Goal: Task Accomplishment & Management: Manage account settings

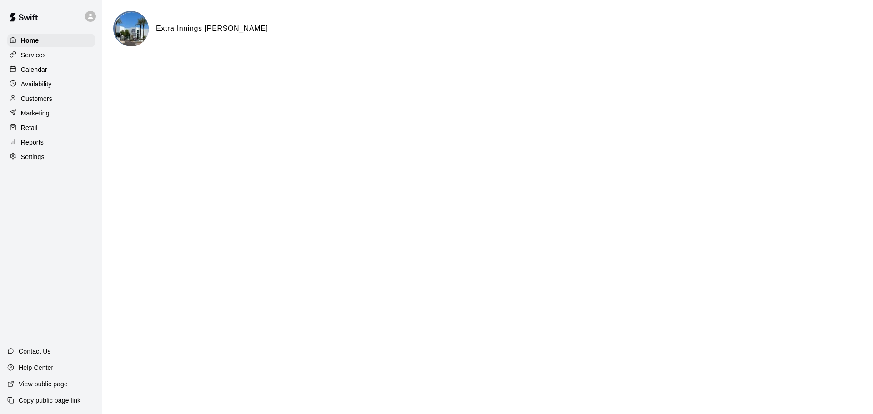
click at [47, 71] on div "Calendar" at bounding box center [51, 70] width 88 height 14
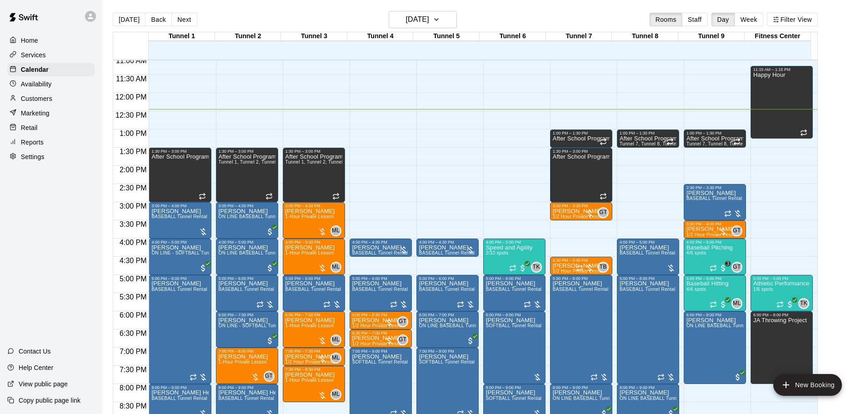
scroll to position [449, 0]
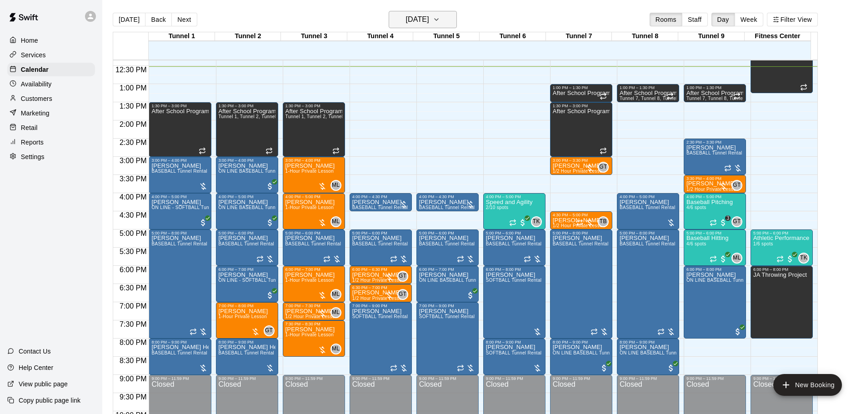
click at [429, 19] on h6 "[DATE]" at bounding box center [417, 19] width 23 height 13
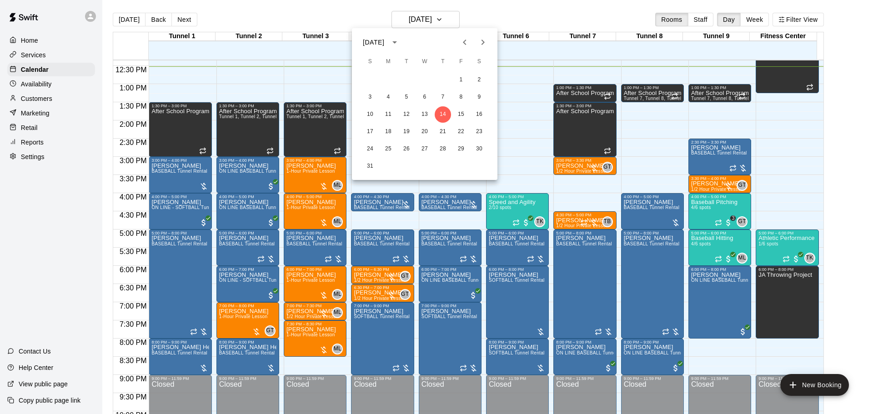
click at [485, 40] on icon "Next month" at bounding box center [482, 42] width 11 height 11
click at [444, 133] on button "25" at bounding box center [442, 132] width 16 height 16
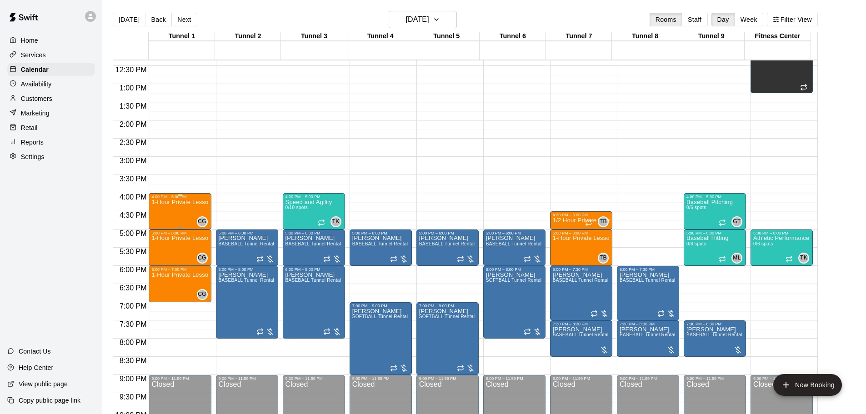
click at [191, 208] on div "1-Hour Private Lesson" at bounding box center [179, 406] width 57 height 414
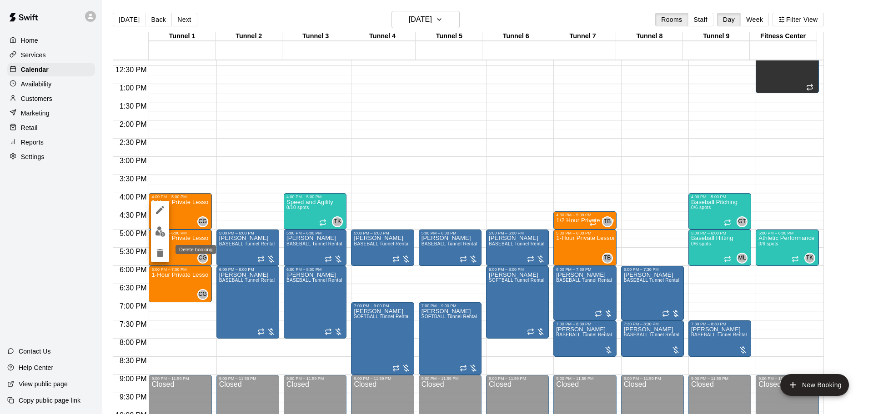
click at [154, 256] on button "delete" at bounding box center [160, 253] width 18 height 18
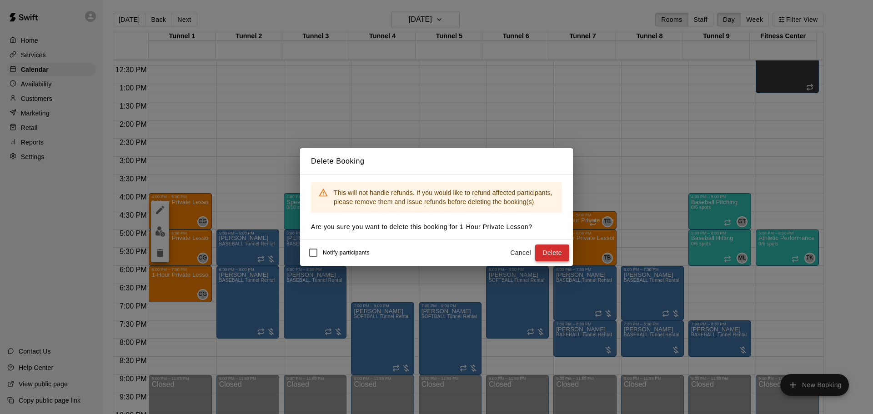
click at [562, 253] on button "Delete" at bounding box center [552, 253] width 34 height 17
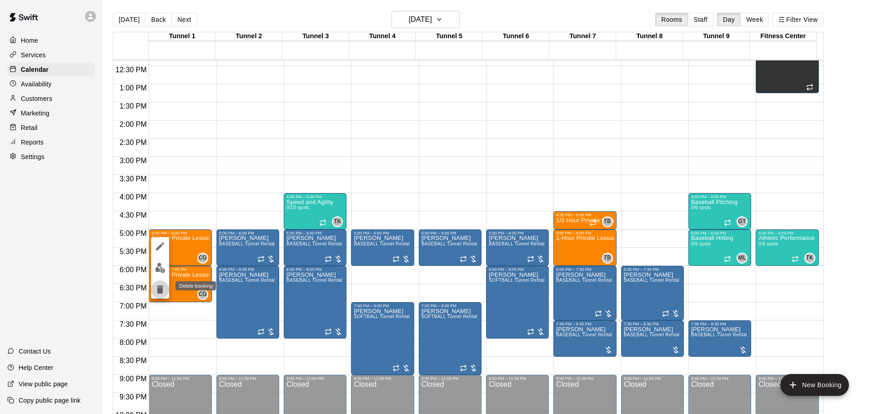
click at [160, 282] on button "delete" at bounding box center [160, 289] width 18 height 18
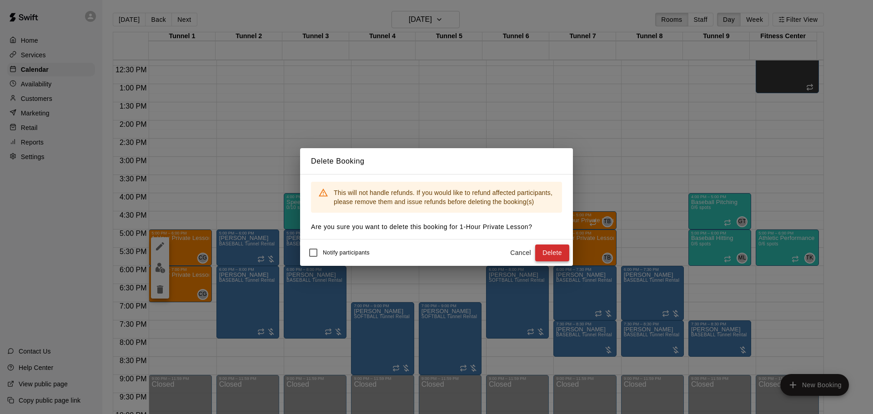
click at [549, 252] on button "Delete" at bounding box center [552, 253] width 34 height 17
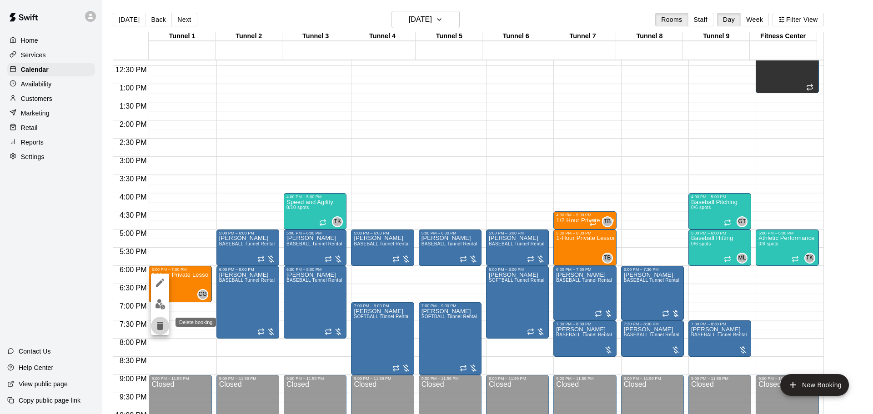
click at [159, 322] on icon "delete" at bounding box center [160, 326] width 6 height 8
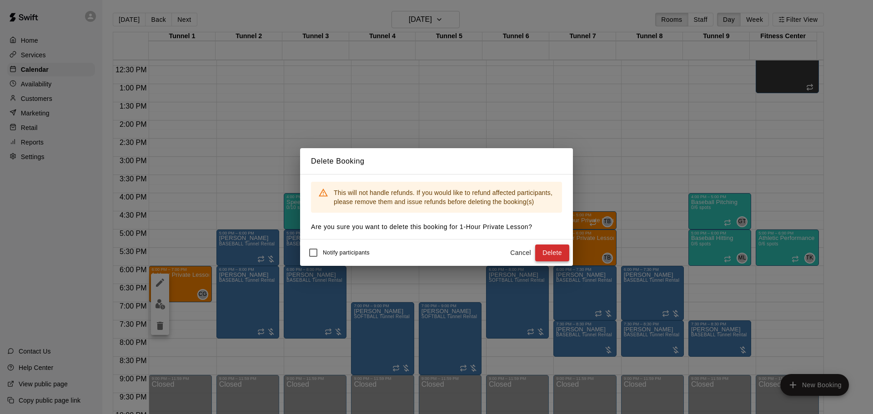
click at [561, 252] on button "Delete" at bounding box center [552, 253] width 34 height 17
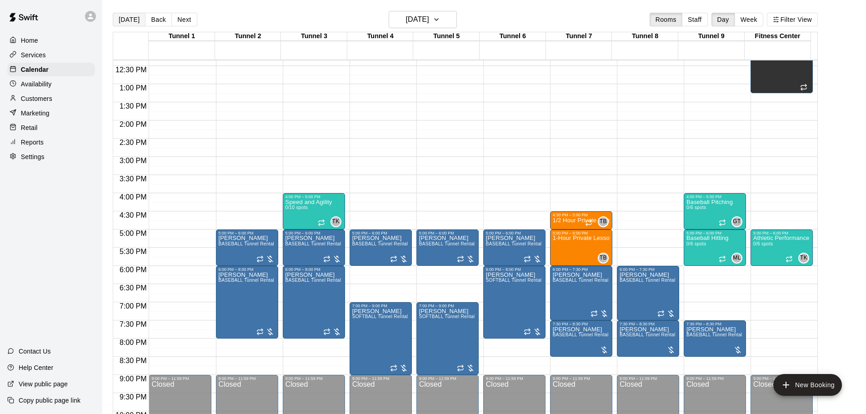
click at [131, 22] on button "[DATE]" at bounding box center [129, 20] width 33 height 14
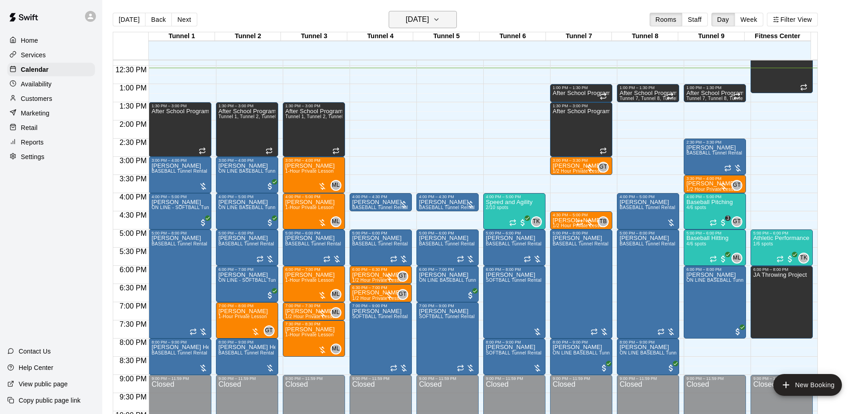
click at [429, 13] on h6 "[DATE]" at bounding box center [417, 19] width 23 height 13
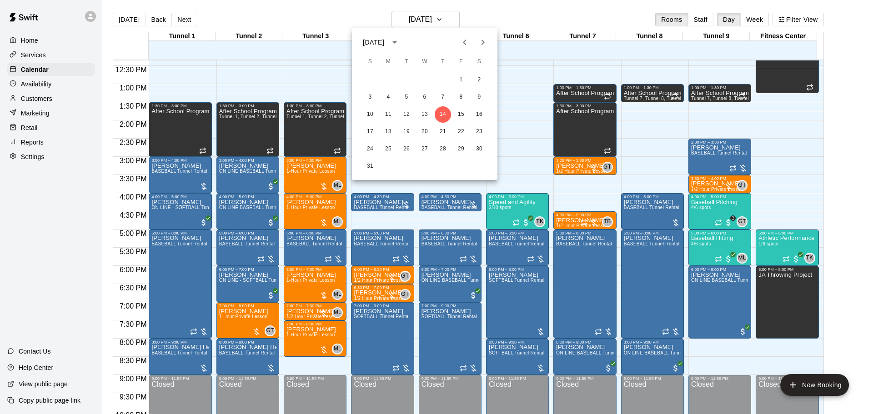
click at [487, 42] on icon "Next month" at bounding box center [482, 42] width 11 height 11
click at [409, 131] on button "23" at bounding box center [406, 132] width 16 height 16
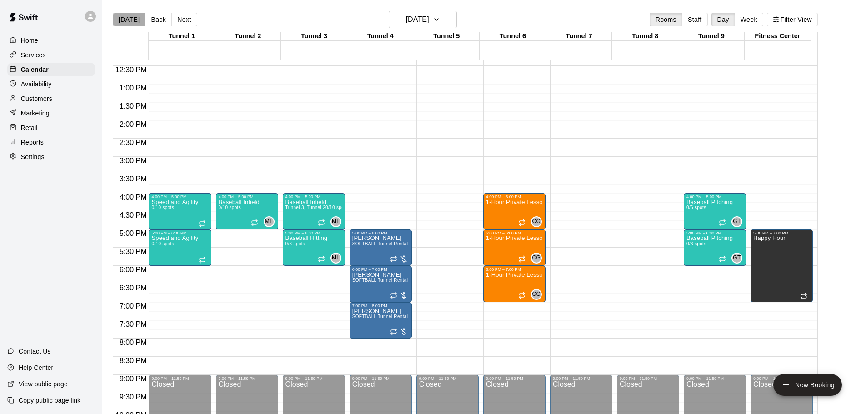
click at [136, 15] on button "[DATE]" at bounding box center [129, 20] width 33 height 14
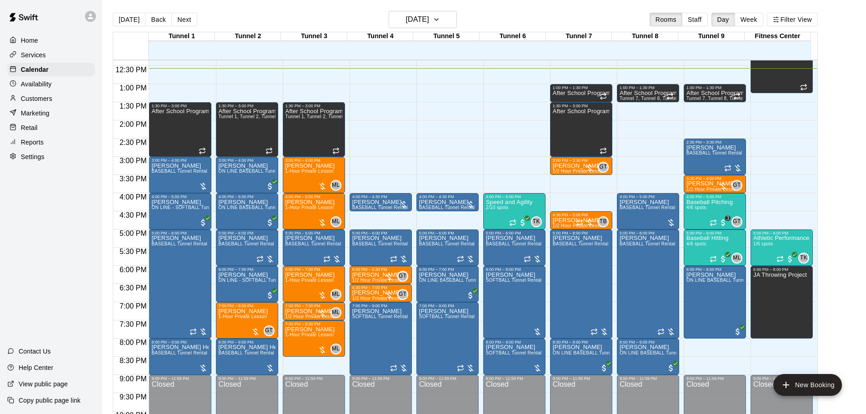
click at [60, 97] on div "Customers" at bounding box center [51, 99] width 88 height 14
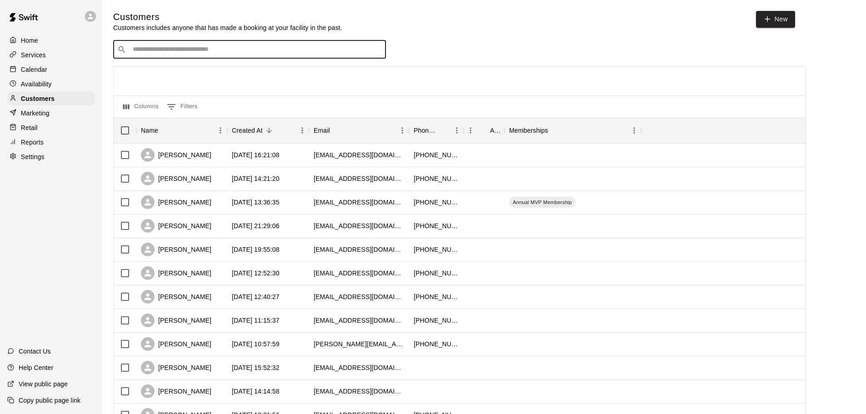
click at [228, 50] on input "Search customers by name or email" at bounding box center [256, 49] width 252 height 9
type input "******"
click at [376, 52] on icon "Clear" at bounding box center [376, 49] width 9 height 9
click at [54, 75] on div "Calendar" at bounding box center [51, 70] width 88 height 14
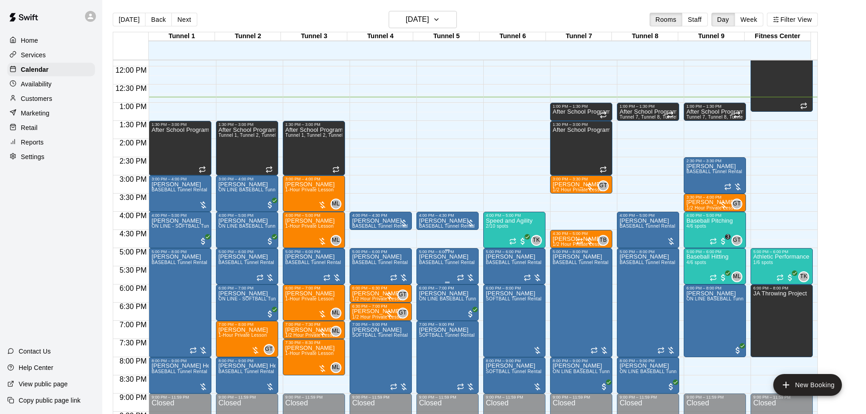
scroll to position [458, 0]
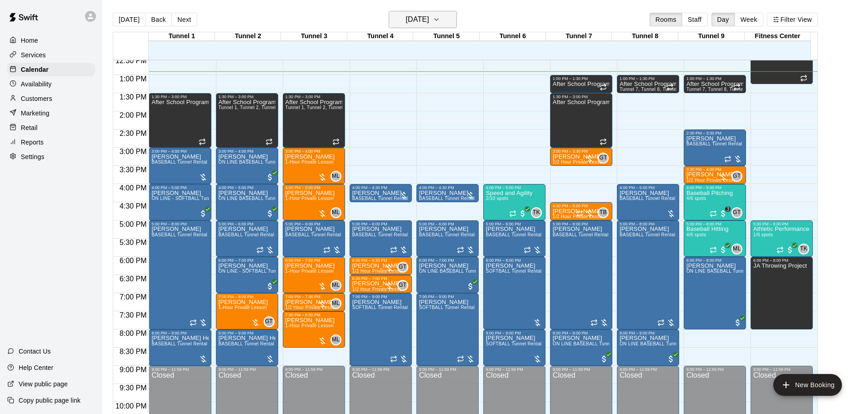
click at [429, 20] on h6 "[DATE]" at bounding box center [417, 19] width 23 height 13
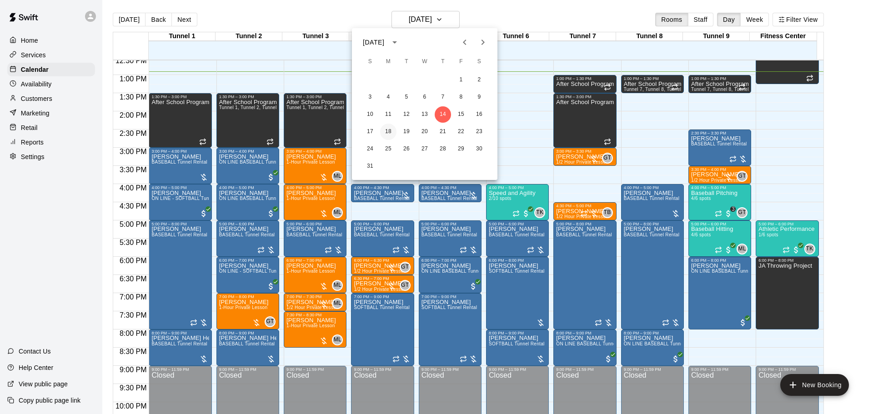
click at [385, 130] on button "18" at bounding box center [388, 132] width 16 height 16
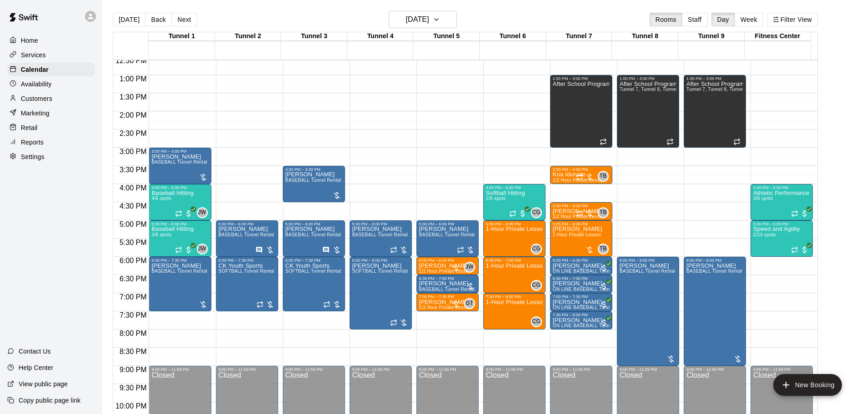
click at [188, 17] on button "Next" at bounding box center [183, 20] width 25 height 14
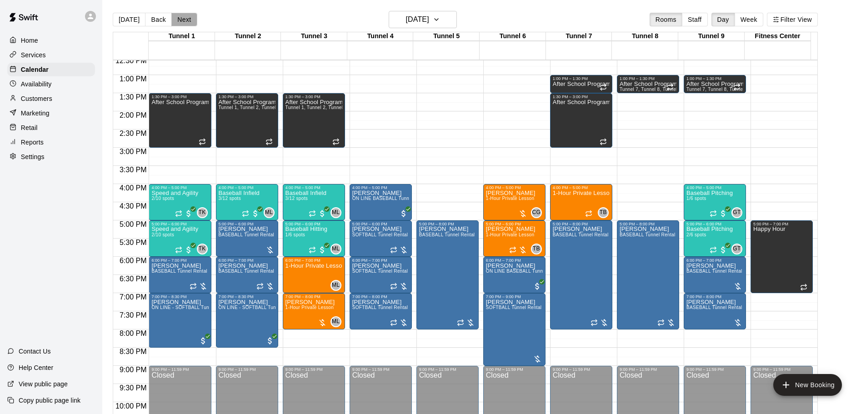
click at [184, 24] on button "Next" at bounding box center [183, 20] width 25 height 14
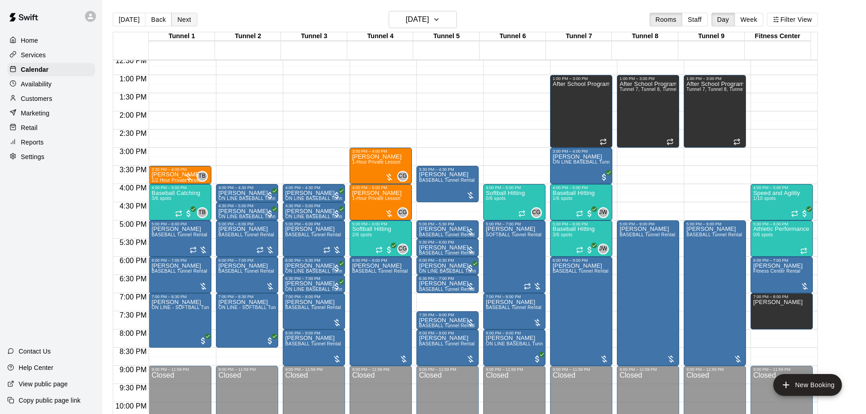
click at [183, 18] on button "Next" at bounding box center [183, 20] width 25 height 14
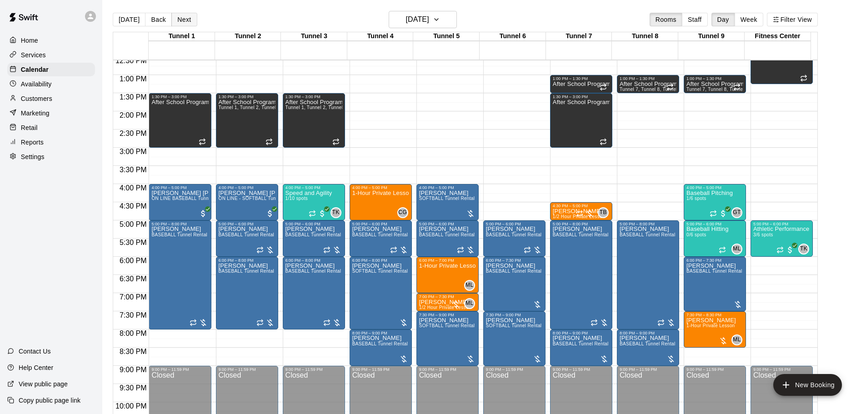
click at [175, 15] on button "Next" at bounding box center [183, 20] width 25 height 14
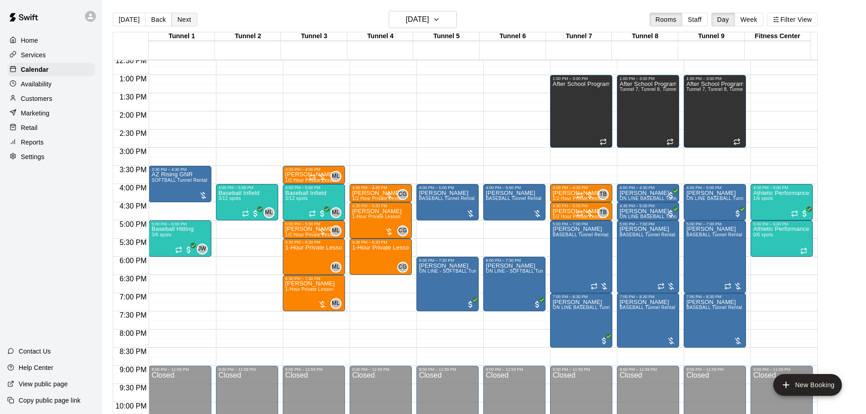
click at [177, 14] on button "Next" at bounding box center [183, 20] width 25 height 14
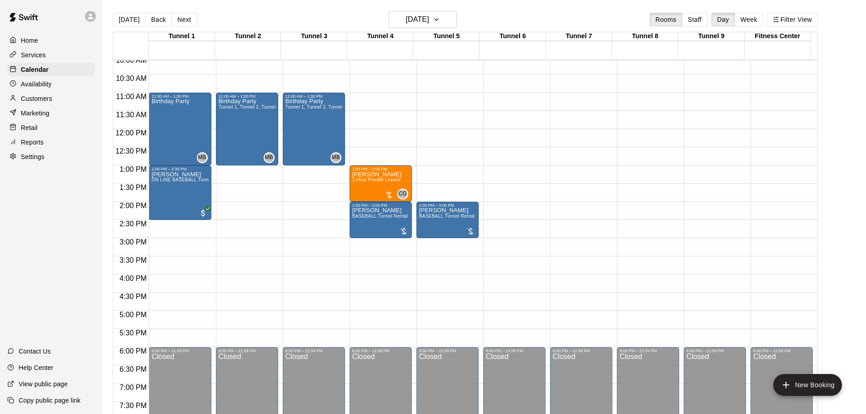
scroll to position [367, 0]
click at [137, 17] on button "[DATE]" at bounding box center [129, 20] width 33 height 14
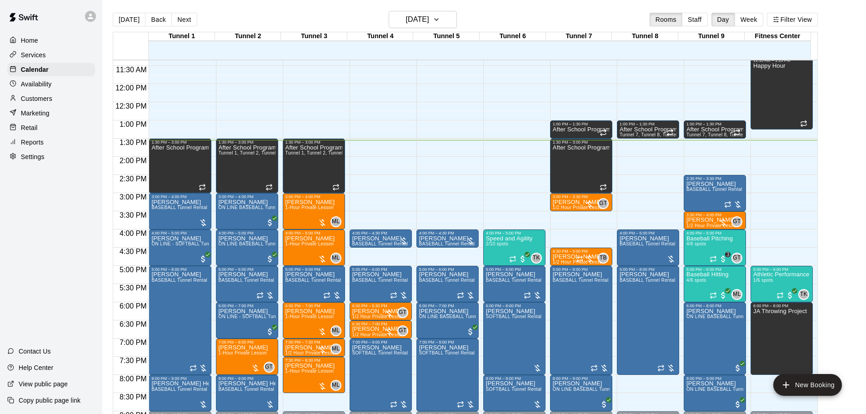
scroll to position [458, 0]
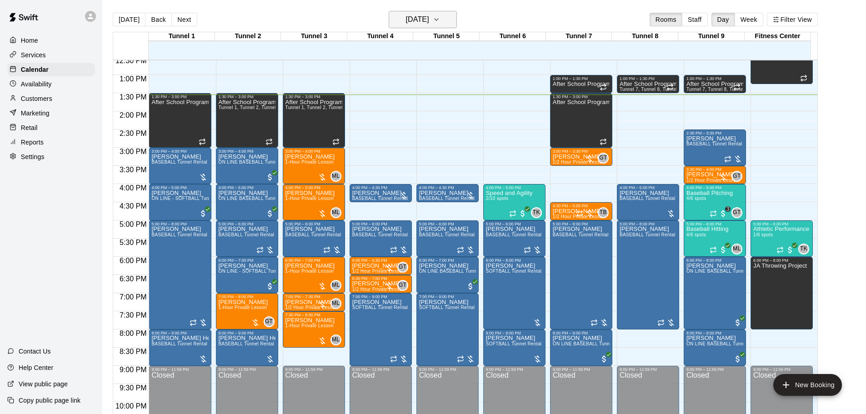
click at [420, 21] on h6 "[DATE]" at bounding box center [417, 19] width 23 height 13
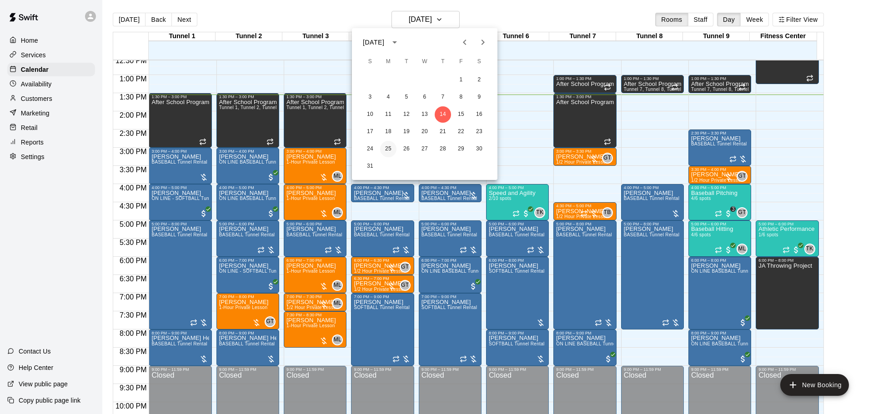
click at [389, 150] on button "25" at bounding box center [388, 149] width 16 height 16
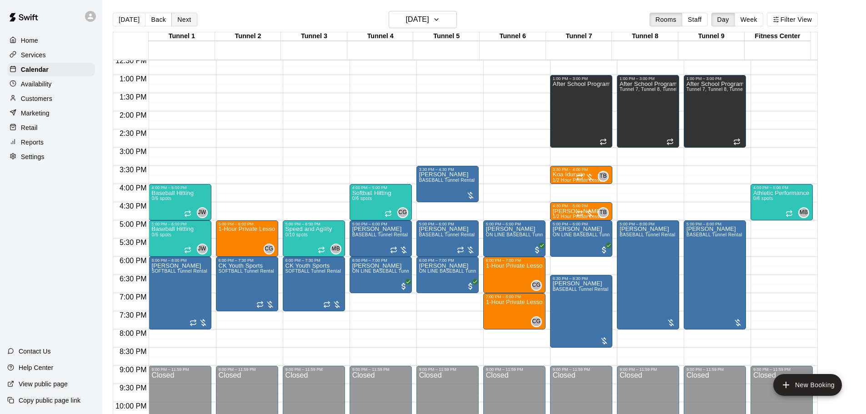
click at [189, 22] on button "Next" at bounding box center [183, 20] width 25 height 14
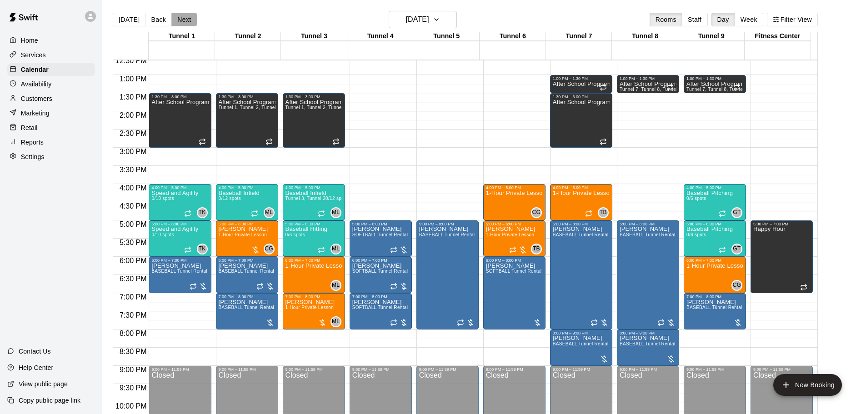
click at [186, 20] on button "Next" at bounding box center [183, 20] width 25 height 14
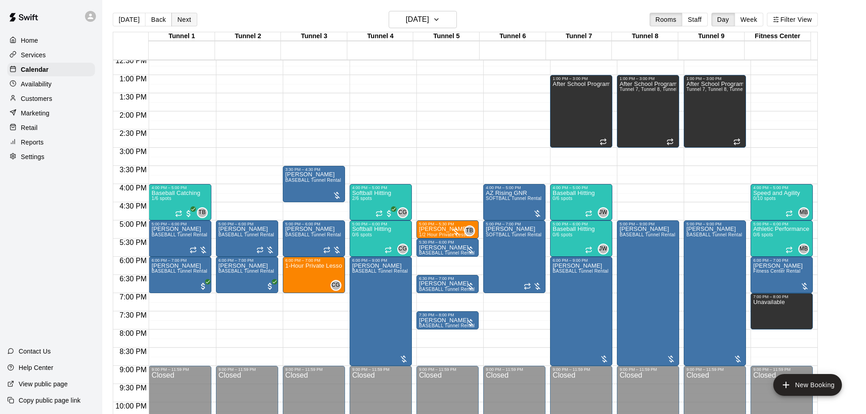
click at [185, 21] on button "Next" at bounding box center [183, 20] width 25 height 14
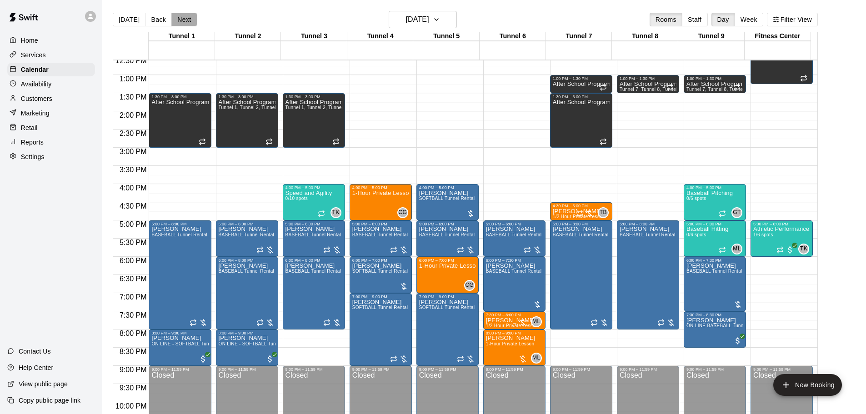
click at [183, 16] on button "Next" at bounding box center [183, 20] width 25 height 14
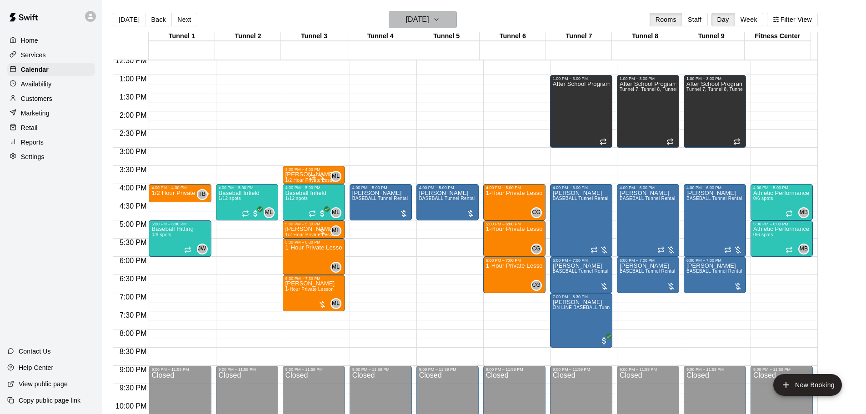
click at [419, 14] on h6 "Friday Aug 29" at bounding box center [417, 19] width 23 height 13
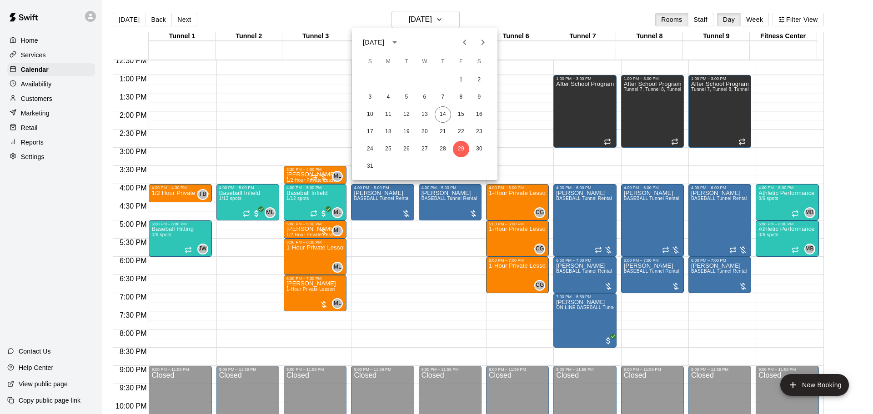
click at [479, 38] on icon "Next month" at bounding box center [482, 42] width 11 height 11
click at [383, 81] on button "1" at bounding box center [388, 80] width 16 height 16
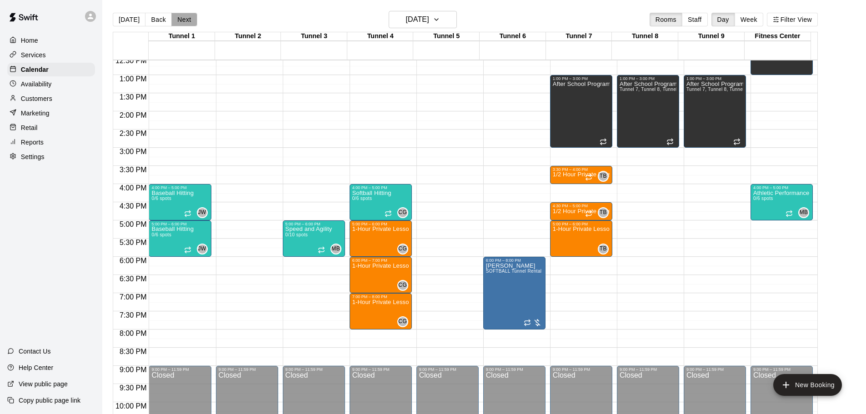
click at [188, 22] on button "Next" at bounding box center [183, 20] width 25 height 14
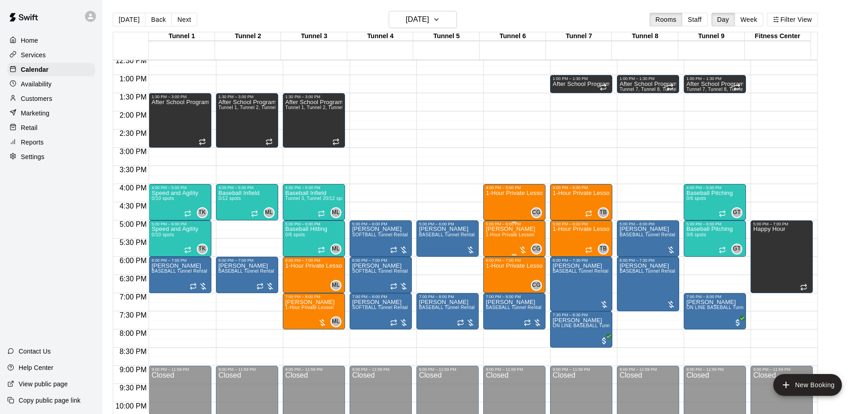
click at [514, 237] on span "1-Hour Private Lesson" at bounding box center [510, 234] width 49 height 5
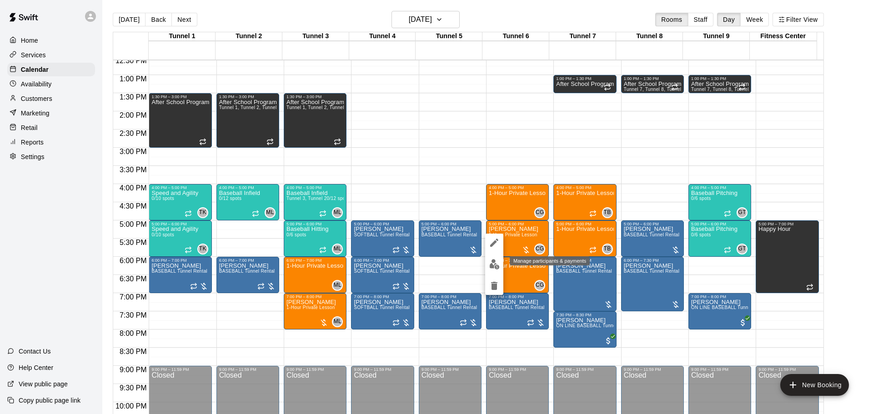
click at [497, 270] on button "edit" at bounding box center [494, 264] width 18 height 18
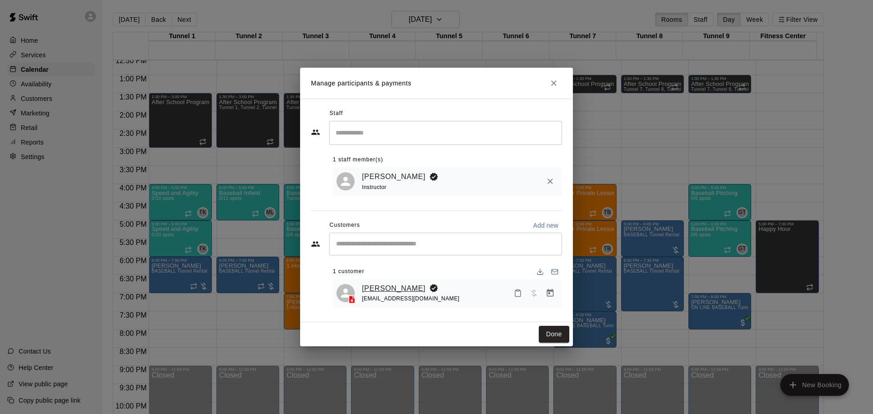
click at [374, 282] on div "Taylor Moore christinam77@gmail.com" at bounding box center [447, 293] width 229 height 29
click at [377, 286] on link "[PERSON_NAME]" at bounding box center [394, 289] width 64 height 12
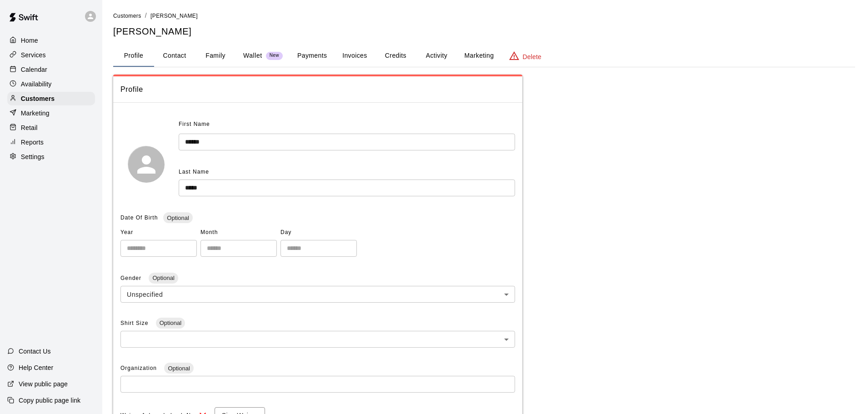
click at [184, 52] on button "Contact" at bounding box center [174, 56] width 41 height 22
select select "**"
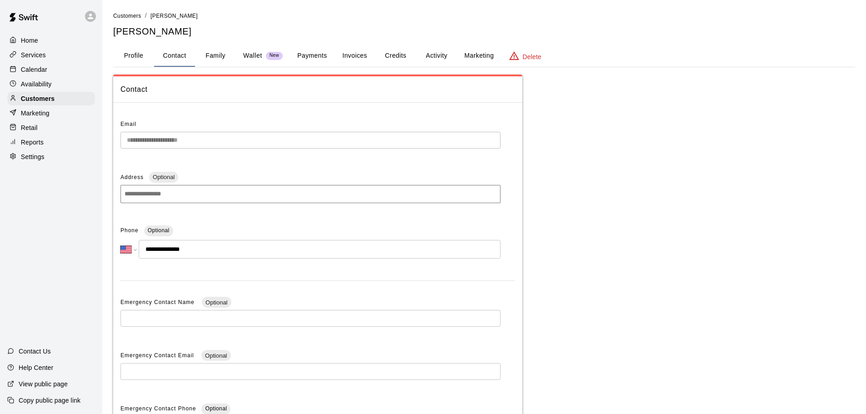
click at [212, 56] on button "Family" at bounding box center [215, 56] width 41 height 22
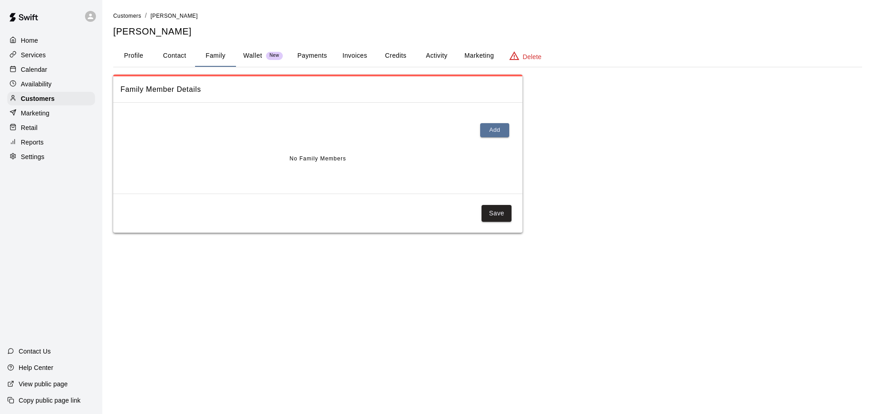
click at [325, 55] on button "Payments" at bounding box center [312, 56] width 44 height 22
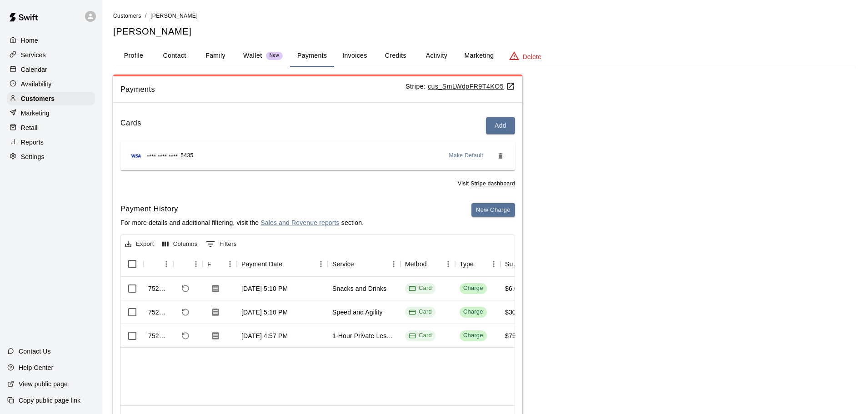
drag, startPoint x: 229, startPoint y: 388, endPoint x: 244, endPoint y: 388, distance: 15.0
click at [244, 388] on div "752574 Aug 12, 2025, 5:10 PM Snacks and Drinks Card Charge $6.00 $0.00 $6.00 75…" at bounding box center [732, 341] width 1223 height 129
click at [58, 100] on div "Customers" at bounding box center [51, 99] width 88 height 14
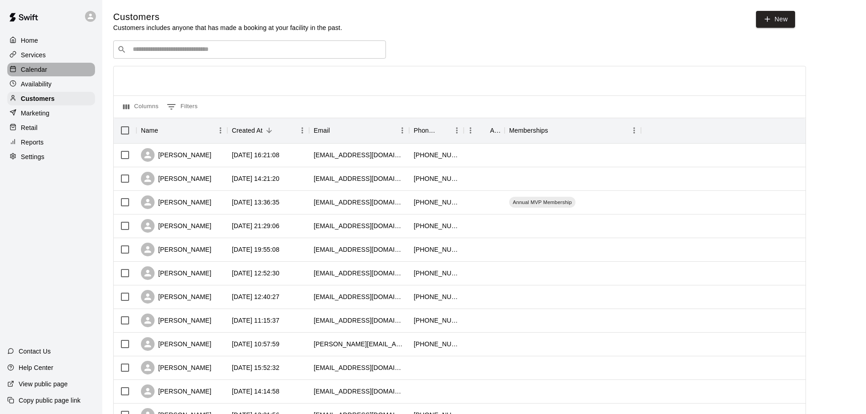
click at [66, 73] on div "Calendar" at bounding box center [51, 70] width 88 height 14
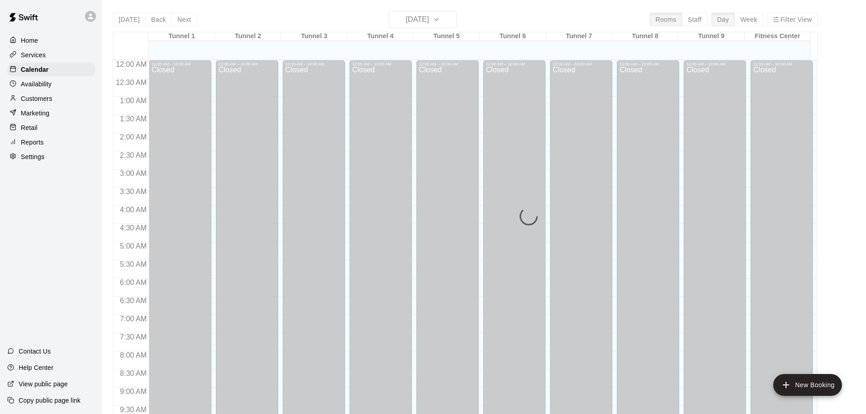
scroll to position [481, 0]
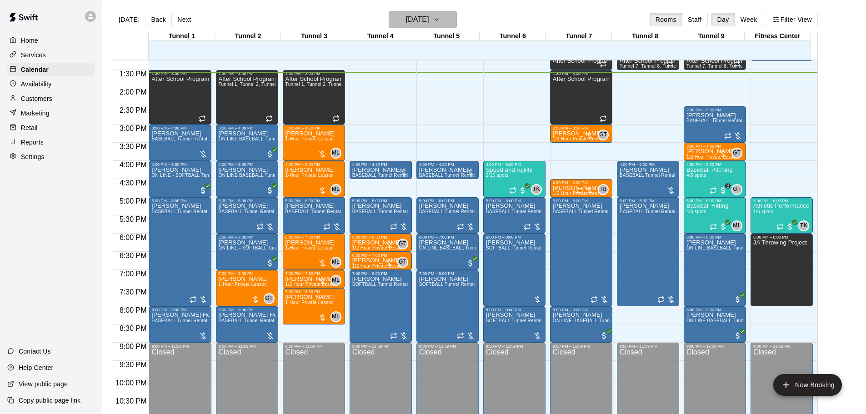
click at [420, 21] on h6 "[DATE]" at bounding box center [417, 19] width 23 height 13
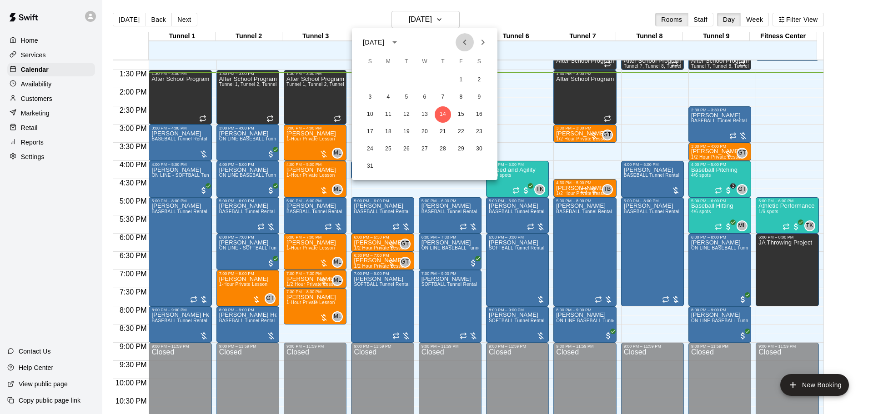
click at [473, 42] on button "Previous month" at bounding box center [464, 42] width 18 height 18
click at [482, 44] on icon "Next month" at bounding box center [482, 42] width 3 height 5
click at [404, 80] on button "2" at bounding box center [406, 80] width 16 height 16
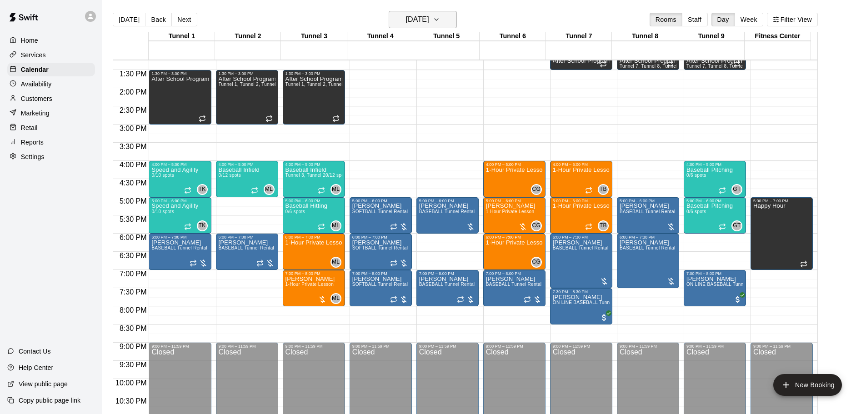
click at [409, 20] on h6 "Tuesday Sep 02" at bounding box center [417, 19] width 23 height 13
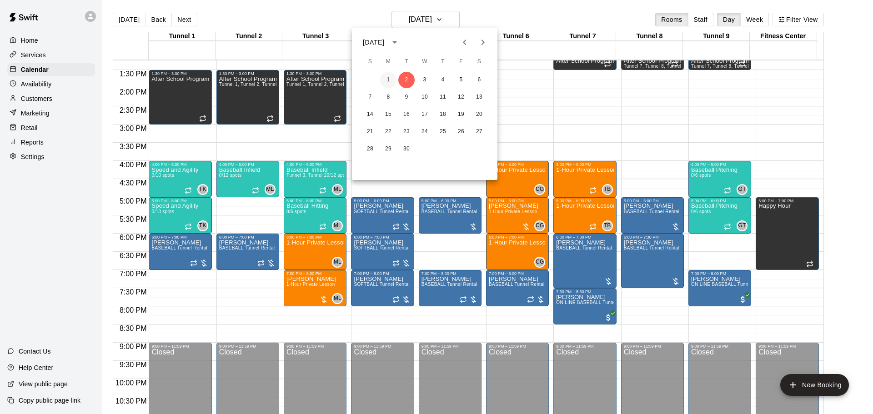
click at [392, 79] on button "1" at bounding box center [388, 80] width 16 height 16
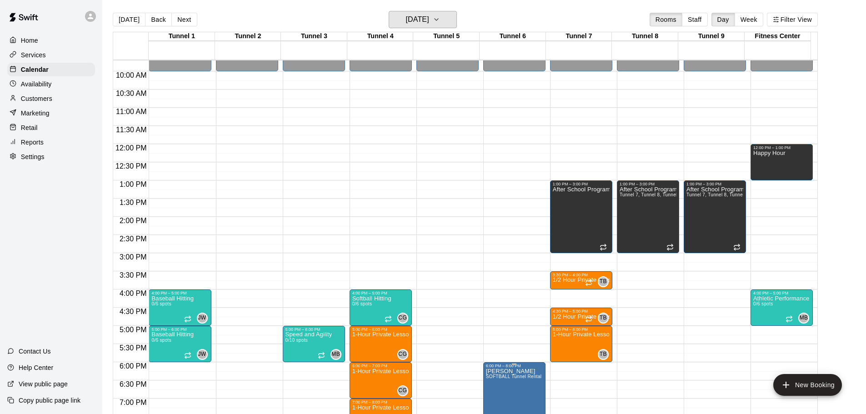
scroll to position [345, 0]
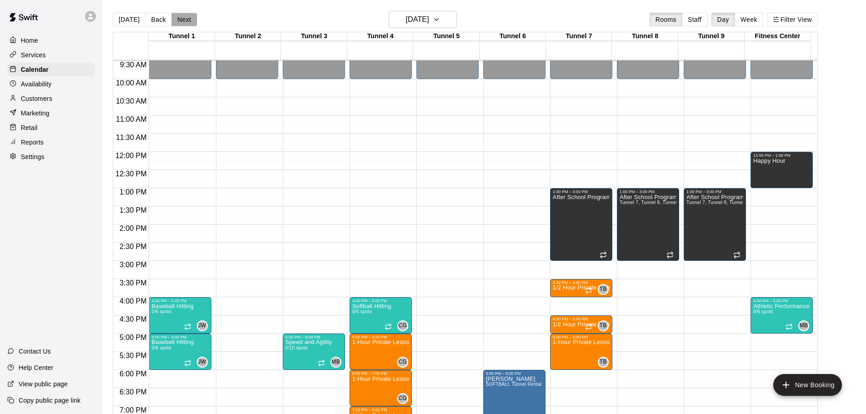
click at [191, 13] on button "Next" at bounding box center [183, 20] width 25 height 14
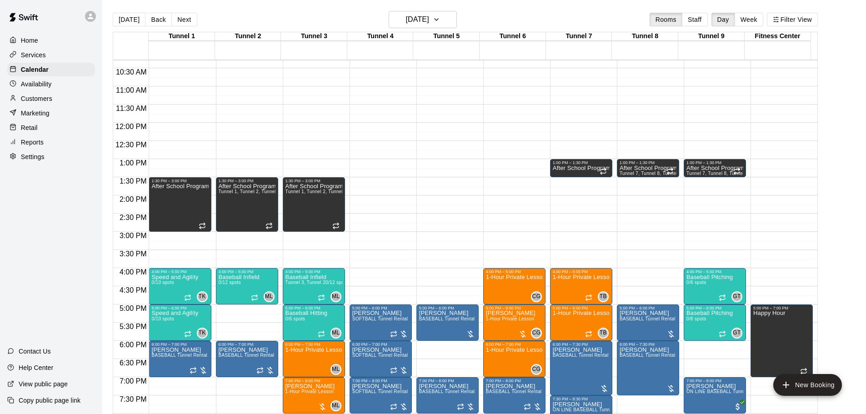
scroll to position [390, 0]
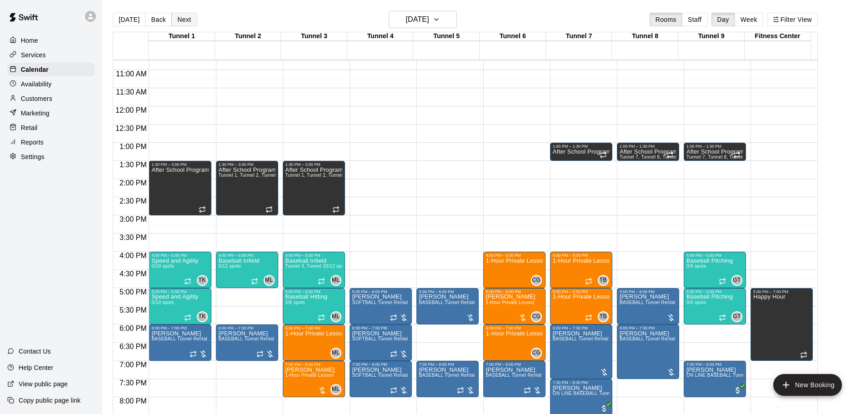
click at [191, 21] on button "Next" at bounding box center [183, 20] width 25 height 14
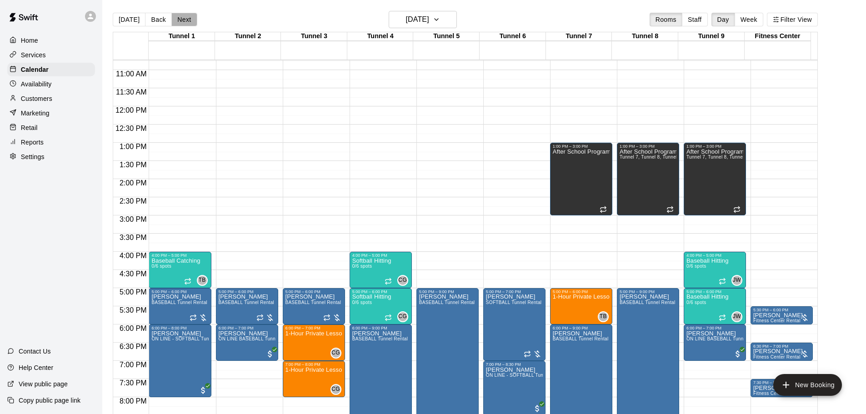
click at [185, 20] on button "Next" at bounding box center [183, 20] width 25 height 14
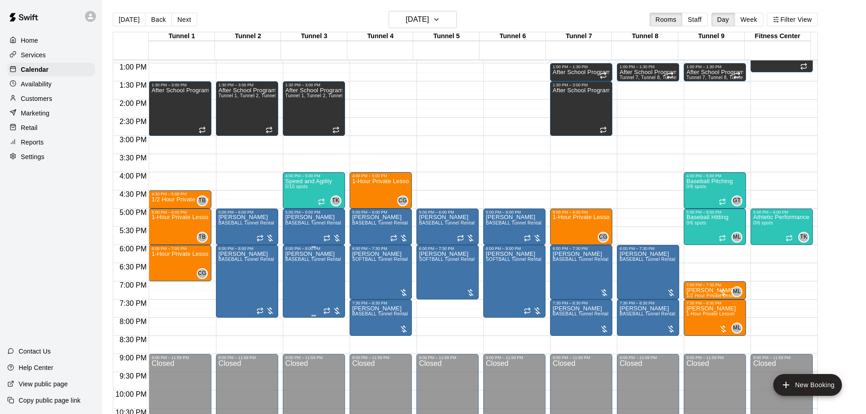
scroll to position [481, 0]
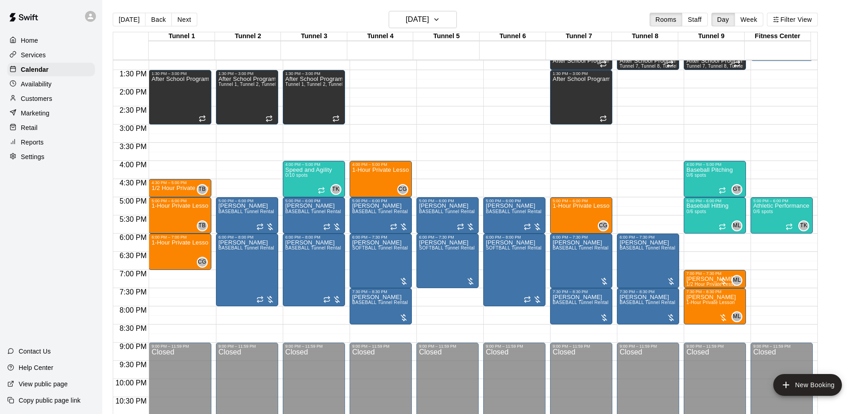
click at [188, 18] on button "Next" at bounding box center [183, 20] width 25 height 14
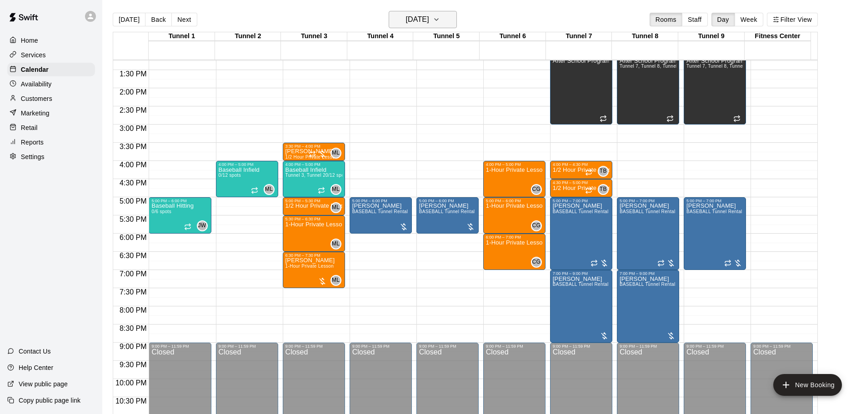
click at [429, 15] on h6 "Friday Sep 05" at bounding box center [417, 19] width 23 height 13
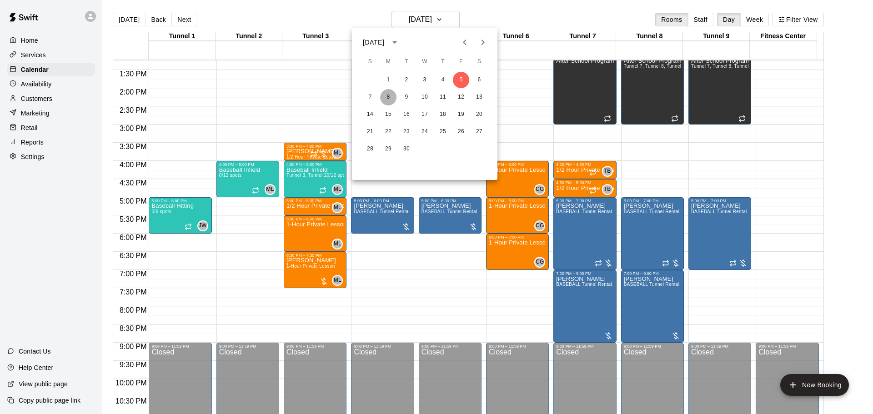
click at [390, 95] on button "8" at bounding box center [388, 97] width 16 height 16
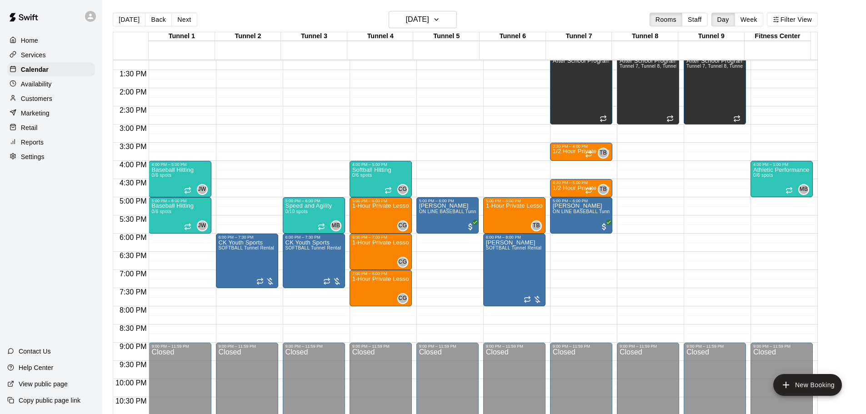
click at [198, 20] on div "Today Back Next Monday Sep 08 Rooms Staff Day Week Filter View" at bounding box center [465, 21] width 705 height 21
click at [191, 18] on button "Next" at bounding box center [183, 20] width 25 height 14
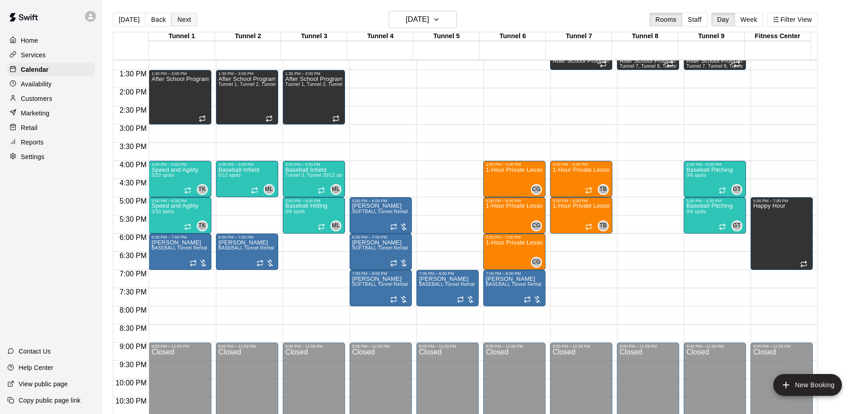
click at [191, 23] on button "Next" at bounding box center [183, 20] width 25 height 14
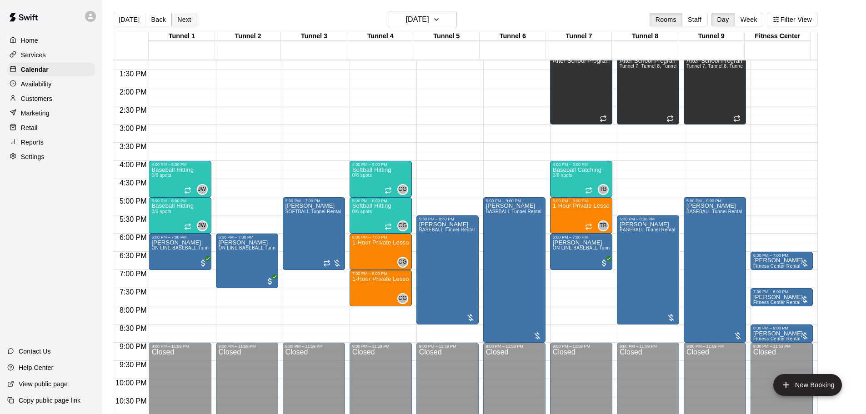
click at [180, 15] on button "Next" at bounding box center [183, 20] width 25 height 14
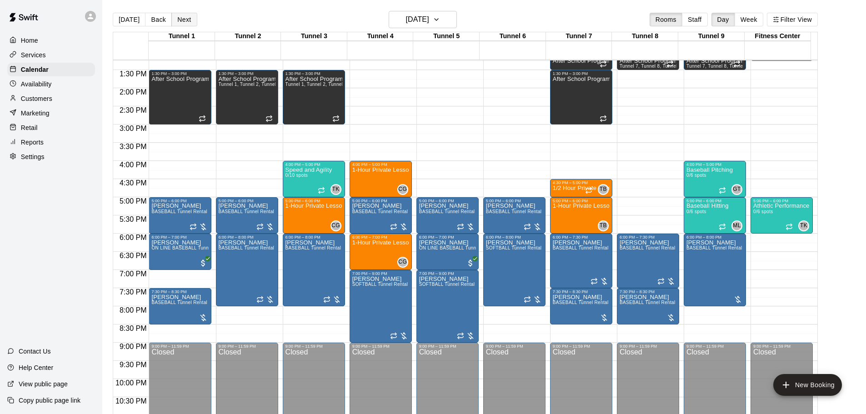
click at [184, 19] on button "Next" at bounding box center [183, 20] width 25 height 14
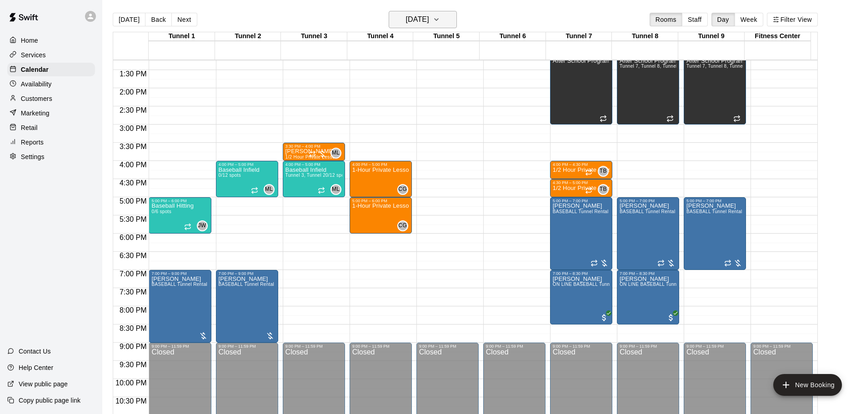
click at [429, 20] on h6 "Friday Sep 12" at bounding box center [417, 19] width 23 height 13
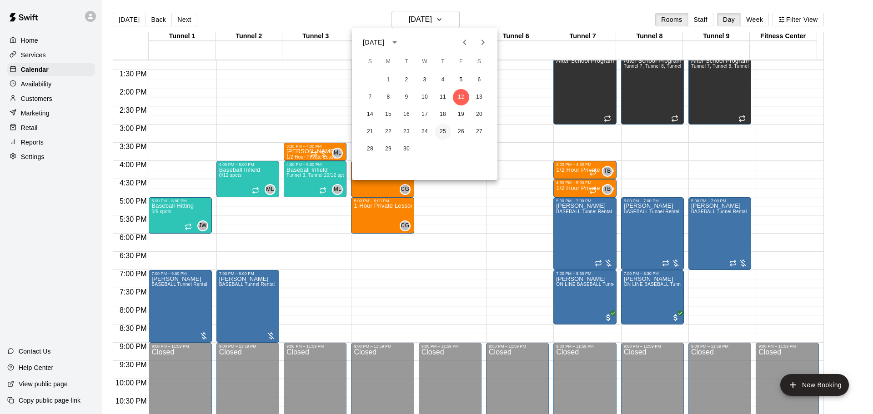
click at [445, 138] on button "25" at bounding box center [442, 132] width 16 height 16
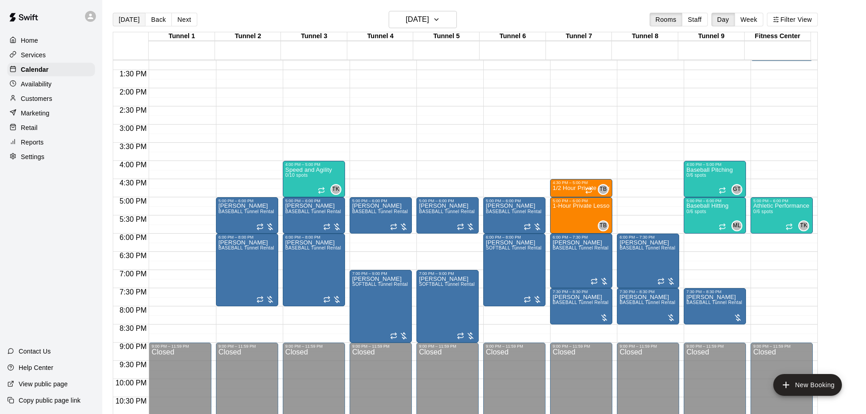
click at [123, 21] on button "[DATE]" at bounding box center [129, 20] width 33 height 14
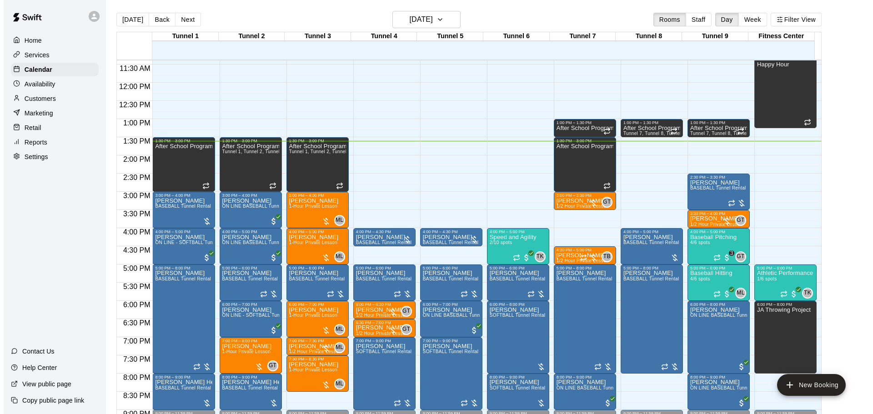
scroll to position [436, 0]
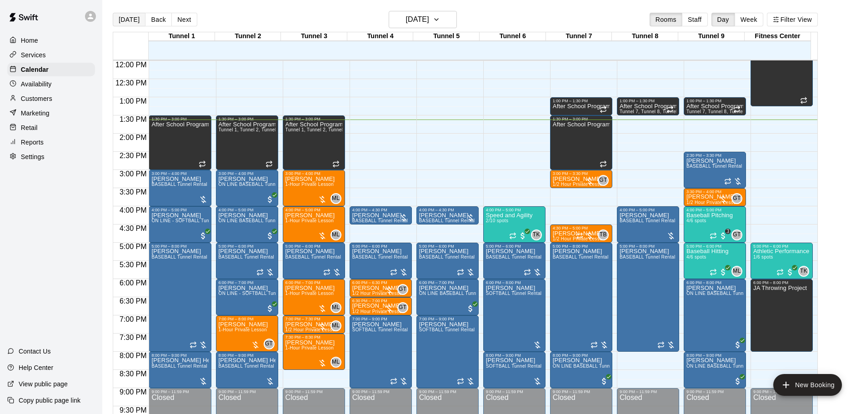
click at [122, 17] on button "[DATE]" at bounding box center [129, 20] width 33 height 14
click at [429, 23] on h6 "[DATE]" at bounding box center [417, 19] width 23 height 13
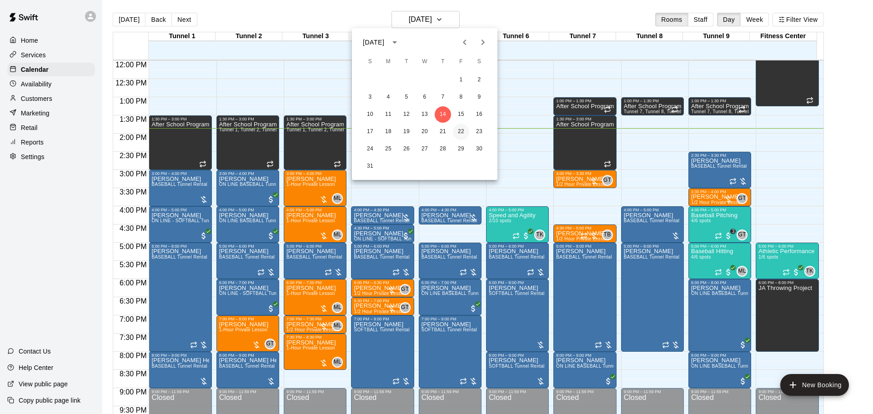
click at [464, 135] on button "22" at bounding box center [461, 132] width 16 height 16
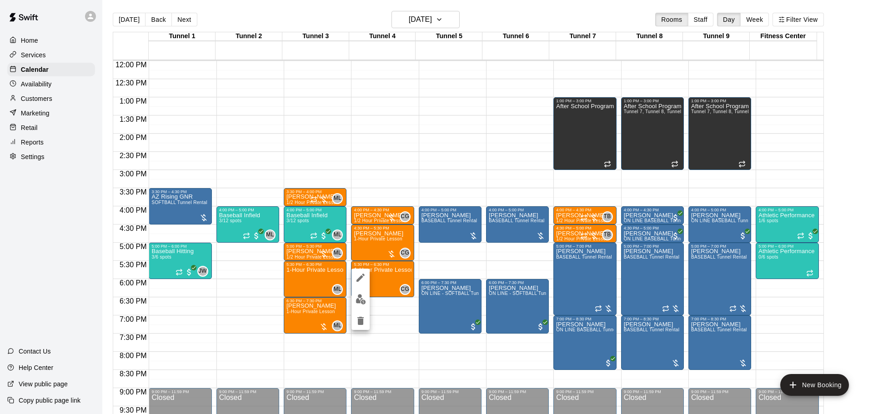
click at [379, 340] on div at bounding box center [436, 207] width 873 height 414
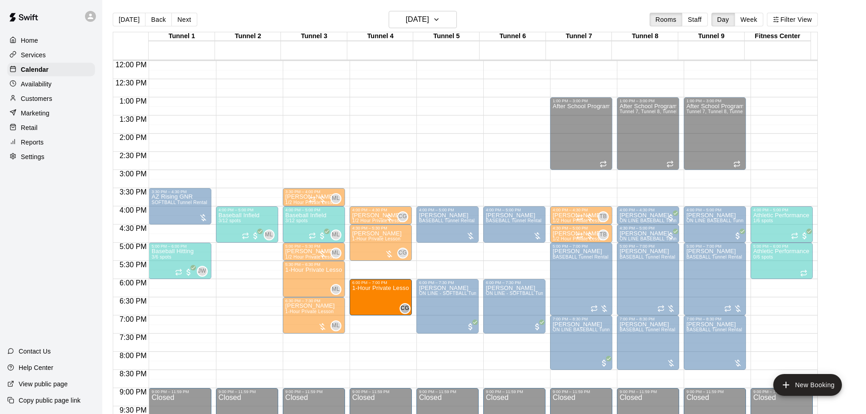
drag, startPoint x: 376, startPoint y: 274, endPoint x: 375, endPoint y: 299, distance: 25.0
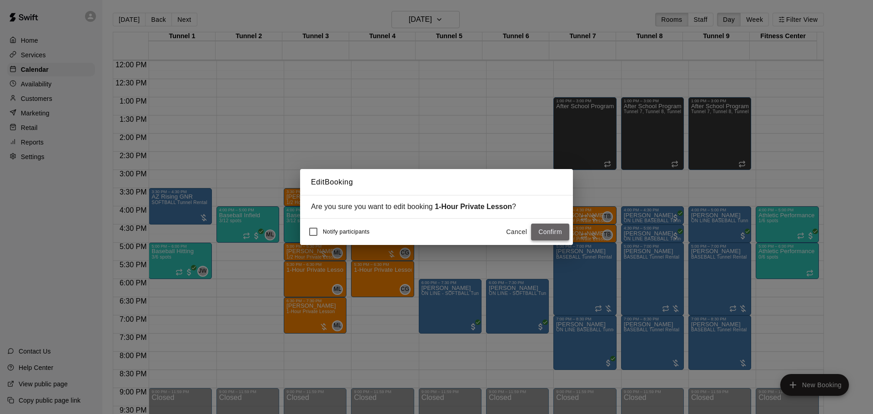
click at [547, 232] on button "Confirm" at bounding box center [550, 232] width 38 height 17
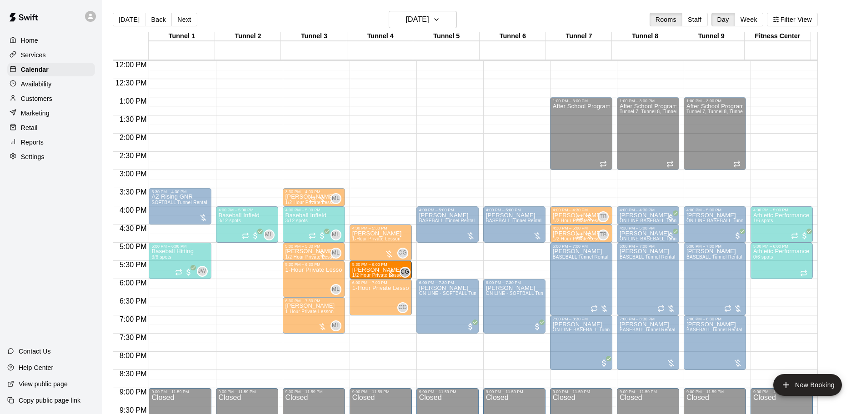
drag, startPoint x: 383, startPoint y: 214, endPoint x: 383, endPoint y: 272, distance: 58.2
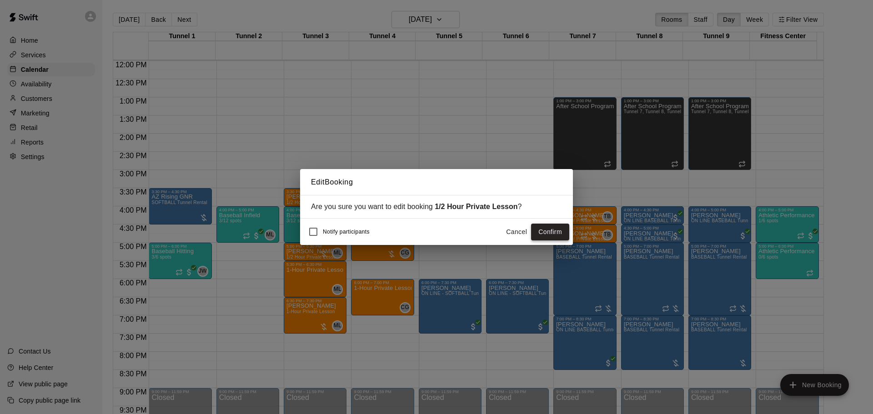
click at [539, 231] on button "Confirm" at bounding box center [550, 232] width 38 height 17
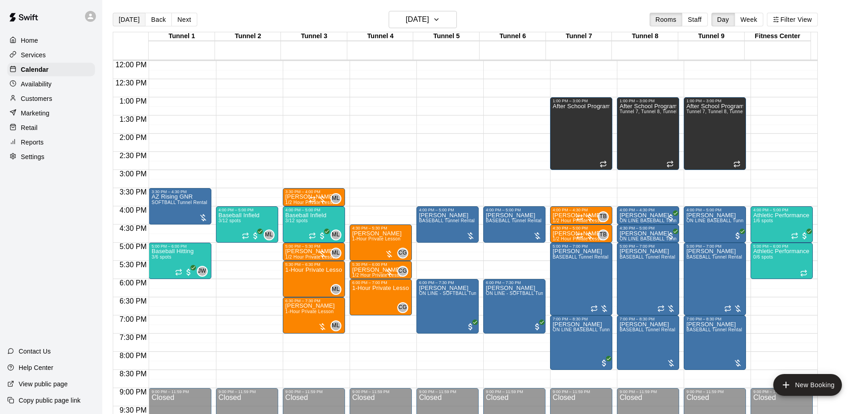
click at [131, 20] on button "[DATE]" at bounding box center [129, 20] width 33 height 14
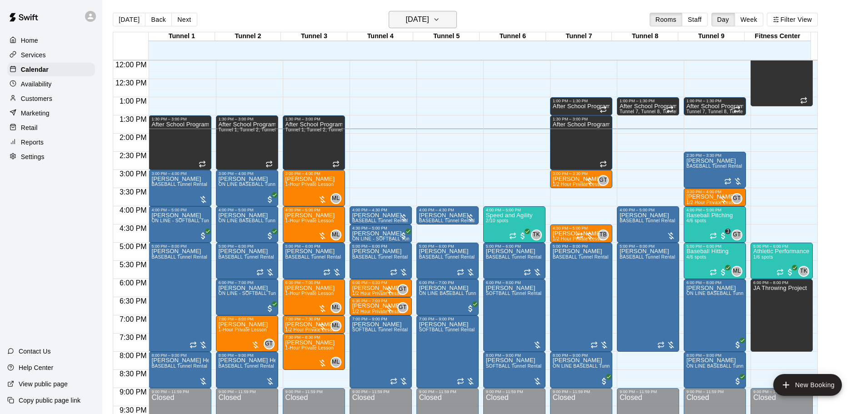
click at [429, 22] on h6 "[DATE]" at bounding box center [417, 19] width 23 height 13
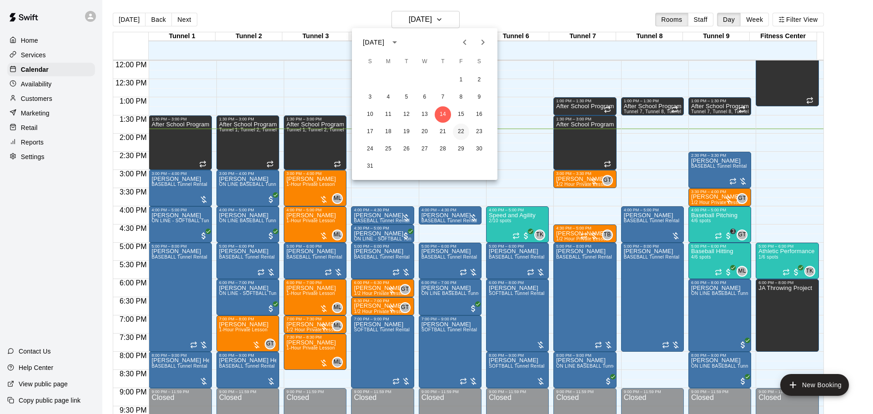
click at [457, 130] on button "22" at bounding box center [461, 132] width 16 height 16
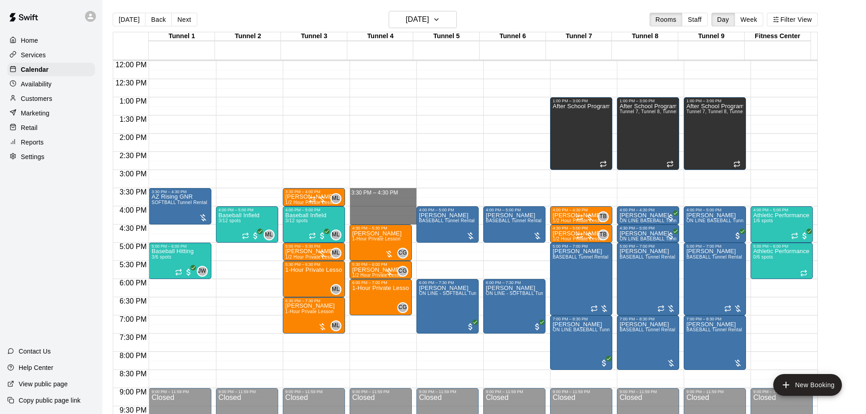
drag, startPoint x: 364, startPoint y: 190, endPoint x: 367, endPoint y: 222, distance: 31.9
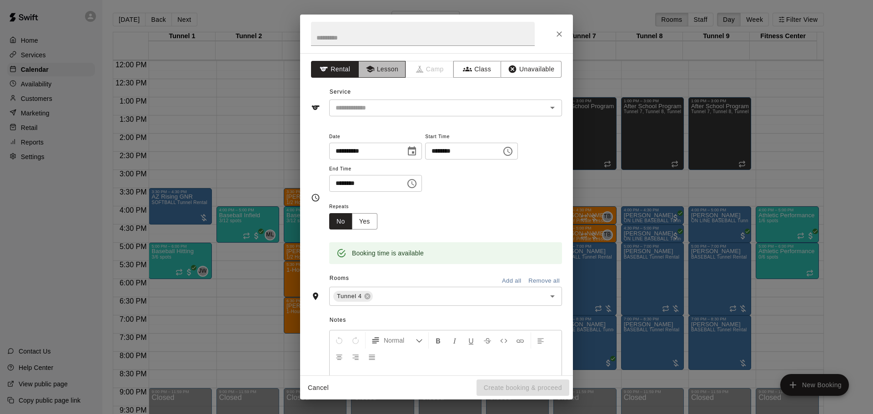
click at [378, 72] on button "Lesson" at bounding box center [382, 69] width 48 height 17
click at [385, 106] on input "text" at bounding box center [432, 107] width 200 height 11
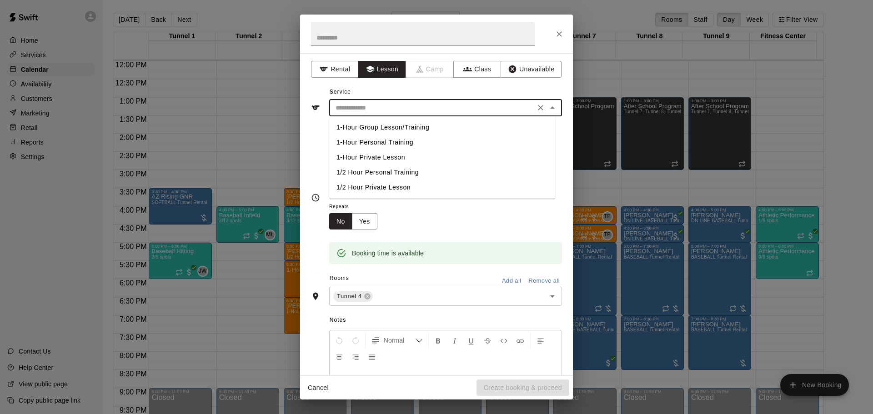
click at [383, 154] on li "1-Hour Private Lesson" at bounding box center [442, 157] width 226 height 15
type input "**********"
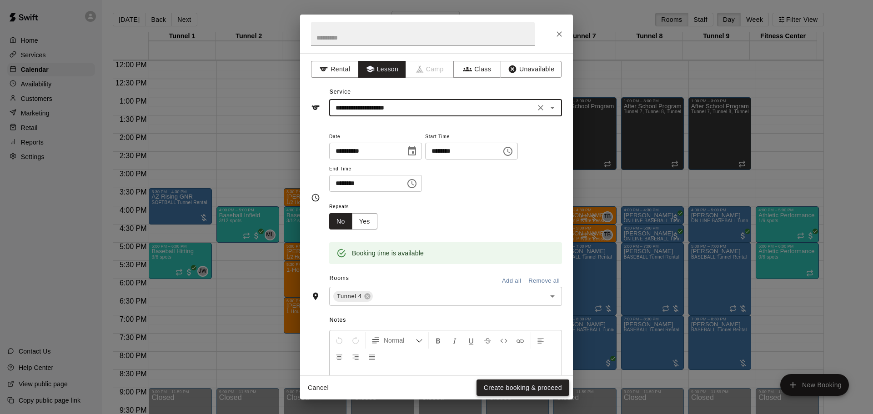
click at [522, 393] on button "Create booking & proceed" at bounding box center [522, 387] width 93 height 17
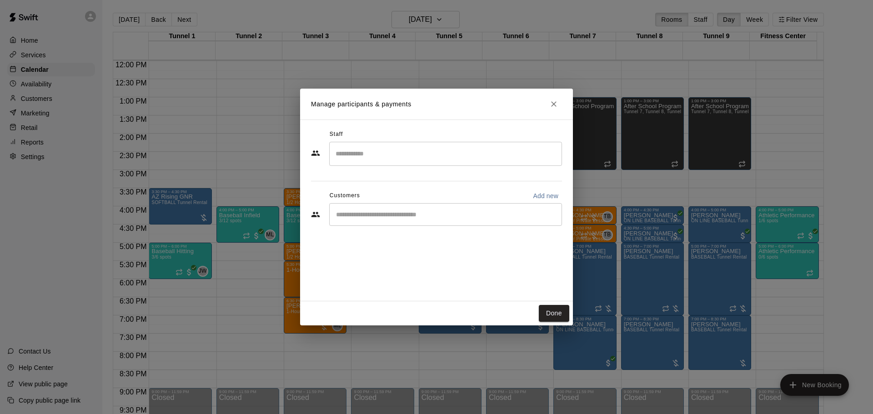
click at [405, 158] on input "Search staff" at bounding box center [445, 154] width 225 height 16
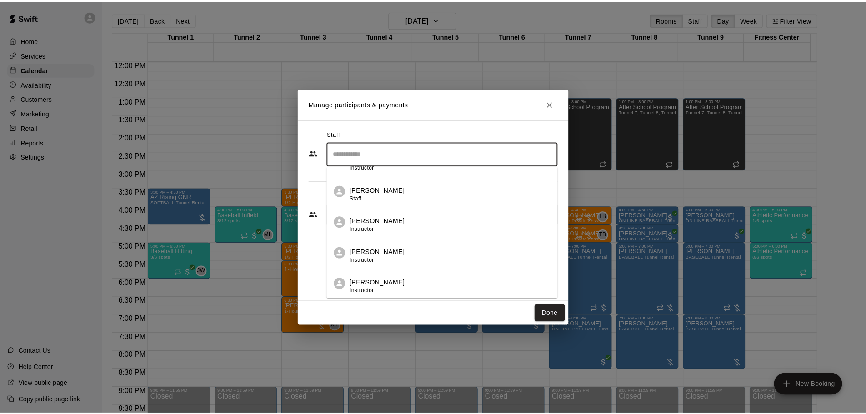
scroll to position [136, 0]
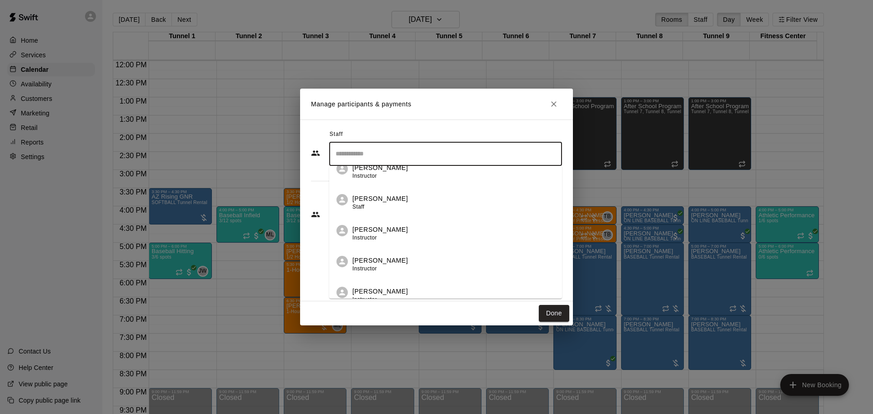
click at [438, 234] on div "Corrin Green Instructor" at bounding box center [453, 234] width 202 height 18
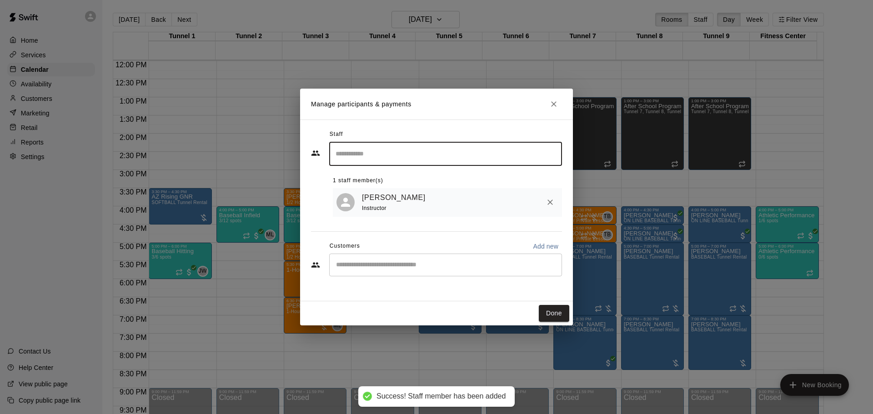
click at [555, 314] on button "Done" at bounding box center [554, 313] width 30 height 17
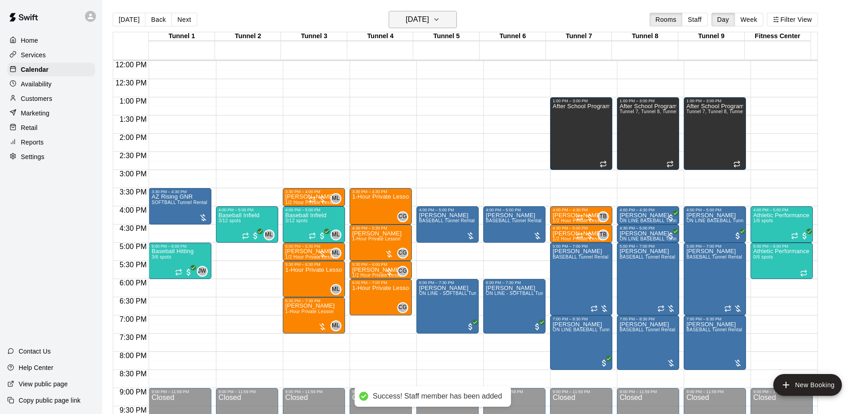
click at [427, 16] on h6 "[DATE]" at bounding box center [417, 19] width 23 height 13
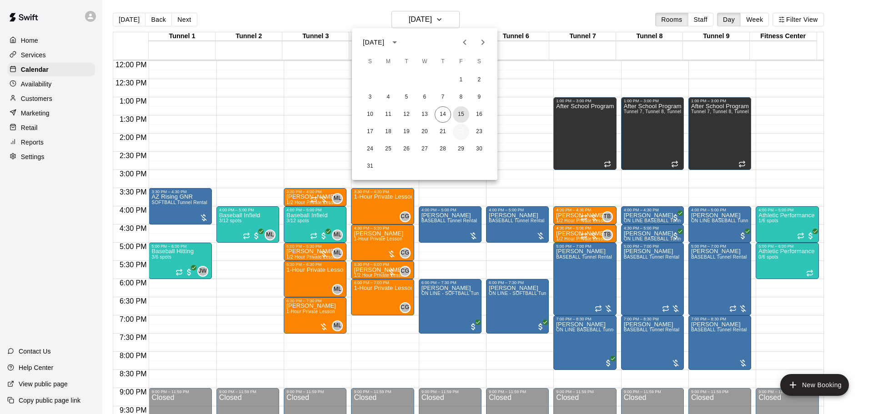
drag, startPoint x: 462, startPoint y: 115, endPoint x: 467, endPoint y: 130, distance: 16.1
click at [462, 115] on button "15" at bounding box center [461, 114] width 16 height 16
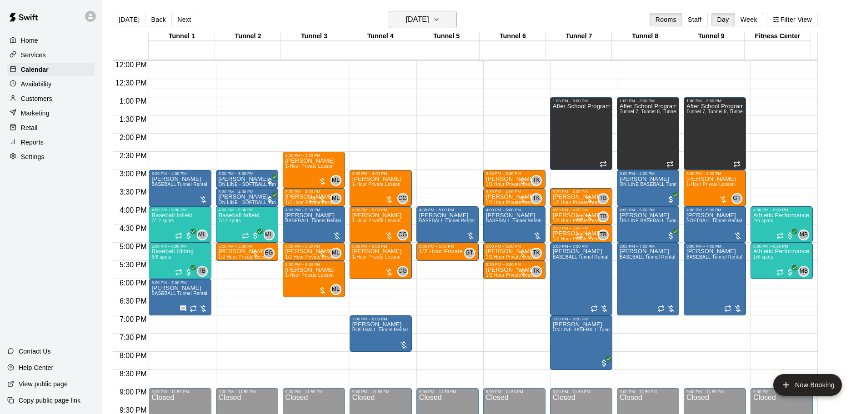
click at [429, 17] on h6 "[DATE]" at bounding box center [417, 19] width 23 height 13
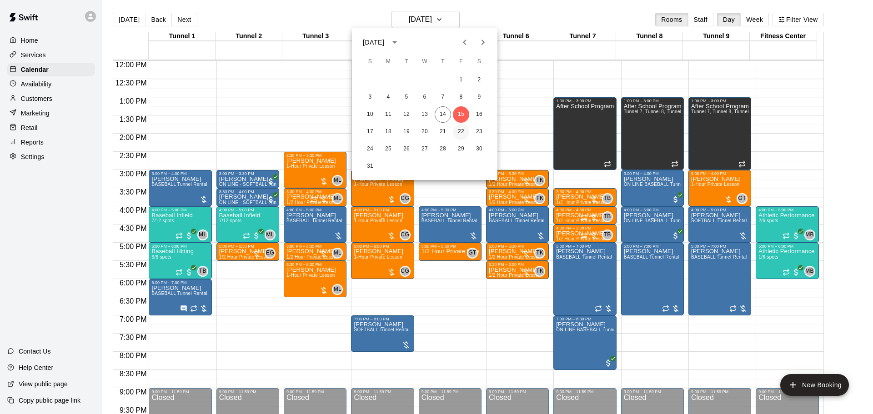
click at [461, 137] on button "22" at bounding box center [461, 132] width 16 height 16
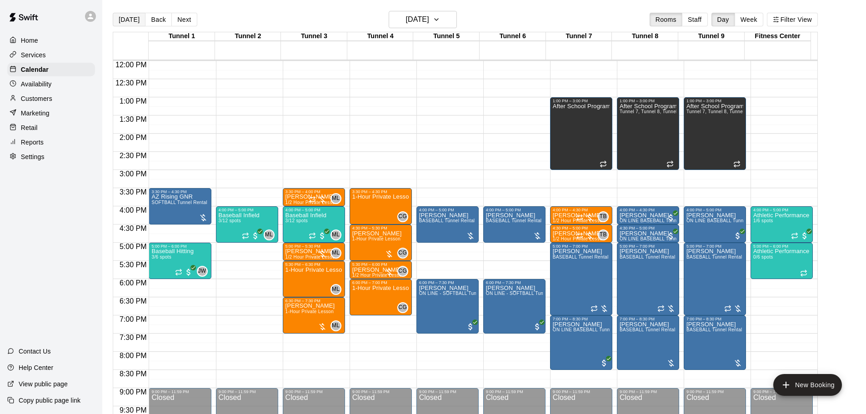
click at [129, 20] on button "[DATE]" at bounding box center [129, 20] width 33 height 14
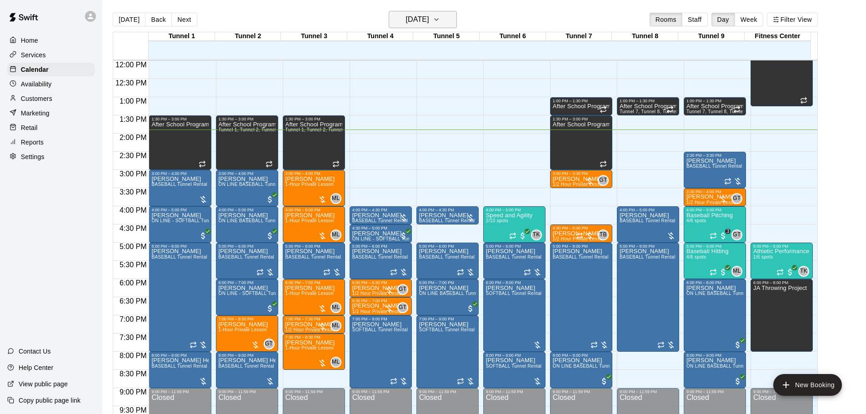
click at [449, 11] on main "[DATE] Back [DATE][DATE] Rooms Staff Day Week Filter View Tunnel 1 14 [GEOGRAPH…" at bounding box center [484, 214] width 764 height 429
click at [449, 15] on button "[DATE]" at bounding box center [423, 19] width 68 height 17
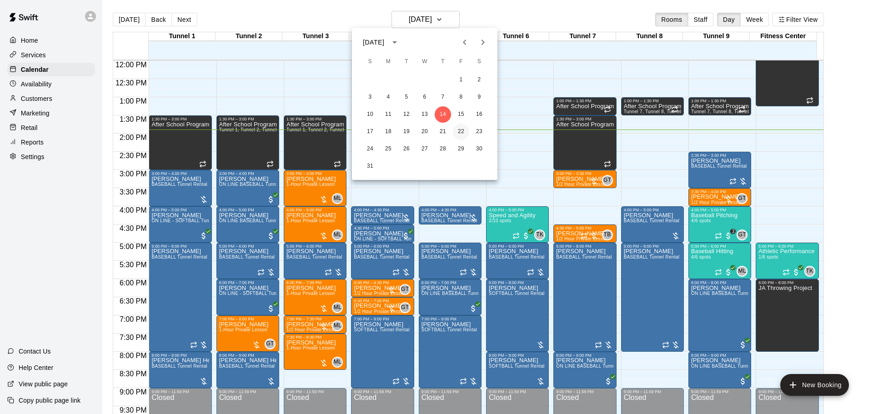
click at [464, 129] on button "22" at bounding box center [461, 132] width 16 height 16
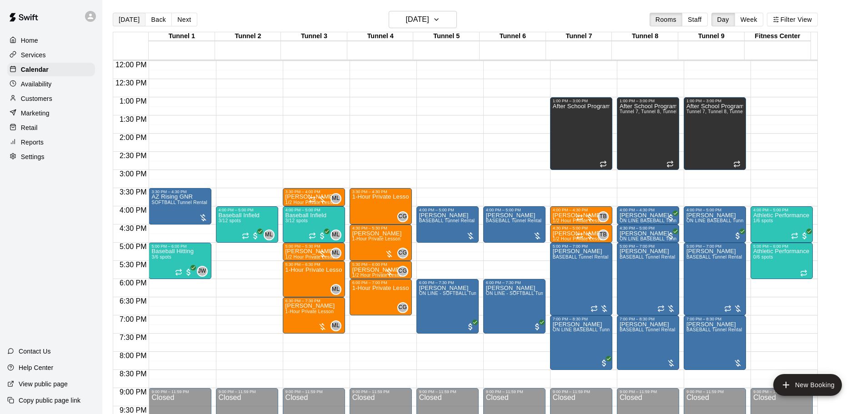
drag, startPoint x: 119, startPoint y: 21, endPoint x: 126, endPoint y: 23, distance: 7.1
click at [120, 21] on button "[DATE]" at bounding box center [129, 20] width 33 height 14
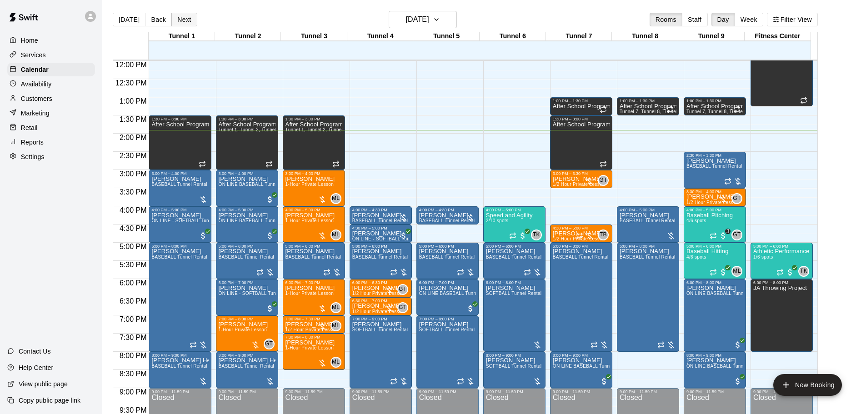
click at [189, 21] on button "Next" at bounding box center [183, 20] width 25 height 14
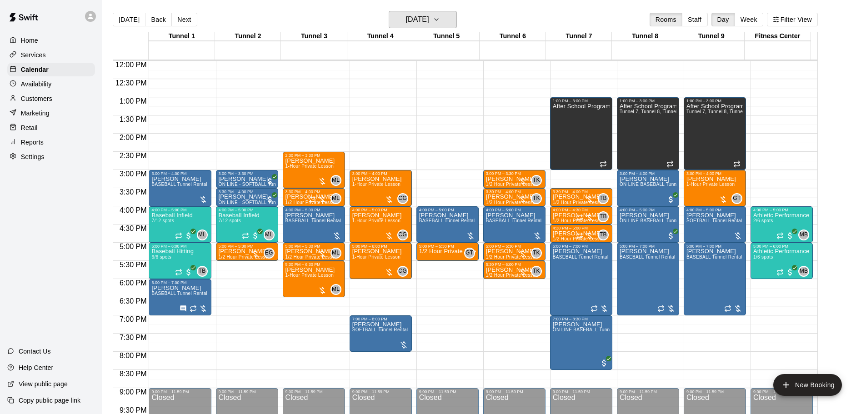
click at [429, 20] on h6 "[DATE]" at bounding box center [417, 19] width 23 height 13
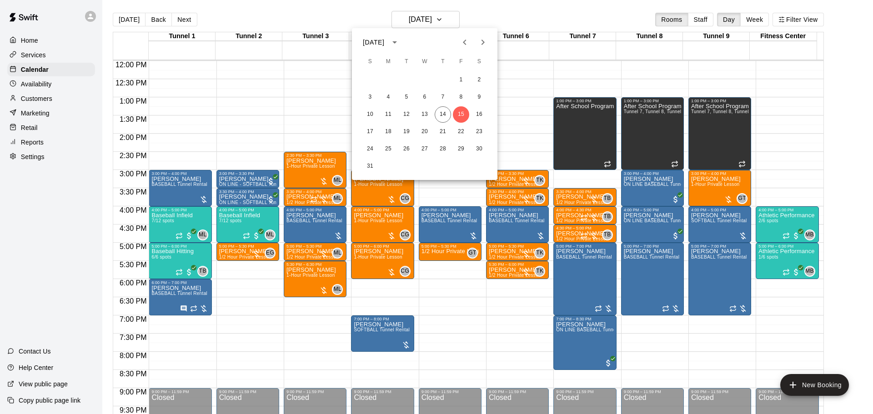
click at [451, 130] on div "17 18 19 20 21 22 23" at bounding box center [424, 132] width 145 height 16
click at [458, 129] on button "22" at bounding box center [461, 132] width 16 height 16
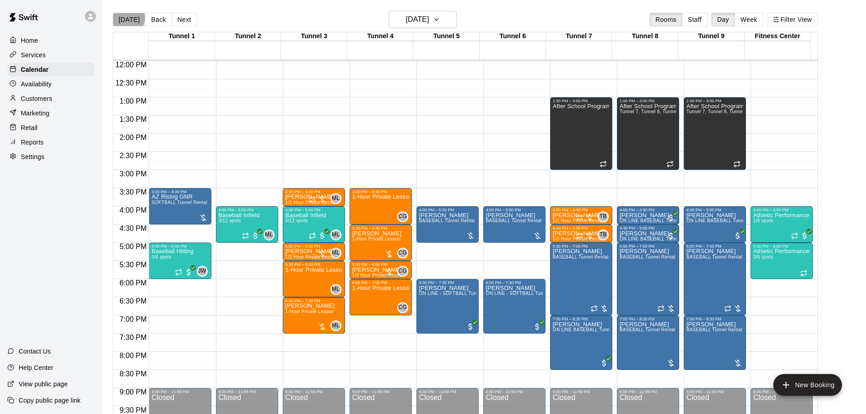
click at [123, 17] on button "[DATE]" at bounding box center [129, 20] width 33 height 14
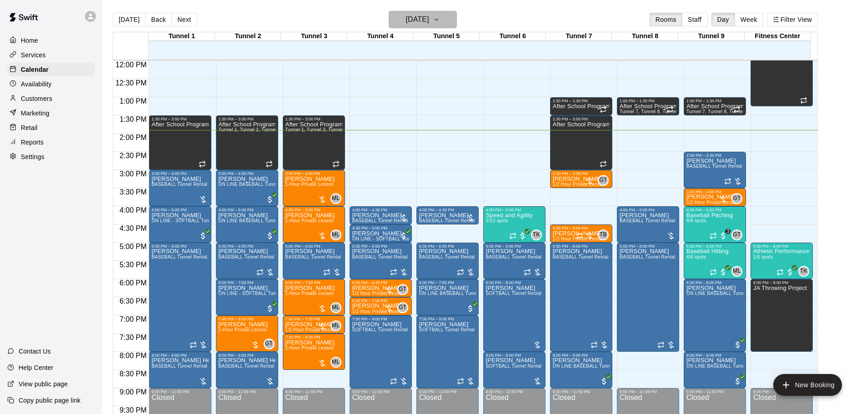
click at [429, 15] on h6 "[DATE]" at bounding box center [417, 19] width 23 height 13
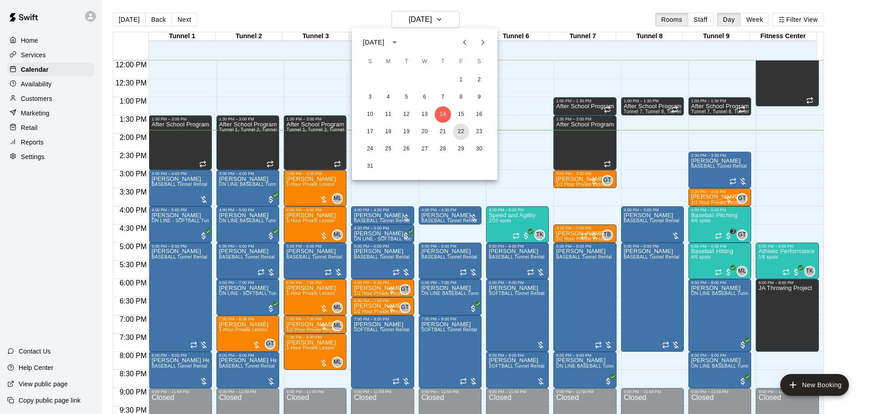
click at [466, 131] on button "22" at bounding box center [461, 132] width 16 height 16
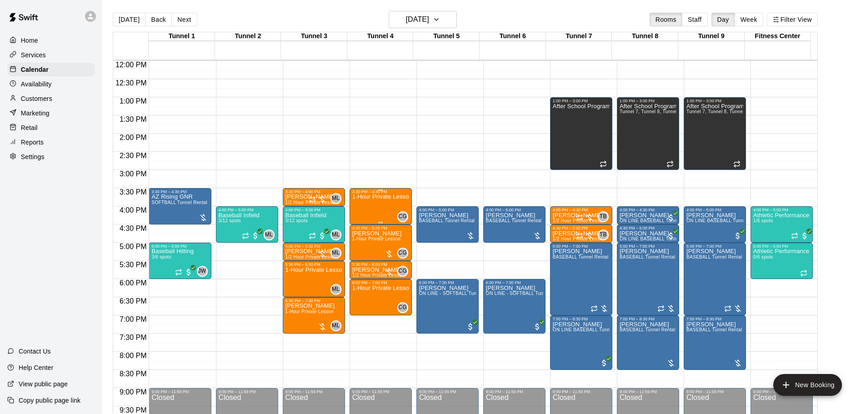
click at [385, 204] on div "1-Hour Private Lesson" at bounding box center [380, 401] width 57 height 414
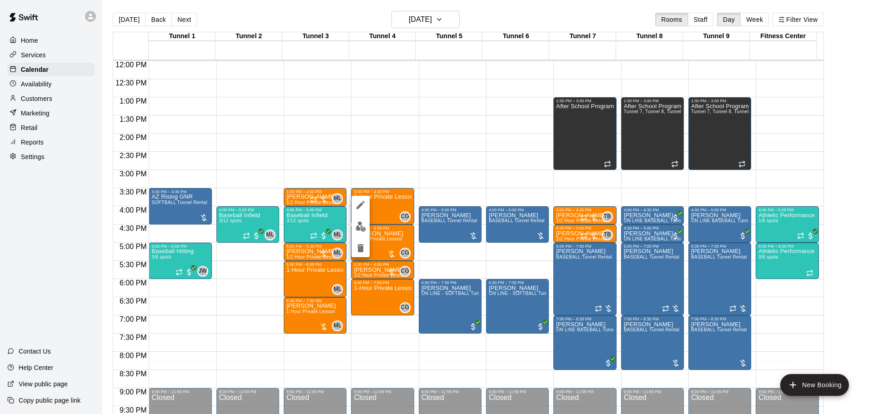
click at [354, 248] on button "delete" at bounding box center [360, 248] width 18 height 18
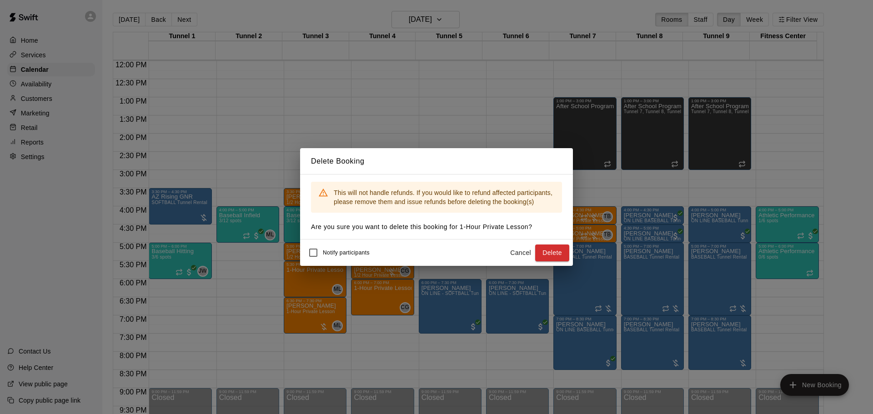
click at [548, 252] on button "Delete" at bounding box center [552, 253] width 34 height 17
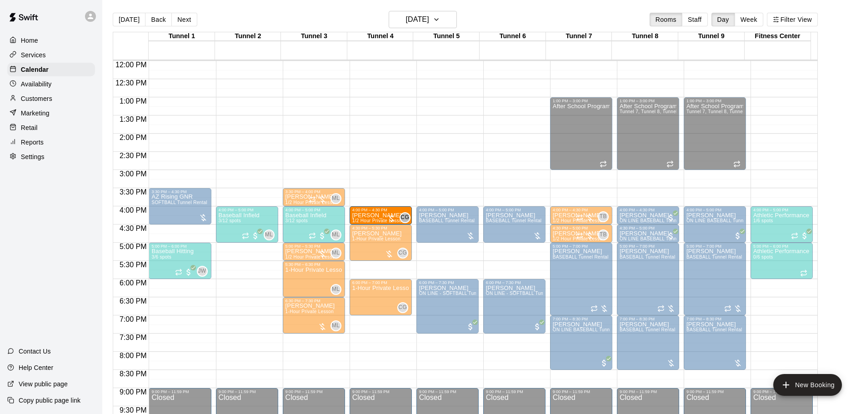
drag, startPoint x: 373, startPoint y: 273, endPoint x: 373, endPoint y: 225, distance: 48.2
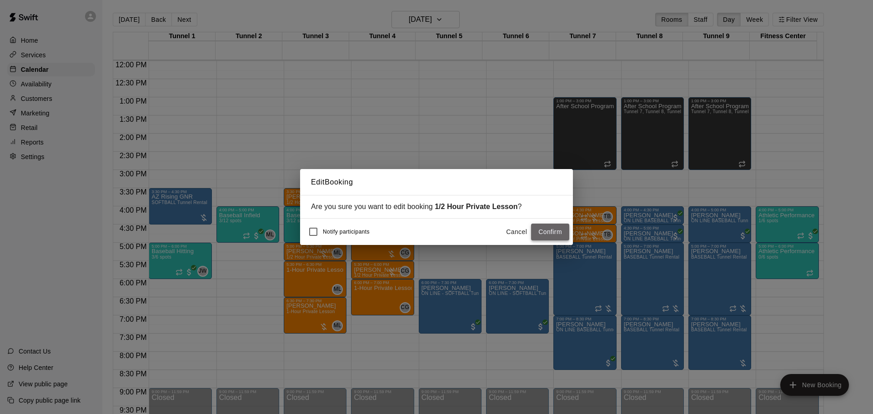
click at [549, 230] on button "Confirm" at bounding box center [550, 232] width 38 height 17
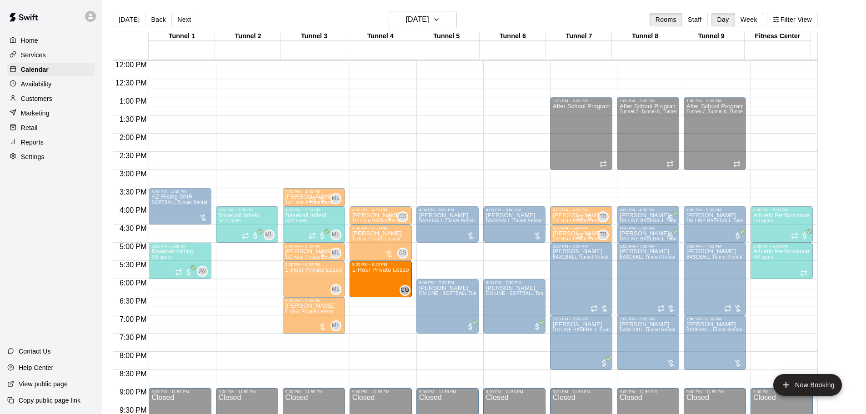
drag, startPoint x: 389, startPoint y: 293, endPoint x: 389, endPoint y: 281, distance: 11.8
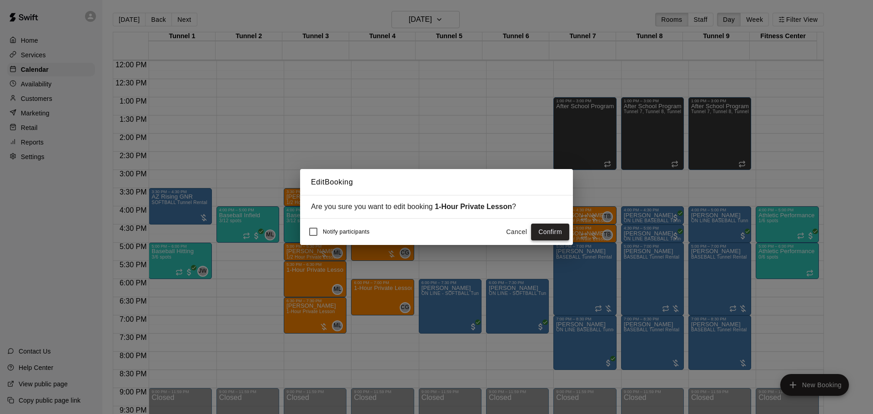
click at [560, 230] on button "Confirm" at bounding box center [550, 232] width 38 height 17
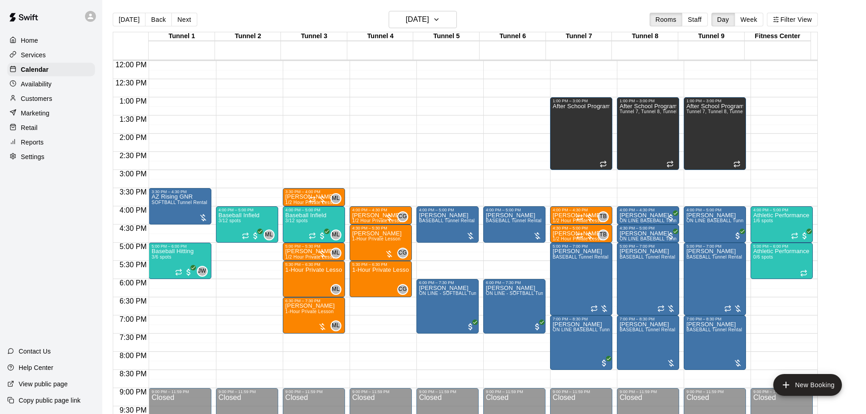
click at [127, 20] on button "[DATE]" at bounding box center [129, 20] width 33 height 14
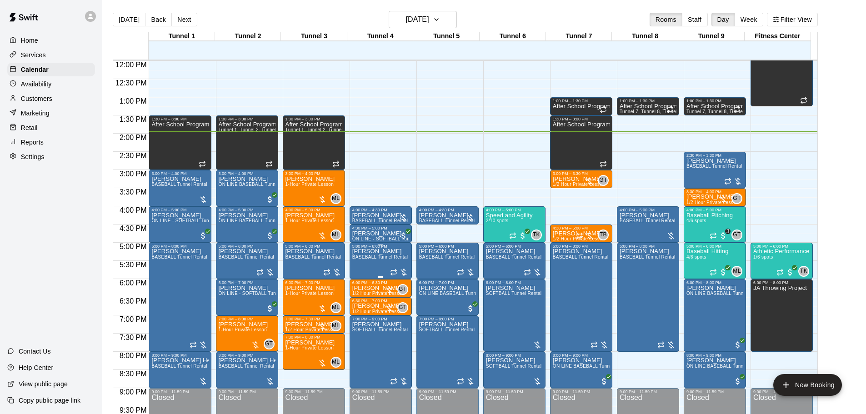
scroll to position [481, 0]
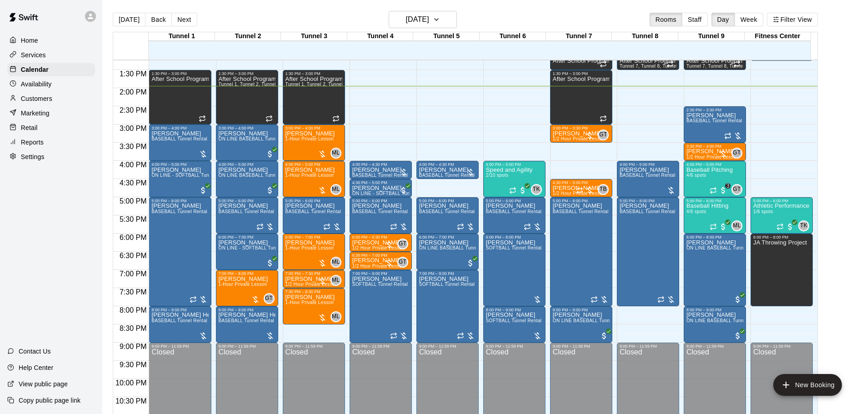
click at [36, 98] on p "Customers" at bounding box center [36, 98] width 31 height 9
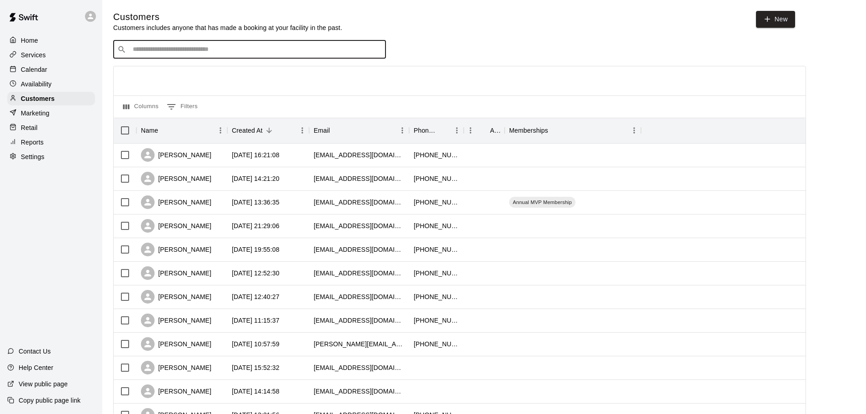
click at [219, 52] on input "Search customers by name or email" at bounding box center [256, 49] width 252 height 9
type input "*"
type input "*******"
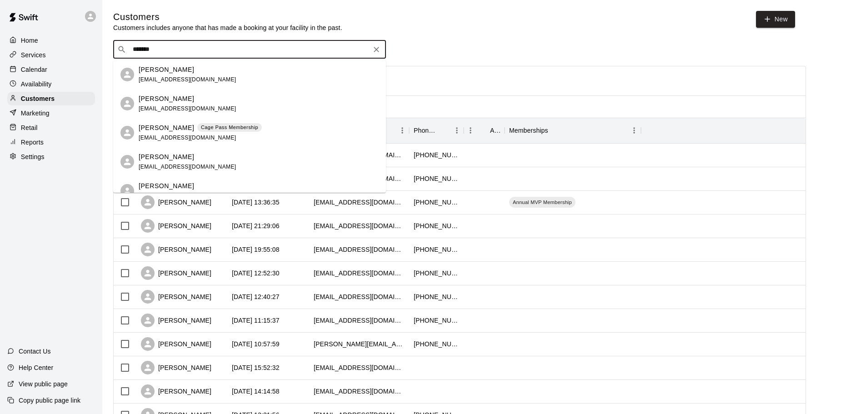
click at [204, 122] on div "Amanda Sanchez Cage Pass Membership amandasan111@gmail.com" at bounding box center [249, 132] width 273 height 29
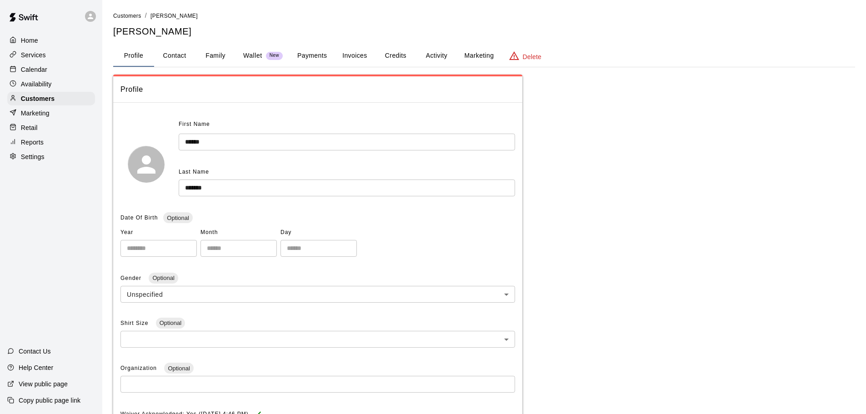
click at [400, 53] on button "Credits" at bounding box center [395, 56] width 41 height 22
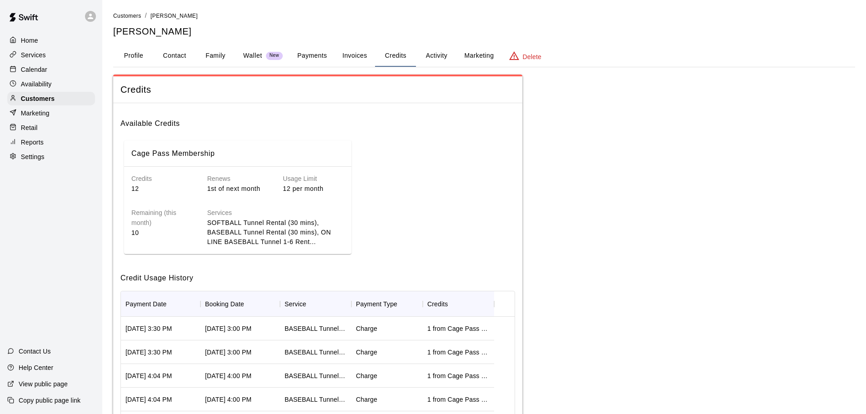
scroll to position [45, 0]
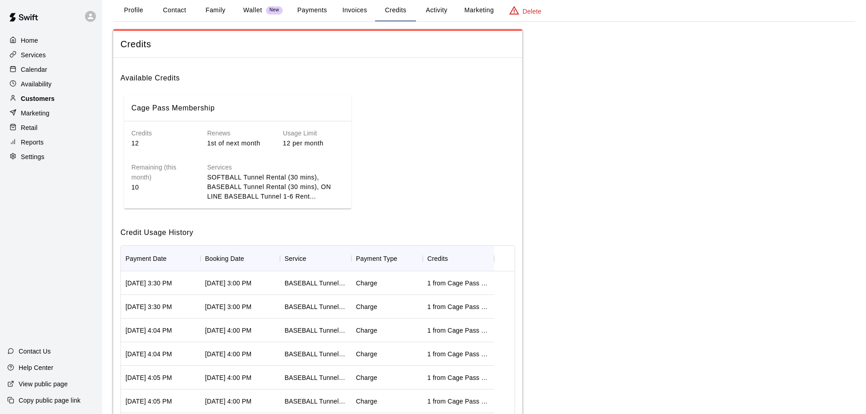
drag, startPoint x: 54, startPoint y: 77, endPoint x: 75, endPoint y: 103, distance: 33.9
click at [54, 76] on div "Calendar" at bounding box center [51, 70] width 88 height 14
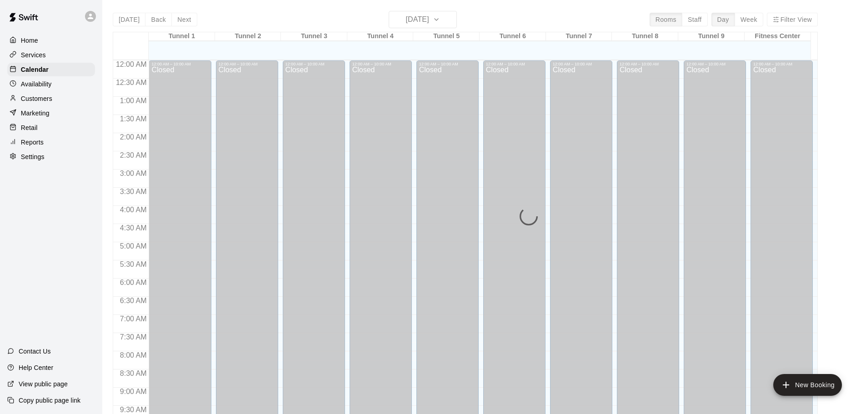
scroll to position [481, 0]
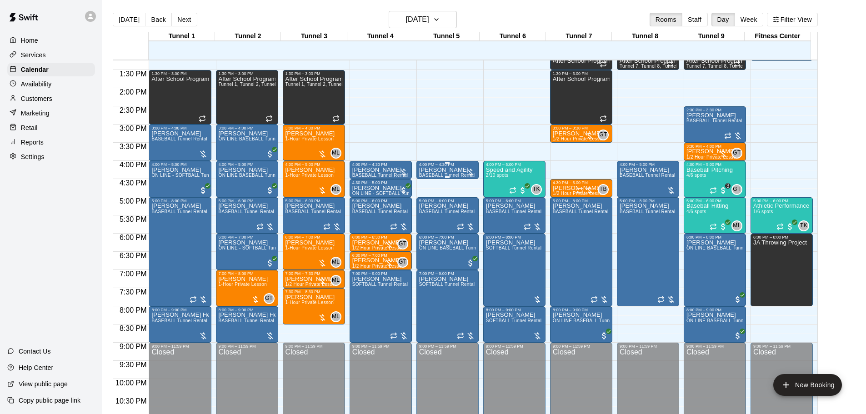
click at [181, 20] on button "Next" at bounding box center [183, 20] width 25 height 14
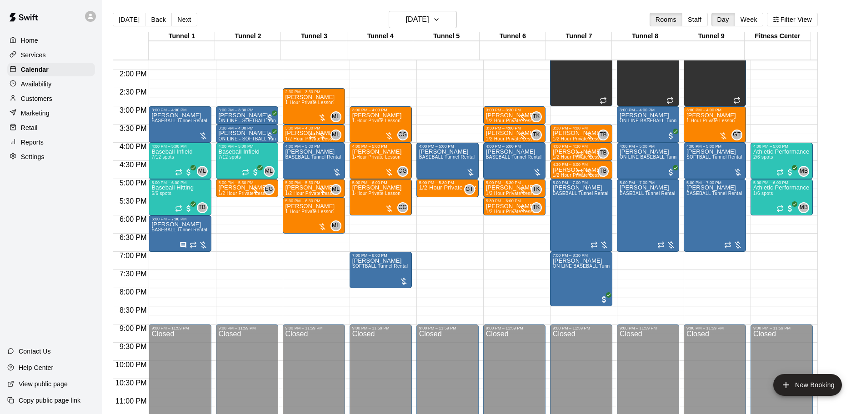
scroll to position [509, 0]
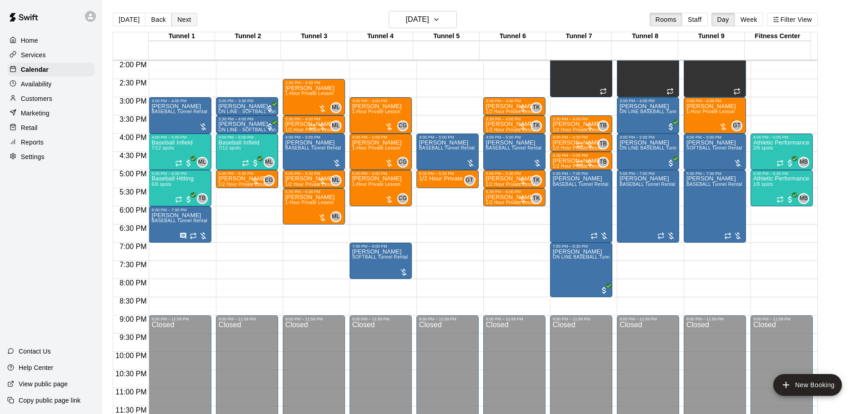
click at [189, 16] on button "Next" at bounding box center [183, 20] width 25 height 14
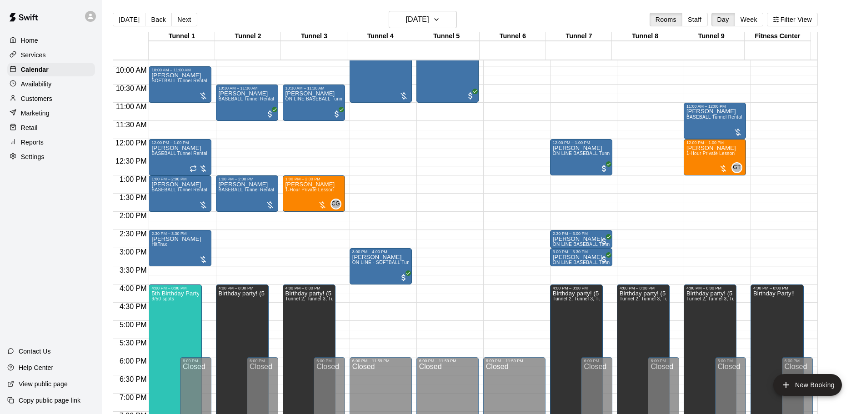
scroll to position [373, 0]
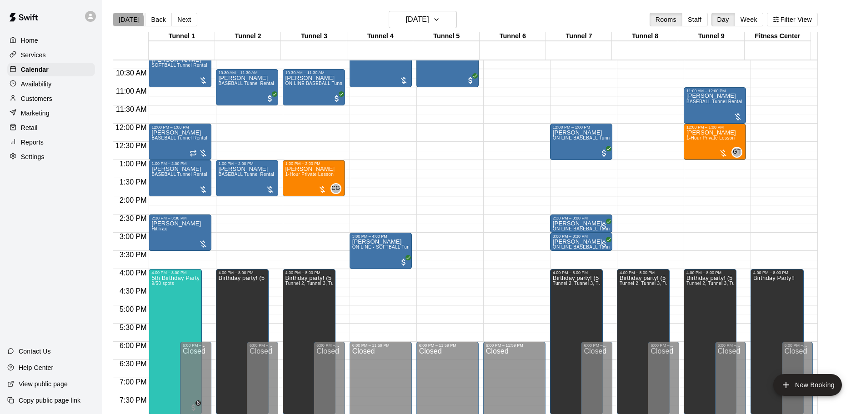
click at [120, 20] on button "[DATE]" at bounding box center [129, 20] width 33 height 14
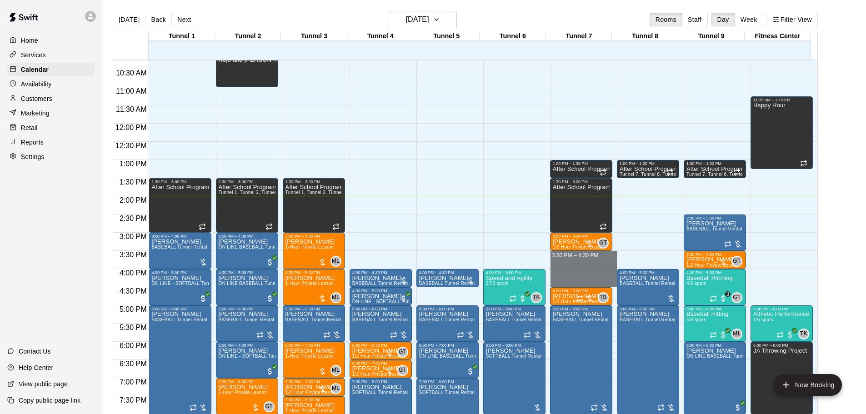
drag, startPoint x: 575, startPoint y: 255, endPoint x: 576, endPoint y: 281, distance: 25.9
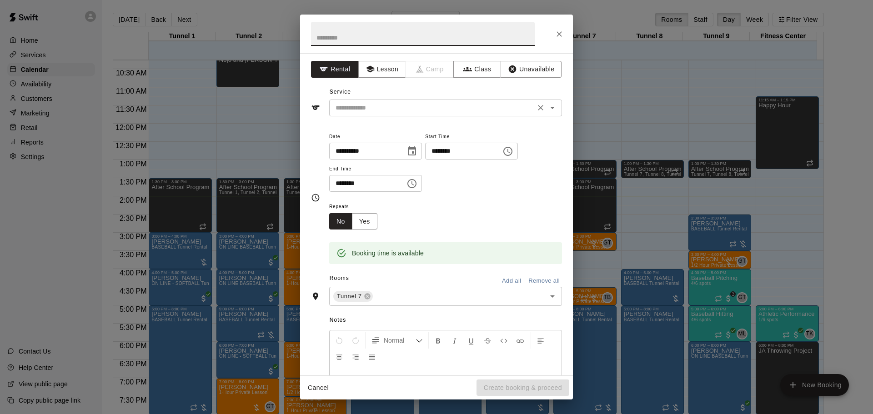
click at [380, 109] on input "text" at bounding box center [432, 107] width 200 height 11
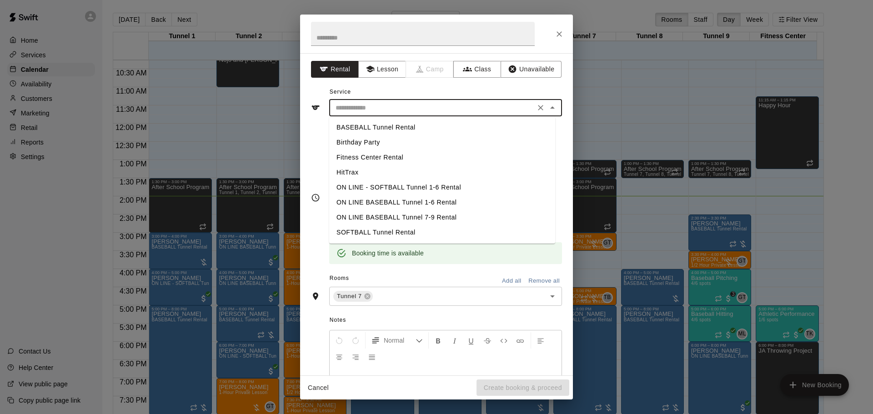
drag, startPoint x: 386, startPoint y: 126, endPoint x: 418, endPoint y: 200, distance: 80.0
click at [386, 126] on li "BASEBALL Tunnel Rental" at bounding box center [442, 127] width 226 height 15
type input "**********"
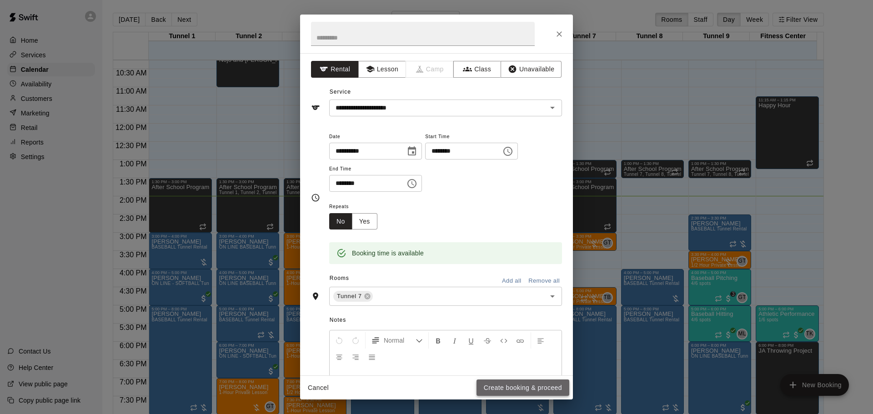
click at [507, 391] on button "Create booking & proceed" at bounding box center [522, 387] width 93 height 17
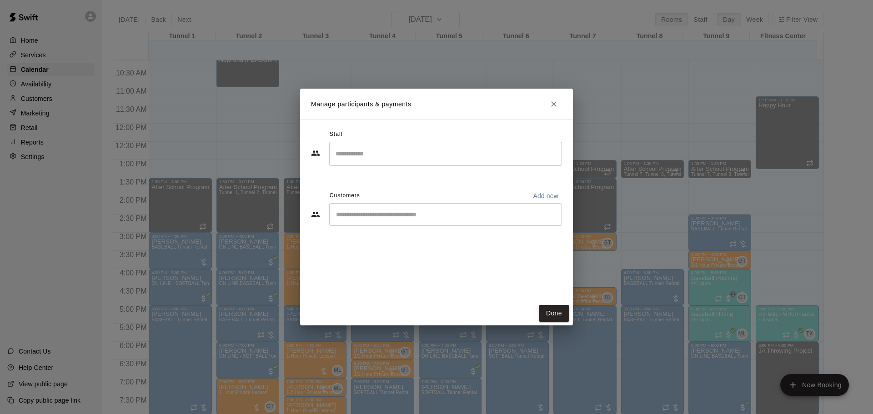
click at [549, 317] on button "Done" at bounding box center [554, 313] width 30 height 17
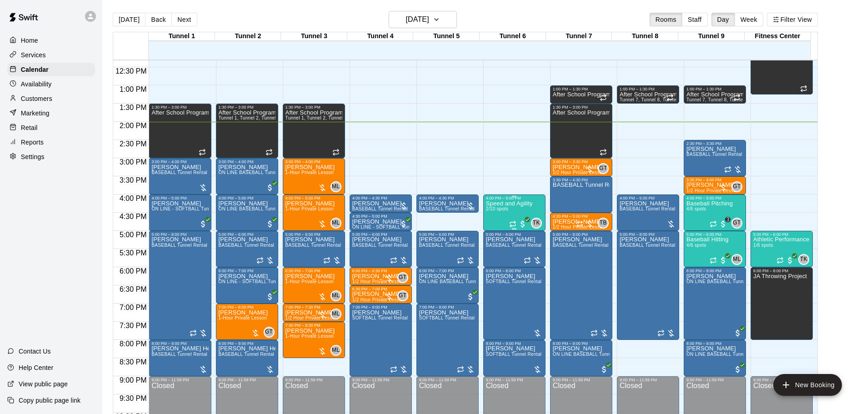
scroll to position [464, 0]
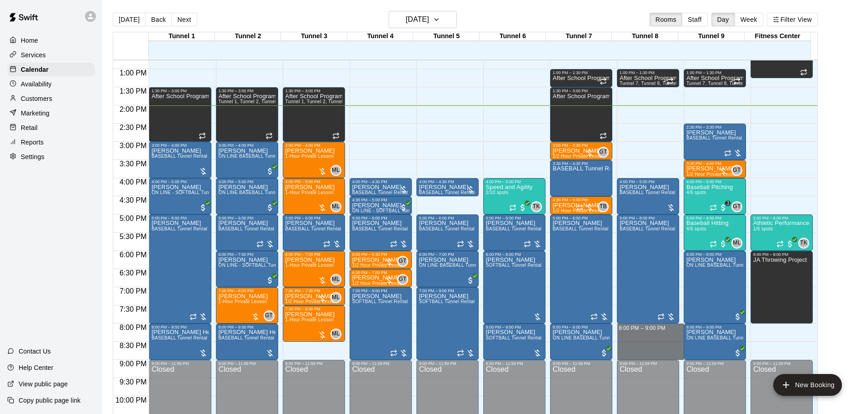
drag, startPoint x: 656, startPoint y: 328, endPoint x: 654, endPoint y: 359, distance: 31.0
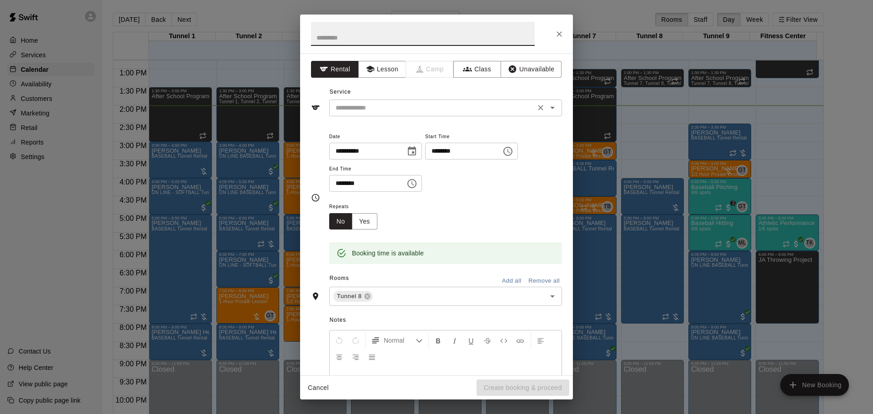
click at [380, 107] on input "text" at bounding box center [432, 107] width 200 height 11
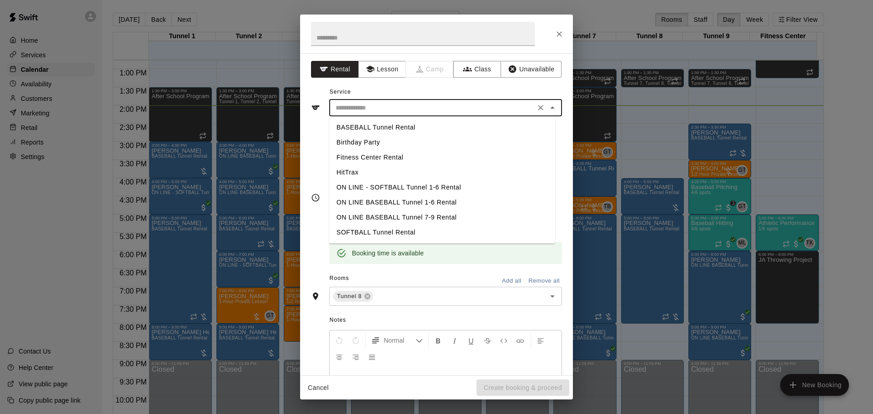
click at [375, 127] on li "BASEBALL Tunnel Rental" at bounding box center [442, 127] width 226 height 15
type input "**********"
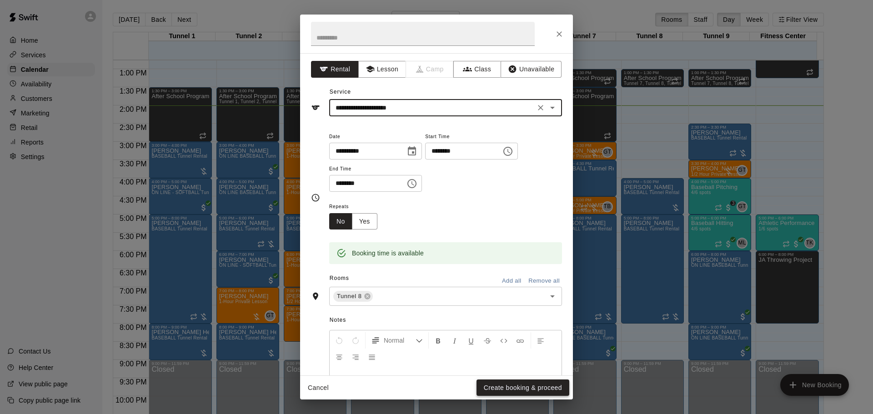
click at [498, 384] on button "Create booking & proceed" at bounding box center [522, 387] width 93 height 17
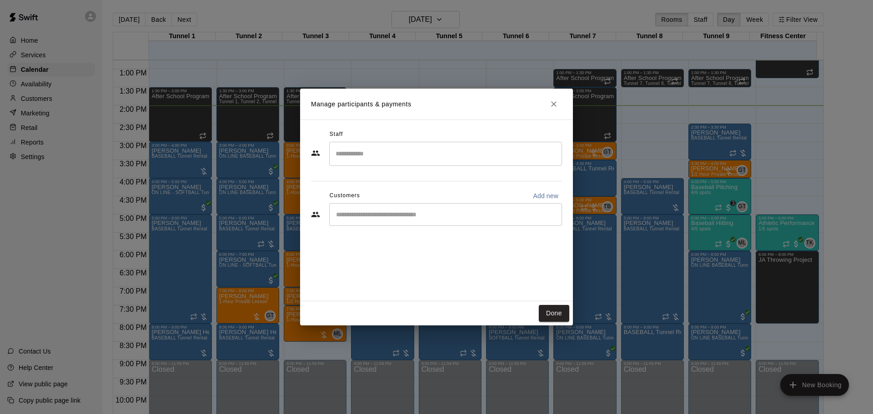
click at [404, 218] on input "Start typing to search customers..." at bounding box center [445, 214] width 225 height 9
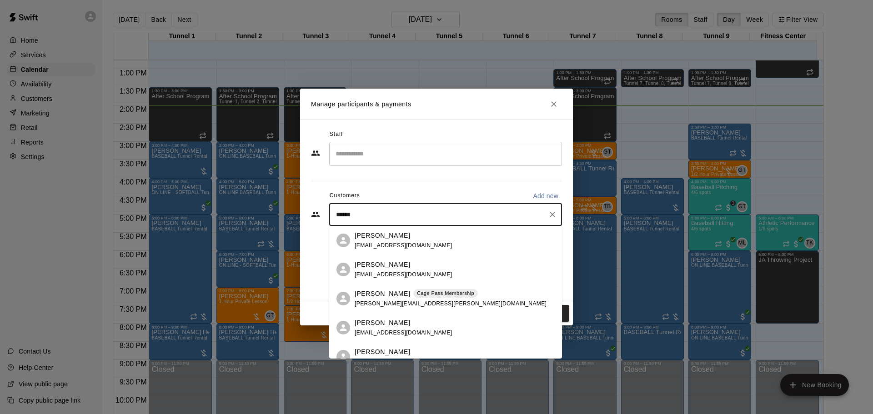
type input "*******"
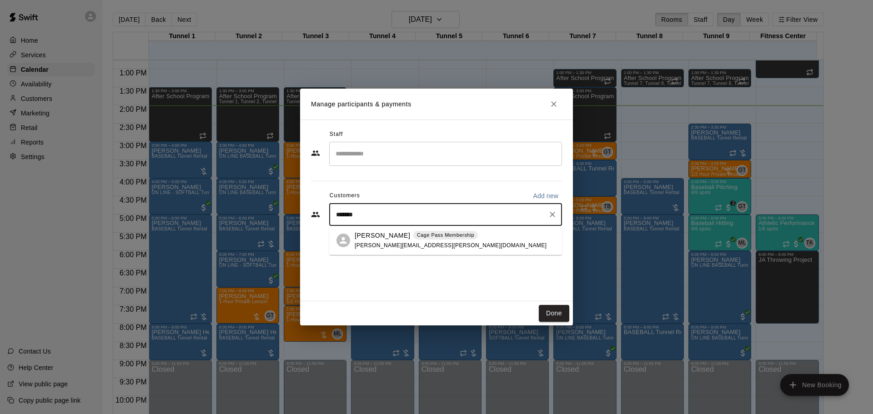
click at [487, 238] on div "Nick Cadena Cage Pass Membership danielle.m.cadena@gmail.com" at bounding box center [454, 241] width 200 height 20
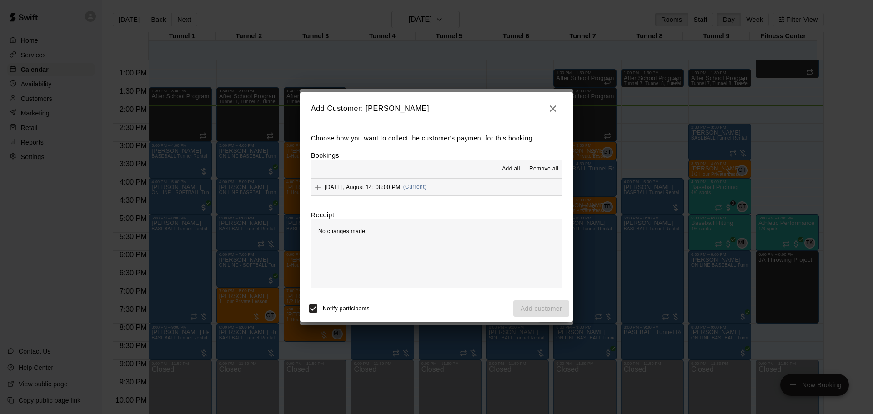
click at [424, 183] on div "Thursday, August 14: 08:00 PM (Current)" at bounding box center [368, 187] width 115 height 14
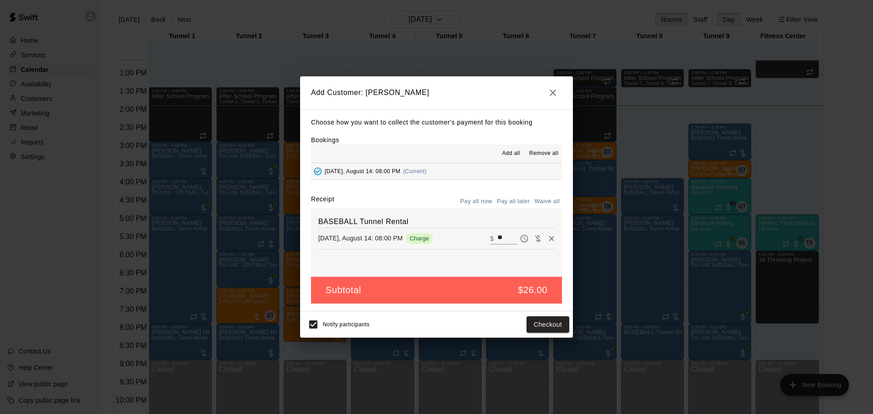
click at [506, 204] on button "Pay all later" at bounding box center [513, 202] width 38 height 14
click at [534, 328] on button "Add customer" at bounding box center [541, 324] width 56 height 17
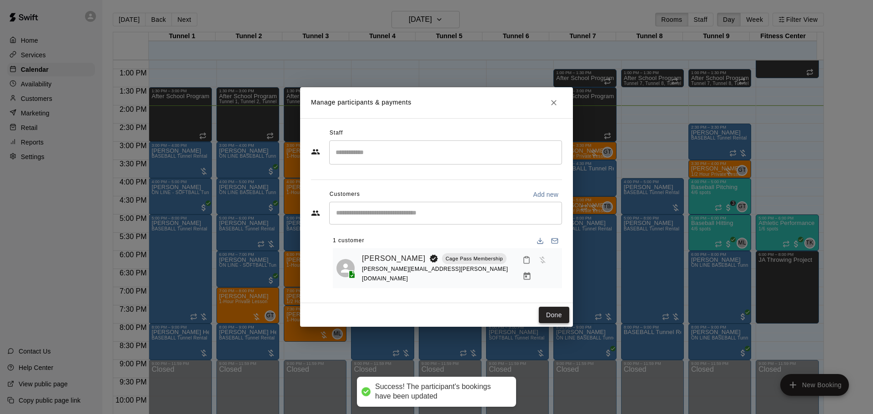
click at [544, 310] on button "Done" at bounding box center [554, 315] width 30 height 17
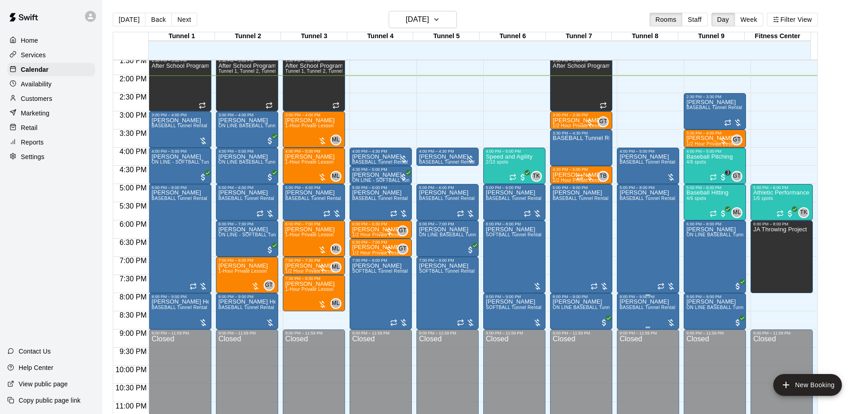
scroll to position [509, 0]
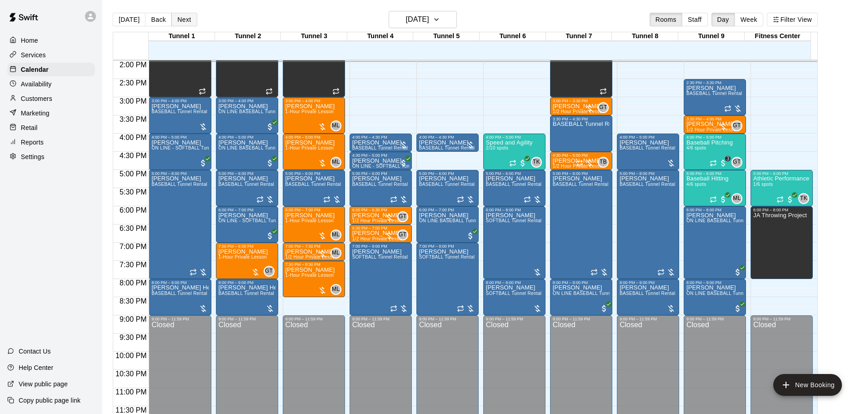
click at [190, 14] on button "Next" at bounding box center [183, 20] width 25 height 14
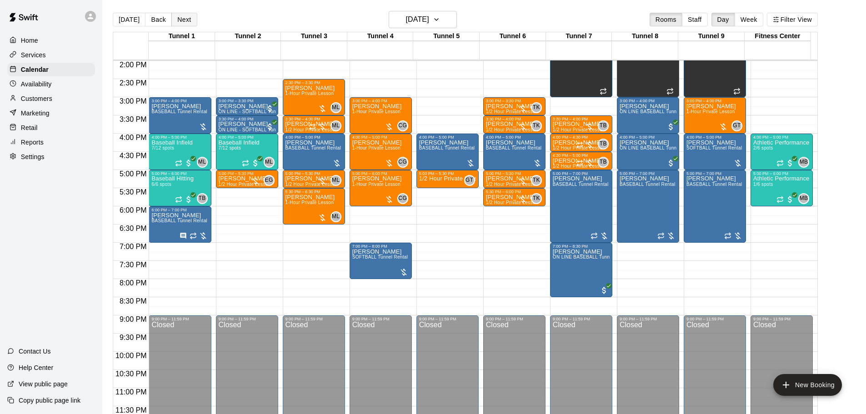
click at [175, 15] on button "Next" at bounding box center [183, 20] width 25 height 14
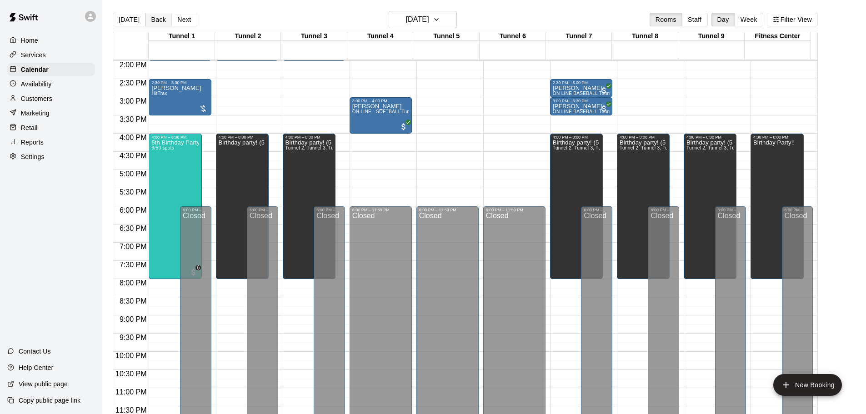
click at [150, 17] on button "Back" at bounding box center [158, 20] width 27 height 14
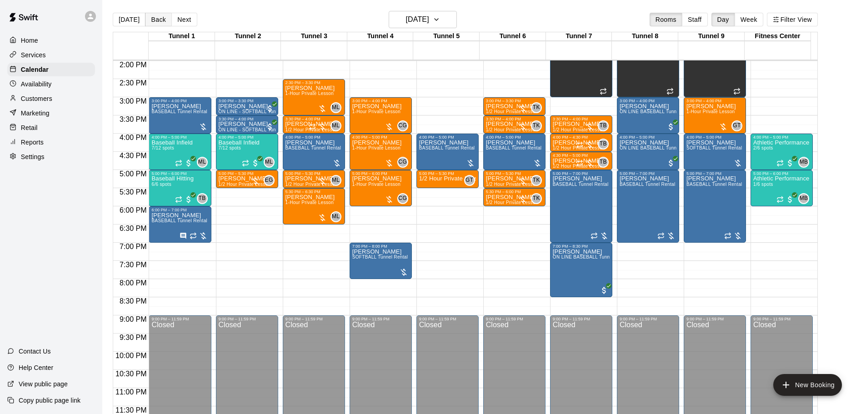
click at [150, 17] on button "Back" at bounding box center [158, 20] width 27 height 14
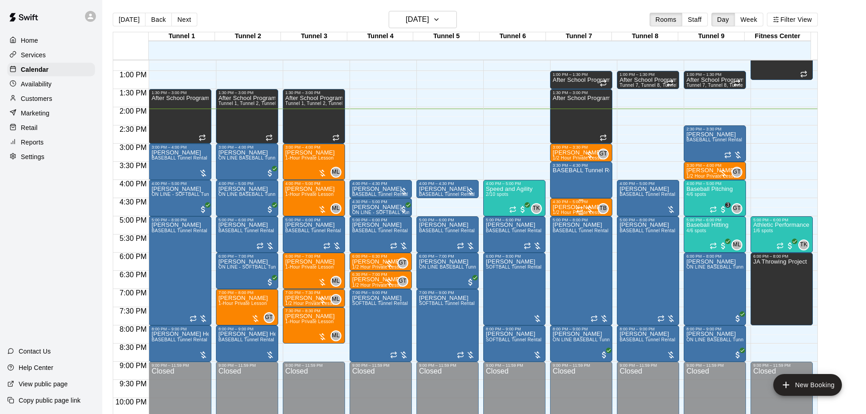
scroll to position [419, 0]
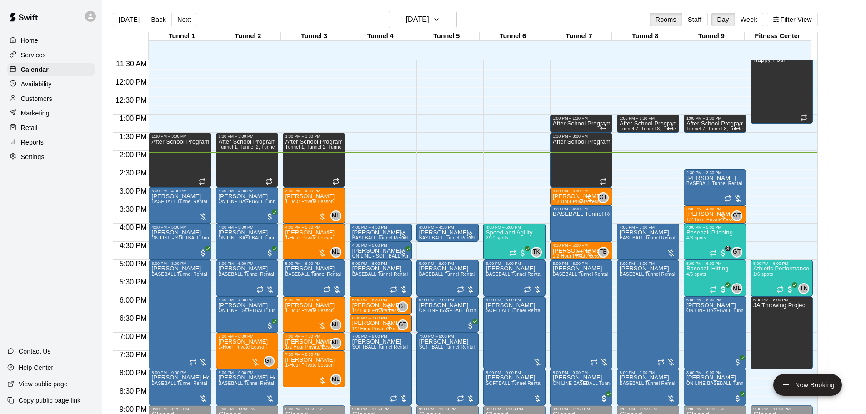
click at [573, 236] on div "BASEBALL Tunnel Rental" at bounding box center [581, 418] width 57 height 414
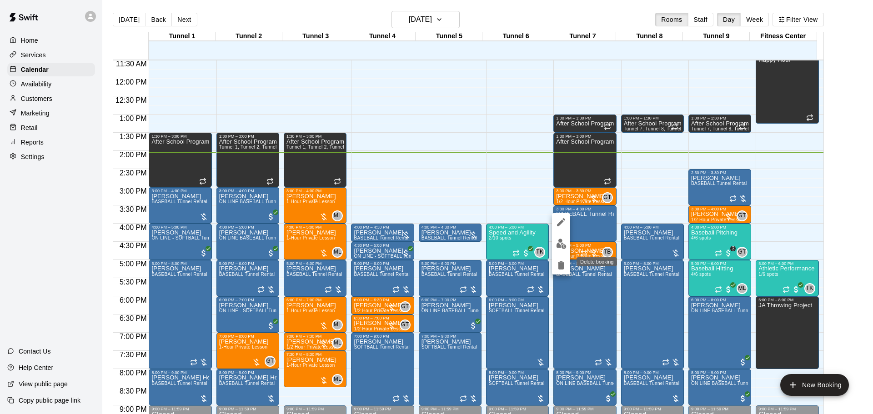
click at [561, 269] on icon "delete" at bounding box center [561, 265] width 6 height 8
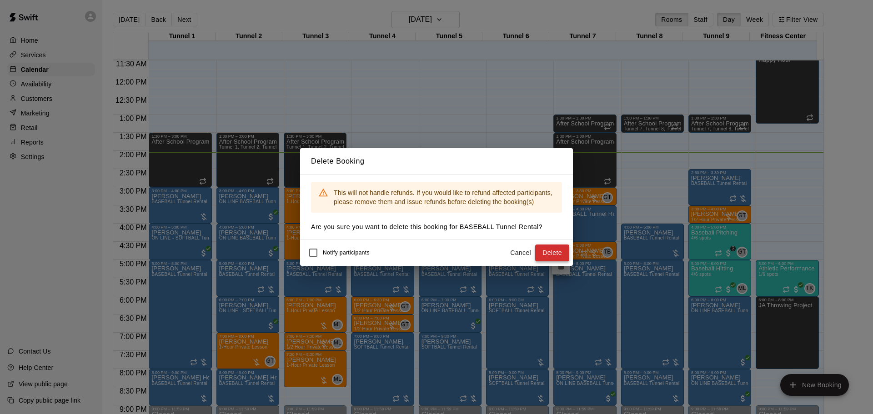
click at [552, 255] on button "Delete" at bounding box center [552, 253] width 34 height 17
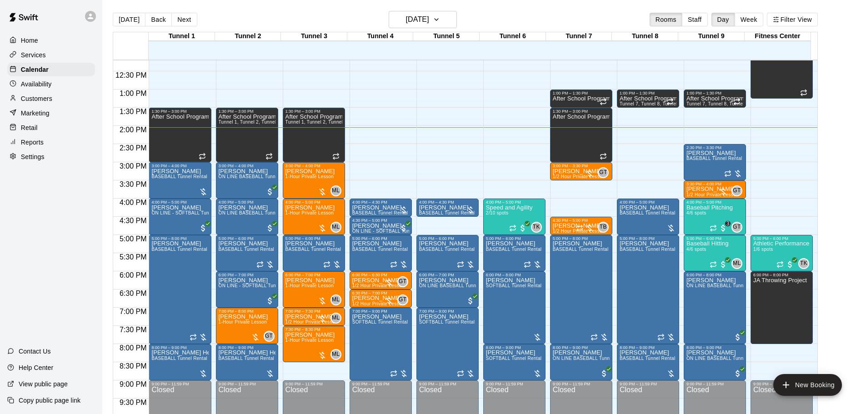
scroll to position [464, 0]
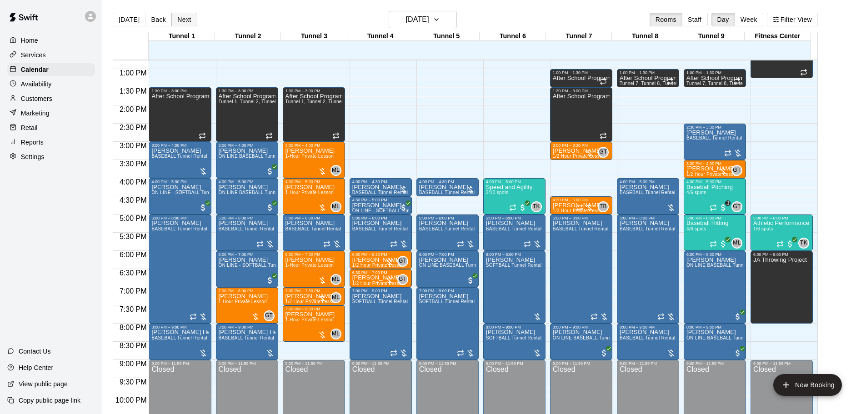
click at [182, 22] on button "Next" at bounding box center [183, 20] width 25 height 14
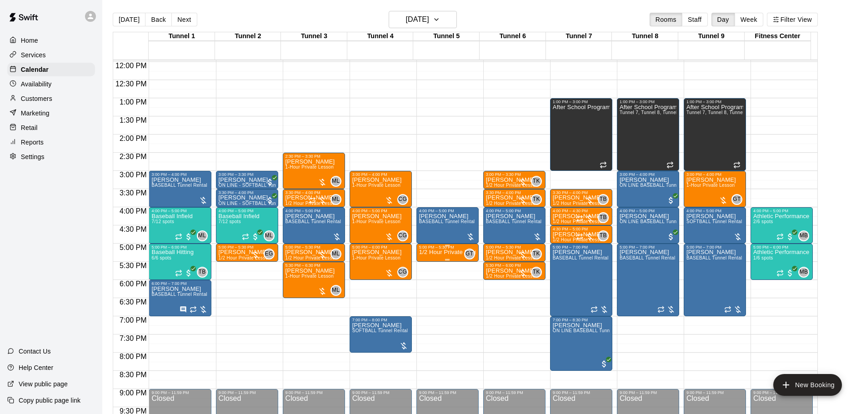
scroll to position [419, 0]
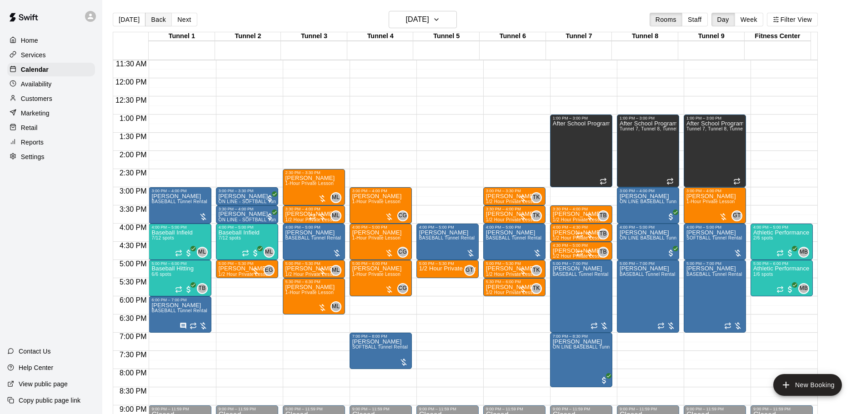
click at [155, 22] on button "Back" at bounding box center [158, 20] width 27 height 14
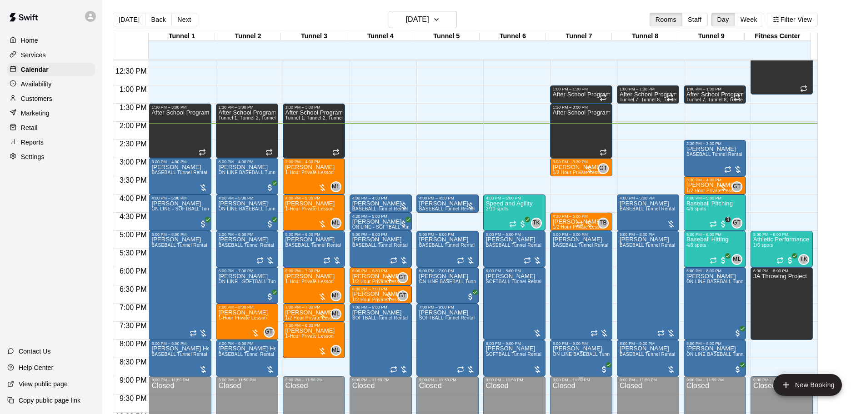
scroll to position [464, 0]
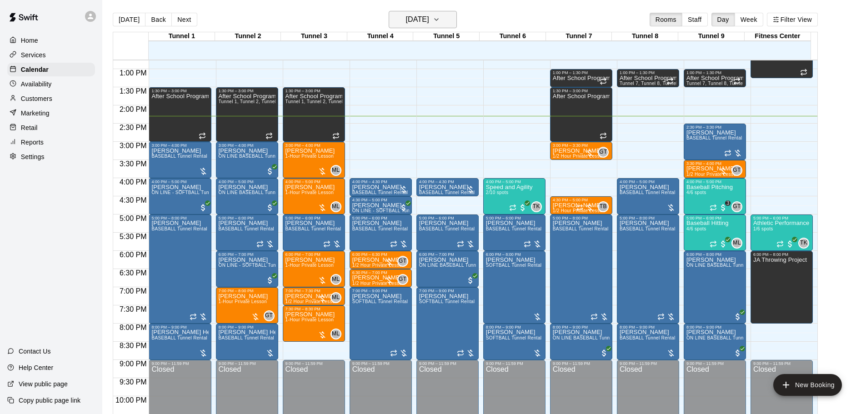
click at [417, 15] on h6 "[DATE]" at bounding box center [417, 19] width 23 height 13
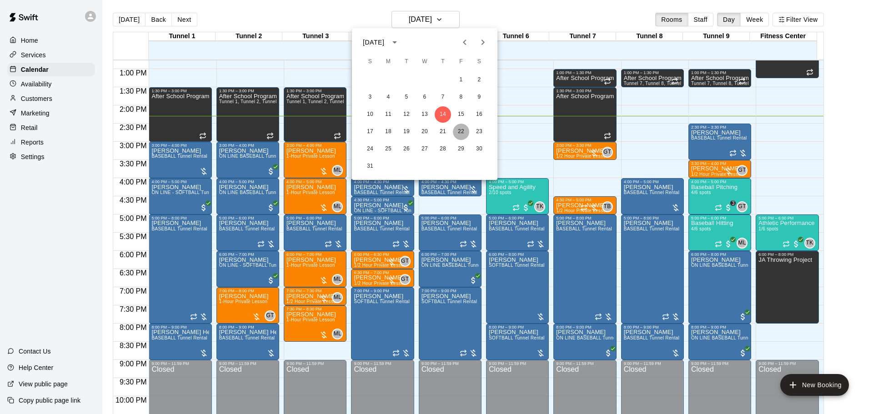
click at [461, 132] on button "22" at bounding box center [461, 132] width 16 height 16
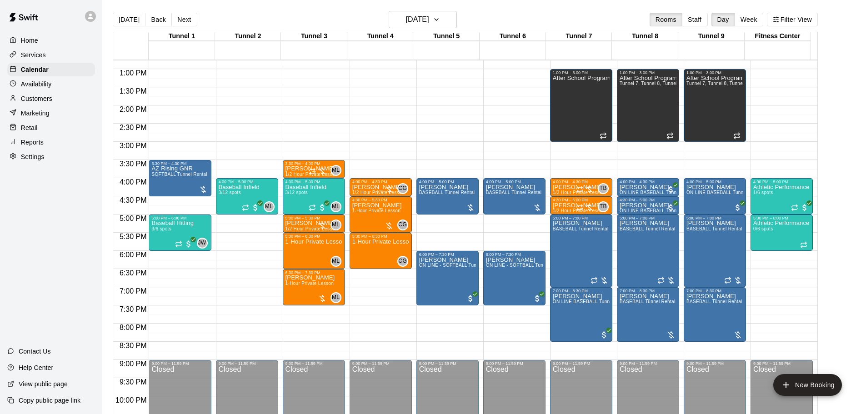
click at [134, 18] on button "[DATE]" at bounding box center [129, 20] width 33 height 14
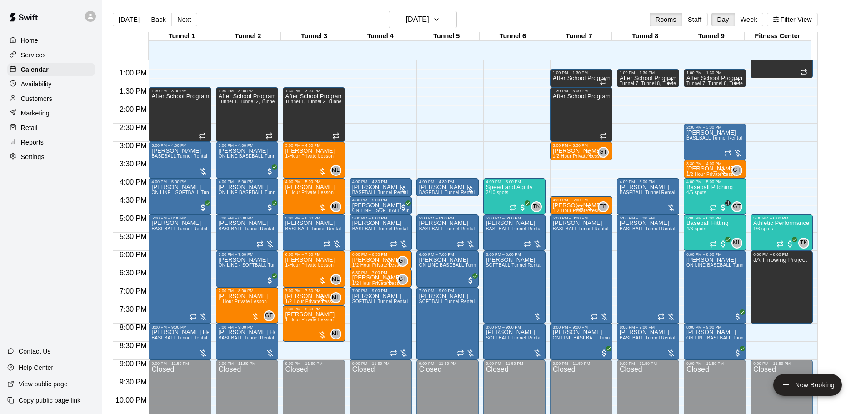
click at [416, 4] on main "[DATE] Back [DATE][DATE] Rooms Staff Day Week Filter View Tunnel 1 14 [GEOGRAPH…" at bounding box center [484, 214] width 764 height 429
click at [418, 15] on h6 "[DATE]" at bounding box center [417, 19] width 23 height 13
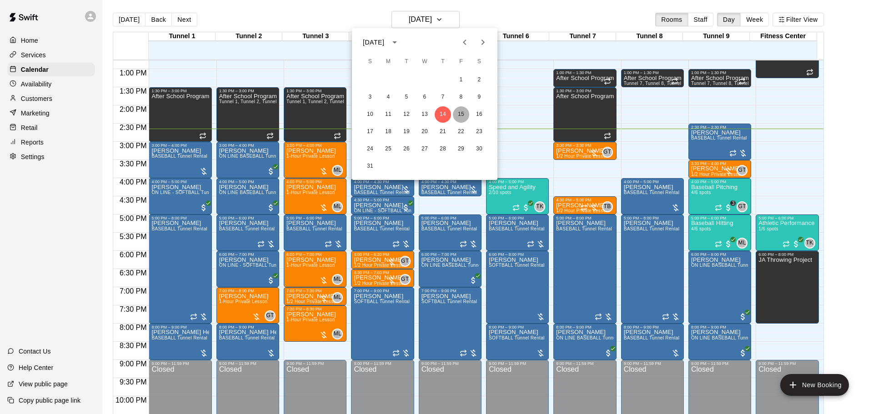
click at [461, 118] on button "15" at bounding box center [461, 114] width 16 height 16
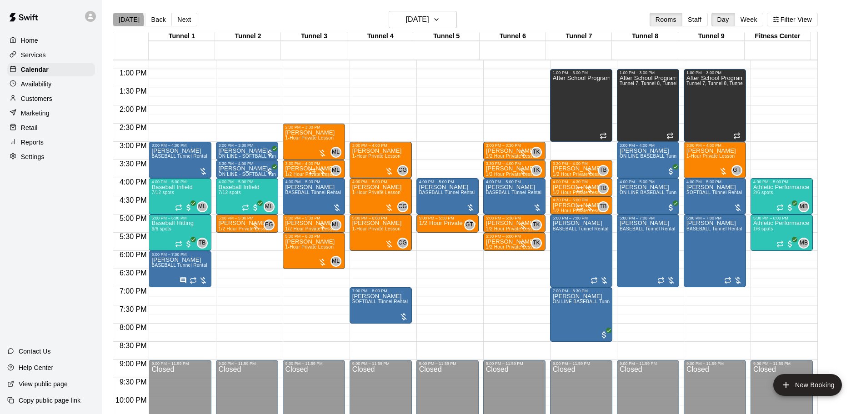
click at [120, 20] on button "[DATE]" at bounding box center [129, 20] width 33 height 14
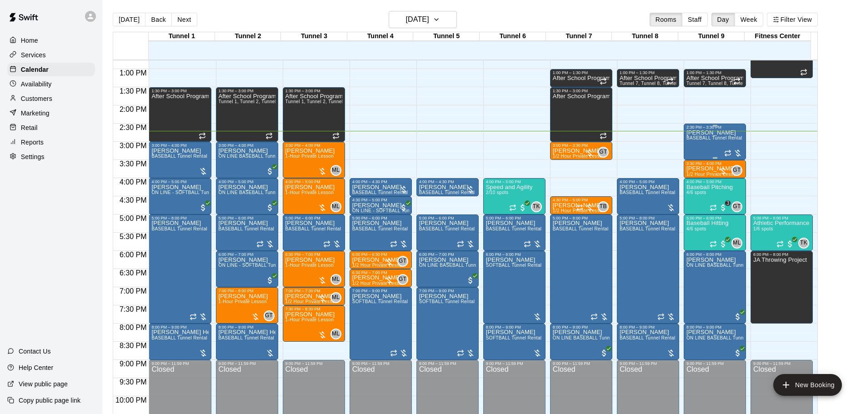
click at [709, 147] on div "[PERSON_NAME] BASEBALL Tunnel Rental" at bounding box center [714, 337] width 56 height 414
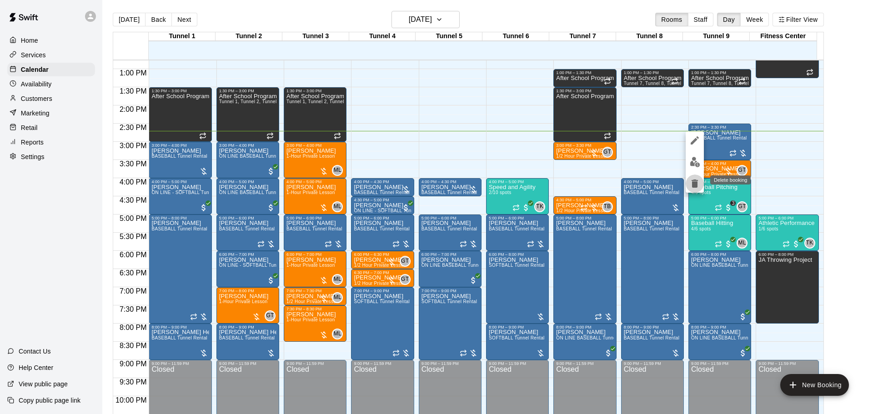
click at [694, 185] on icon "delete" at bounding box center [694, 184] width 6 height 8
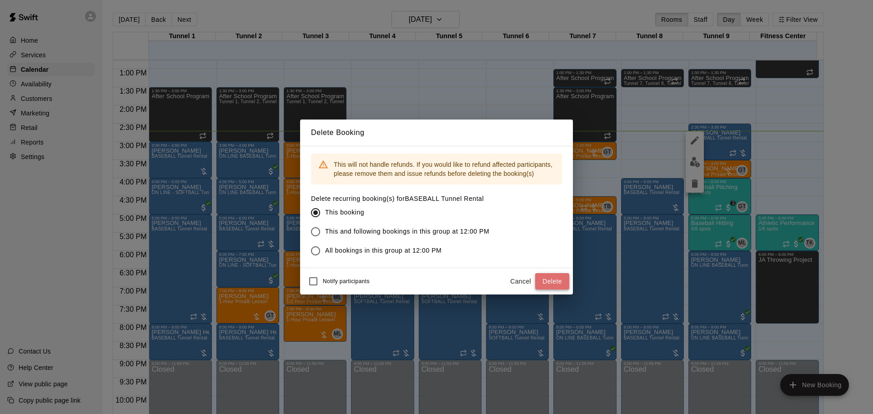
click at [553, 276] on button "Delete" at bounding box center [552, 281] width 34 height 17
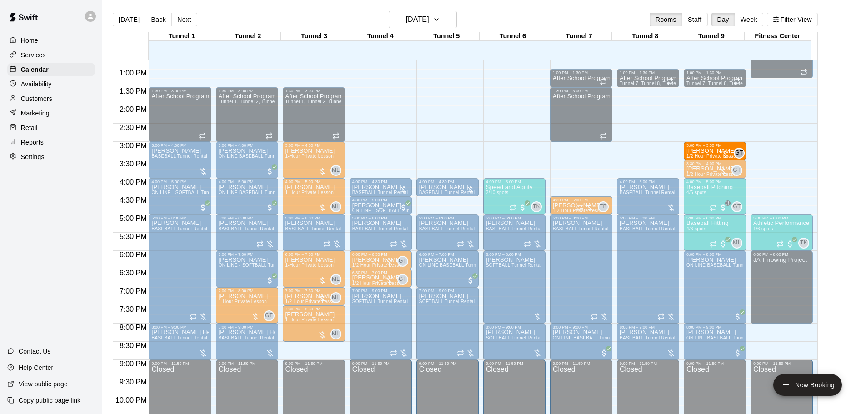
drag, startPoint x: 574, startPoint y: 149, endPoint x: 695, endPoint y: 150, distance: 121.8
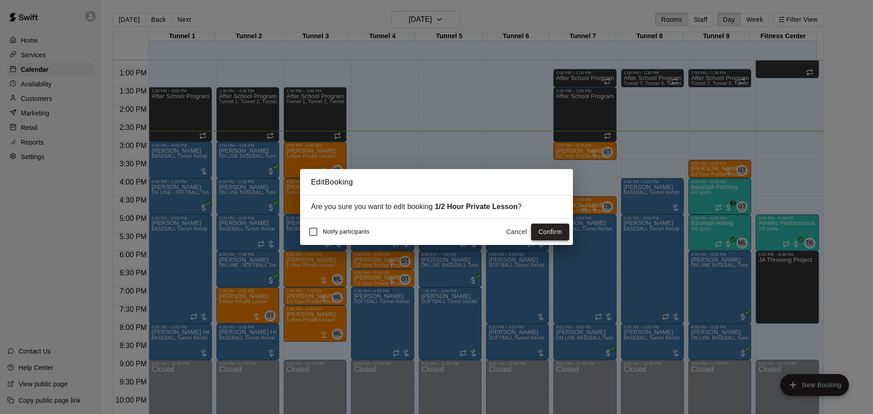
click at [546, 225] on button "Confirm" at bounding box center [550, 232] width 38 height 17
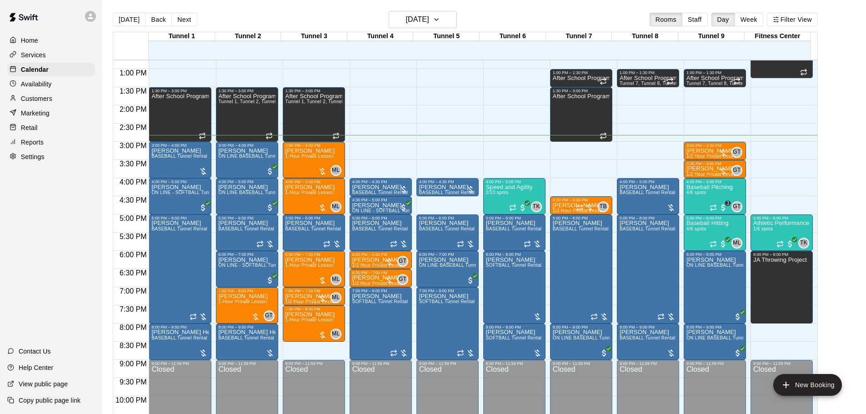
click at [48, 100] on p "Customers" at bounding box center [36, 98] width 31 height 9
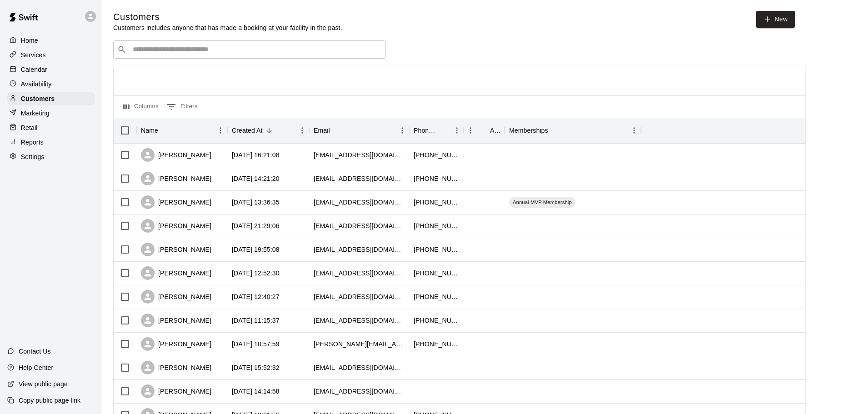
click at [233, 59] on div "​ ​" at bounding box center [249, 49] width 273 height 18
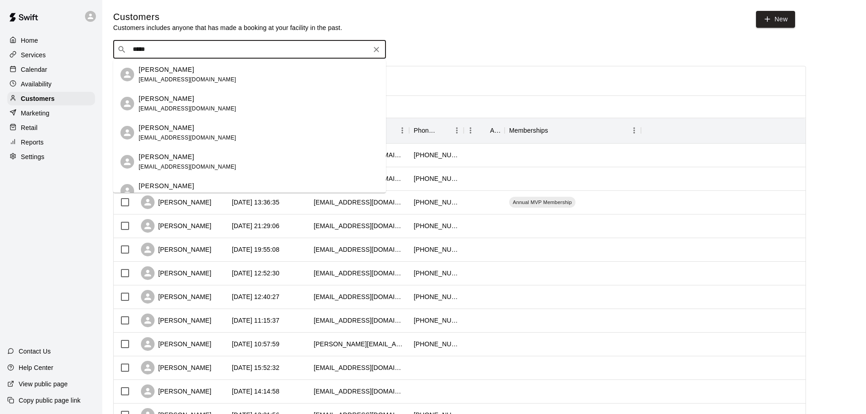
type input "*****"
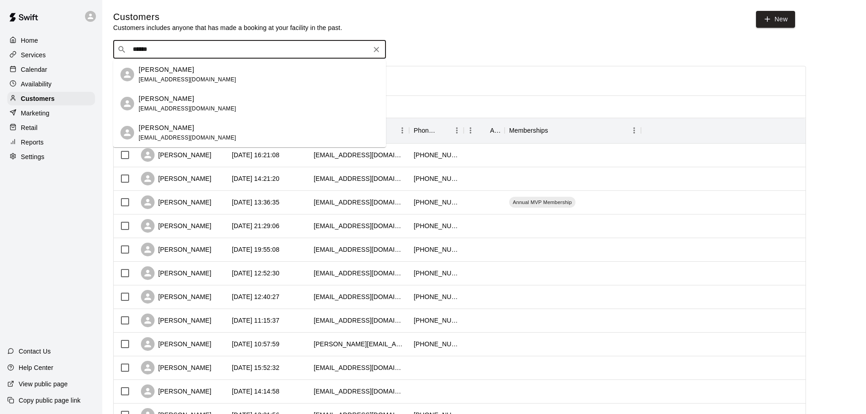
click at [214, 91] on div "Olive Escalante encirclexme@yahoo.com" at bounding box center [249, 103] width 273 height 29
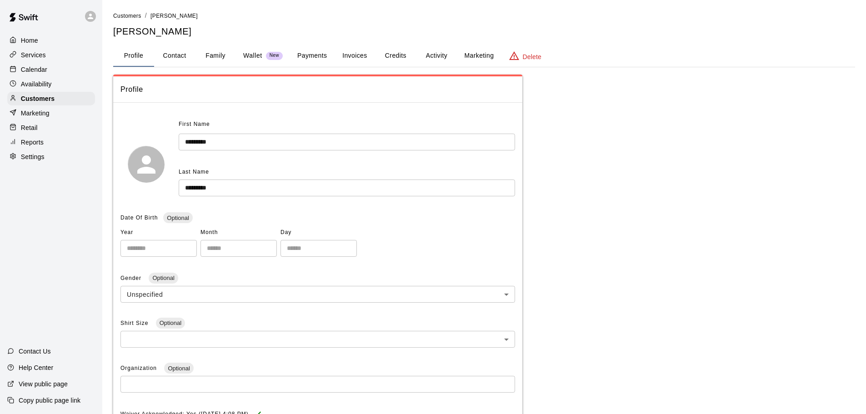
click at [176, 51] on button "Contact" at bounding box center [174, 56] width 41 height 22
select select "**"
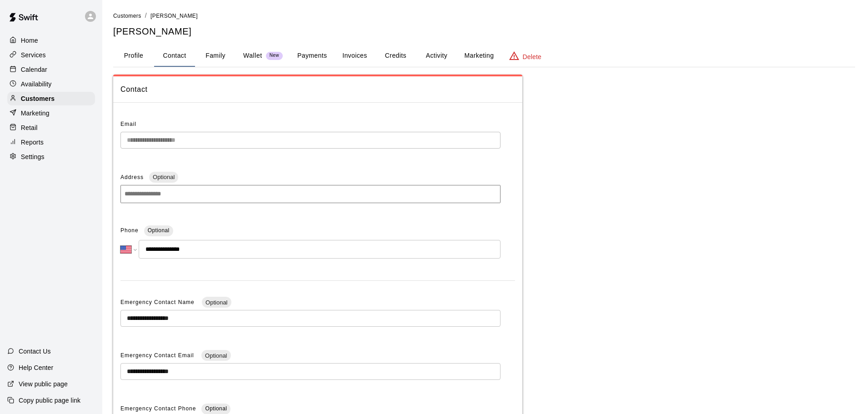
click at [220, 60] on button "Family" at bounding box center [215, 56] width 41 height 22
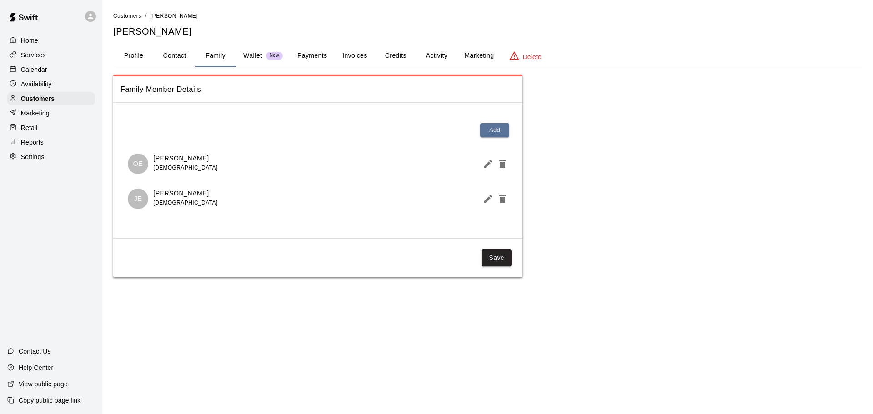
click at [80, 64] on div "Home Services Calendar Availability Customers Marketing Retail Reports Settings" at bounding box center [51, 99] width 102 height 132
click at [76, 73] on div "Calendar" at bounding box center [51, 70] width 88 height 14
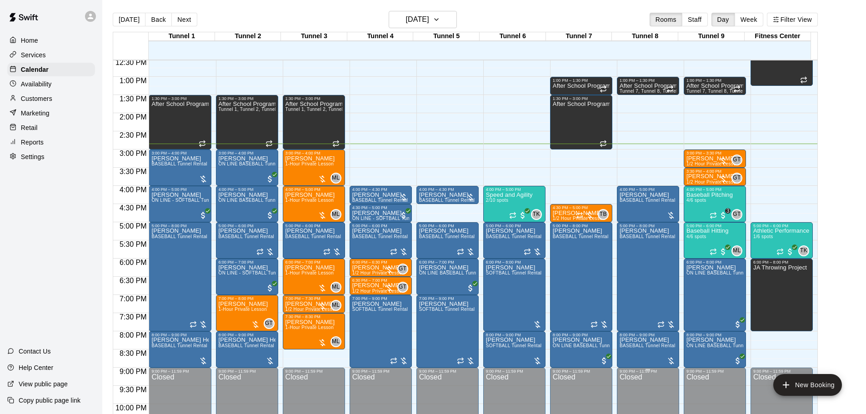
scroll to position [436, 0]
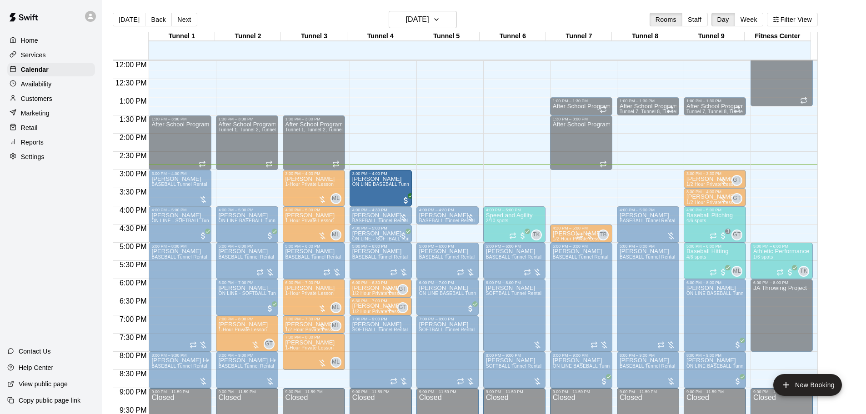
drag, startPoint x: 232, startPoint y: 190, endPoint x: 361, endPoint y: 196, distance: 129.2
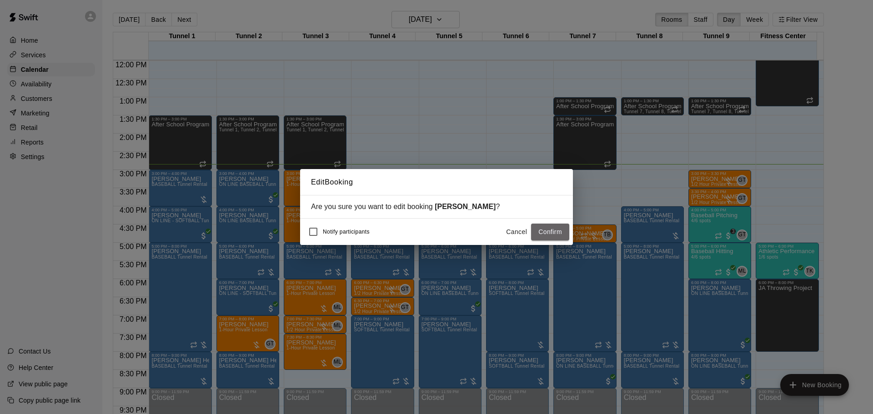
click at [544, 231] on button "Confirm" at bounding box center [550, 232] width 38 height 17
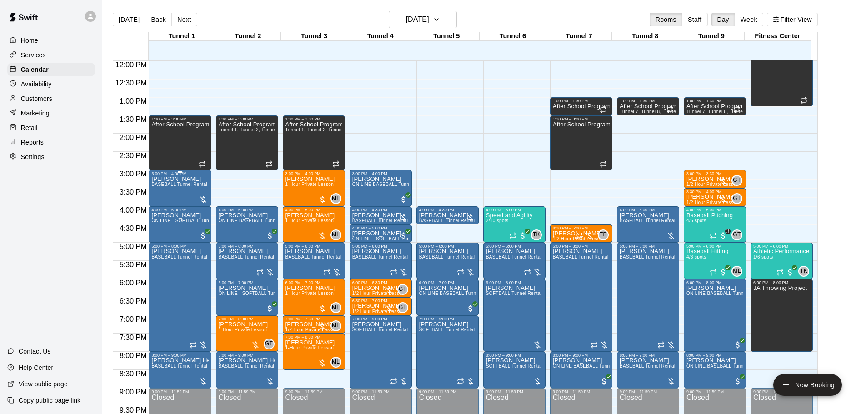
click at [190, 192] on div "[PERSON_NAME] BASEBALL Tunnel Rental" at bounding box center [179, 383] width 56 height 414
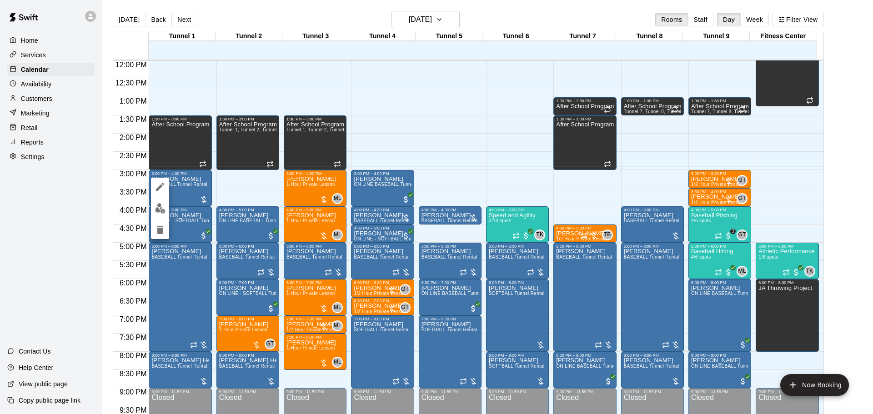
click at [165, 206] on button "edit" at bounding box center [160, 209] width 18 height 18
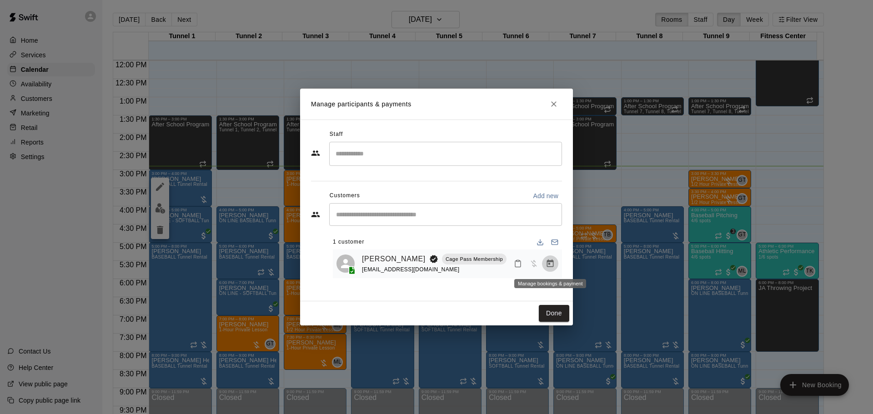
click at [549, 261] on icon "Manage bookings & payment" at bounding box center [549, 263] width 9 height 9
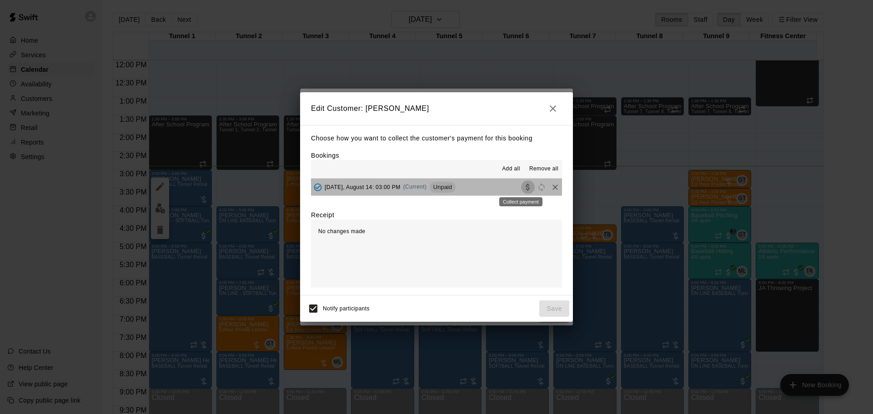
click at [523, 188] on icon "Collect payment" at bounding box center [527, 187] width 9 height 9
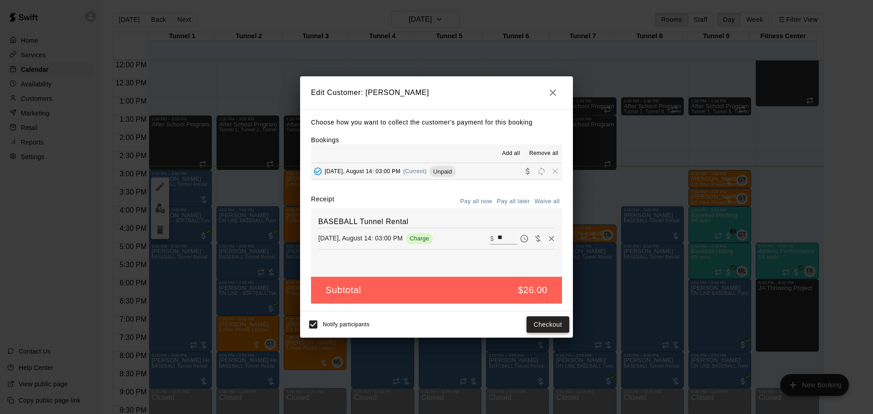
click at [542, 323] on button "Checkout" at bounding box center [547, 324] width 43 height 17
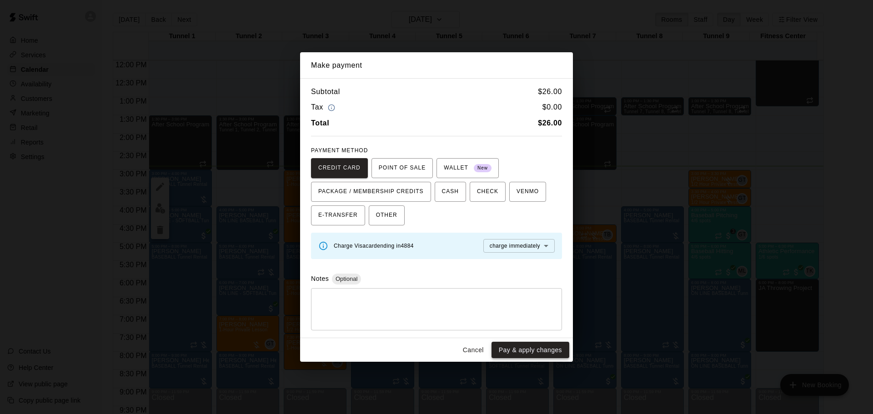
click at [542, 344] on button "Pay & apply changes" at bounding box center [530, 350] width 78 height 17
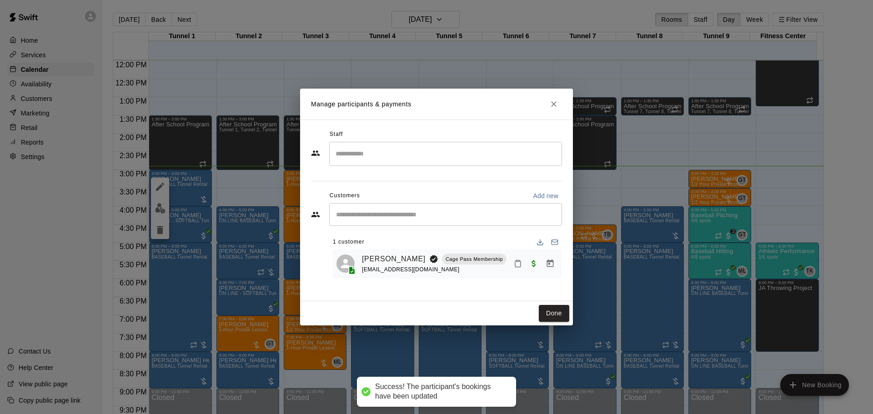
click at [555, 312] on button "Done" at bounding box center [554, 313] width 30 height 17
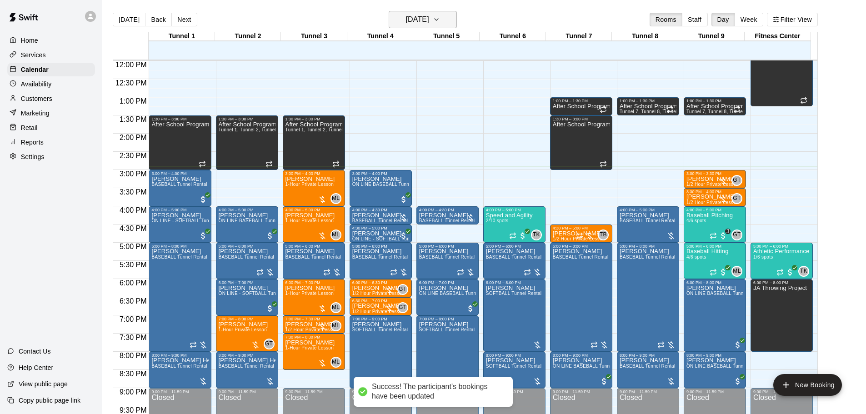
click at [425, 18] on h6 "[DATE]" at bounding box center [417, 19] width 23 height 13
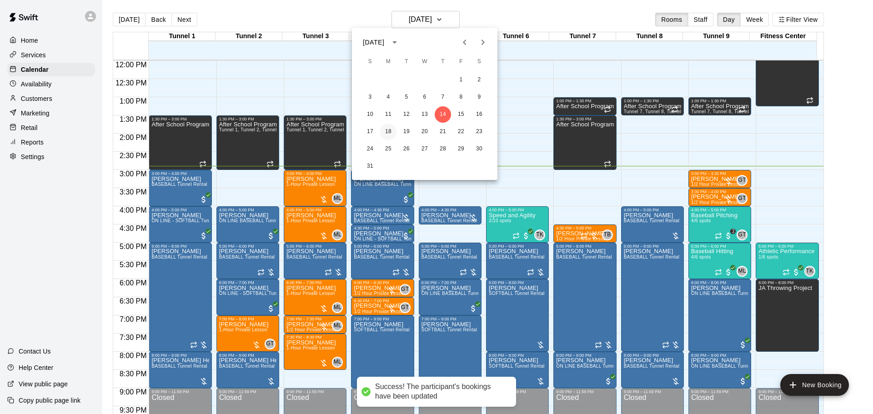
click at [388, 134] on button "18" at bounding box center [388, 132] width 16 height 16
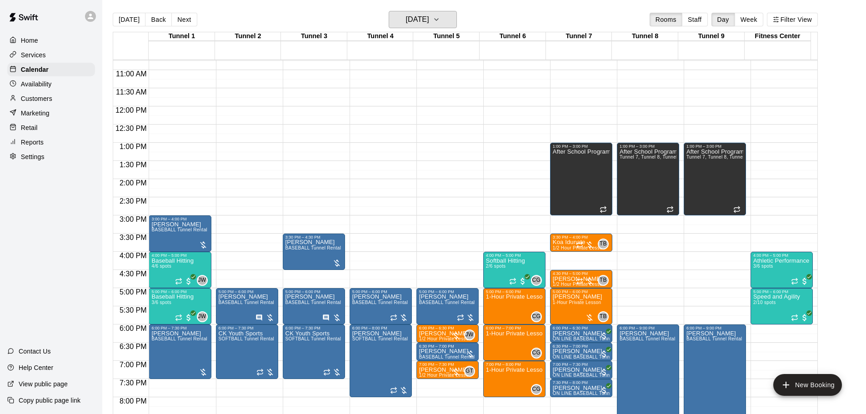
scroll to position [299, 0]
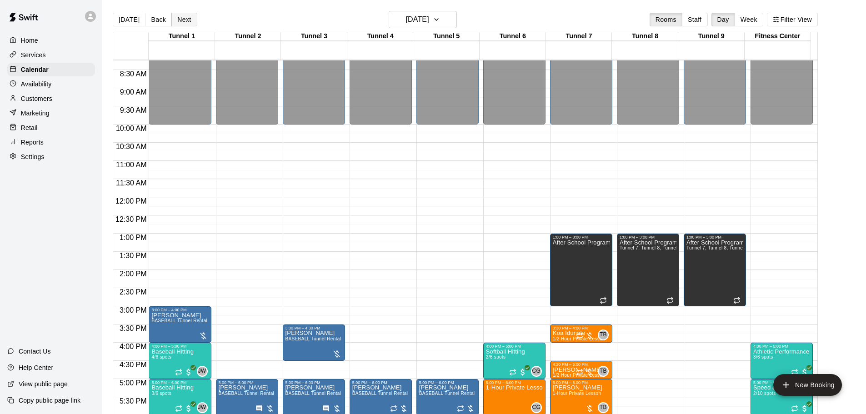
click at [190, 17] on button "Next" at bounding box center [183, 20] width 25 height 14
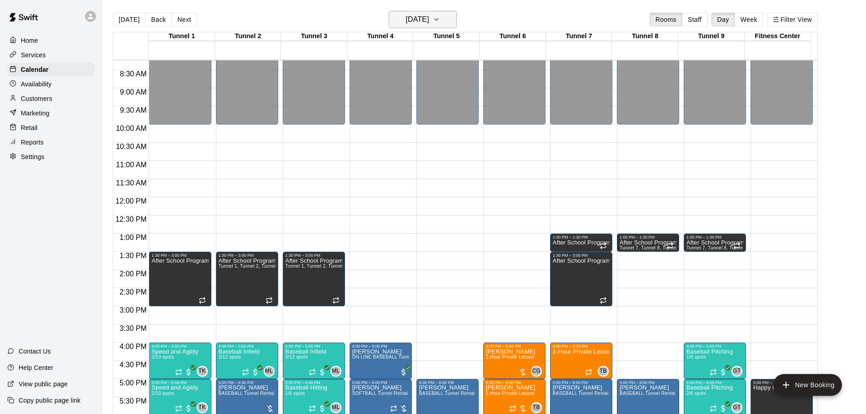
click at [419, 17] on h6 "[DATE]" at bounding box center [417, 19] width 23 height 13
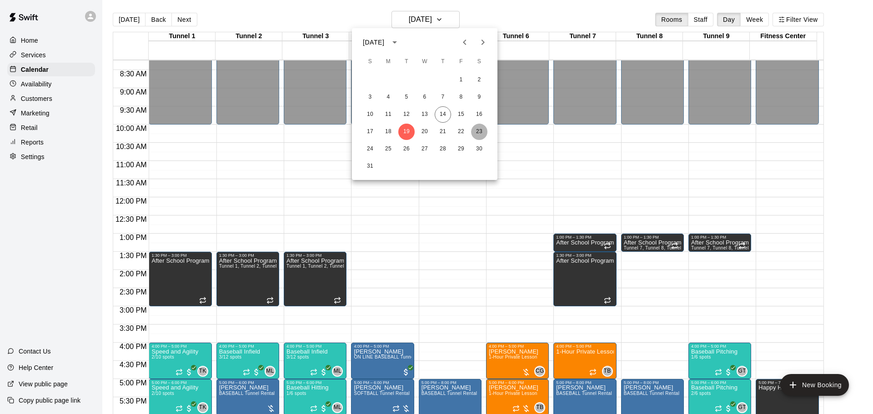
click at [479, 132] on button "23" at bounding box center [479, 132] width 16 height 16
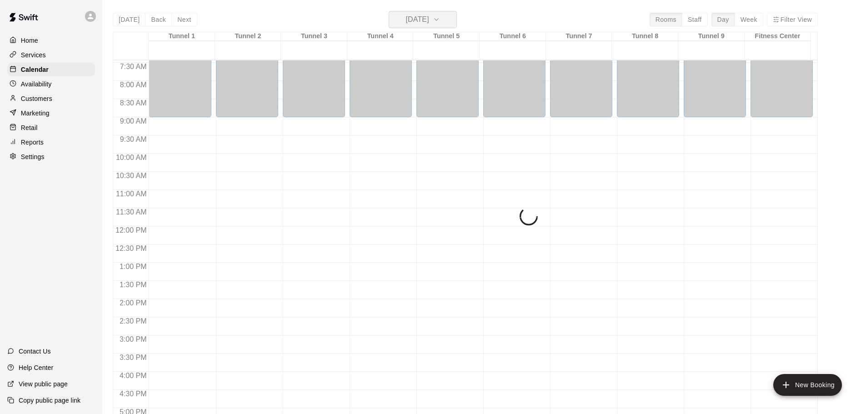
scroll to position [254, 0]
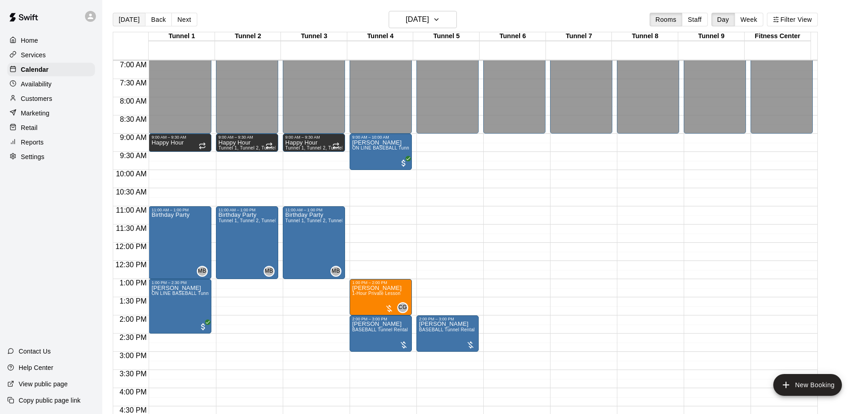
click at [132, 20] on button "[DATE]" at bounding box center [129, 20] width 33 height 14
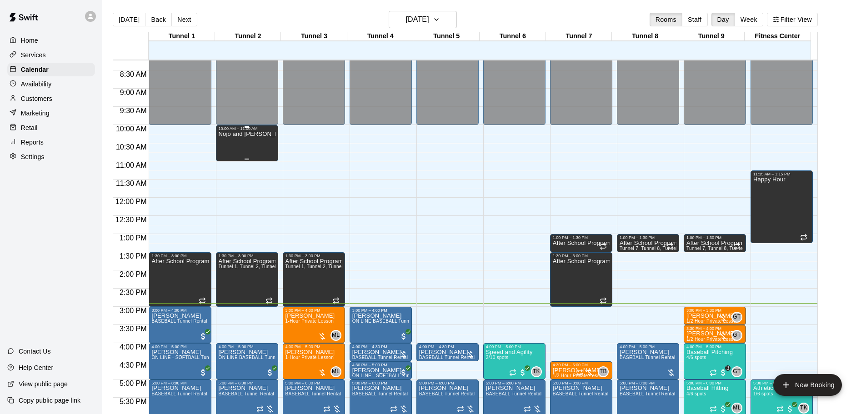
scroll to position [299, 0]
click at [424, 13] on button "[DATE]" at bounding box center [423, 19] width 68 height 17
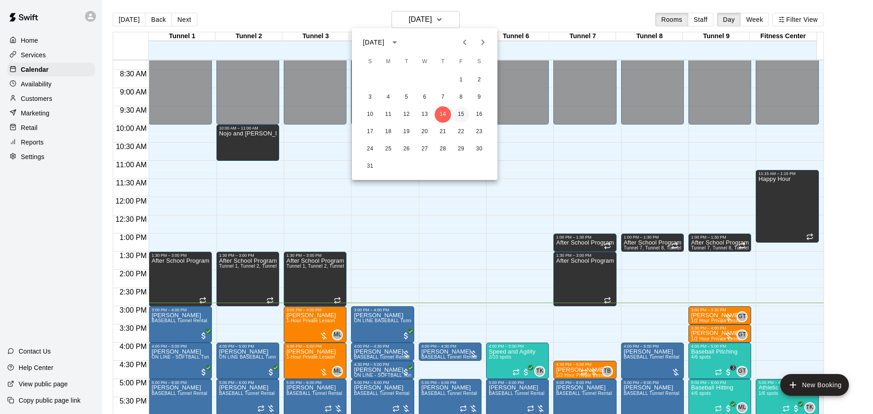
click at [459, 111] on button "15" at bounding box center [461, 114] width 16 height 16
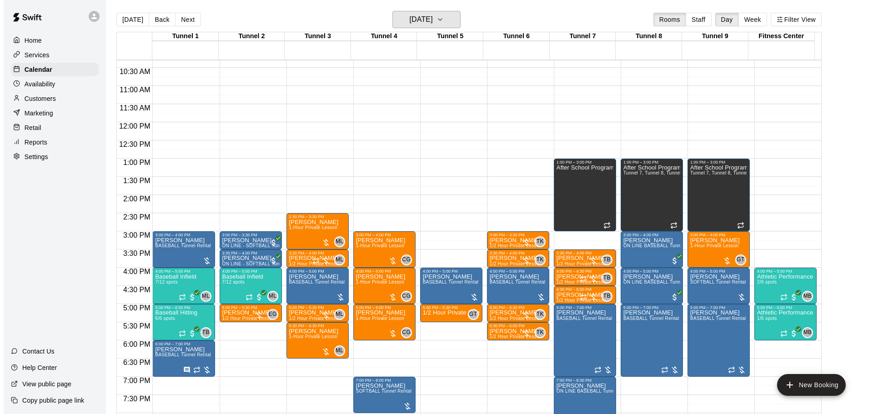
scroll to position [390, 0]
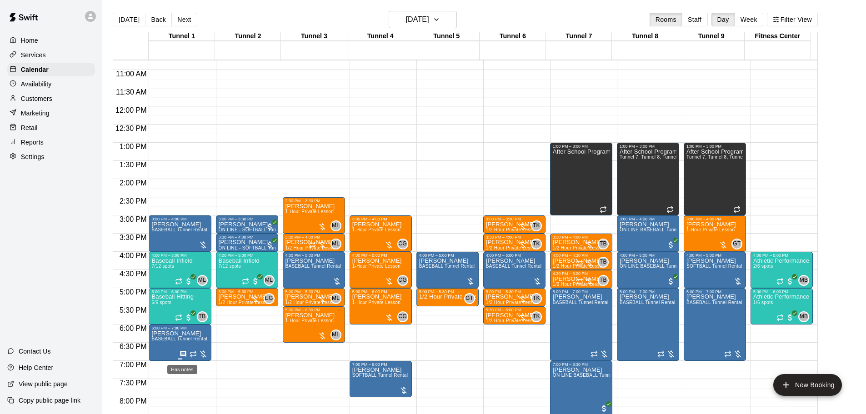
click at [180, 353] on icon "Has notes" at bounding box center [183, 353] width 7 height 7
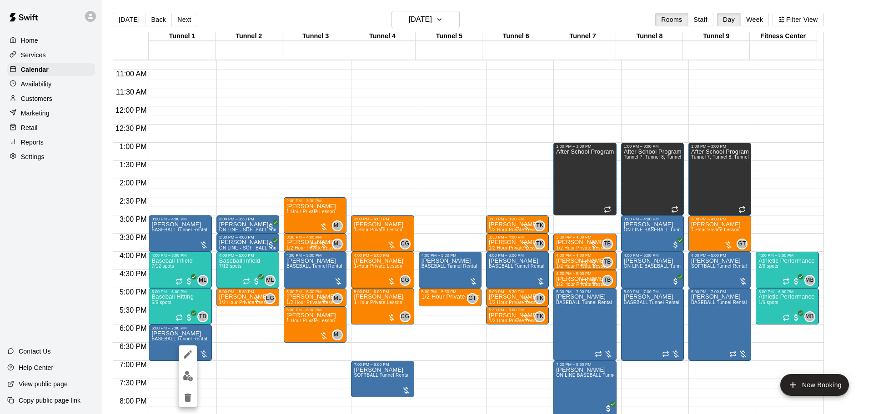
click at [151, 339] on div at bounding box center [436, 207] width 873 height 414
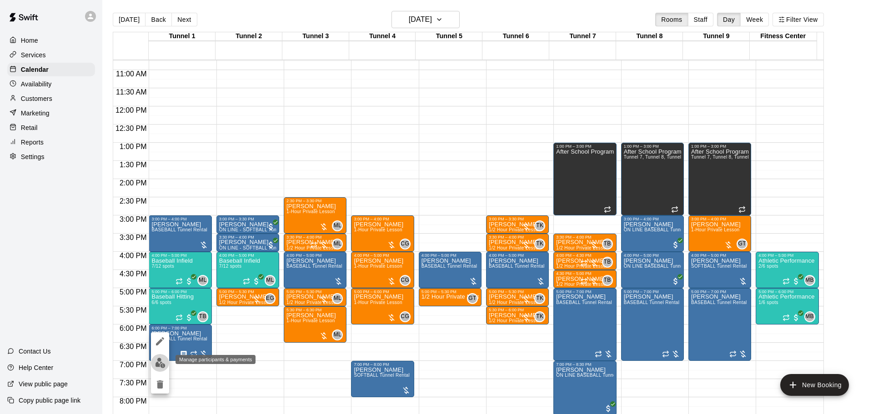
click at [160, 366] on img "edit" at bounding box center [160, 363] width 10 height 10
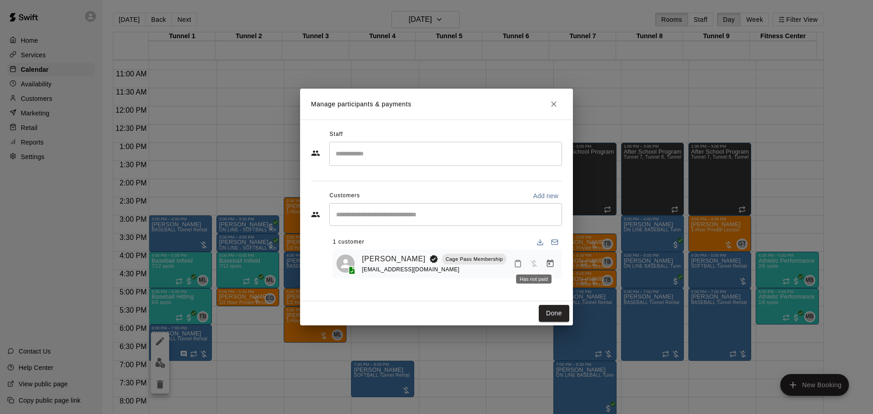
click at [544, 263] on button "Manage bookings & payment" at bounding box center [550, 263] width 16 height 16
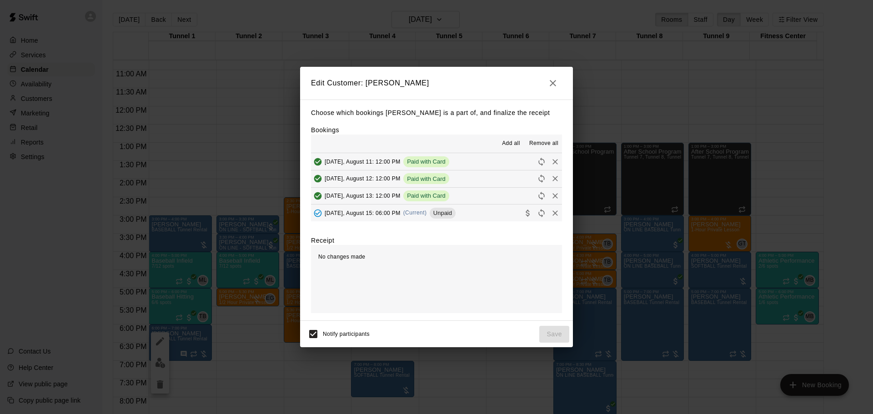
click at [523, 215] on icon "Collect payment" at bounding box center [527, 213] width 9 height 9
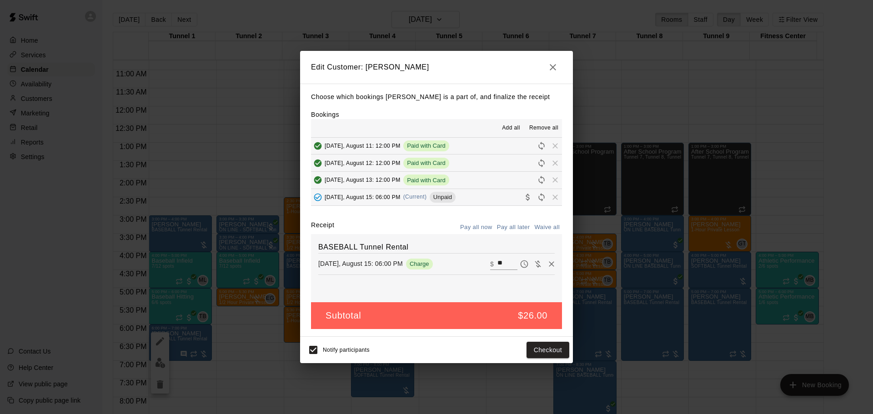
click at [547, 69] on icon "button" at bounding box center [552, 67] width 11 height 11
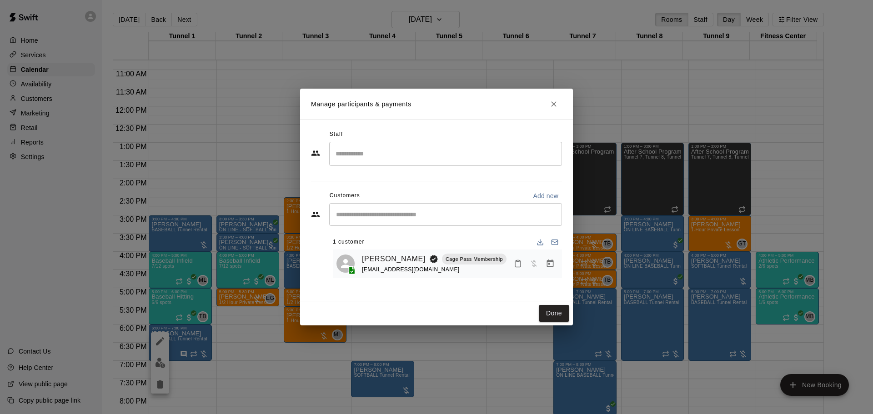
click at [550, 103] on icon "Close" at bounding box center [553, 104] width 9 height 9
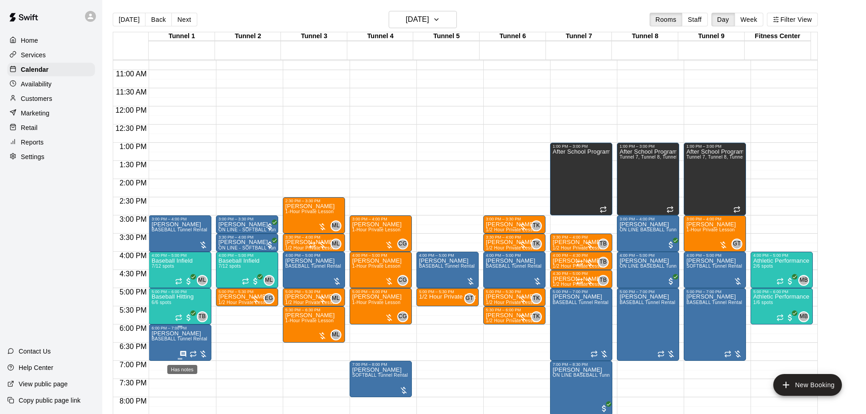
click at [180, 352] on icon "Has notes" at bounding box center [183, 353] width 7 height 7
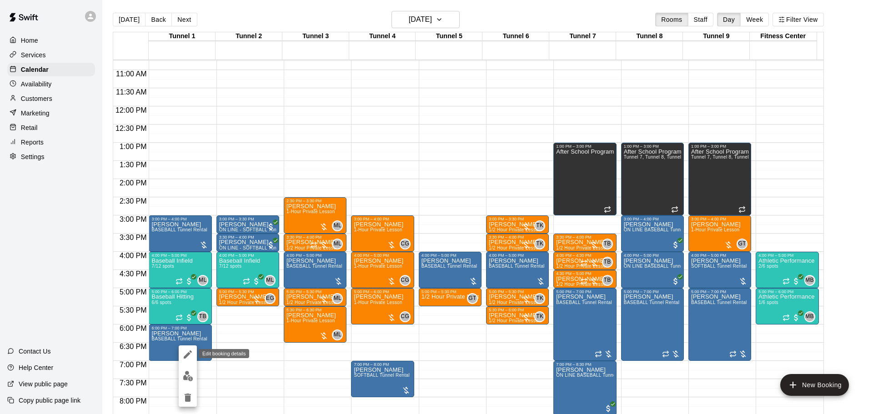
click at [190, 354] on icon "edit" at bounding box center [187, 354] width 11 height 11
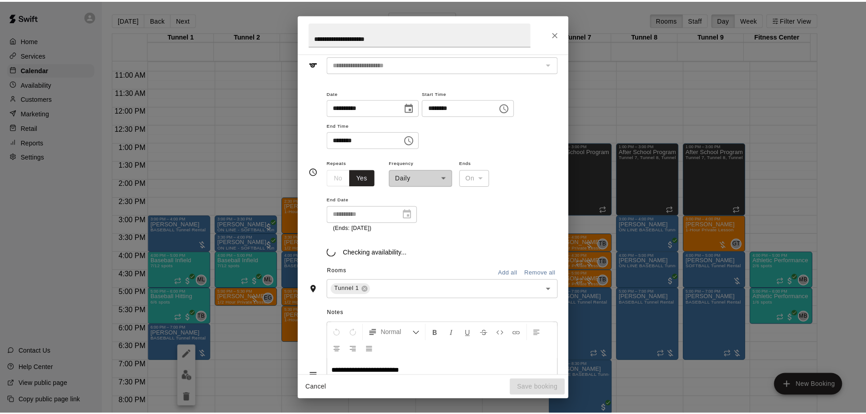
scroll to position [55, 0]
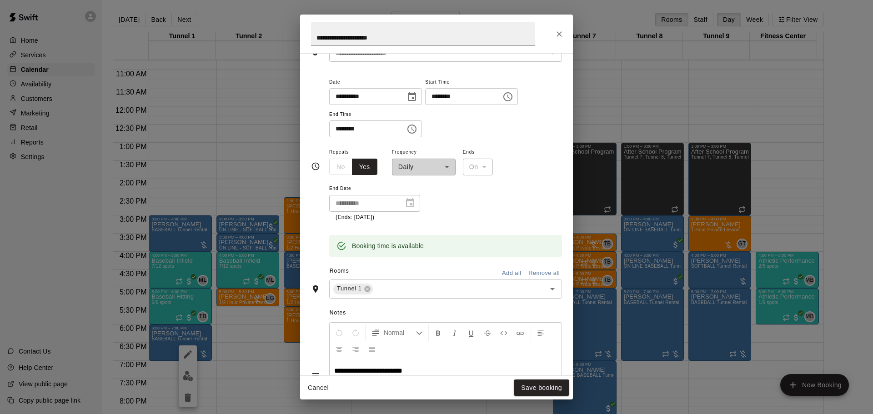
click at [564, 32] on button "Close" at bounding box center [559, 34] width 16 height 16
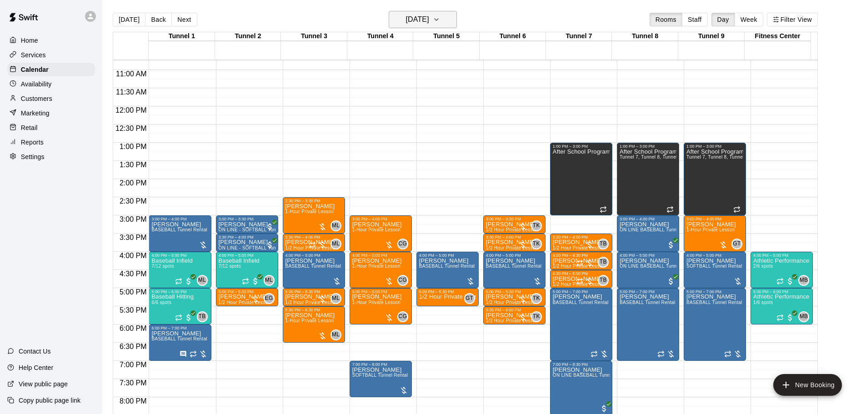
click at [406, 19] on h6 "[DATE]" at bounding box center [417, 19] width 23 height 13
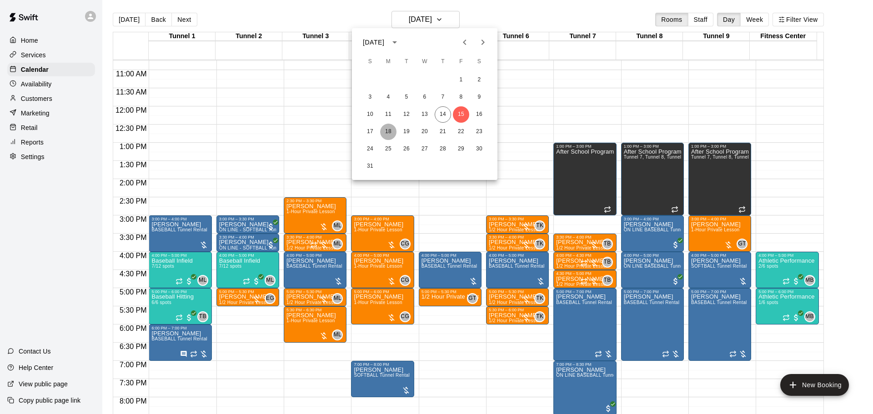
click at [386, 129] on button "18" at bounding box center [388, 132] width 16 height 16
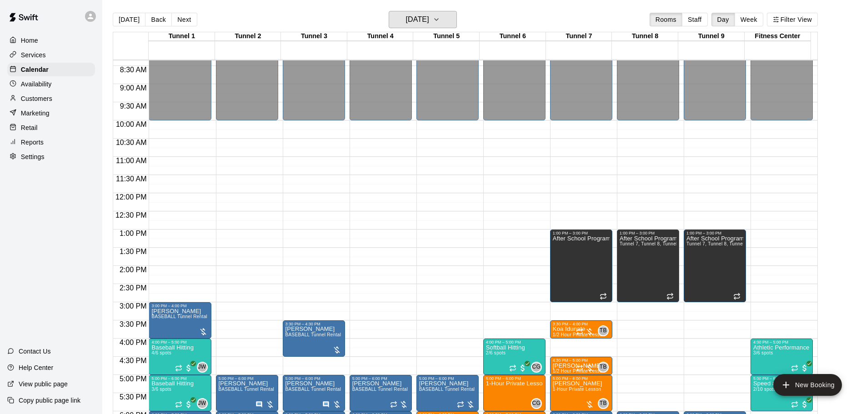
scroll to position [299, 0]
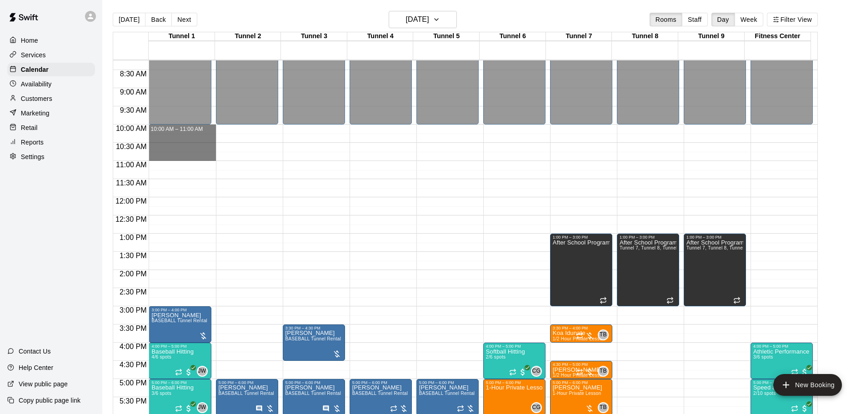
drag, startPoint x: 166, startPoint y: 130, endPoint x: 170, endPoint y: 157, distance: 26.7
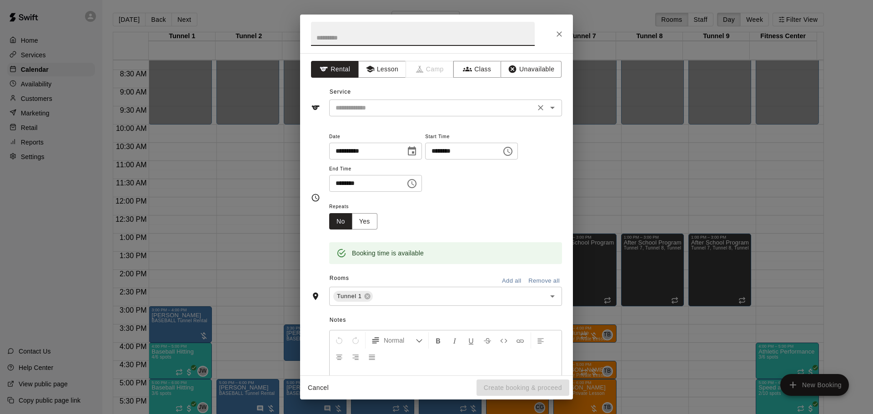
click at [366, 102] on input "text" at bounding box center [432, 107] width 200 height 11
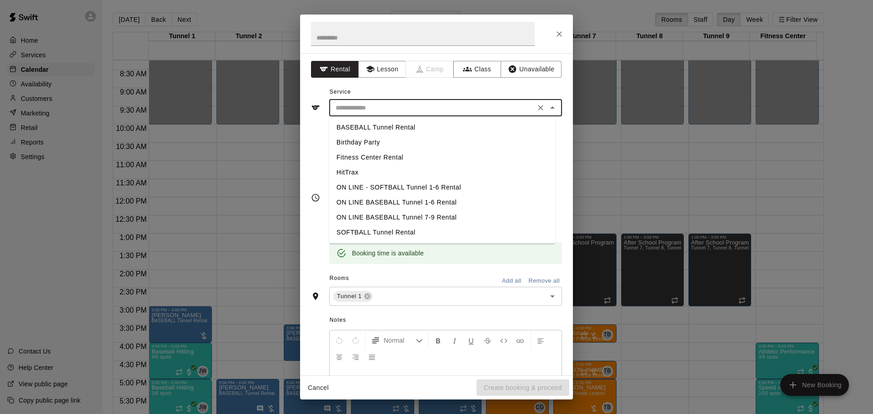
click at [369, 124] on li "BASEBALL Tunnel Rental" at bounding box center [442, 127] width 226 height 15
type input "**********"
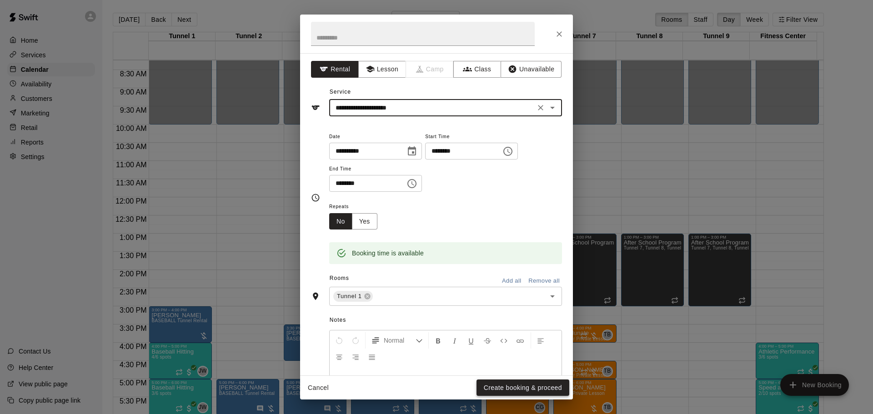
click at [516, 385] on button "Create booking & proceed" at bounding box center [522, 387] width 93 height 17
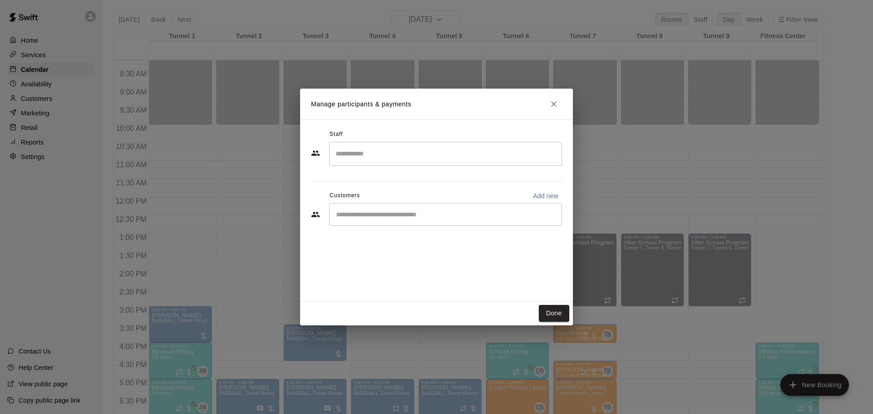
click at [376, 221] on div "​" at bounding box center [445, 214] width 233 height 23
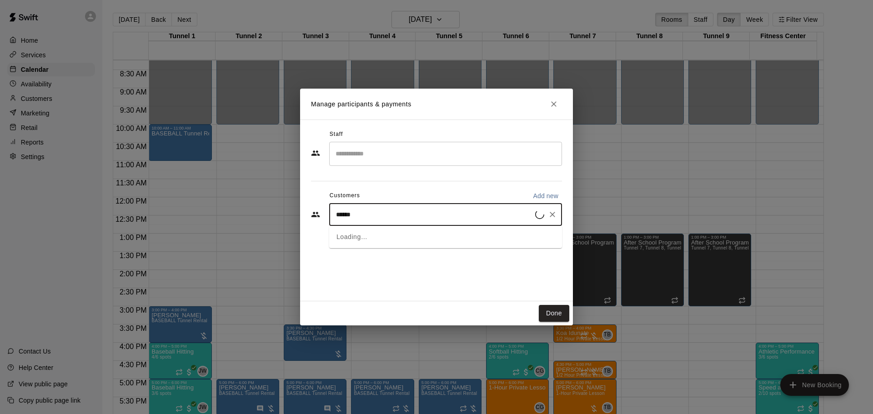
type input "******"
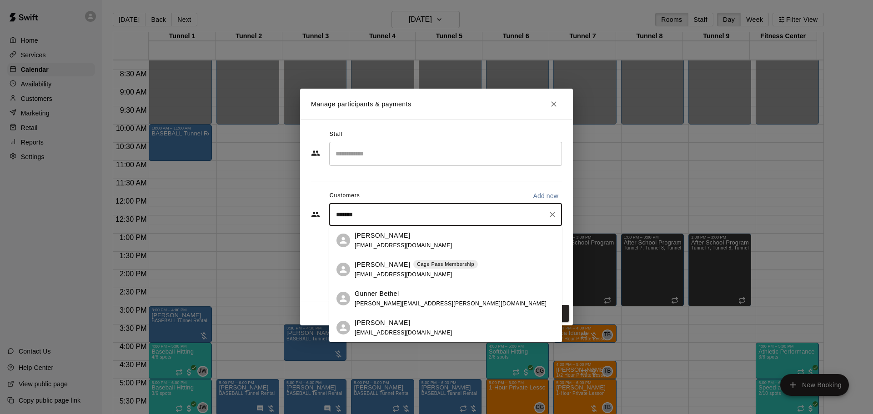
click at [382, 273] on span "[EMAIL_ADDRESS][DOMAIN_NAME]" at bounding box center [403, 274] width 98 height 6
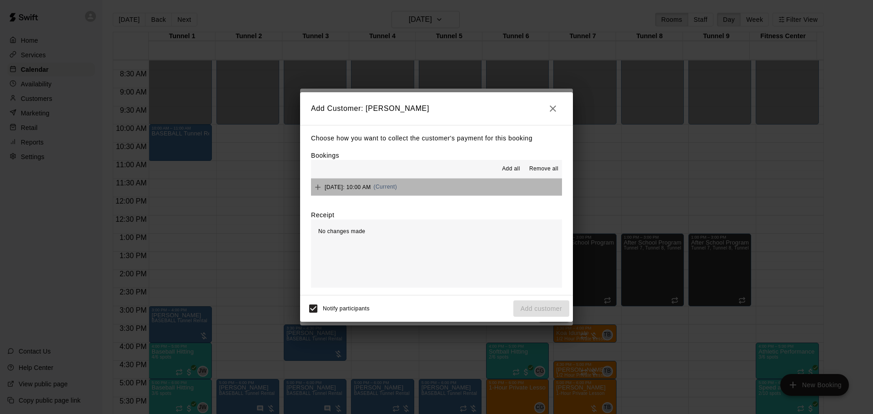
click at [469, 182] on button "Monday, August 18: 10:00 AM (Current)" at bounding box center [436, 187] width 251 height 17
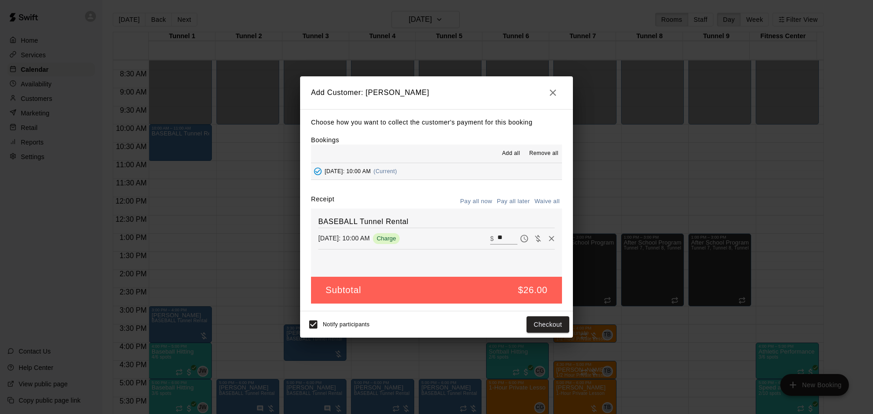
click at [516, 197] on button "Pay all later" at bounding box center [513, 202] width 38 height 14
click at [545, 326] on button "Add customer" at bounding box center [541, 324] width 56 height 17
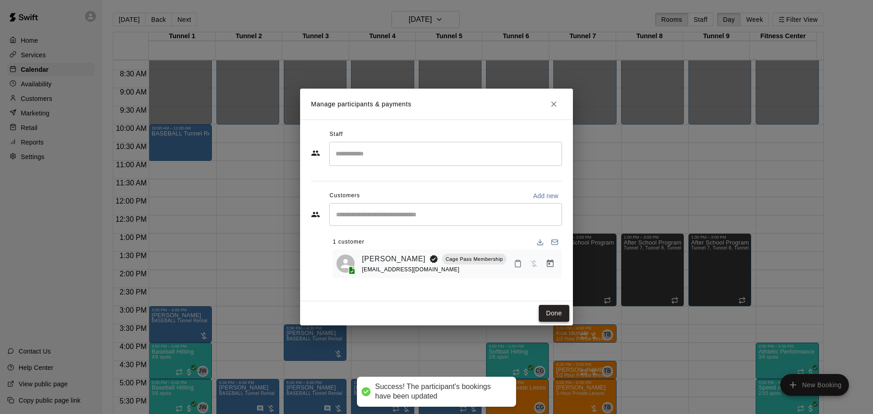
click at [559, 310] on button "Done" at bounding box center [554, 313] width 30 height 17
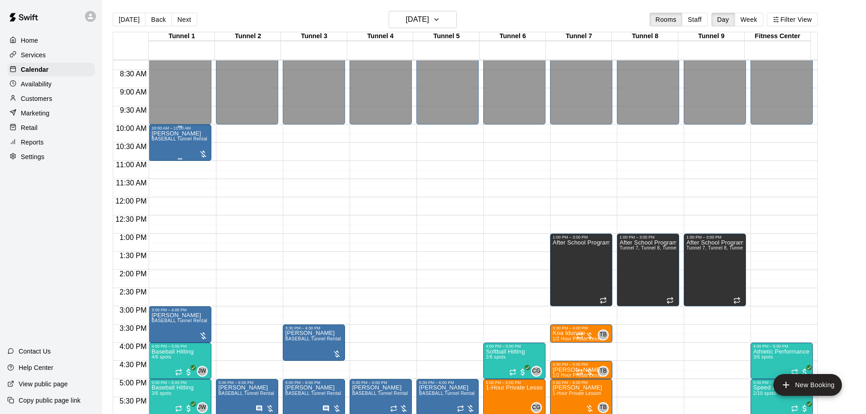
click at [186, 139] on span "BASEBALL Tunnel Rental" at bounding box center [179, 138] width 56 height 5
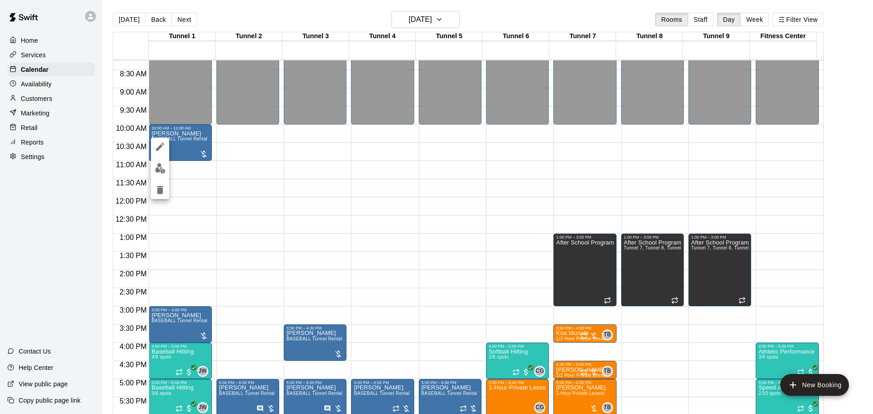
click at [164, 165] on img "edit" at bounding box center [160, 168] width 10 height 10
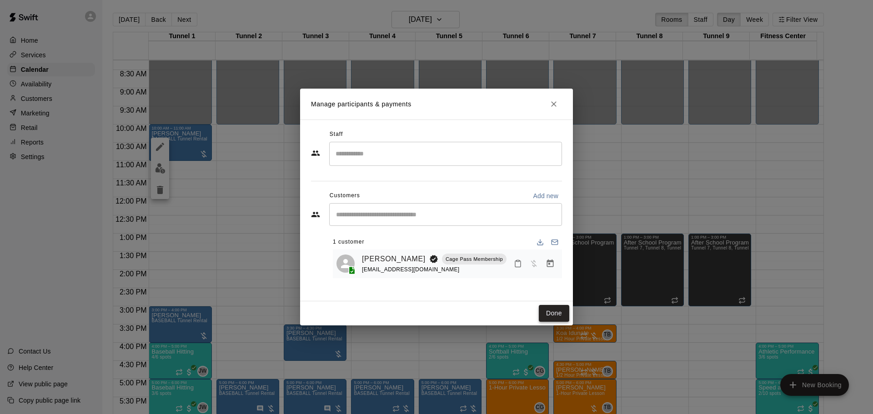
click at [548, 307] on button "Done" at bounding box center [554, 313] width 30 height 17
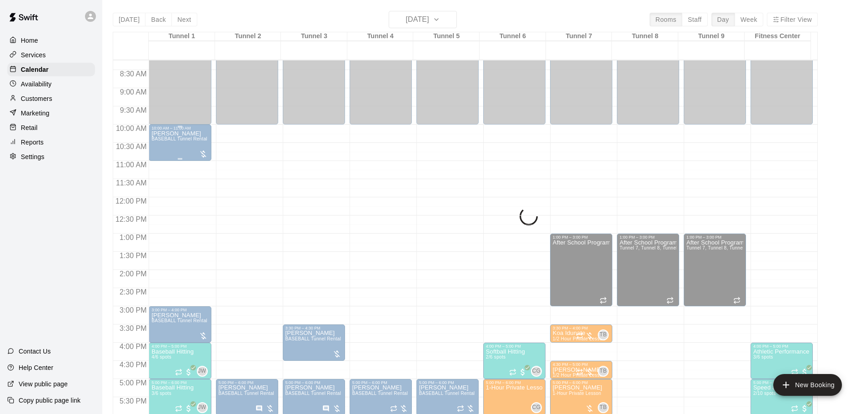
click at [172, 149] on div "[PERSON_NAME] BASEBALL Tunnel Rental" at bounding box center [179, 337] width 56 height 414
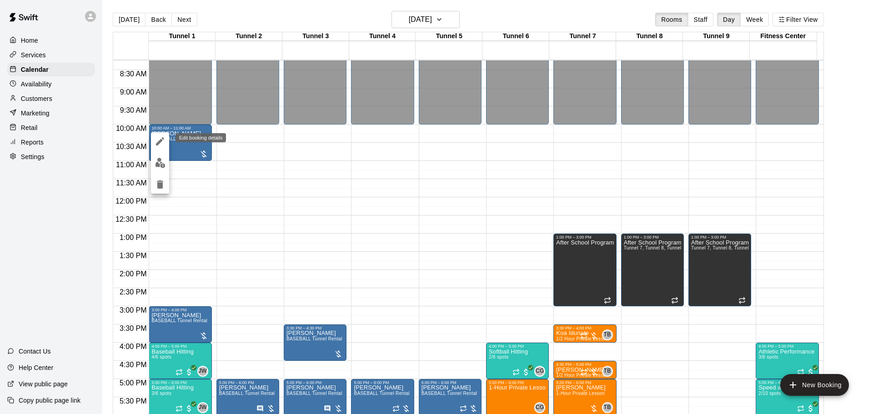
click at [163, 138] on icon "edit" at bounding box center [160, 141] width 8 height 8
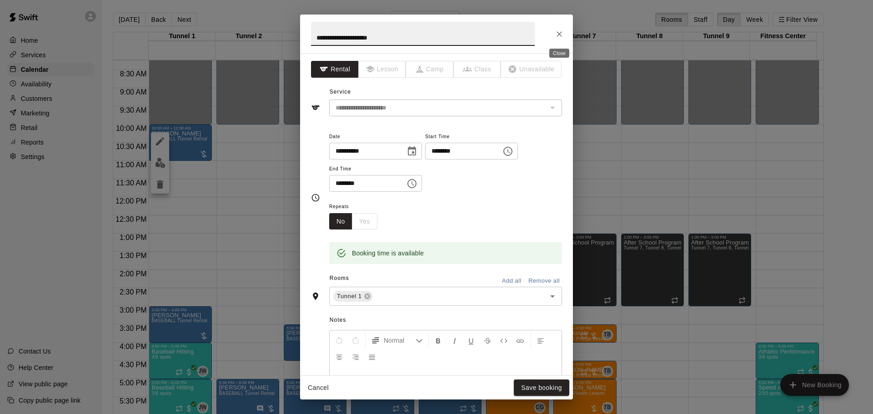
click at [556, 37] on icon "Close" at bounding box center [558, 34] width 9 height 9
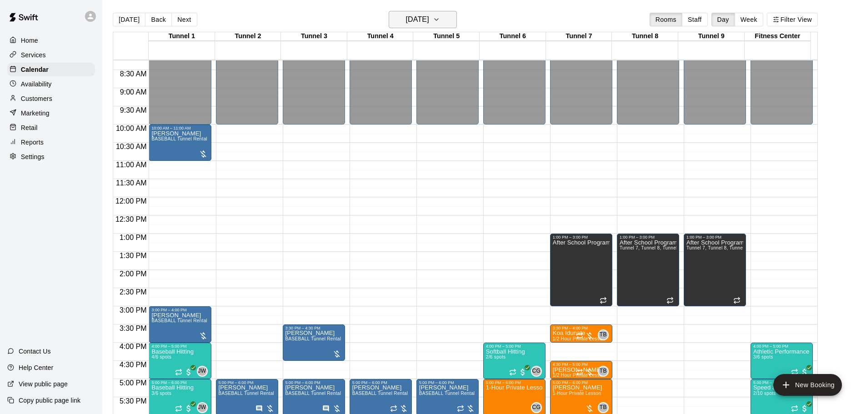
click at [408, 18] on h6 "Monday Aug 18" at bounding box center [417, 19] width 23 height 13
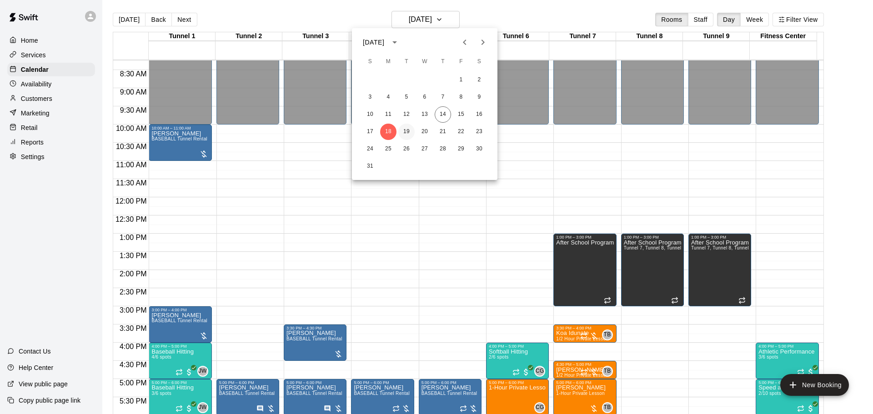
click at [408, 132] on button "19" at bounding box center [406, 132] width 16 height 16
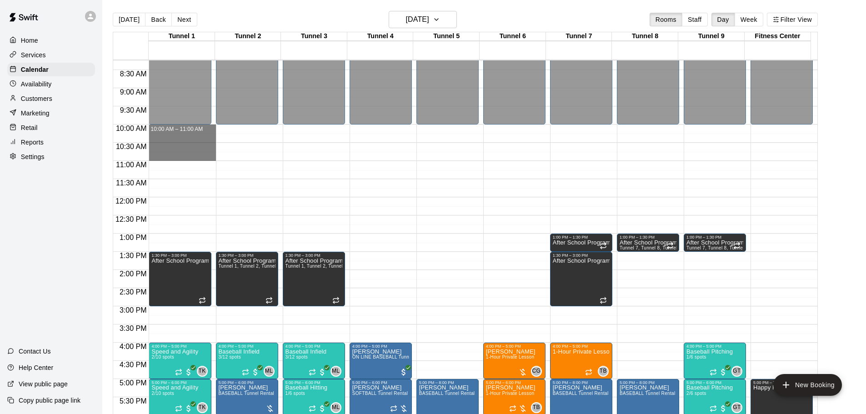
drag, startPoint x: 178, startPoint y: 130, endPoint x: 179, endPoint y: 156, distance: 26.4
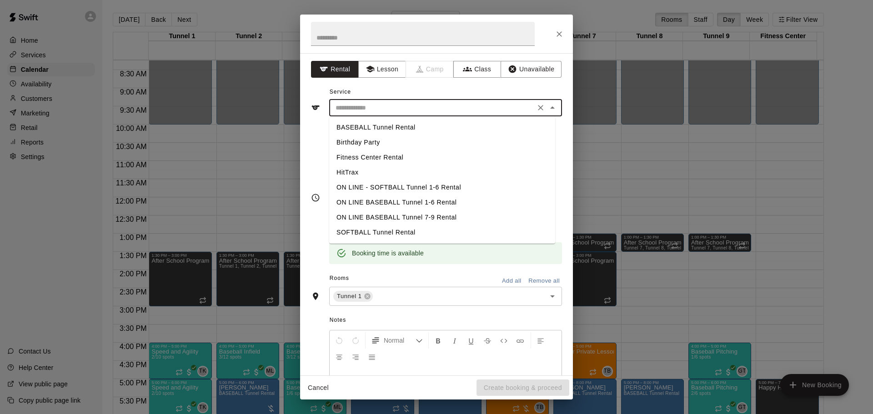
click at [376, 102] on input "text" at bounding box center [432, 107] width 200 height 11
click at [387, 127] on li "BASEBALL Tunnel Rental" at bounding box center [442, 127] width 226 height 15
type input "**********"
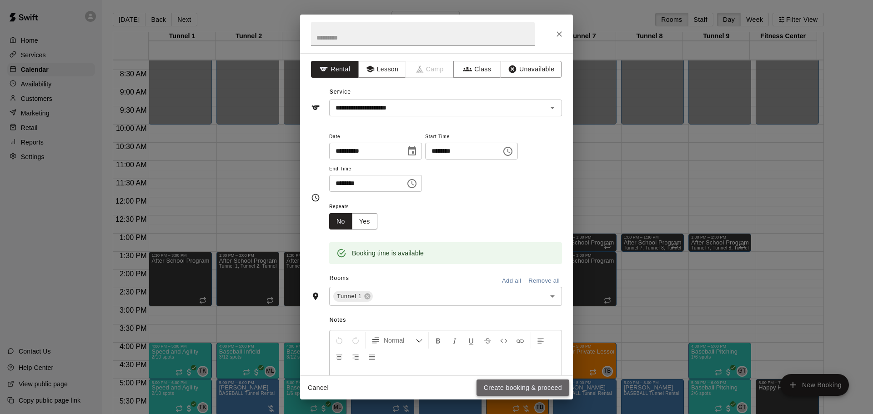
click at [520, 385] on button "Create booking & proceed" at bounding box center [522, 387] width 93 height 17
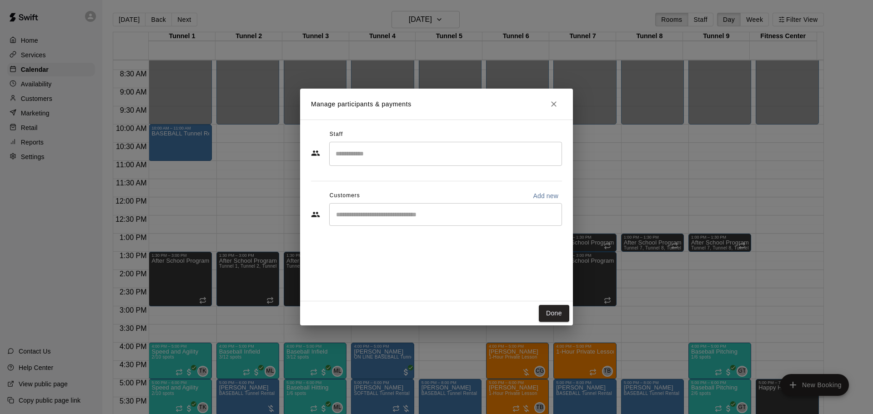
click at [387, 212] on input "Start typing to search customers..." at bounding box center [445, 214] width 225 height 9
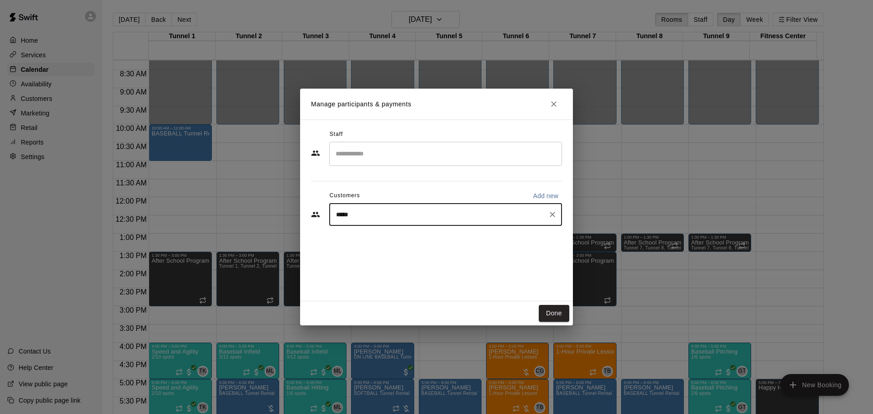
type input "******"
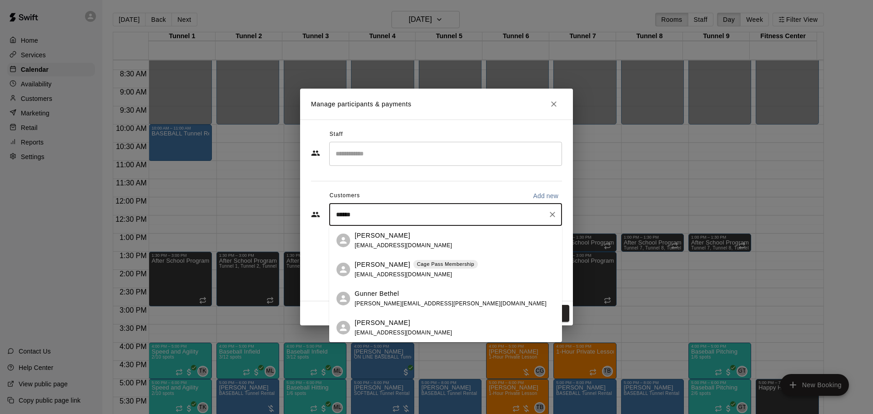
click at [425, 270] on div "Gunner Bryant Cage Pass Membership gungrind09@gmail.com" at bounding box center [415, 270] width 123 height 20
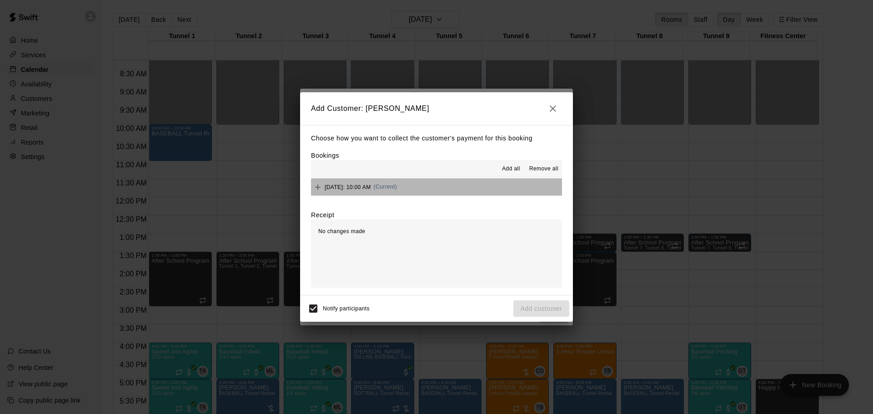
click at [509, 192] on button "Tuesday, August 19: 10:00 AM (Current)" at bounding box center [436, 187] width 251 height 17
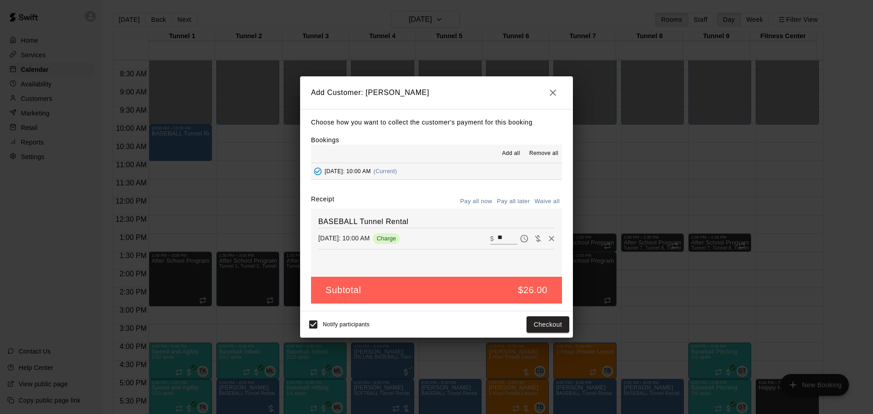
click at [513, 204] on button "Pay all later" at bounding box center [513, 202] width 38 height 14
click at [544, 322] on button "Add customer" at bounding box center [541, 324] width 56 height 17
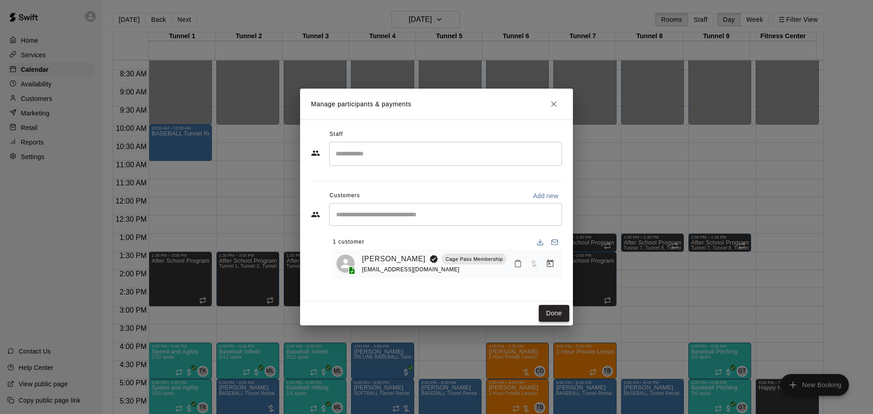
click at [545, 306] on button "Done" at bounding box center [554, 313] width 30 height 17
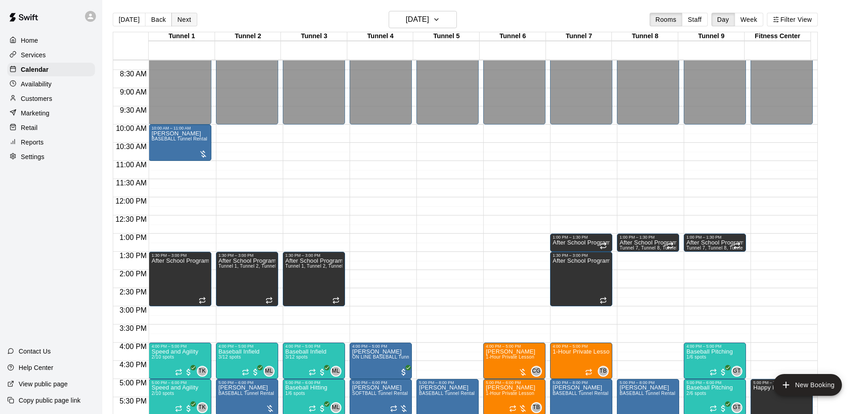
click at [184, 23] on button "Next" at bounding box center [183, 20] width 25 height 14
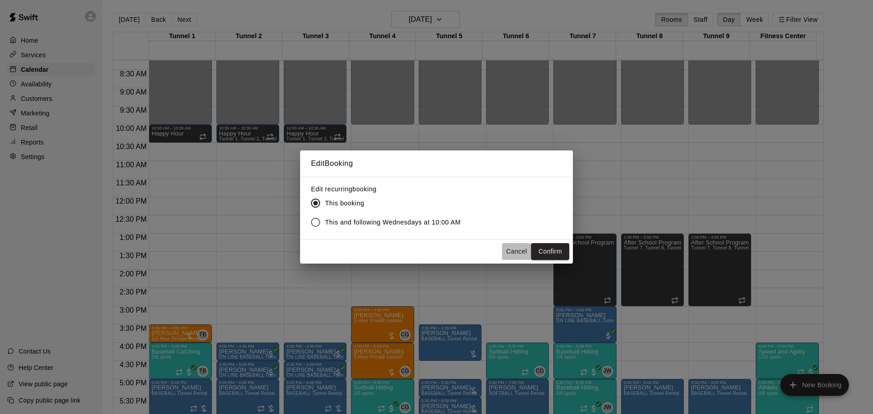
click at [504, 250] on button "Cancel" at bounding box center [516, 251] width 29 height 17
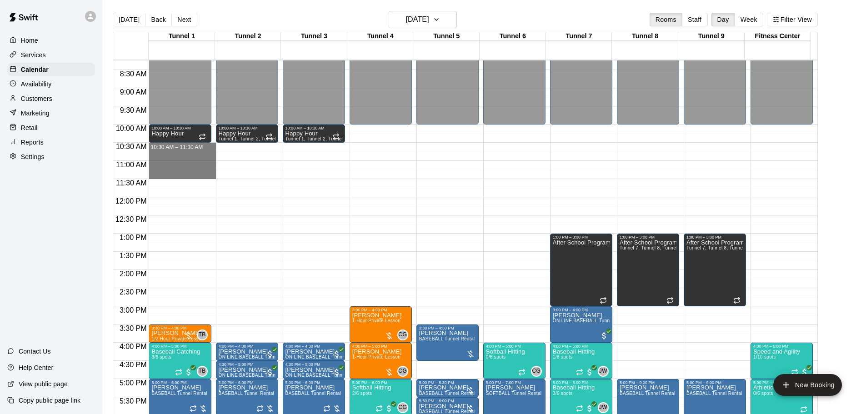
drag, startPoint x: 168, startPoint y: 148, endPoint x: 168, endPoint y: 175, distance: 27.3
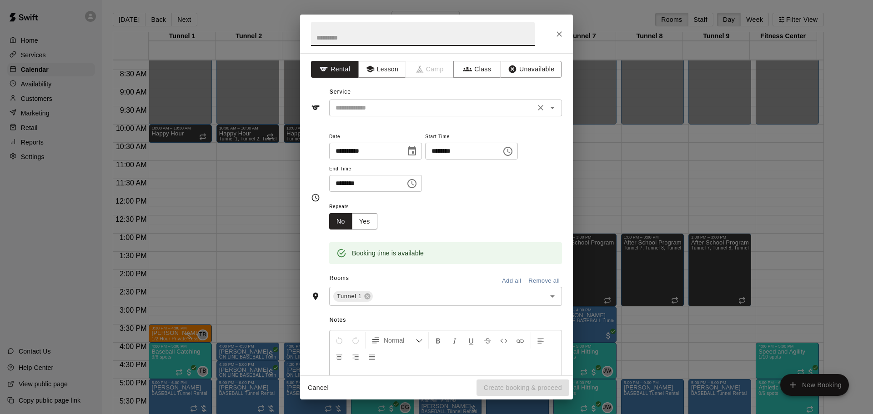
click at [366, 112] on input "text" at bounding box center [432, 107] width 200 height 11
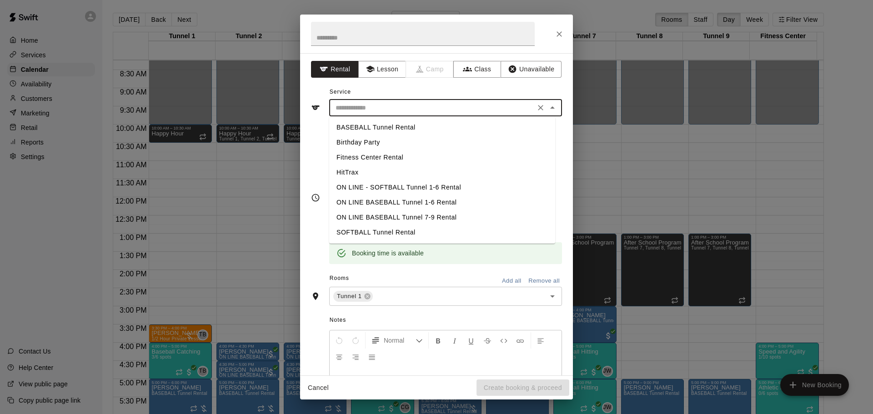
click at [374, 126] on li "BASEBALL Tunnel Rental" at bounding box center [442, 127] width 226 height 15
type input "**********"
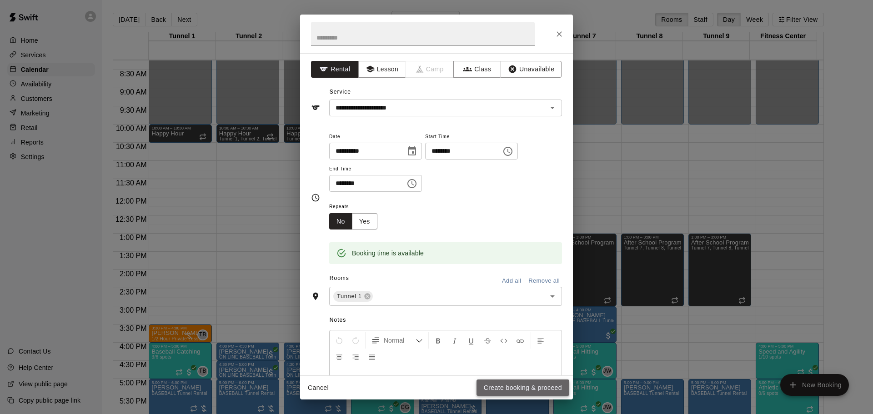
click at [537, 384] on button "Create booking & proceed" at bounding box center [522, 387] width 93 height 17
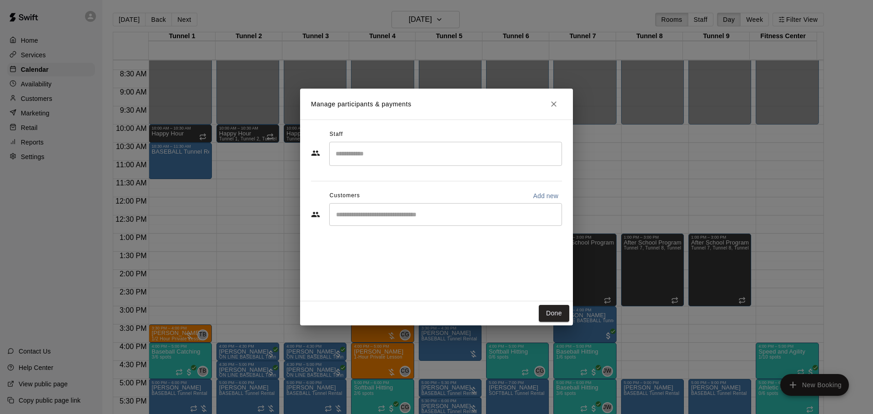
click at [394, 216] on input "Start typing to search customers..." at bounding box center [445, 214] width 225 height 9
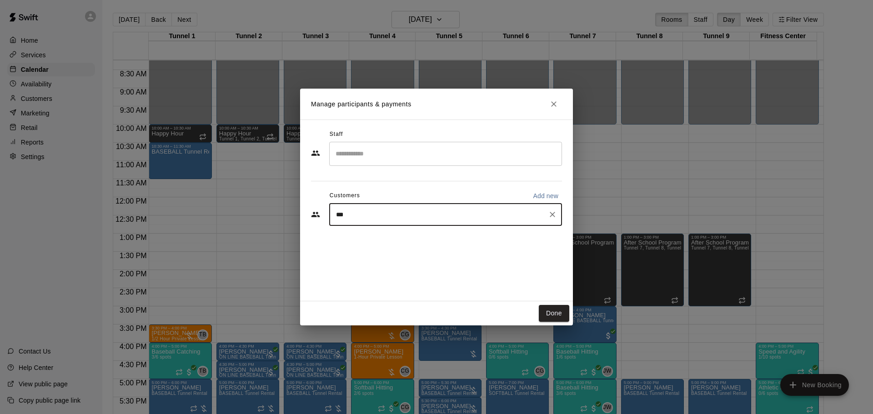
type input "****"
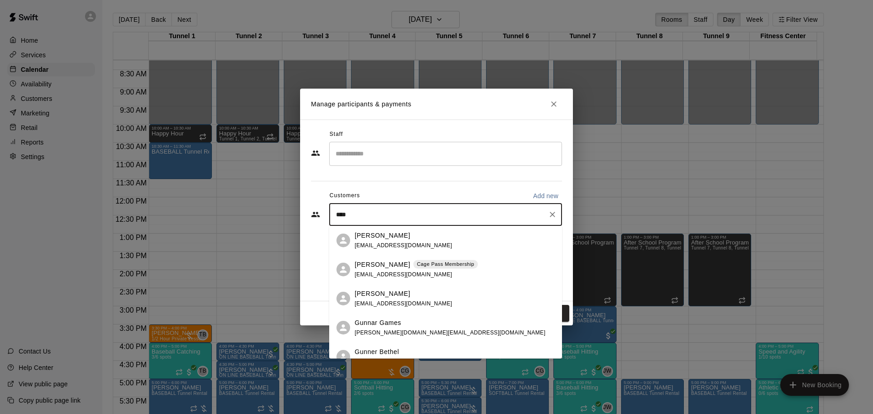
click at [411, 271] on span "[EMAIL_ADDRESS][DOMAIN_NAME]" at bounding box center [403, 274] width 98 height 6
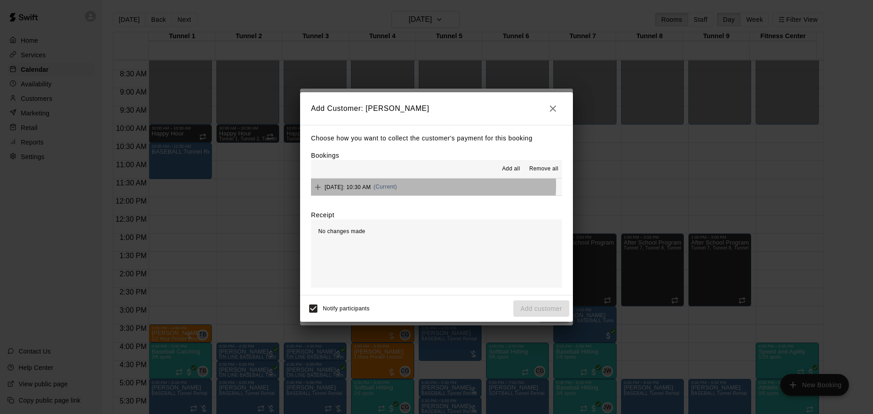
click at [371, 186] on span "Wednesday, August 20: 10:30 AM" at bounding box center [347, 187] width 46 height 6
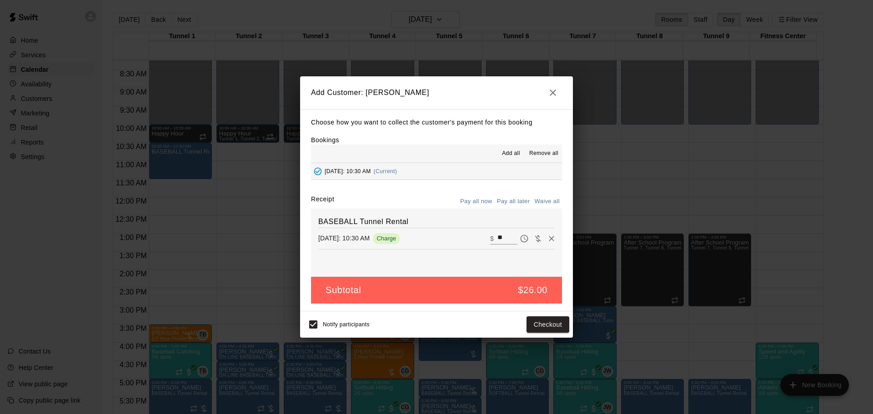
click at [499, 197] on button "Pay all later" at bounding box center [513, 202] width 38 height 14
click at [543, 329] on button "Add customer" at bounding box center [541, 324] width 56 height 17
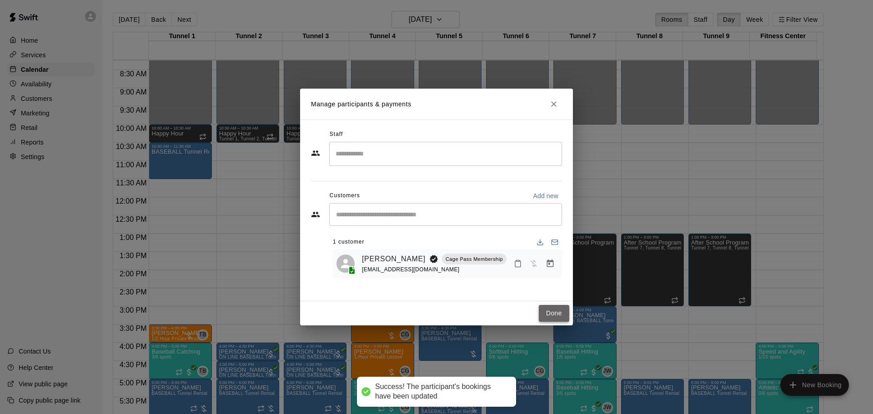
click at [545, 309] on button "Done" at bounding box center [554, 313] width 30 height 17
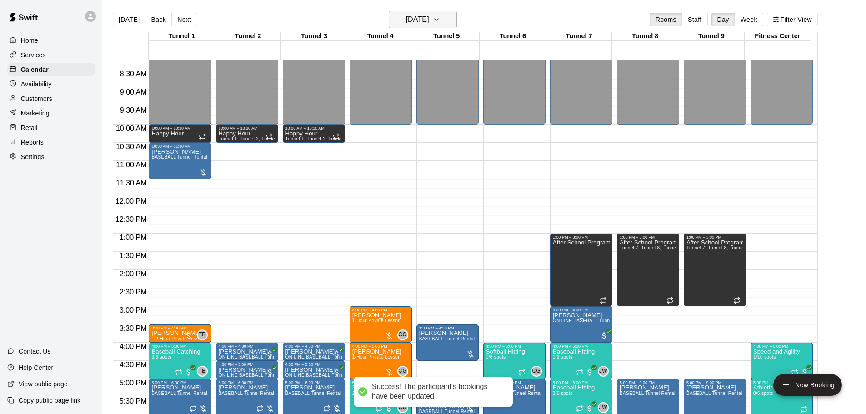
click at [417, 16] on h6 "Wednesday Aug 20" at bounding box center [417, 19] width 23 height 13
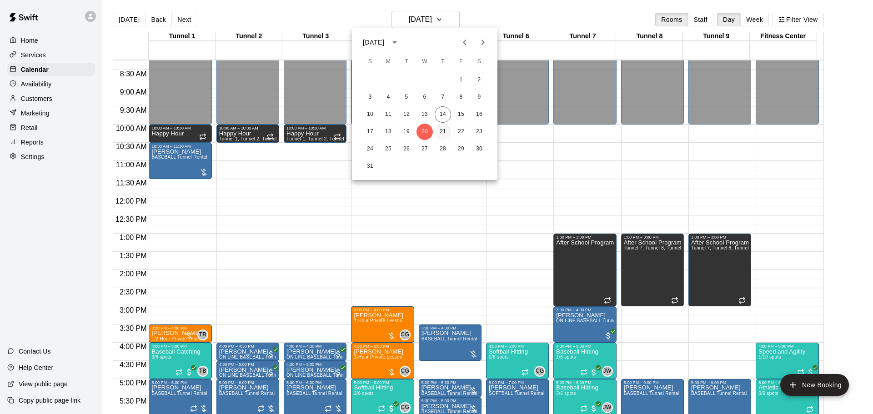
click at [439, 131] on button "21" at bounding box center [442, 132] width 16 height 16
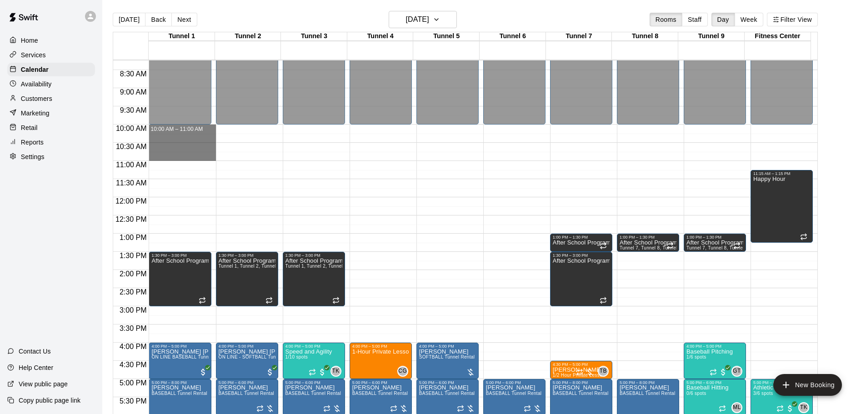
drag, startPoint x: 173, startPoint y: 129, endPoint x: 177, endPoint y: 160, distance: 31.2
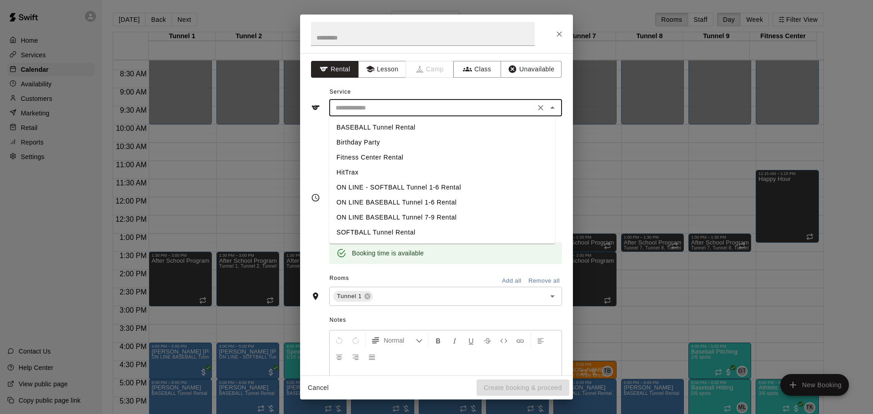
click at [375, 108] on input "text" at bounding box center [432, 107] width 200 height 11
click at [374, 127] on li "BASEBALL Tunnel Rental" at bounding box center [442, 127] width 226 height 15
type input "**********"
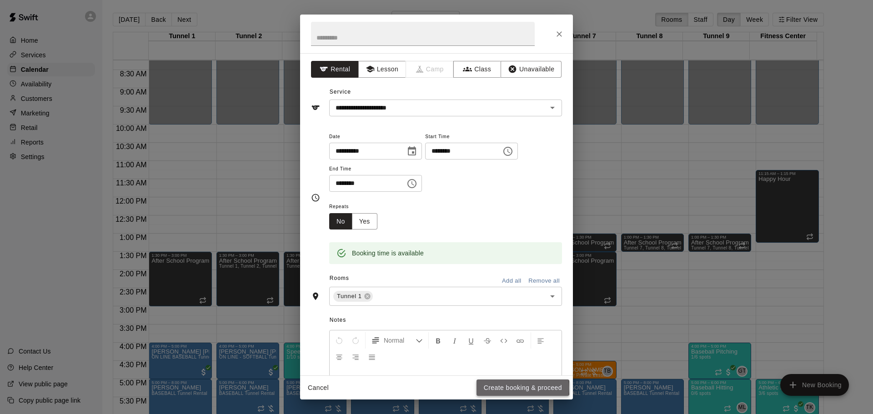
click at [509, 388] on button "Create booking & proceed" at bounding box center [522, 387] width 93 height 17
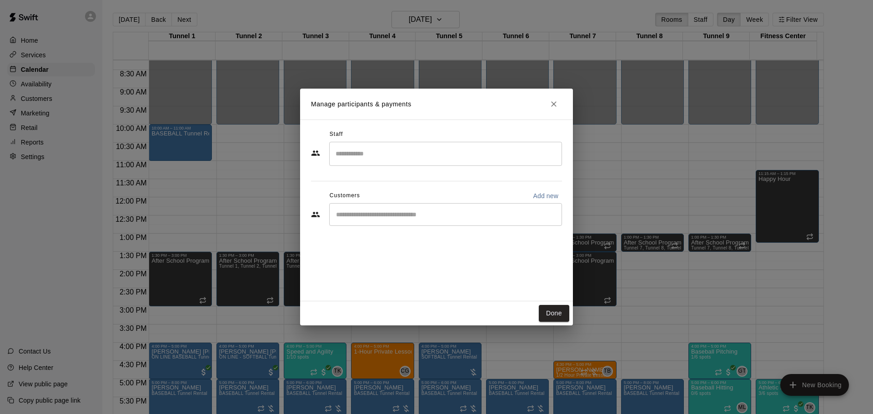
click at [398, 217] on input "Start typing to search customers..." at bounding box center [445, 214] width 225 height 9
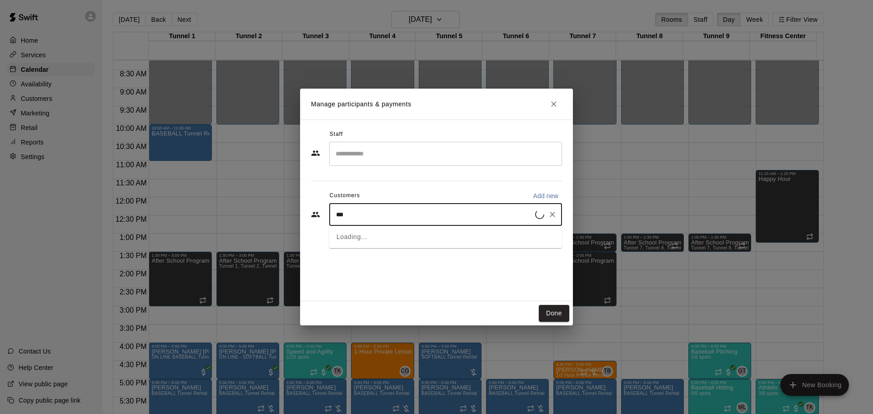
type input "****"
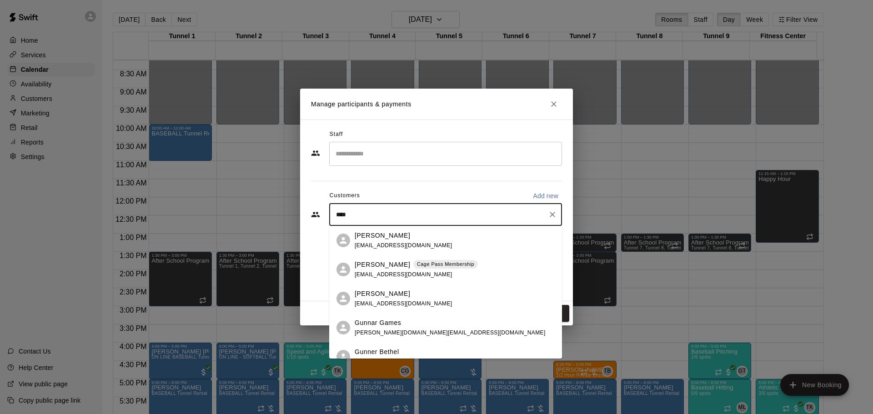
click at [397, 262] on p "[PERSON_NAME]" at bounding box center [381, 265] width 55 height 10
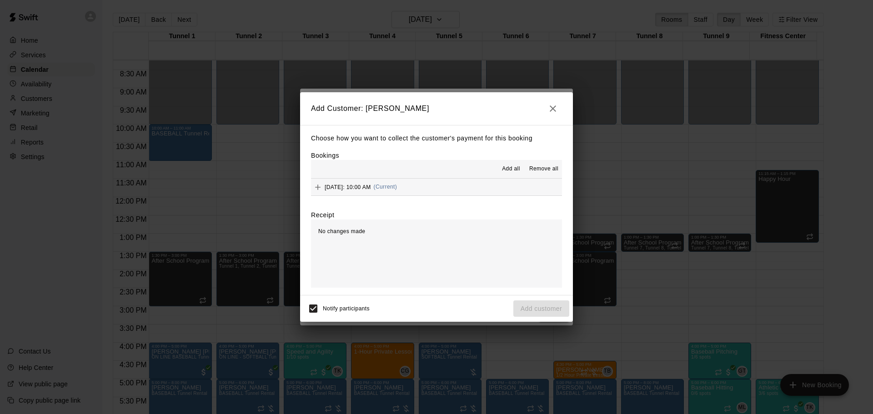
click at [397, 190] on span "(Current)" at bounding box center [386, 187] width 24 height 6
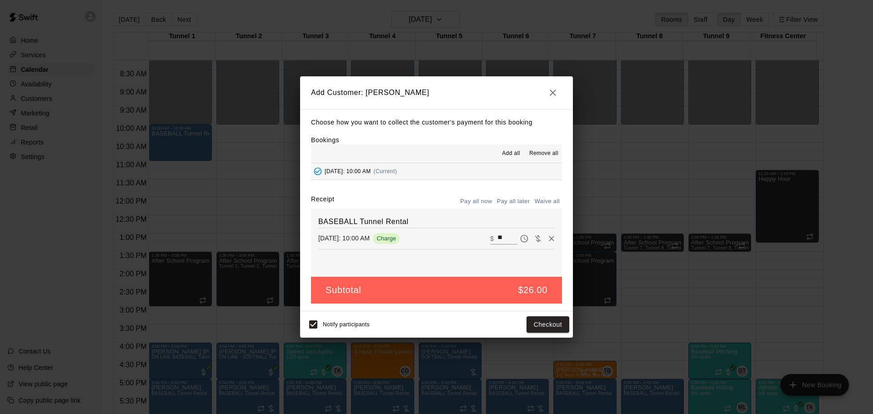
click at [509, 197] on button "Pay all later" at bounding box center [513, 202] width 38 height 14
click at [543, 324] on button "Add customer" at bounding box center [541, 324] width 56 height 17
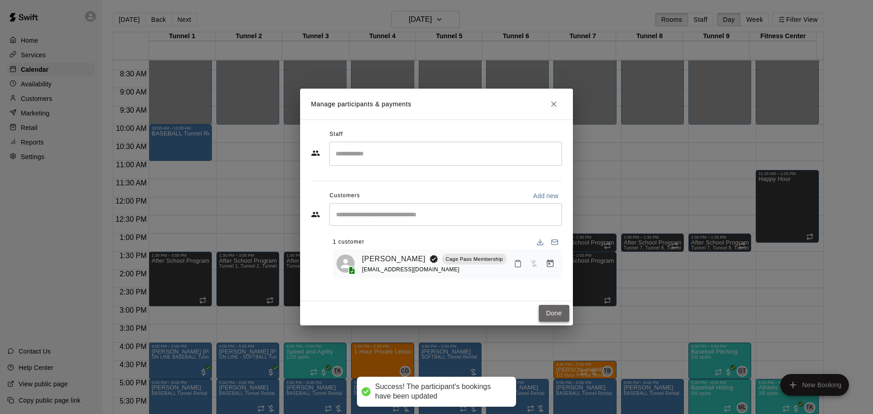
click at [549, 318] on button "Done" at bounding box center [554, 313] width 30 height 17
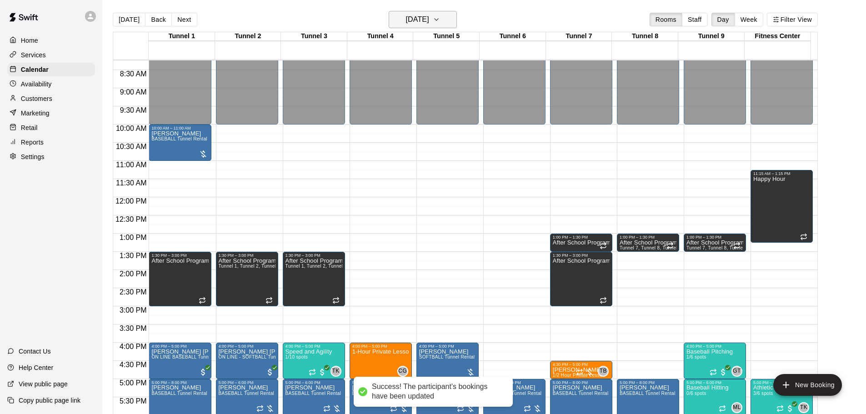
click at [410, 14] on h6 "[DATE]" at bounding box center [417, 19] width 23 height 13
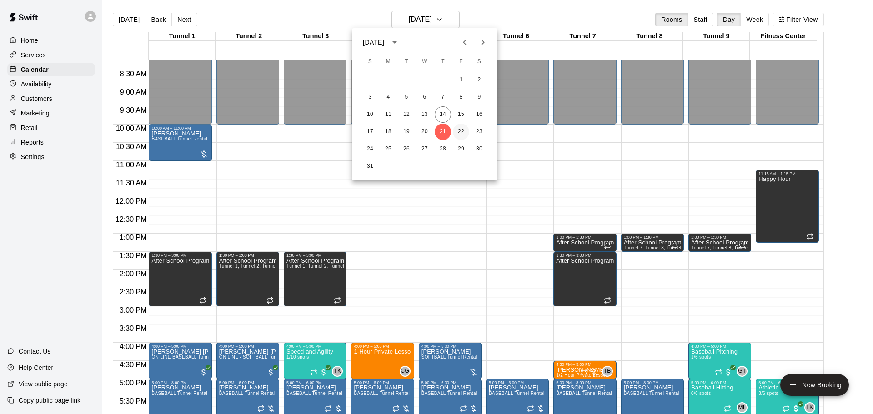
click at [455, 133] on button "22" at bounding box center [461, 132] width 16 height 16
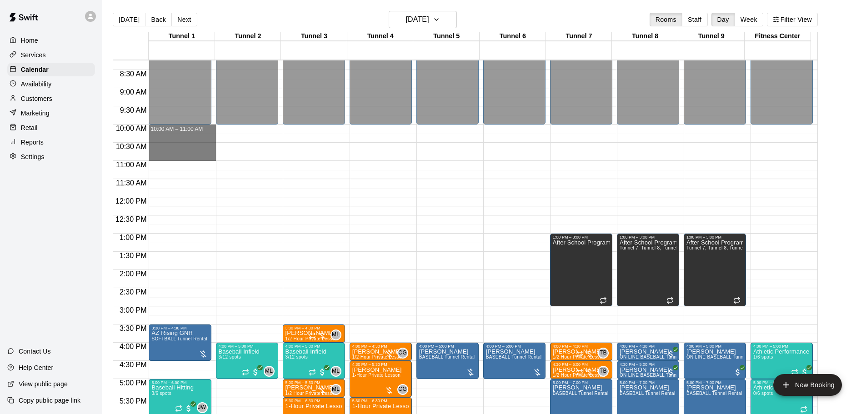
drag, startPoint x: 170, startPoint y: 125, endPoint x: 170, endPoint y: 159, distance: 33.2
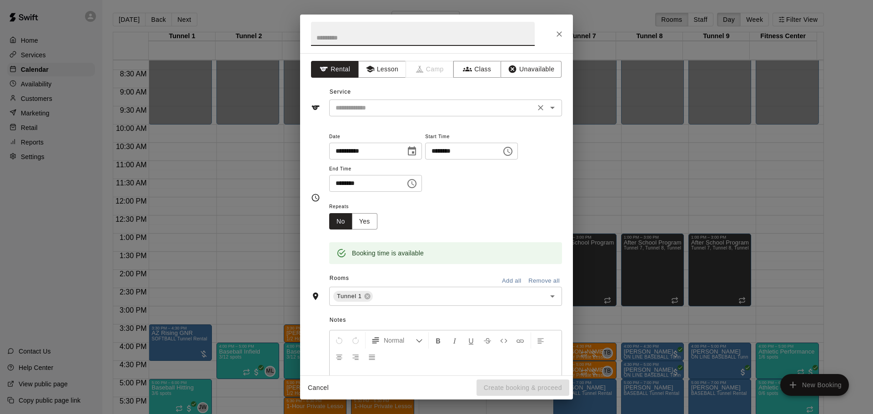
click at [387, 110] on input "text" at bounding box center [432, 107] width 200 height 11
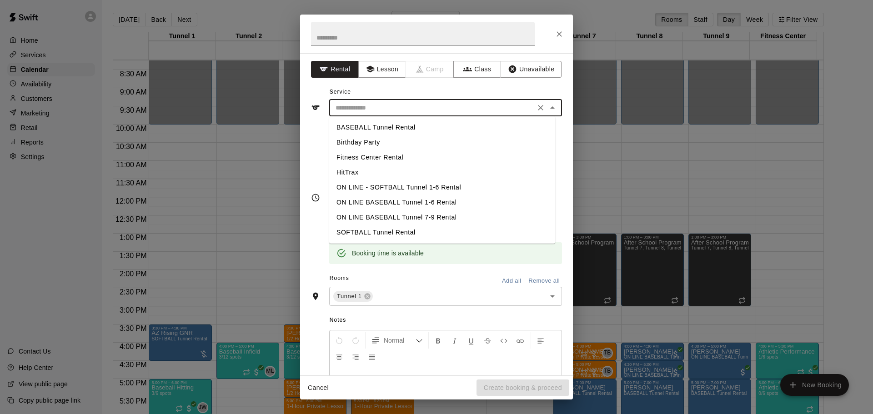
click at [385, 125] on li "BASEBALL Tunnel Rental" at bounding box center [442, 127] width 226 height 15
type input "**********"
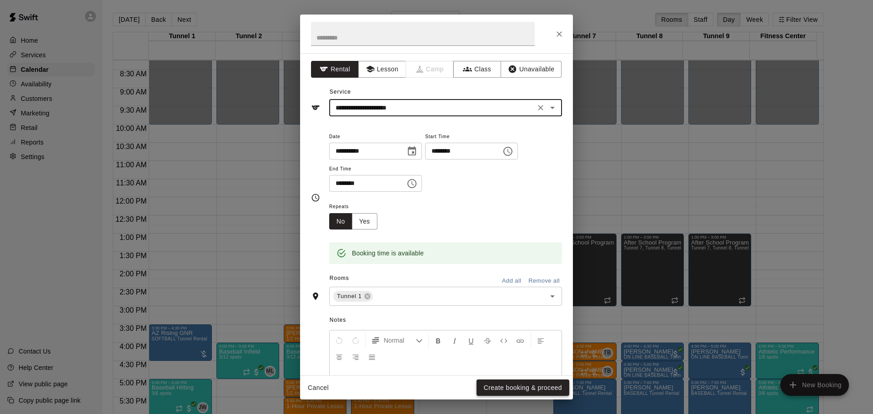
click at [509, 387] on button "Create booking & proceed" at bounding box center [522, 387] width 93 height 17
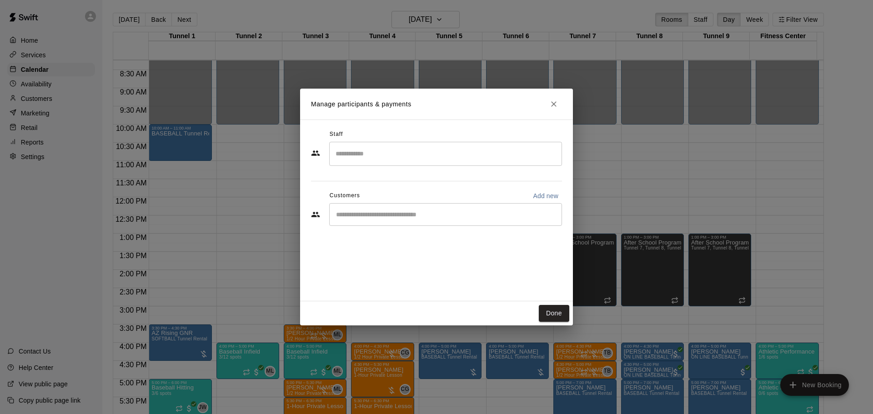
click at [401, 219] on input "Start typing to search customers..." at bounding box center [445, 214] width 225 height 9
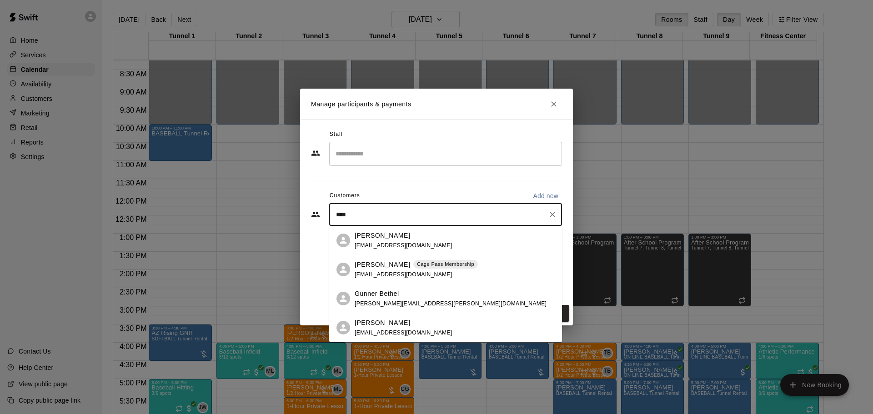
type input "*****"
click at [406, 272] on span "[EMAIL_ADDRESS][DOMAIN_NAME]" at bounding box center [403, 274] width 98 height 6
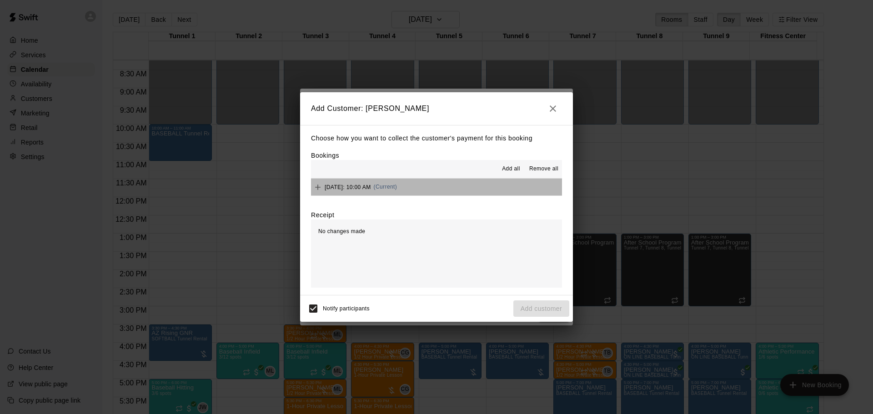
click at [452, 184] on button "Friday, August 22: 10:00 AM (Current)" at bounding box center [436, 187] width 251 height 17
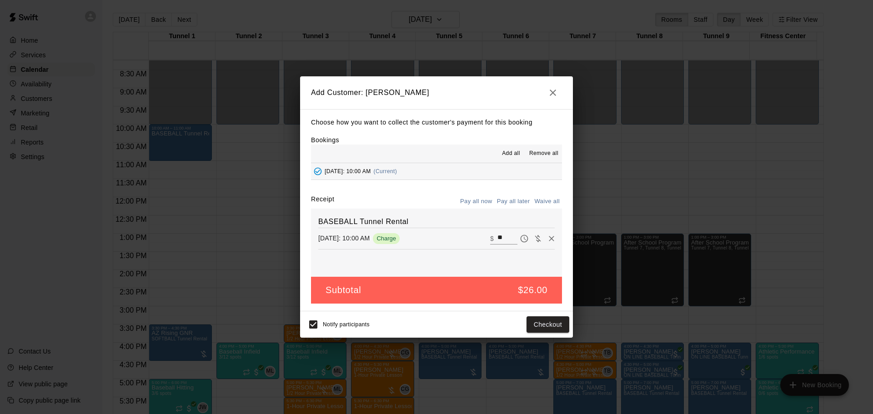
click at [508, 199] on button "Pay all later" at bounding box center [513, 202] width 38 height 14
click at [524, 317] on button "Add customer" at bounding box center [541, 324] width 56 height 17
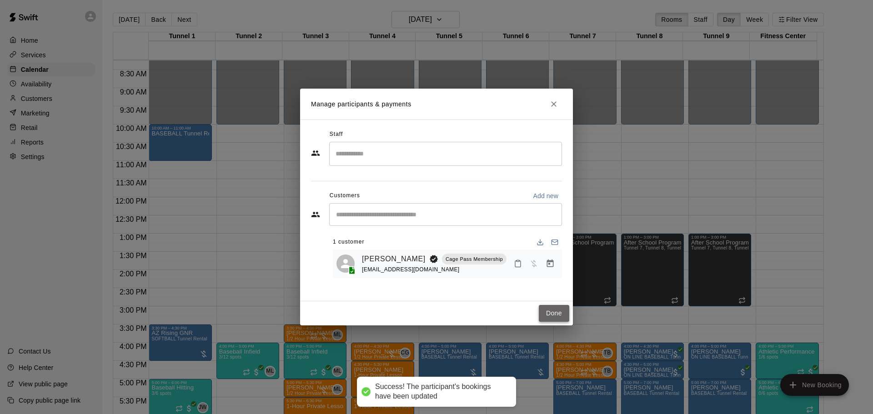
click at [549, 310] on button "Done" at bounding box center [554, 313] width 30 height 17
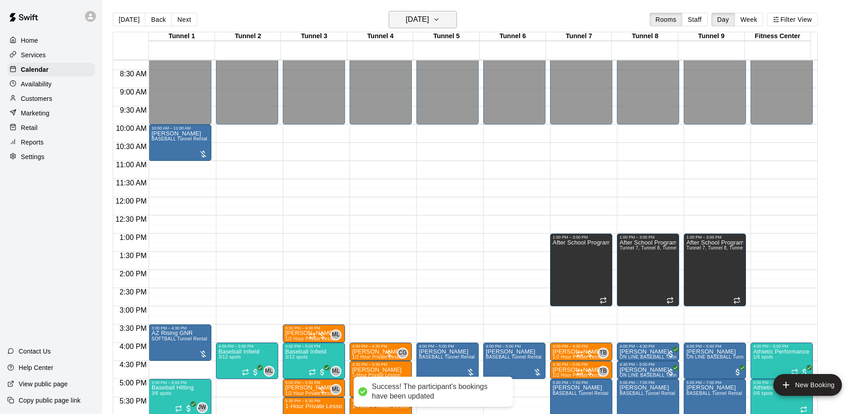
click at [414, 17] on h6 "[DATE]" at bounding box center [417, 19] width 23 height 13
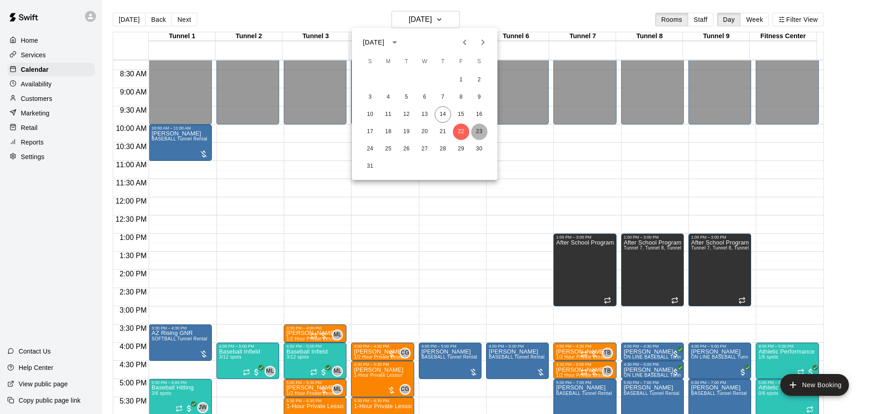
click at [478, 132] on button "23" at bounding box center [479, 132] width 16 height 16
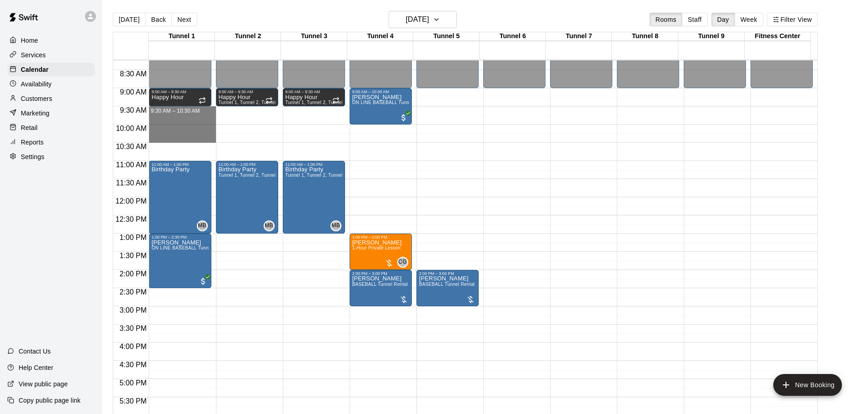
drag, startPoint x: 166, startPoint y: 111, endPoint x: 167, endPoint y: 142, distance: 30.9
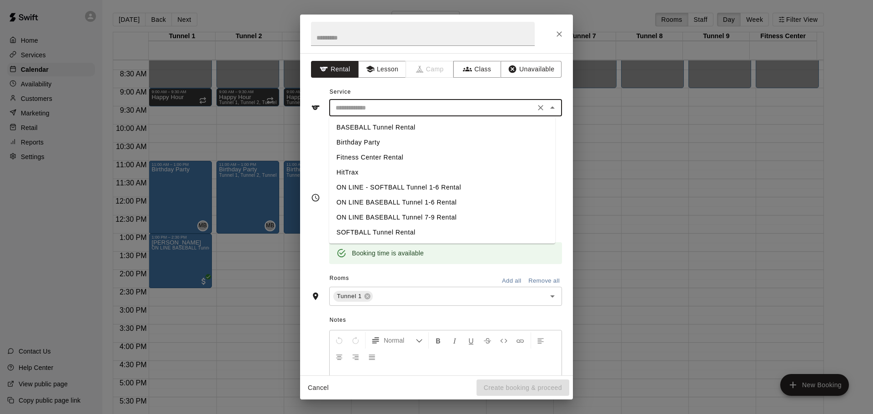
click at [356, 107] on input "text" at bounding box center [432, 107] width 200 height 11
drag, startPoint x: 364, startPoint y: 123, endPoint x: 368, endPoint y: 128, distance: 5.9
click at [364, 123] on li "BASEBALL Tunnel Rental" at bounding box center [442, 127] width 226 height 15
type input "**********"
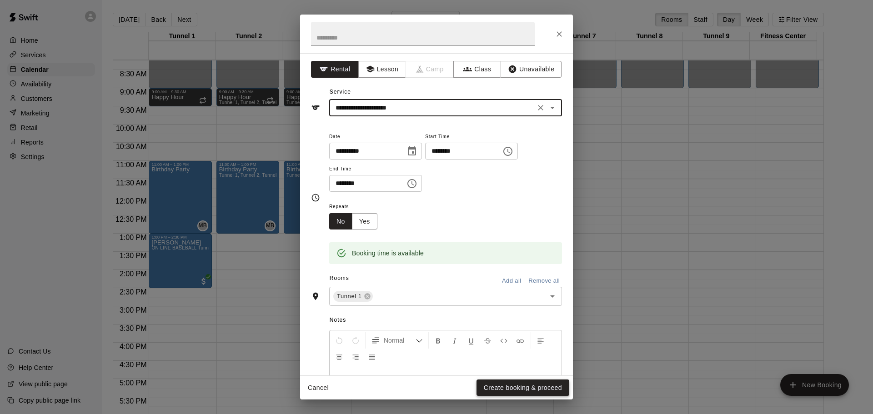
click at [516, 382] on button "Create booking & proceed" at bounding box center [522, 387] width 93 height 17
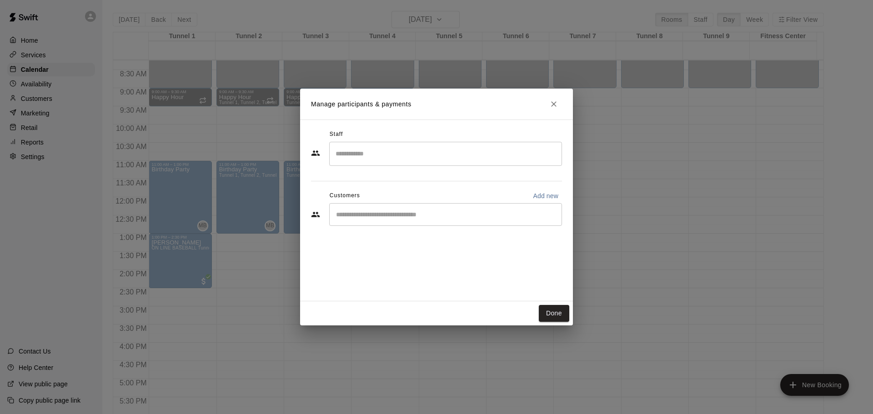
click at [378, 210] on input "Start typing to search customers..." at bounding box center [445, 214] width 225 height 9
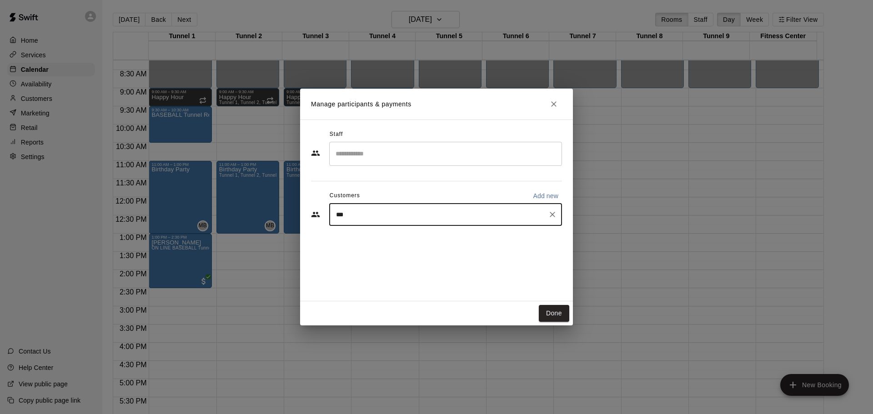
type input "****"
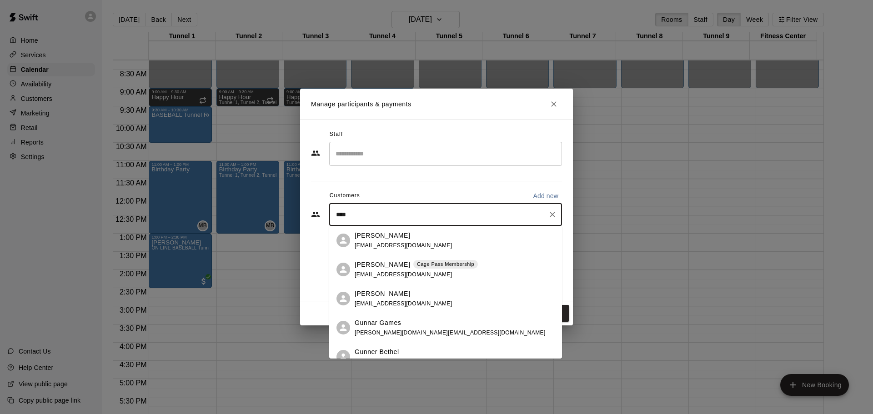
click at [388, 266] on p "[PERSON_NAME]" at bounding box center [381, 265] width 55 height 10
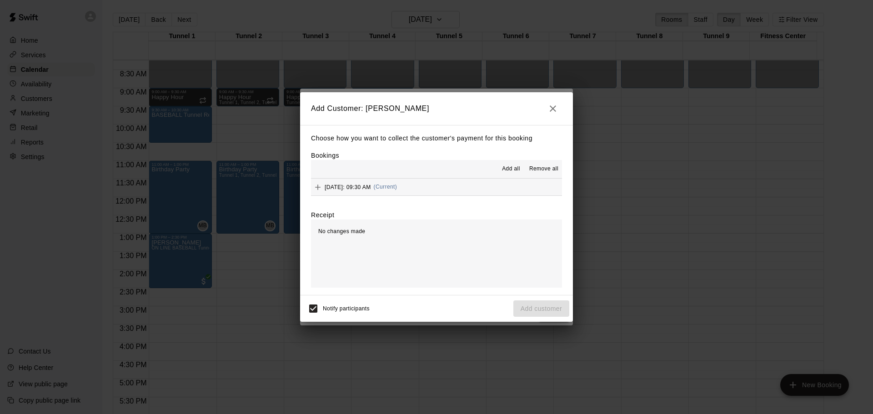
click at [397, 187] on span "(Current)" at bounding box center [386, 187] width 24 height 6
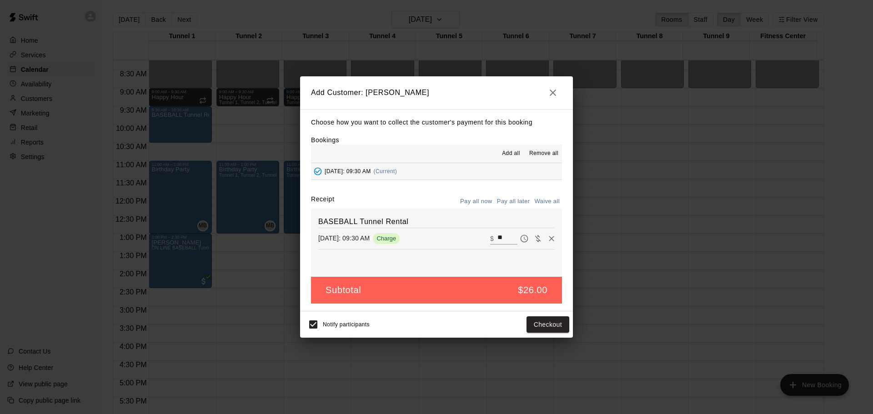
click at [506, 202] on button "Pay all later" at bounding box center [513, 202] width 38 height 14
click at [534, 322] on button "Add customer" at bounding box center [541, 324] width 56 height 17
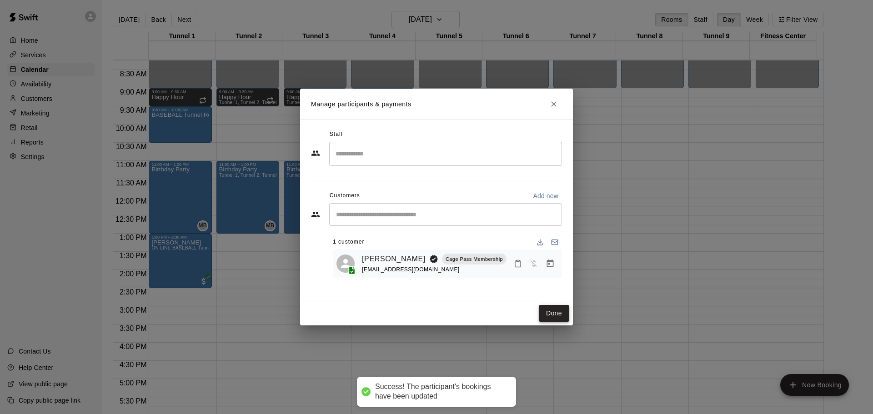
click at [556, 316] on button "Done" at bounding box center [554, 313] width 30 height 17
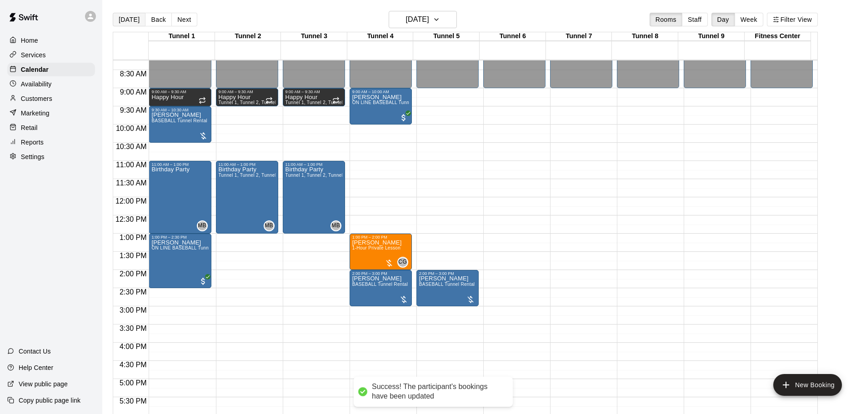
click at [132, 17] on button "[DATE]" at bounding box center [129, 20] width 33 height 14
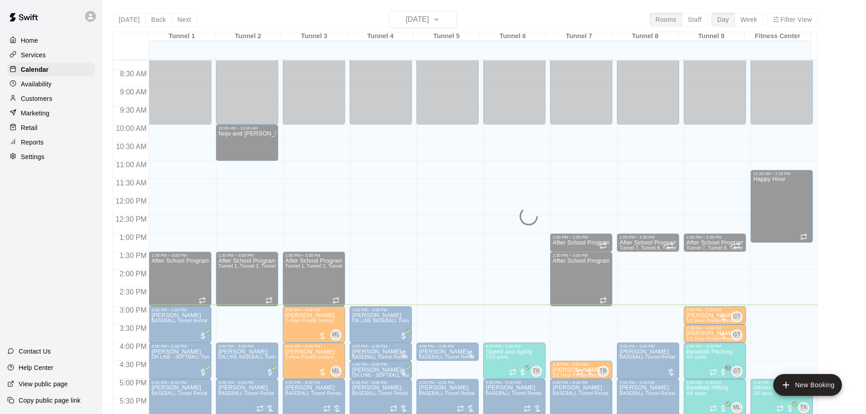
click at [422, 18] on div "[DATE] Back [DATE][DATE] Rooms Staff Day Week Filter View Tunnel 1 14 [GEOGRAPH…" at bounding box center [465, 218] width 705 height 414
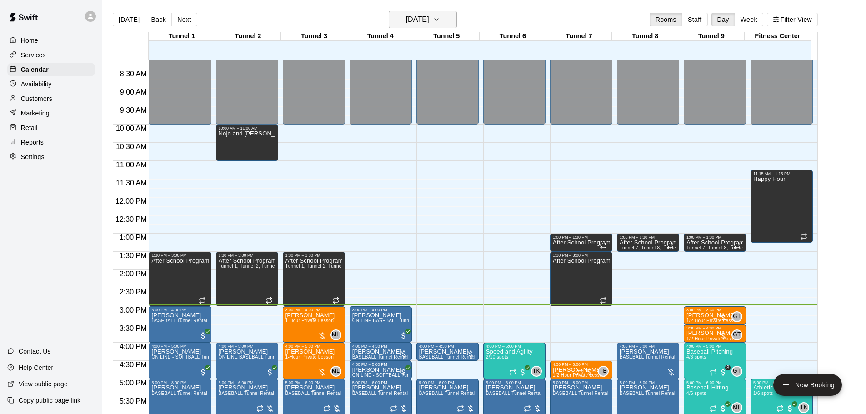
click at [422, 21] on h6 "[DATE]" at bounding box center [417, 19] width 23 height 13
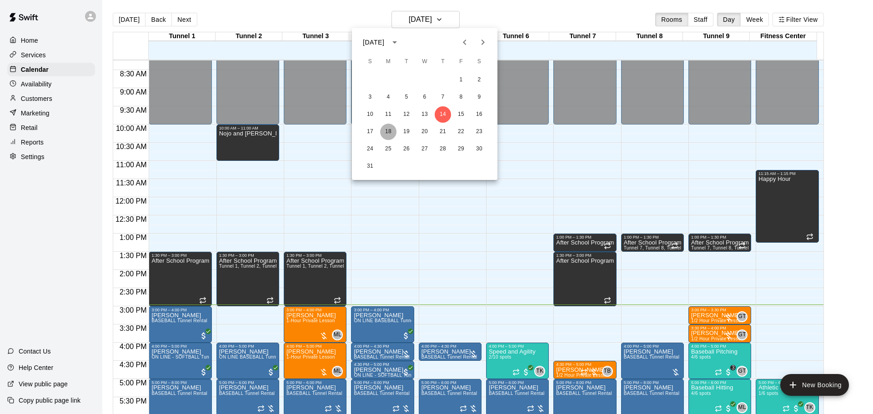
click at [385, 134] on button "18" at bounding box center [388, 132] width 16 height 16
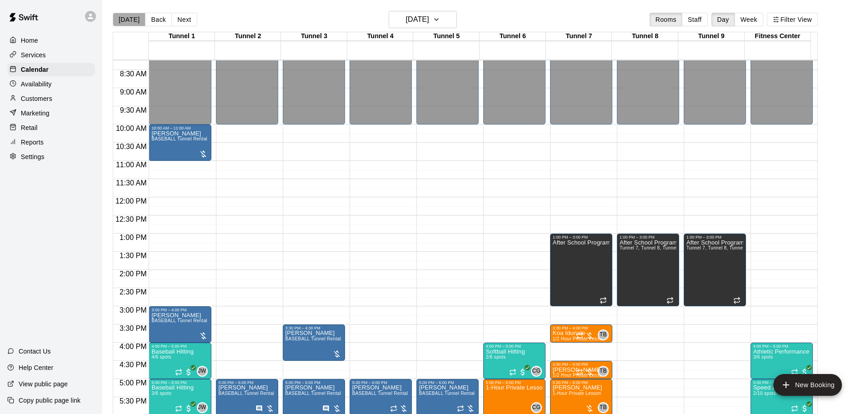
click at [135, 13] on button "[DATE]" at bounding box center [129, 20] width 33 height 14
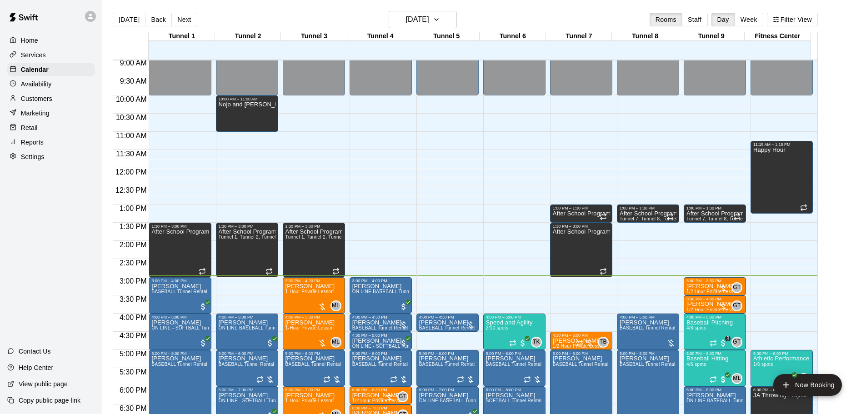
scroll to position [345, 0]
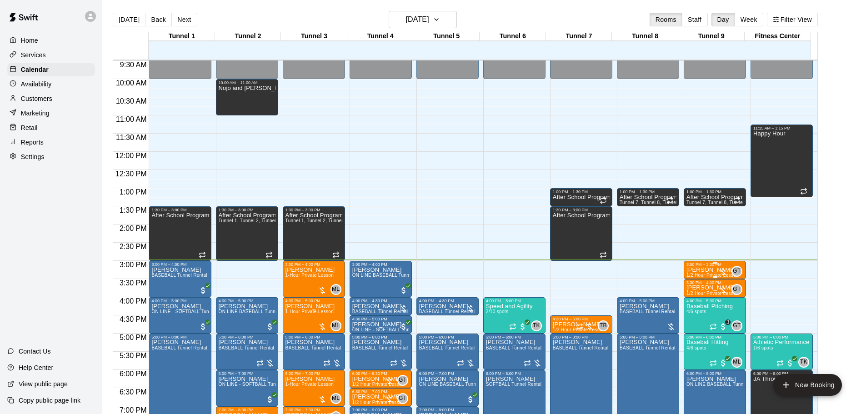
click at [719, 269] on div at bounding box center [723, 272] width 9 height 9
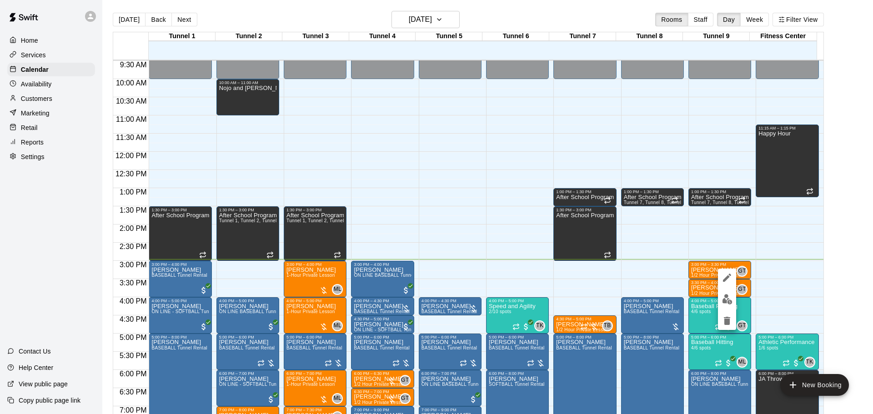
click at [733, 299] on button "edit" at bounding box center [727, 299] width 18 height 18
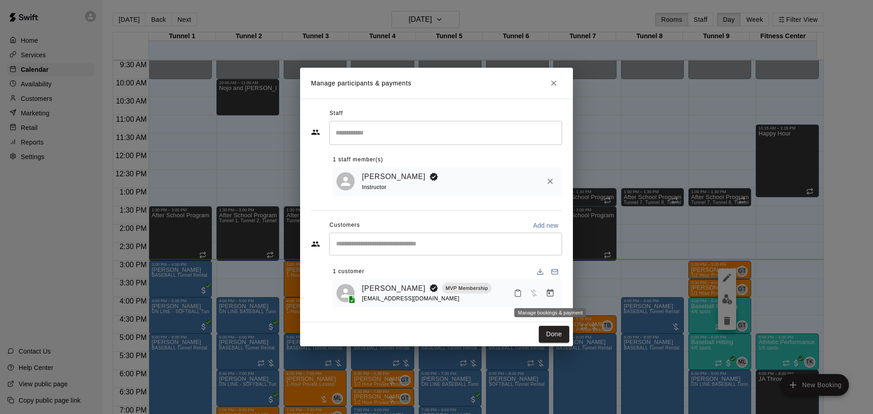
click at [550, 294] on icon "Manage bookings & payment" at bounding box center [549, 293] width 9 height 9
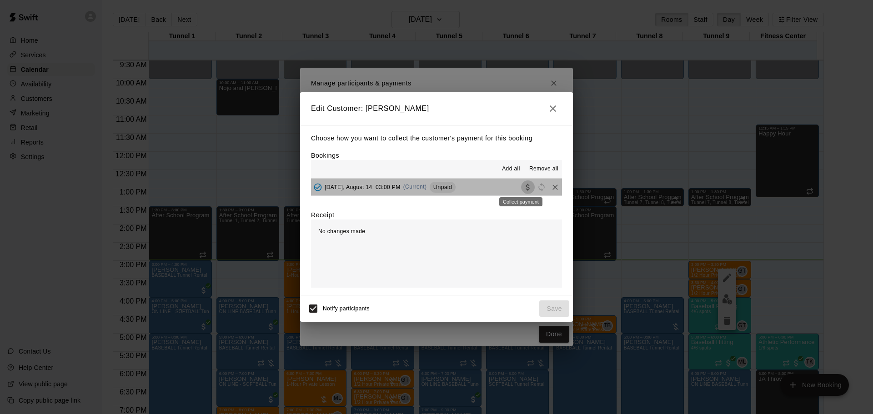
click at [525, 190] on icon "Collect payment" at bounding box center [527, 187] width 4 height 7
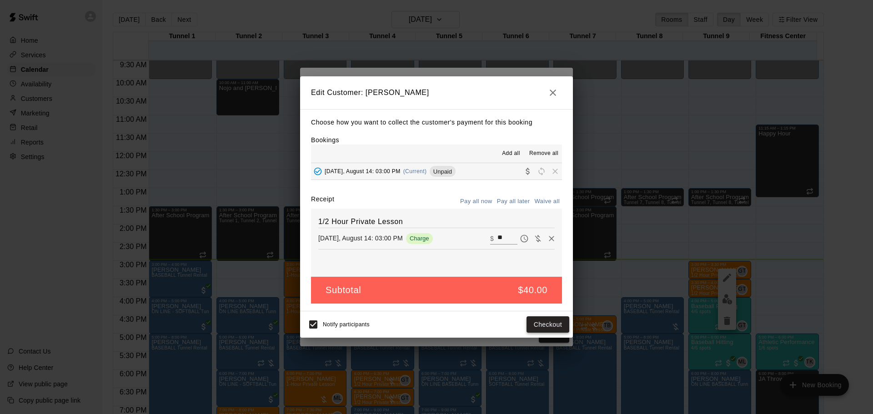
click at [542, 322] on button "Checkout" at bounding box center [547, 324] width 43 height 17
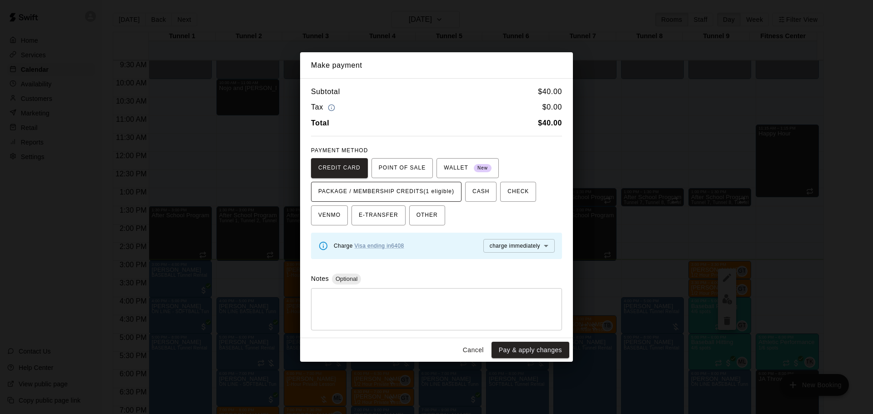
click at [423, 195] on span "PACKAGE / MEMBERSHIP CREDITS (1 eligible)" at bounding box center [386, 192] width 136 height 15
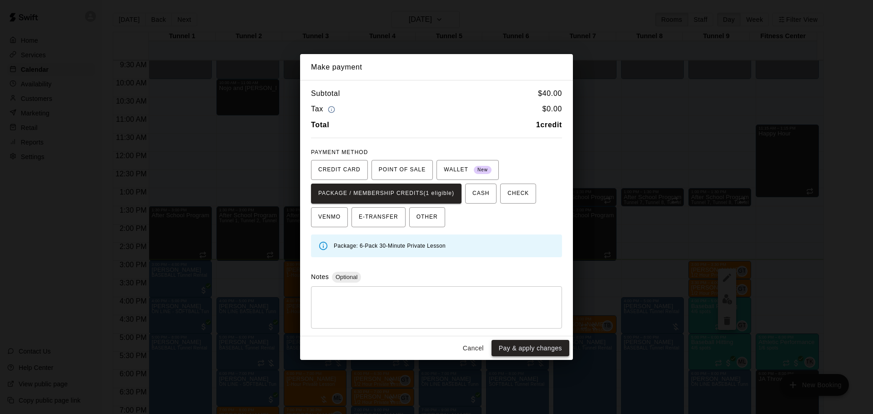
click at [518, 340] on button "Pay & apply changes" at bounding box center [530, 348] width 78 height 17
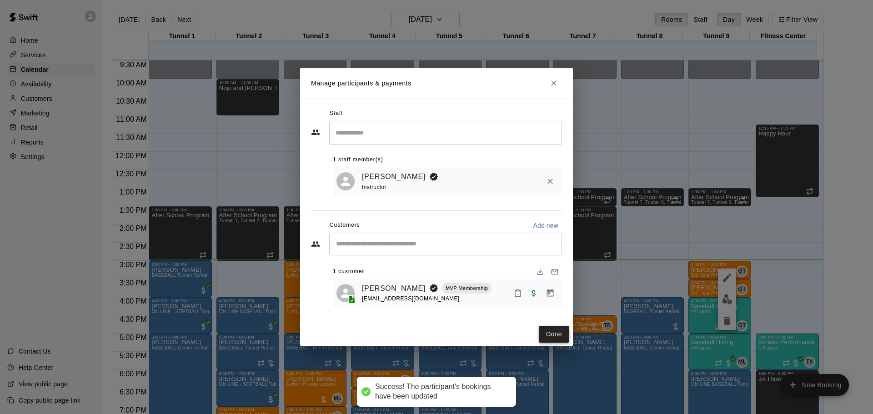
click at [559, 331] on button "Done" at bounding box center [554, 334] width 30 height 17
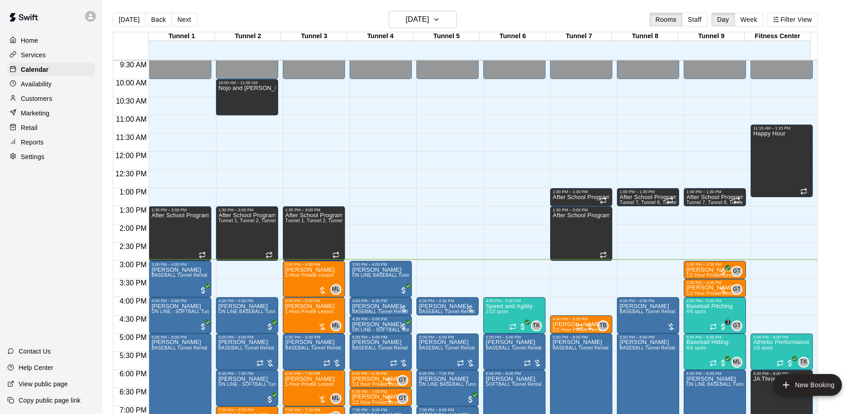
click at [442, 10] on main "[DATE] Back [DATE][DATE] Rooms Staff Day Week Filter View Tunnel 1 14 [GEOGRAPH…" at bounding box center [484, 214] width 764 height 429
click at [428, 16] on h6 "[DATE]" at bounding box center [417, 19] width 23 height 13
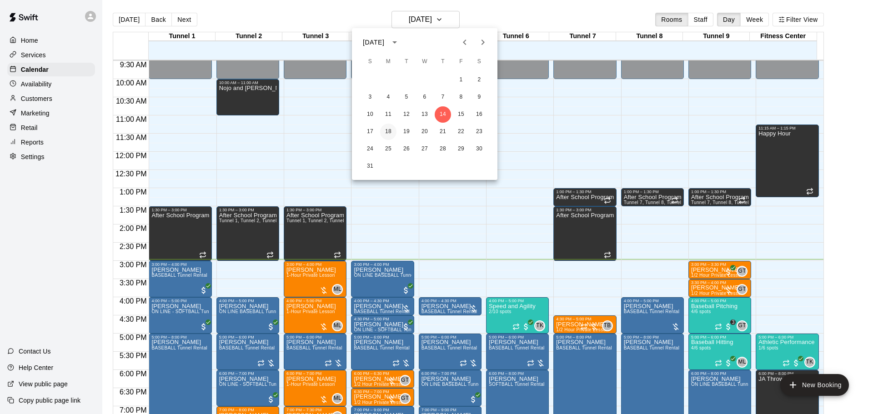
click at [386, 127] on button "18" at bounding box center [388, 132] width 16 height 16
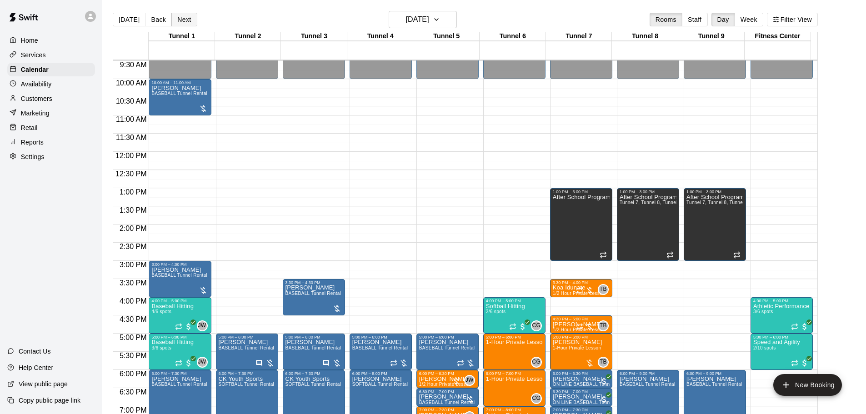
click at [187, 18] on button "Next" at bounding box center [183, 20] width 25 height 14
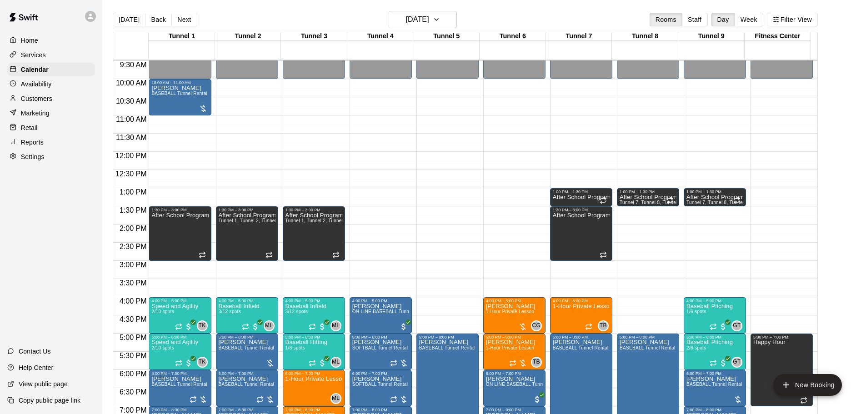
click at [183, 17] on button "Next" at bounding box center [183, 20] width 25 height 14
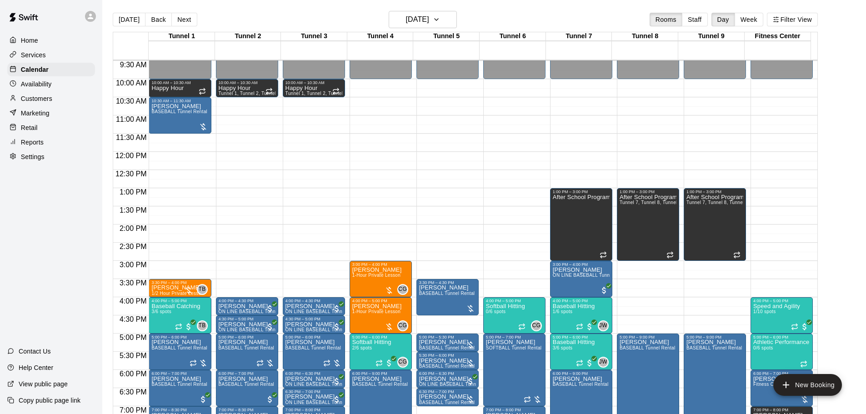
click at [183, 27] on div "Today Back Next Wednesday Aug 20 Rooms Staff Day Week Filter View" at bounding box center [465, 21] width 705 height 21
click at [184, 14] on button "Next" at bounding box center [183, 20] width 25 height 14
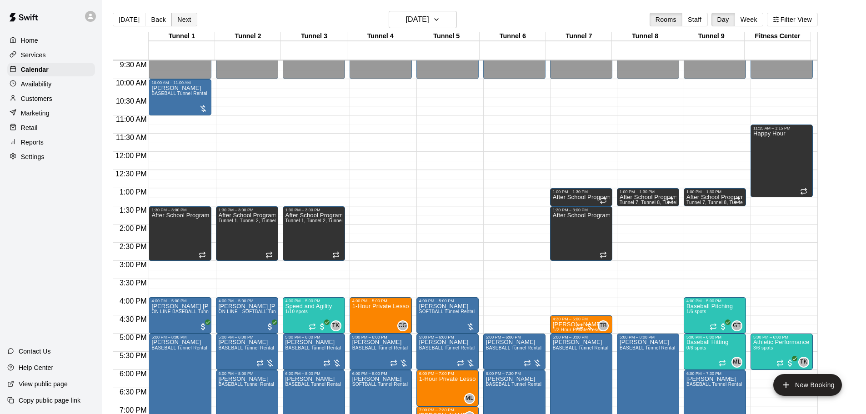
click at [179, 20] on button "Next" at bounding box center [183, 20] width 25 height 14
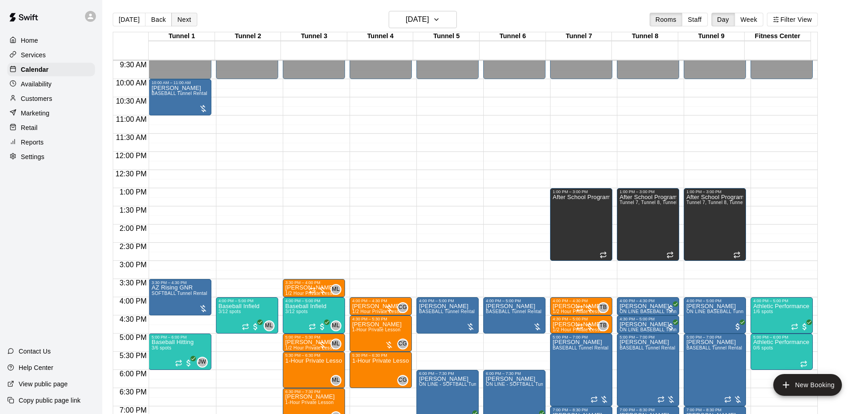
click at [179, 17] on button "Next" at bounding box center [183, 20] width 25 height 14
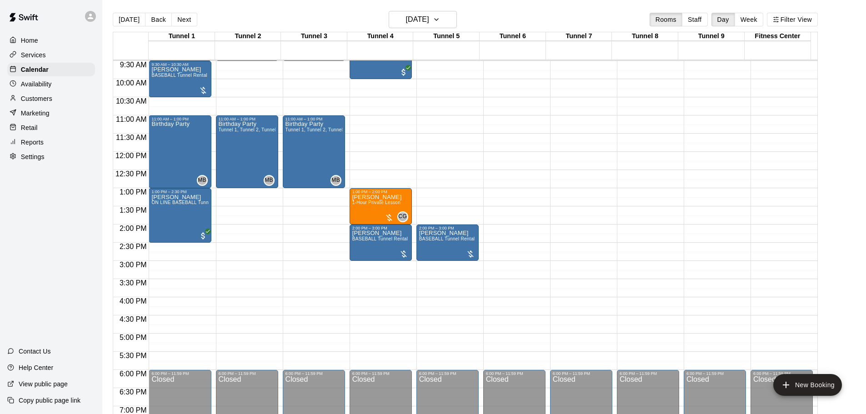
click at [113, 19] on button "[DATE]" at bounding box center [129, 20] width 33 height 14
click at [117, 17] on div "Today Back Next Saturday Aug 23 Rooms Staff Day Week Filter View Tunnel 1 23 Sa…" at bounding box center [465, 218] width 705 height 414
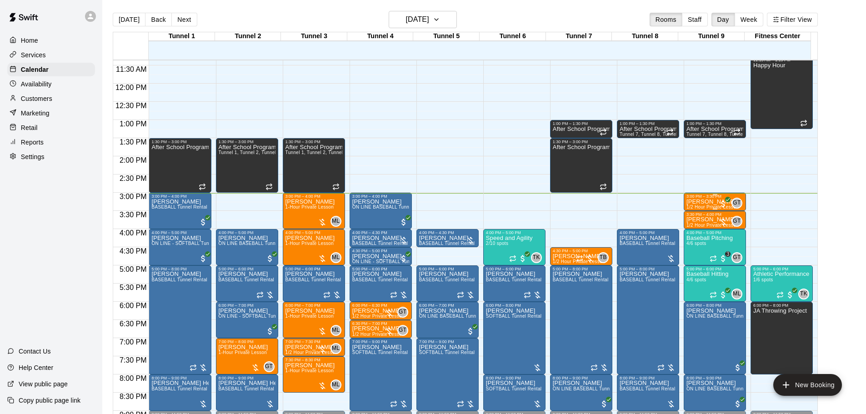
scroll to position [436, 0]
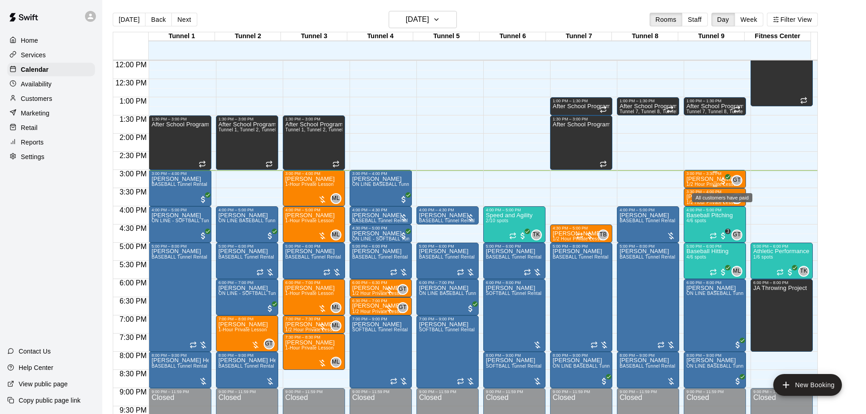
click at [721, 182] on span "All customers have paid" at bounding box center [723, 181] width 9 height 9
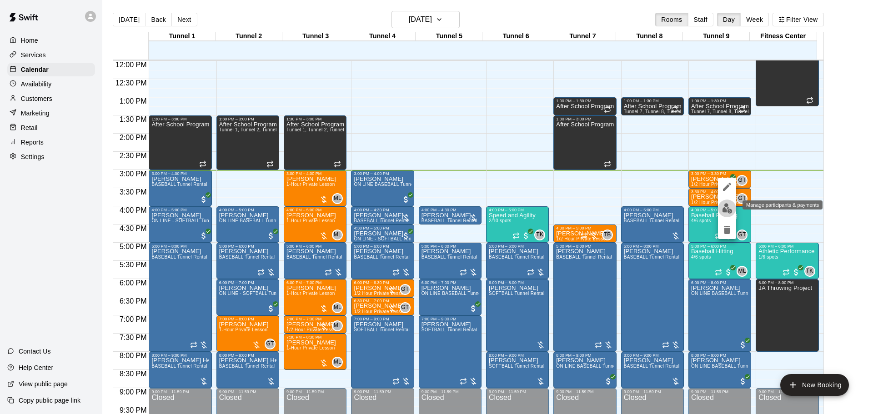
click at [734, 205] on button "edit" at bounding box center [727, 209] width 18 height 18
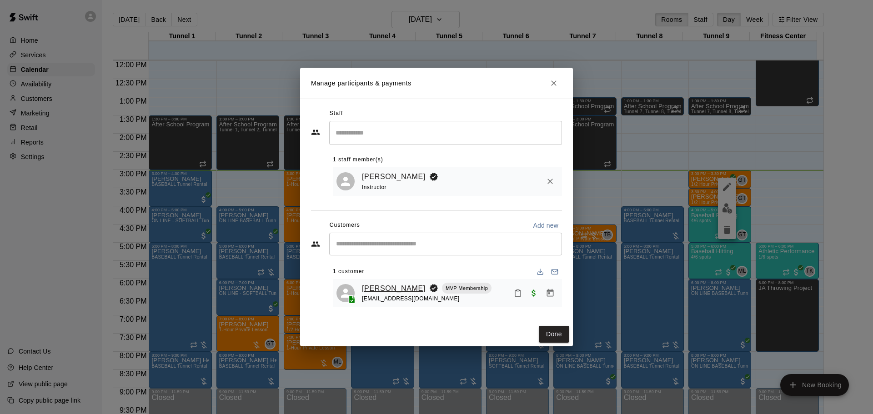
click at [379, 284] on link "[PERSON_NAME]" at bounding box center [394, 289] width 64 height 12
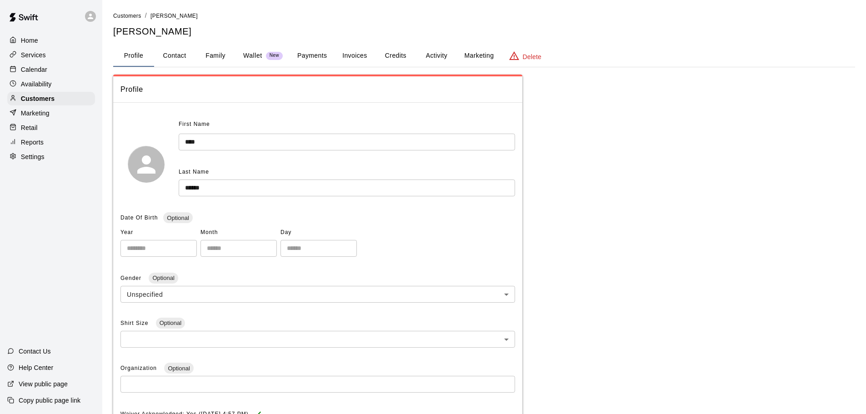
click at [392, 55] on button "Credits" at bounding box center [395, 56] width 41 height 22
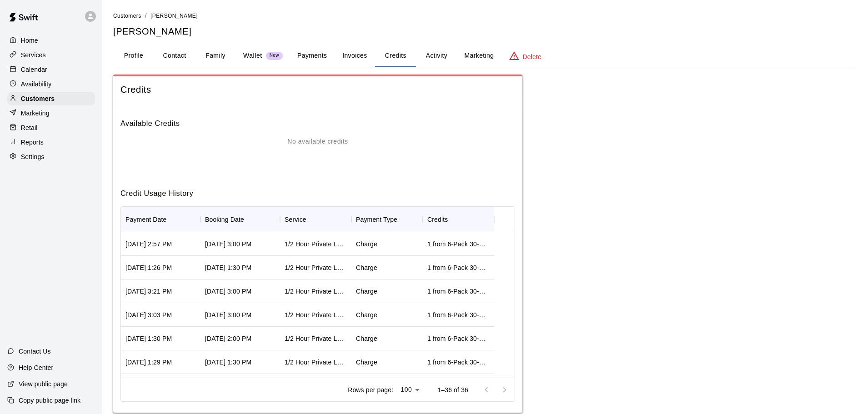
click at [429, 60] on button "Activity" at bounding box center [436, 56] width 41 height 22
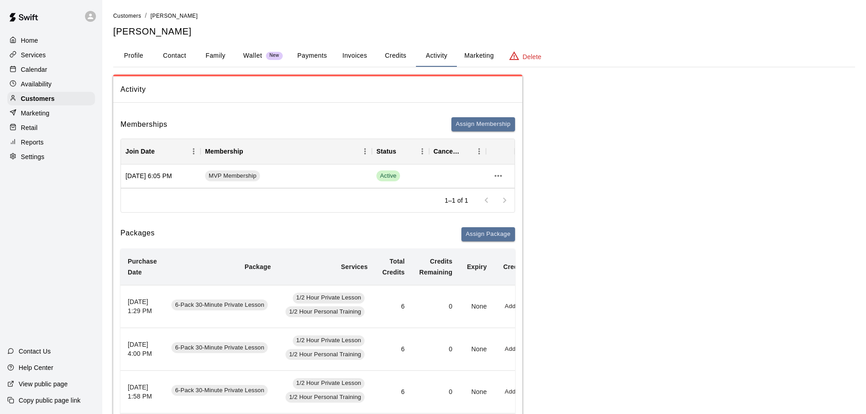
click at [44, 73] on p "Calendar" at bounding box center [34, 69] width 26 height 9
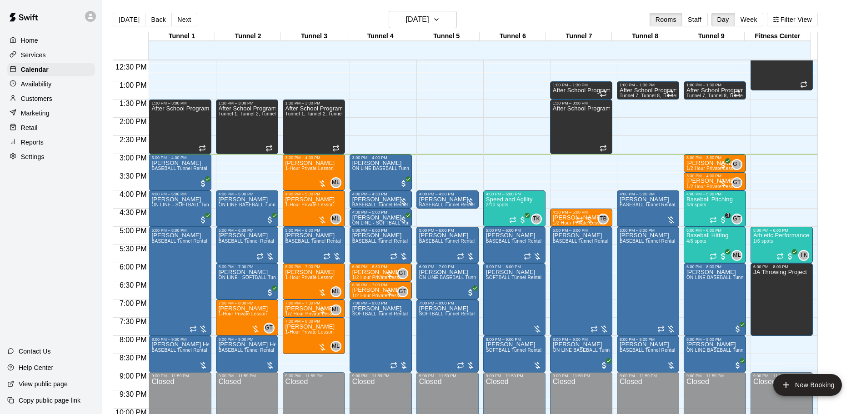
scroll to position [436, 0]
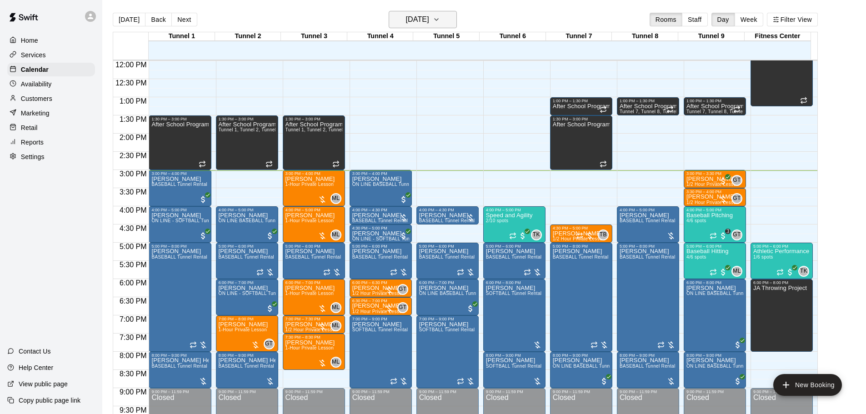
click at [423, 23] on h6 "[DATE]" at bounding box center [417, 19] width 23 height 13
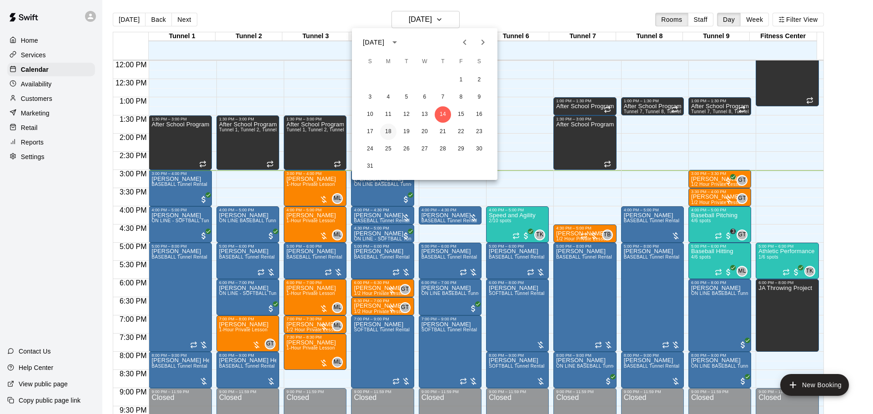
click at [388, 134] on button "18" at bounding box center [388, 132] width 16 height 16
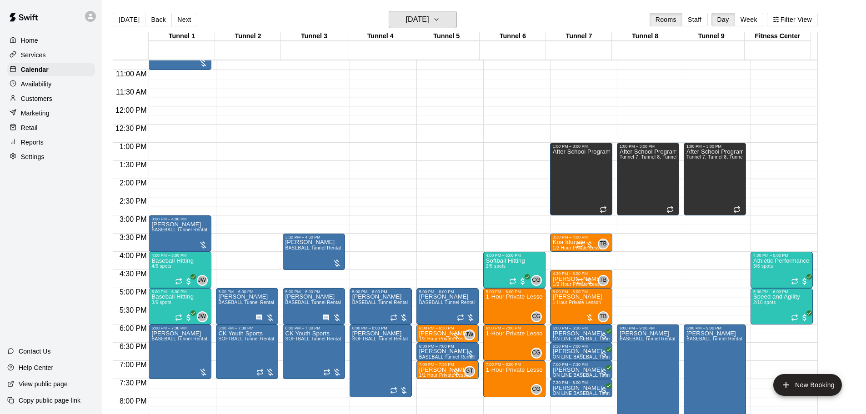
scroll to position [254, 0]
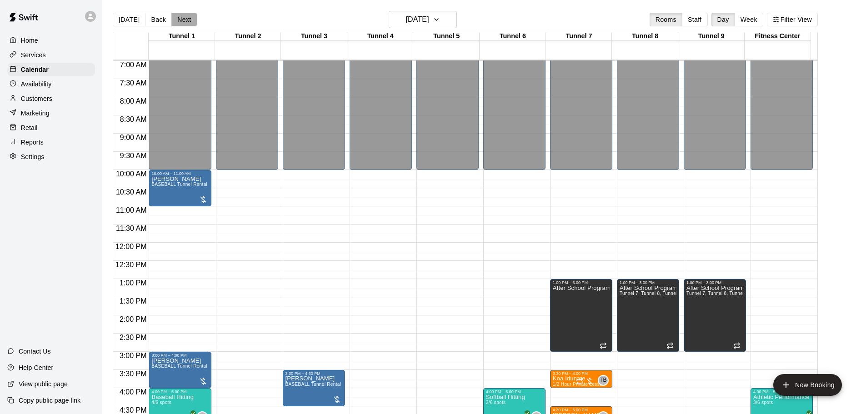
click at [187, 15] on button "Next" at bounding box center [183, 20] width 25 height 14
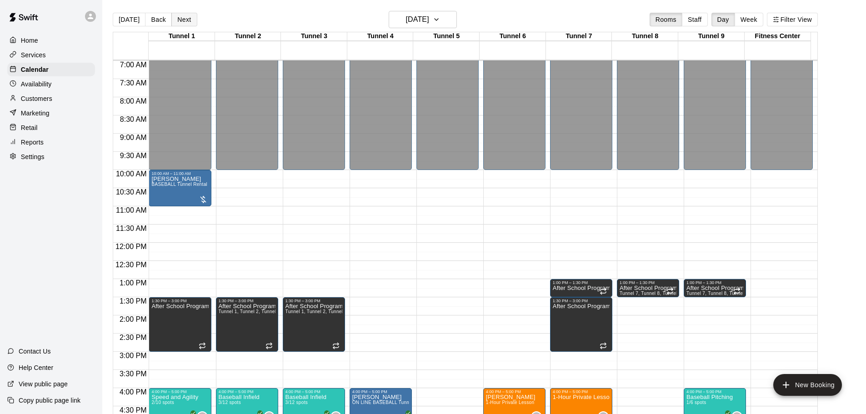
click at [187, 19] on button "Next" at bounding box center [183, 20] width 25 height 14
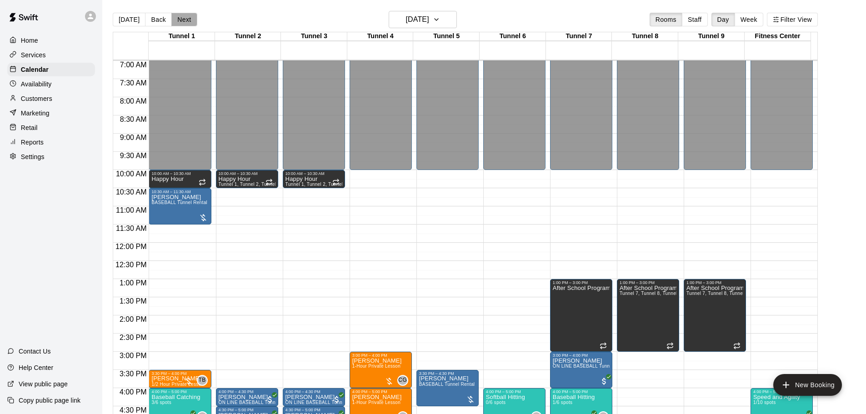
click at [183, 21] on button "Next" at bounding box center [183, 20] width 25 height 14
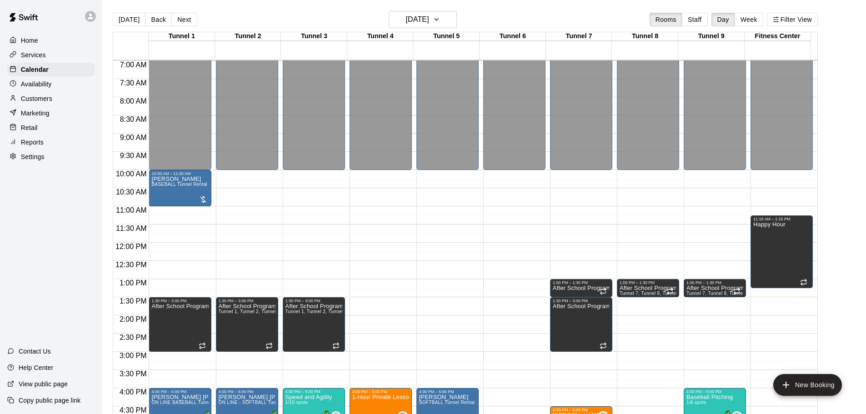
click at [187, 21] on button "Next" at bounding box center [183, 20] width 25 height 14
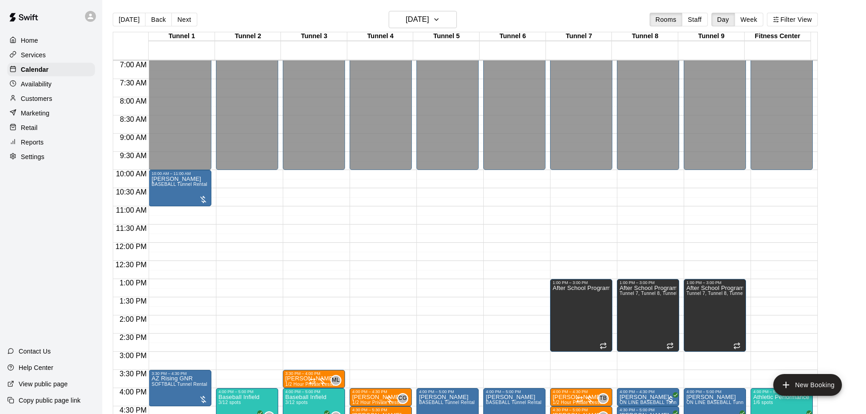
click at [190, 32] on div "Tunnel 1" at bounding box center [182, 36] width 66 height 9
click at [186, 24] on button "Next" at bounding box center [183, 20] width 25 height 14
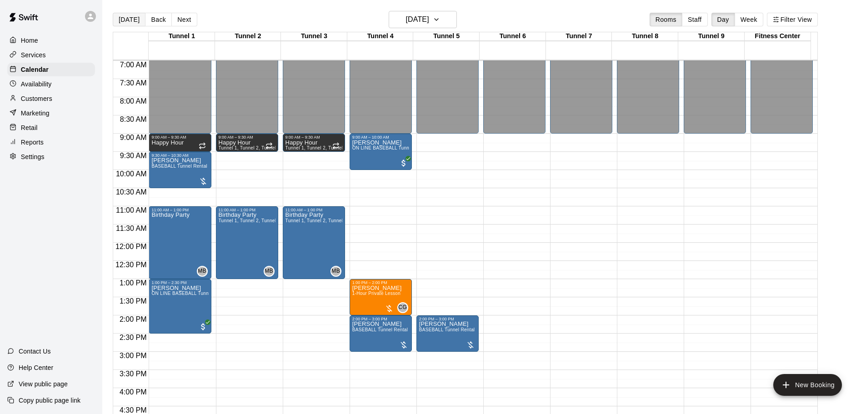
click at [126, 17] on button "[DATE]" at bounding box center [129, 20] width 33 height 14
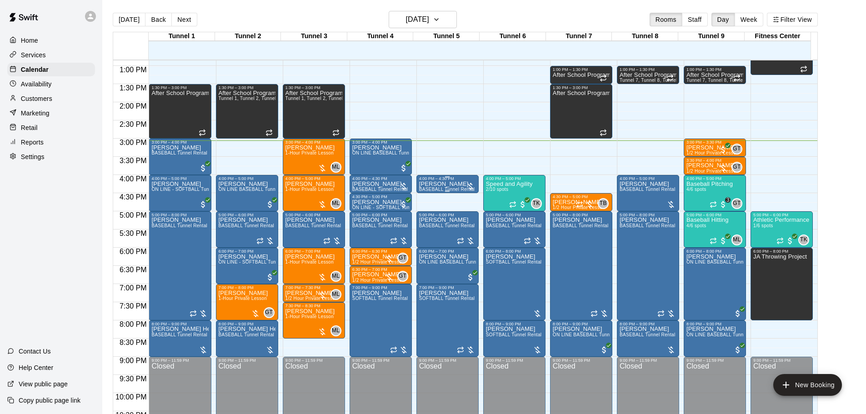
scroll to position [481, 0]
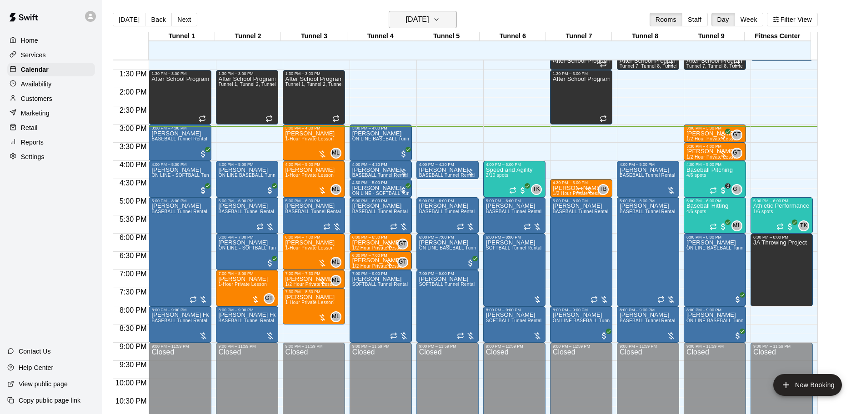
click at [427, 20] on h6 "[DATE]" at bounding box center [417, 19] width 23 height 13
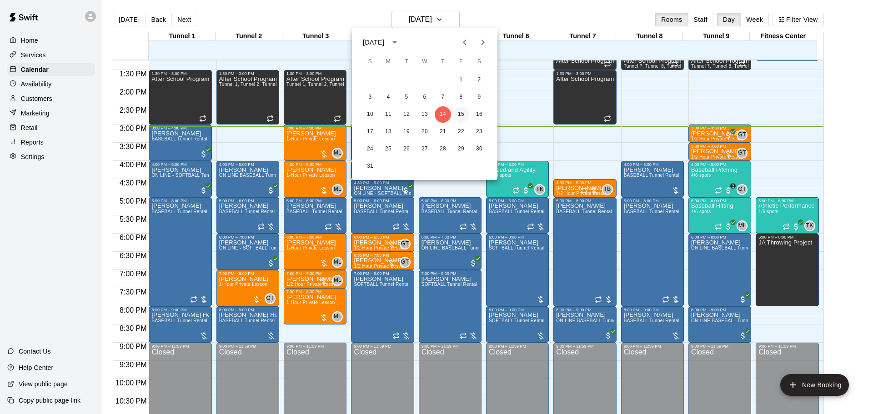
click at [465, 114] on button "15" at bounding box center [461, 114] width 16 height 16
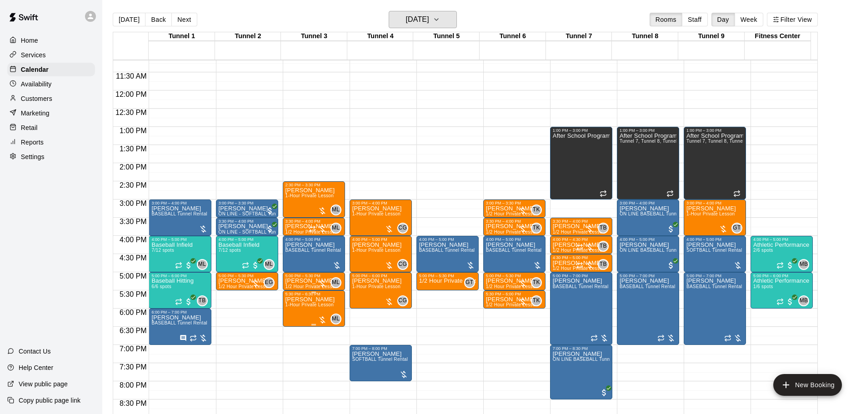
scroll to position [390, 0]
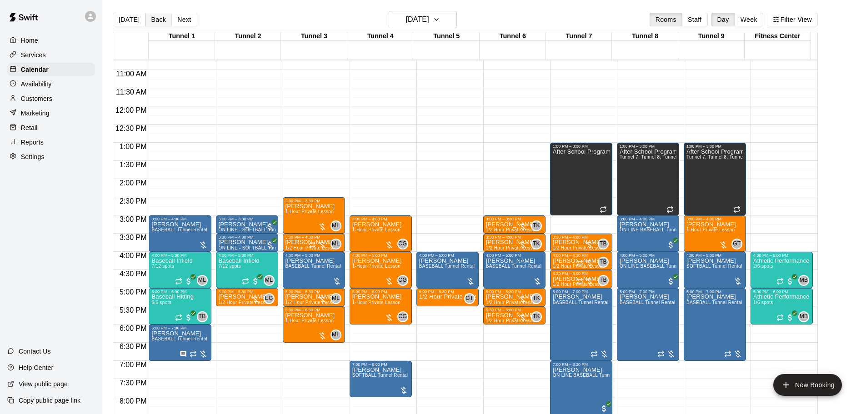
click at [153, 18] on button "Back" at bounding box center [158, 20] width 27 height 14
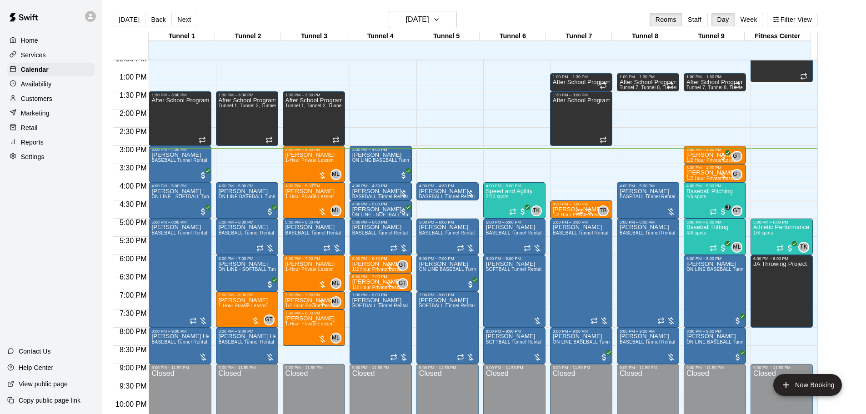
scroll to position [481, 0]
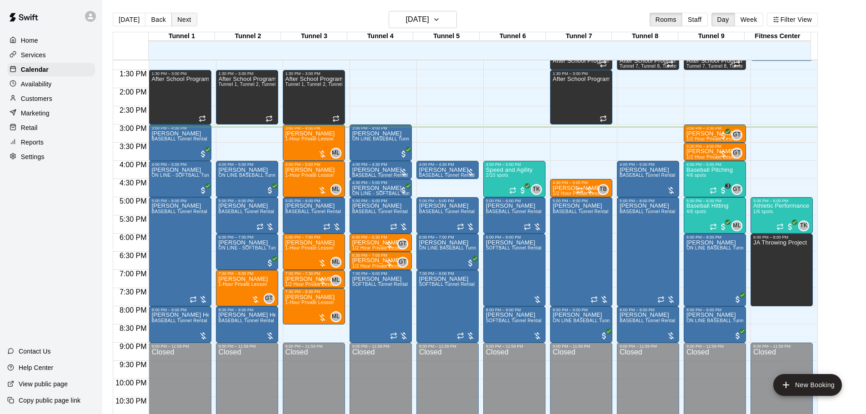
click at [188, 20] on button "Next" at bounding box center [183, 20] width 25 height 14
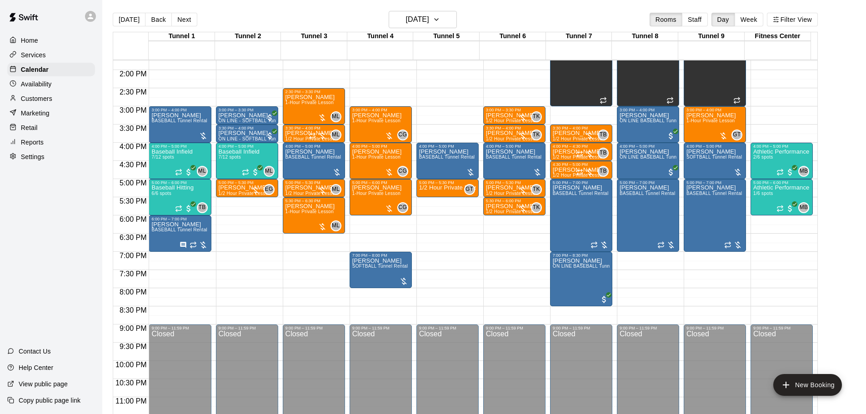
scroll to position [509, 0]
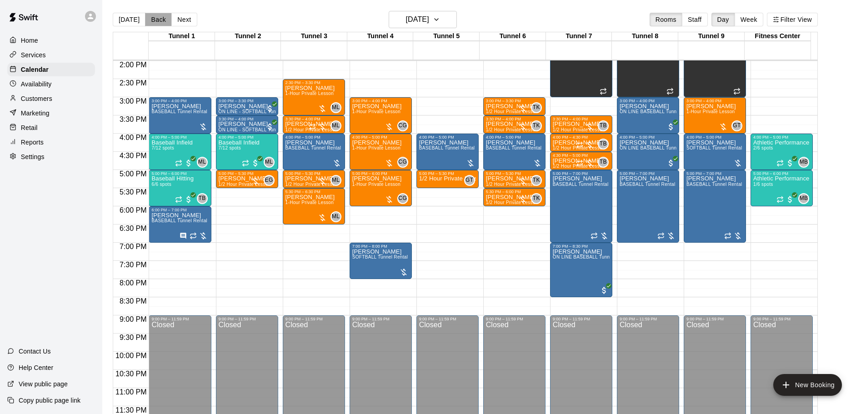
click at [158, 20] on button "Back" at bounding box center [158, 20] width 27 height 14
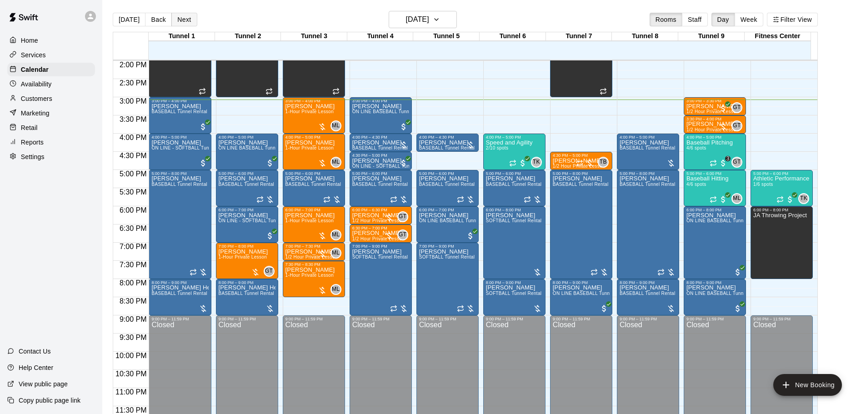
click at [189, 14] on button "Next" at bounding box center [183, 20] width 25 height 14
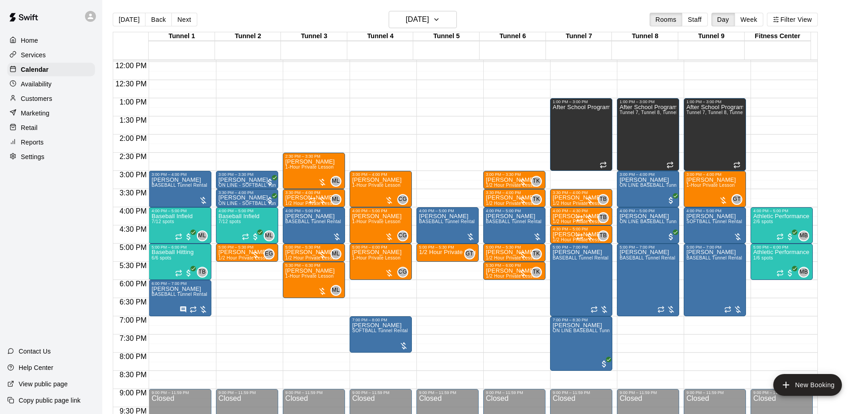
scroll to position [419, 0]
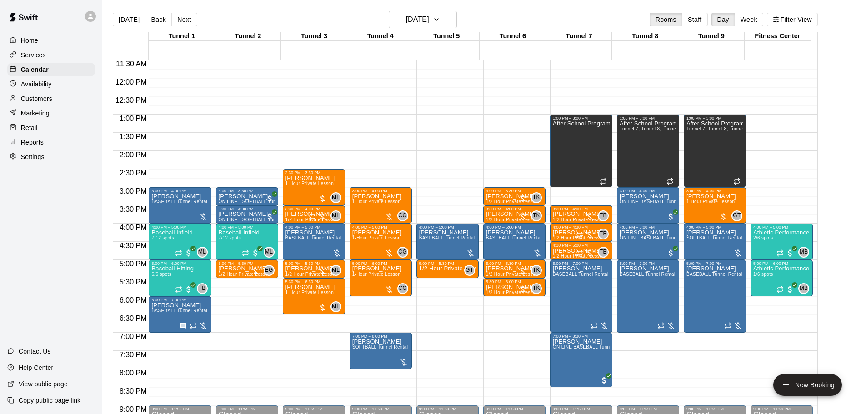
click at [160, 20] on button "Back" at bounding box center [158, 20] width 27 height 14
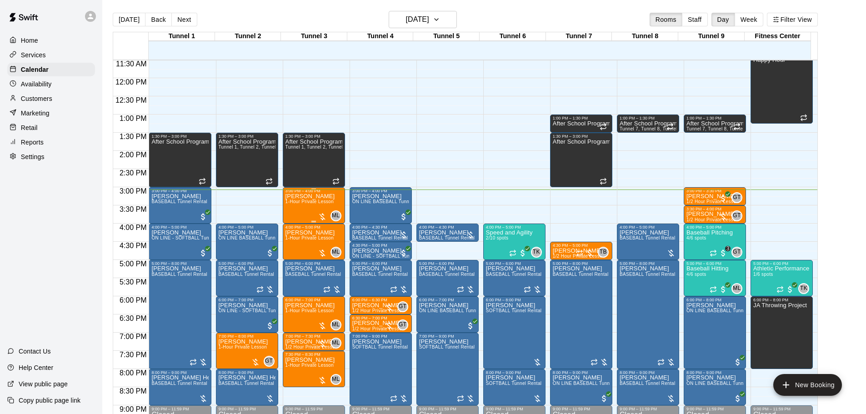
click at [334, 206] on div "Casey Malone 1-Hour Private Lesson ML 0" at bounding box center [313, 400] width 57 height 414
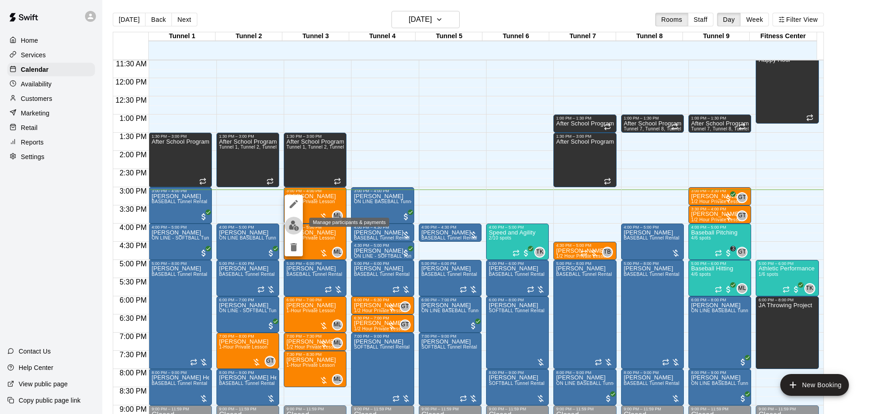
click at [295, 226] on img "edit" at bounding box center [294, 225] width 10 height 10
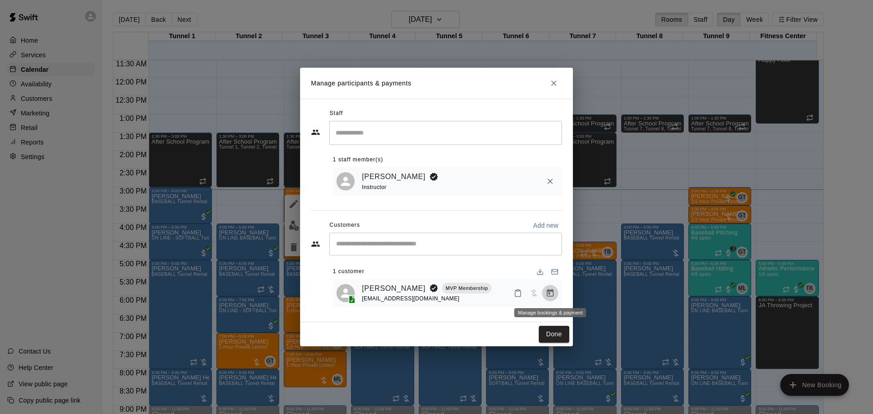
click at [550, 293] on icon "Manage bookings & payment" at bounding box center [550, 293] width 7 height 8
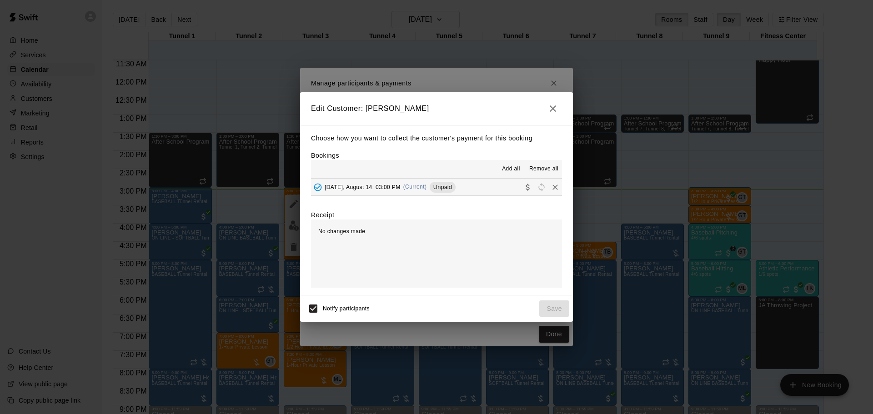
click at [518, 178] on div "Add all Remove all" at bounding box center [436, 169] width 251 height 18
click at [521, 191] on div "Collect payment" at bounding box center [520, 199] width 45 height 16
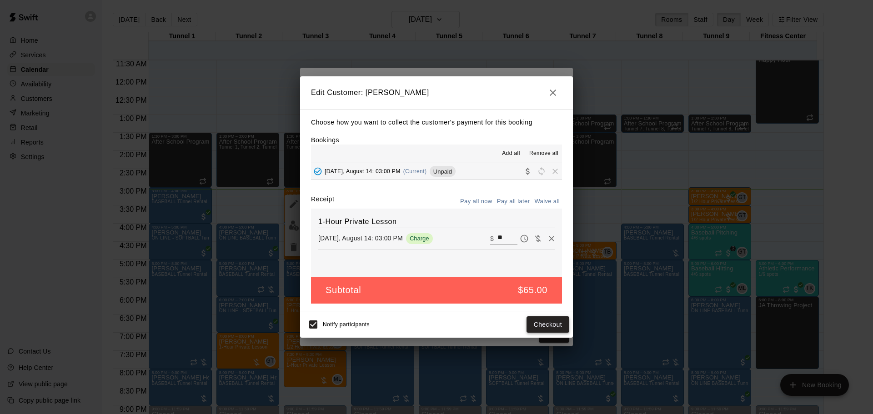
click at [548, 322] on button "Checkout" at bounding box center [547, 324] width 43 height 17
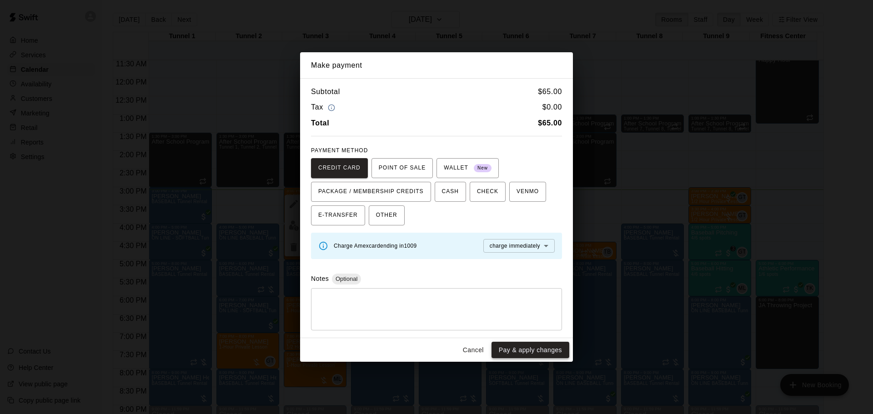
click at [549, 345] on button "Pay & apply changes" at bounding box center [530, 350] width 78 height 17
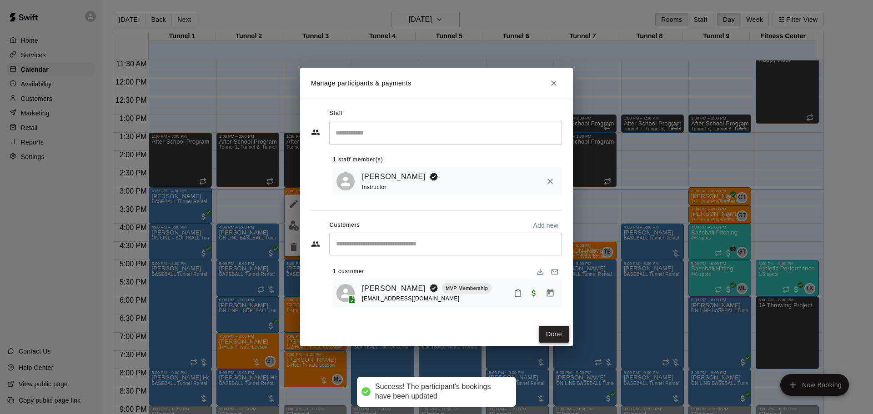
click at [551, 339] on button "Done" at bounding box center [554, 334] width 30 height 17
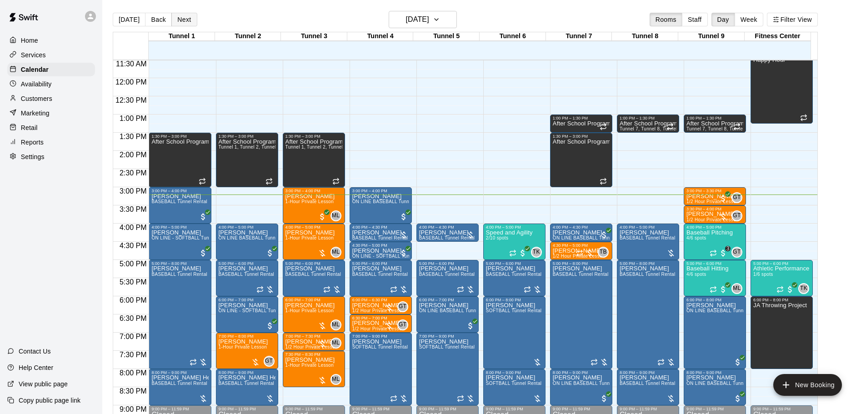
click at [179, 21] on button "Next" at bounding box center [183, 20] width 25 height 14
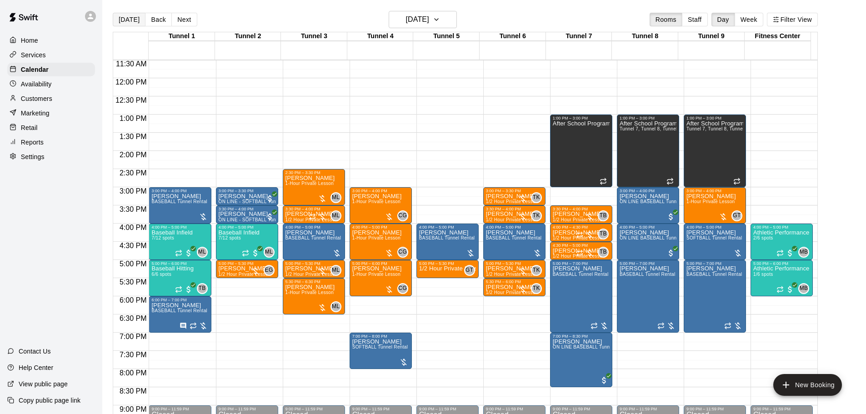
click at [122, 22] on button "[DATE]" at bounding box center [129, 20] width 33 height 14
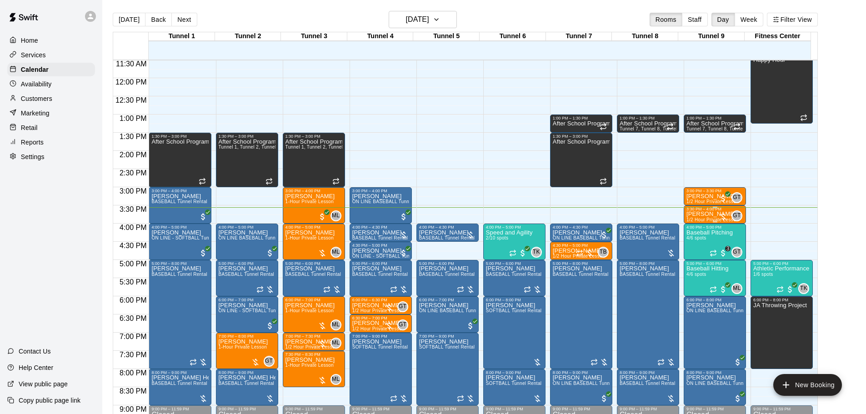
click at [707, 214] on p "[PERSON_NAME]" at bounding box center [712, 214] width 52 height 0
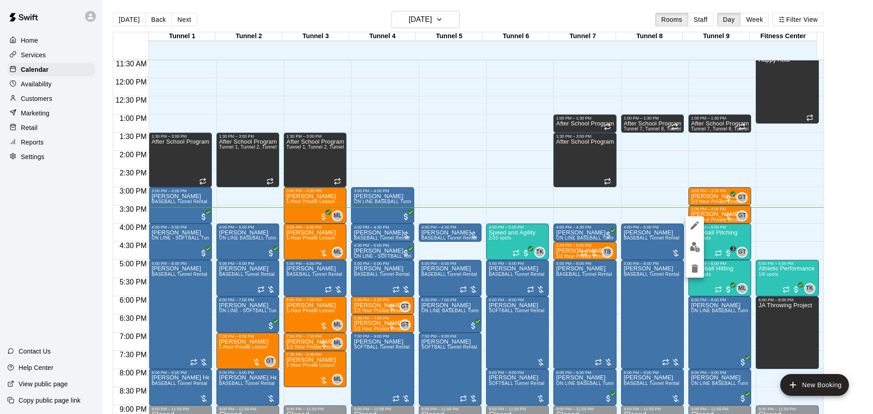
click at [694, 254] on button "edit" at bounding box center [694, 247] width 18 height 18
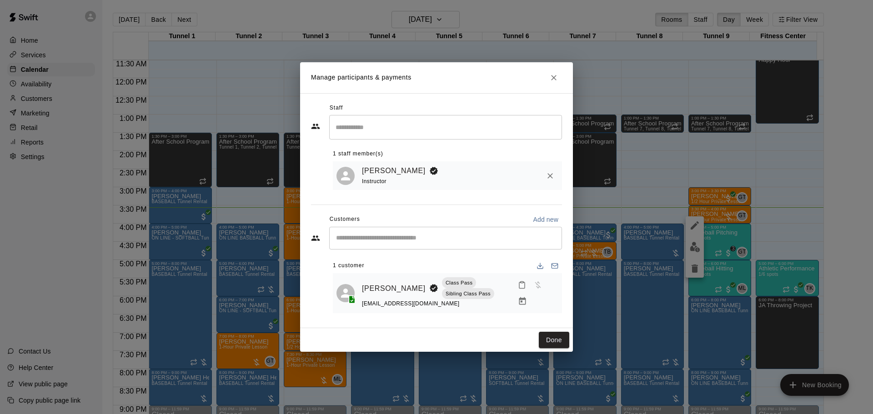
click at [527, 297] on icon "Manage bookings & payment" at bounding box center [522, 301] width 9 height 9
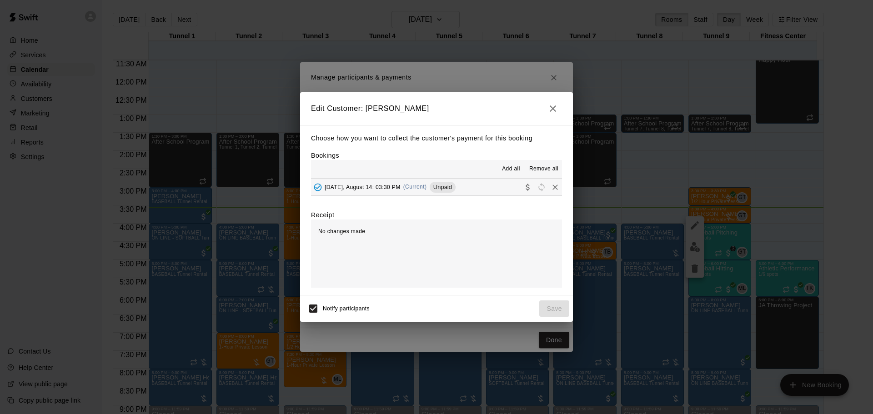
click at [523, 184] on icon "Collect payment" at bounding box center [527, 187] width 9 height 9
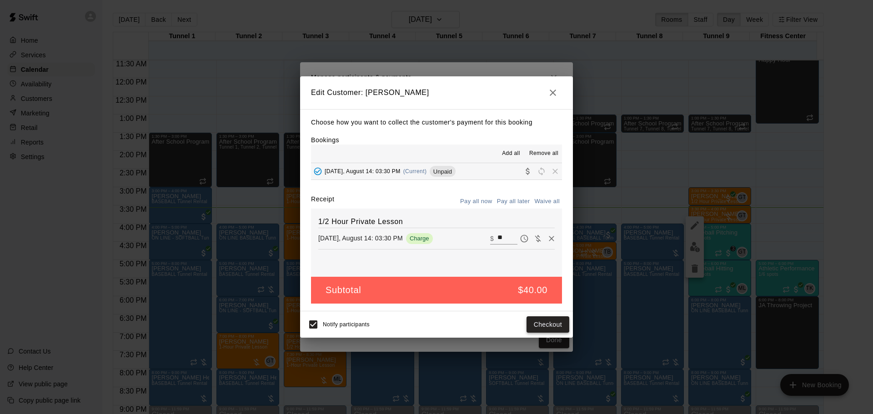
click at [557, 329] on button "Checkout" at bounding box center [547, 324] width 43 height 17
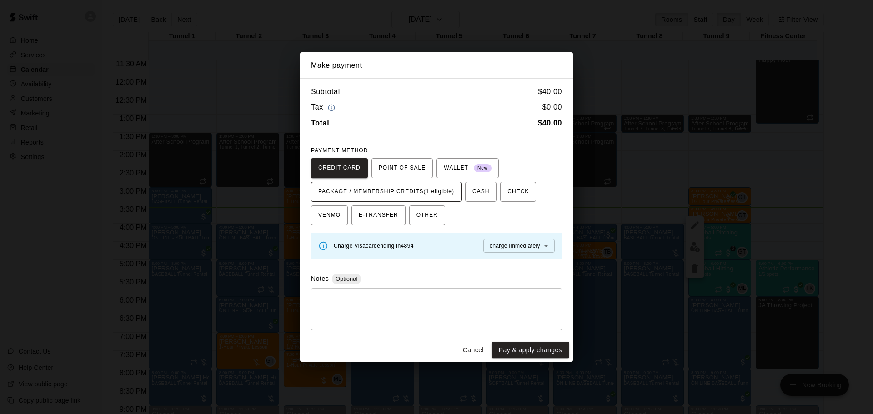
click at [443, 189] on span "PACKAGE / MEMBERSHIP CREDITS (1 eligible)" at bounding box center [386, 192] width 136 height 15
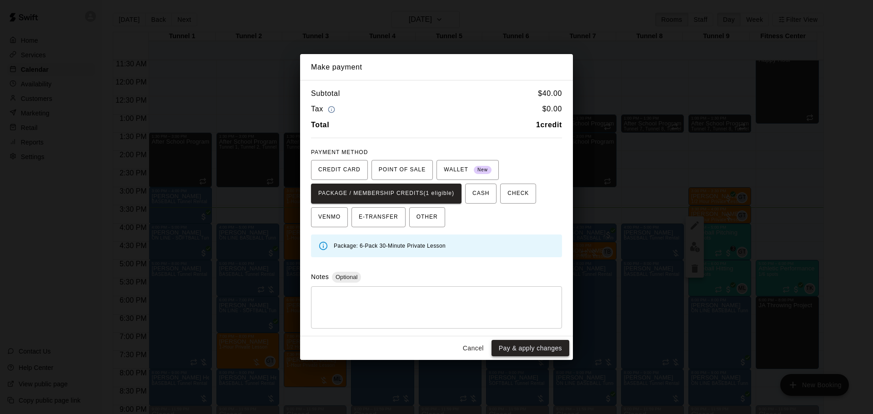
click at [554, 343] on button "Pay & apply changes" at bounding box center [530, 348] width 78 height 17
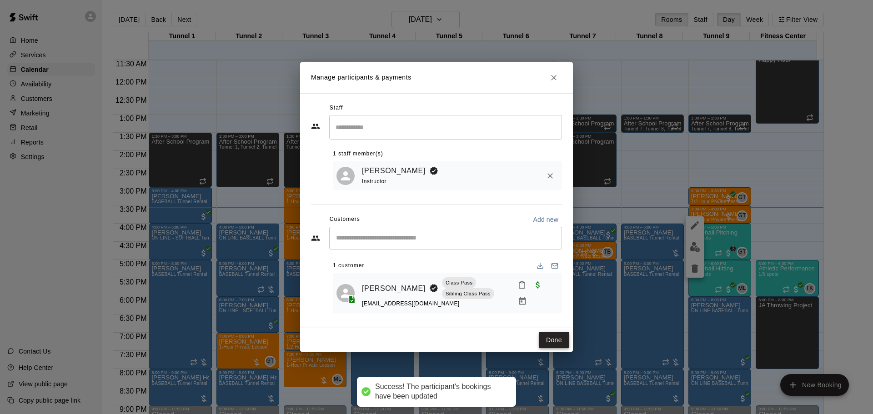
click at [556, 332] on button "Done" at bounding box center [554, 340] width 30 height 17
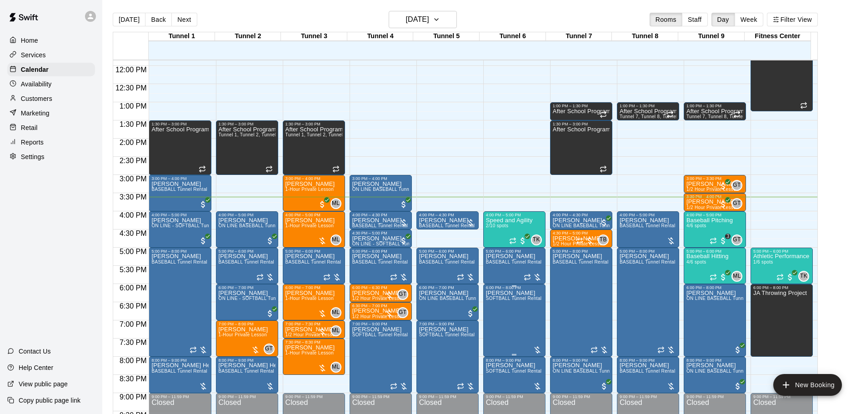
scroll to position [464, 0]
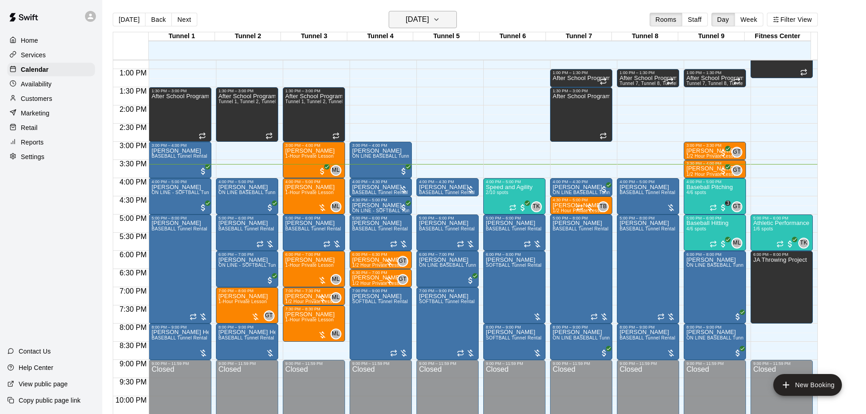
click at [429, 19] on h6 "[DATE]" at bounding box center [417, 19] width 23 height 13
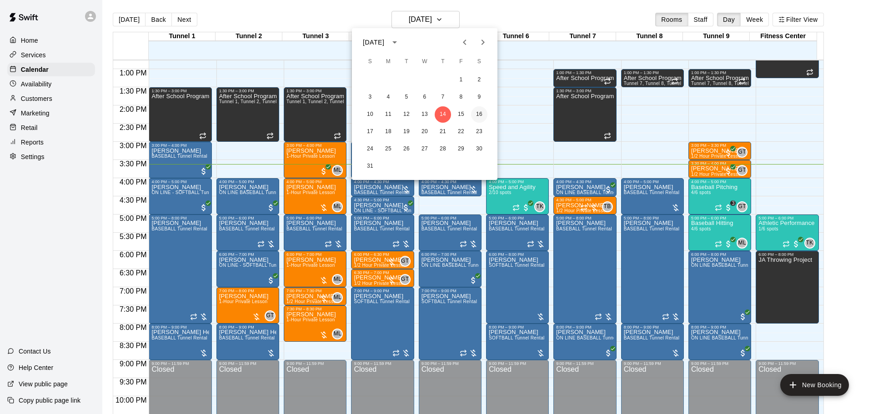
click at [475, 114] on button "16" at bounding box center [479, 114] width 16 height 16
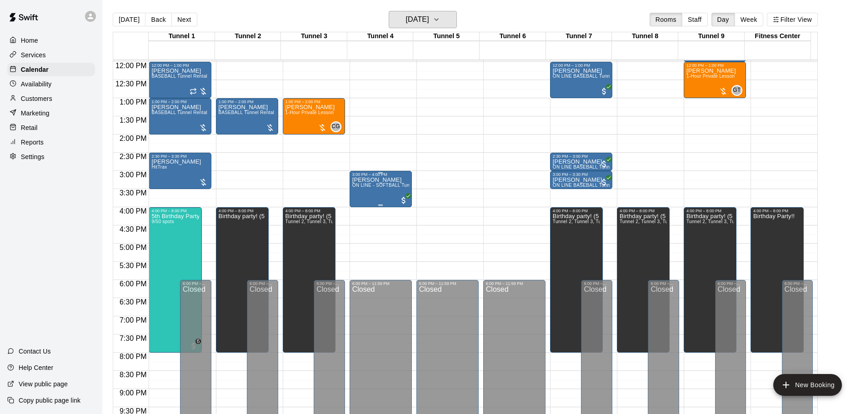
scroll to position [419, 0]
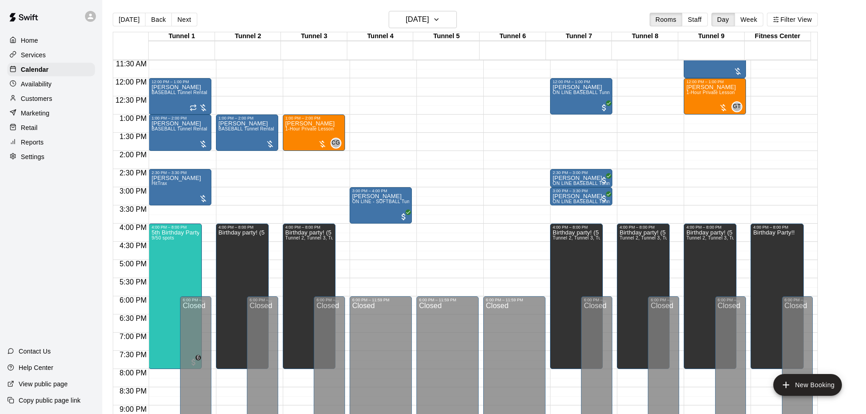
click at [303, 173] on div "12:00 AM – 9:00 AM Closed 9:00 AM – 9:30 AM Happy Hour Tunnel 1, Tunnel 2, Tunn…" at bounding box center [314, 78] width 62 height 873
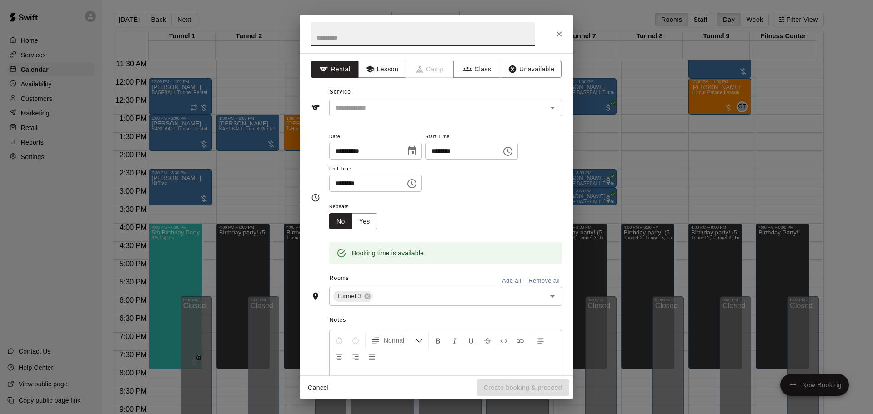
click at [562, 35] on icon "Close" at bounding box center [558, 34] width 9 height 9
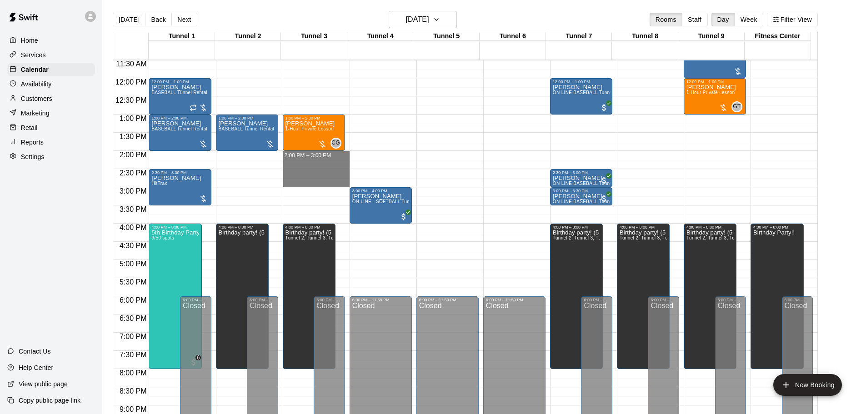
drag, startPoint x: 302, startPoint y: 156, endPoint x: 310, endPoint y: 185, distance: 30.7
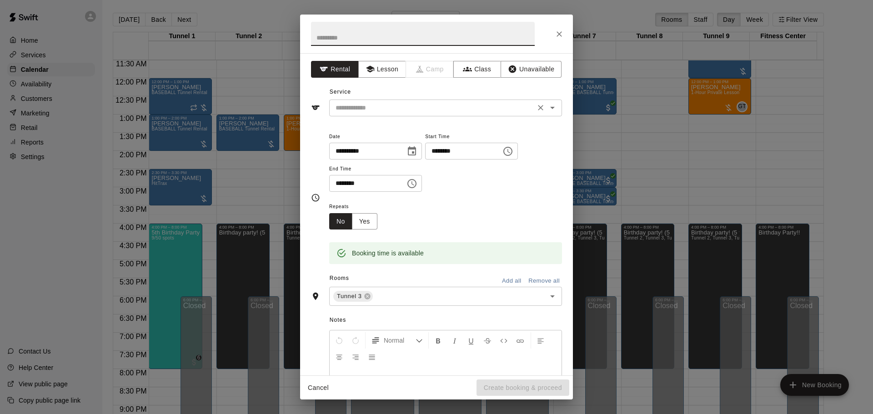
click at [400, 112] on input "text" at bounding box center [432, 107] width 200 height 11
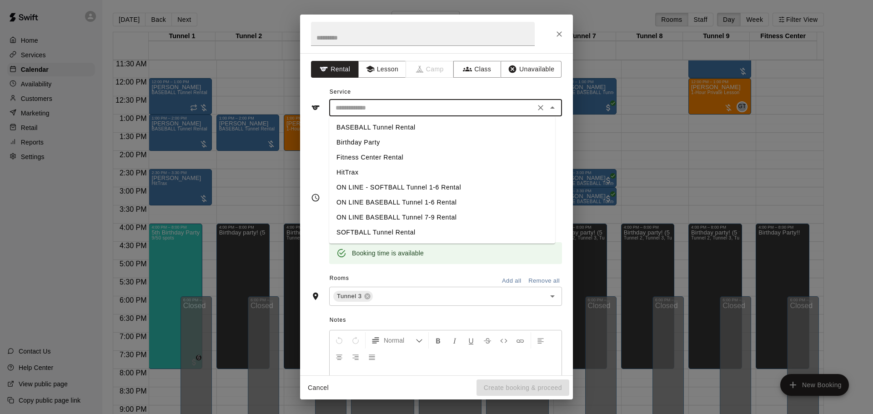
click at [398, 125] on li "BASEBALL Tunnel Rental" at bounding box center [442, 127] width 226 height 15
type input "**********"
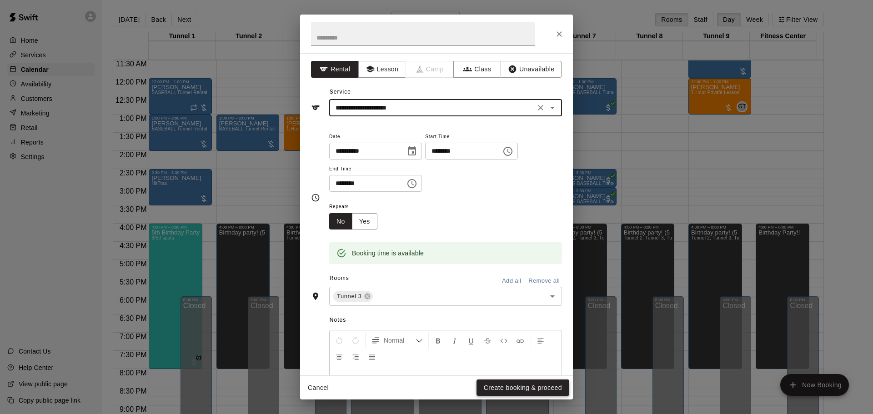
click at [493, 389] on button "Create booking & proceed" at bounding box center [522, 387] width 93 height 17
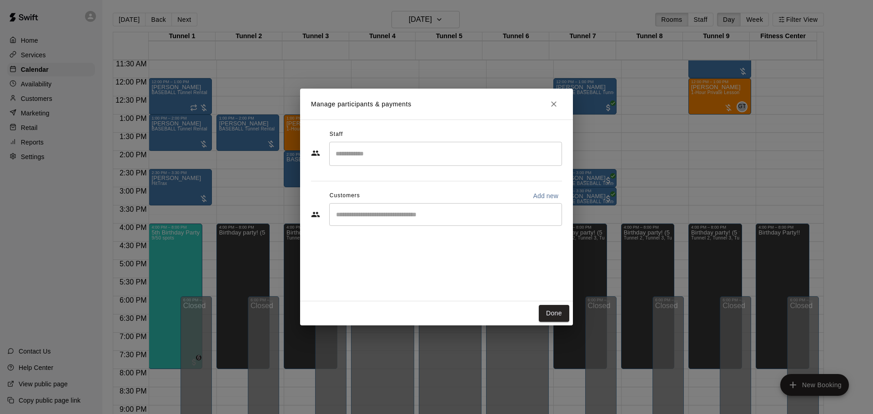
click at [393, 220] on div "​" at bounding box center [445, 214] width 233 height 23
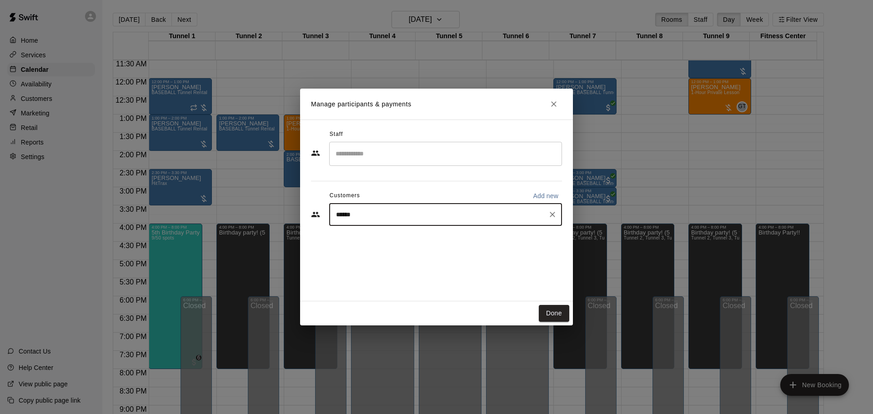
type input "*******"
click at [383, 236] on p "[PERSON_NAME]" at bounding box center [381, 236] width 55 height 10
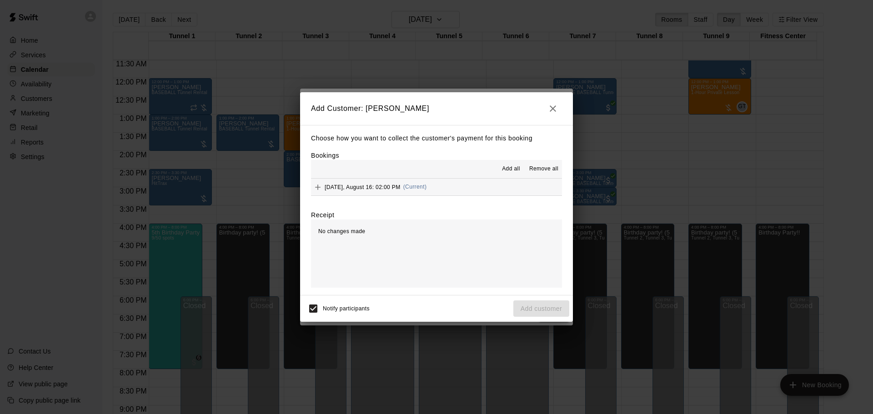
click at [424, 188] on span "(Current)" at bounding box center [415, 187] width 24 height 6
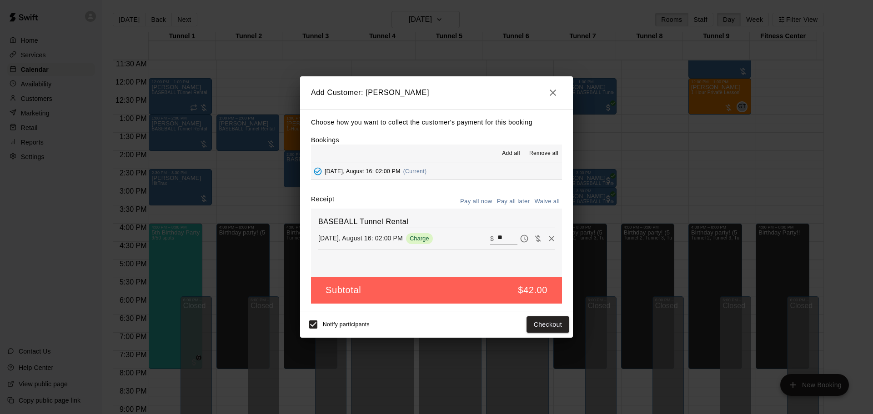
click at [520, 202] on button "Pay all later" at bounding box center [513, 202] width 38 height 14
click at [545, 328] on button "Add customer" at bounding box center [541, 324] width 56 height 17
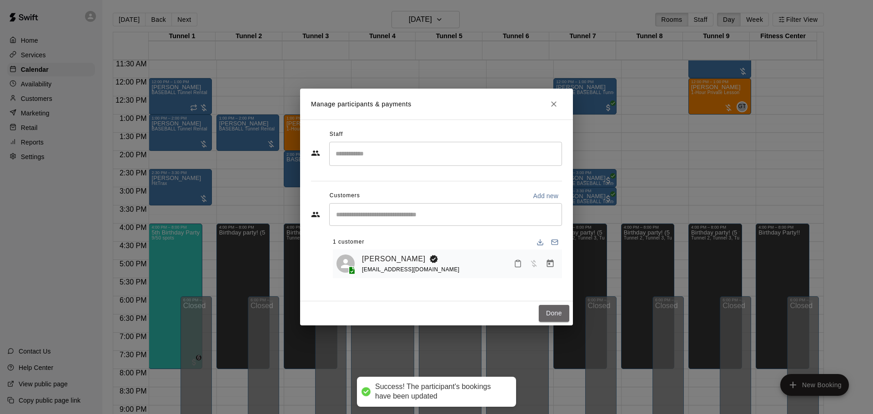
click at [555, 313] on button "Done" at bounding box center [554, 313] width 30 height 17
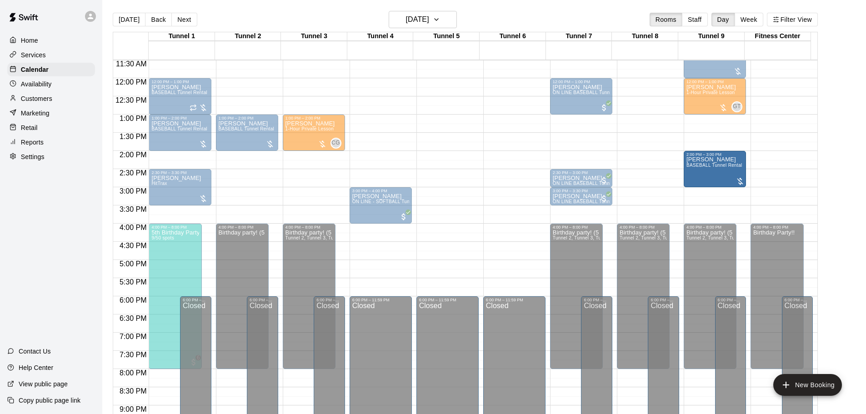
drag, startPoint x: 315, startPoint y: 168, endPoint x: 696, endPoint y: 171, distance: 380.4
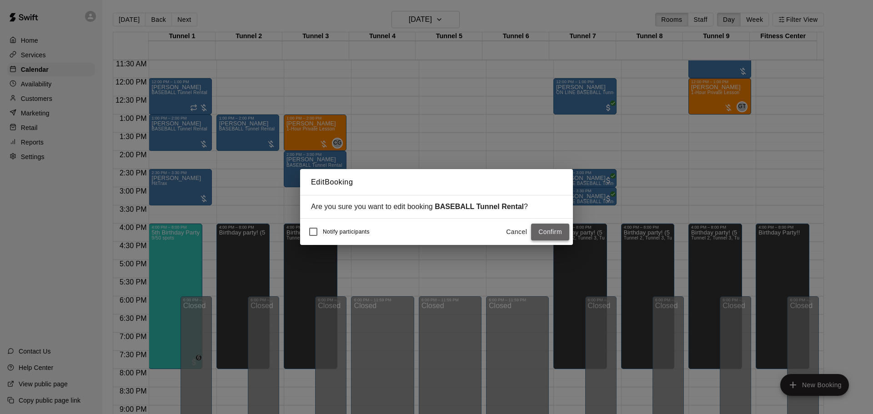
click at [557, 232] on button "Confirm" at bounding box center [550, 232] width 38 height 17
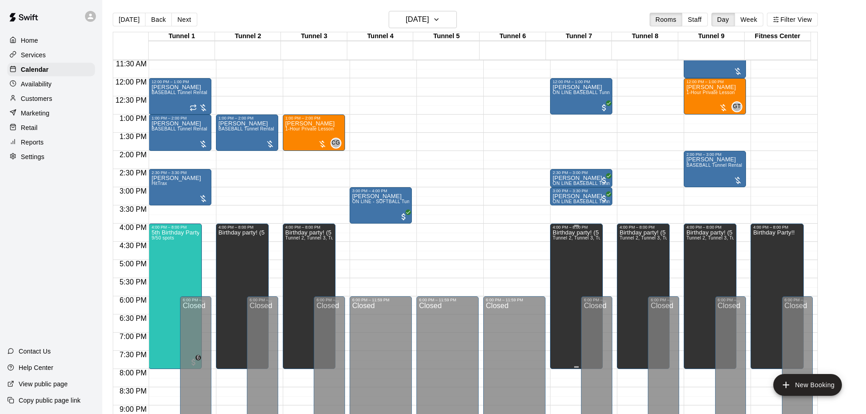
scroll to position [373, 0]
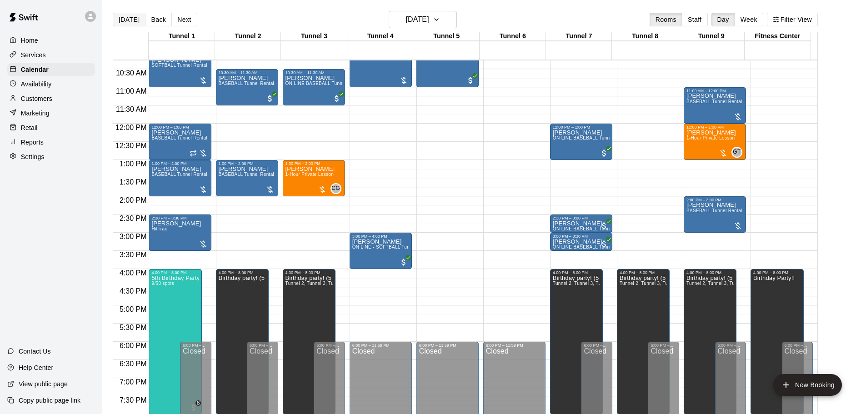
click at [123, 20] on button "[DATE]" at bounding box center [129, 20] width 33 height 14
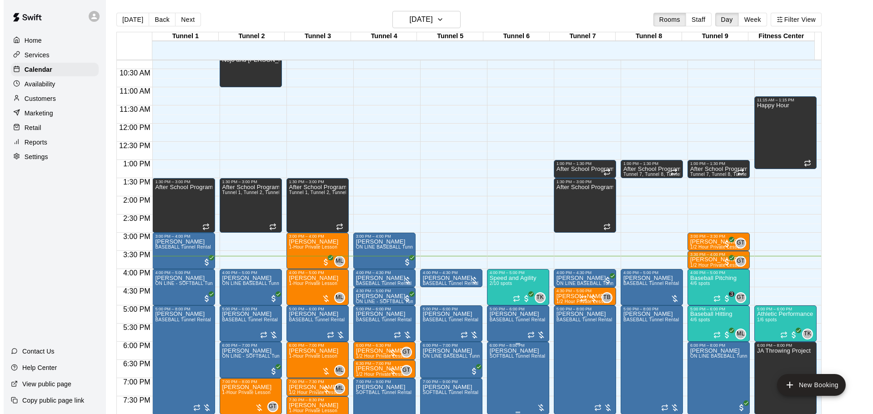
scroll to position [419, 0]
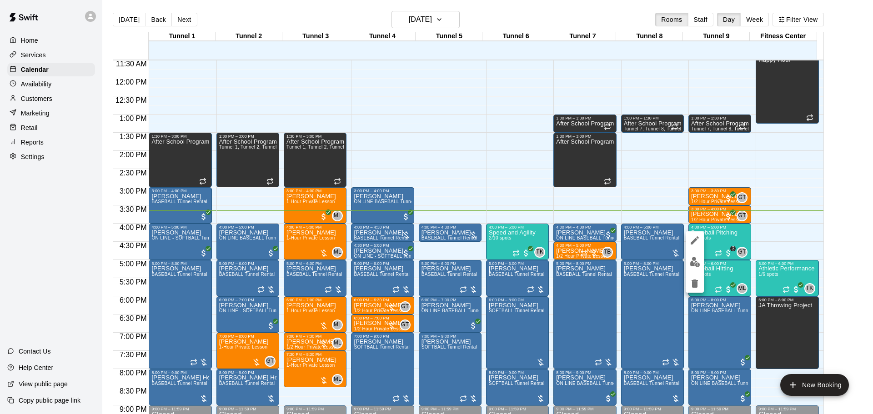
click at [699, 260] on img "edit" at bounding box center [694, 262] width 10 height 10
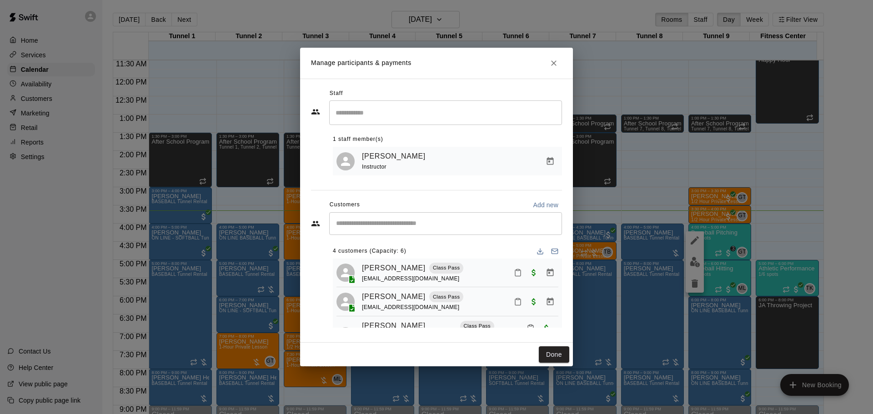
scroll to position [45, 0]
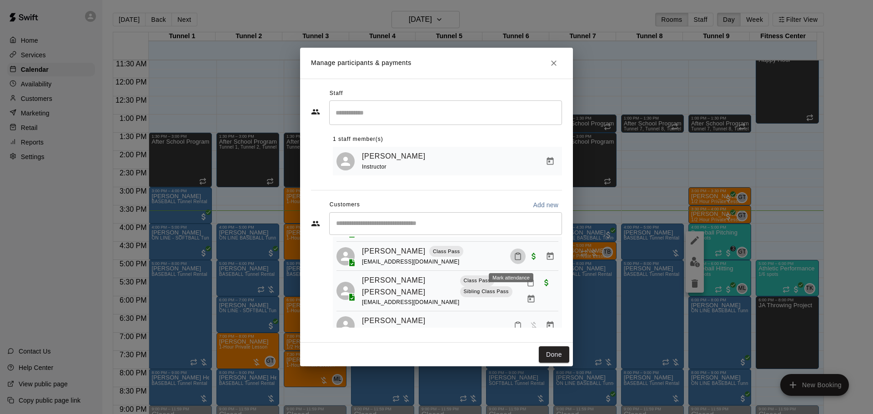
click at [513, 263] on button "Mark attendance" at bounding box center [517, 256] width 15 height 15
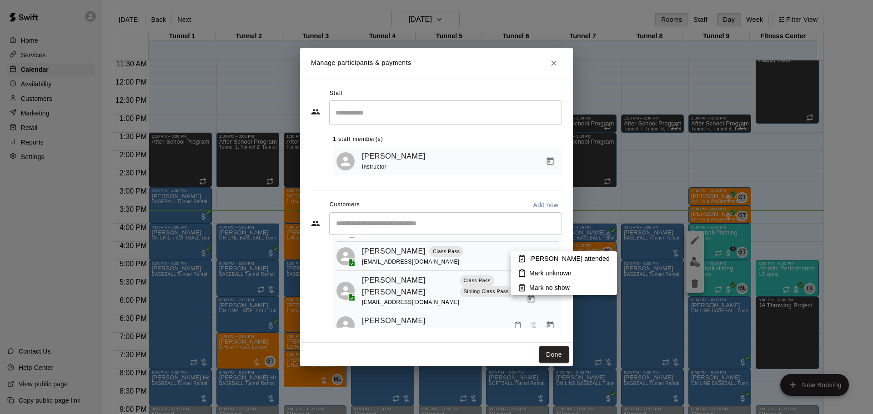
click at [526, 262] on li "[PERSON_NAME] attended" at bounding box center [563, 258] width 106 height 15
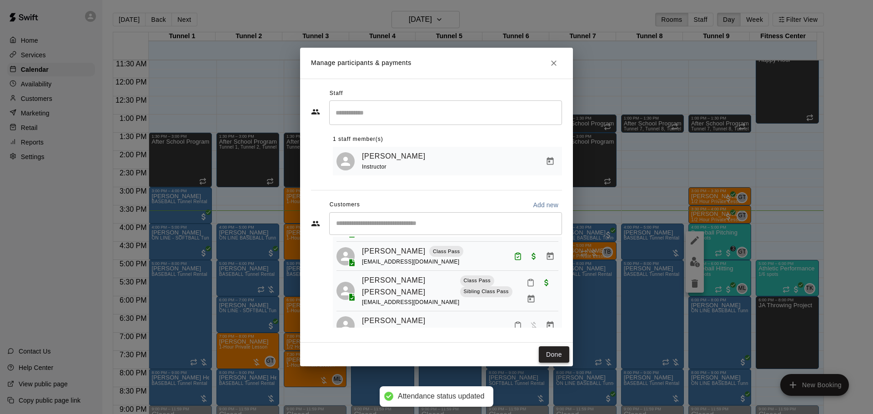
click at [560, 356] on button "Done" at bounding box center [554, 354] width 30 height 17
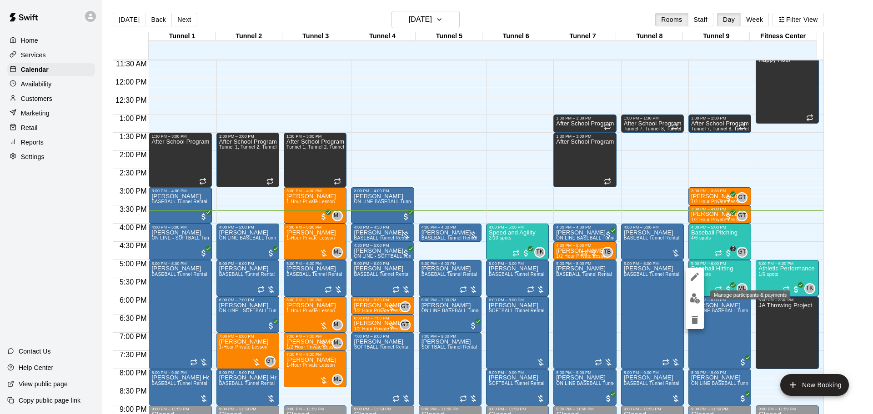
click at [691, 301] on img "edit" at bounding box center [694, 298] width 10 height 10
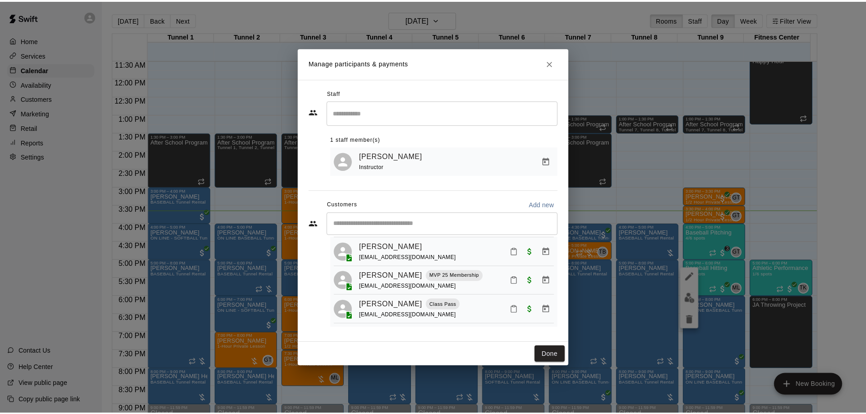
scroll to position [55, 0]
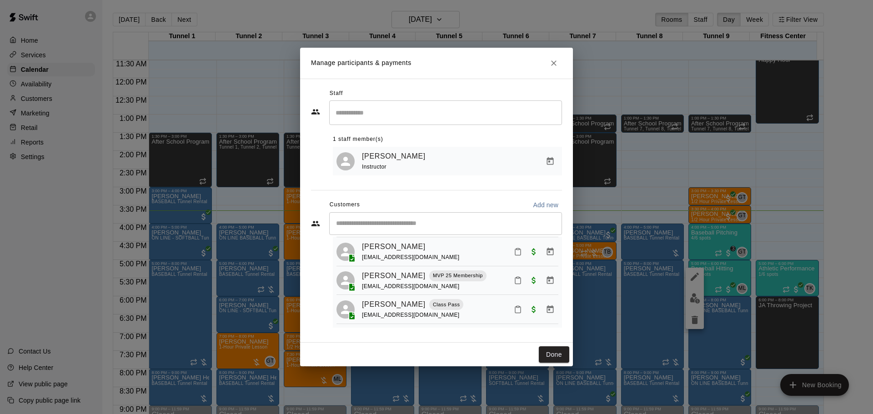
click at [515, 314] on button "Mark attendance" at bounding box center [517, 309] width 15 height 15
click at [531, 309] on p "[PERSON_NAME] attended" at bounding box center [569, 308] width 80 height 9
click at [546, 354] on button "Done" at bounding box center [554, 354] width 30 height 17
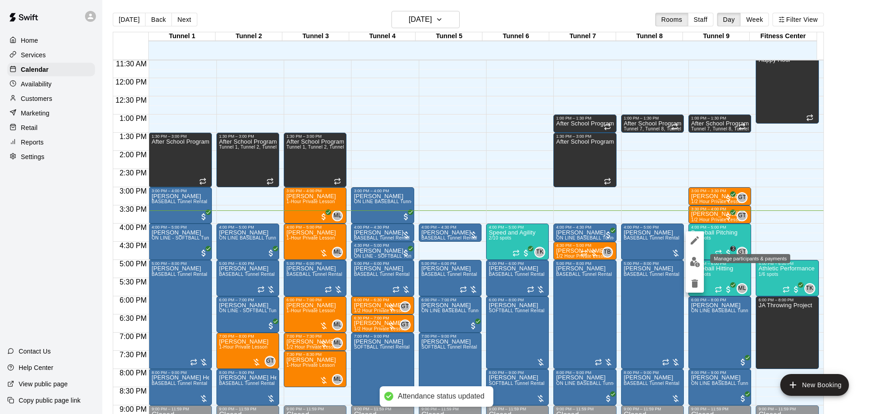
click at [697, 260] on img "edit" at bounding box center [694, 262] width 10 height 10
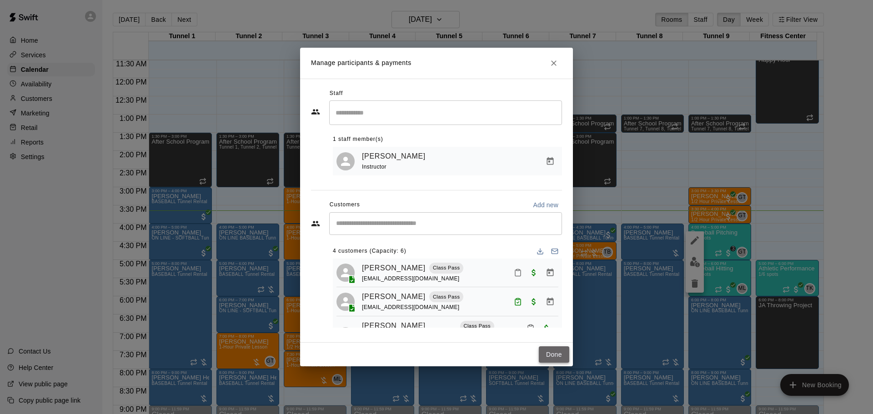
click at [552, 350] on button "Done" at bounding box center [554, 354] width 30 height 17
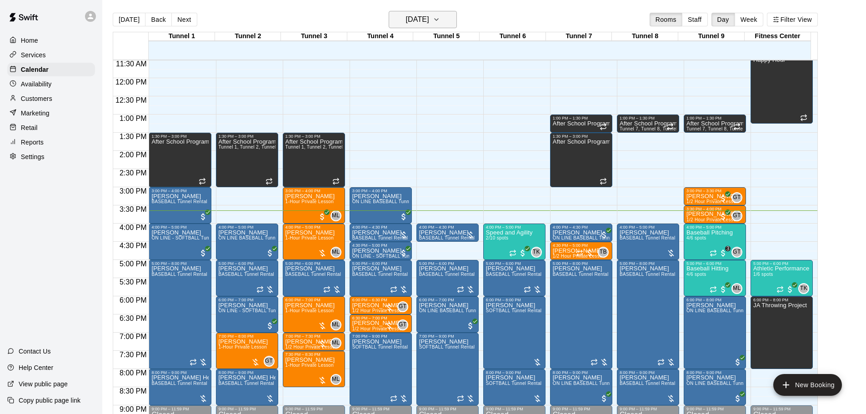
click at [418, 12] on button "[DATE]" at bounding box center [423, 19] width 68 height 17
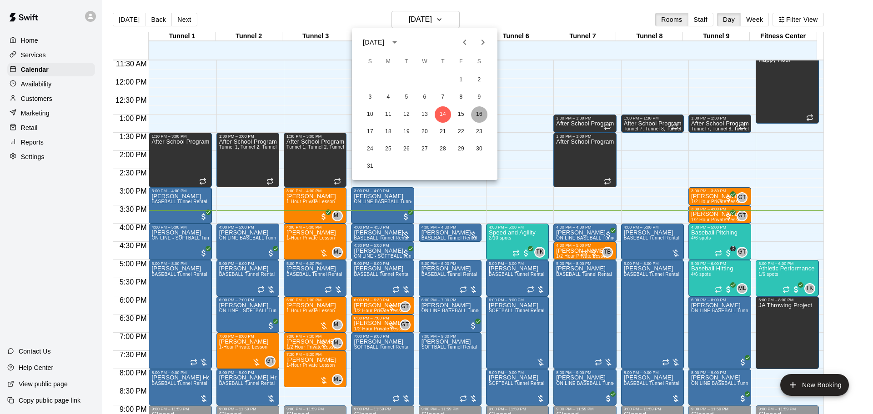
click at [478, 118] on button "16" at bounding box center [479, 114] width 16 height 16
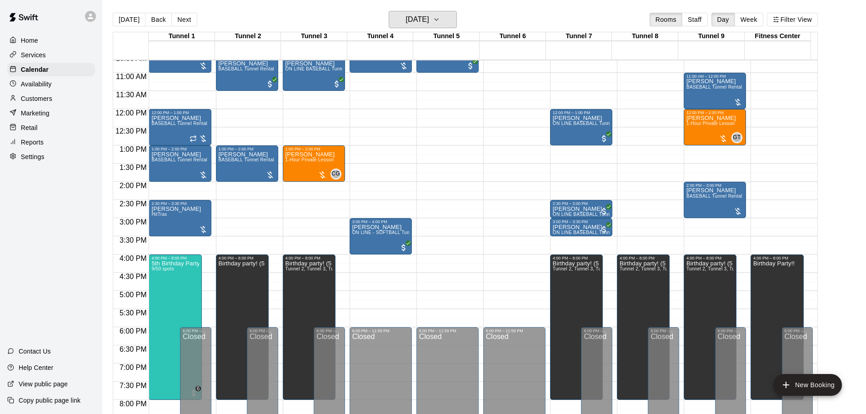
scroll to position [373, 0]
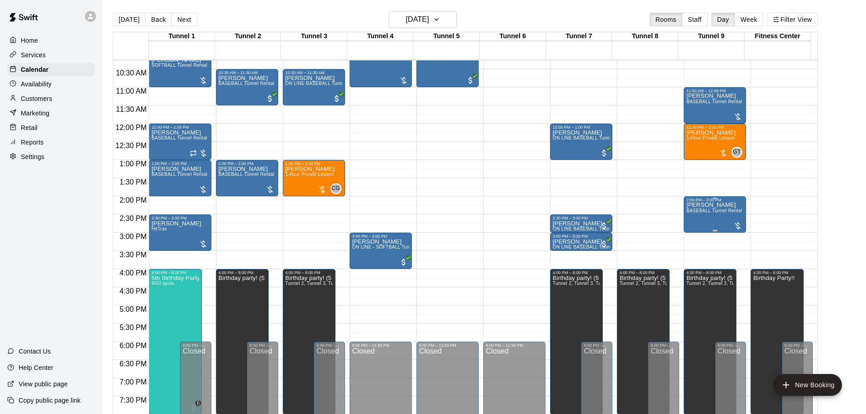
click at [736, 218] on div "Matt Hibbert BASEBALL Tunnel Rental" at bounding box center [714, 409] width 56 height 414
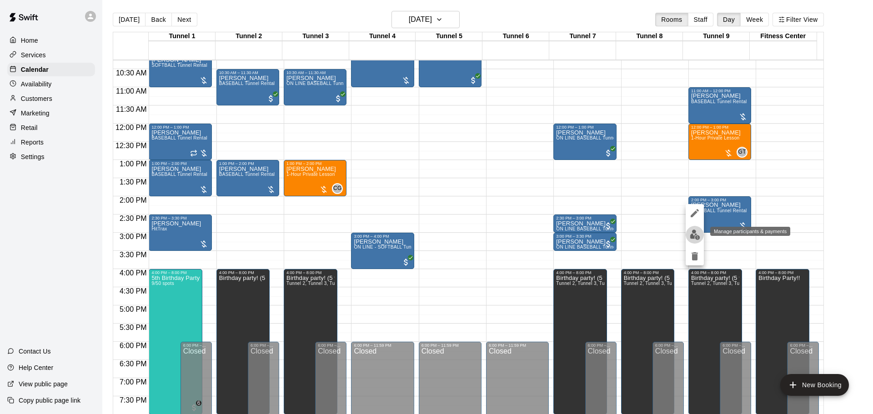
click at [689, 242] on button "edit" at bounding box center [694, 235] width 18 height 18
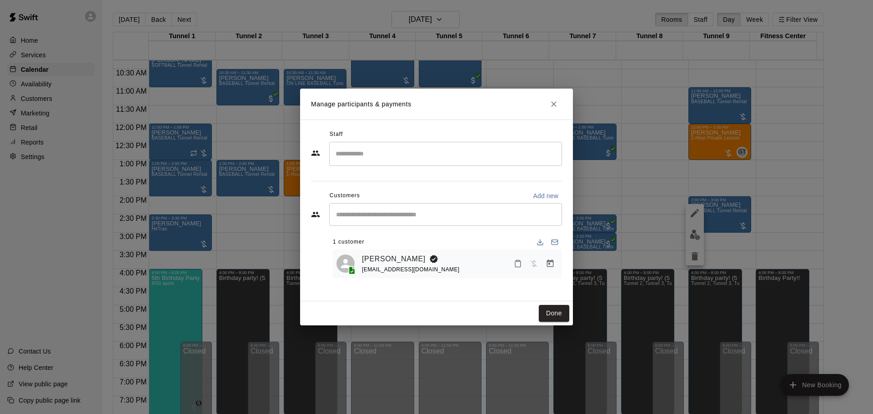
click at [555, 107] on icon "Close" at bounding box center [553, 104] width 9 height 9
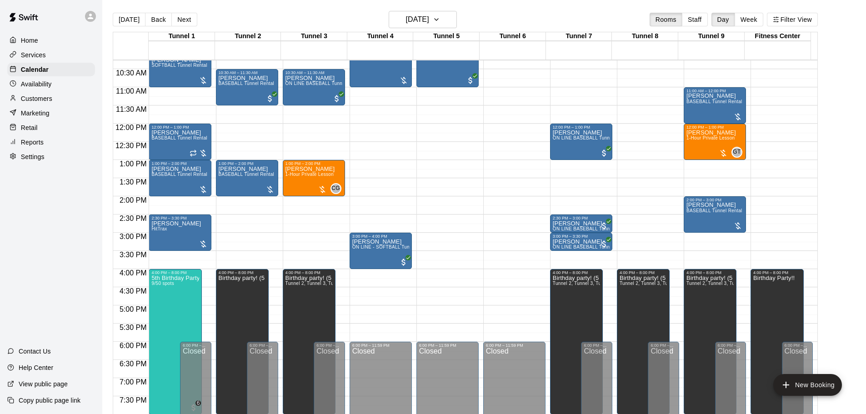
click at [123, 16] on button "[DATE]" at bounding box center [129, 20] width 33 height 14
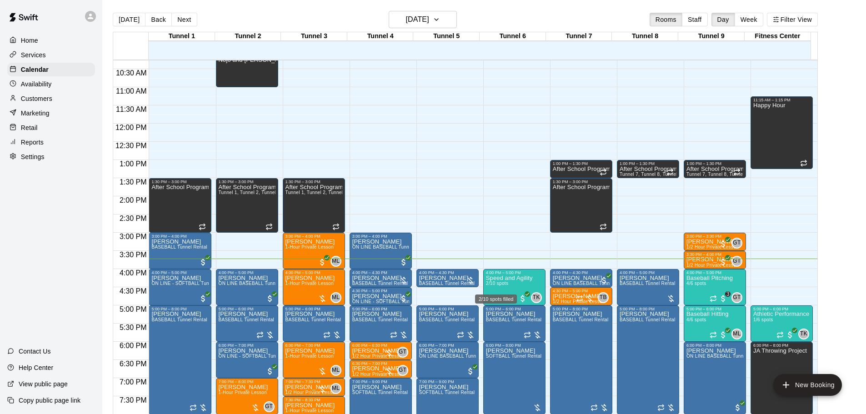
click at [508, 293] on div "2/10 spots filled" at bounding box center [496, 296] width 44 height 16
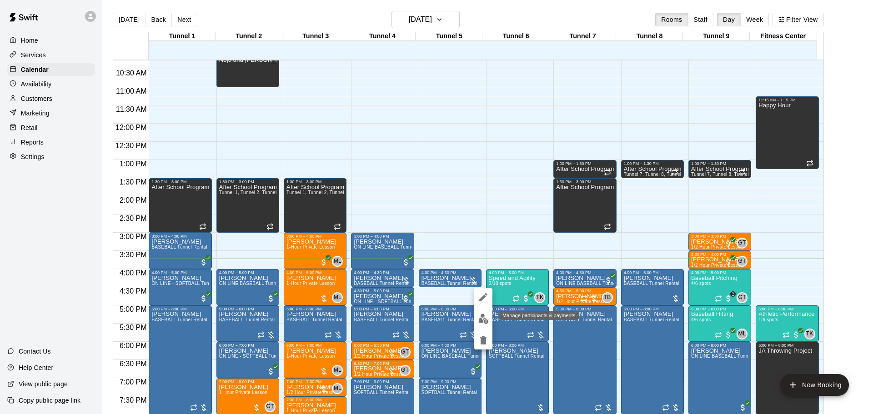
click at [488, 323] on img "edit" at bounding box center [483, 319] width 10 height 10
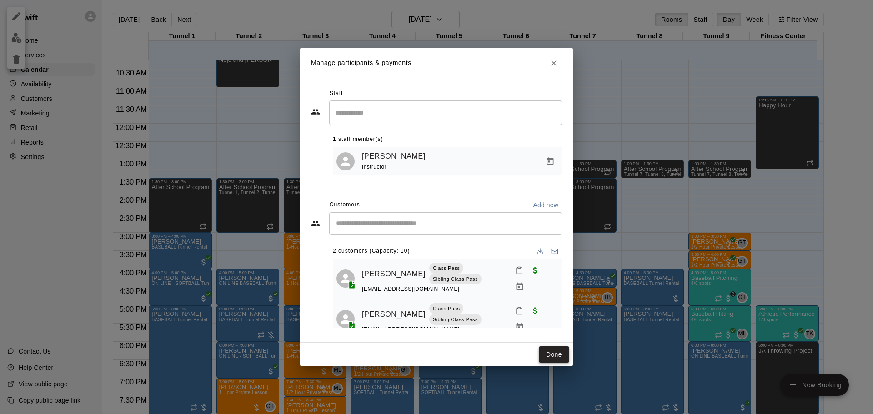
click at [547, 346] on button "Done" at bounding box center [554, 354] width 30 height 17
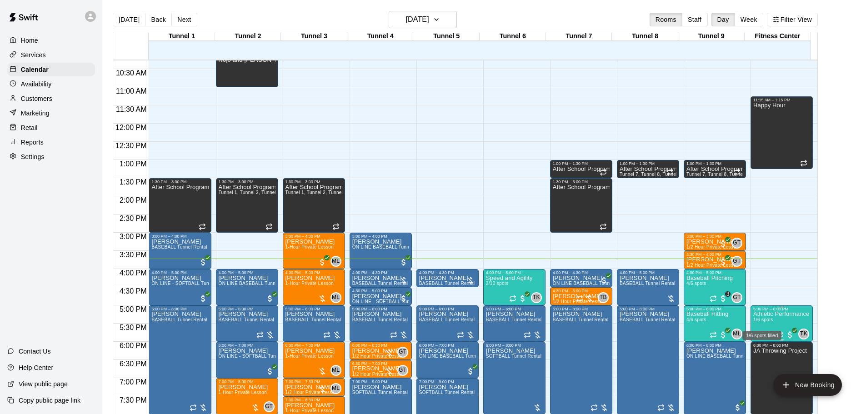
click at [767, 324] on div "1/6 spots filled" at bounding box center [761, 332] width 41 height 16
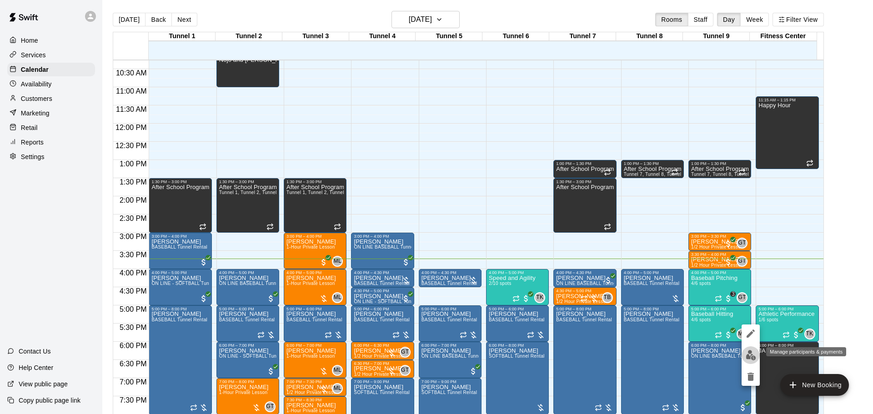
click at [752, 354] on img "edit" at bounding box center [750, 355] width 10 height 10
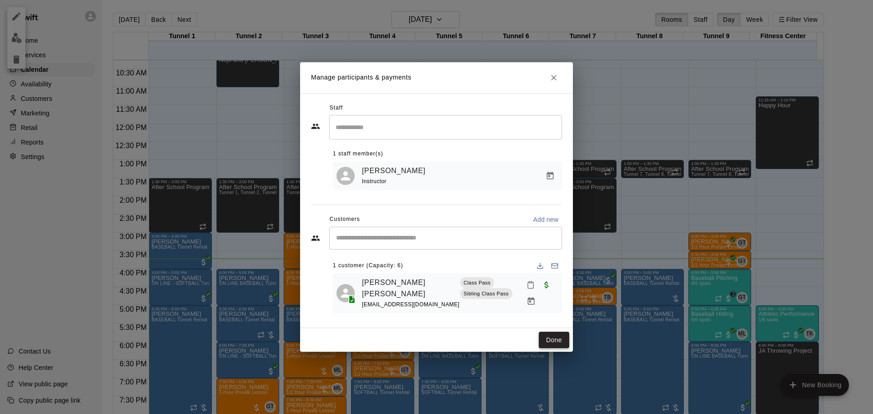
click at [558, 332] on button "Done" at bounding box center [554, 340] width 30 height 17
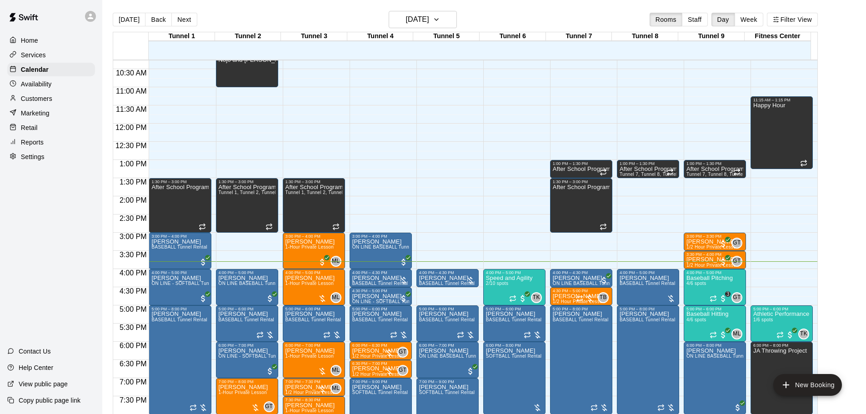
click at [185, 18] on button "Next" at bounding box center [183, 20] width 25 height 14
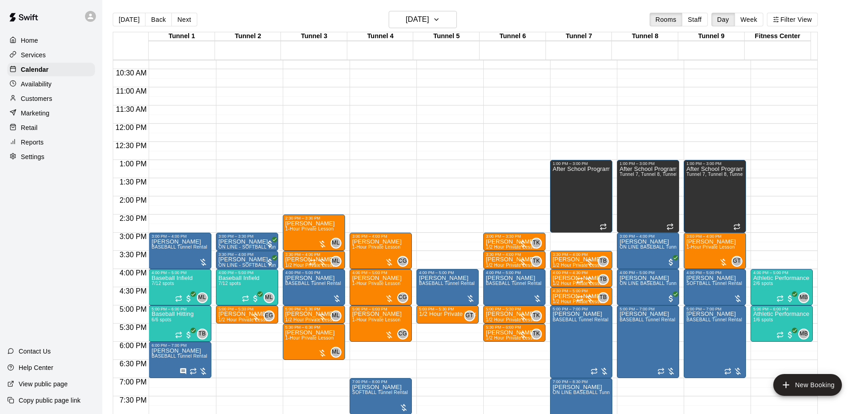
click at [137, 19] on button "[DATE]" at bounding box center [129, 20] width 33 height 14
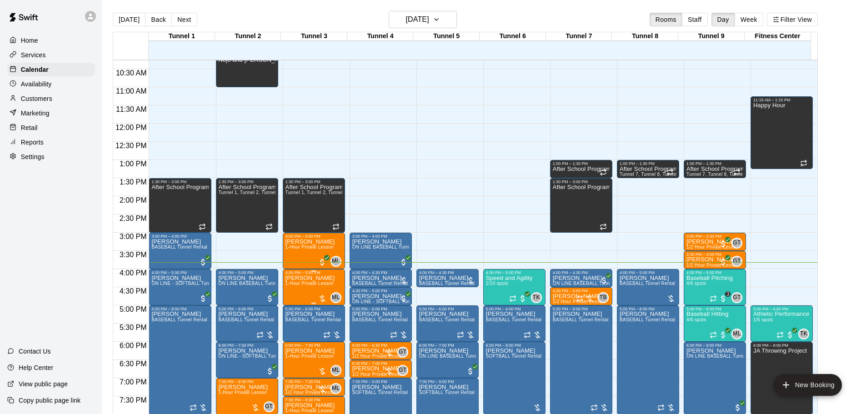
click at [315, 286] on span "1-Hour Private Lesson" at bounding box center [309, 283] width 49 height 5
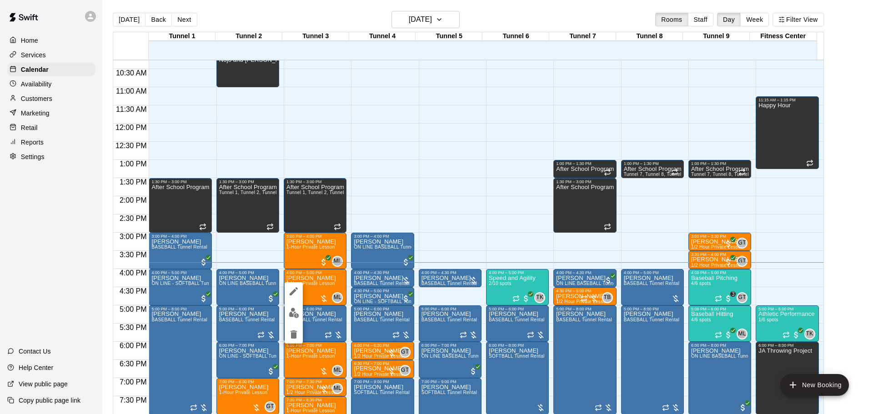
click at [291, 311] on img "edit" at bounding box center [294, 313] width 10 height 10
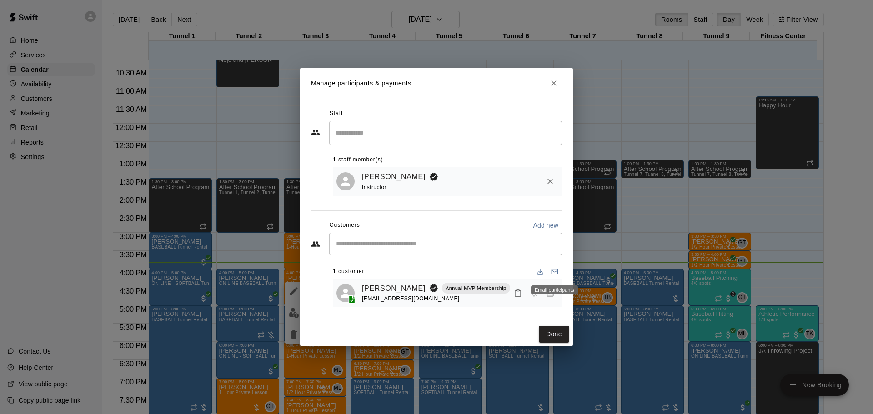
click at [550, 293] on div "Email participants" at bounding box center [554, 289] width 47 height 9
click at [548, 295] on div "Email participants" at bounding box center [554, 287] width 49 height 16
click at [553, 294] on icon "Manage bookings & payment" at bounding box center [550, 293] width 7 height 8
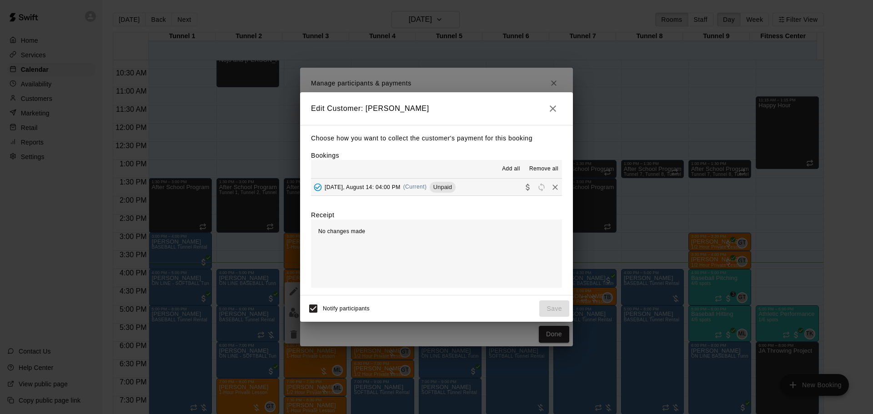
click at [525, 186] on icon "Collect payment" at bounding box center [527, 187] width 4 height 7
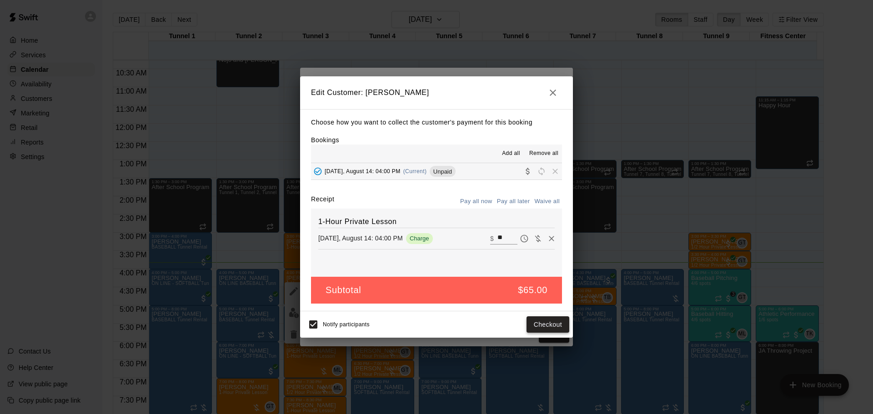
click at [545, 324] on button "Checkout" at bounding box center [547, 324] width 43 height 17
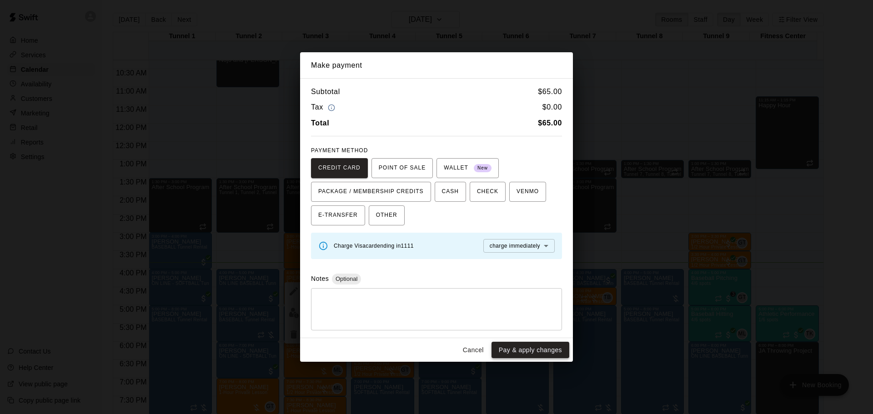
click at [541, 345] on button "Pay & apply changes" at bounding box center [530, 350] width 78 height 17
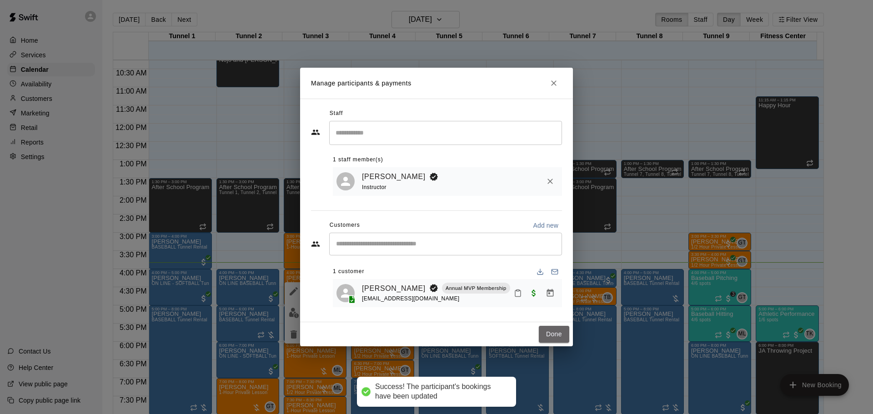
drag, startPoint x: 554, startPoint y: 332, endPoint x: 552, endPoint y: 373, distance: 40.5
click at [553, 332] on button "Done" at bounding box center [554, 334] width 30 height 17
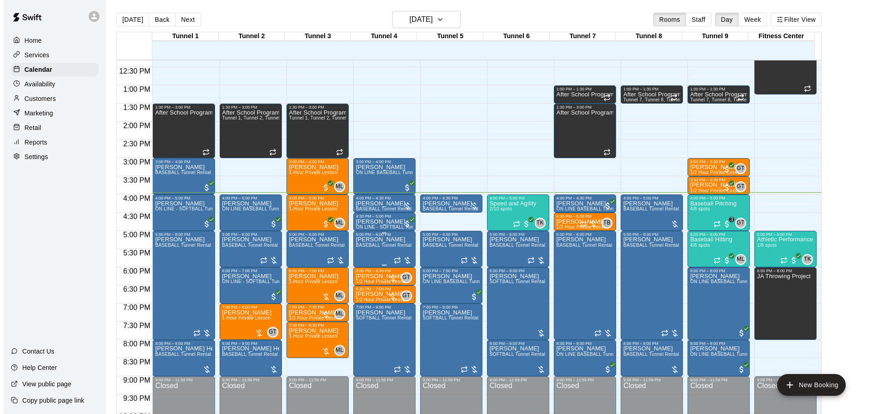
scroll to position [464, 0]
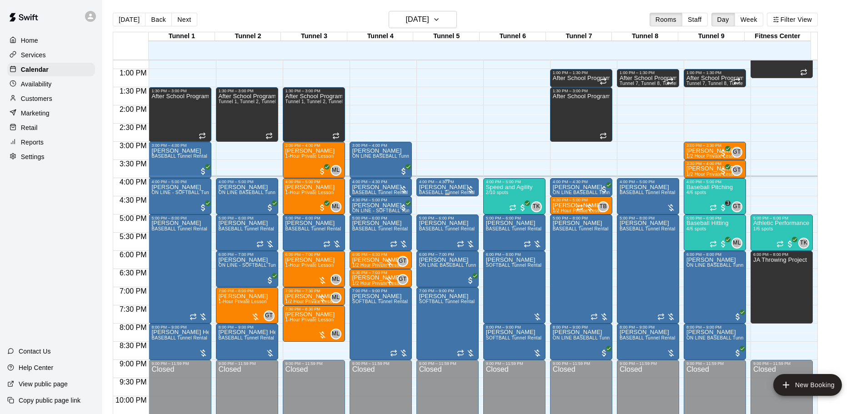
click at [421, 187] on p "[PERSON_NAME]" at bounding box center [447, 187] width 56 height 0
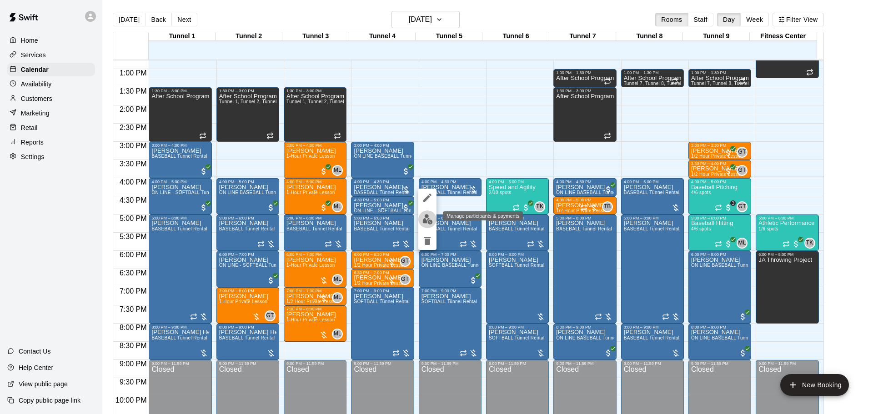
click at [425, 220] on img "edit" at bounding box center [427, 219] width 10 height 10
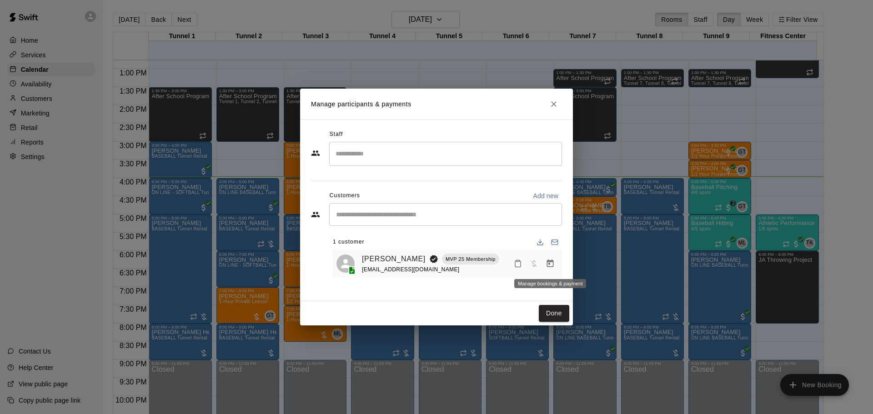
click at [549, 261] on icon "Manage bookings & payment" at bounding box center [550, 264] width 7 height 8
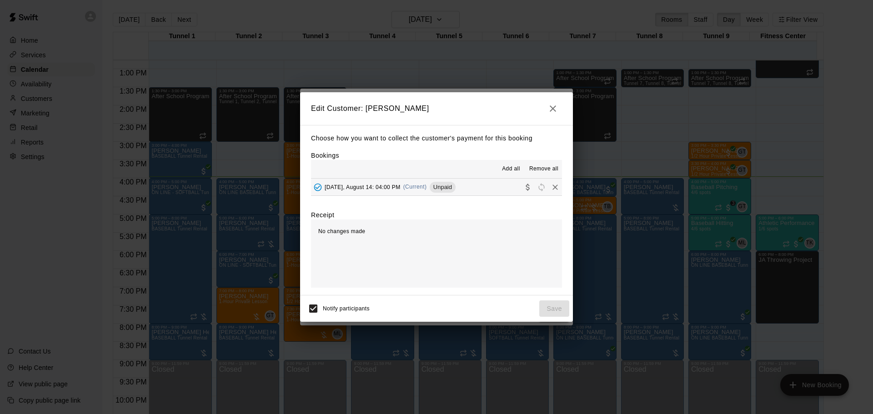
click at [455, 185] on span "Unpaid" at bounding box center [442, 187] width 26 height 7
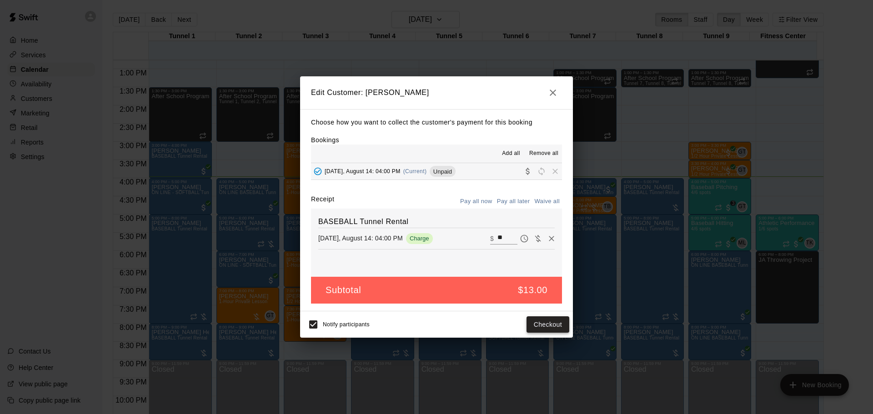
click at [553, 324] on button "Checkout" at bounding box center [547, 324] width 43 height 17
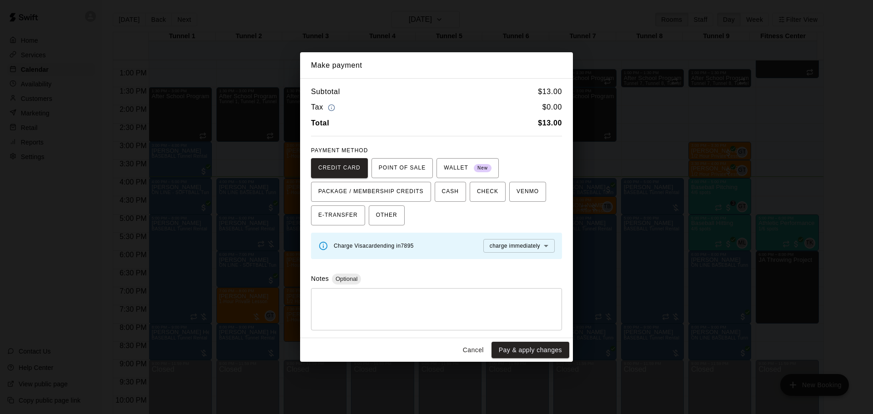
click at [546, 349] on button "Pay & apply changes" at bounding box center [530, 350] width 78 height 17
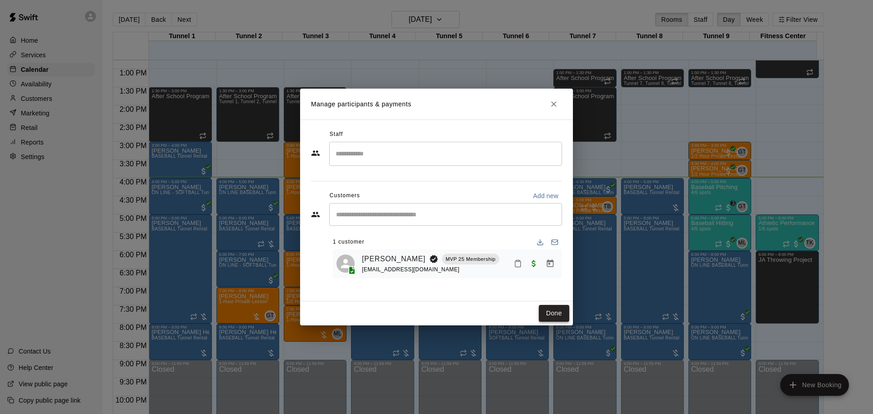
click at [547, 312] on button "Done" at bounding box center [554, 313] width 30 height 17
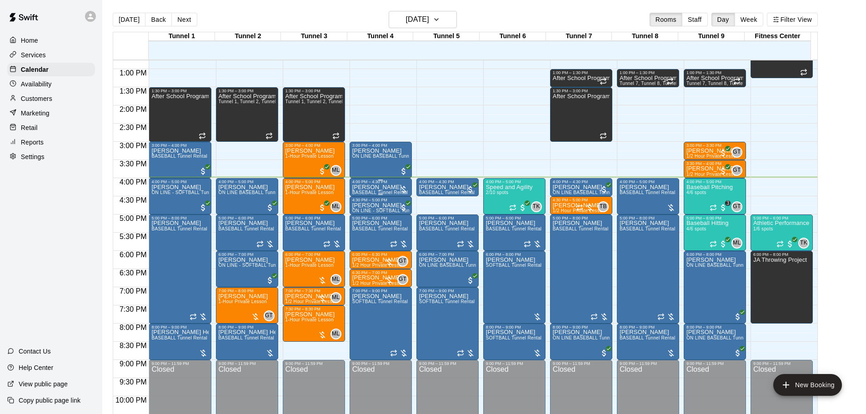
click at [376, 184] on div "4:00 PM – 4:30 PM" at bounding box center [380, 182] width 57 height 5
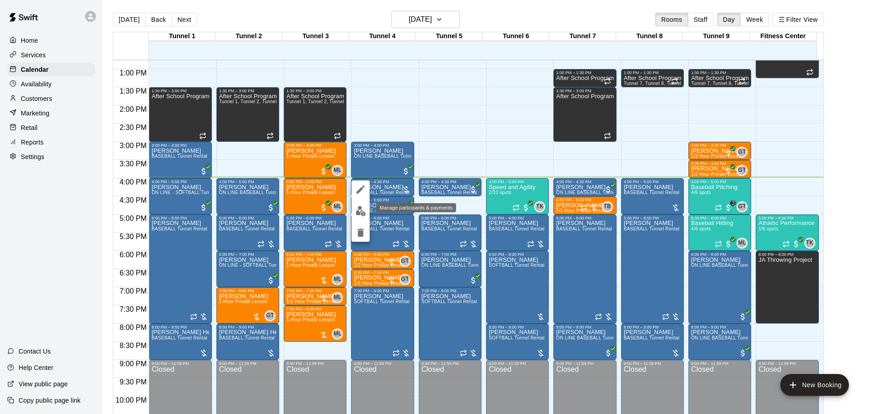
click at [364, 214] on img "edit" at bounding box center [360, 211] width 10 height 10
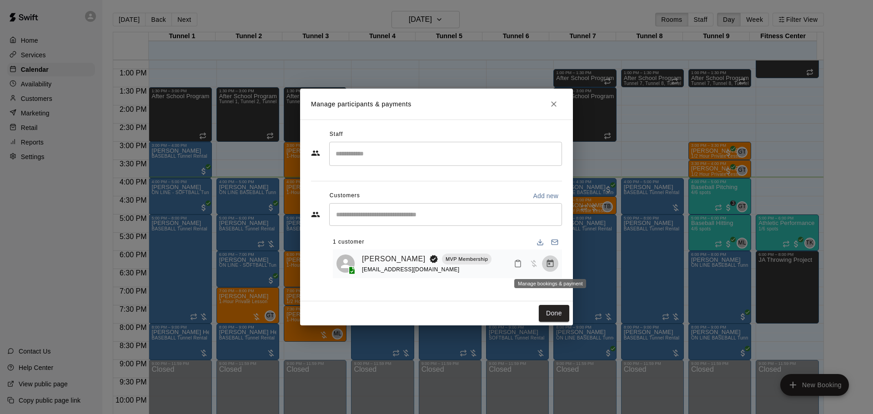
click at [550, 266] on icon "Manage bookings & payment" at bounding box center [549, 263] width 9 height 9
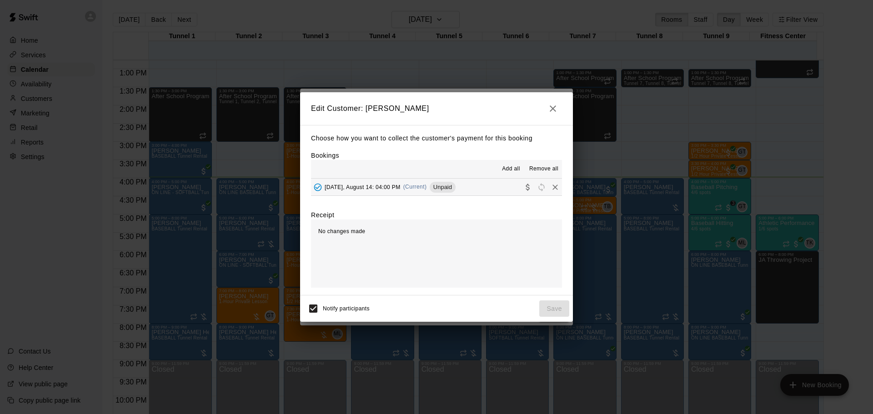
click at [431, 185] on div "Thursday, August 14: 04:00 PM (Current) Unpaid" at bounding box center [383, 187] width 145 height 14
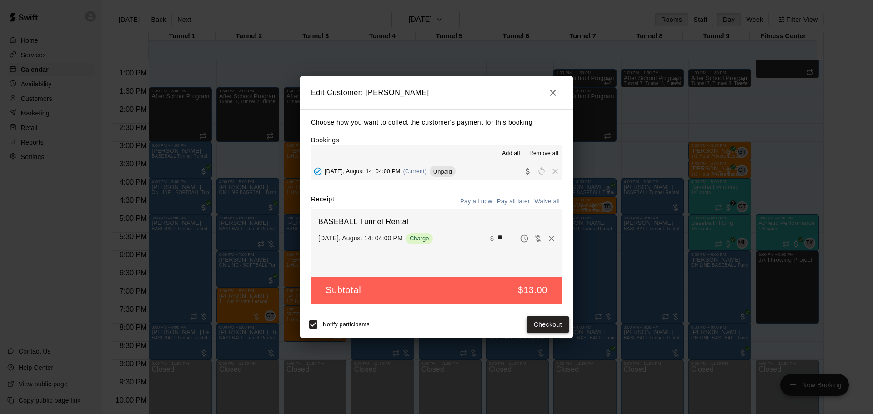
click at [533, 330] on button "Checkout" at bounding box center [547, 324] width 43 height 17
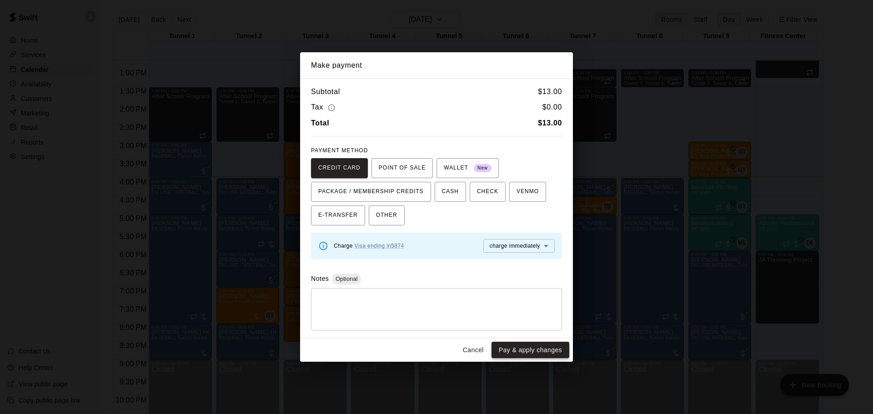
click at [532, 347] on button "Pay & apply changes" at bounding box center [530, 350] width 78 height 17
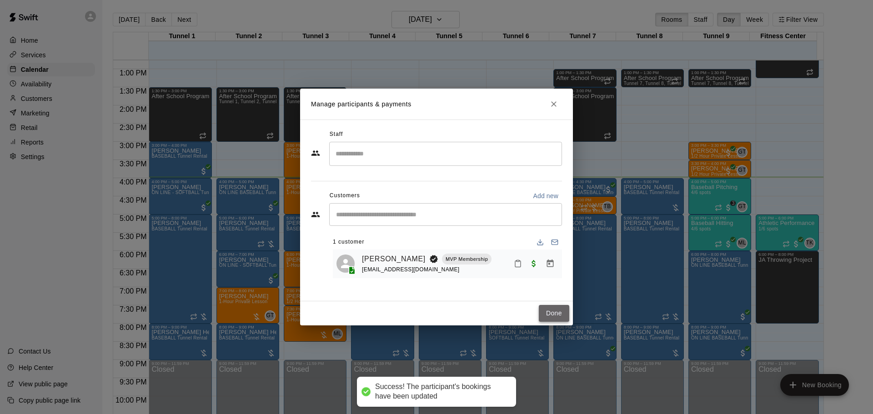
click at [558, 310] on button "Done" at bounding box center [554, 313] width 30 height 17
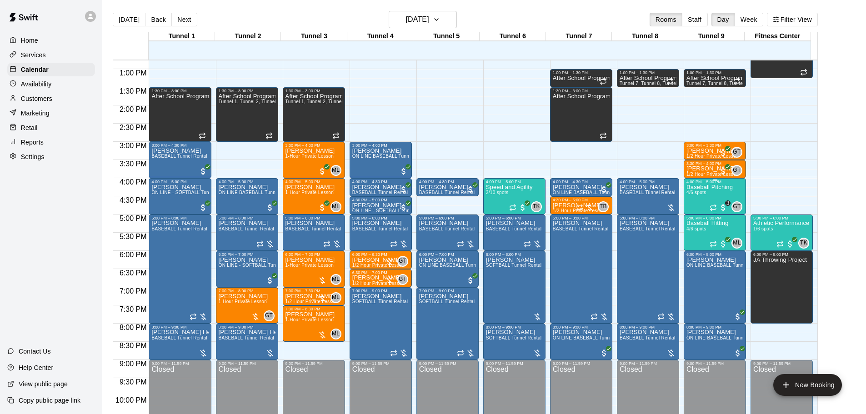
click at [699, 187] on p "Baseball Pitching" at bounding box center [709, 187] width 46 height 0
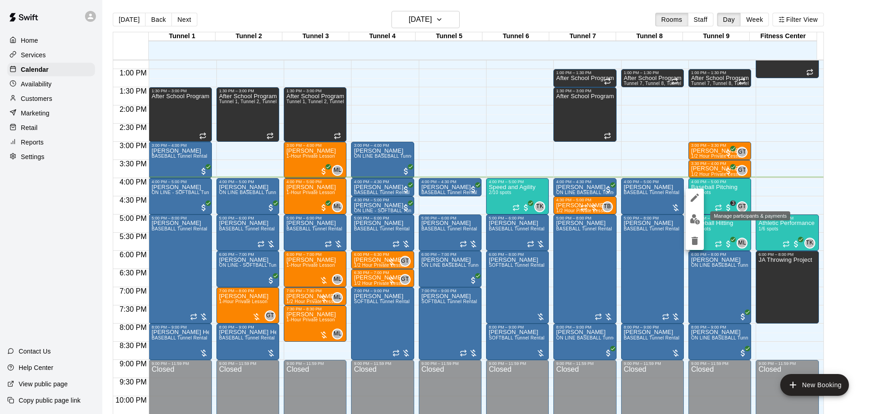
click at [697, 218] on img "edit" at bounding box center [694, 219] width 10 height 10
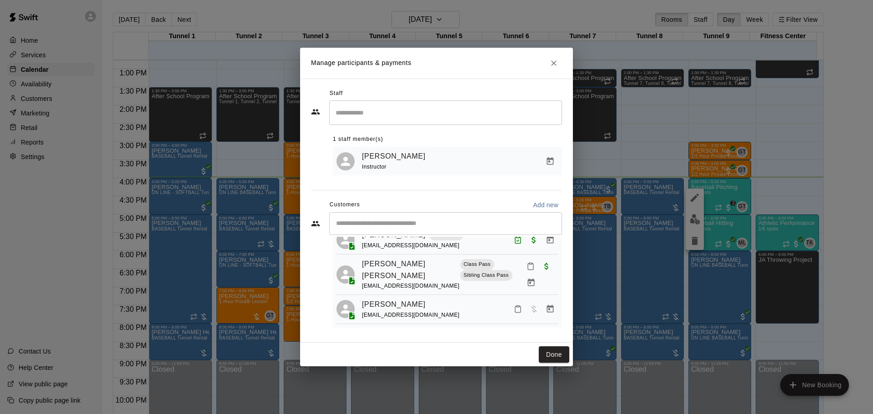
scroll to position [67, 0]
click at [543, 315] on button "Manage bookings & payment" at bounding box center [550, 309] width 16 height 16
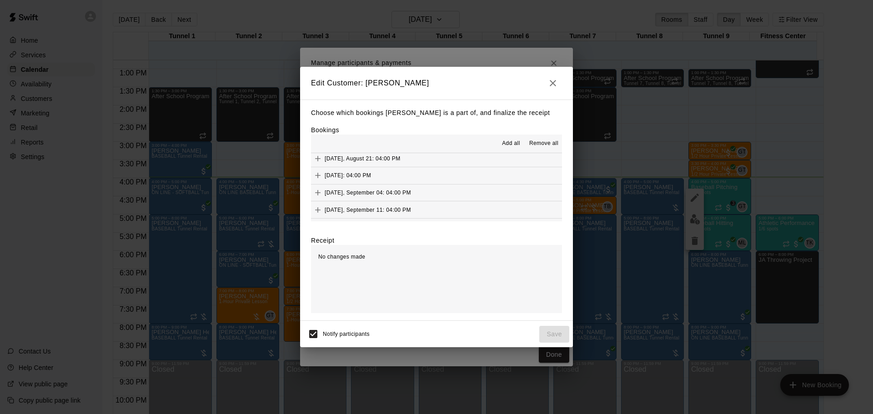
scroll to position [591, 0]
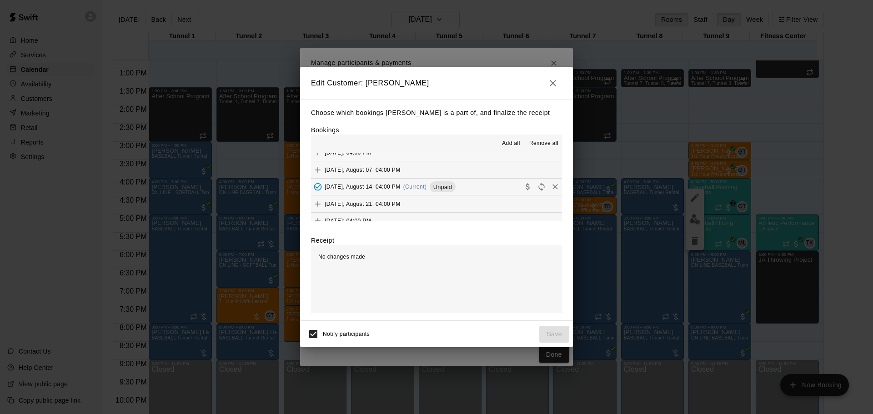
click at [438, 183] on div "Unpaid" at bounding box center [442, 186] width 26 height 11
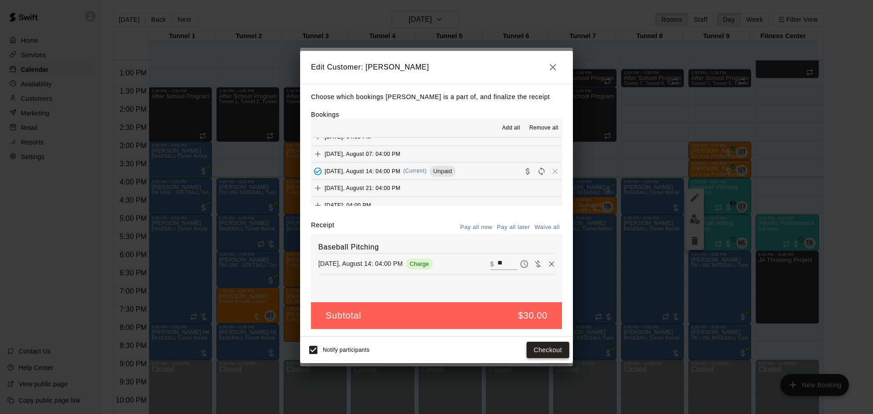
click at [563, 355] on button "Checkout" at bounding box center [547, 350] width 43 height 17
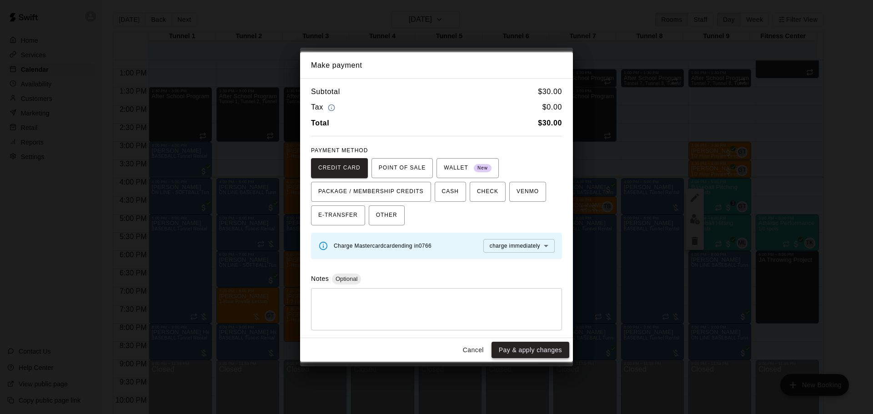
click at [534, 349] on button "Pay & apply changes" at bounding box center [530, 350] width 78 height 17
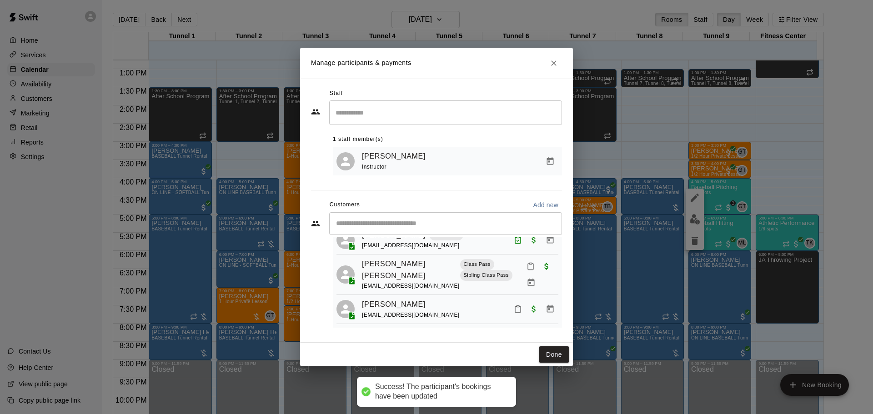
click at [514, 309] on icon "Mark attendance" at bounding box center [518, 309] width 8 height 8
click at [567, 312] on p "[PERSON_NAME] attended" at bounding box center [573, 312] width 80 height 9
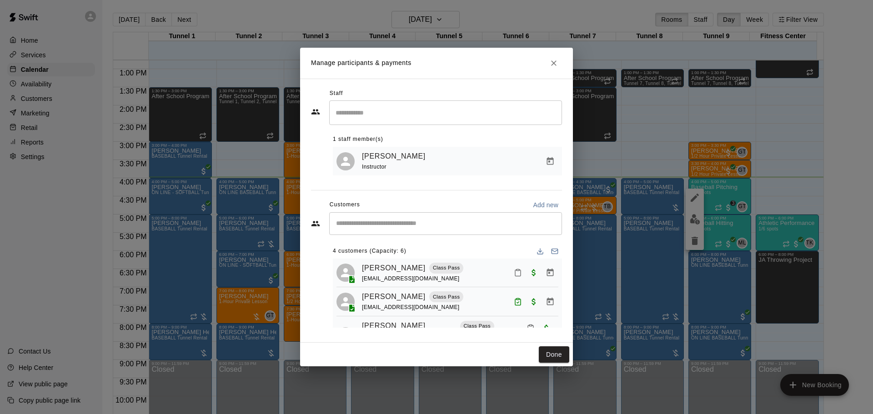
scroll to position [67, 0]
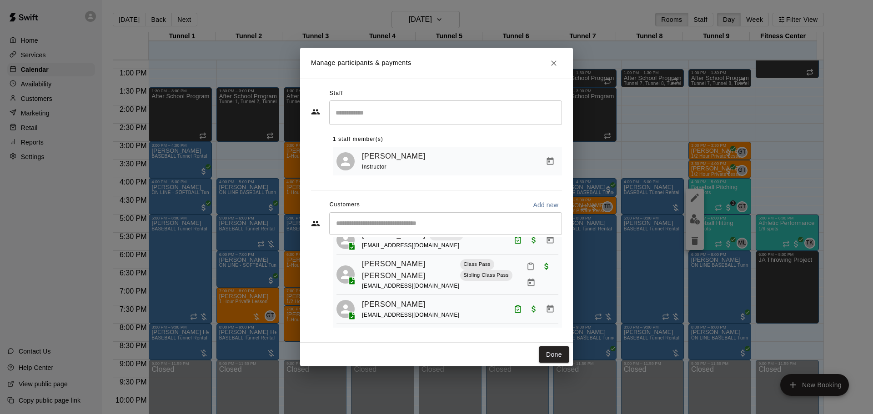
click at [523, 260] on button "Mark attendance" at bounding box center [530, 266] width 15 height 15
click at [533, 264] on p "[PERSON_NAME] attended" at bounding box center [569, 264] width 80 height 9
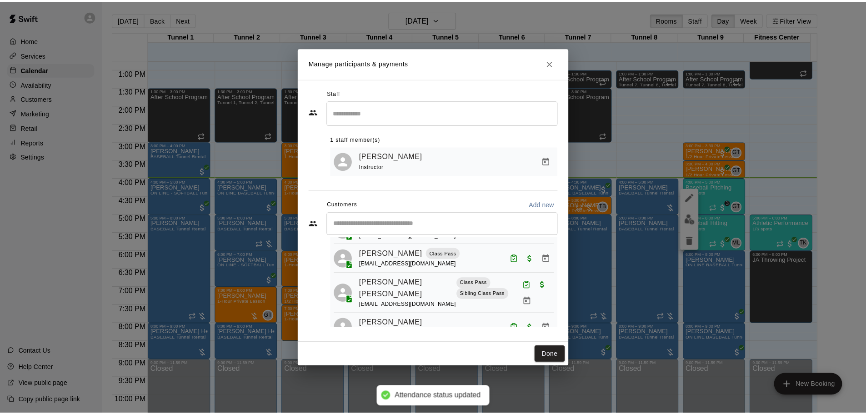
scroll to position [0, 0]
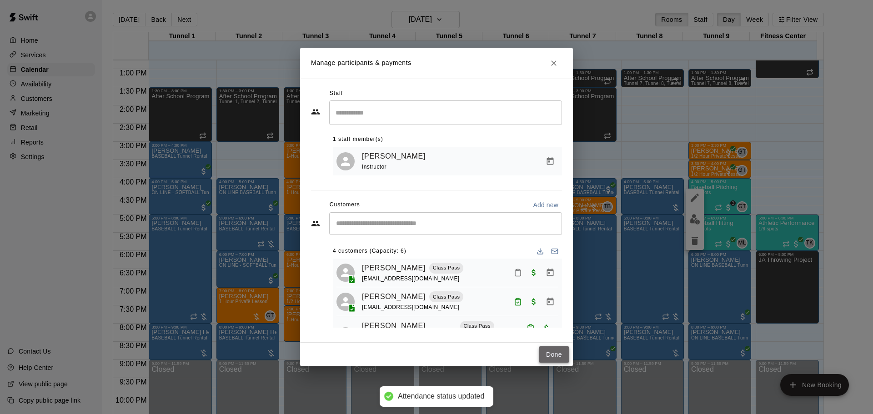
click at [550, 350] on button "Done" at bounding box center [554, 354] width 30 height 17
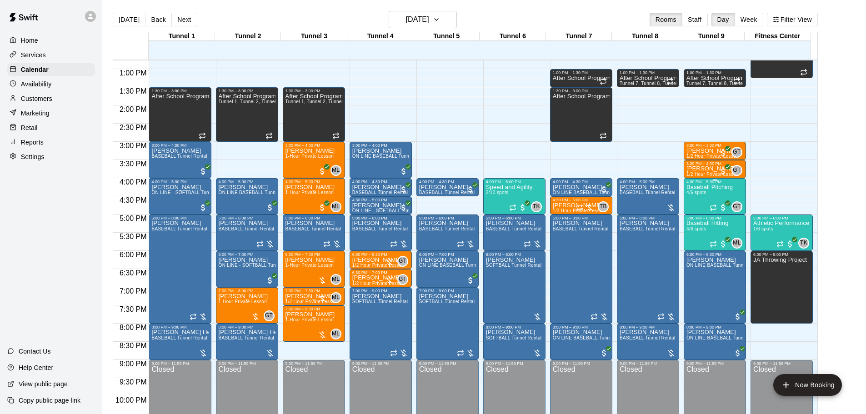
click at [704, 192] on span "4/6 spots" at bounding box center [696, 192] width 20 height 5
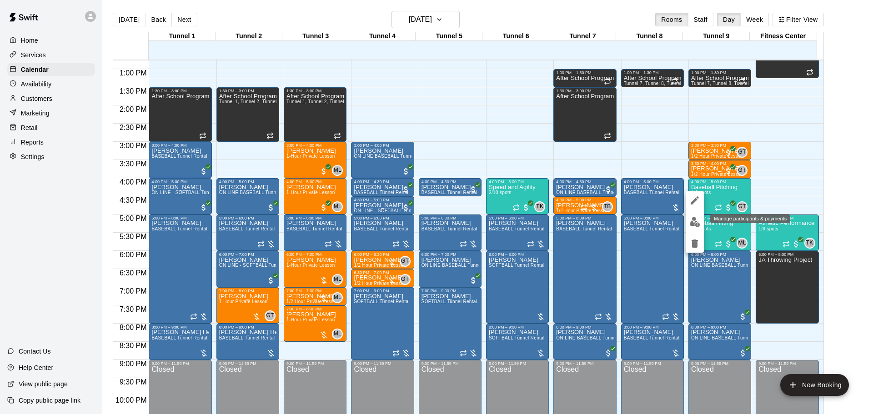
click at [693, 217] on img "edit" at bounding box center [694, 222] width 10 height 10
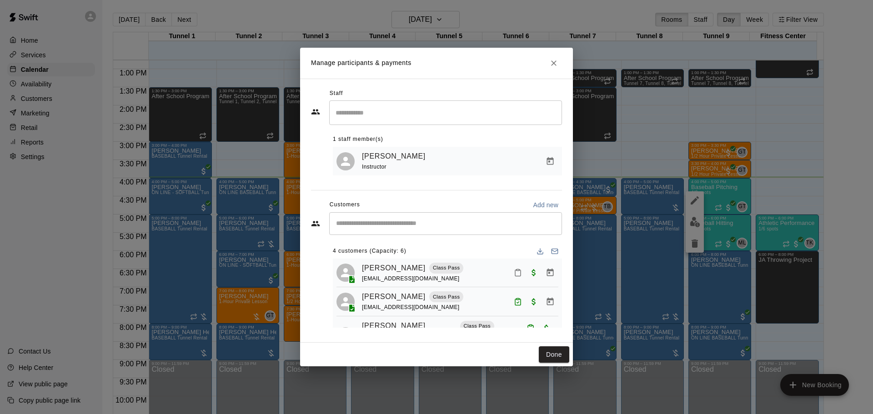
click at [514, 277] on icon "Mark attendance" at bounding box center [518, 273] width 8 height 8
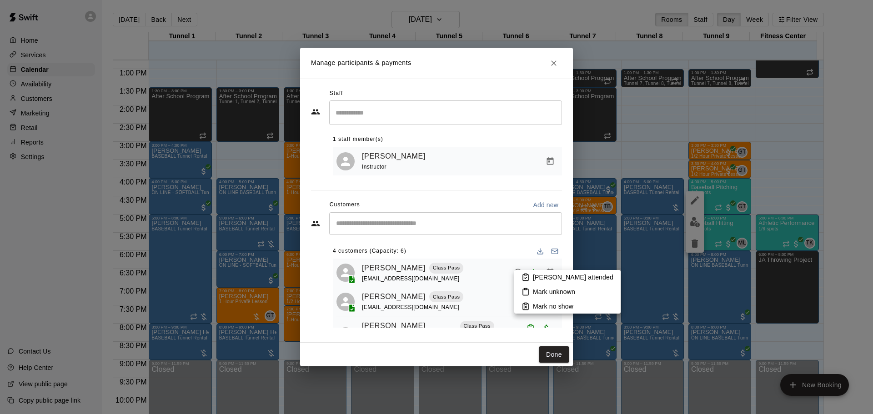
click at [541, 280] on p "[PERSON_NAME] attended" at bounding box center [573, 277] width 80 height 9
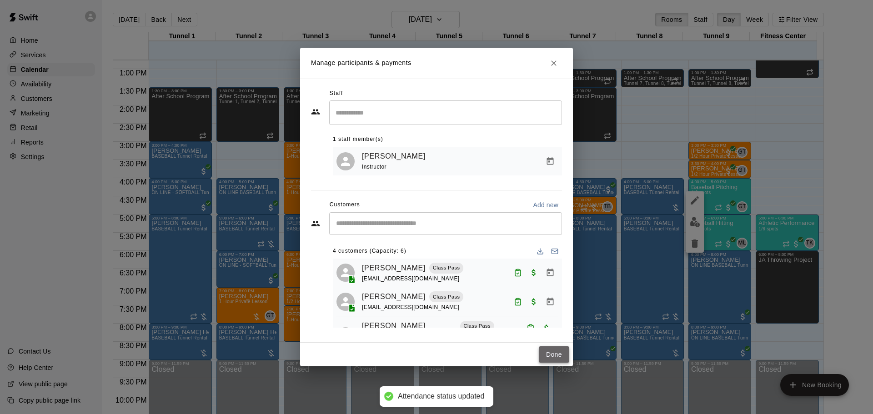
click at [557, 349] on button "Done" at bounding box center [554, 354] width 30 height 17
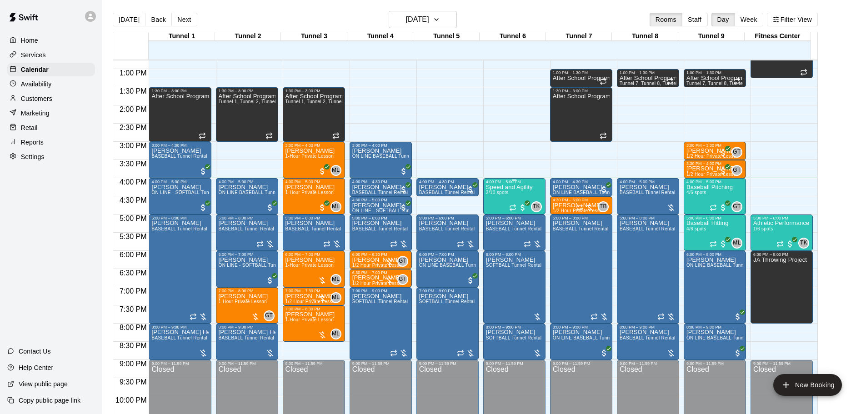
click at [518, 195] on div "Speed and Agility 2/10 spots" at bounding box center [509, 391] width 47 height 414
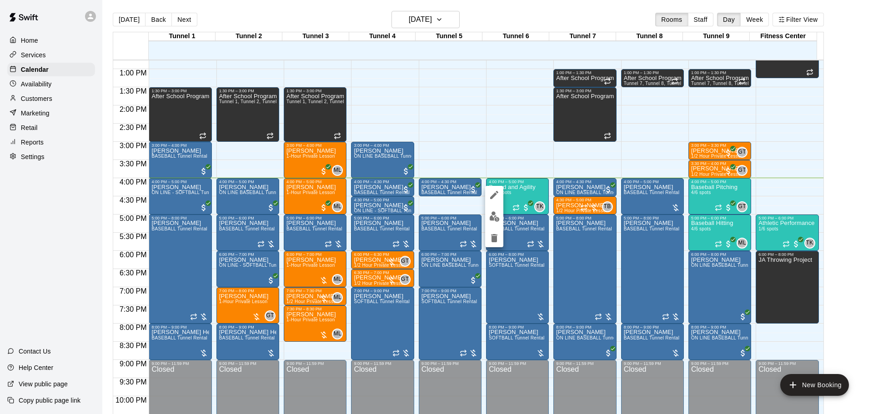
click at [494, 211] on button "edit" at bounding box center [494, 217] width 18 height 18
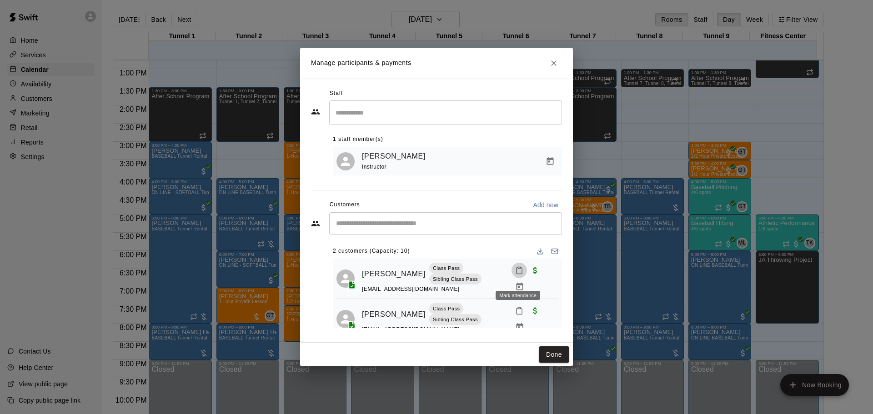
click at [519, 274] on icon "Mark attendance" at bounding box center [519, 270] width 8 height 8
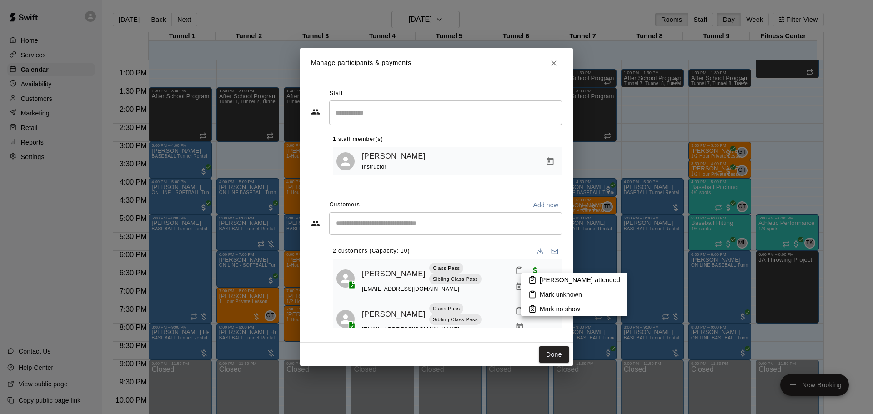
click at [528, 278] on li "[PERSON_NAME] attended" at bounding box center [574, 280] width 106 height 15
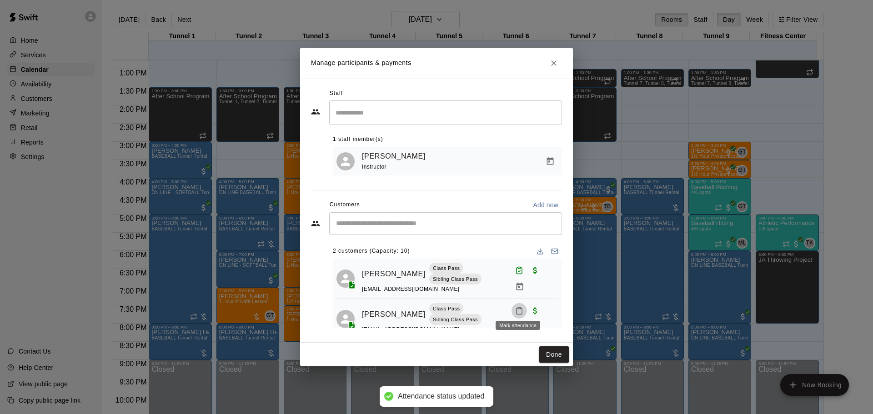
click at [516, 308] on icon "Mark attendance" at bounding box center [519, 311] width 8 height 8
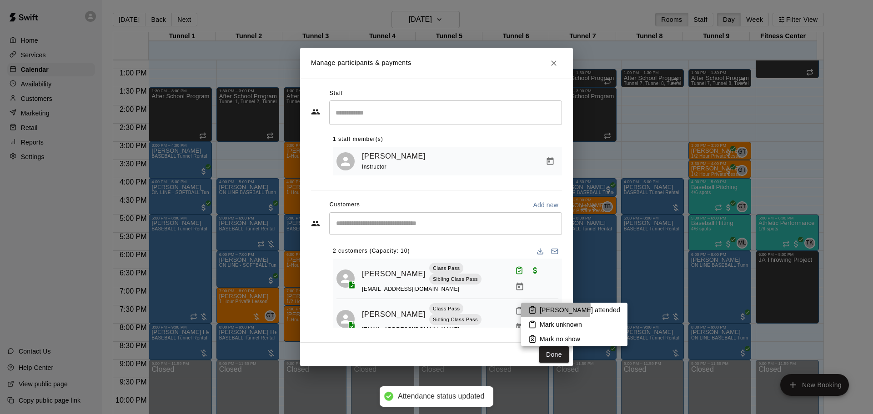
click at [538, 307] on li "[PERSON_NAME] attended" at bounding box center [574, 310] width 106 height 15
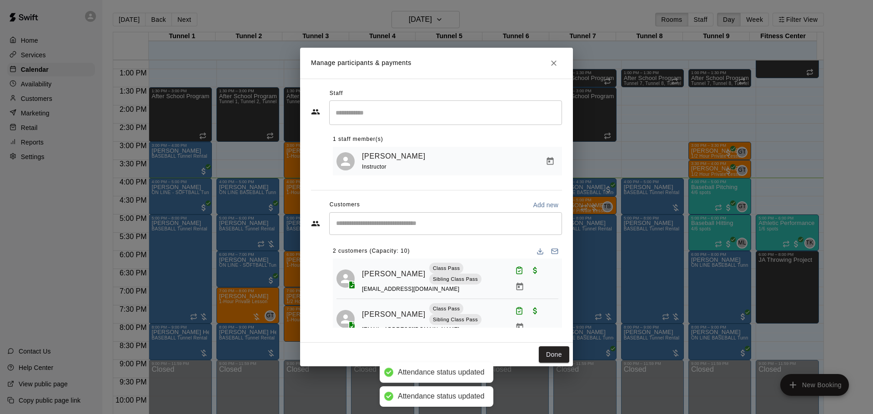
click at [558, 349] on button "Done" at bounding box center [554, 354] width 30 height 17
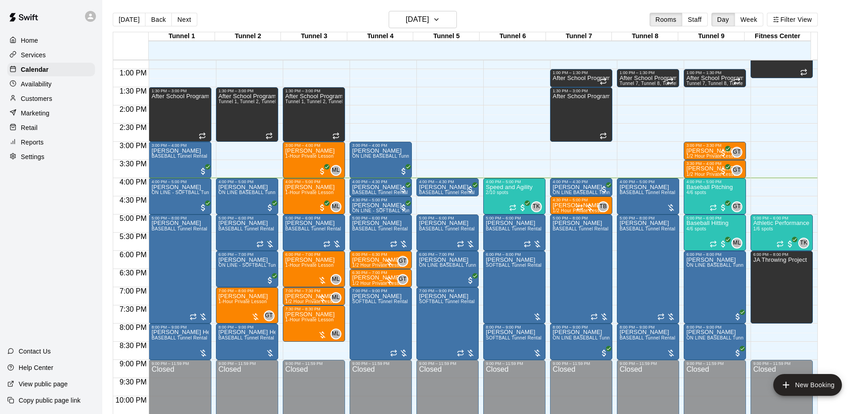
drag, startPoint x: 700, startPoint y: 254, endPoint x: 58, endPoint y: 260, distance: 642.2
click at [58, 260] on div "Home Services Calendar Availability Customers Marketing Retail Reports Settings…" at bounding box center [51, 207] width 102 height 414
click at [30, 227] on div "Home Services Calendar Availability Customers Marketing Retail Reports Settings…" at bounding box center [51, 207] width 102 height 414
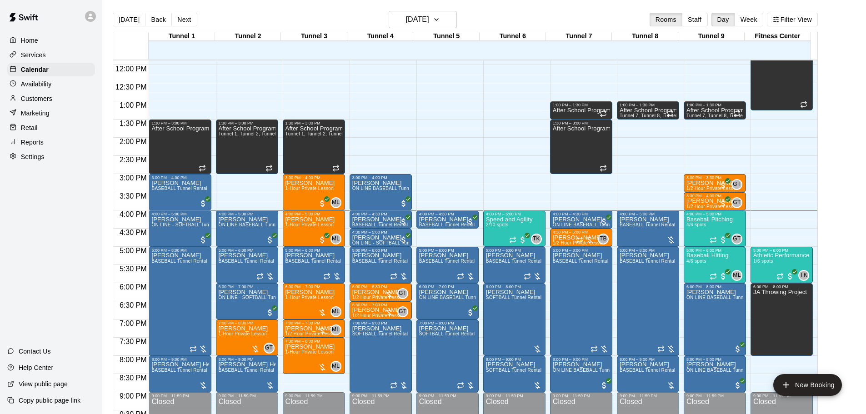
scroll to position [15, 0]
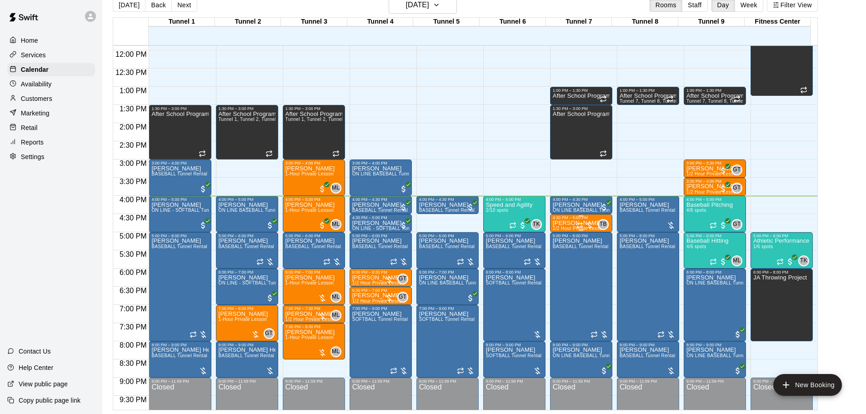
click at [564, 223] on p "[PERSON_NAME]" at bounding box center [579, 223] width 52 height 0
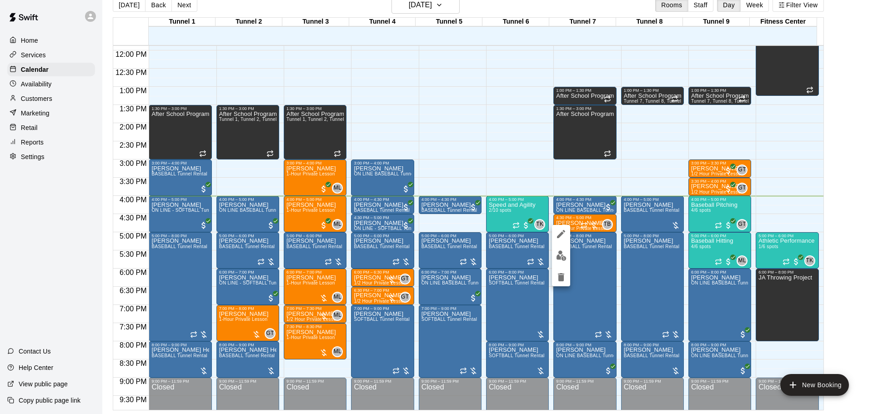
click at [823, 181] on div at bounding box center [436, 207] width 873 height 414
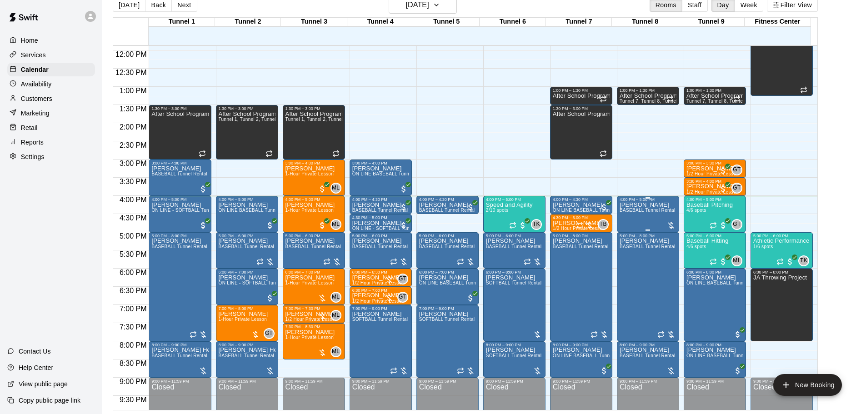
click at [636, 213] on span "BASEBALL Tunnel Rental" at bounding box center [647, 210] width 56 height 5
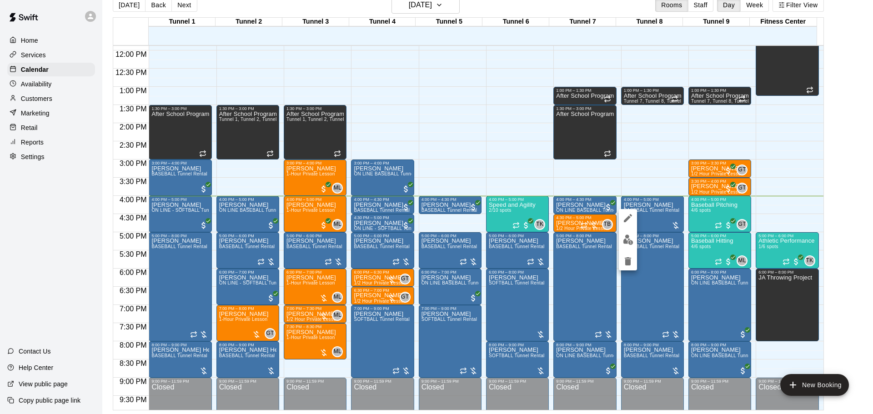
click at [432, 186] on div at bounding box center [436, 207] width 873 height 414
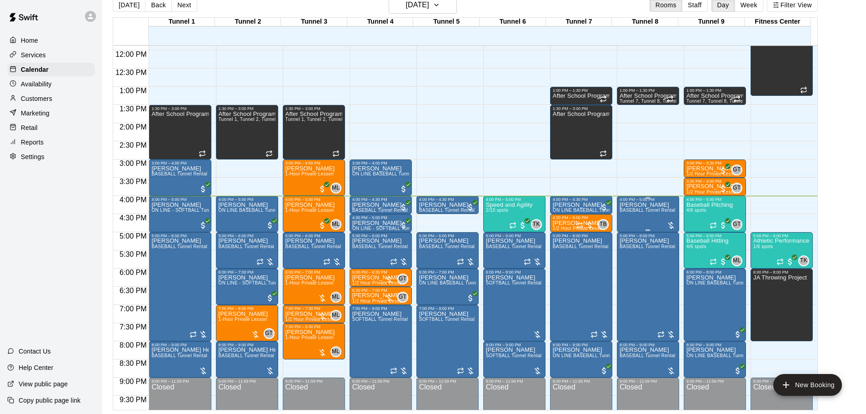
click at [629, 210] on span "BASEBALL Tunnel Rental" at bounding box center [647, 210] width 56 height 5
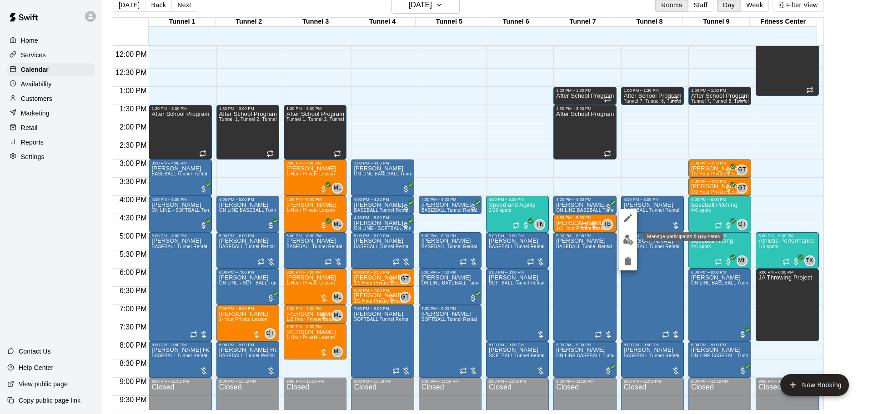
click at [626, 244] on img "edit" at bounding box center [628, 240] width 10 height 10
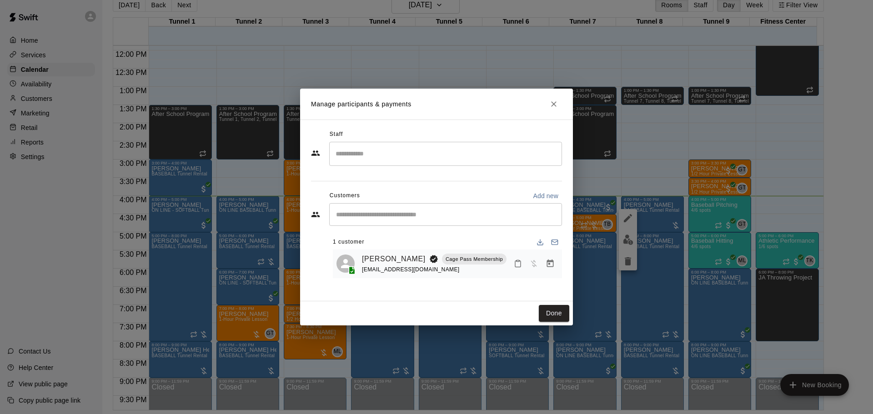
click at [546, 265] on icon "Manage bookings & payment" at bounding box center [549, 263] width 9 height 9
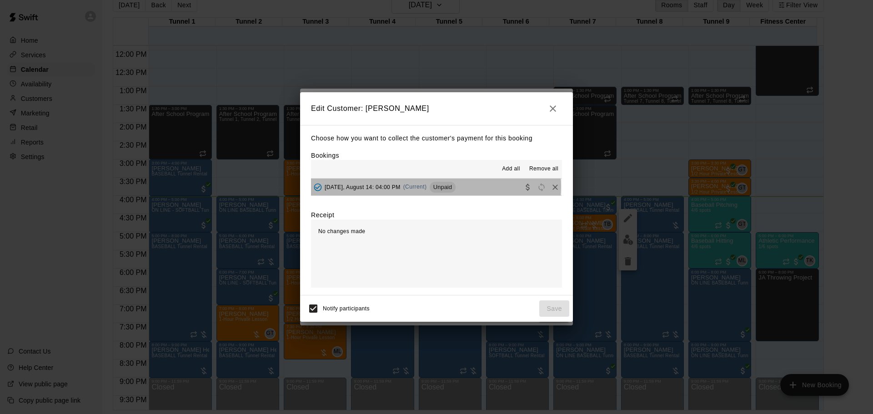
click at [435, 187] on span "Unpaid" at bounding box center [442, 187] width 26 height 7
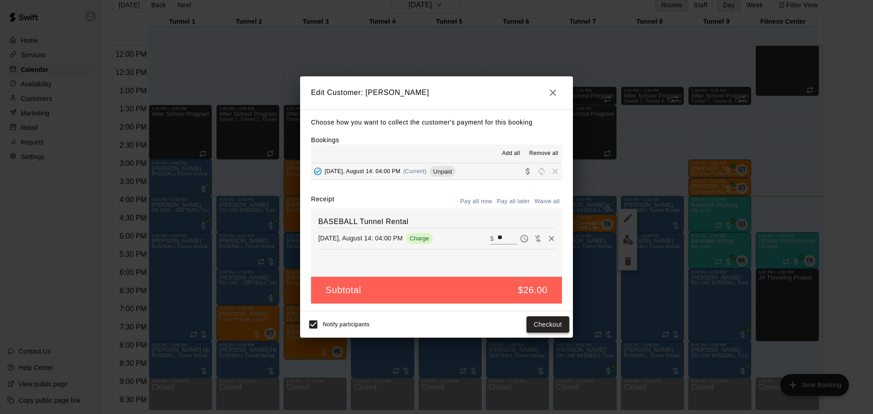
click at [544, 326] on button "Checkout" at bounding box center [547, 324] width 43 height 17
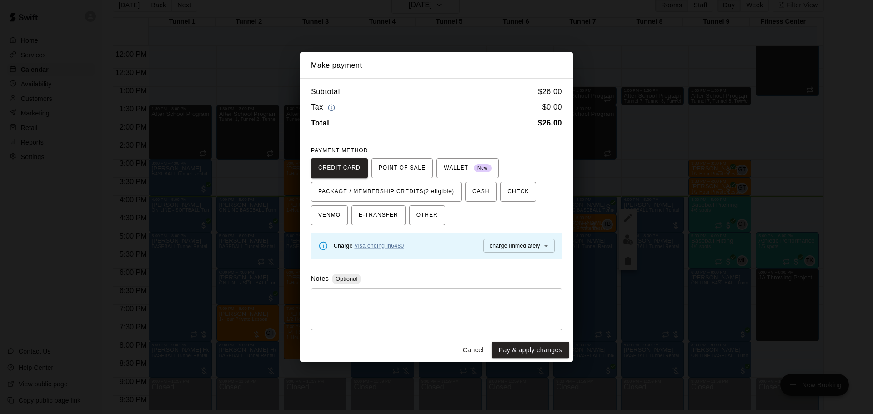
click at [424, 179] on div "CREDIT CARD POINT OF SALE WALLET New PACKAGE / MEMBERSHIP CREDITS (2 eligible) …" at bounding box center [436, 191] width 251 height 67
click at [424, 191] on span "PACKAGE / MEMBERSHIP CREDITS (2 eligible)" at bounding box center [386, 192] width 136 height 15
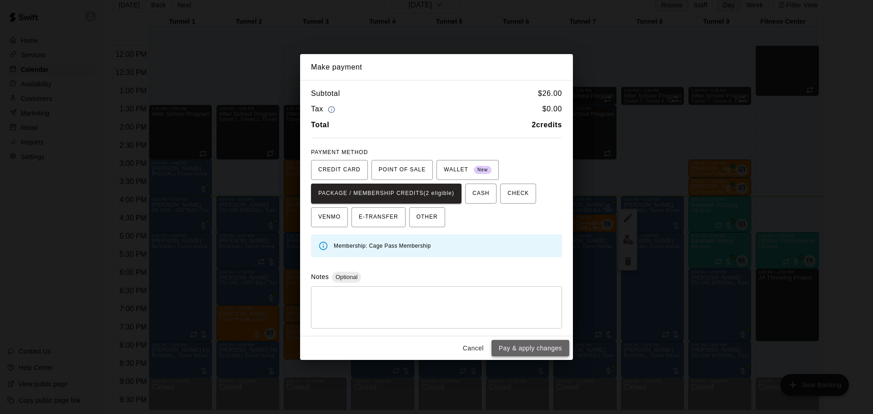
click at [537, 350] on button "Pay & apply changes" at bounding box center [530, 348] width 78 height 17
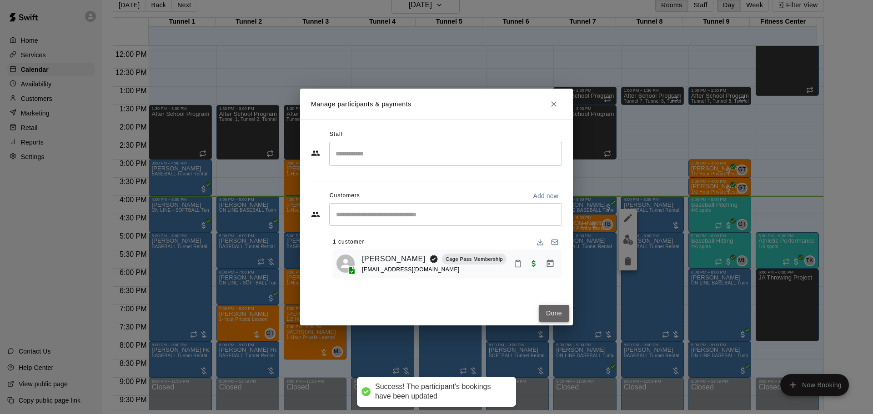
click at [560, 311] on button "Done" at bounding box center [554, 313] width 30 height 17
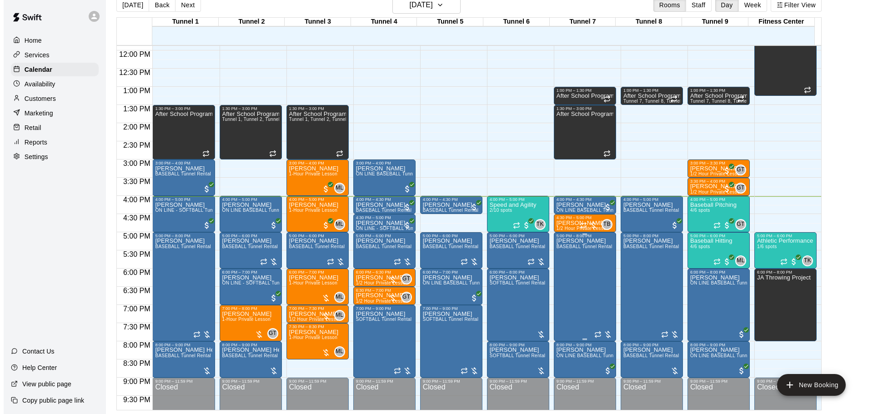
scroll to position [477, 0]
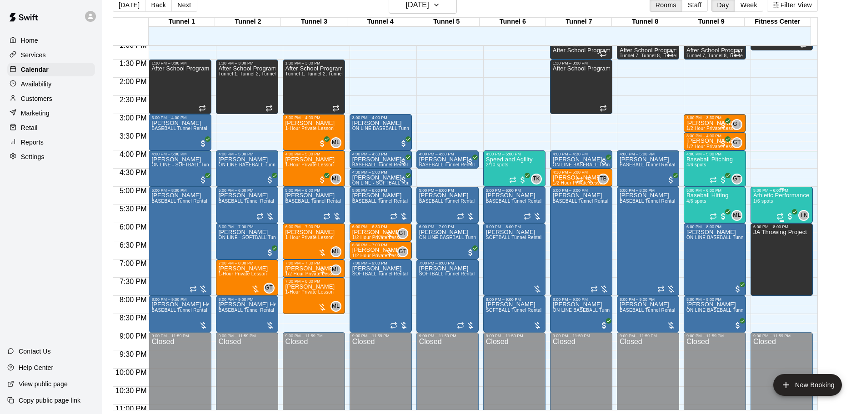
click at [763, 210] on div "Athletic Performance 1/6 spots" at bounding box center [781, 400] width 56 height 414
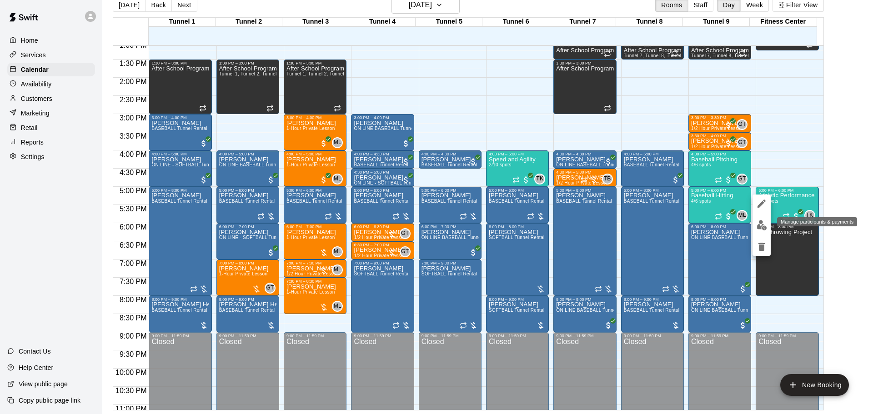
click at [760, 227] on img "edit" at bounding box center [761, 225] width 10 height 10
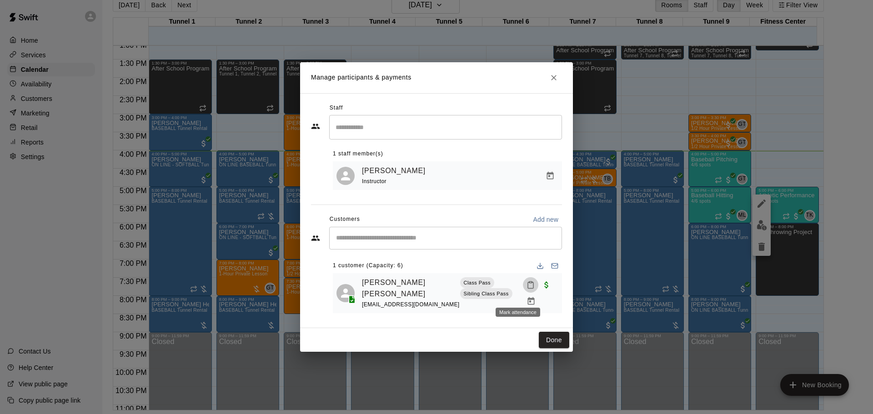
click at [526, 289] on icon "Mark attendance" at bounding box center [530, 285] width 8 height 8
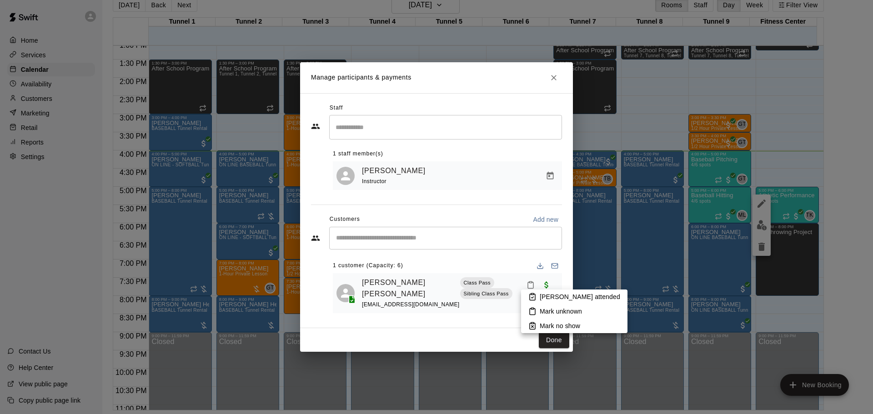
click at [535, 295] on icon at bounding box center [532, 297] width 8 height 8
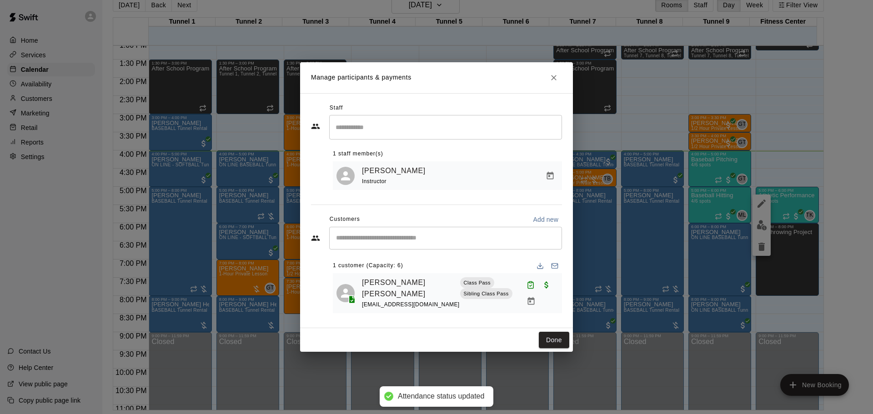
click at [564, 334] on button "Done" at bounding box center [554, 340] width 30 height 17
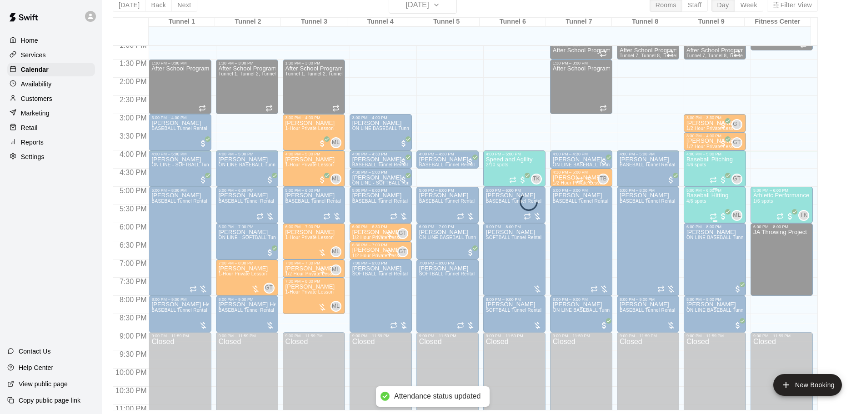
click at [697, 195] on p "Baseball Hitting" at bounding box center [707, 195] width 42 height 0
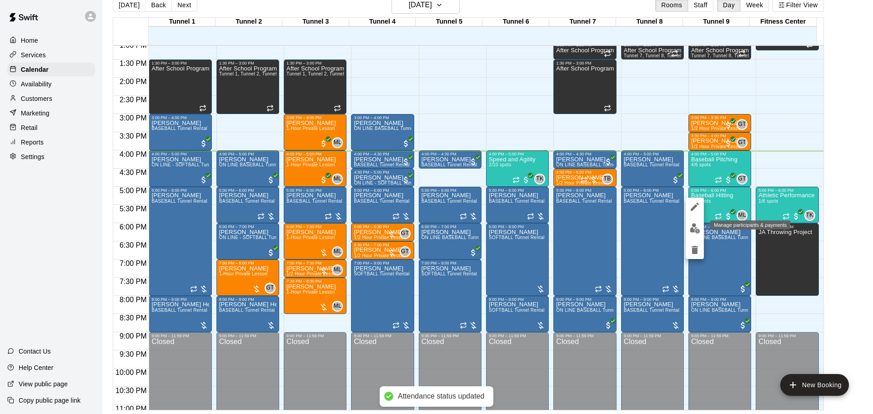
click at [693, 229] on img "edit" at bounding box center [694, 228] width 10 height 10
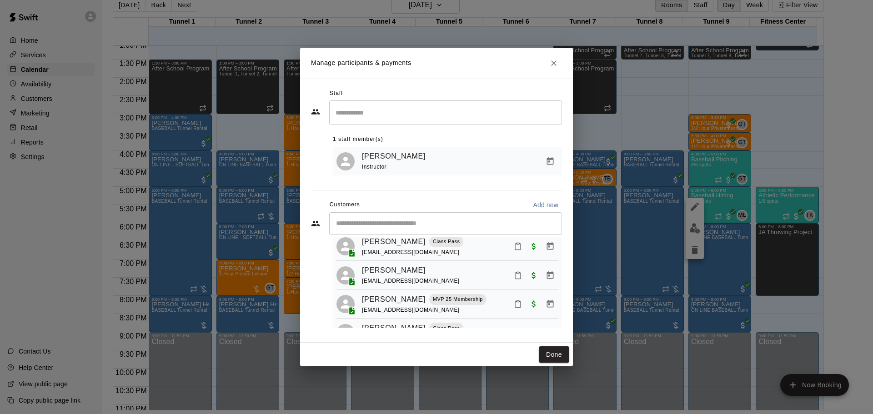
scroll to position [10, 0]
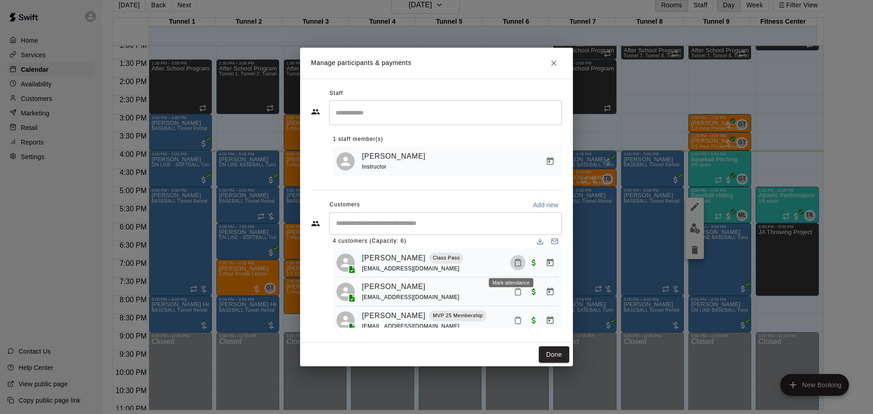
click at [514, 266] on icon "Mark attendance" at bounding box center [518, 263] width 8 height 8
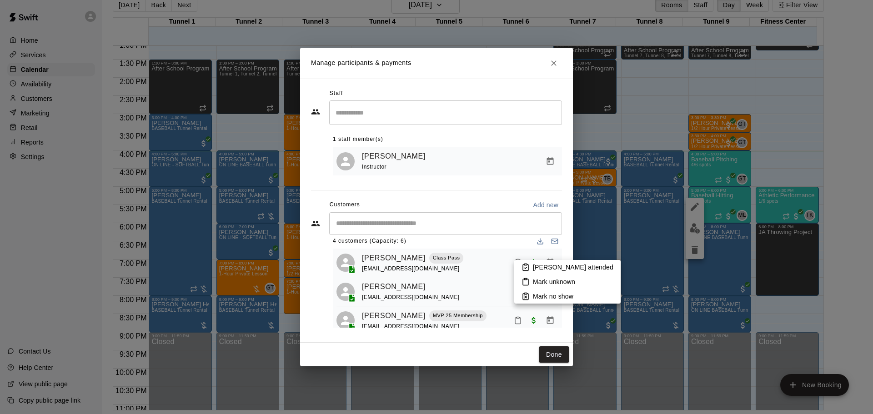
click at [529, 265] on li "[PERSON_NAME] attended" at bounding box center [567, 267] width 106 height 15
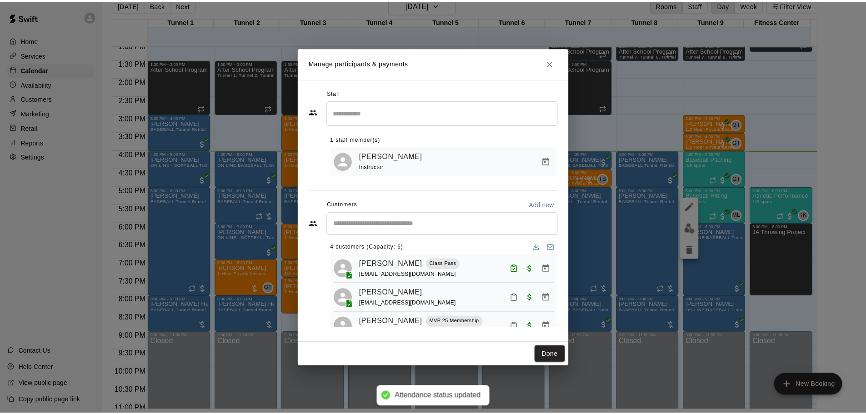
scroll to position [0, 0]
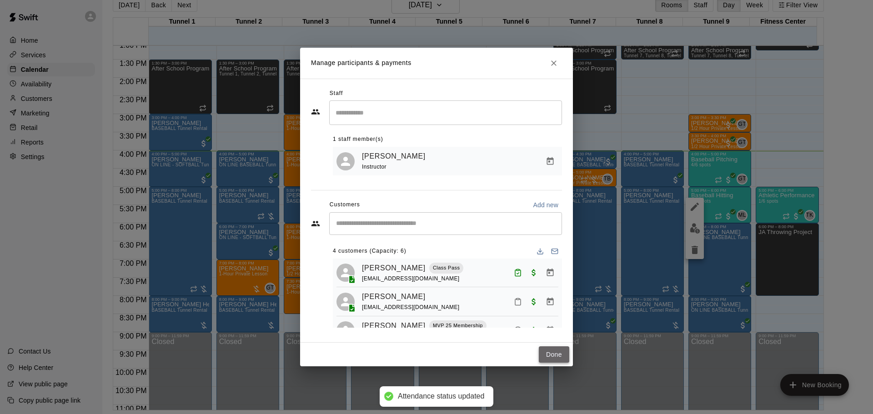
click at [557, 352] on button "Done" at bounding box center [554, 354] width 30 height 17
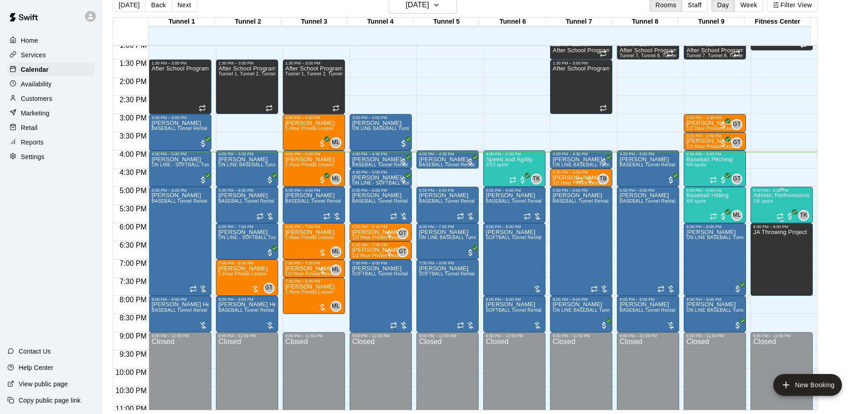
click at [769, 208] on div "Athletic Performance 1/6 spots" at bounding box center [781, 400] width 56 height 414
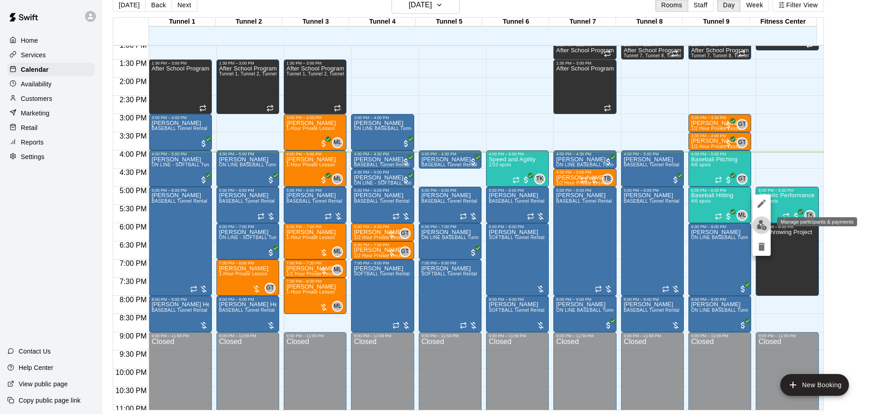
click at [765, 225] on img "edit" at bounding box center [761, 225] width 10 height 10
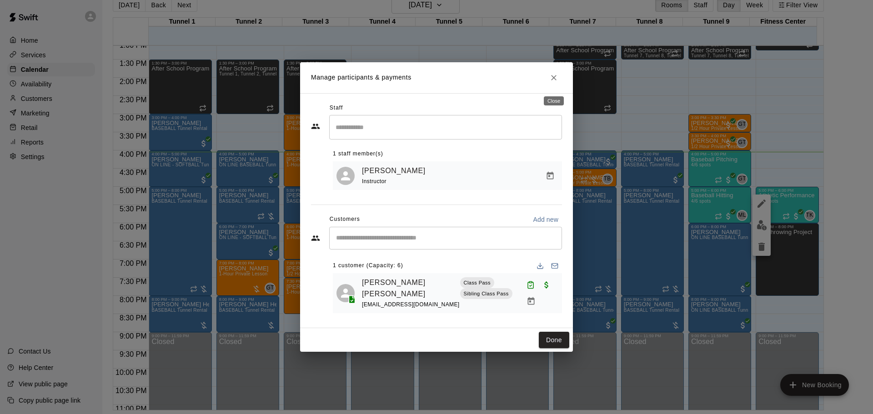
click at [557, 82] on icon "Close" at bounding box center [553, 77] width 9 height 9
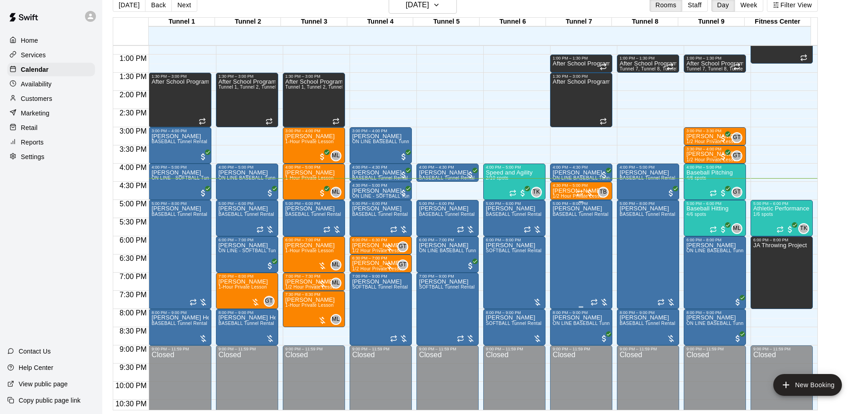
scroll to position [509, 0]
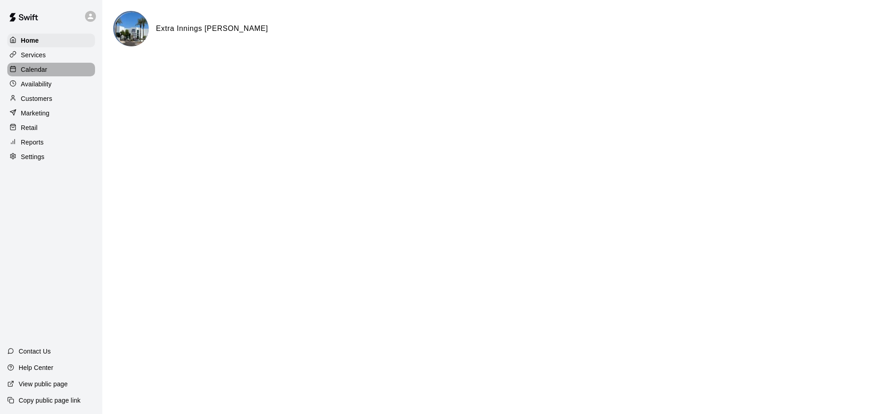
click at [65, 68] on div "Calendar" at bounding box center [51, 70] width 88 height 14
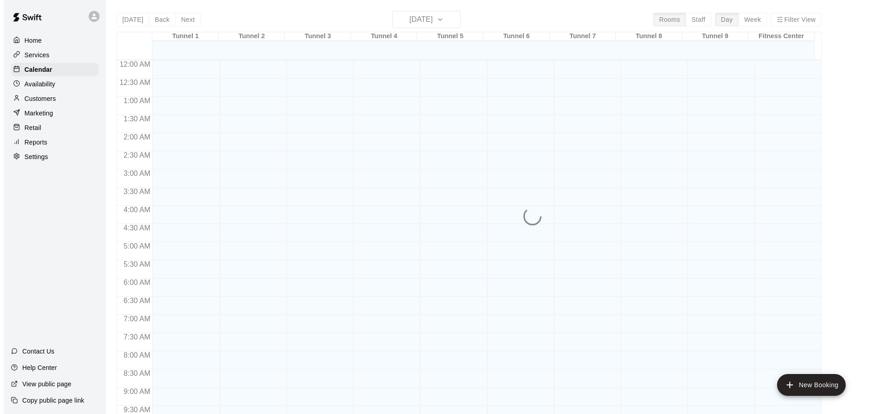
scroll to position [481, 0]
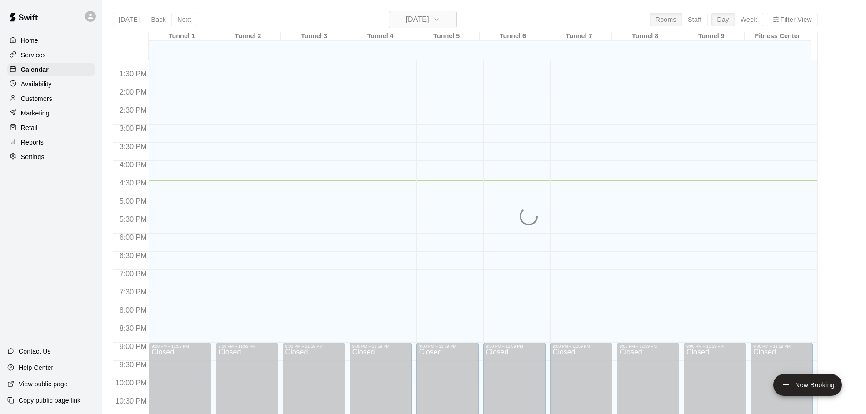
click at [429, 23] on h6 "[DATE]" at bounding box center [417, 19] width 23 height 13
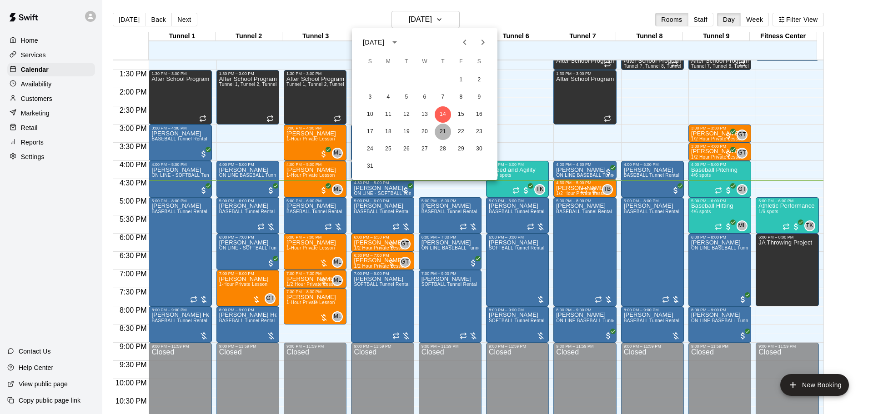
click at [441, 136] on button "21" at bounding box center [442, 132] width 16 height 16
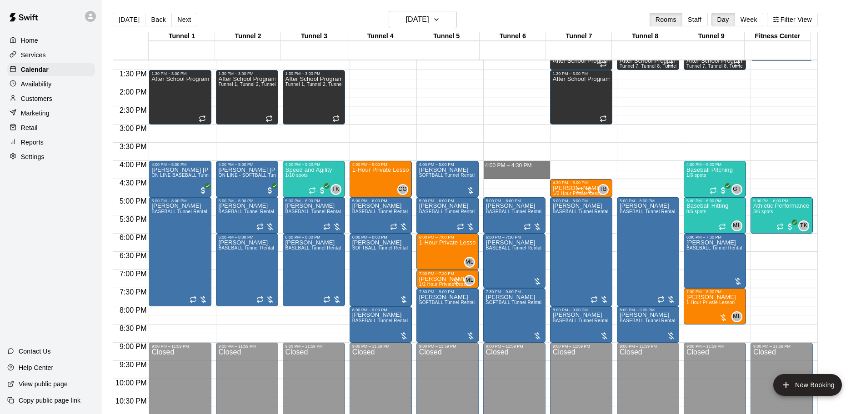
drag, startPoint x: 511, startPoint y: 165, endPoint x: 512, endPoint y: 173, distance: 7.8
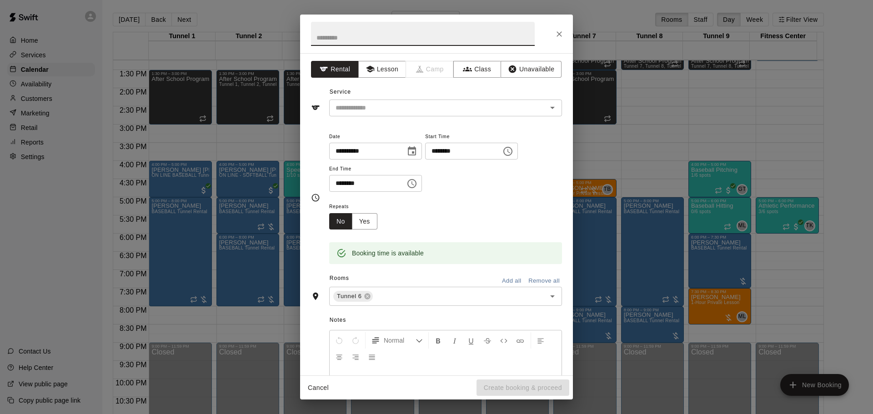
click at [555, 35] on icon "Close" at bounding box center [558, 34] width 9 height 9
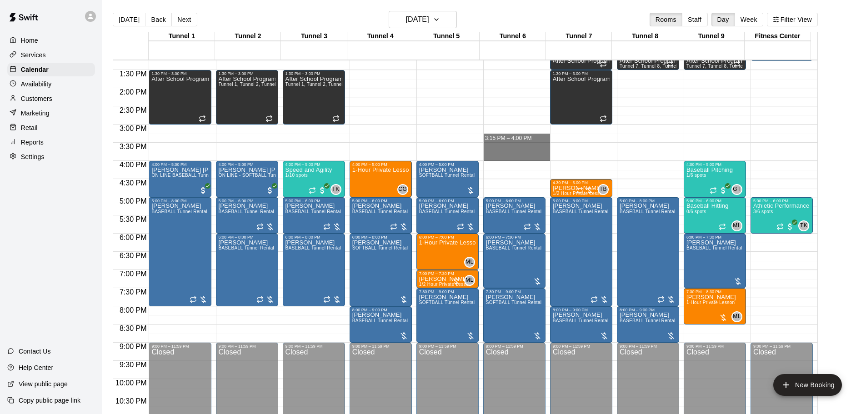
drag, startPoint x: 508, startPoint y: 143, endPoint x: 509, endPoint y: 154, distance: 11.0
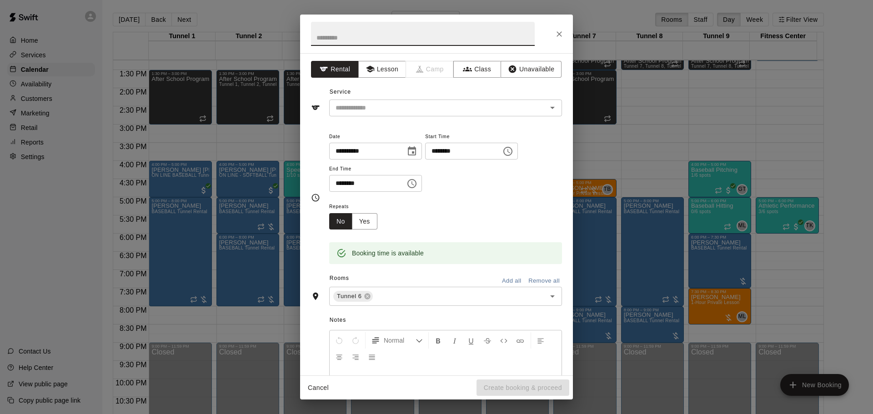
click at [559, 33] on icon "Close" at bounding box center [558, 34] width 9 height 9
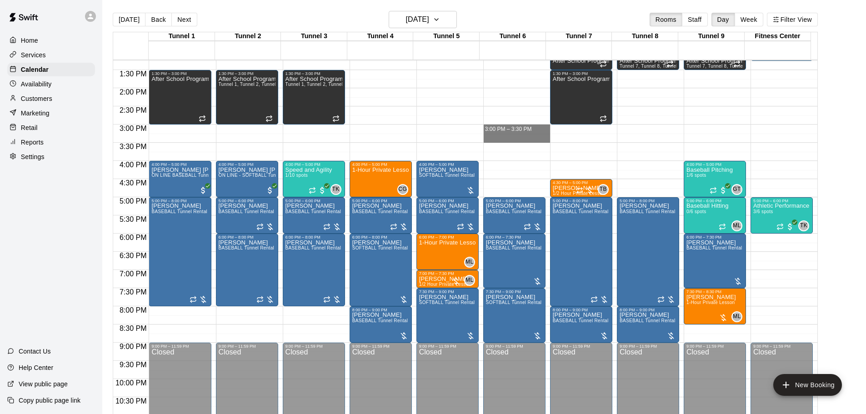
drag, startPoint x: 526, startPoint y: 130, endPoint x: 526, endPoint y: 136, distance: 5.5
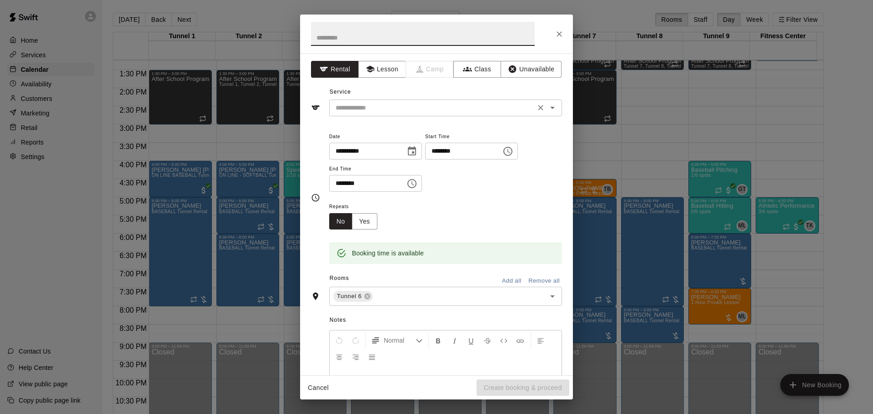
click at [428, 103] on input "text" at bounding box center [432, 107] width 200 height 11
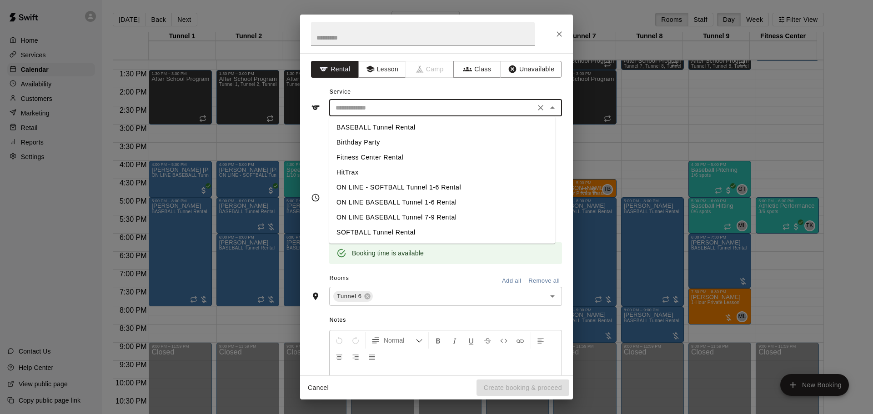
click at [410, 131] on li "BASEBALL Tunnel Rental" at bounding box center [442, 127] width 226 height 15
type input "**********"
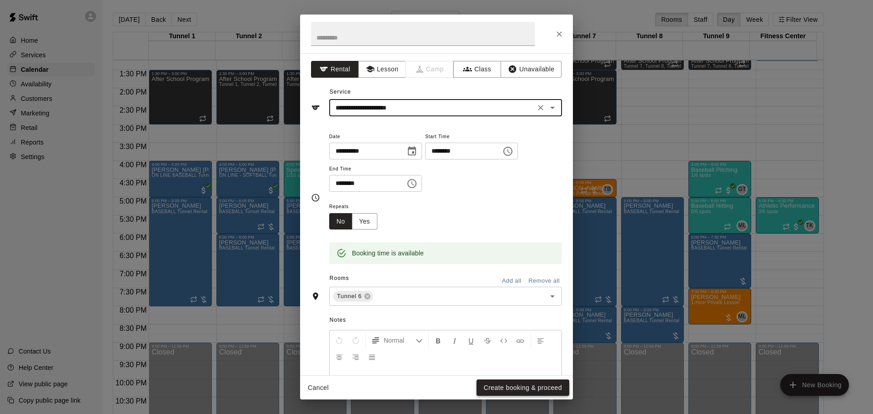
click at [545, 389] on button "Create booking & proceed" at bounding box center [522, 387] width 93 height 17
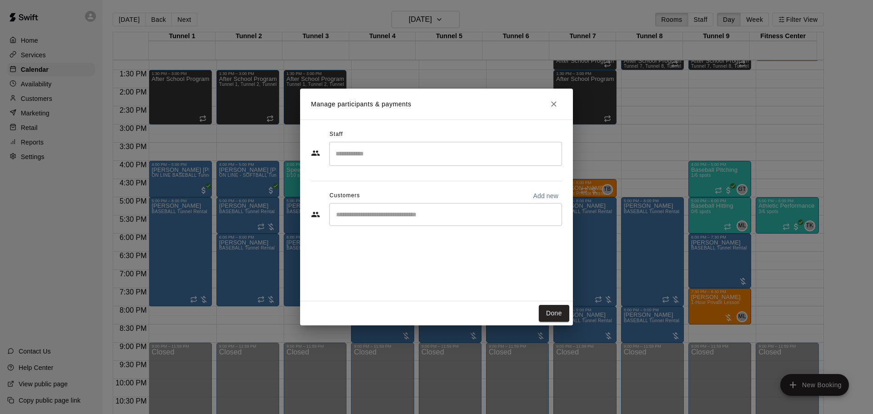
click at [487, 216] on input "Start typing to search customers..." at bounding box center [445, 214] width 225 height 9
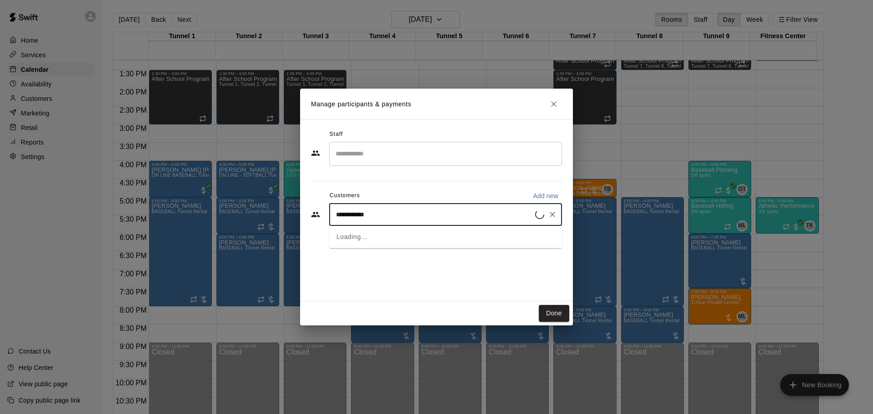
type input "**********"
click at [460, 240] on div "[PERSON_NAME] MVP Membership [EMAIL_ADDRESS][DOMAIN_NAME]" at bounding box center [454, 241] width 200 height 20
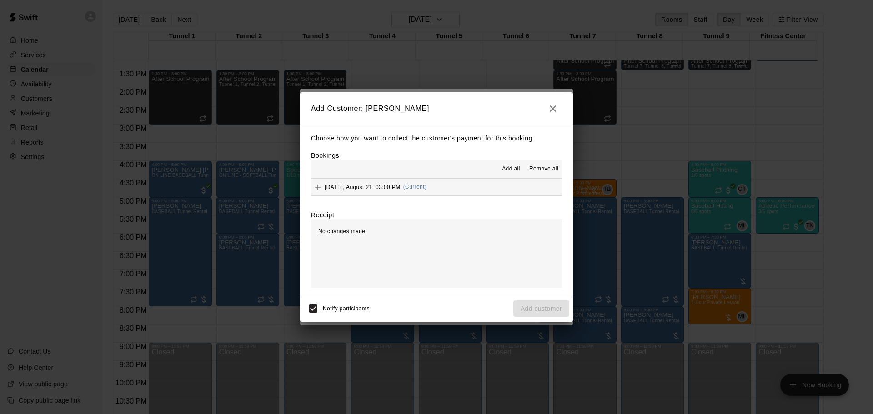
click at [450, 185] on button "[DATE], August 21: 03:00 PM (Current)" at bounding box center [436, 187] width 251 height 17
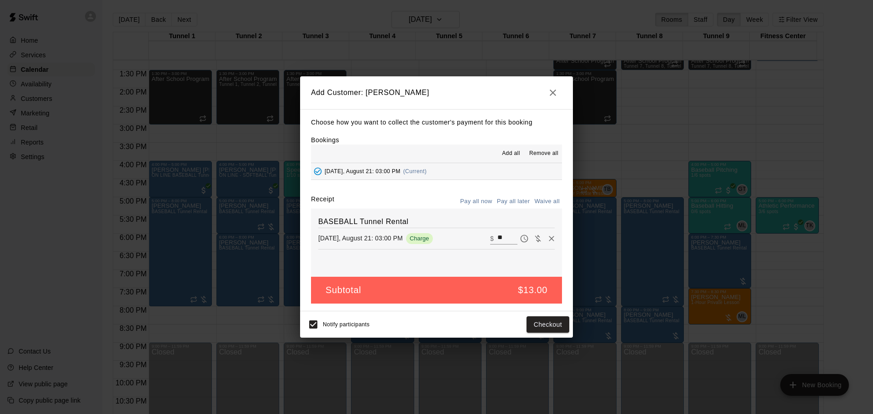
click at [510, 200] on button "Pay all later" at bounding box center [513, 202] width 38 height 14
click at [561, 329] on button "Add customer" at bounding box center [541, 324] width 56 height 17
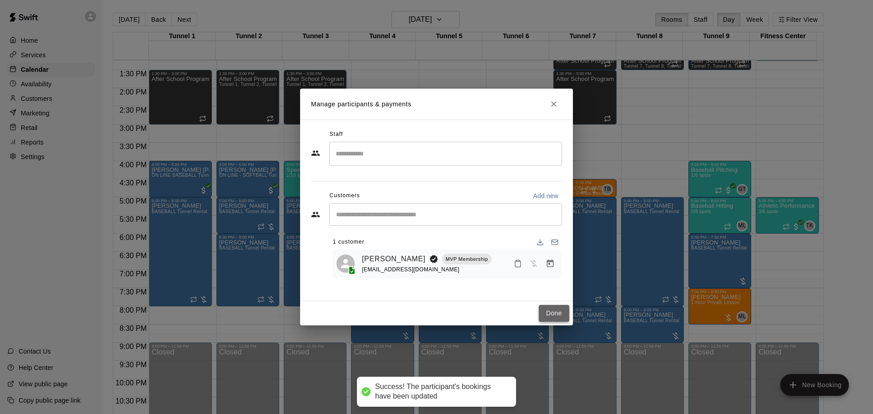
click at [555, 308] on button "Done" at bounding box center [554, 313] width 30 height 17
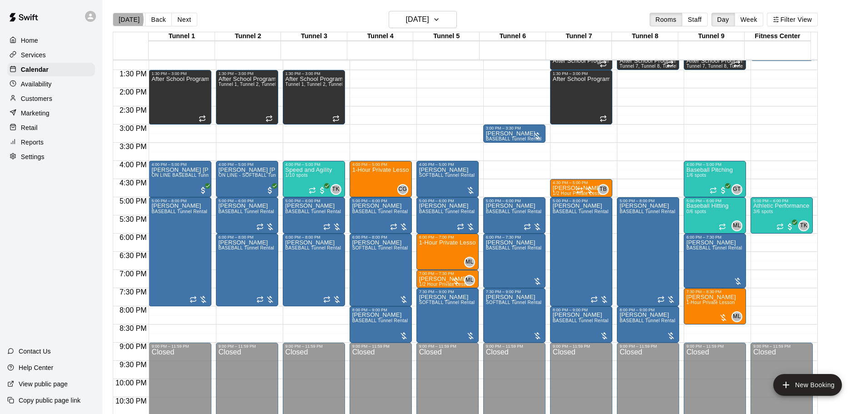
click at [120, 19] on button "[DATE]" at bounding box center [129, 20] width 33 height 14
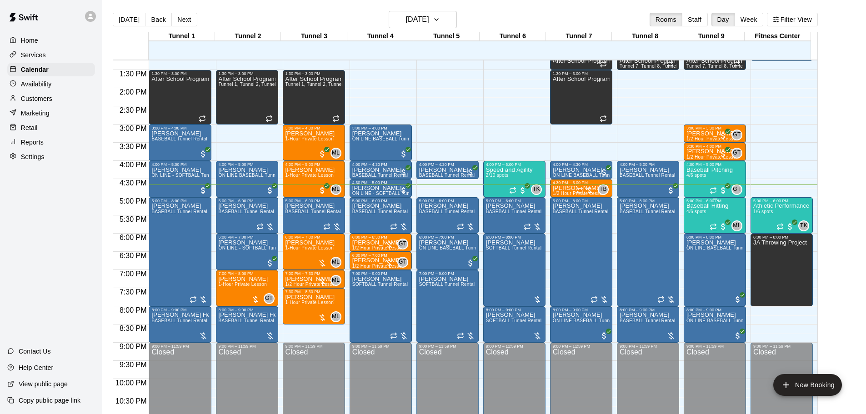
click at [713, 216] on div "Baseball Hitting 4/6 spots" at bounding box center [707, 410] width 42 height 414
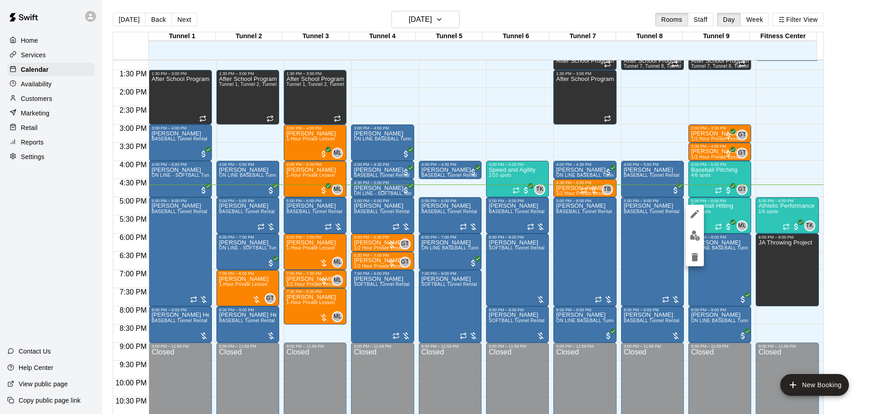
click at [694, 234] on img "edit" at bounding box center [694, 235] width 10 height 10
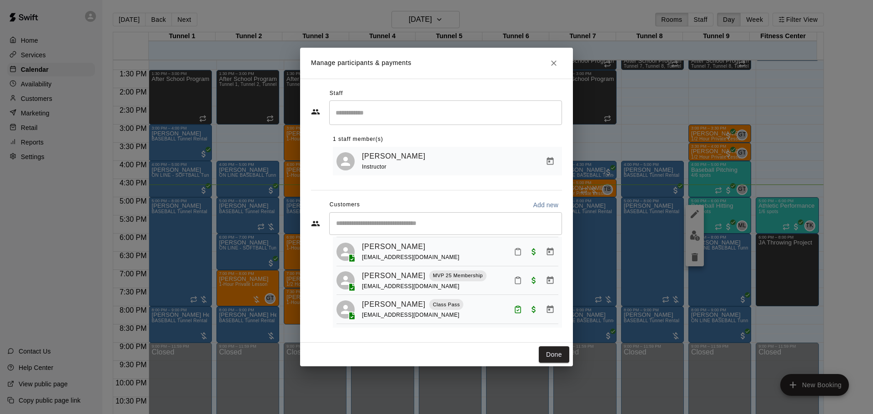
scroll to position [55, 0]
click at [516, 278] on button "Mark attendance" at bounding box center [517, 280] width 15 height 15
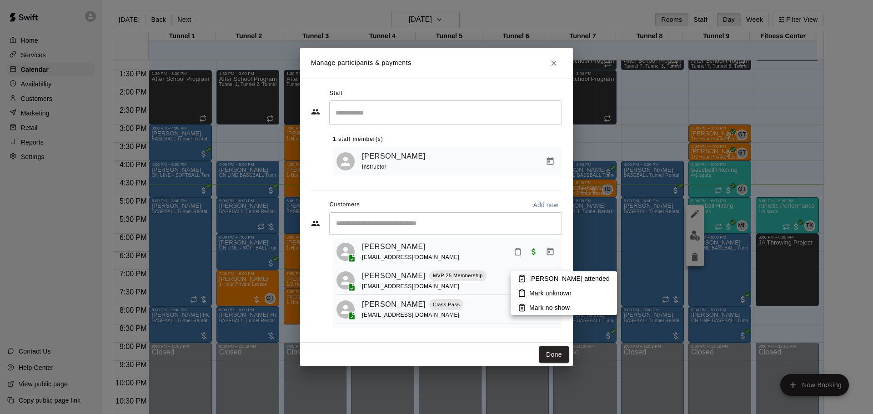
click at [535, 279] on p "[PERSON_NAME] attended" at bounding box center [569, 278] width 80 height 9
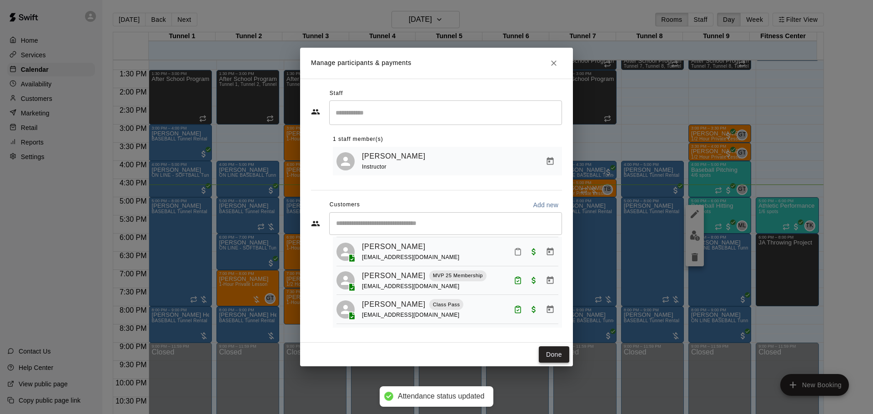
click at [550, 350] on button "Done" at bounding box center [554, 354] width 30 height 17
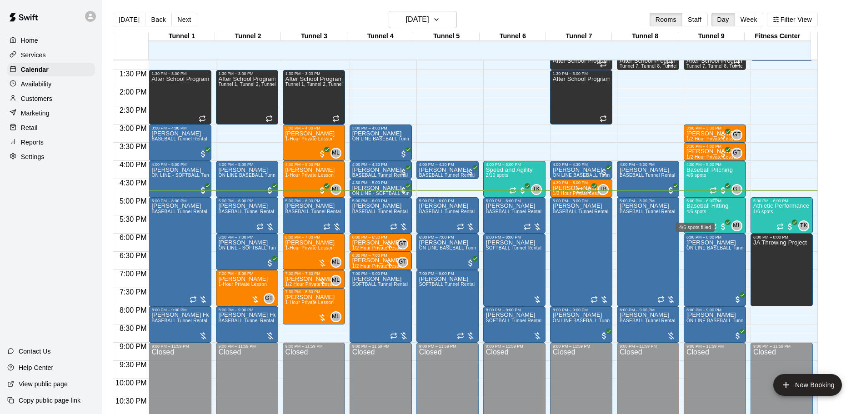
click at [699, 213] on span "4/6 spots" at bounding box center [696, 211] width 20 height 5
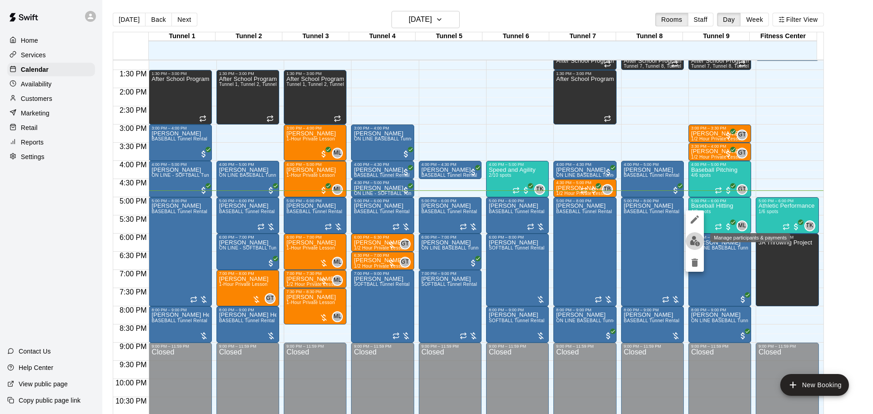
click at [694, 239] on img "edit" at bounding box center [694, 241] width 10 height 10
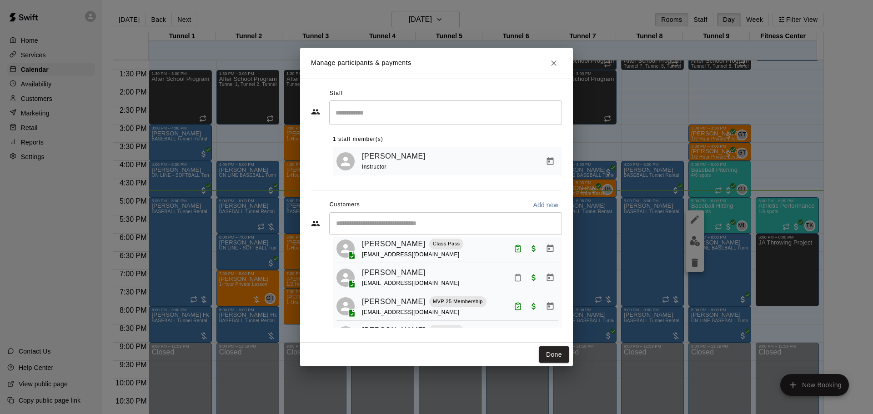
scroll to position [45, 0]
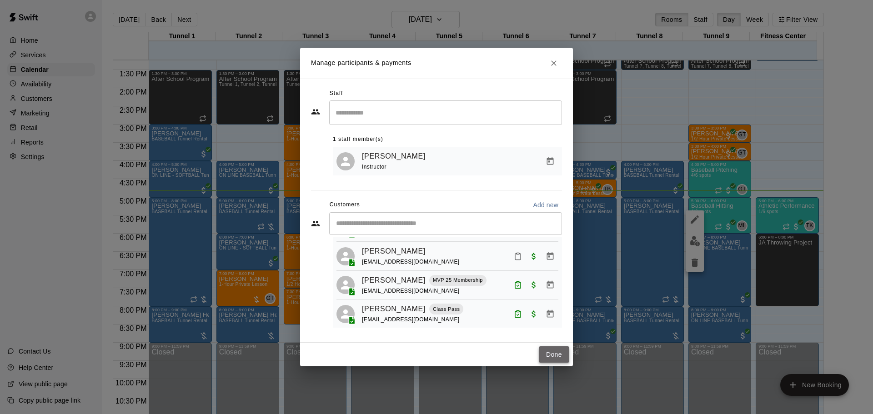
click at [561, 355] on button "Done" at bounding box center [554, 354] width 30 height 17
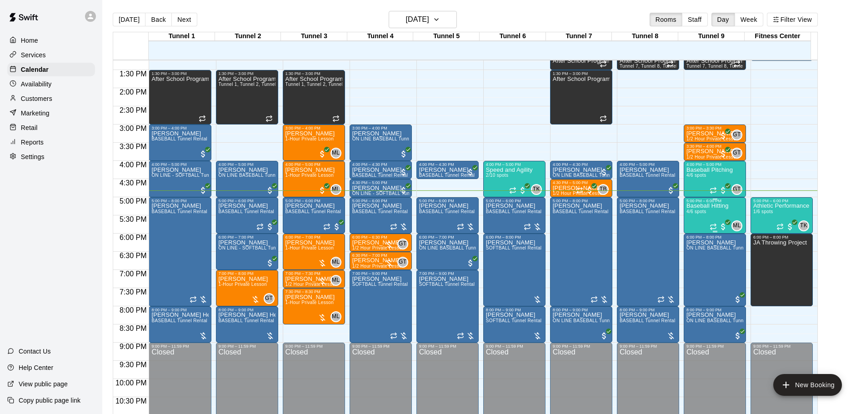
click at [701, 206] on p "Baseball Hitting" at bounding box center [707, 206] width 42 height 0
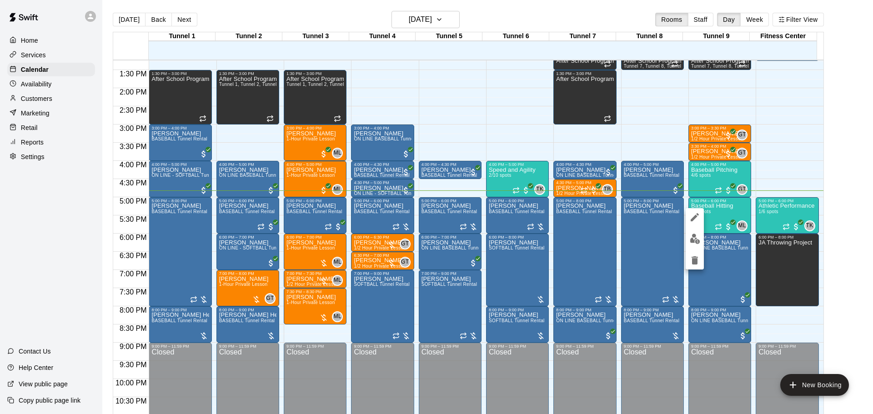
click at [742, 192] on div at bounding box center [436, 207] width 873 height 414
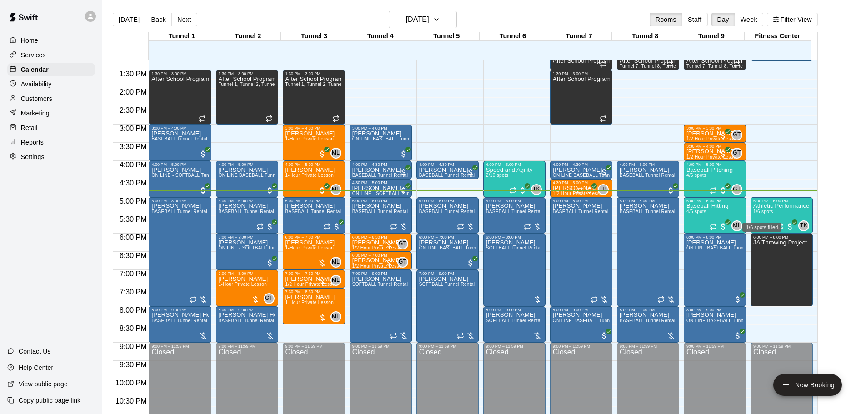
click at [764, 214] on span "1/6 spots" at bounding box center [763, 211] width 20 height 5
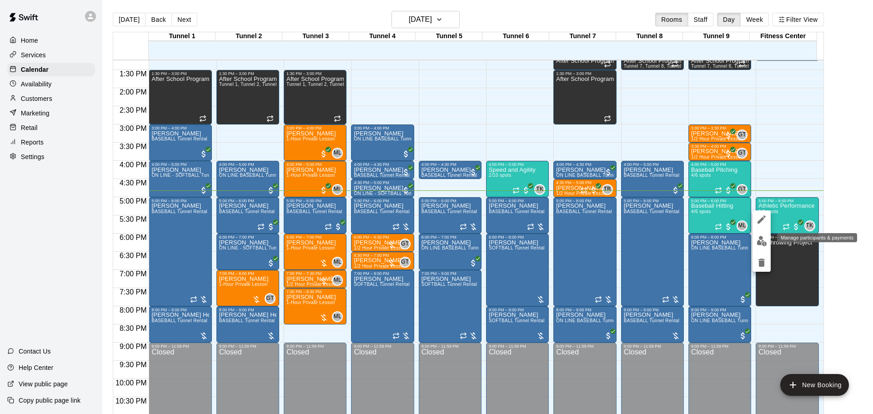
click at [759, 243] on img "edit" at bounding box center [761, 241] width 10 height 10
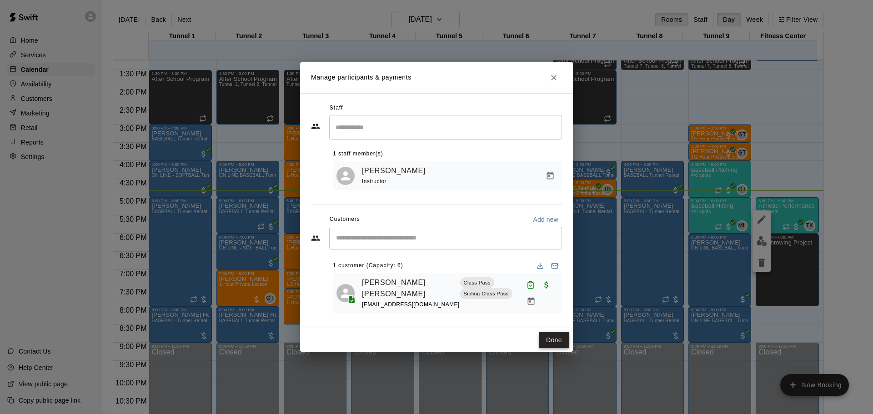
click at [544, 332] on button "Done" at bounding box center [554, 340] width 30 height 17
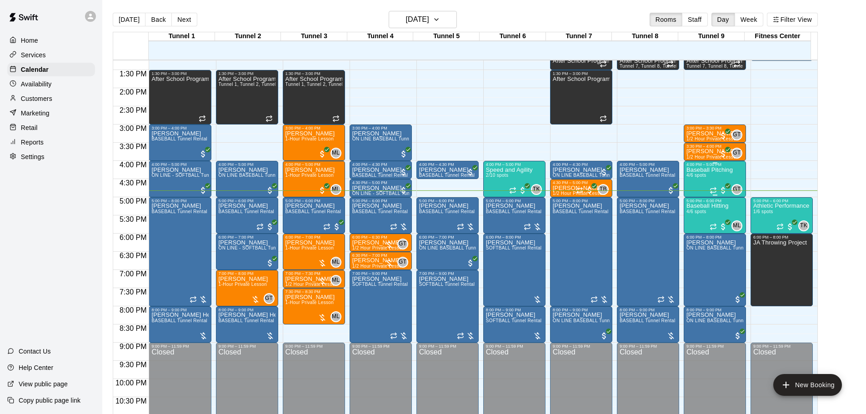
click at [707, 175] on div "Baseball Pitching 4/6 spots" at bounding box center [709, 374] width 46 height 414
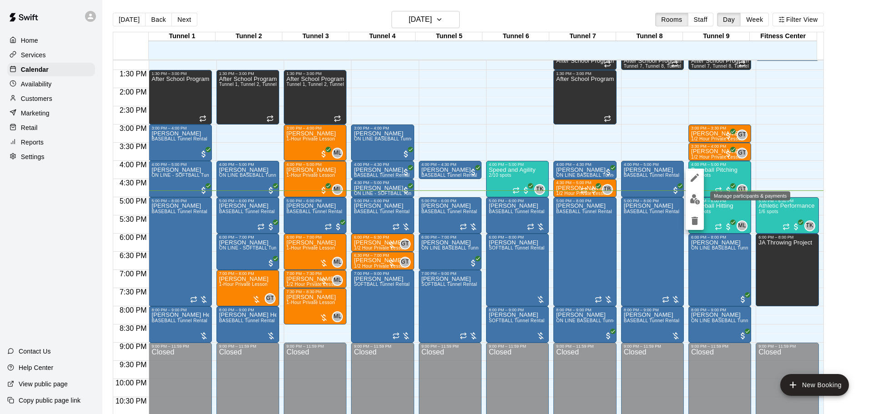
click at [698, 198] on img "edit" at bounding box center [694, 199] width 10 height 10
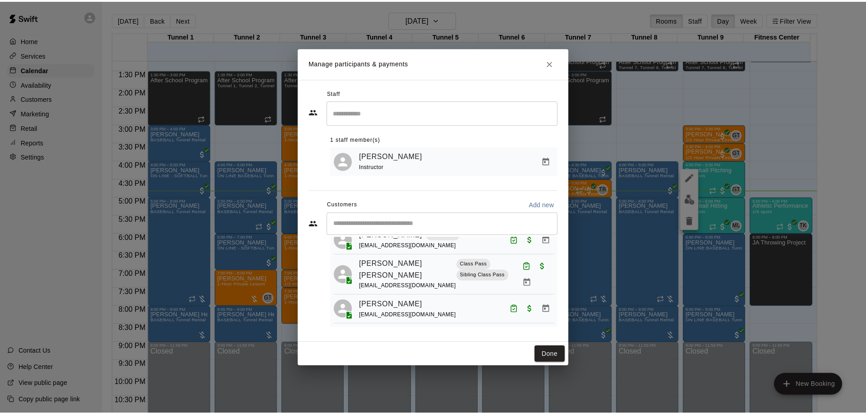
scroll to position [67, 0]
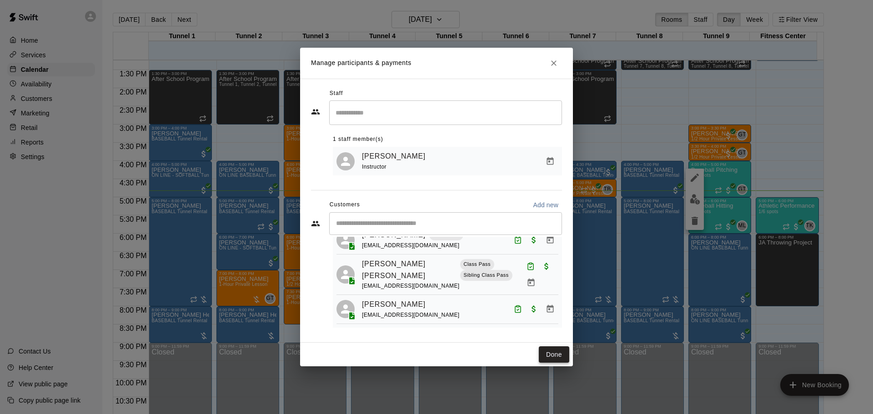
click at [553, 357] on button "Done" at bounding box center [554, 354] width 30 height 17
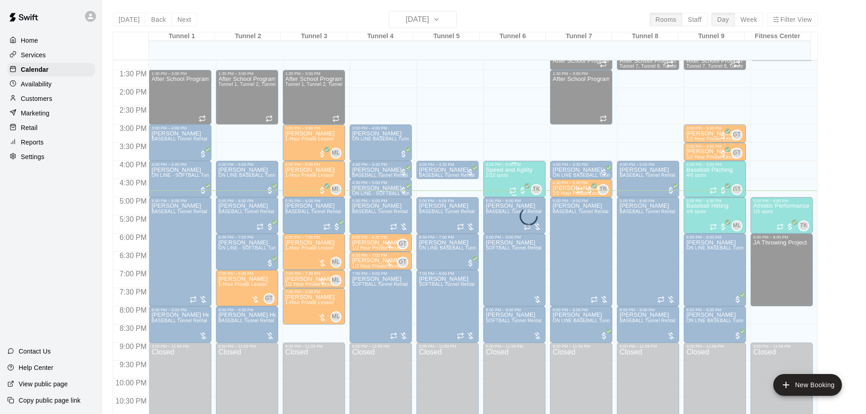
click at [498, 178] on span "2/10 spots" at bounding box center [497, 175] width 22 height 5
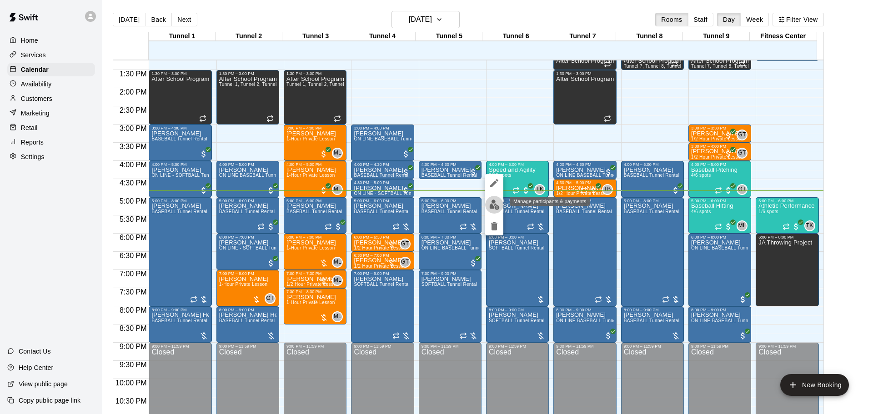
click at [499, 210] on button "edit" at bounding box center [494, 205] width 18 height 18
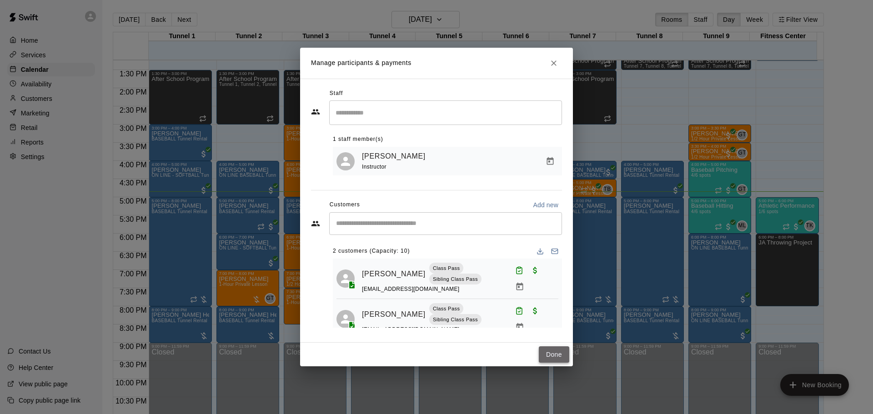
click at [565, 352] on button "Done" at bounding box center [554, 354] width 30 height 17
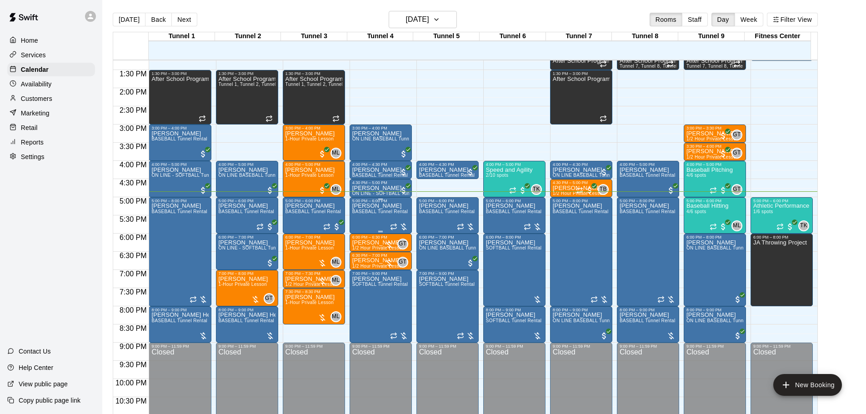
click at [383, 211] on span "BASEBALL Tunnel Rental" at bounding box center [380, 211] width 56 height 5
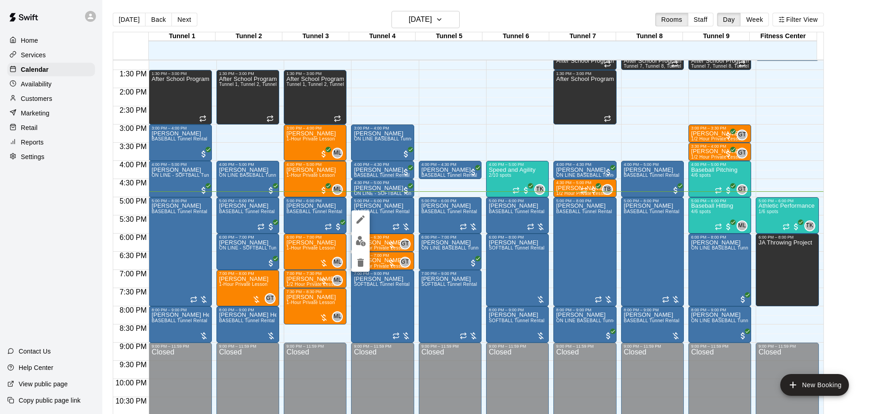
click at [361, 238] on img "edit" at bounding box center [360, 241] width 10 height 10
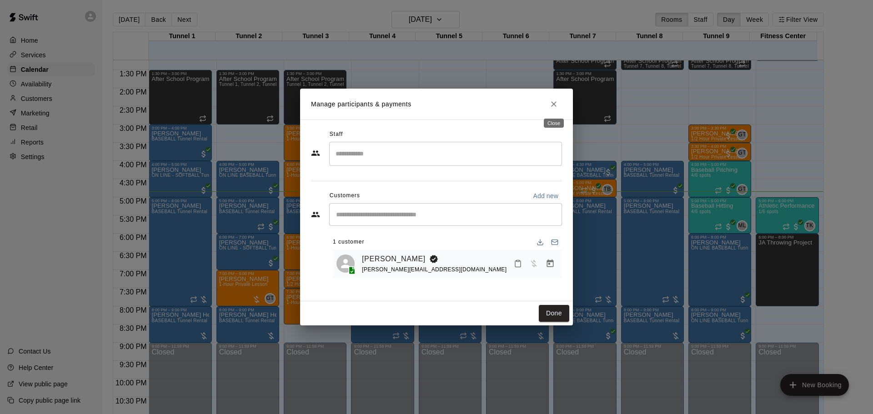
click at [555, 105] on icon "Close" at bounding box center [553, 104] width 9 height 9
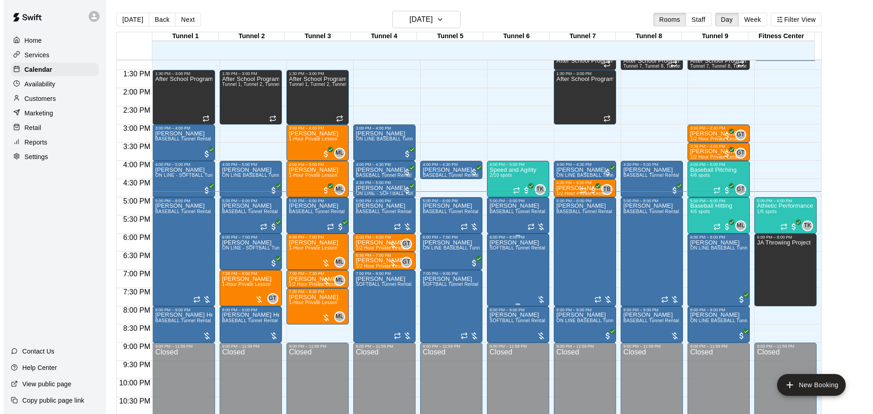
scroll to position [509, 0]
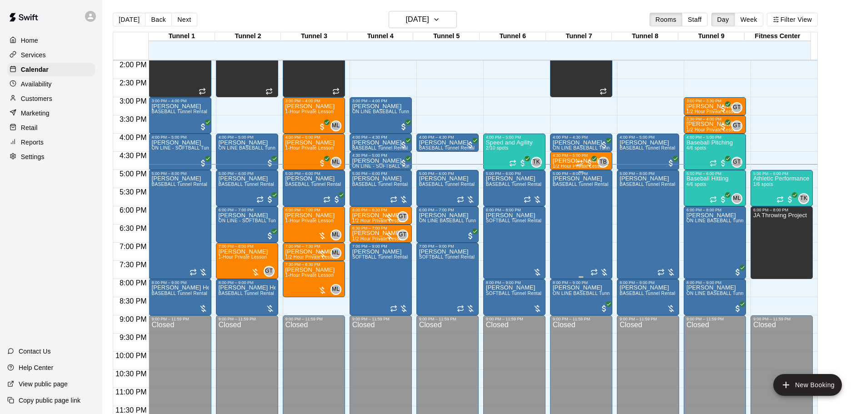
click at [578, 205] on div "[PERSON_NAME] BASEBALL Tunnel Rental" at bounding box center [581, 383] width 56 height 414
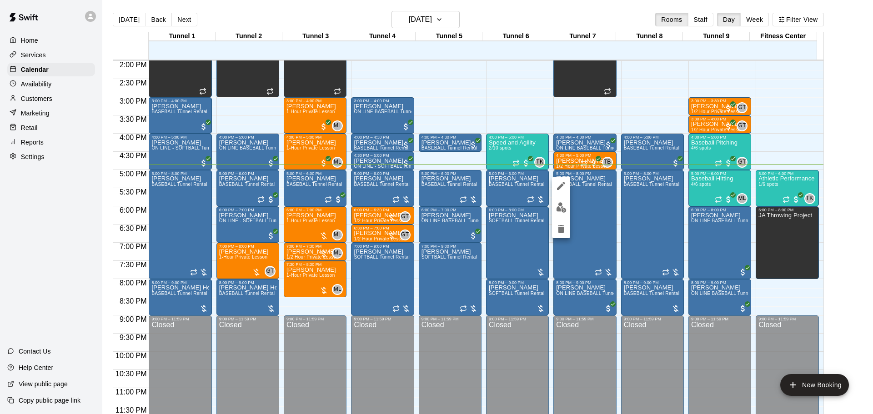
click at [127, 219] on div at bounding box center [436, 207] width 873 height 414
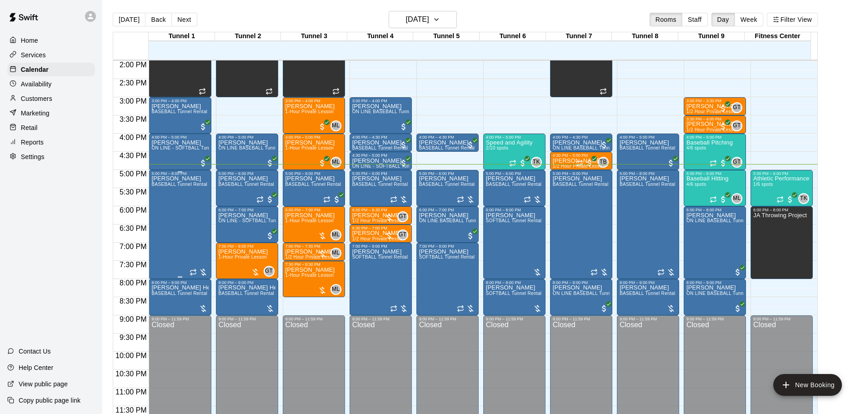
click at [173, 199] on div "[PERSON_NAME] BASEBALL Tunnel Rental" at bounding box center [179, 383] width 56 height 414
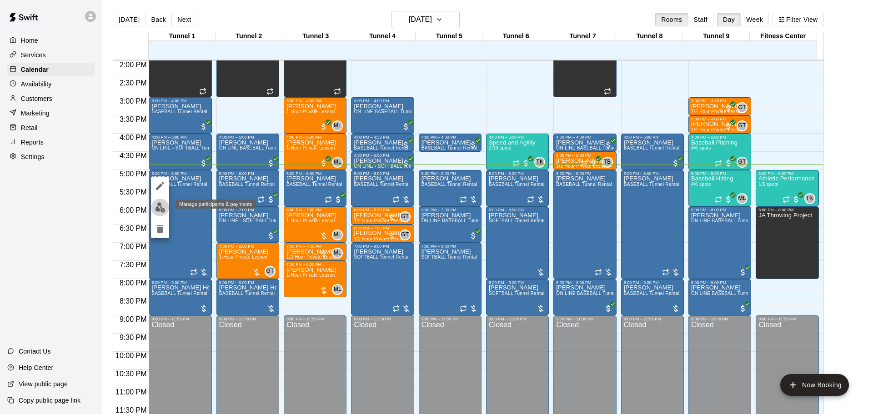
click at [164, 206] on img "edit" at bounding box center [160, 207] width 10 height 10
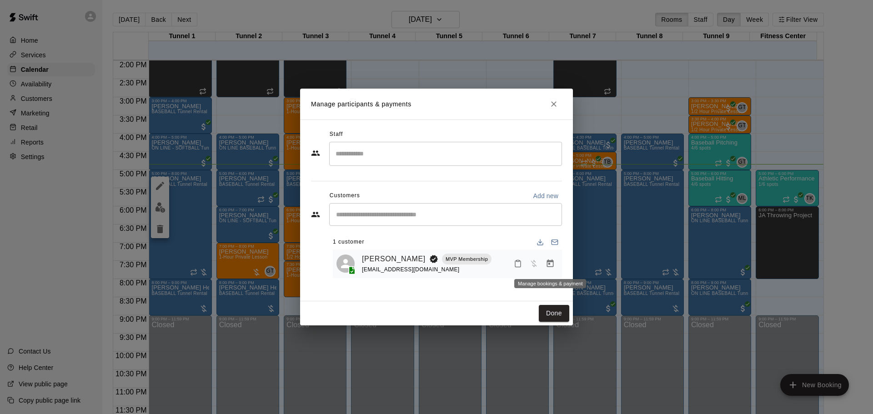
click at [544, 265] on button "Manage bookings & payment" at bounding box center [550, 263] width 16 height 16
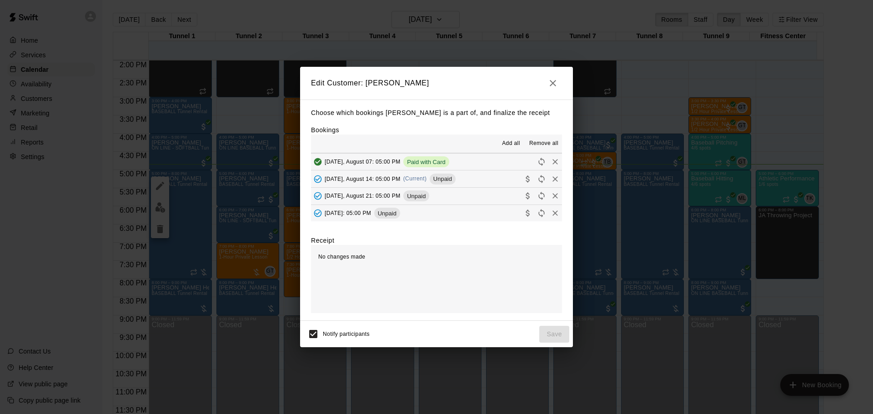
scroll to position [69, 0]
click at [436, 174] on div "[DATE], August 14: 05:00 PM (Current) Unpaid" at bounding box center [383, 179] width 145 height 14
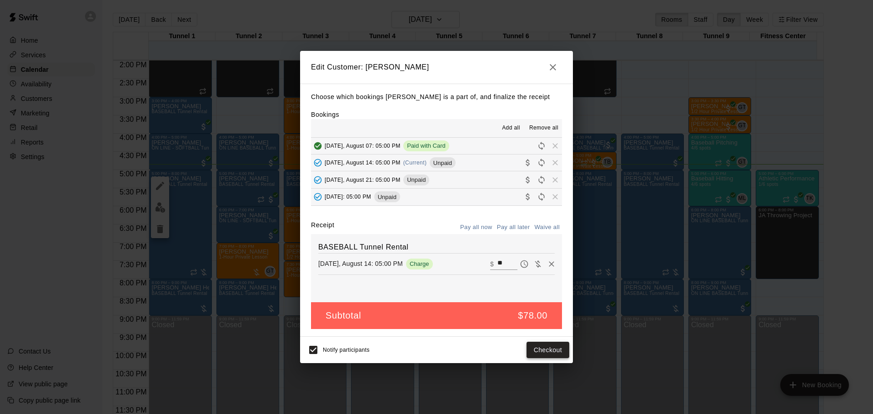
click at [553, 349] on button "Checkout" at bounding box center [547, 350] width 43 height 17
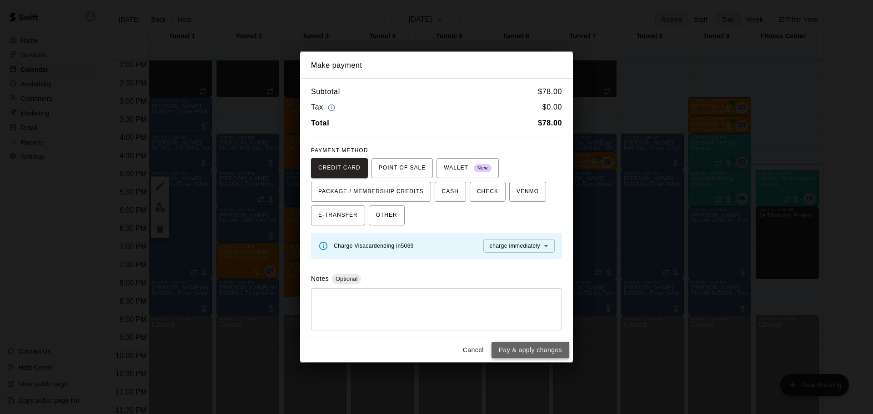
click at [525, 350] on button "Pay & apply changes" at bounding box center [530, 350] width 78 height 17
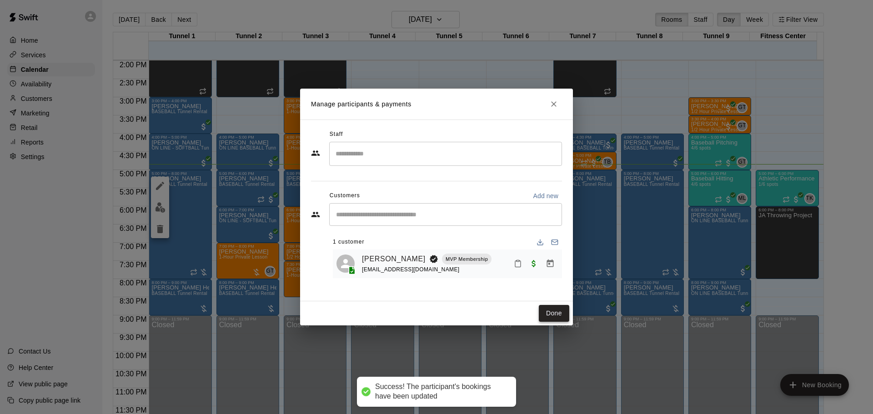
click at [541, 309] on button "Done" at bounding box center [554, 313] width 30 height 17
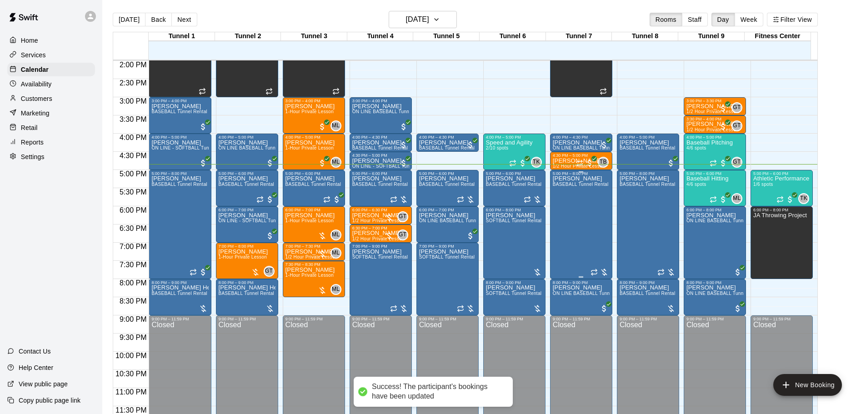
click at [558, 216] on div "[PERSON_NAME] BASEBALL Tunnel Rental" at bounding box center [581, 383] width 56 height 414
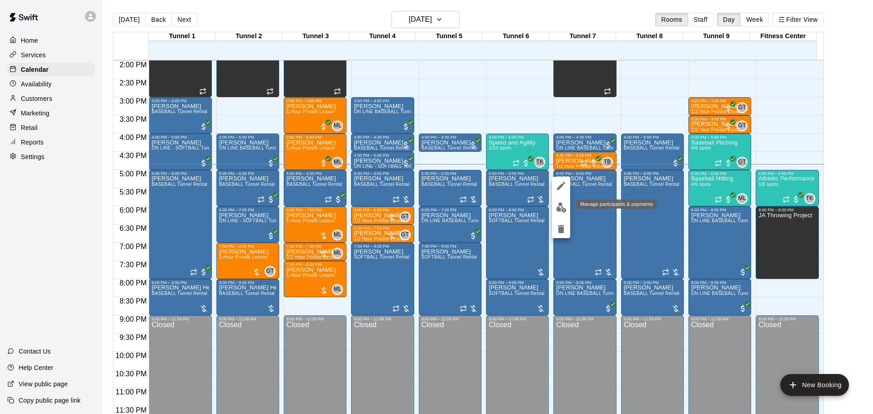
click at [559, 207] on img "edit" at bounding box center [561, 207] width 10 height 10
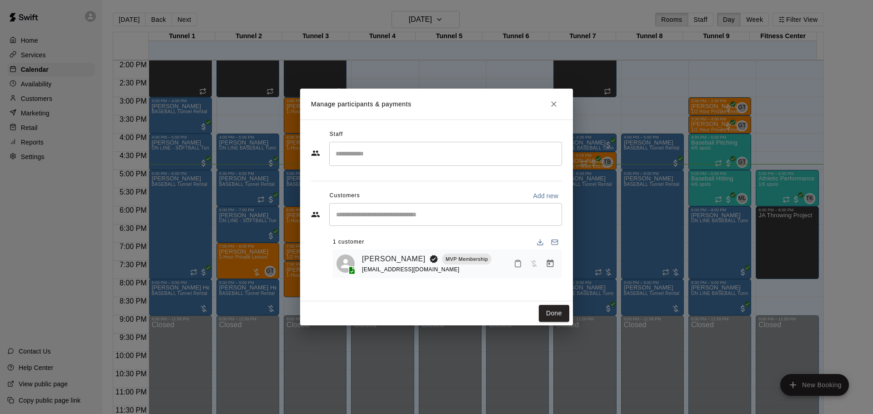
click at [553, 263] on icon "Manage bookings & payment" at bounding box center [550, 264] width 7 height 8
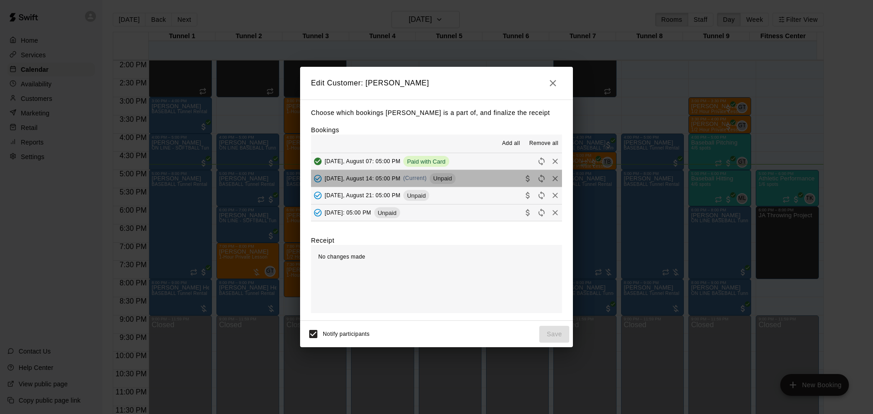
click at [441, 180] on span "Unpaid" at bounding box center [442, 178] width 26 height 7
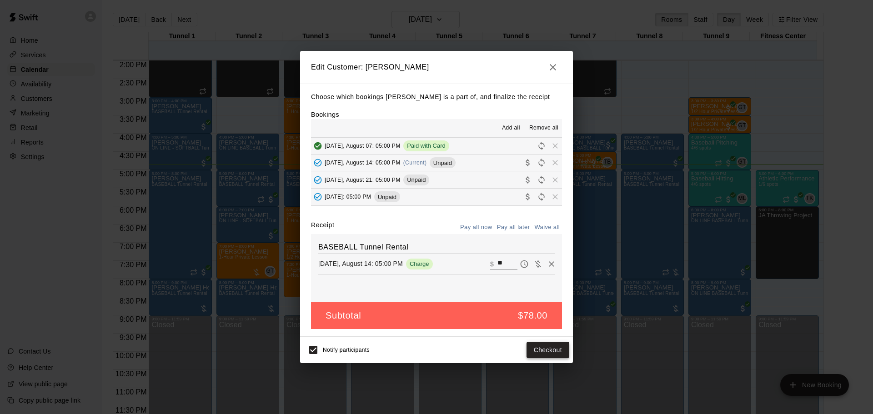
click at [550, 348] on button "Checkout" at bounding box center [547, 350] width 43 height 17
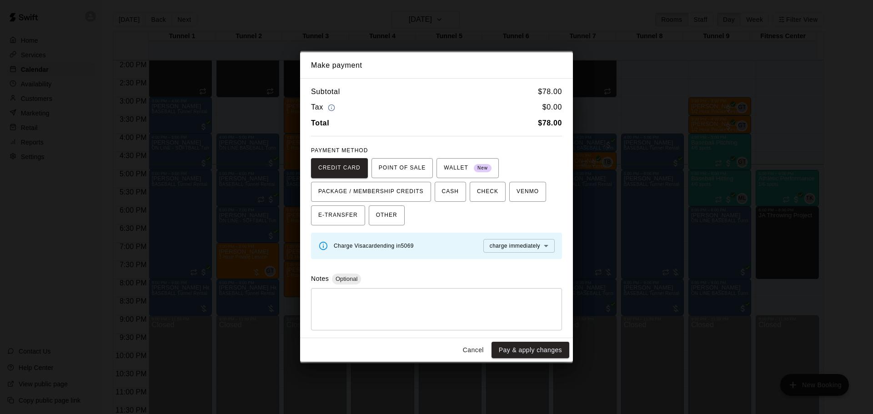
click at [543, 344] on button "Pay & apply changes" at bounding box center [530, 350] width 78 height 17
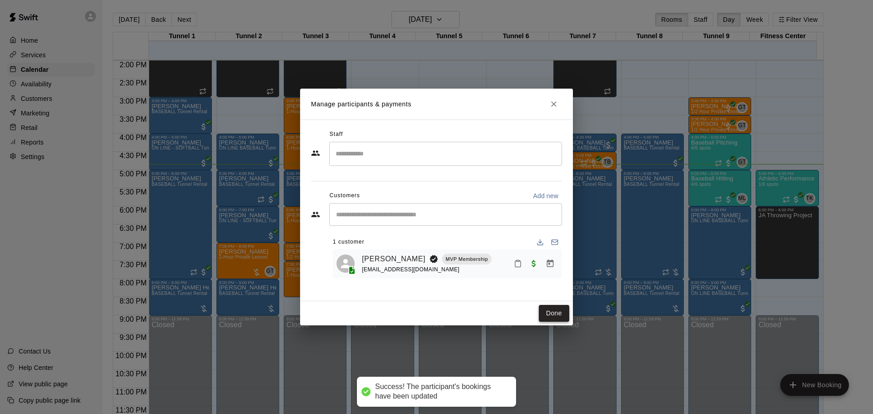
click at [550, 312] on button "Done" at bounding box center [554, 313] width 30 height 17
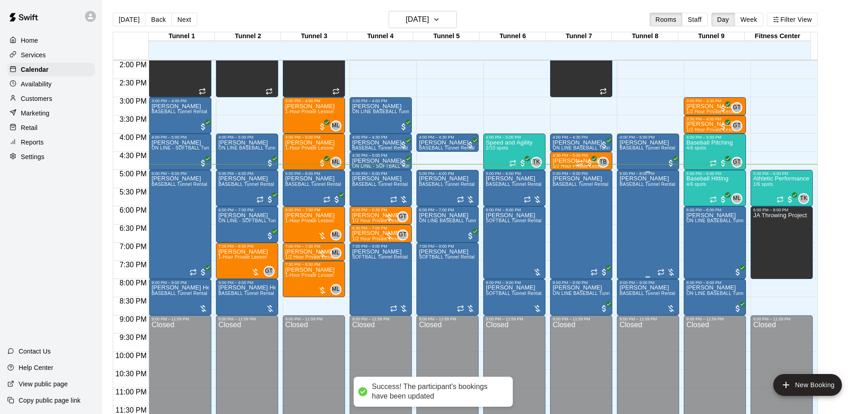
click at [629, 213] on div "[PERSON_NAME] BASEBALL Tunnel Rental" at bounding box center [647, 383] width 56 height 414
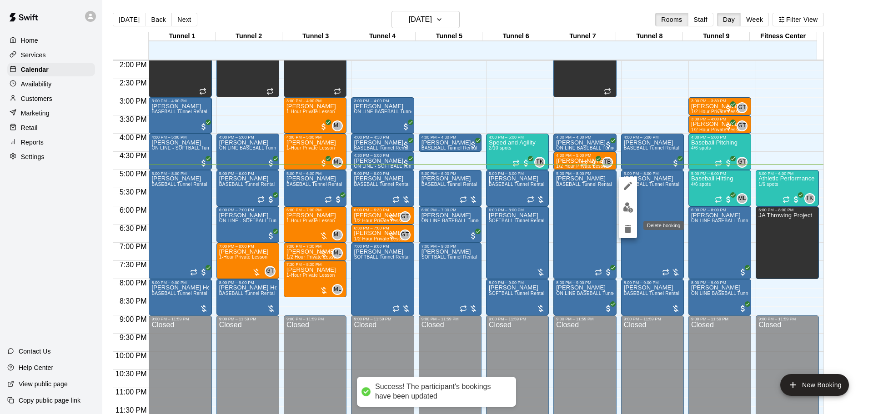
click at [629, 212] on img "edit" at bounding box center [628, 207] width 10 height 10
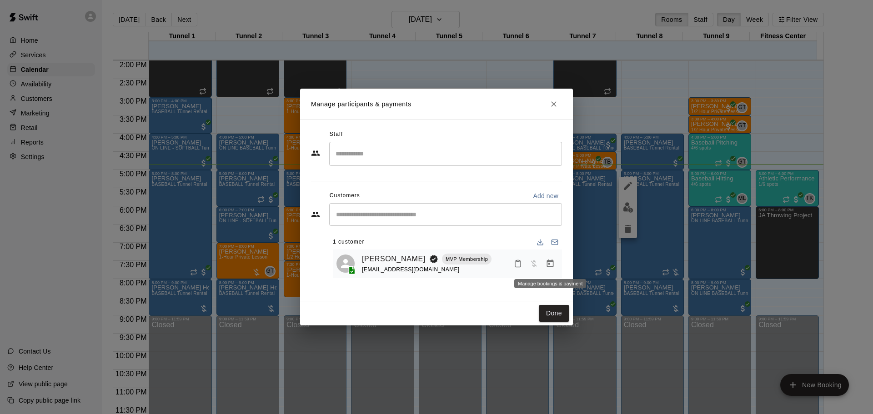
click at [544, 266] on button "Manage bookings & payment" at bounding box center [550, 263] width 16 height 16
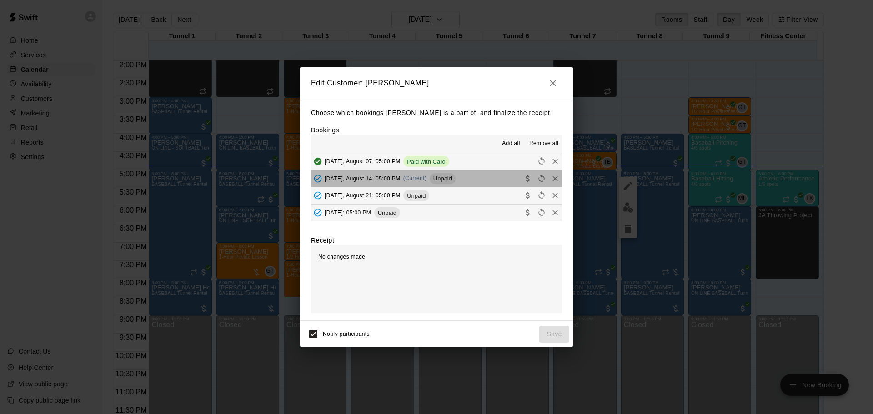
click at [439, 175] on div "Unpaid" at bounding box center [442, 178] width 26 height 11
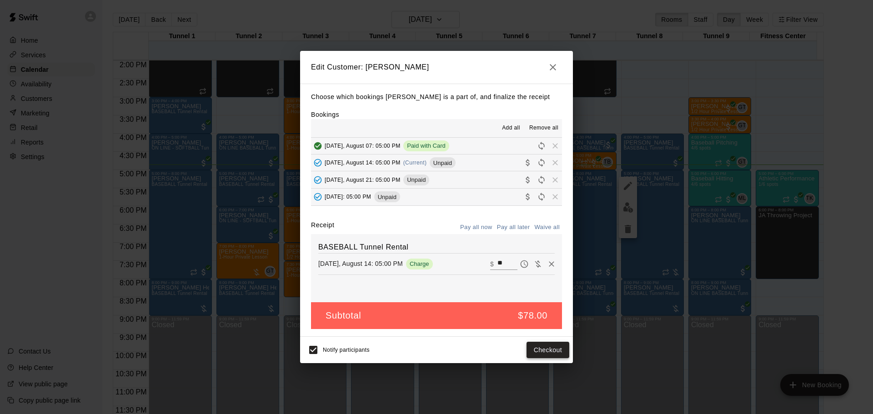
click at [549, 346] on button "Checkout" at bounding box center [547, 350] width 43 height 17
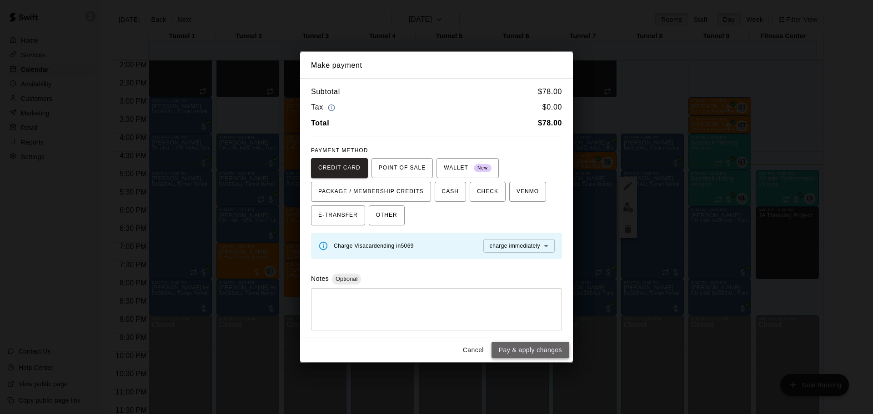
click at [524, 352] on button "Pay & apply changes" at bounding box center [530, 350] width 78 height 17
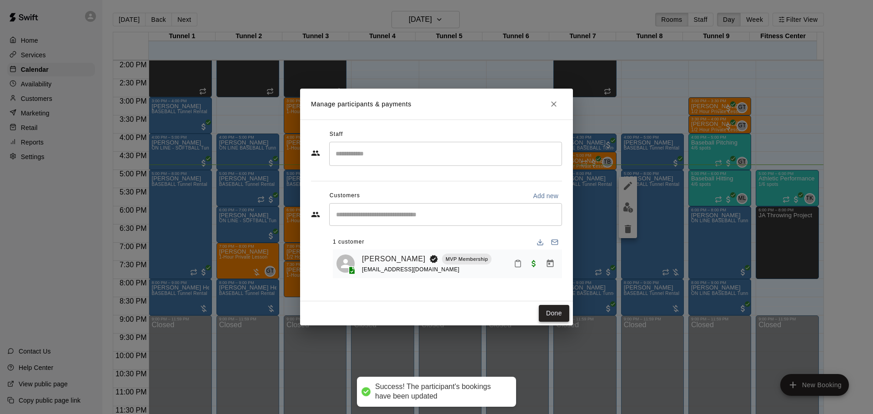
click at [549, 314] on button "Done" at bounding box center [554, 313] width 30 height 17
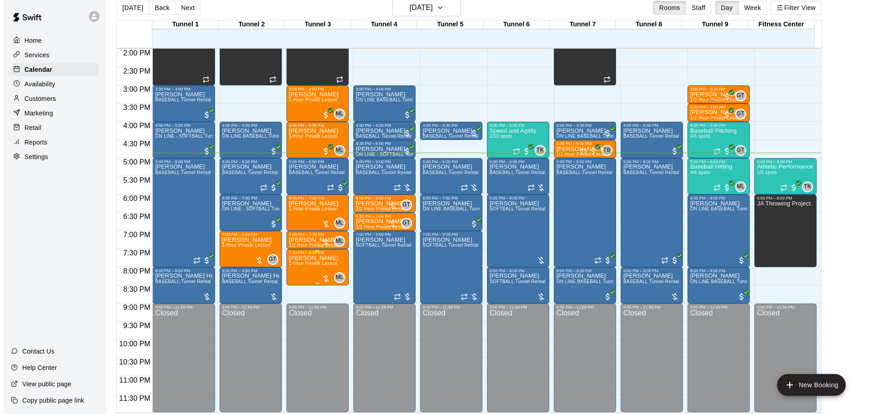
scroll to position [15, 0]
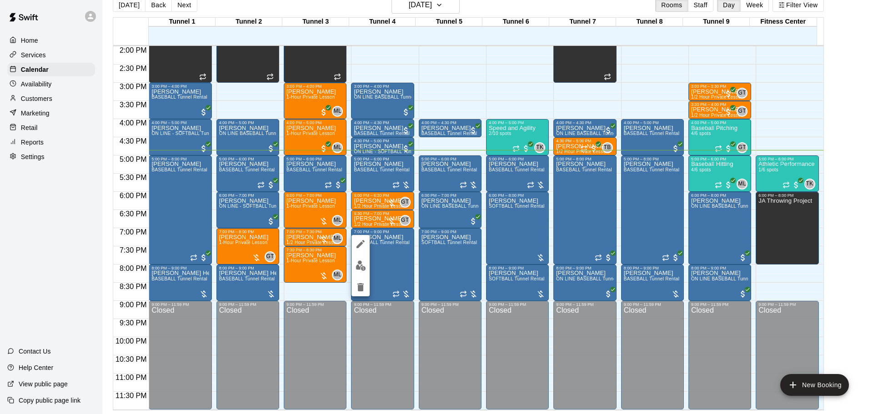
click at [359, 261] on img "edit" at bounding box center [360, 265] width 10 height 10
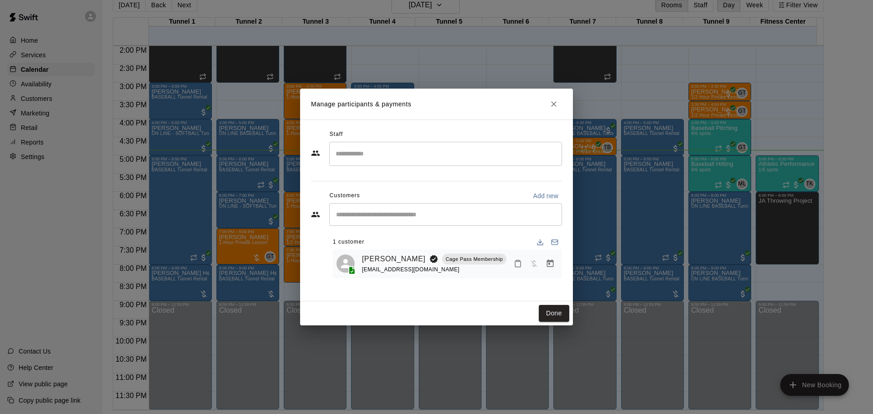
click at [552, 266] on icon "Manage bookings & payment" at bounding box center [549, 263] width 9 height 9
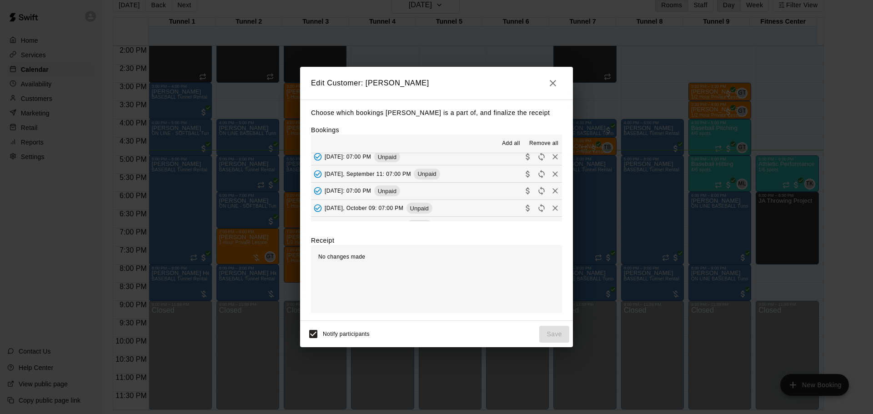
scroll to position [182, 0]
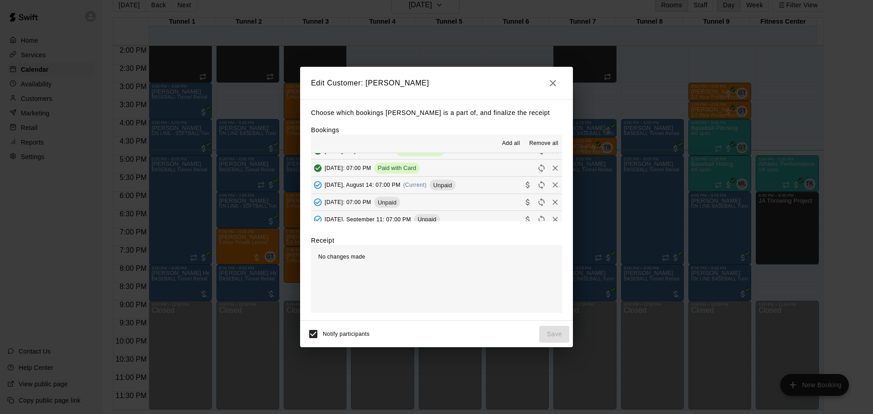
click at [454, 182] on div "Unpaid" at bounding box center [442, 185] width 26 height 11
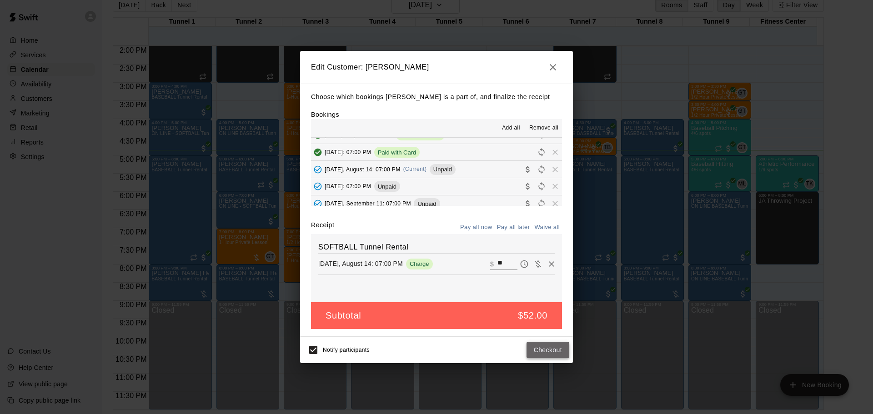
click at [543, 350] on button "Checkout" at bounding box center [547, 350] width 43 height 17
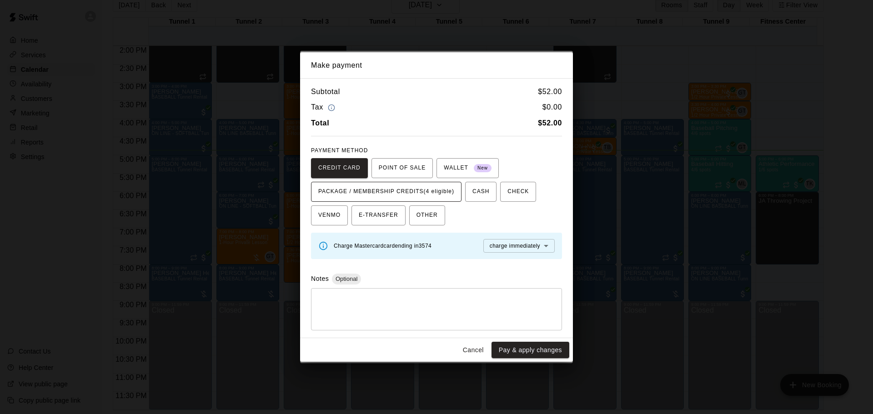
click at [384, 192] on span "PACKAGE / MEMBERSHIP CREDITS (4 eligible)" at bounding box center [386, 192] width 136 height 15
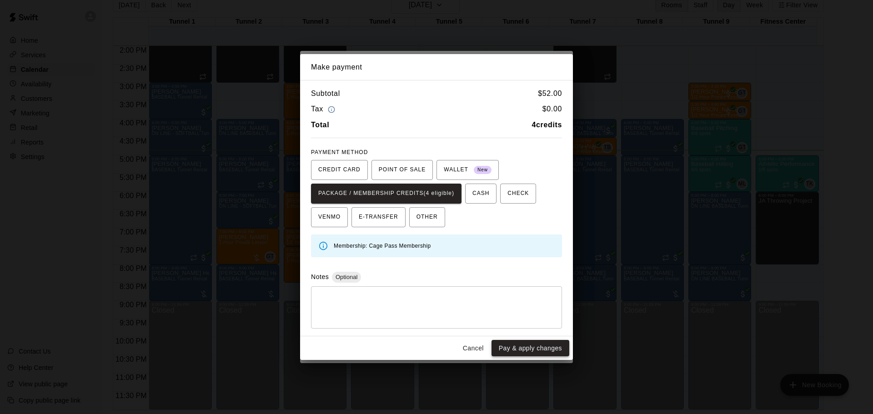
click at [536, 347] on button "Pay & apply changes" at bounding box center [530, 348] width 78 height 17
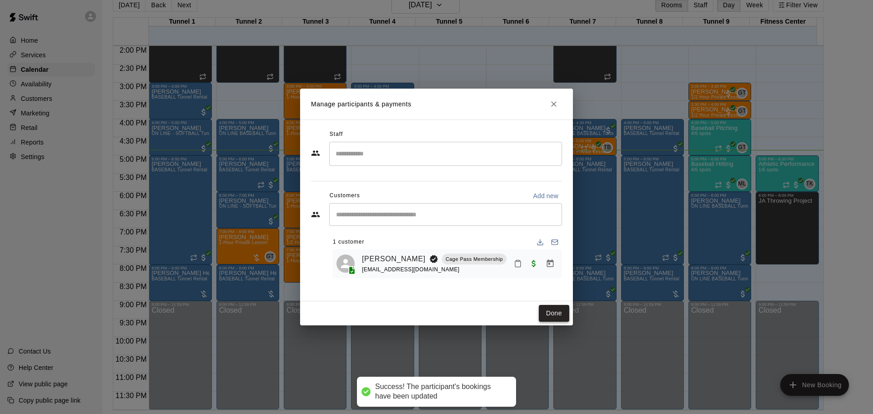
click at [541, 310] on button "Done" at bounding box center [554, 313] width 30 height 17
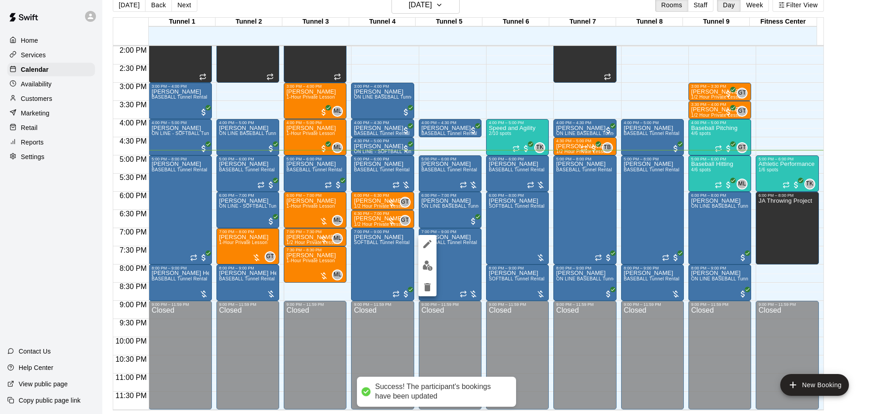
click at [432, 265] on img "edit" at bounding box center [427, 265] width 10 height 10
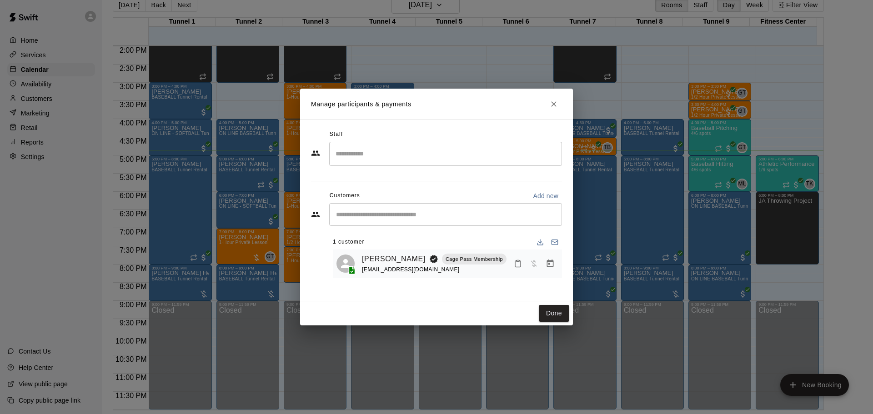
click at [551, 268] on icon "Manage bookings & payment" at bounding box center [549, 263] width 9 height 9
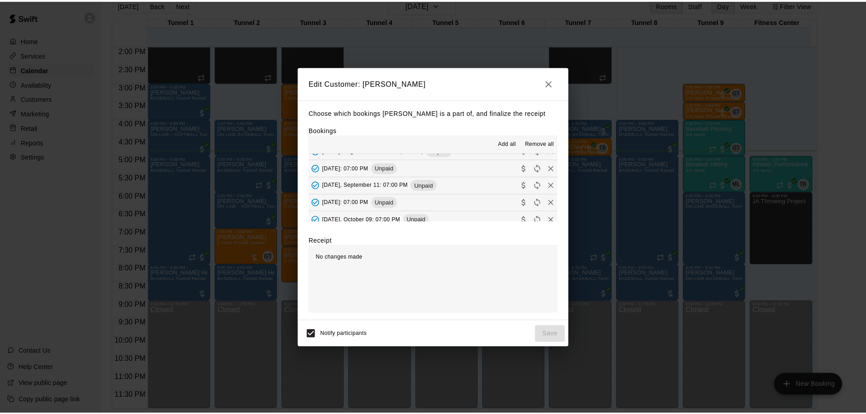
scroll to position [136, 0]
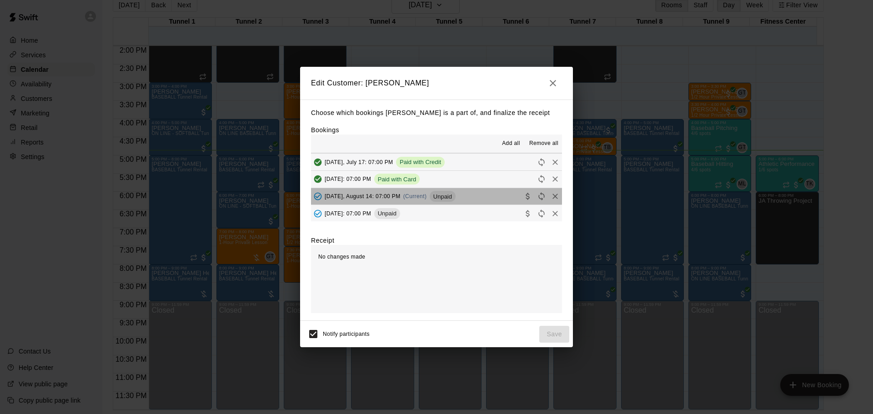
click at [443, 197] on span "Unpaid" at bounding box center [442, 196] width 26 height 7
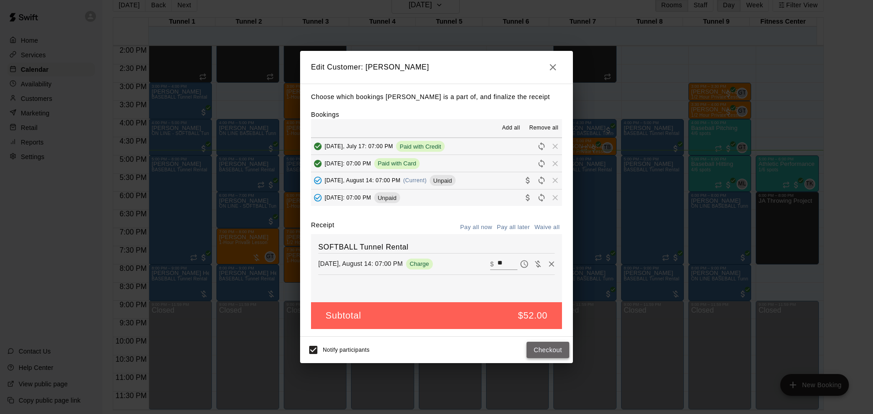
click at [544, 348] on button "Checkout" at bounding box center [547, 350] width 43 height 17
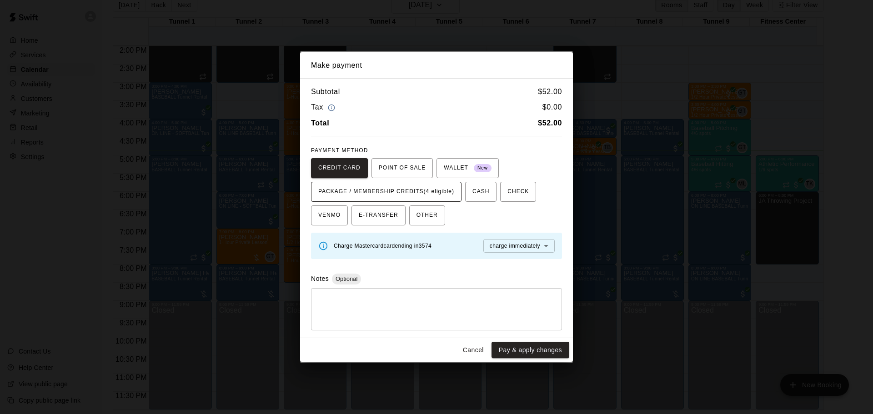
click at [415, 195] on span "PACKAGE / MEMBERSHIP CREDITS (4 eligible)" at bounding box center [386, 192] width 136 height 15
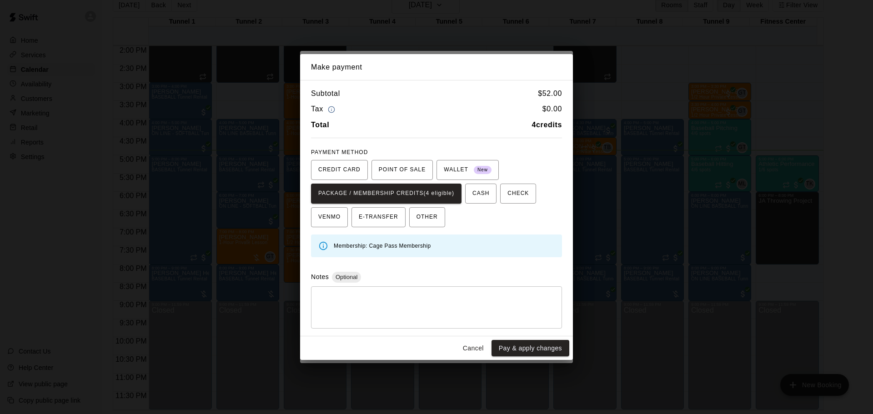
click at [526, 345] on button "Pay & apply changes" at bounding box center [530, 348] width 78 height 17
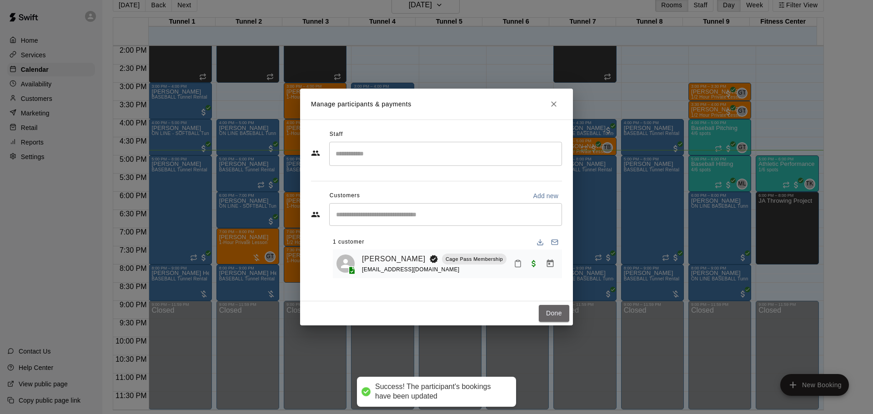
drag, startPoint x: 556, startPoint y: 309, endPoint x: 636, endPoint y: 320, distance: 81.1
click at [557, 310] on button "Done" at bounding box center [554, 313] width 30 height 17
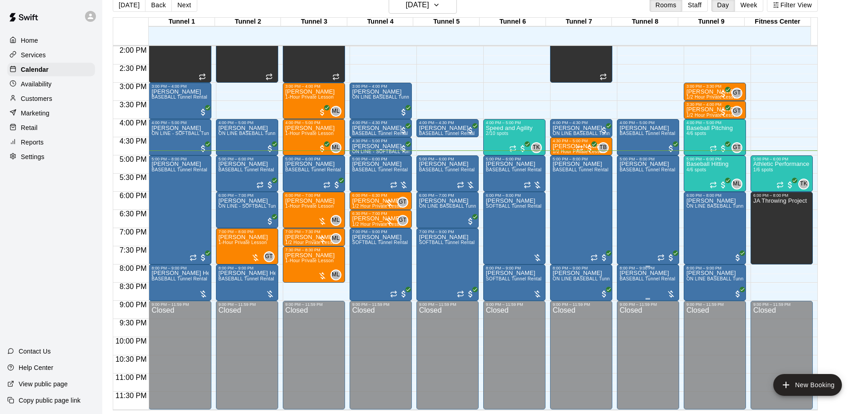
click at [647, 273] on p "[PERSON_NAME]" at bounding box center [647, 273] width 56 height 0
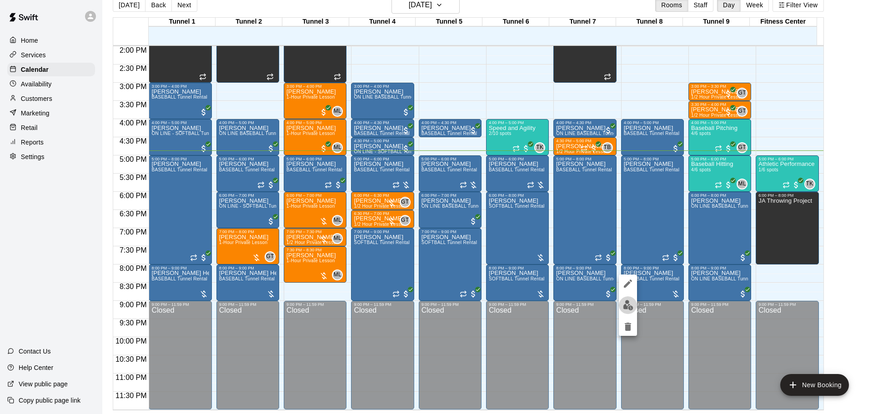
click at [632, 301] on img "edit" at bounding box center [628, 305] width 10 height 10
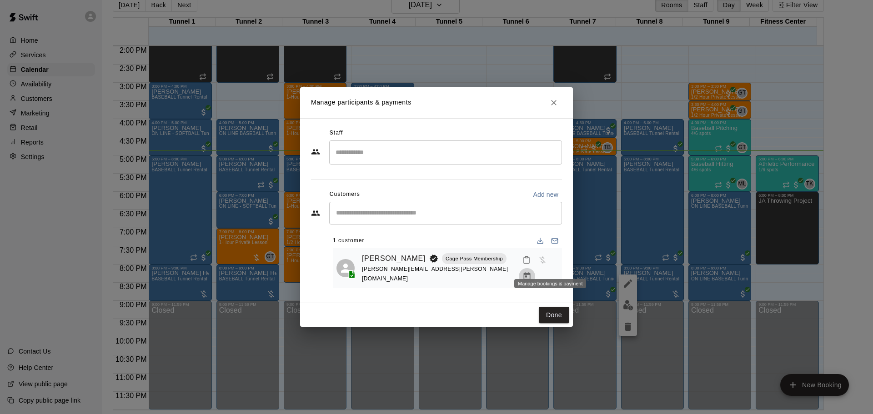
click at [535, 270] on button "Manage bookings & payment" at bounding box center [527, 276] width 16 height 16
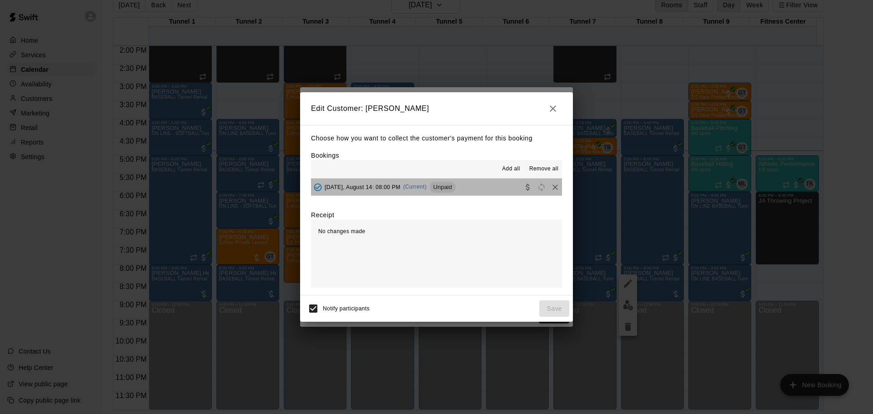
drag, startPoint x: 439, startPoint y: 188, endPoint x: 557, endPoint y: 288, distance: 154.4
click at [442, 190] on span "Unpaid" at bounding box center [442, 187] width 26 height 7
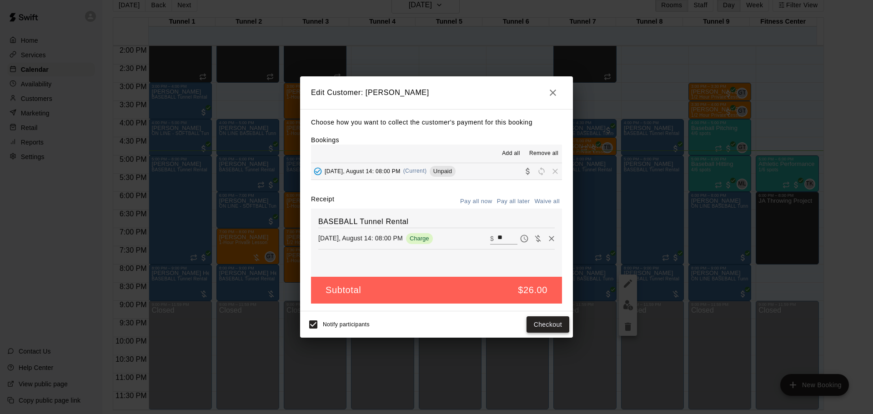
click at [551, 319] on button "Checkout" at bounding box center [547, 324] width 43 height 17
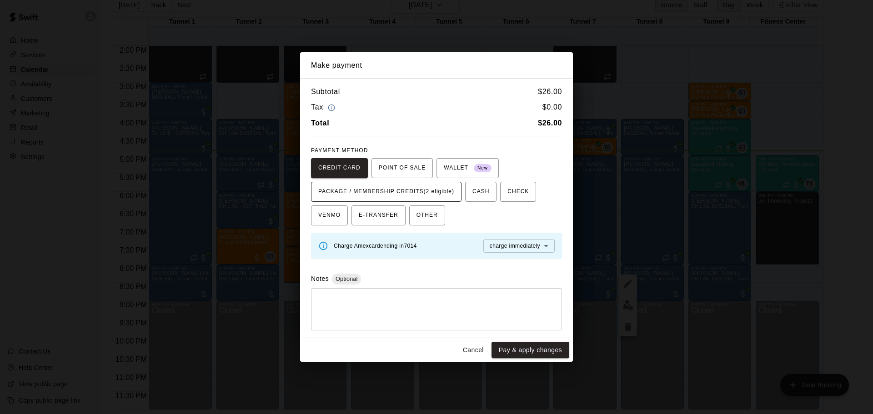
click at [406, 199] on span "PACKAGE / MEMBERSHIP CREDITS (2 eligible)" at bounding box center [386, 192] width 136 height 15
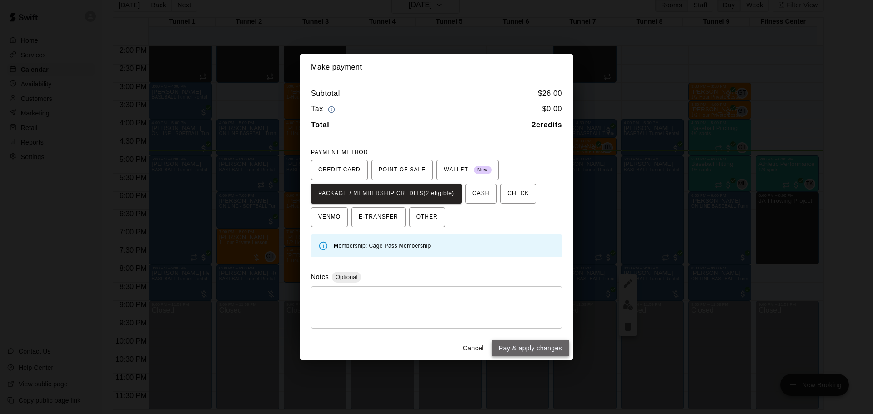
click at [551, 351] on button "Pay & apply changes" at bounding box center [530, 348] width 78 height 17
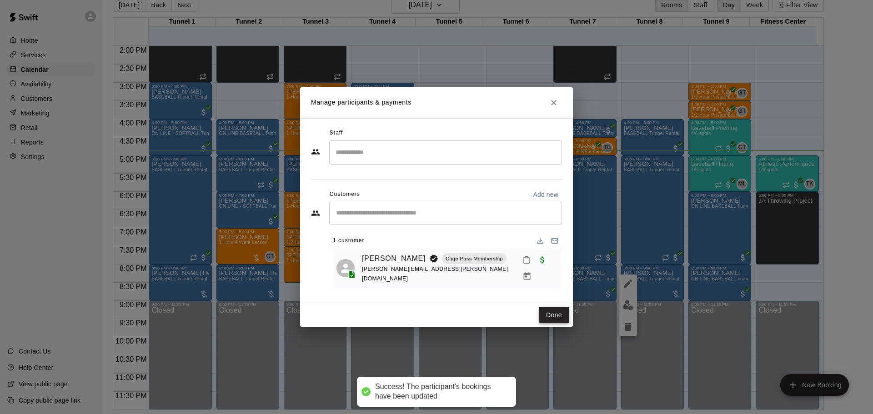
click at [554, 312] on button "Done" at bounding box center [554, 315] width 30 height 17
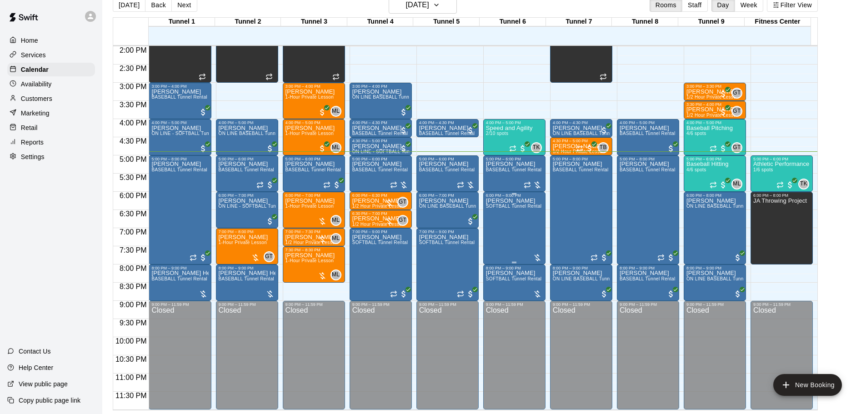
click at [513, 233] on div "[PERSON_NAME] SOFTBALL Tunnel Rental" at bounding box center [514, 405] width 56 height 414
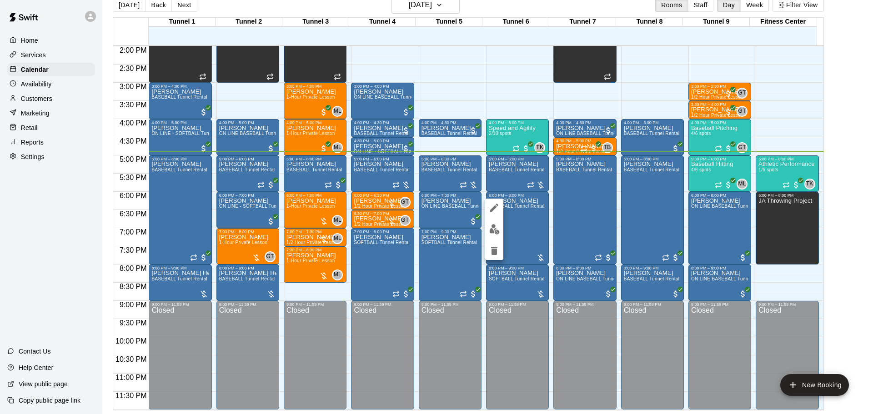
click at [495, 231] on img "edit" at bounding box center [494, 229] width 10 height 10
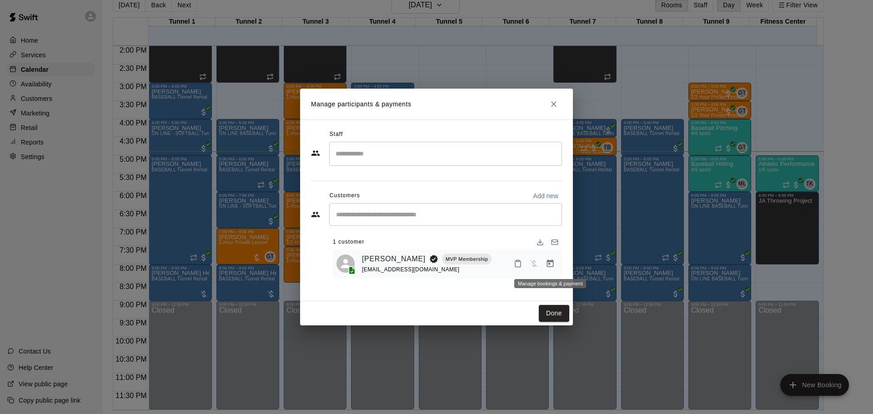
click at [544, 267] on button "Manage bookings & payment" at bounding box center [550, 263] width 16 height 16
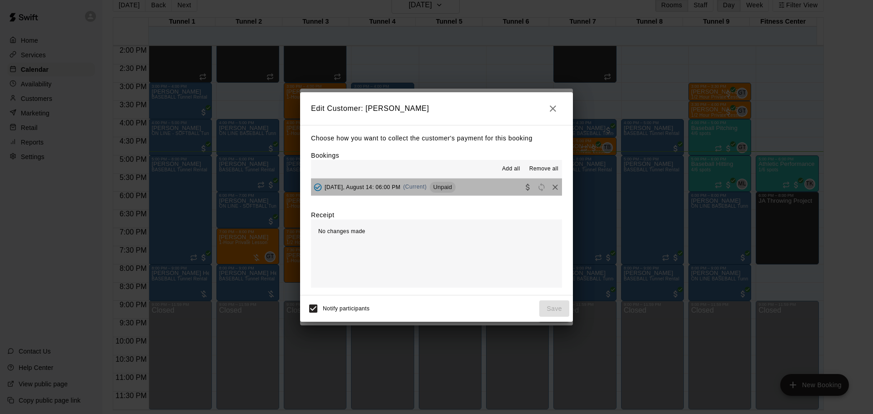
click at [455, 190] on span "Unpaid" at bounding box center [442, 187] width 26 height 7
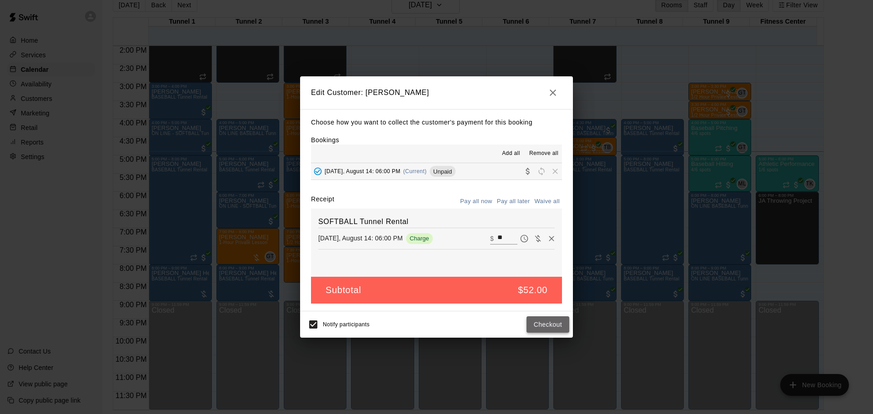
click at [555, 320] on button "Checkout" at bounding box center [547, 324] width 43 height 17
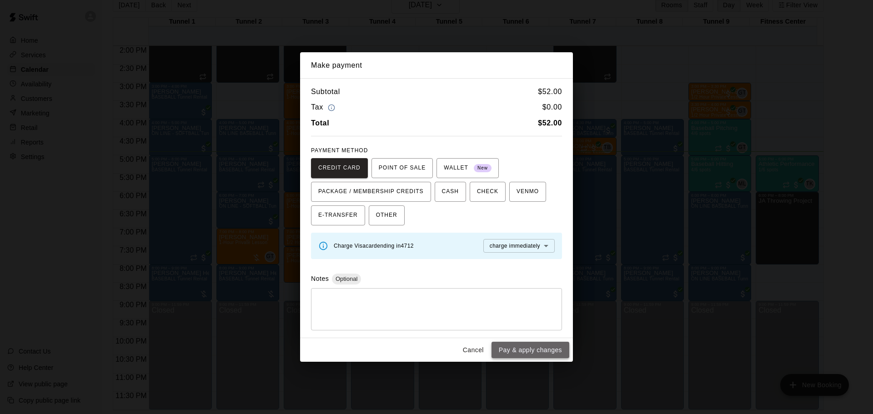
click at [536, 352] on button "Pay & apply changes" at bounding box center [530, 350] width 78 height 17
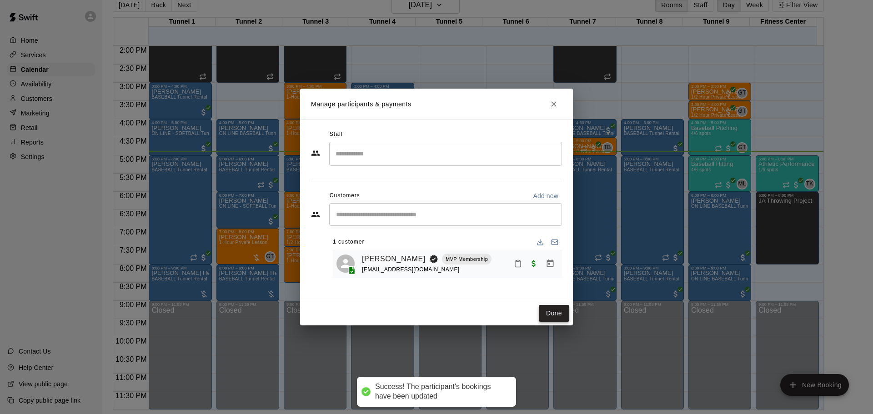
click at [544, 313] on button "Done" at bounding box center [554, 313] width 30 height 17
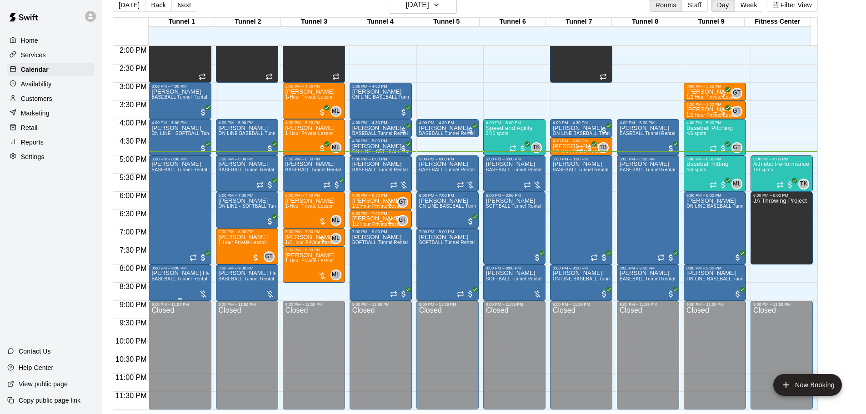
click at [184, 280] on span "BASEBALL Tunnel Rental" at bounding box center [179, 278] width 56 height 5
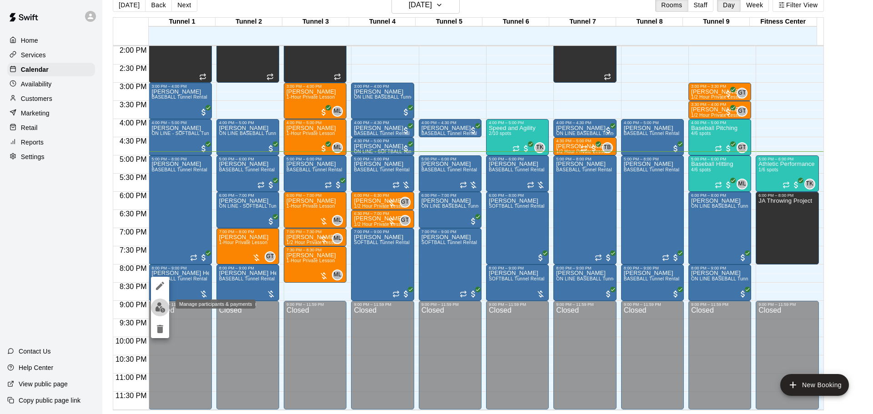
click at [161, 307] on img "edit" at bounding box center [160, 307] width 10 height 10
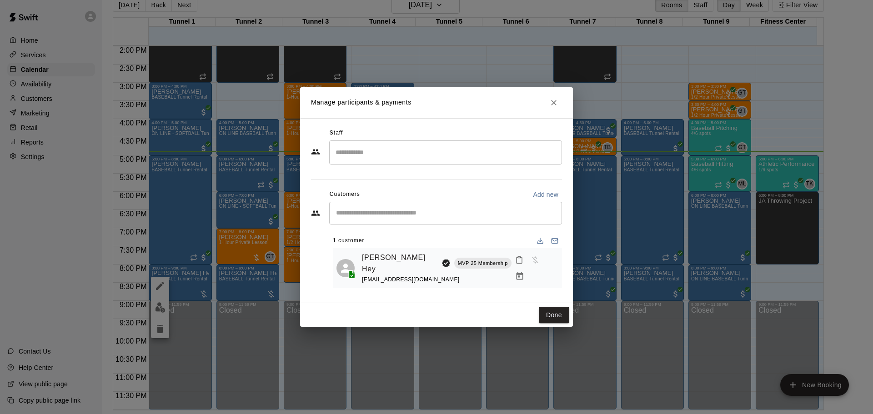
click at [524, 272] on icon "Manage bookings & payment" at bounding box center [519, 276] width 9 height 9
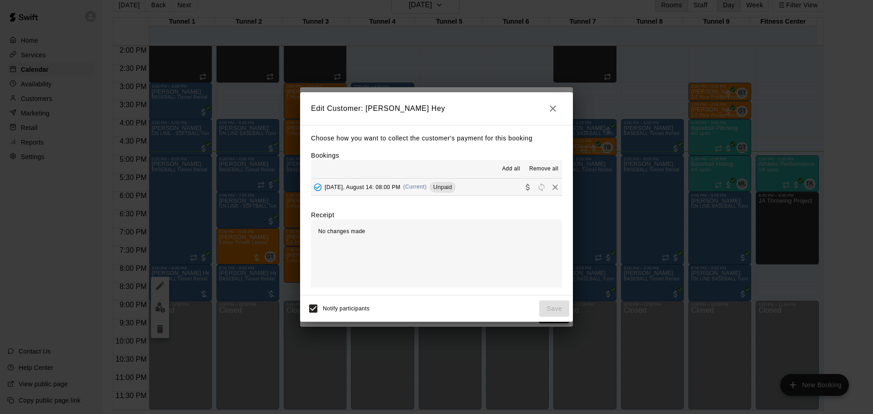
click at [433, 193] on div "[DATE], August 14: 08:00 PM (Current) Unpaid" at bounding box center [383, 187] width 145 height 14
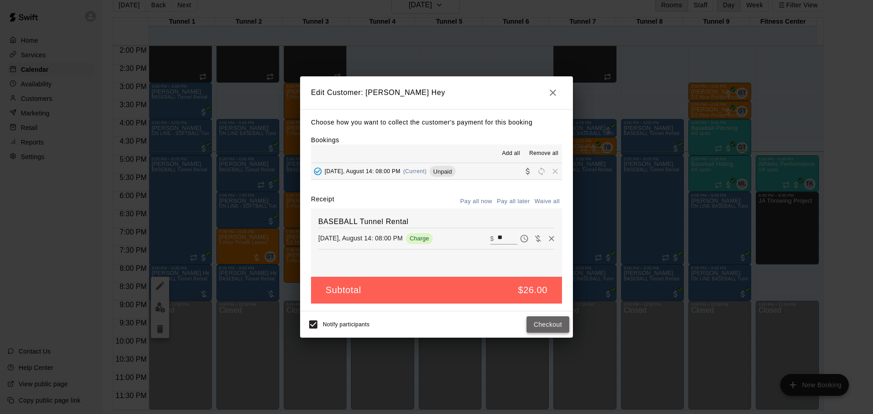
click at [553, 319] on button "Checkout" at bounding box center [547, 324] width 43 height 17
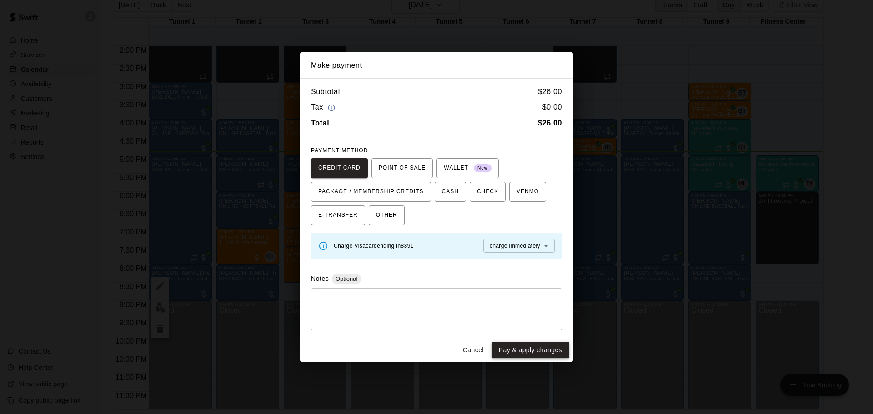
click at [549, 350] on button "Pay & apply changes" at bounding box center [530, 350] width 78 height 17
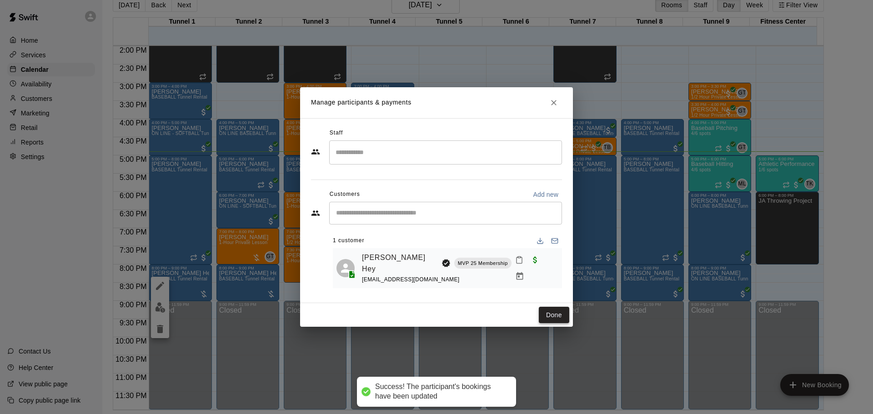
click at [554, 314] on button "Done" at bounding box center [554, 315] width 30 height 17
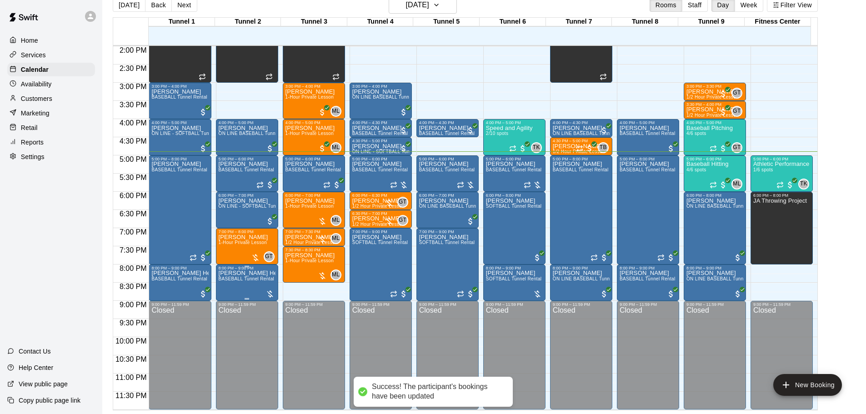
click at [239, 279] on span "BASEBALL Tunnel Rental" at bounding box center [247, 278] width 56 height 5
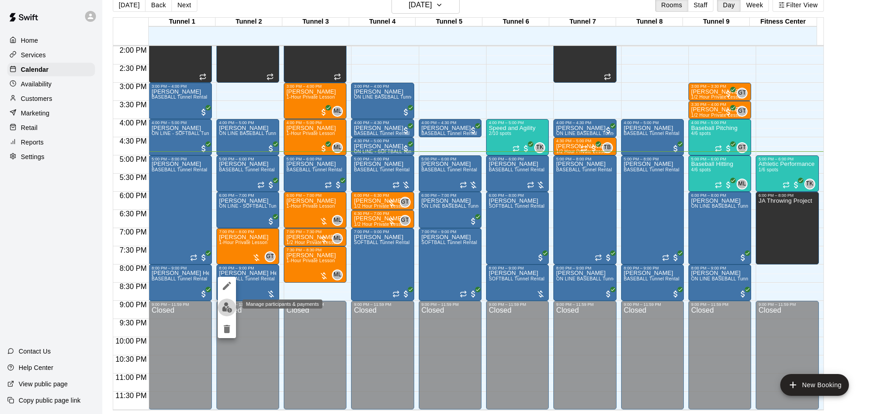
click at [225, 304] on img "edit" at bounding box center [227, 307] width 10 height 10
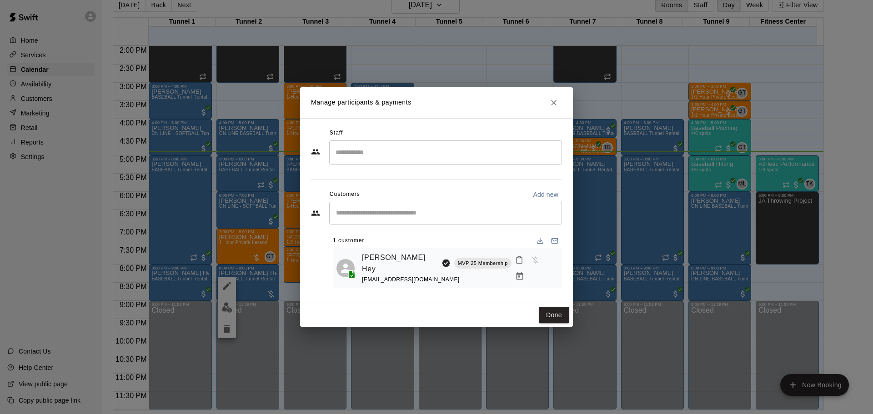
click at [528, 268] on button "Manage bookings & payment" at bounding box center [519, 276] width 16 height 16
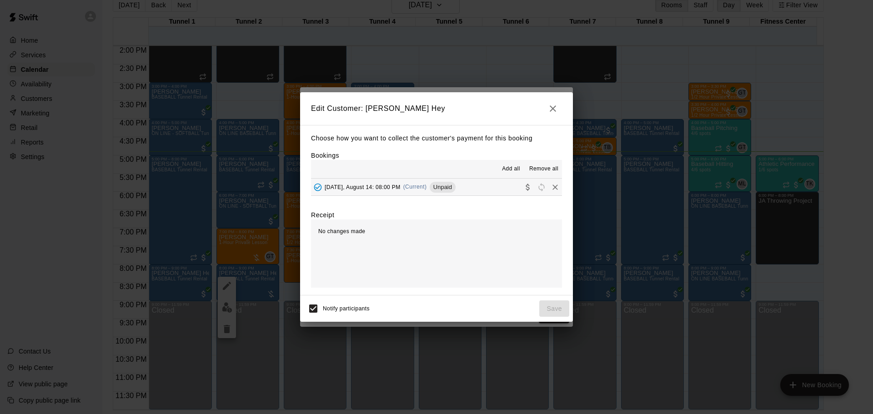
click at [433, 186] on div "[DATE], August 14: 08:00 PM (Current) Unpaid" at bounding box center [383, 187] width 145 height 14
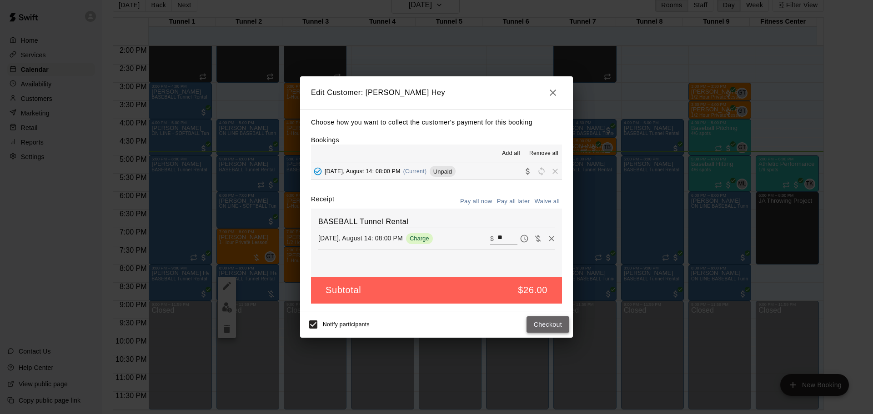
click at [542, 321] on button "Checkout" at bounding box center [547, 324] width 43 height 17
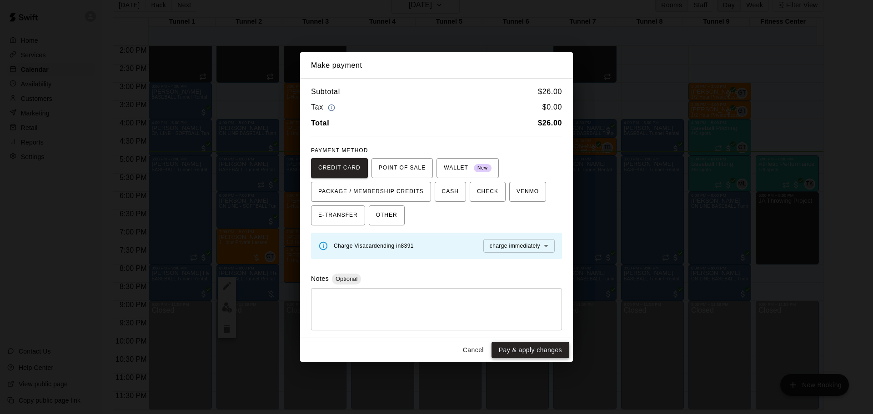
click at [528, 354] on button "Pay & apply changes" at bounding box center [530, 350] width 78 height 17
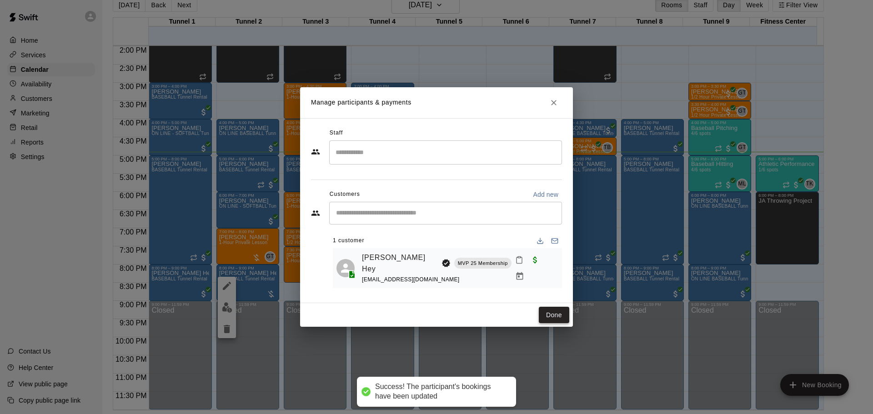
click at [550, 309] on button "Done" at bounding box center [554, 315] width 30 height 17
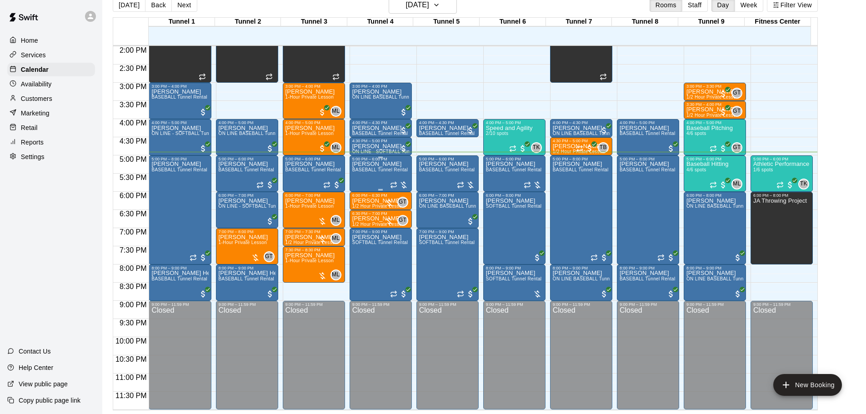
click at [374, 164] on p "[PERSON_NAME]" at bounding box center [380, 164] width 56 height 0
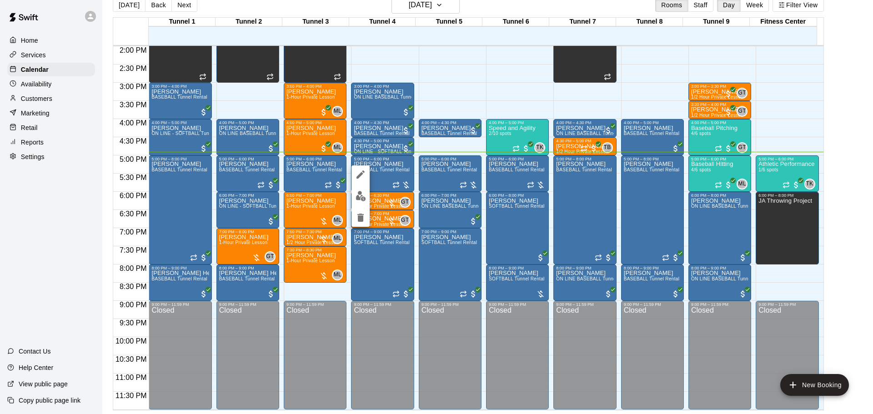
click at [354, 193] on button "edit" at bounding box center [360, 196] width 18 height 18
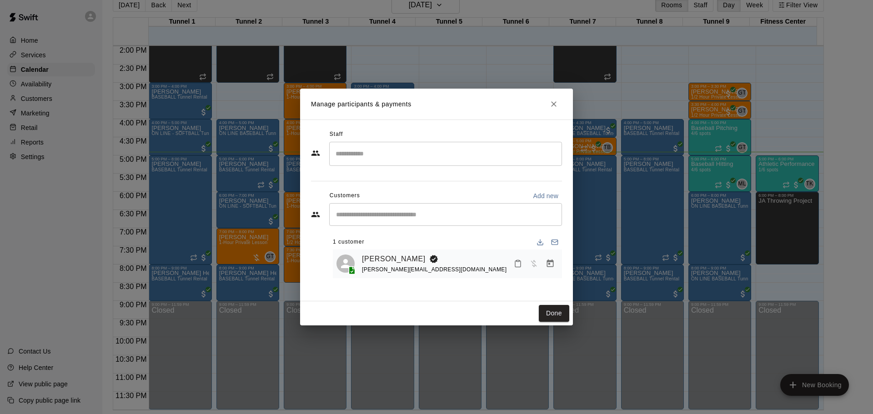
click at [553, 268] on icon "Manage bookings & payment" at bounding box center [549, 263] width 9 height 9
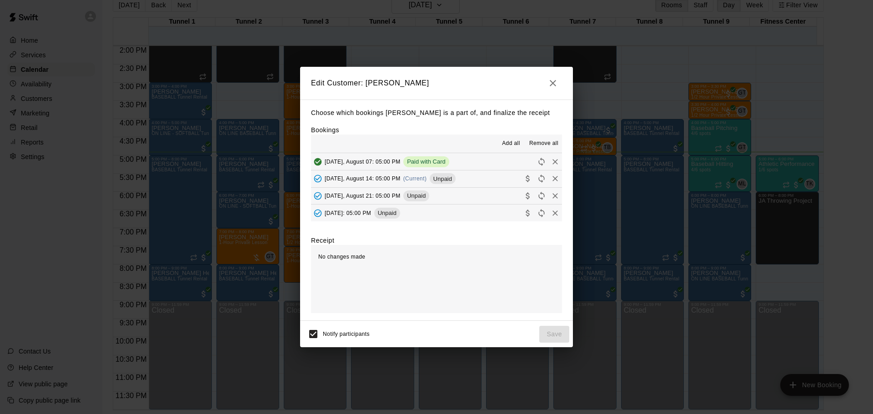
click at [445, 177] on span "Unpaid" at bounding box center [442, 178] width 26 height 7
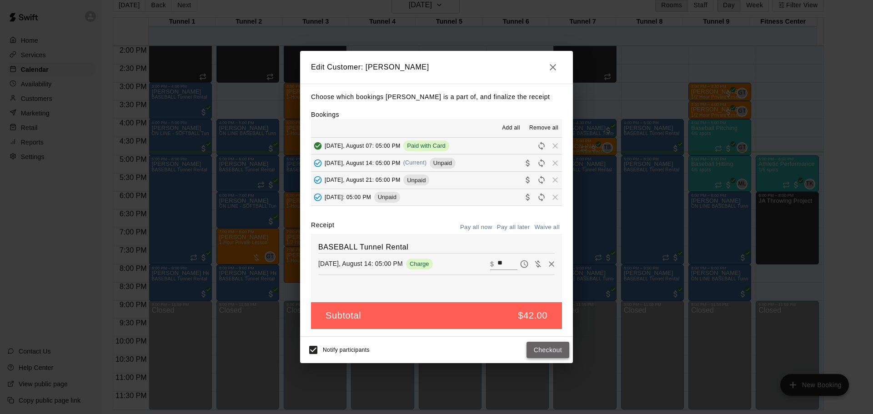
click at [537, 349] on button "Checkout" at bounding box center [547, 350] width 43 height 17
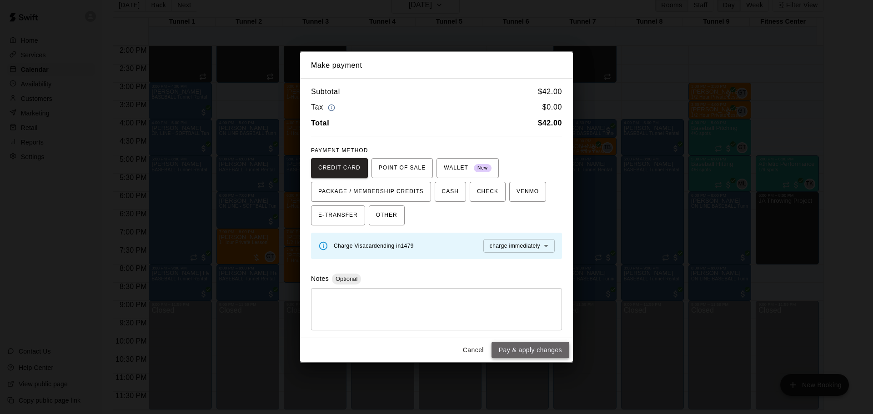
click at [538, 351] on button "Pay & apply changes" at bounding box center [530, 350] width 78 height 17
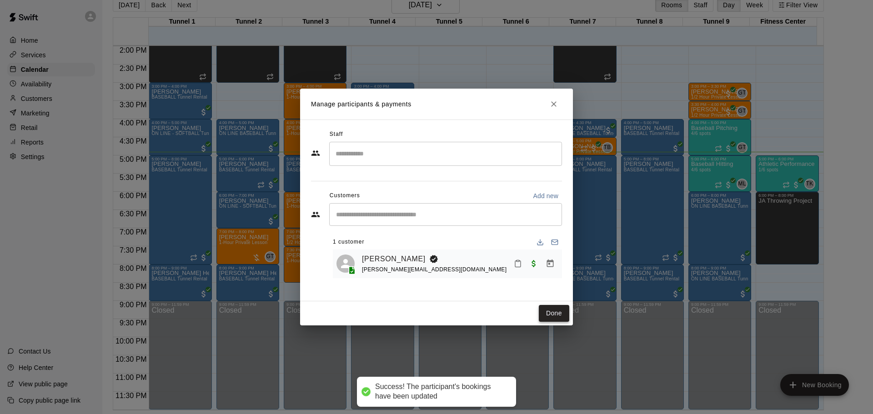
click at [551, 318] on button "Done" at bounding box center [554, 313] width 30 height 17
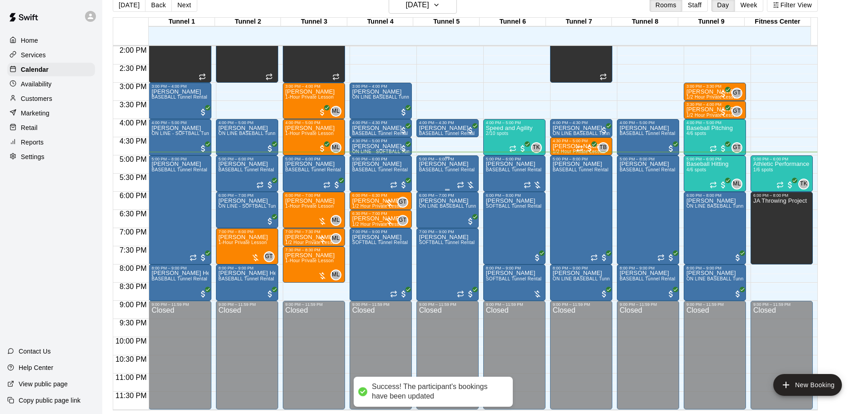
click at [437, 172] on span "BASEBALL Tunnel Rental" at bounding box center [447, 169] width 56 height 5
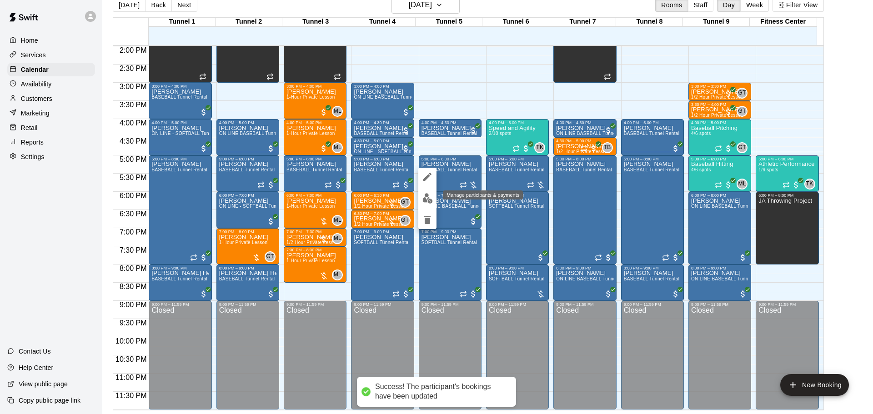
click at [430, 193] on button "edit" at bounding box center [427, 199] width 18 height 18
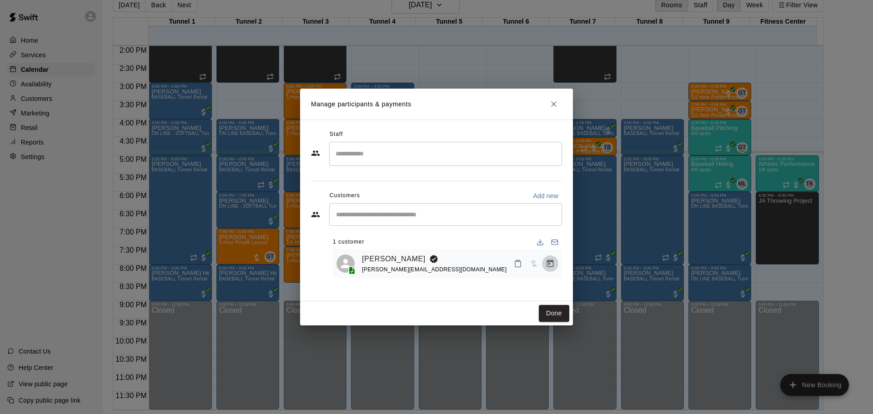
click at [552, 267] on icon "Manage bookings & payment" at bounding box center [549, 263] width 9 height 9
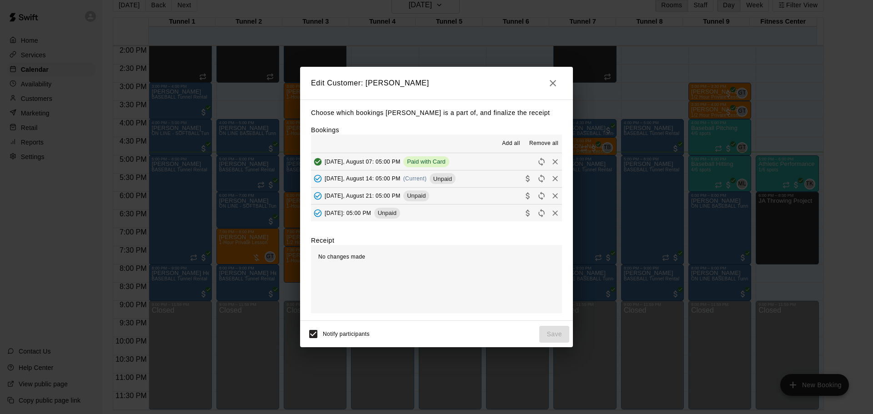
click at [445, 177] on span "Unpaid" at bounding box center [442, 178] width 26 height 7
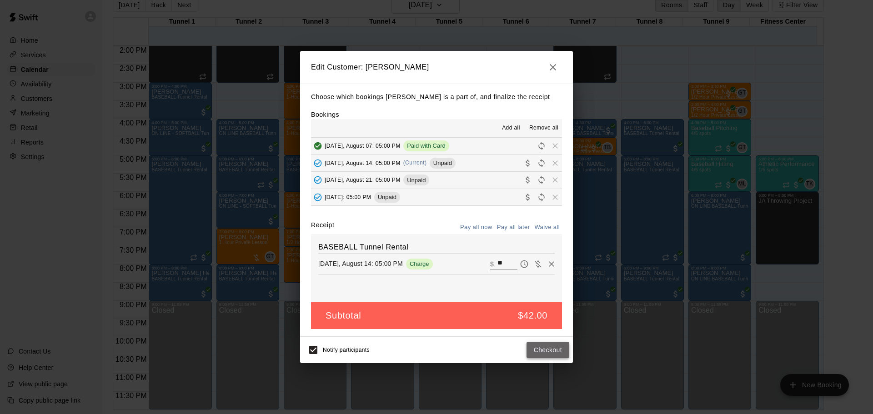
click at [544, 352] on button "Checkout" at bounding box center [547, 350] width 43 height 17
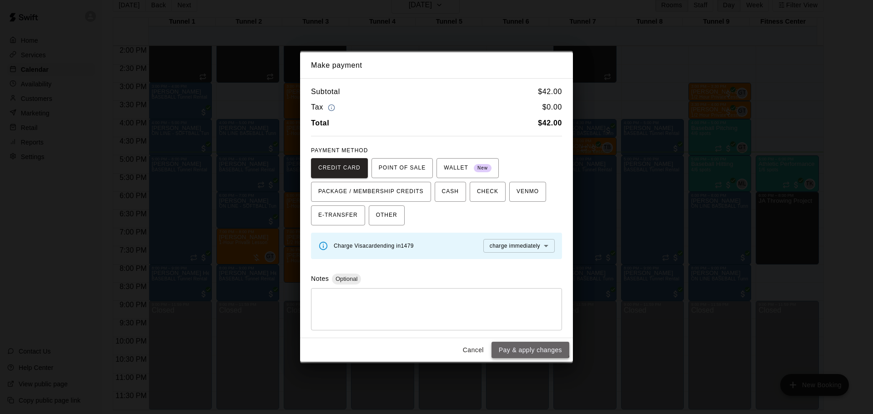
click at [529, 344] on button "Pay & apply changes" at bounding box center [530, 350] width 78 height 17
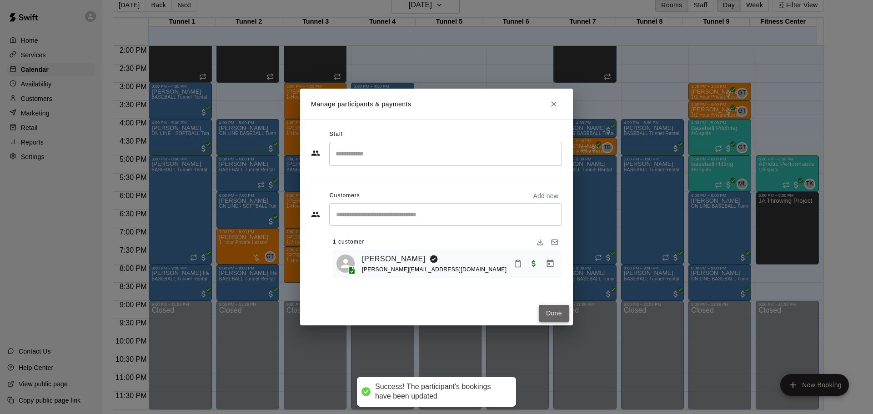
click at [543, 316] on button "Done" at bounding box center [554, 313] width 30 height 17
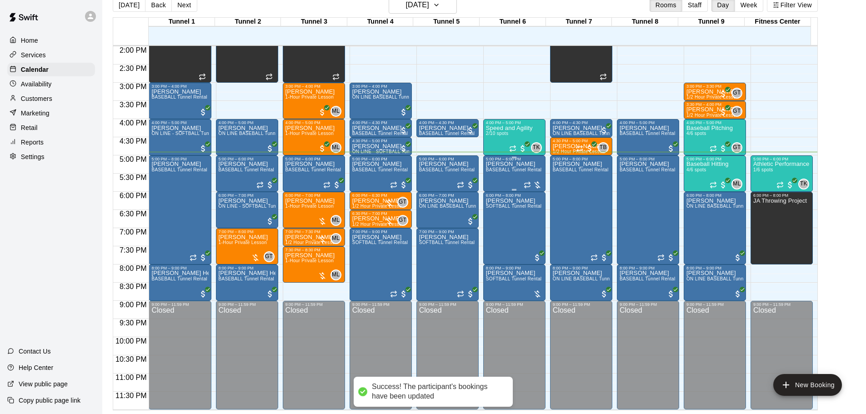
click at [507, 167] on div "[PERSON_NAME] BASEBALL Tunnel Rental" at bounding box center [514, 368] width 56 height 414
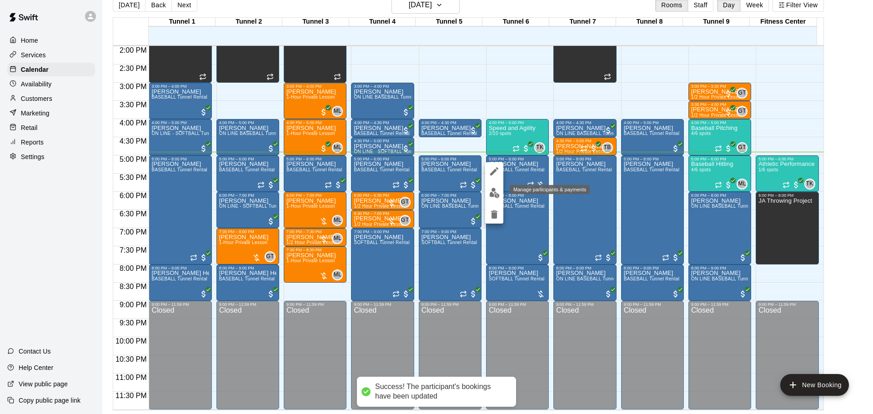
click at [494, 198] on button "edit" at bounding box center [494, 193] width 18 height 18
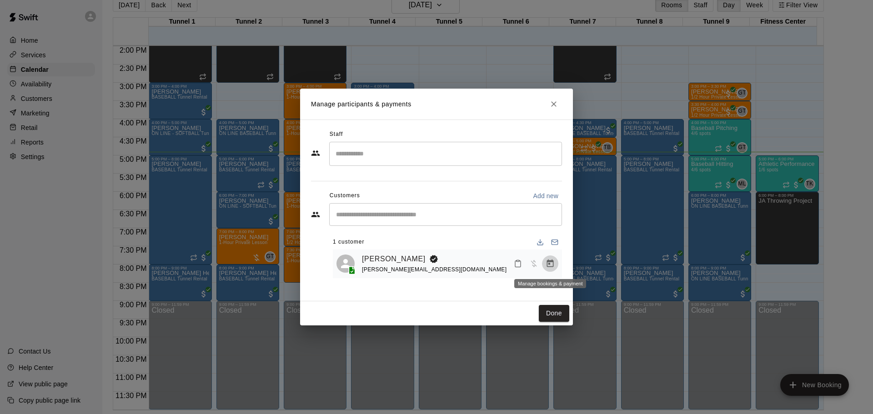
click at [551, 266] on icon "Manage bookings & payment" at bounding box center [549, 263] width 9 height 9
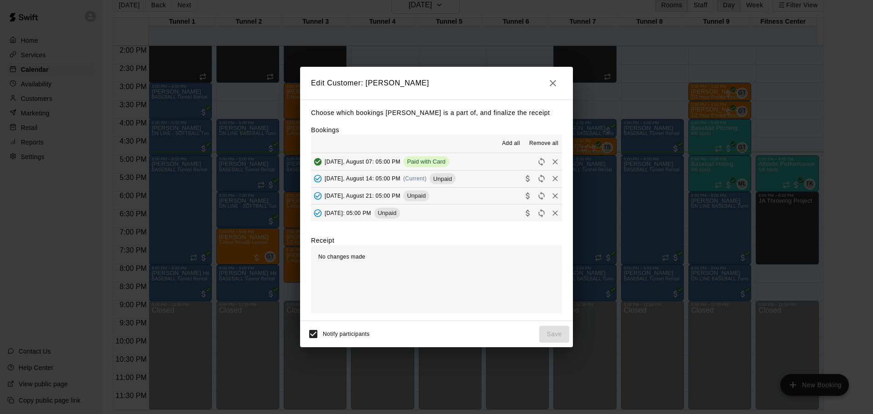
click at [436, 180] on span "Unpaid" at bounding box center [442, 178] width 26 height 7
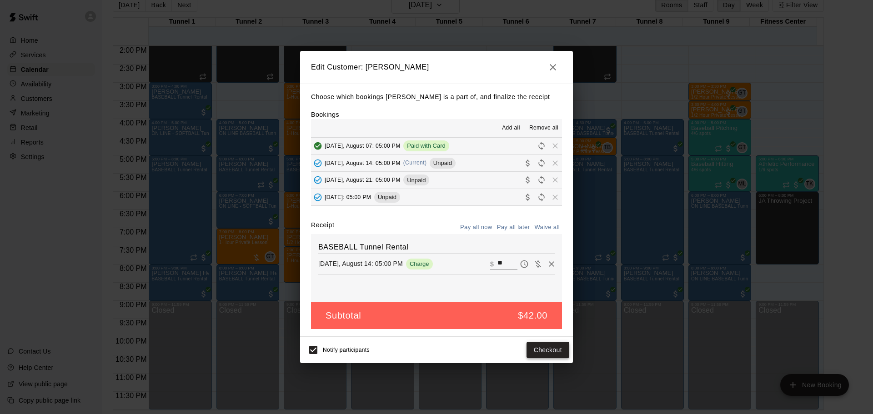
click at [556, 354] on button "Checkout" at bounding box center [547, 350] width 43 height 17
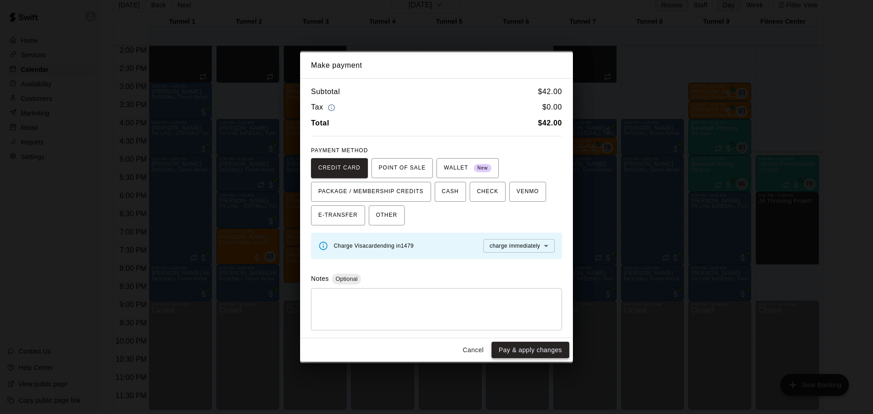
click at [539, 346] on button "Pay & apply changes" at bounding box center [530, 350] width 78 height 17
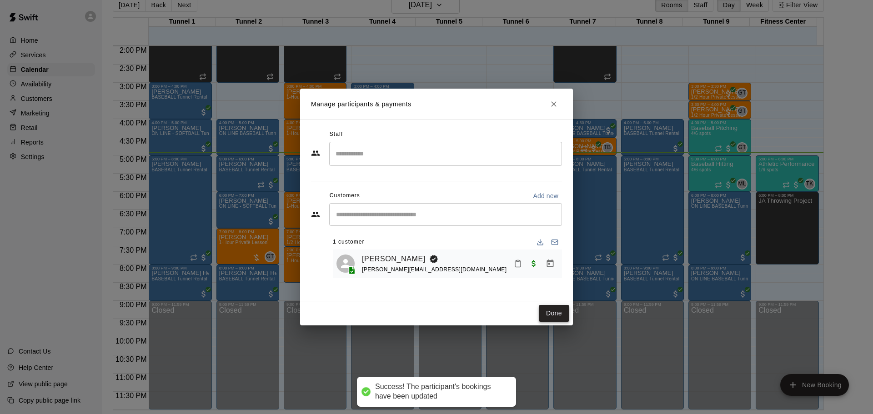
click at [555, 315] on button "Done" at bounding box center [554, 313] width 30 height 17
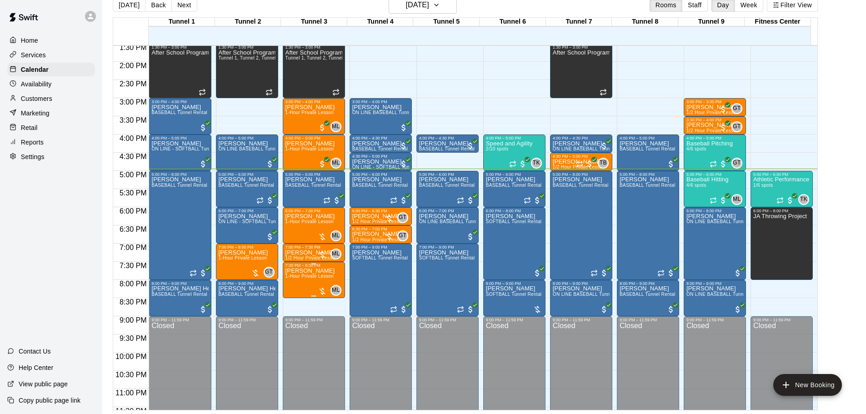
scroll to position [509, 0]
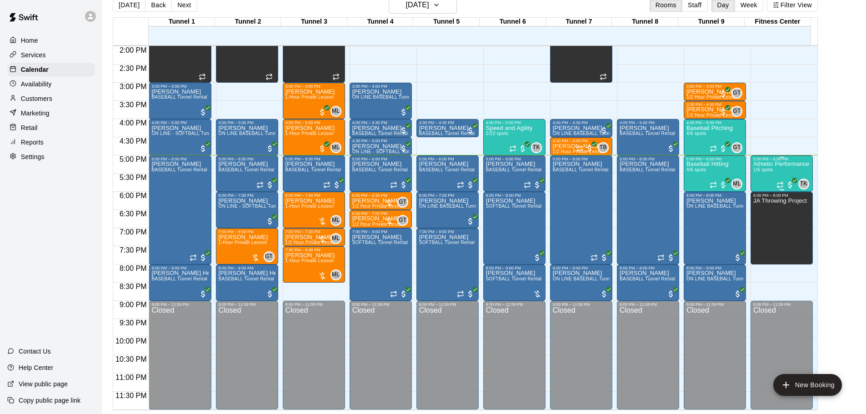
click at [765, 174] on div "Athletic Performance 1/6 spots" at bounding box center [781, 368] width 56 height 414
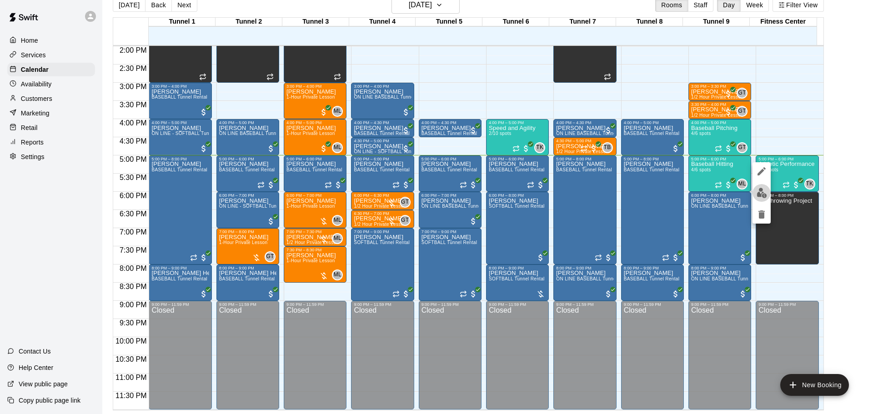
click at [768, 191] on button "edit" at bounding box center [761, 193] width 18 height 18
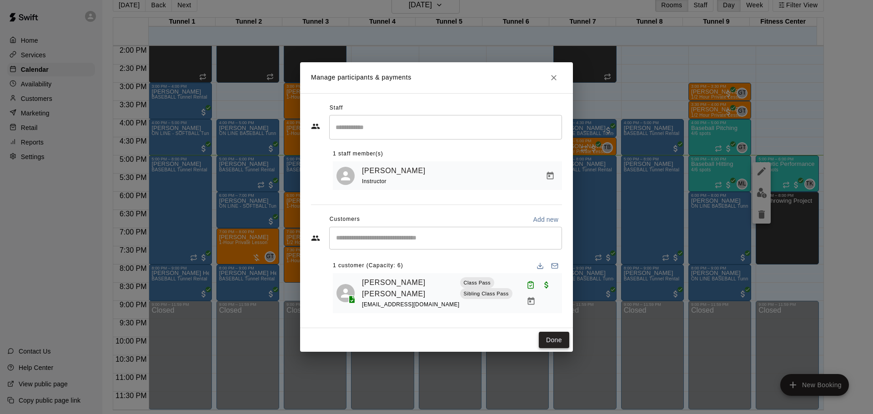
click at [556, 332] on button "Done" at bounding box center [554, 340] width 30 height 17
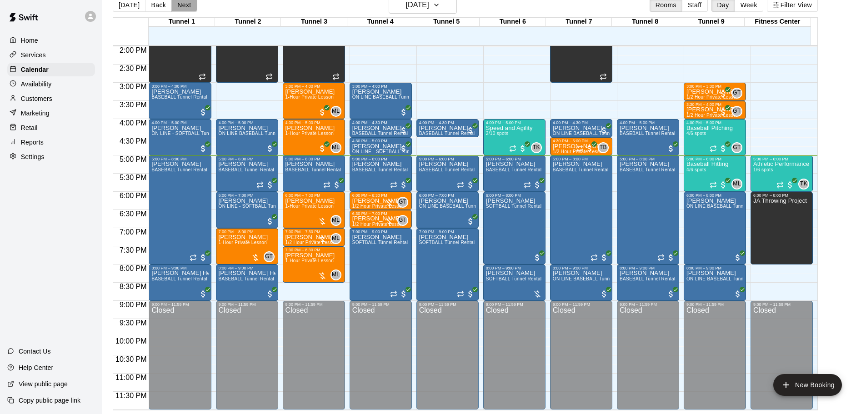
click at [181, 9] on button "Next" at bounding box center [183, 5] width 25 height 14
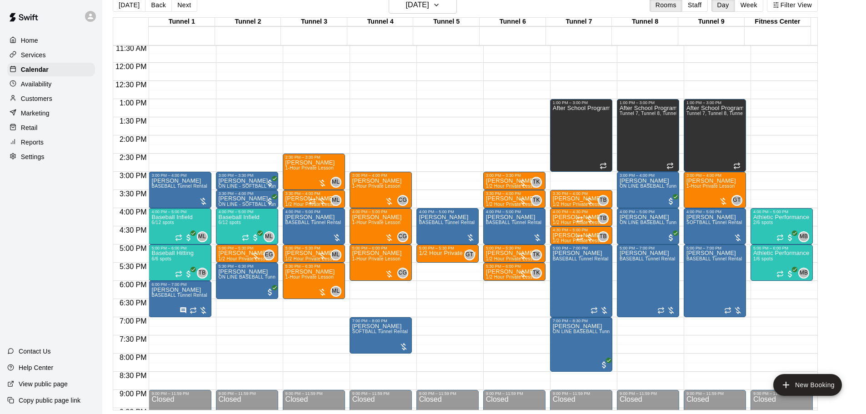
scroll to position [419, 0]
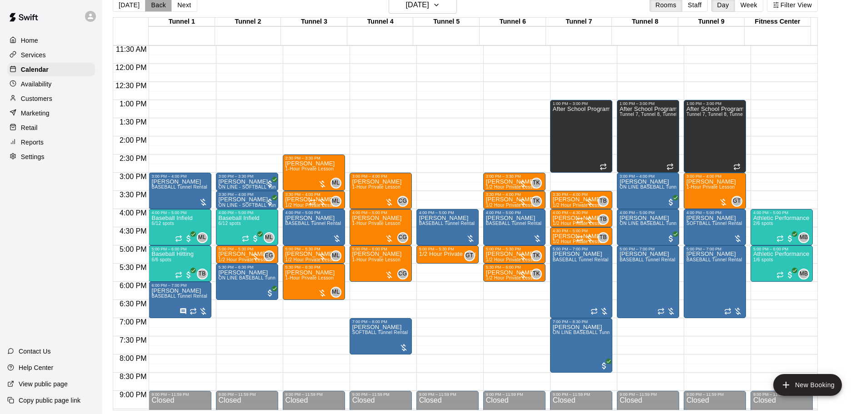
click at [150, 4] on button "Back" at bounding box center [158, 5] width 27 height 14
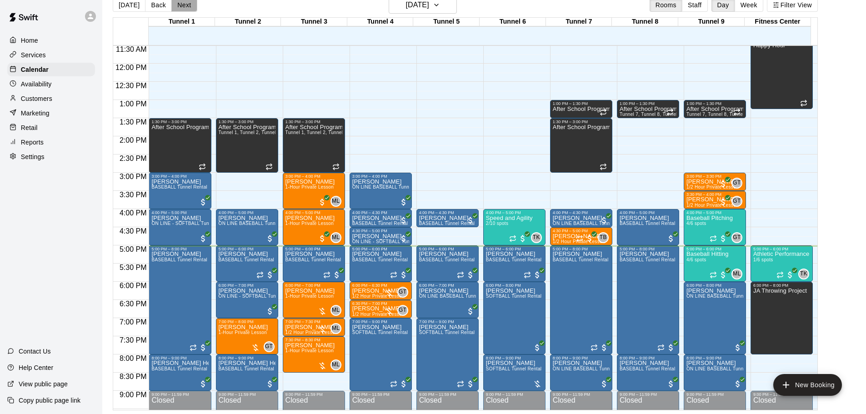
click at [192, 8] on button "Next" at bounding box center [183, 5] width 25 height 14
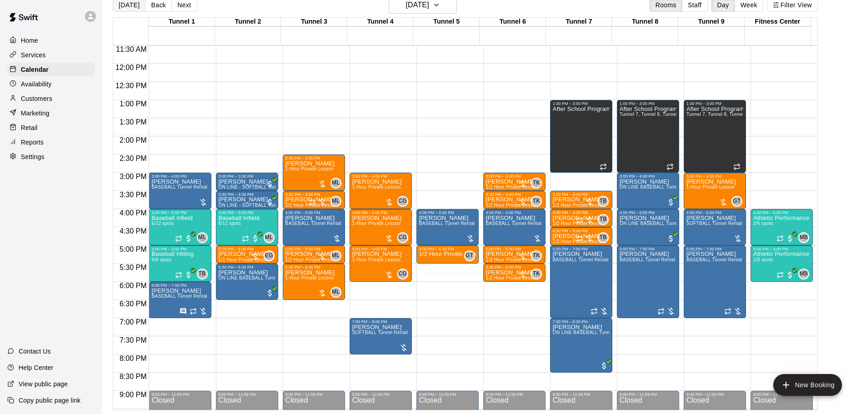
click at [132, 6] on button "[DATE]" at bounding box center [129, 5] width 33 height 14
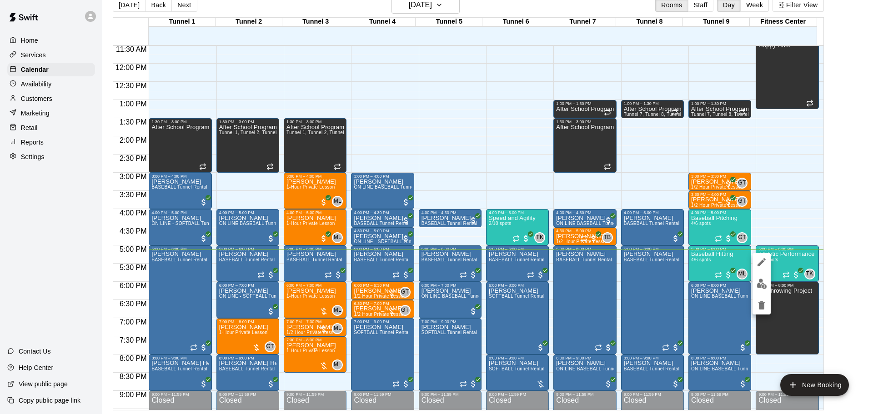
click at [794, 185] on div at bounding box center [436, 207] width 873 height 414
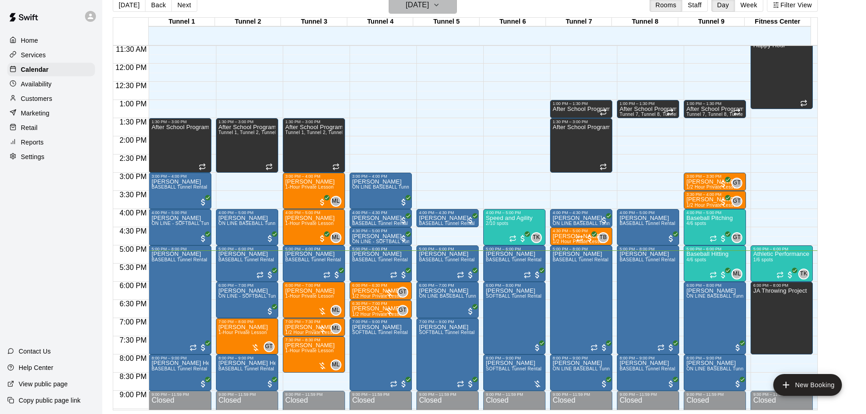
click at [411, 12] on button "[DATE]" at bounding box center [423, 4] width 68 height 17
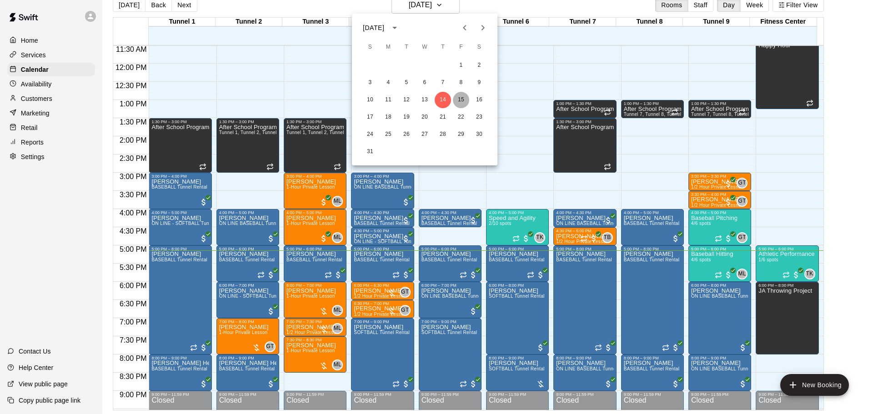
click at [456, 97] on button "15" at bounding box center [461, 100] width 16 height 16
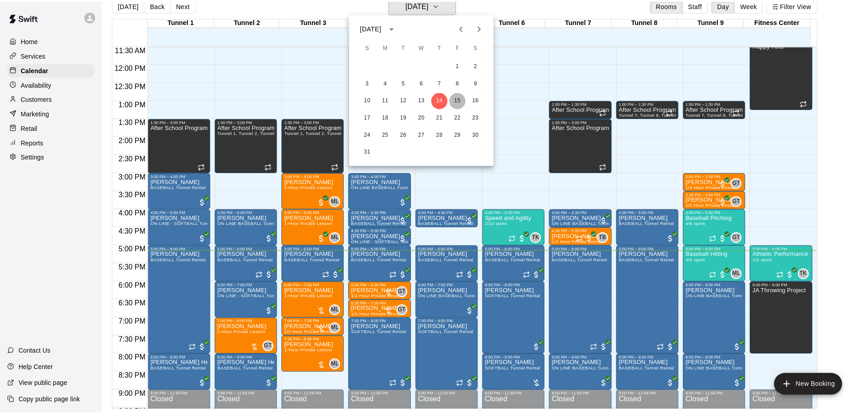
scroll to position [11, 0]
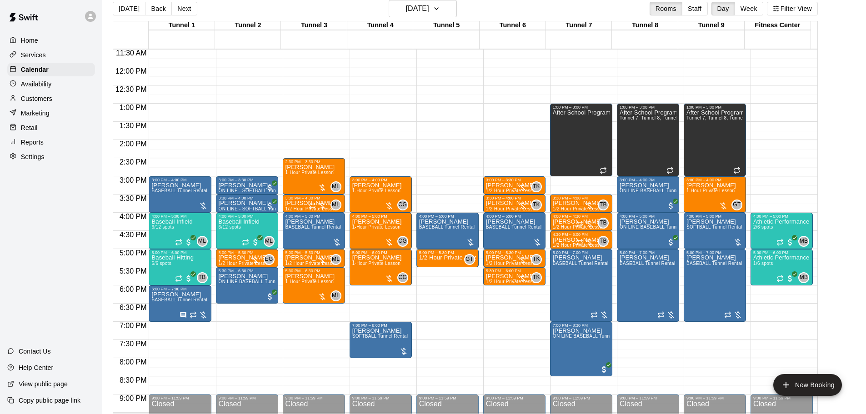
click at [129, 12] on button "[DATE]" at bounding box center [129, 9] width 33 height 14
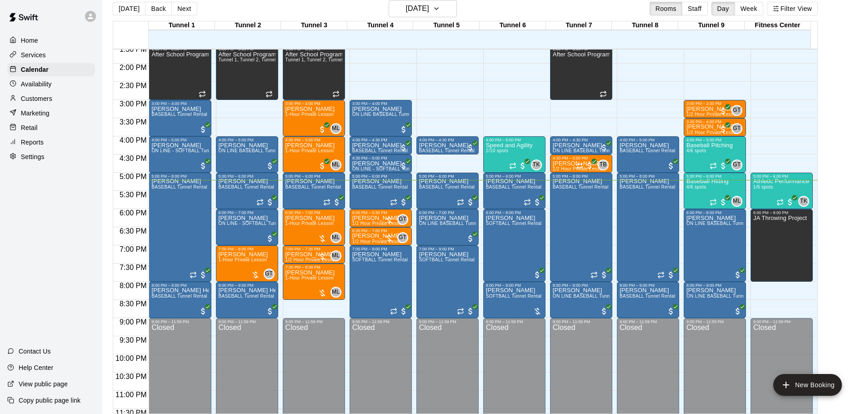
scroll to position [509, 0]
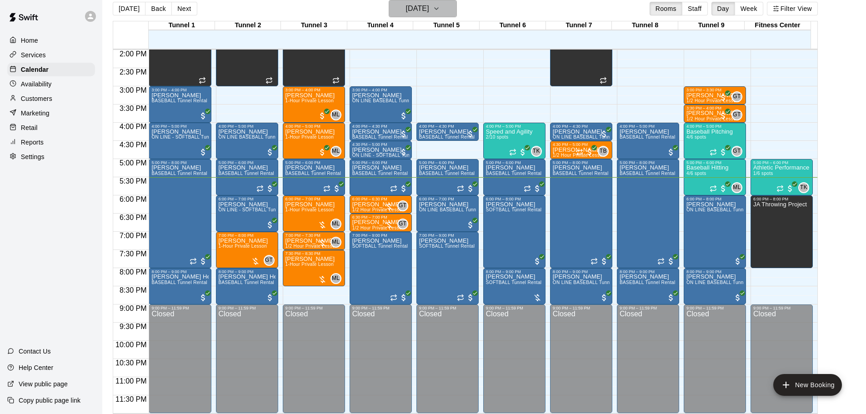
click at [429, 5] on h6 "[DATE]" at bounding box center [417, 8] width 23 height 13
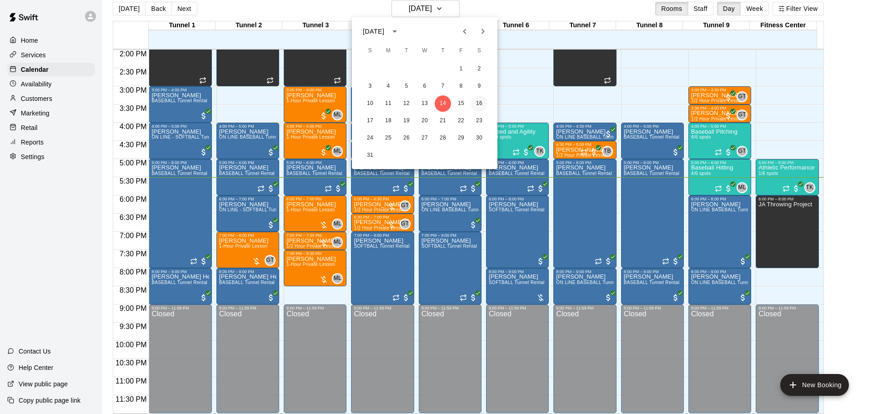
click at [481, 100] on button "16" at bounding box center [479, 103] width 16 height 16
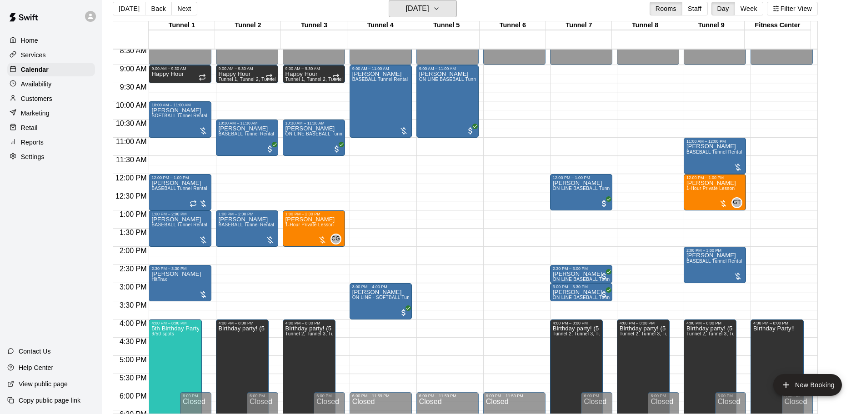
scroll to position [328, 0]
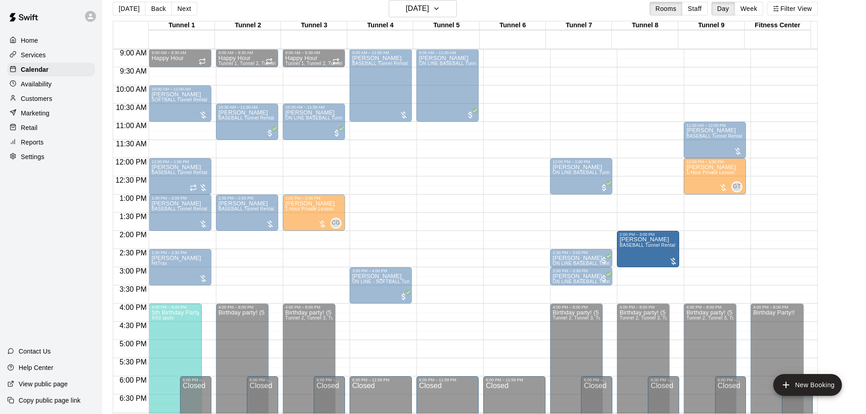
drag, startPoint x: 703, startPoint y: 246, endPoint x: 664, endPoint y: 253, distance: 39.2
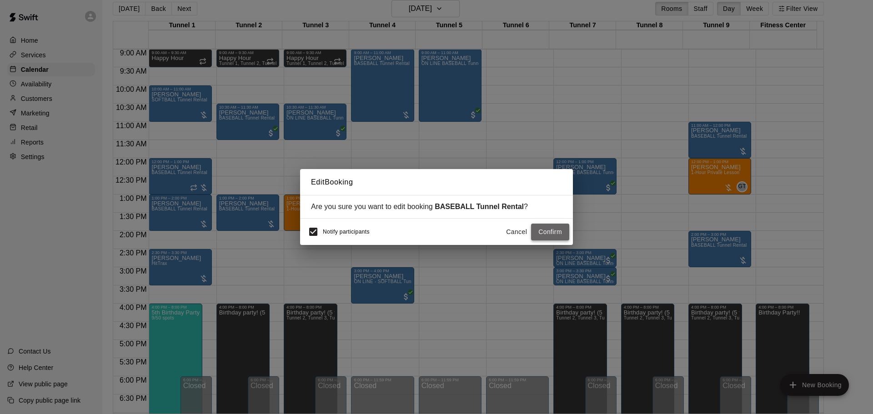
click at [543, 233] on button "Confirm" at bounding box center [550, 232] width 38 height 17
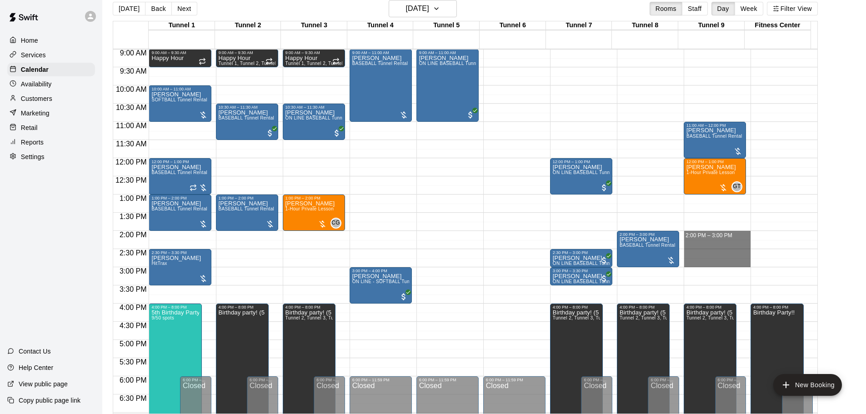
drag, startPoint x: 709, startPoint y: 237, endPoint x: 709, endPoint y: 264, distance: 26.8
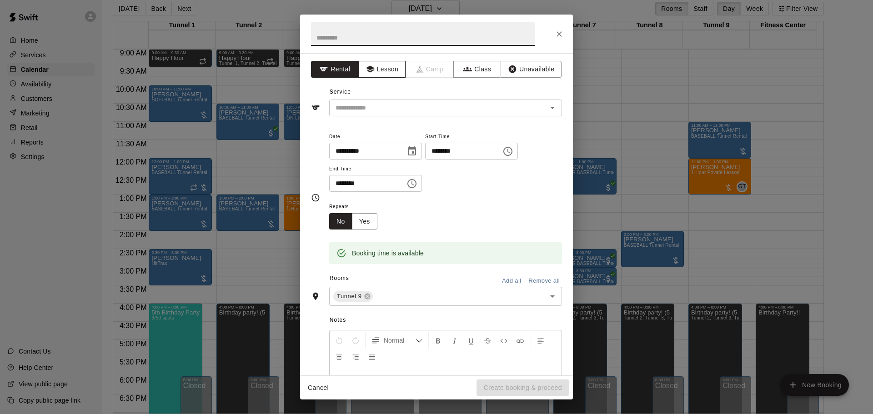
click at [374, 65] on button "Lesson" at bounding box center [382, 69] width 48 height 17
click at [441, 100] on div "​" at bounding box center [445, 108] width 233 height 17
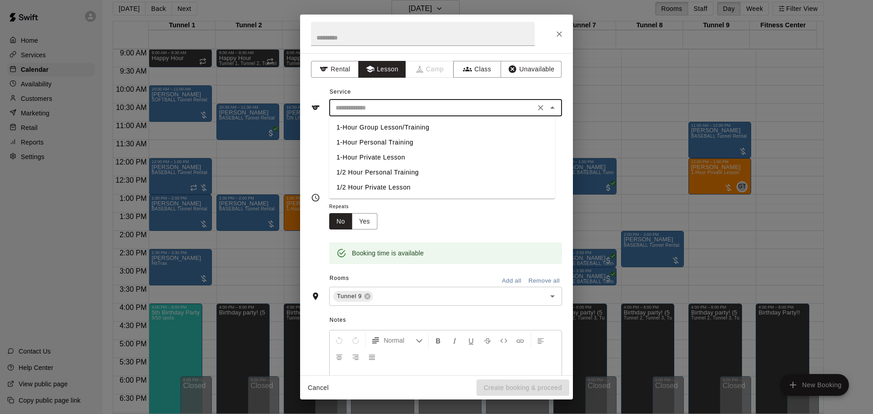
click at [393, 160] on li "1-Hour Private Lesson" at bounding box center [442, 157] width 226 height 15
type input "**********"
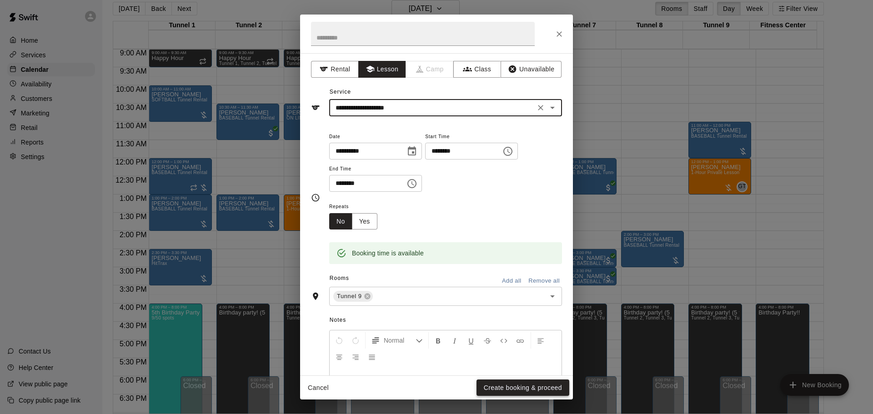
click at [547, 393] on button "Create booking & proceed" at bounding box center [522, 387] width 93 height 17
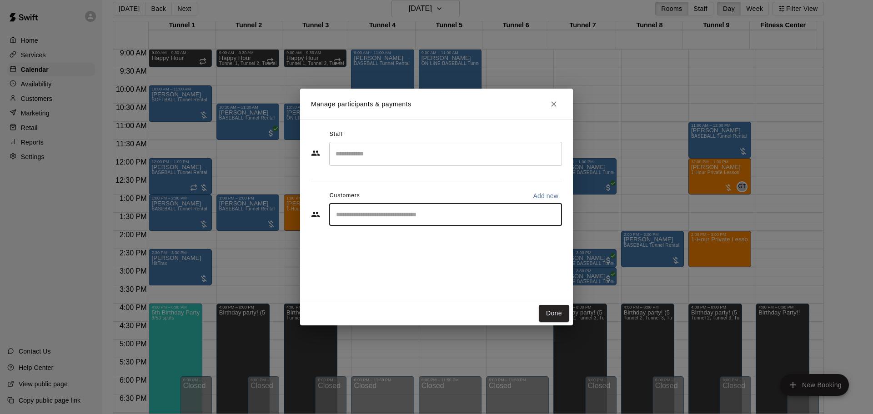
click at [401, 218] on input "Start typing to search customers..." at bounding box center [445, 214] width 225 height 9
type input "**********"
click at [417, 238] on p "MVP Membership" at bounding box center [438, 235] width 42 height 8
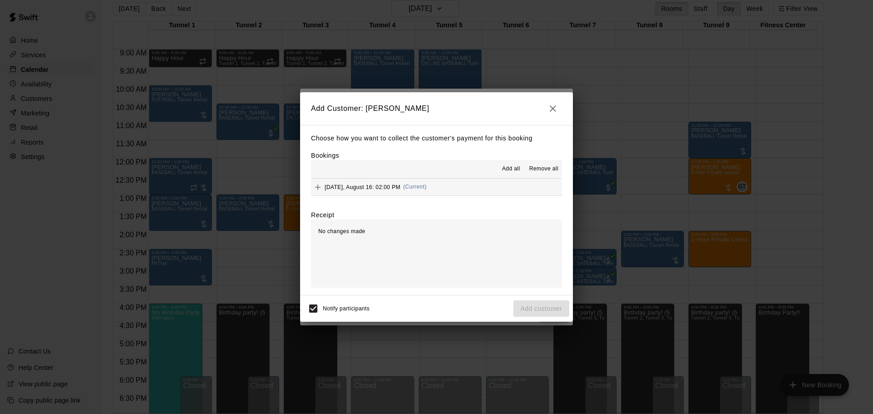
click at [427, 185] on span "(Current)" at bounding box center [415, 187] width 24 height 6
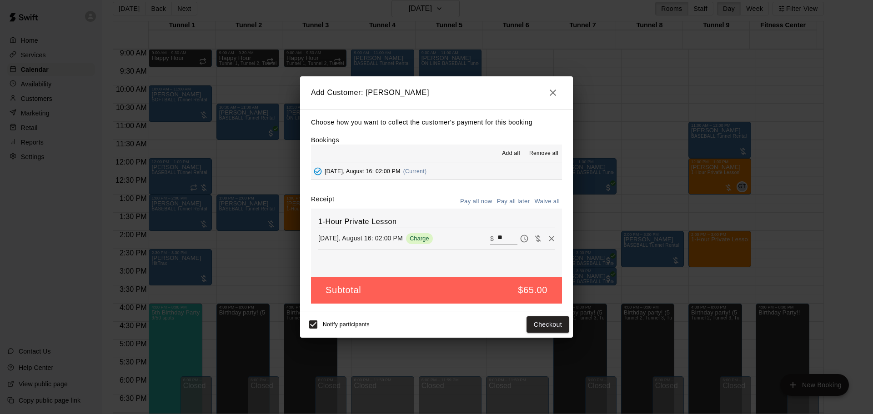
click at [525, 205] on button "Pay all later" at bounding box center [513, 202] width 38 height 14
click at [537, 326] on button "Add customer" at bounding box center [541, 324] width 56 height 17
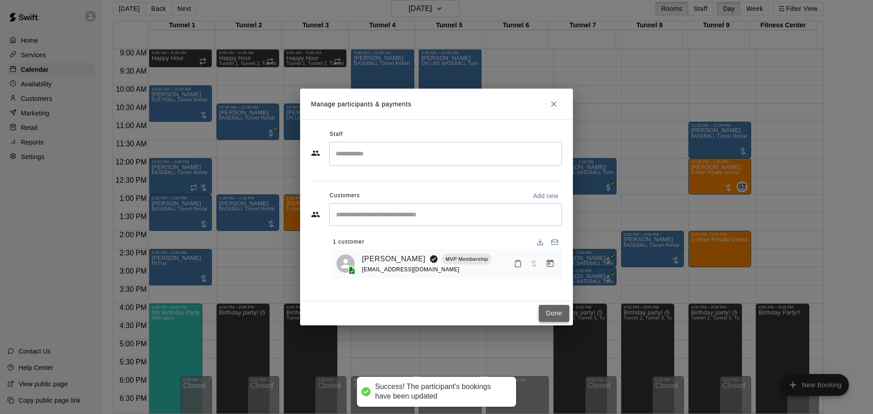
click at [559, 311] on button "Done" at bounding box center [554, 313] width 30 height 17
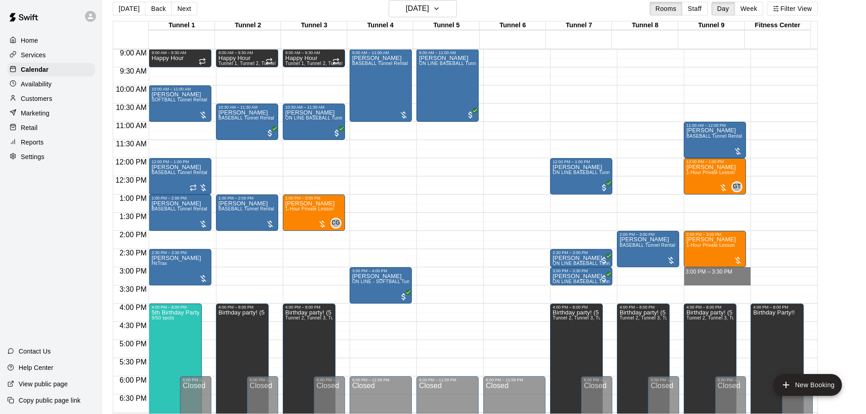
drag, startPoint x: 702, startPoint y: 270, endPoint x: 700, endPoint y: 280, distance: 9.6
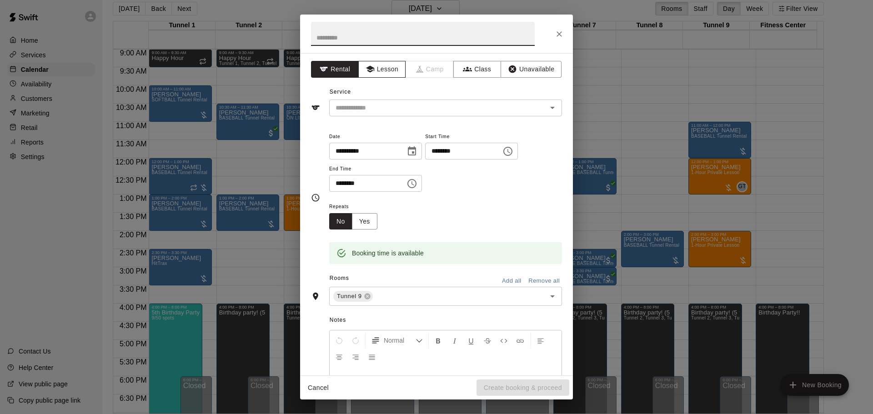
click at [388, 70] on button "Lesson" at bounding box center [382, 69] width 48 height 17
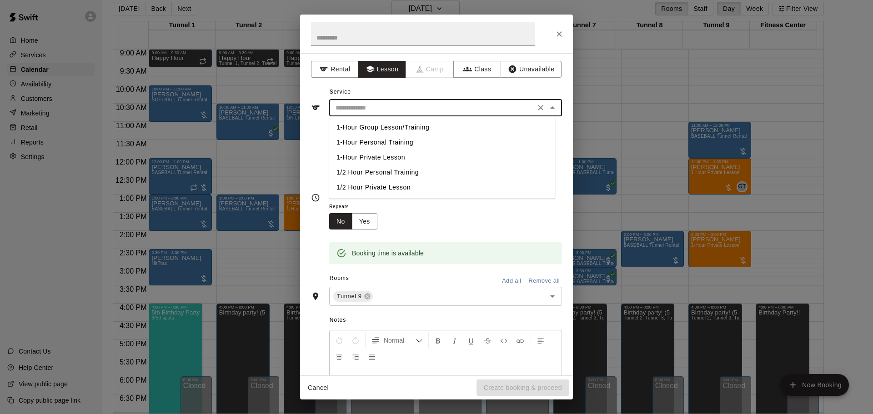
click at [416, 111] on input "text" at bounding box center [432, 107] width 200 height 11
click at [415, 156] on li "1-Hour Private Lesson" at bounding box center [442, 157] width 226 height 15
type input "**********"
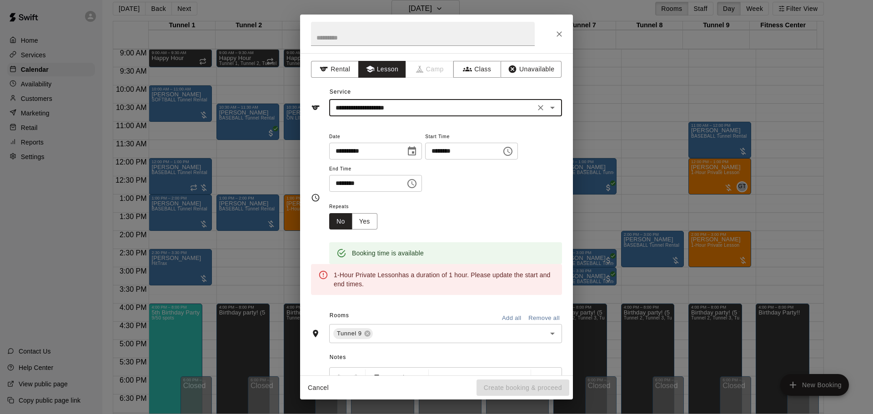
click at [534, 110] on button "Clear" at bounding box center [540, 107] width 13 height 13
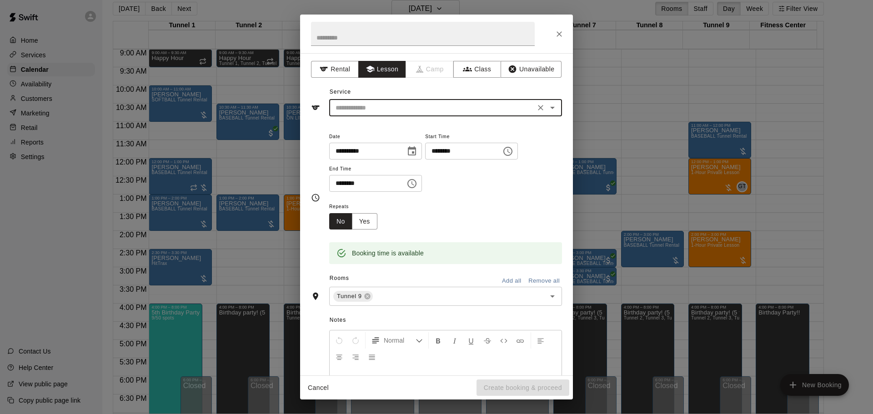
click at [547, 107] on icon "Open" at bounding box center [552, 107] width 11 height 11
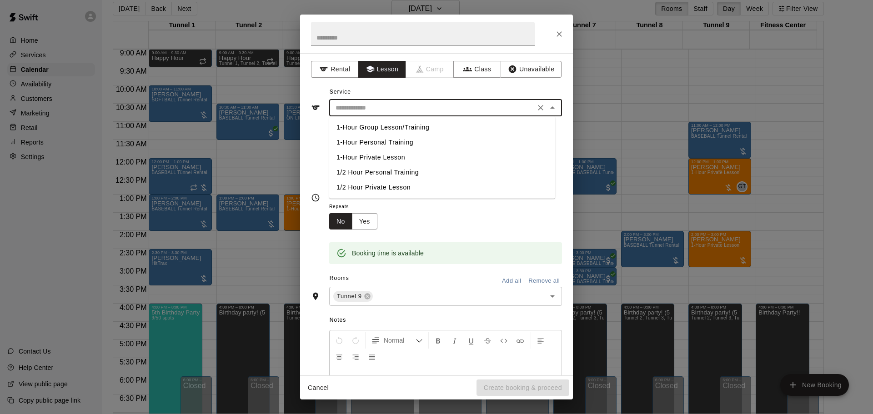
click at [423, 190] on li "1/2 Hour Private Lesson" at bounding box center [442, 187] width 226 height 15
type input "**********"
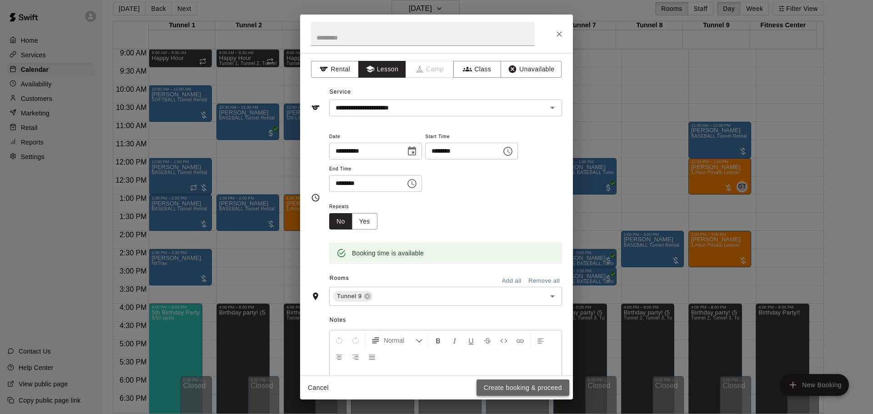
click at [513, 390] on button "Create booking & proceed" at bounding box center [522, 387] width 93 height 17
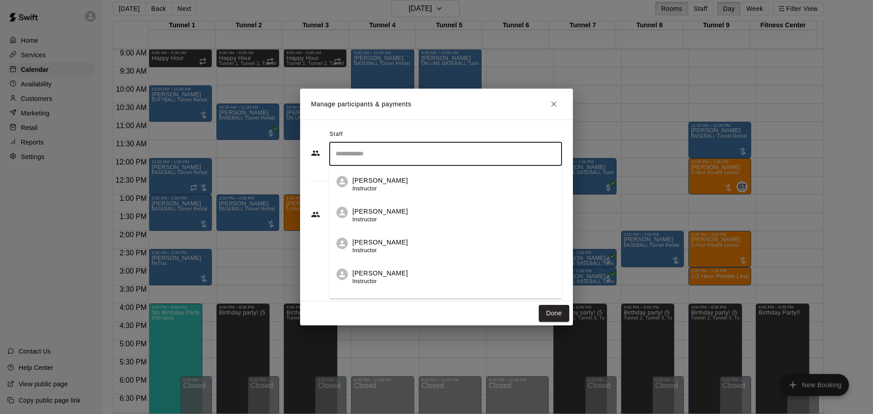
click at [365, 155] on input "Search staff" at bounding box center [445, 154] width 225 height 16
click at [369, 195] on li "[PERSON_NAME] Instructor" at bounding box center [445, 181] width 233 height 31
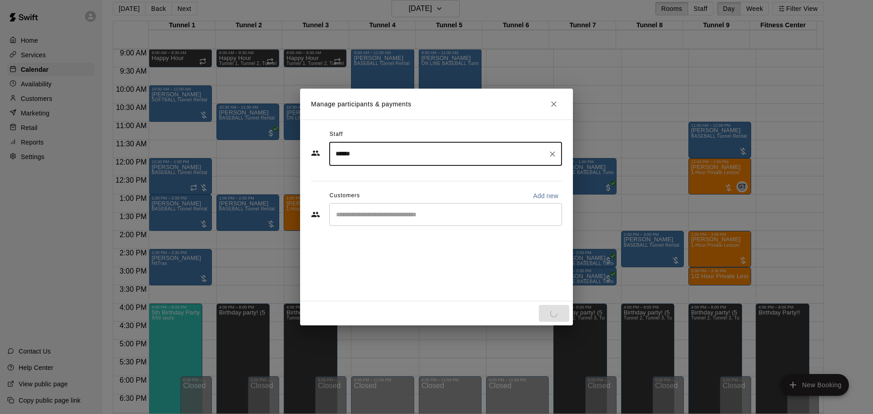
type input "******"
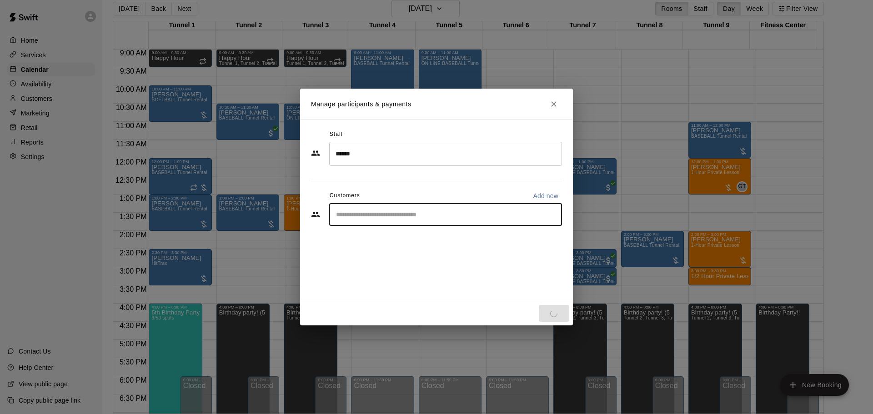
click at [363, 212] on input "Start typing to search customers..." at bounding box center [445, 214] width 225 height 9
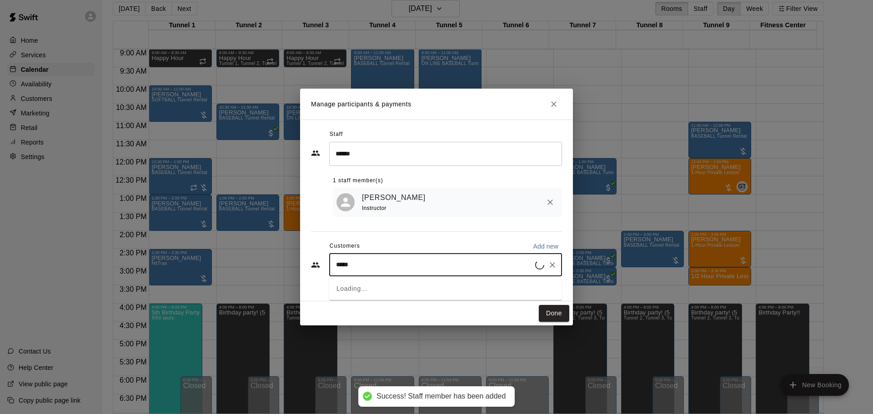
type input "******"
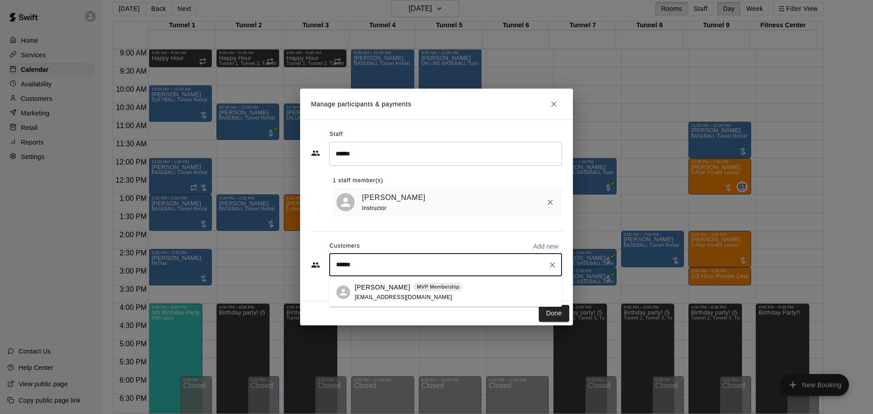
click at [364, 297] on span "[EMAIL_ADDRESS][DOMAIN_NAME]" at bounding box center [403, 297] width 98 height 6
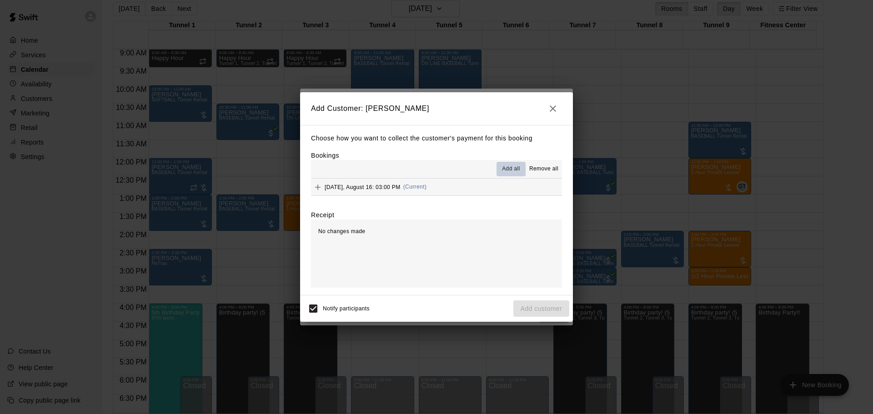
click at [512, 167] on span "Add all" at bounding box center [511, 169] width 18 height 9
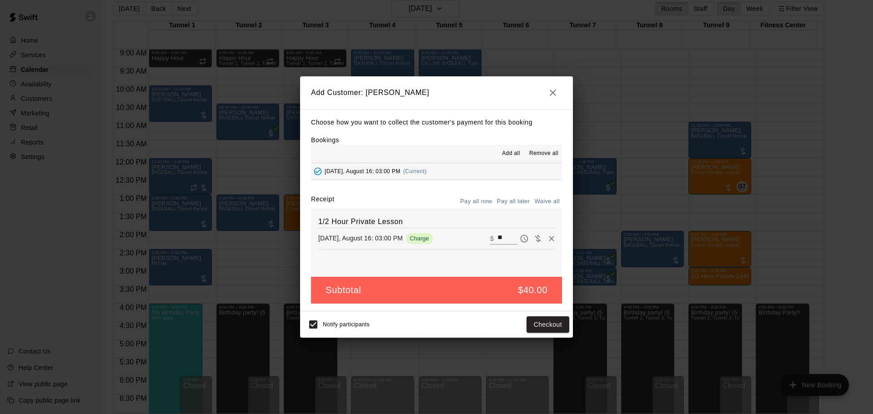
click at [522, 205] on button "Pay all later" at bounding box center [513, 202] width 38 height 14
click at [534, 325] on button "Add customer" at bounding box center [541, 324] width 56 height 17
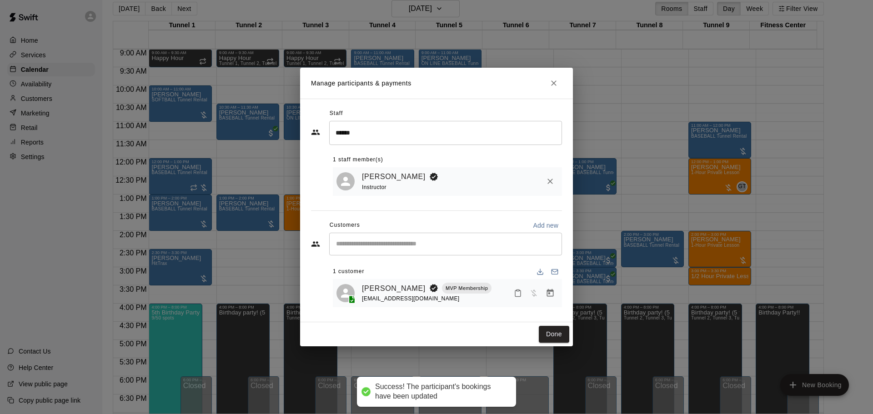
click at [557, 345] on div "Done" at bounding box center [436, 334] width 273 height 24
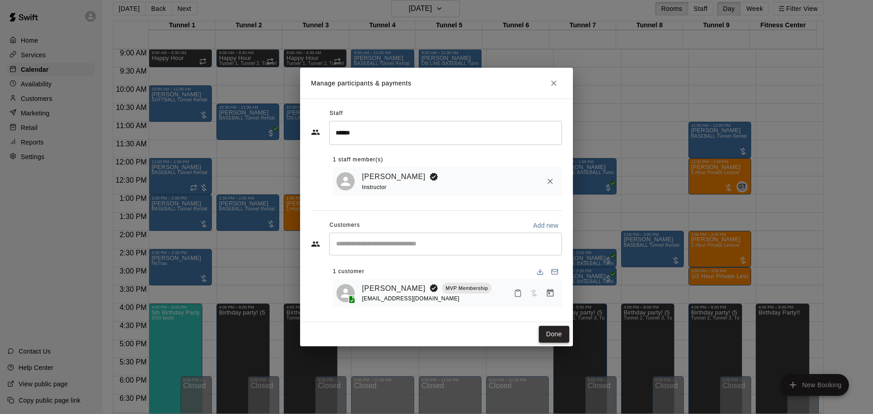
click at [558, 334] on button "Done" at bounding box center [554, 334] width 30 height 17
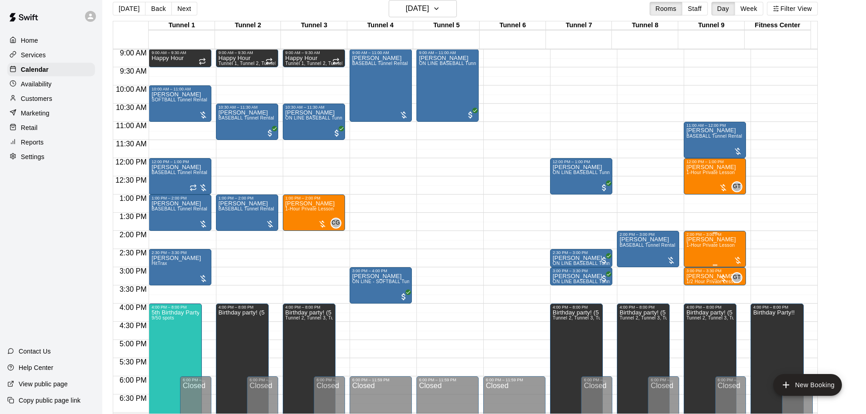
click at [720, 247] on span "1-Hour Private Lesson" at bounding box center [710, 245] width 49 height 5
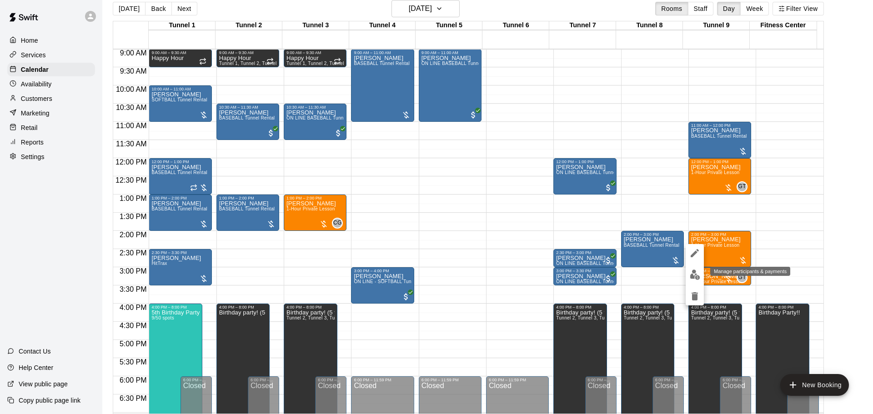
click at [697, 281] on button "edit" at bounding box center [694, 275] width 18 height 18
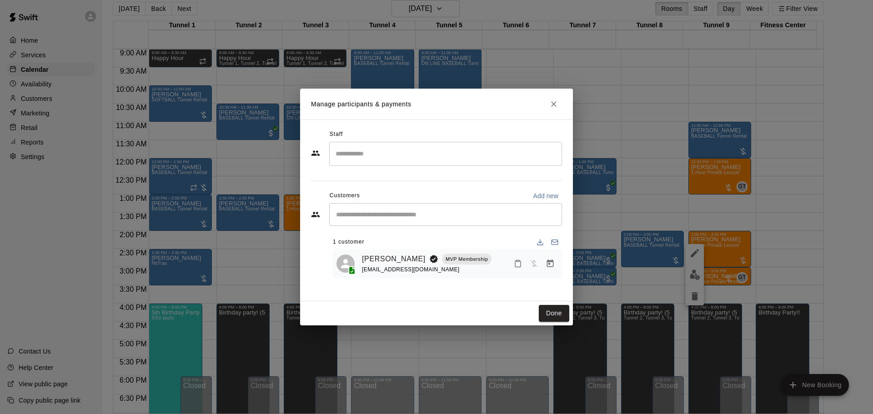
click at [460, 157] on input "Search staff" at bounding box center [445, 154] width 225 height 16
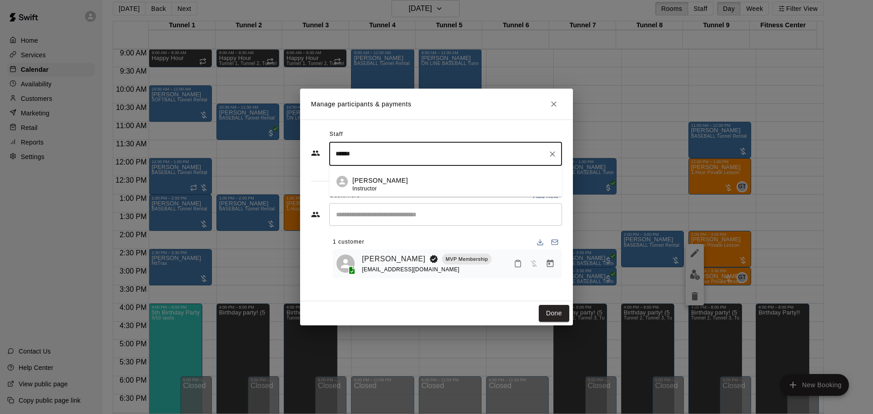
click at [373, 181] on p "[PERSON_NAME]" at bounding box center [379, 181] width 55 height 10
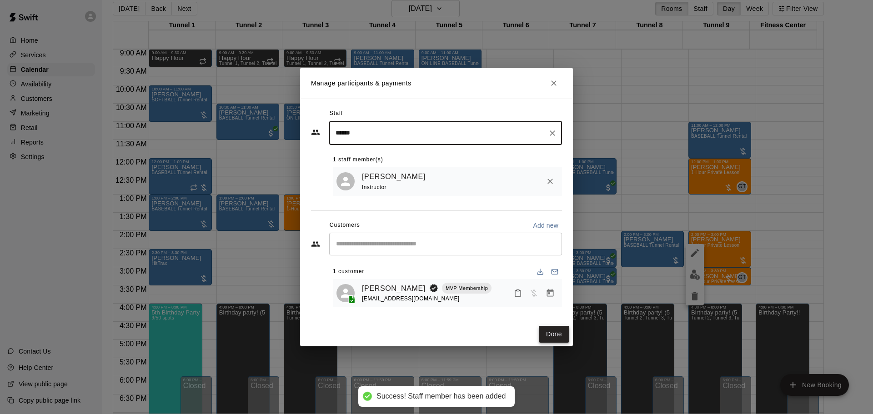
type input "******"
click at [554, 338] on button "Done" at bounding box center [554, 334] width 30 height 17
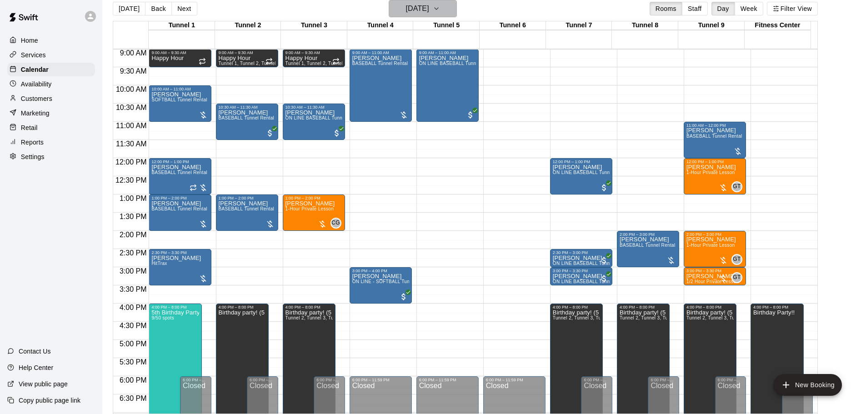
click at [422, 13] on h6 "[DATE]" at bounding box center [417, 8] width 23 height 13
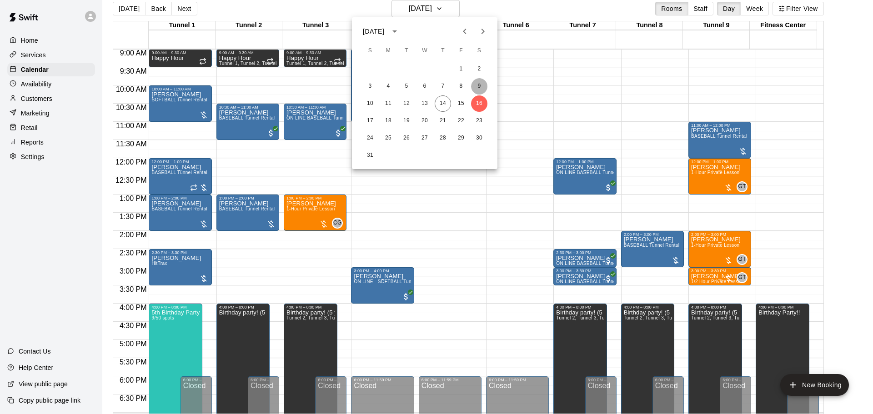
click at [484, 86] on button "9" at bounding box center [479, 86] width 16 height 16
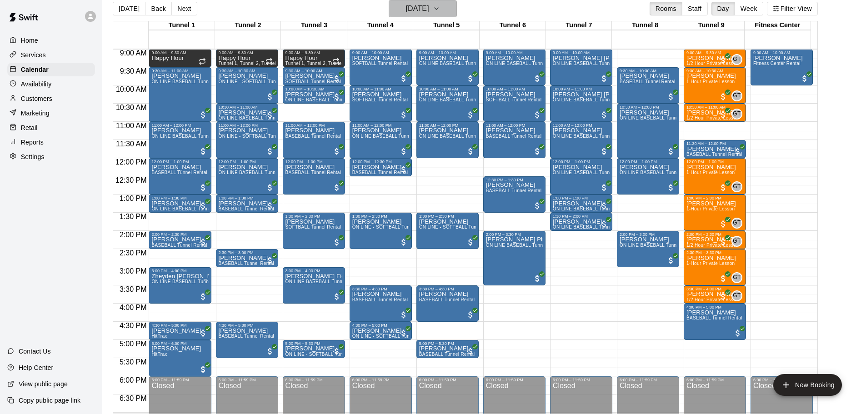
click at [429, 7] on h6 "[DATE]" at bounding box center [417, 8] width 23 height 13
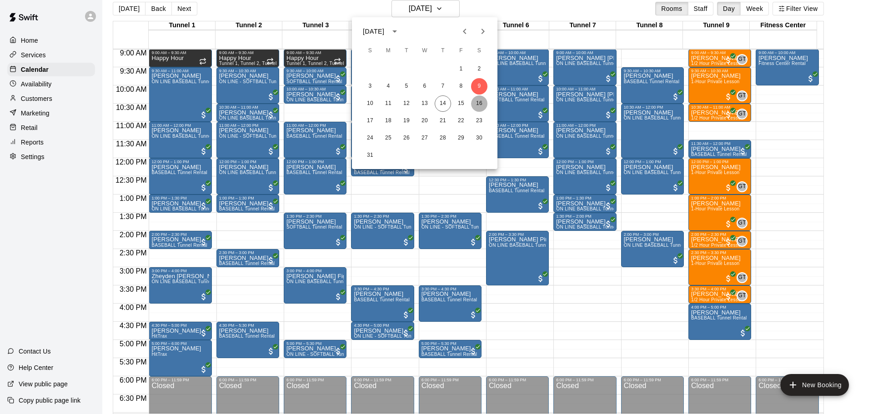
click at [482, 99] on button "16" at bounding box center [479, 103] width 16 height 16
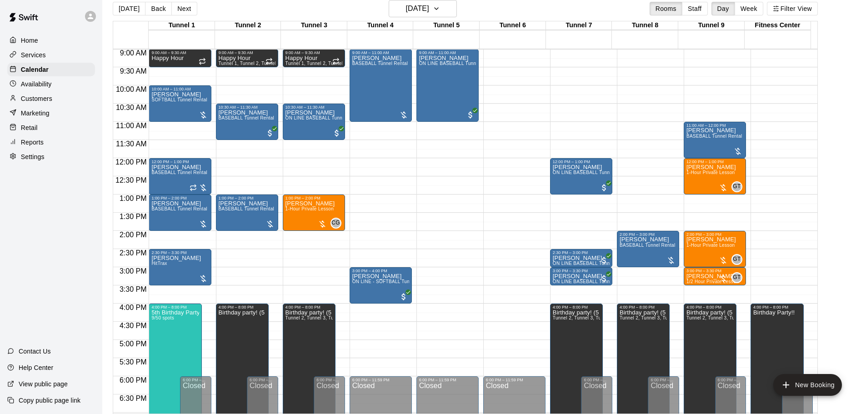
click at [696, 203] on div "12:00 AM – 9:00 AM Closed 11:00 AM – 12:00 PM [PERSON_NAME] BASEBALL Tunnel Ren…" at bounding box center [715, 158] width 62 height 873
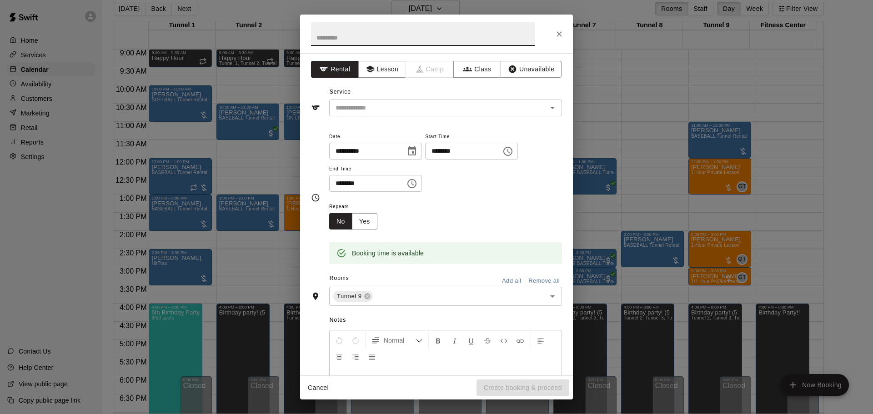
click at [337, 185] on input "********" at bounding box center [364, 183] width 70 height 17
type input "********"
click at [386, 76] on button "Lesson" at bounding box center [382, 69] width 48 height 17
click at [547, 109] on icon "Open" at bounding box center [552, 107] width 11 height 11
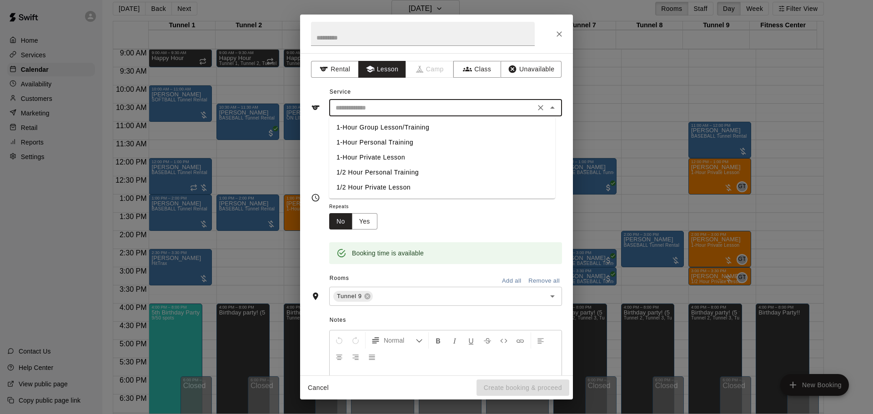
click at [396, 159] on li "1-Hour Private Lesson" at bounding box center [442, 157] width 226 height 15
type input "**********"
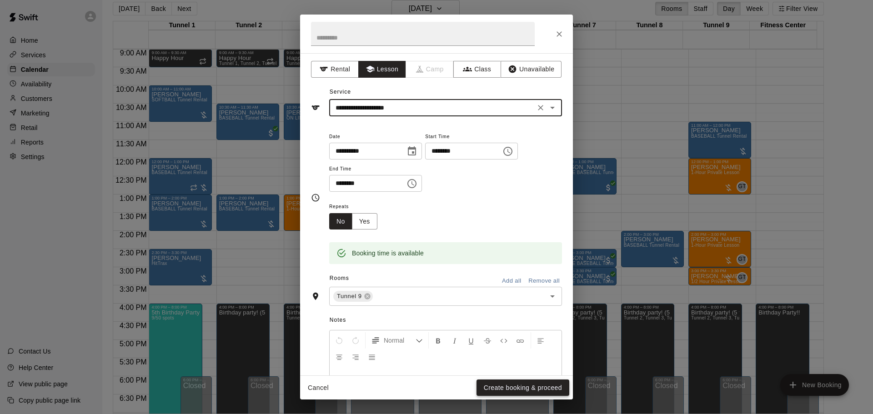
click at [522, 388] on button "Create booking & proceed" at bounding box center [522, 387] width 93 height 17
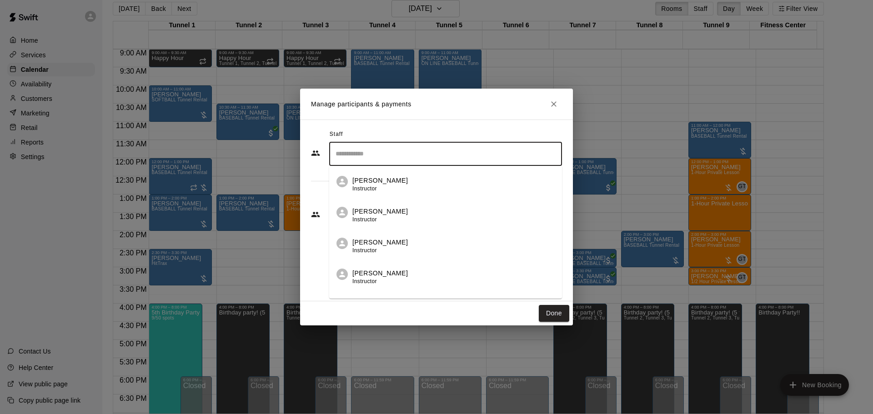
click at [357, 158] on input "Search staff" at bounding box center [445, 154] width 225 height 16
click at [383, 188] on div "[PERSON_NAME] Instructor" at bounding box center [379, 185] width 55 height 18
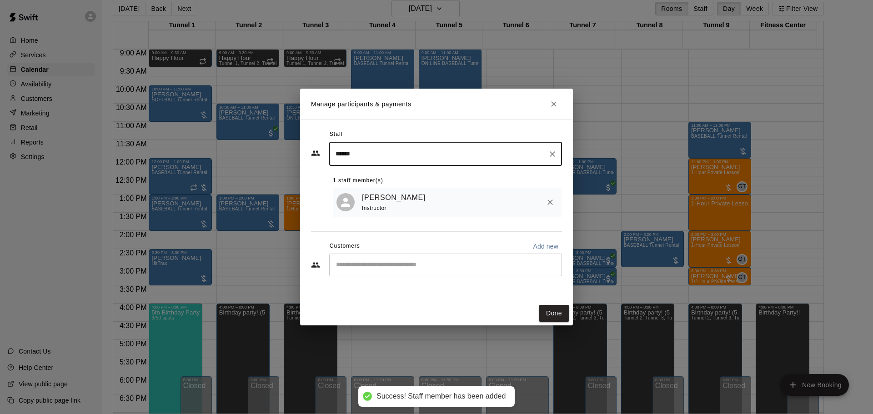
type input "******"
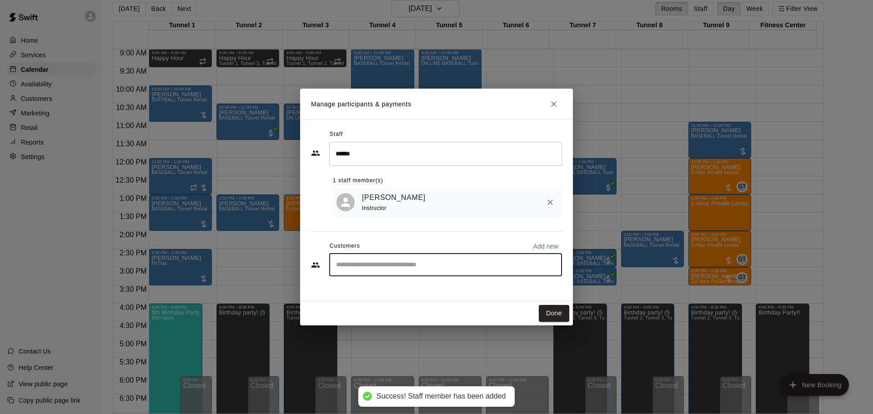
click at [381, 269] on input "Start typing to search customers..." at bounding box center [445, 264] width 225 height 9
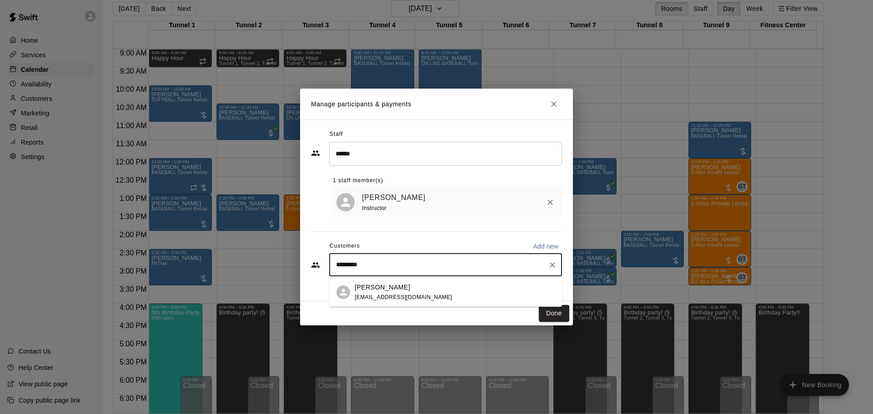
type input "**********"
click at [383, 288] on p "[PERSON_NAME]" at bounding box center [381, 288] width 55 height 10
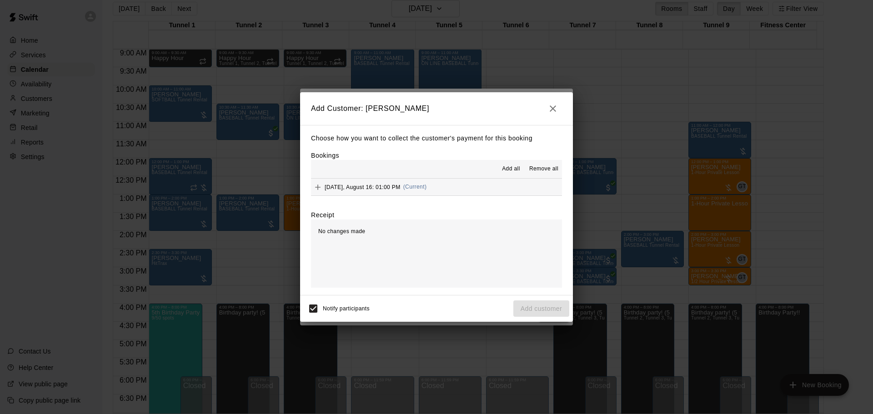
click at [512, 169] on span "Add all" at bounding box center [511, 169] width 18 height 9
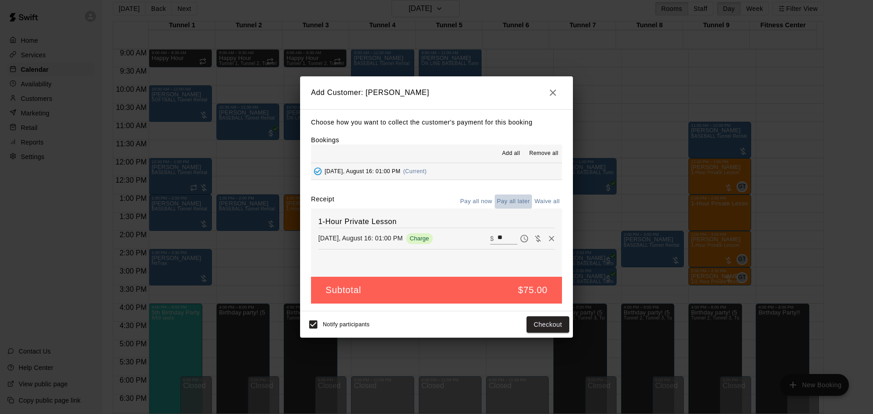
click at [518, 202] on button "Pay all later" at bounding box center [513, 202] width 38 height 14
click at [522, 329] on button "Add customer" at bounding box center [541, 324] width 56 height 17
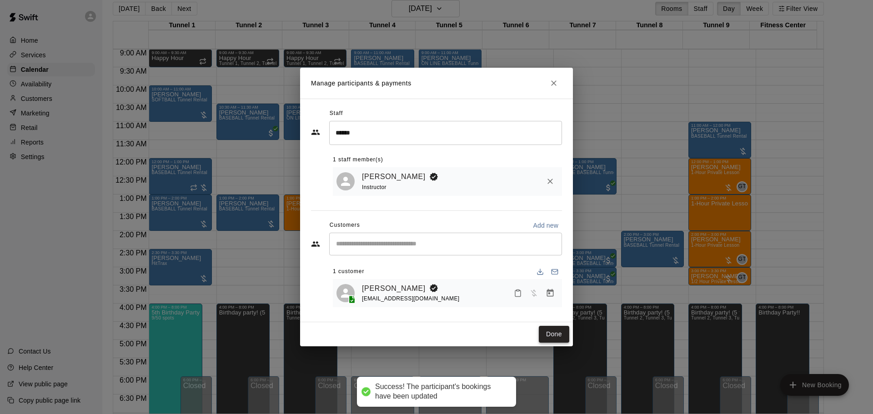
click at [549, 329] on button "Done" at bounding box center [554, 334] width 30 height 17
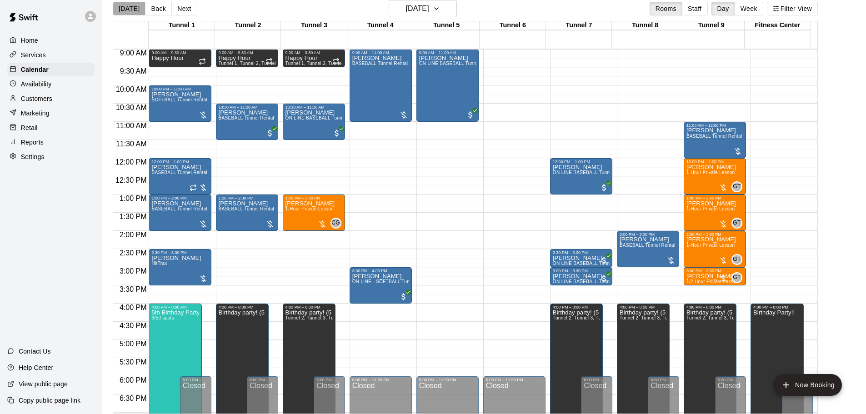
click at [135, 10] on button "[DATE]" at bounding box center [129, 9] width 33 height 14
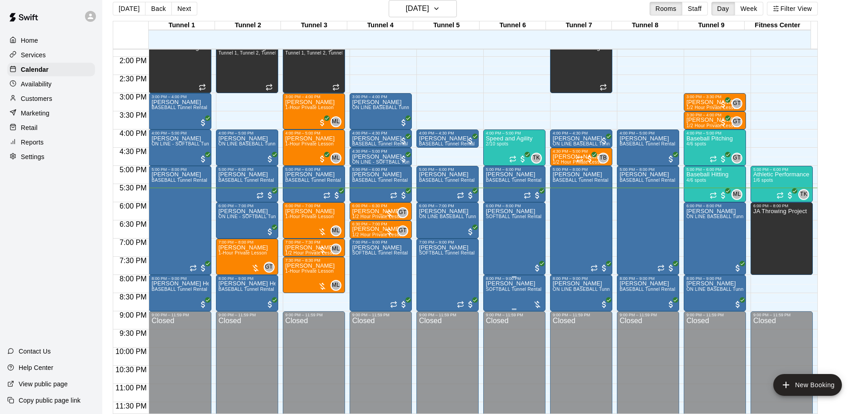
scroll to position [509, 0]
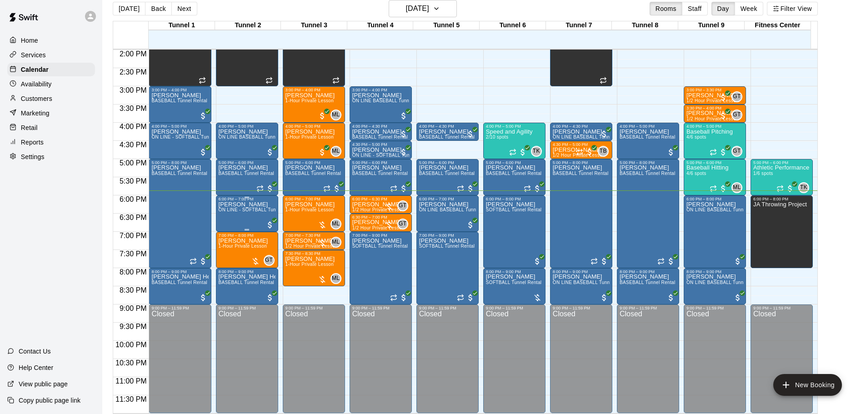
drag, startPoint x: 263, startPoint y: 192, endPoint x: 272, endPoint y: 209, distance: 19.5
drag, startPoint x: 272, startPoint y: 209, endPoint x: 95, endPoint y: 225, distance: 177.5
click at [95, 225] on div "Home Services Calendar Availability Customers Marketing Retail Reports Settings…" at bounding box center [51, 207] width 102 height 414
click at [728, 178] on div "Baseball Hitting 4/6 spots" at bounding box center [707, 372] width 42 height 414
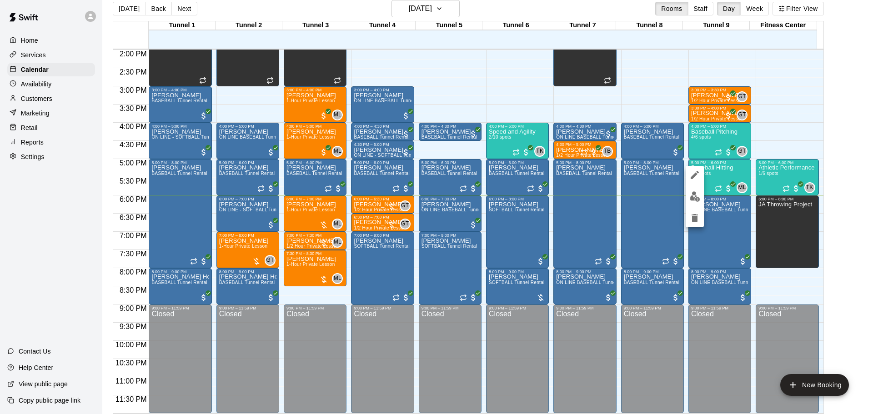
click at [699, 197] on img "edit" at bounding box center [694, 196] width 10 height 10
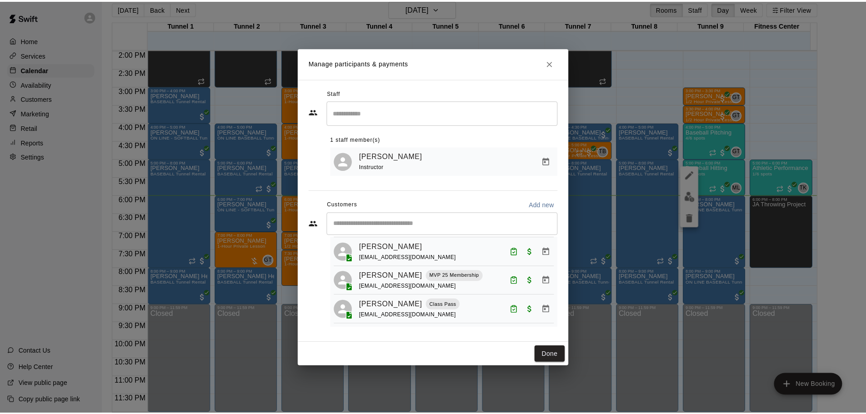
scroll to position [55, 0]
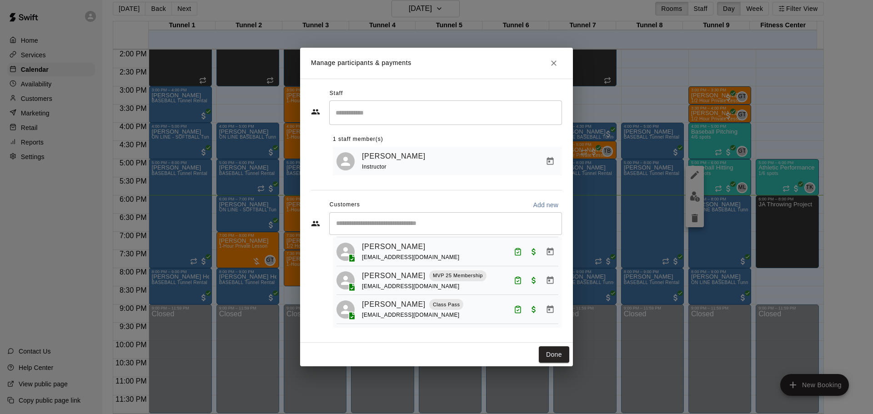
click at [541, 55] on h2 "Manage participants & payments" at bounding box center [436, 63] width 273 height 31
click at [553, 63] on icon "Close" at bounding box center [553, 62] width 5 height 5
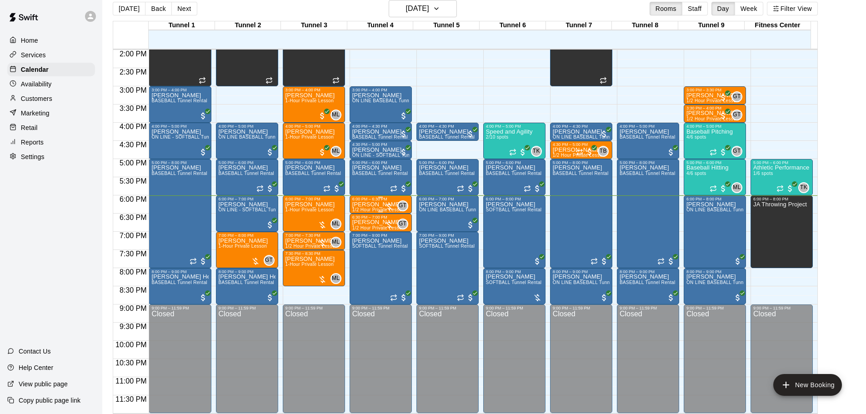
click at [374, 205] on p "[PERSON_NAME]" at bounding box center [378, 205] width 52 height 0
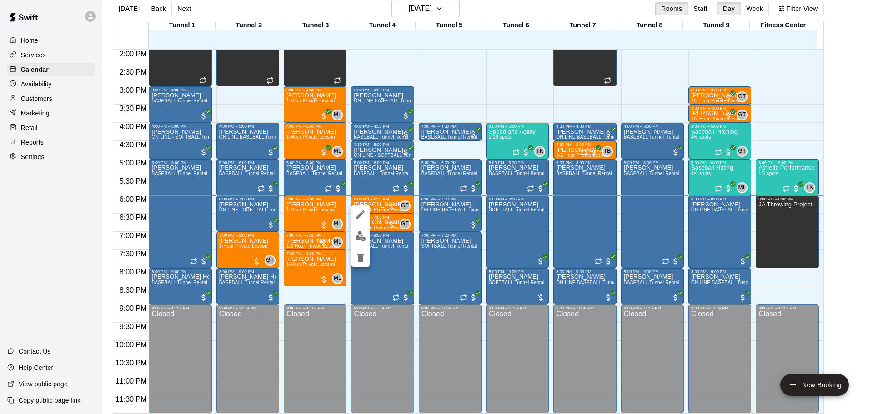
click at [363, 235] on img "edit" at bounding box center [360, 236] width 10 height 10
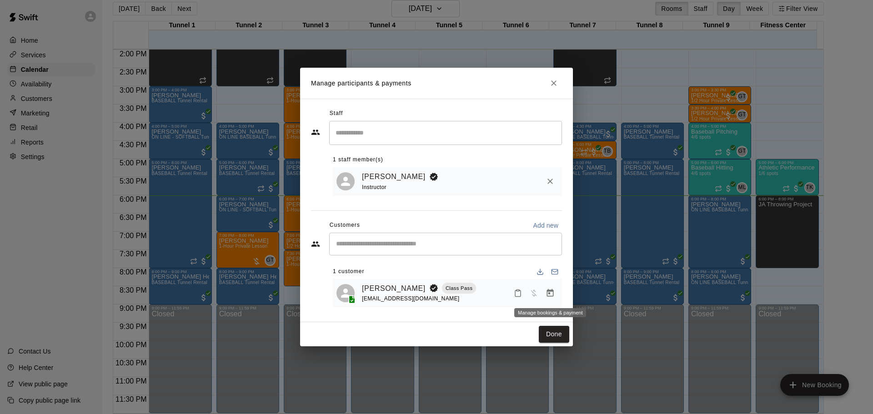
click at [555, 298] on button "Manage bookings & payment" at bounding box center [550, 293] width 16 height 16
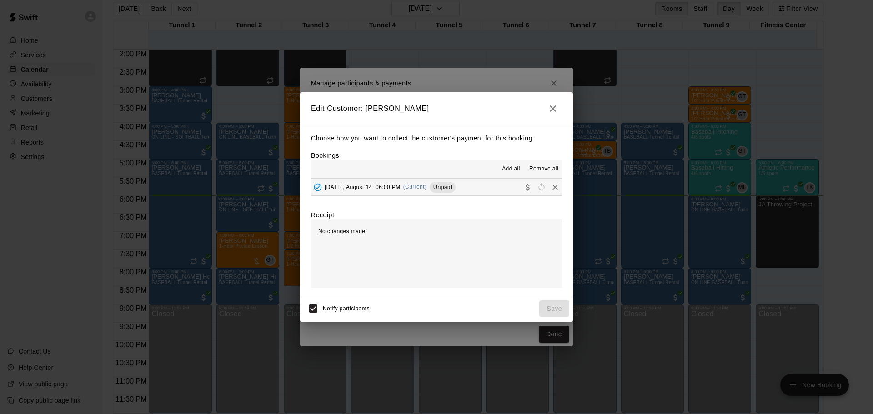
drag, startPoint x: 441, startPoint y: 187, endPoint x: 464, endPoint y: 207, distance: 30.3
click at [441, 187] on span "Unpaid" at bounding box center [442, 187] width 26 height 7
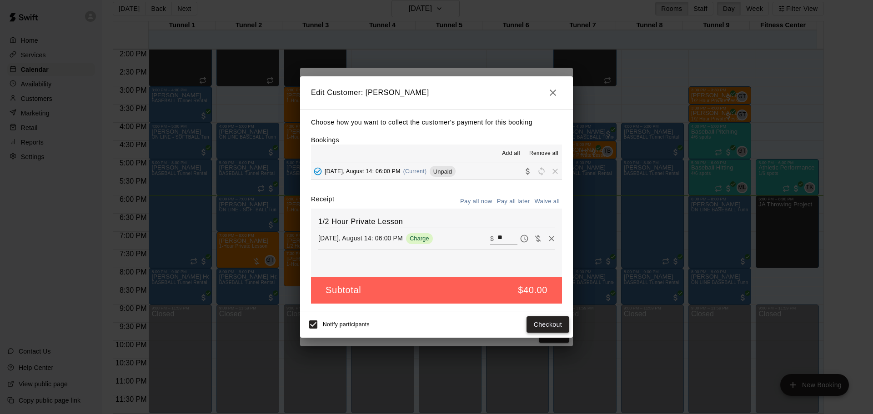
click at [545, 328] on button "Checkout" at bounding box center [547, 324] width 43 height 17
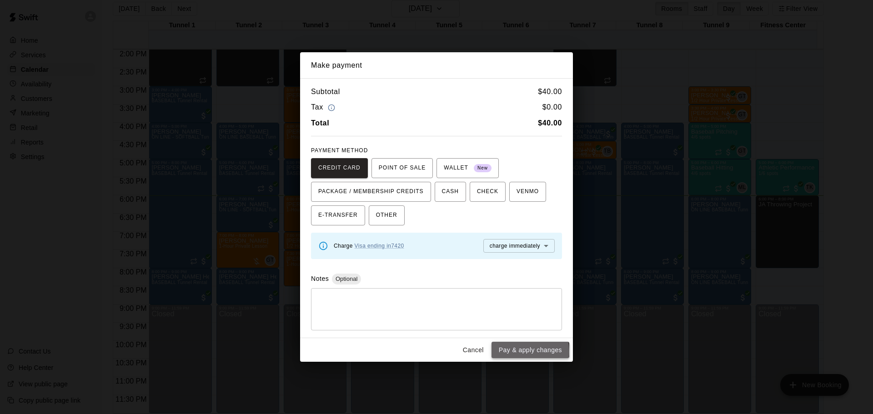
click at [517, 352] on button "Pay & apply changes" at bounding box center [530, 350] width 78 height 17
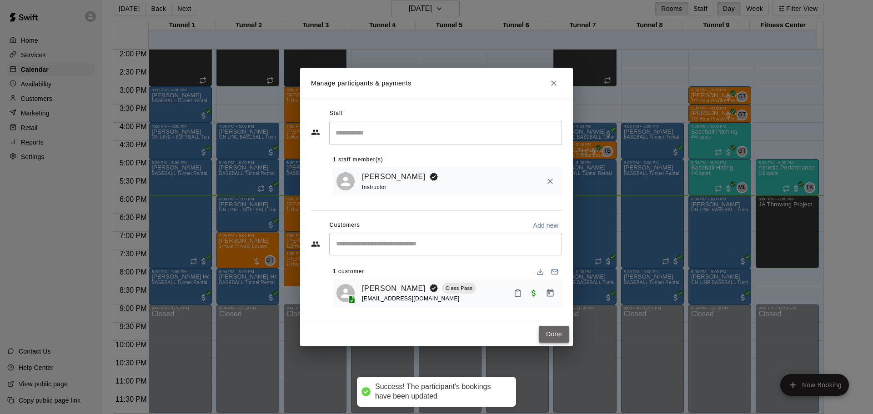
click at [559, 340] on button "Done" at bounding box center [554, 334] width 30 height 17
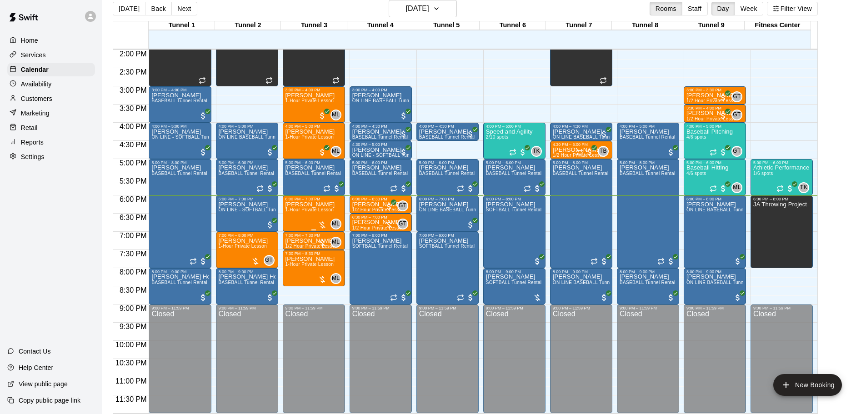
click at [310, 208] on span "1-Hour Private Lesson" at bounding box center [309, 209] width 49 height 5
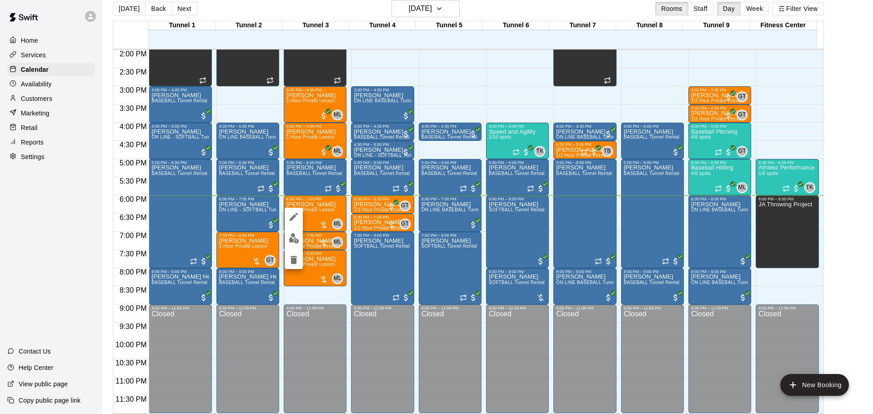
click at [294, 229] on div at bounding box center [293, 238] width 18 height 61
click at [296, 233] on img "edit" at bounding box center [294, 238] width 10 height 10
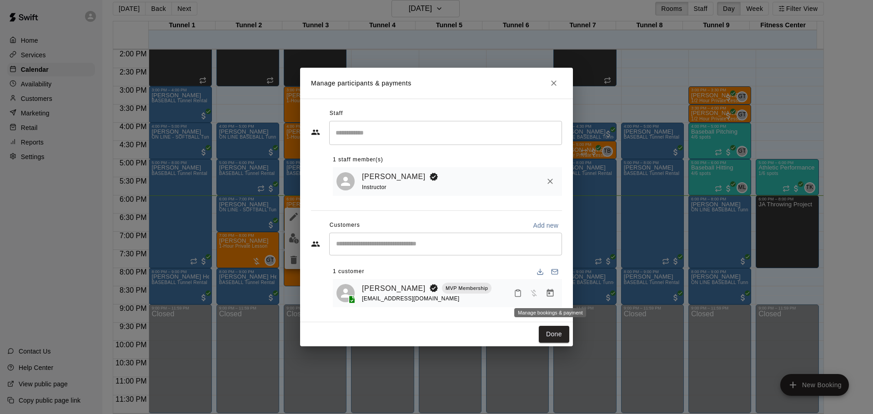
click at [554, 294] on button "Manage bookings & payment" at bounding box center [550, 293] width 16 height 16
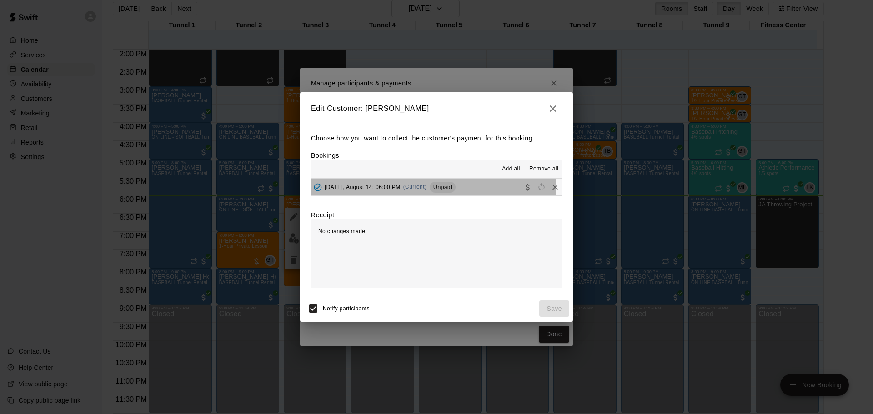
click at [422, 190] on span "(Current)" at bounding box center [415, 187] width 24 height 6
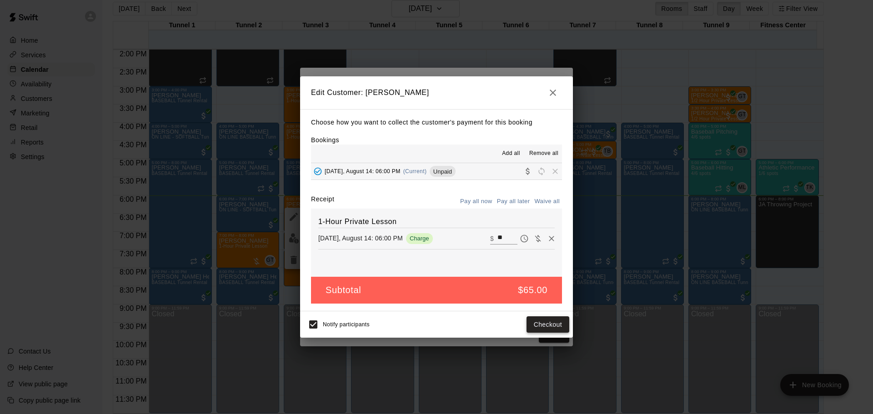
click at [558, 323] on button "Checkout" at bounding box center [547, 324] width 43 height 17
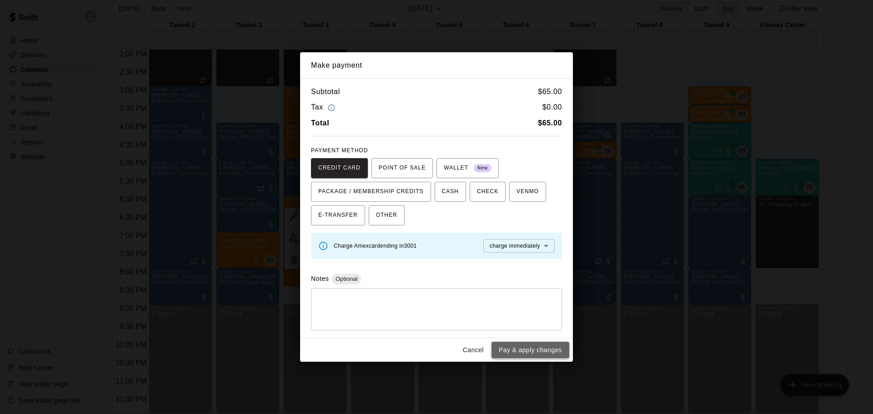
click at [541, 354] on button "Pay & apply changes" at bounding box center [530, 350] width 78 height 17
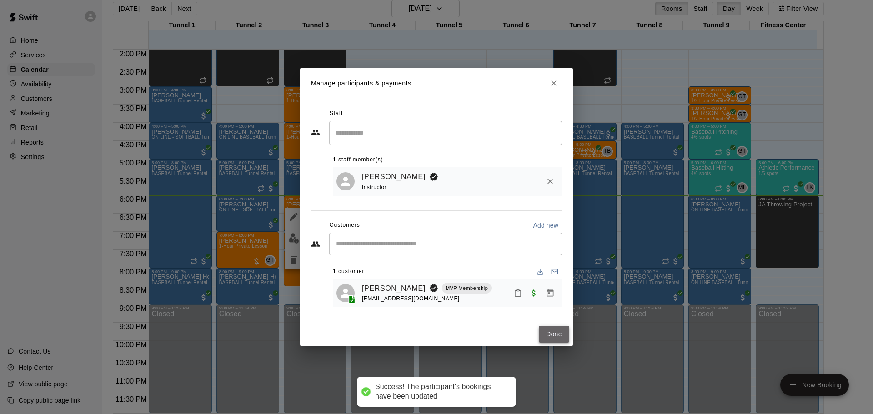
click at [550, 330] on button "Done" at bounding box center [554, 334] width 30 height 17
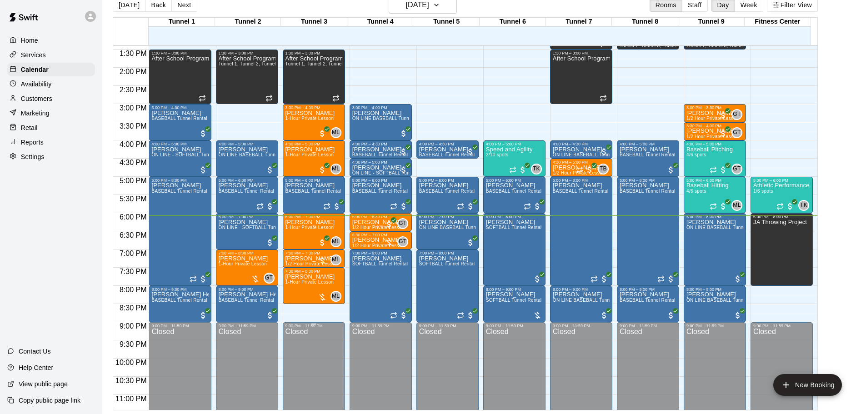
scroll to position [509, 0]
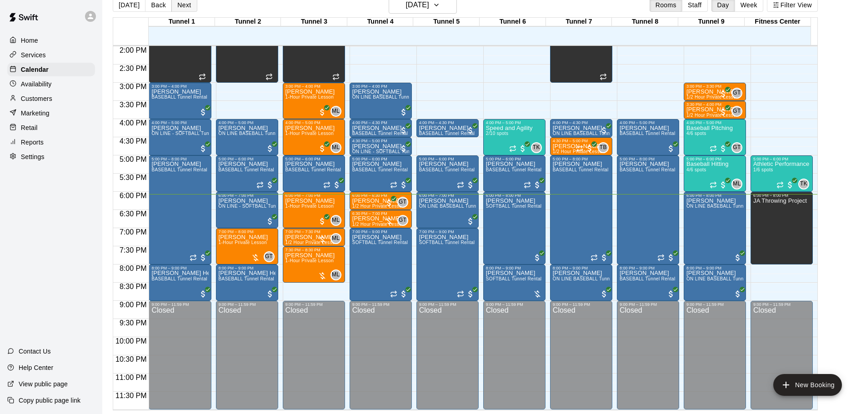
click at [187, 5] on button "Next" at bounding box center [183, 5] width 25 height 14
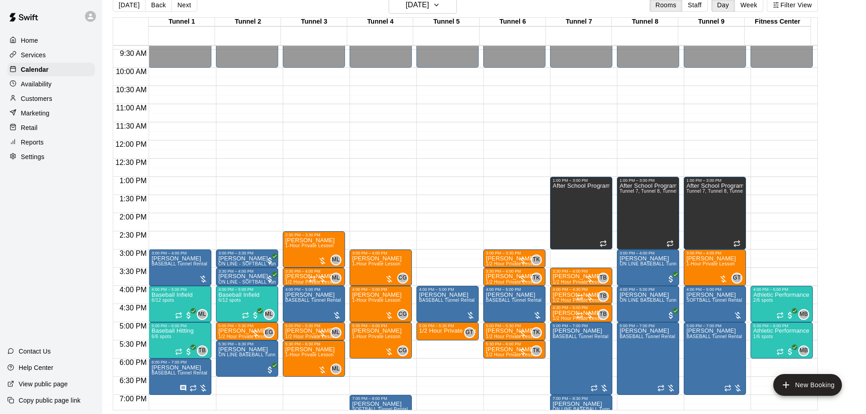
scroll to position [328, 0]
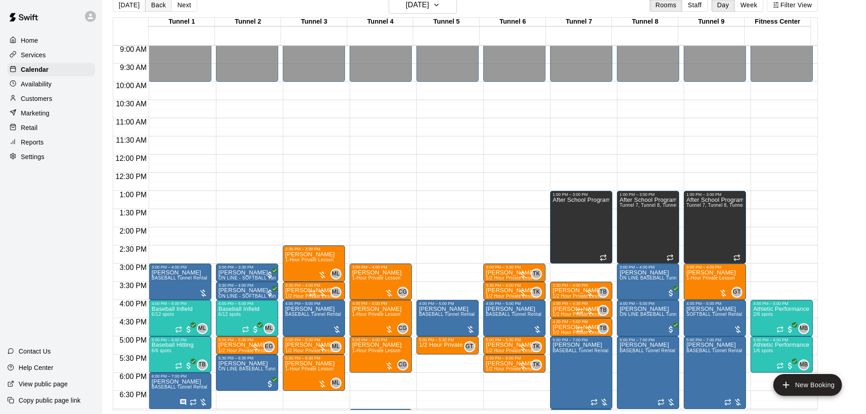
click at [158, 9] on button "Back" at bounding box center [158, 5] width 27 height 14
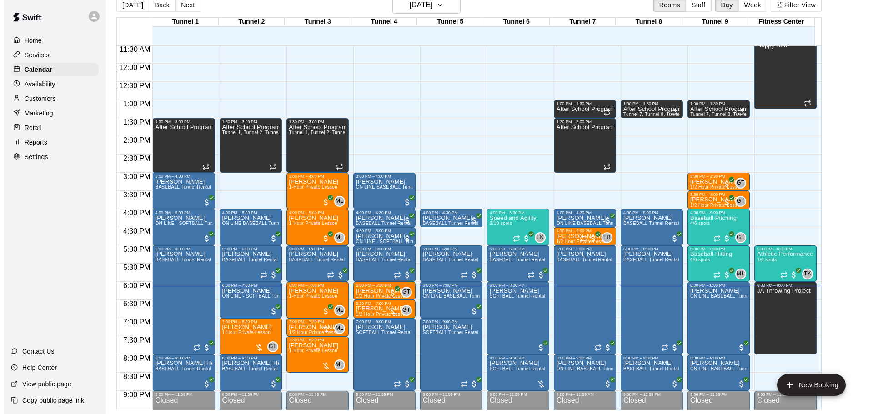
scroll to position [464, 0]
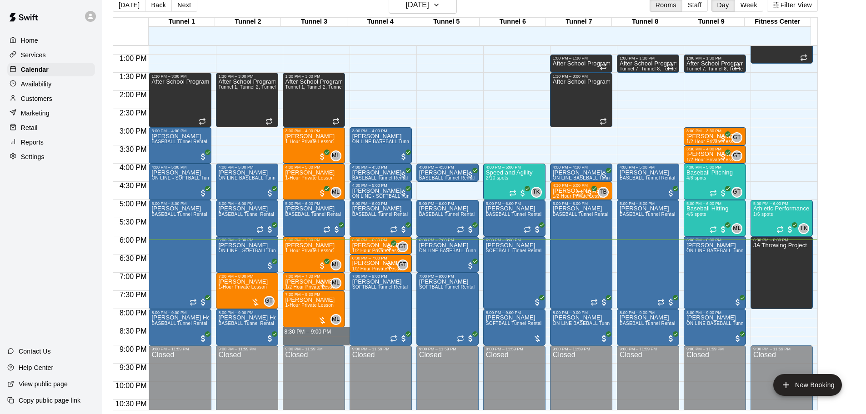
drag, startPoint x: 314, startPoint y: 329, endPoint x: 316, endPoint y: 338, distance: 8.4
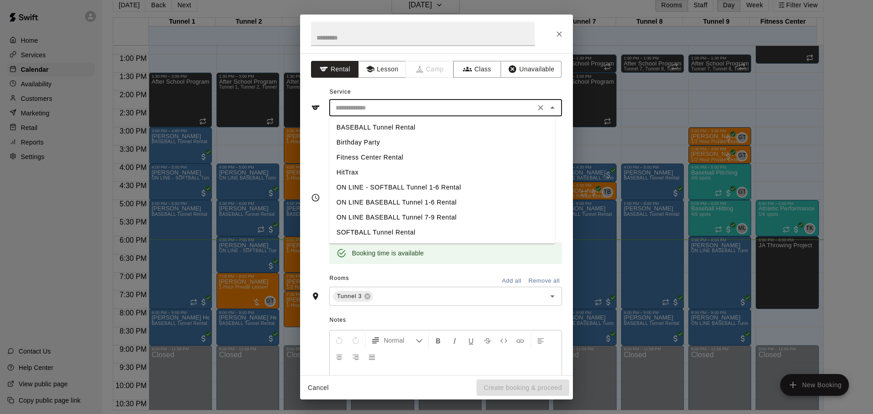
click at [420, 102] on input "text" at bounding box center [432, 107] width 200 height 11
click at [390, 119] on ul "BASEBALL Tunnel Rental Birthday Party Fitness Center Rental HitTrax ON LINE - S…" at bounding box center [442, 179] width 226 height 127
click at [409, 124] on li "BASEBALL Tunnel Rental" at bounding box center [442, 127] width 226 height 15
type input "**********"
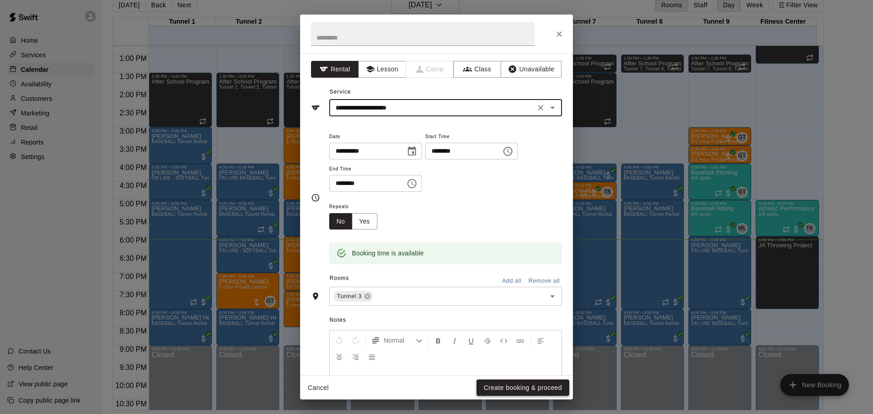
click at [561, 385] on button "Create booking & proceed" at bounding box center [522, 387] width 93 height 17
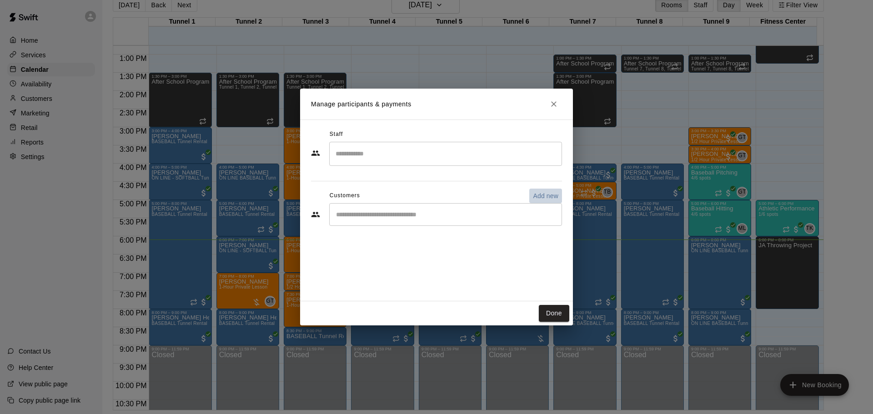
click at [543, 195] on p "Add new" at bounding box center [545, 195] width 25 height 9
select select "**"
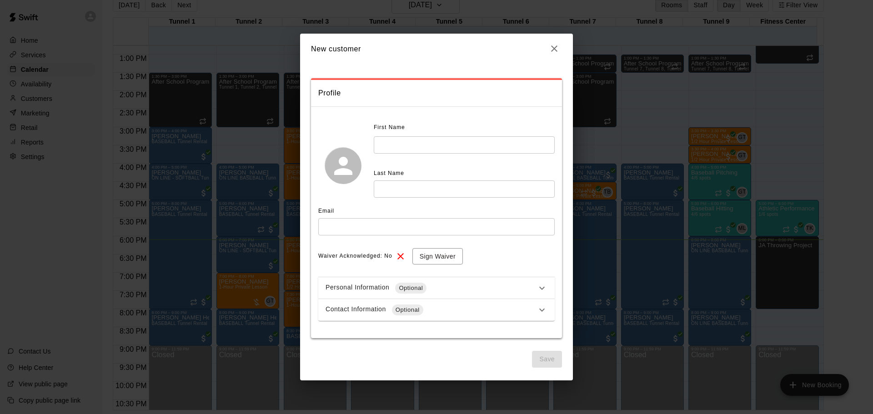
click at [453, 135] on div "First Name ​" at bounding box center [464, 136] width 181 height 33
click at [455, 140] on input "text" at bounding box center [464, 144] width 181 height 17
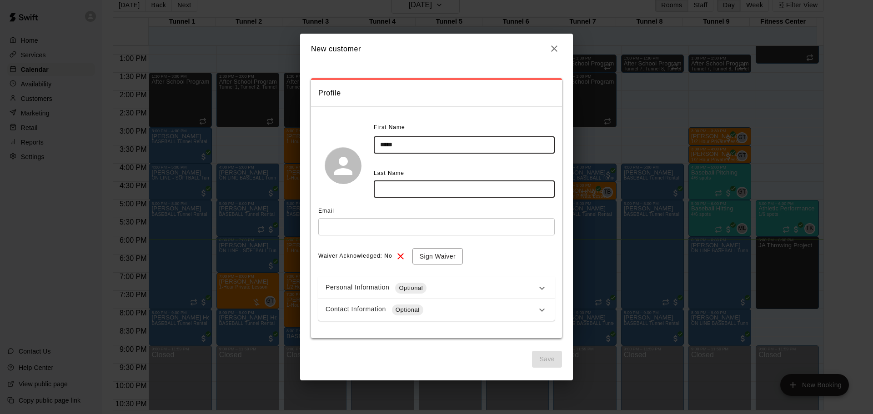
type input "*****"
click at [424, 191] on input "text" at bounding box center [464, 188] width 181 height 17
type input "*******"
click at [392, 226] on input "text" at bounding box center [436, 226] width 236 height 17
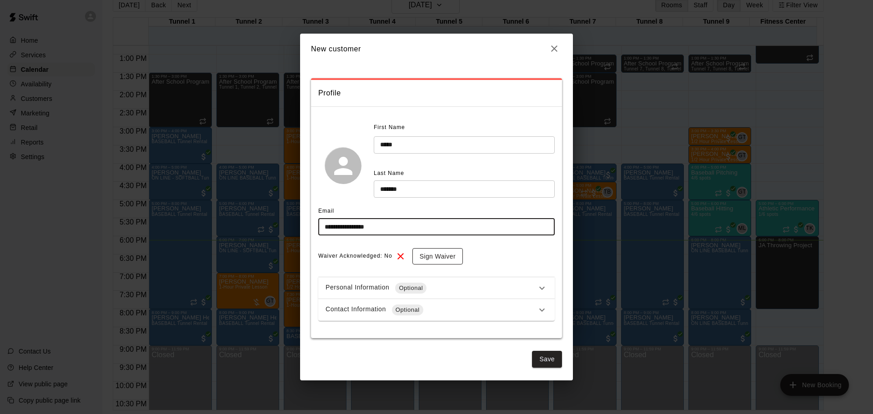
type input "**********"
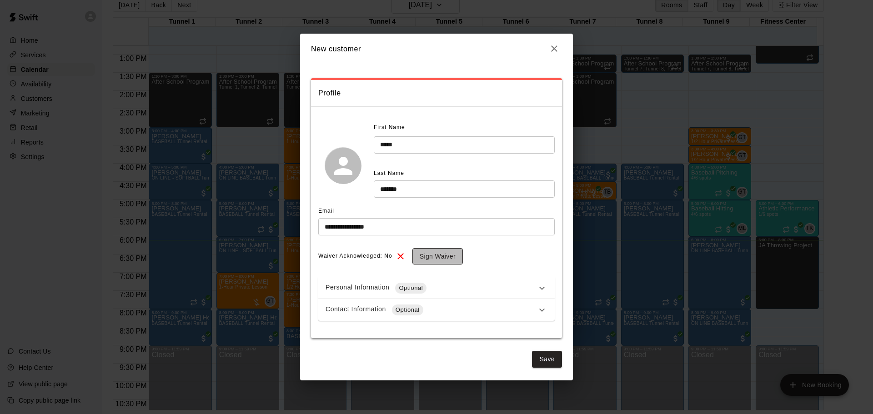
click at [441, 256] on button "Sign Waiver" at bounding box center [437, 256] width 50 height 17
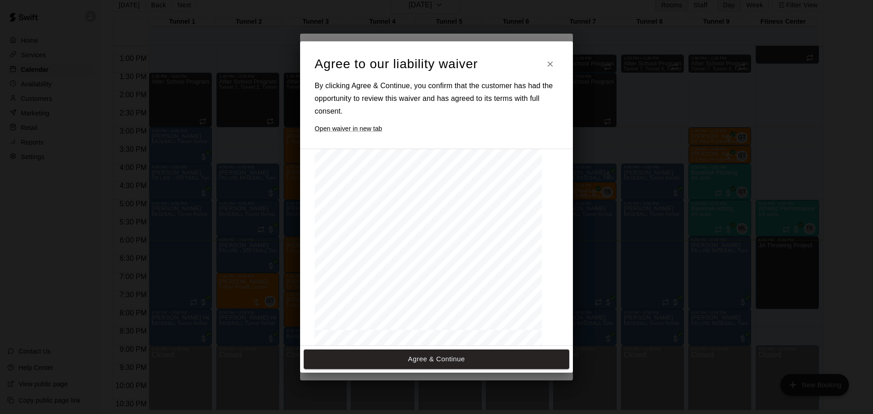
scroll to position [136, 0]
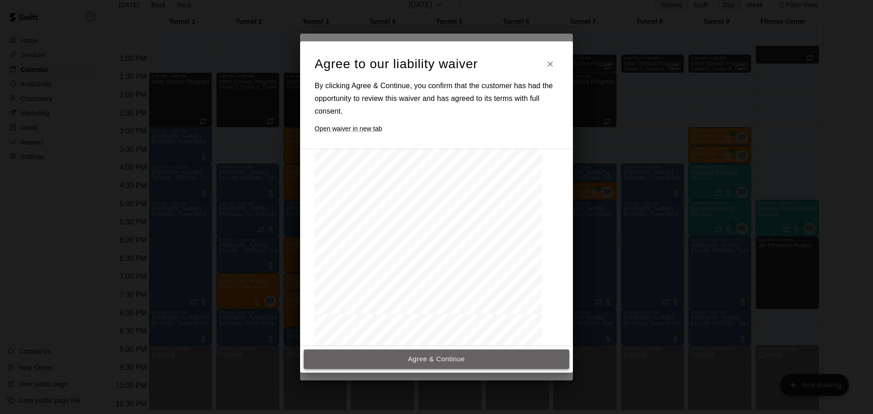
drag, startPoint x: 470, startPoint y: 365, endPoint x: 468, endPoint y: 354, distance: 11.6
click at [469, 354] on button "Agree & Continue" at bounding box center [436, 358] width 265 height 19
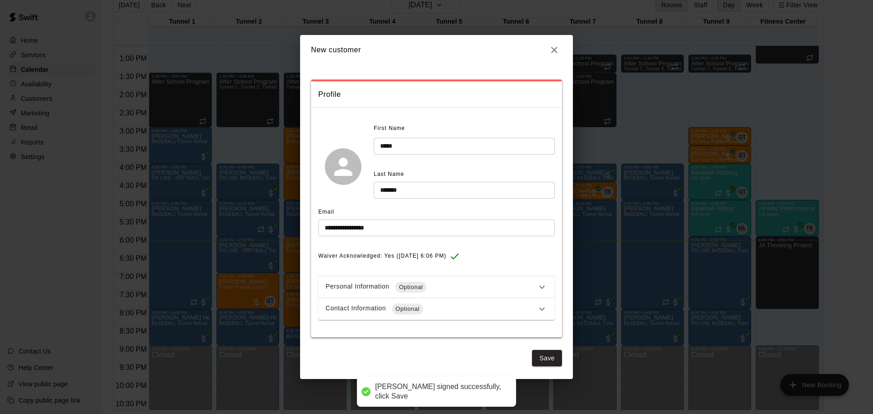
click at [444, 301] on div "Contact Information Optional" at bounding box center [436, 309] width 236 height 22
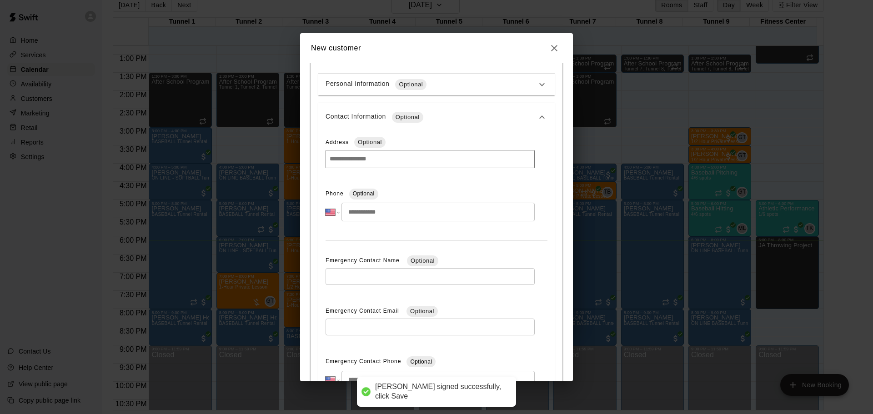
scroll to position [227, 0]
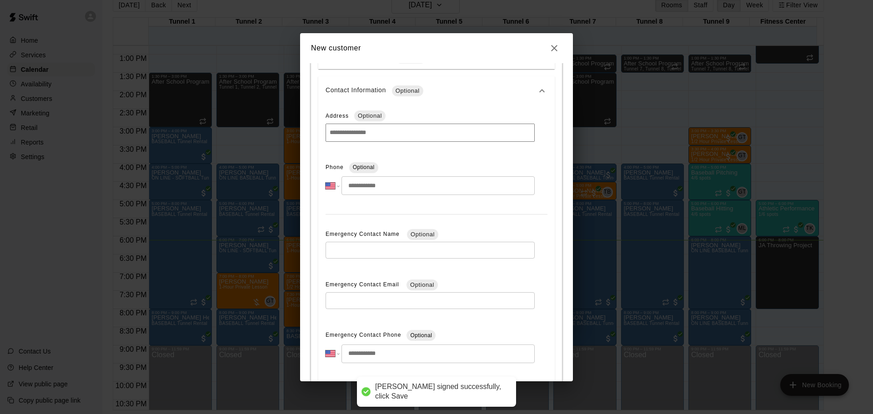
click at [378, 190] on input "tel" at bounding box center [437, 185] width 193 height 19
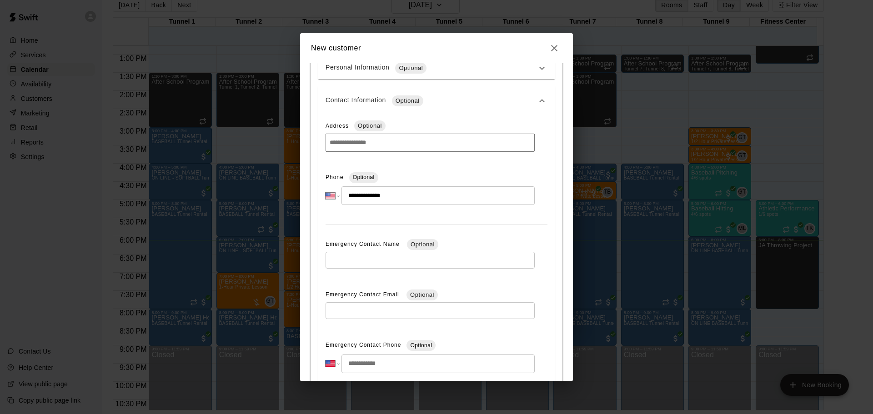
scroll to position [289, 0]
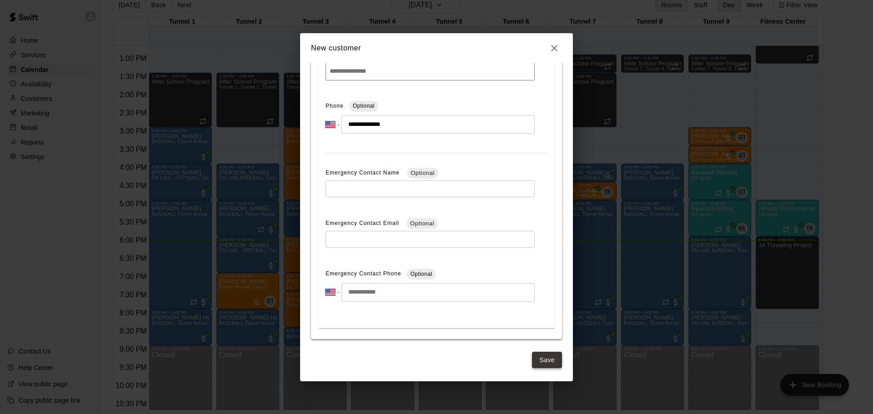
type input "**********"
click at [539, 362] on button "Save" at bounding box center [547, 360] width 30 height 17
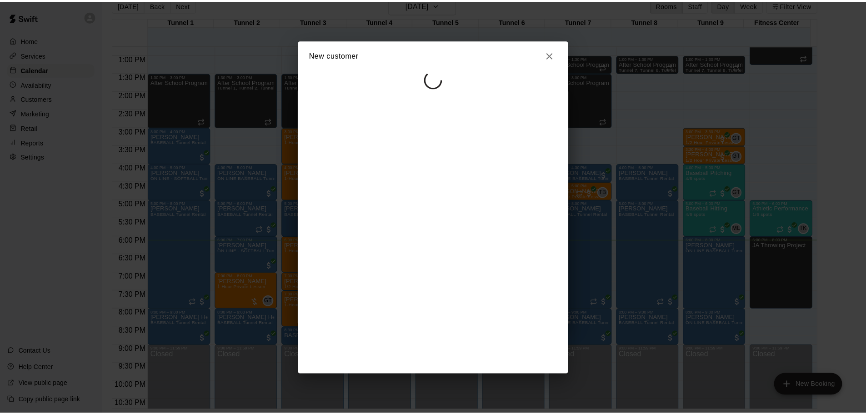
scroll to position [0, 0]
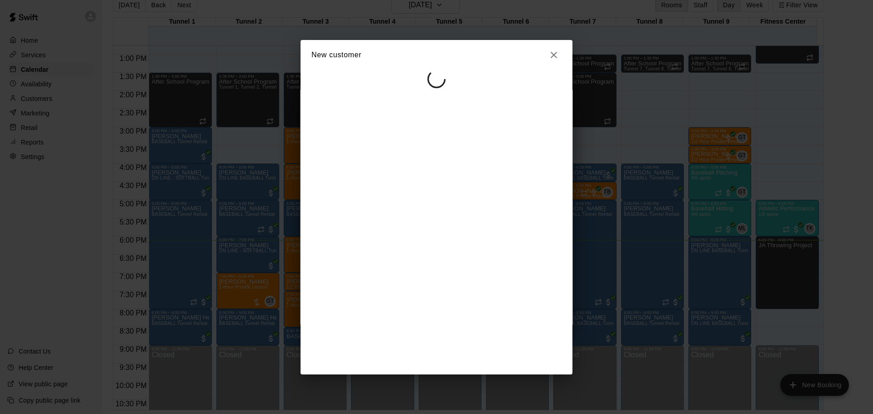
select select "**"
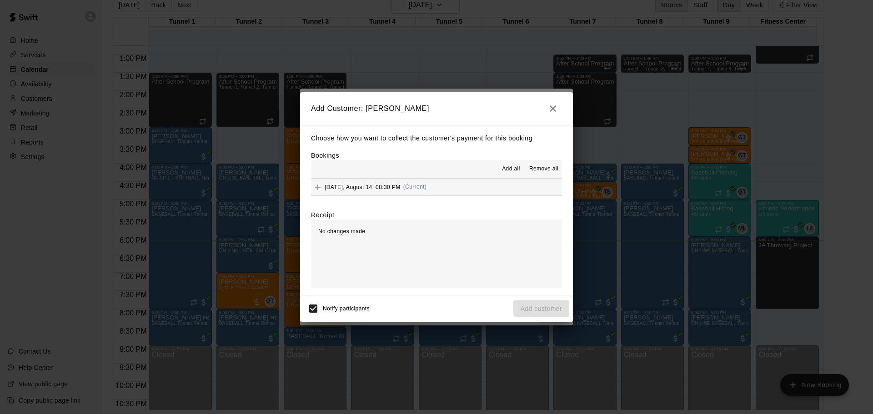
click at [426, 181] on div "[DATE], August 14: 08:30 PM (Current)" at bounding box center [368, 187] width 115 height 14
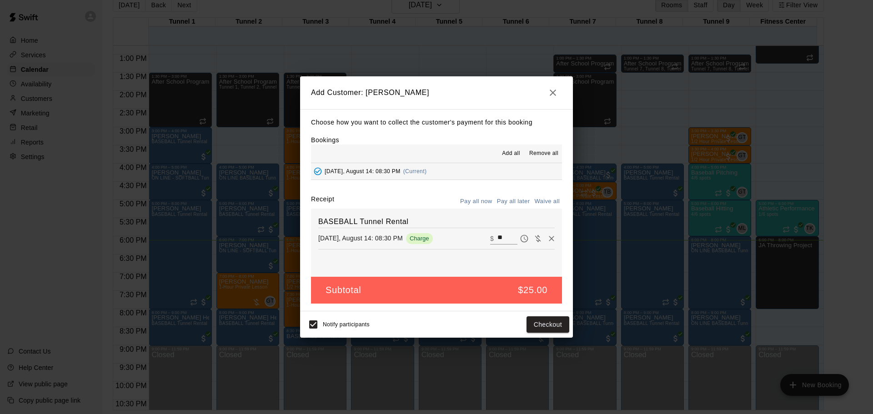
click at [503, 200] on button "Pay all later" at bounding box center [513, 202] width 38 height 14
click at [549, 324] on button "Add customer" at bounding box center [541, 324] width 56 height 17
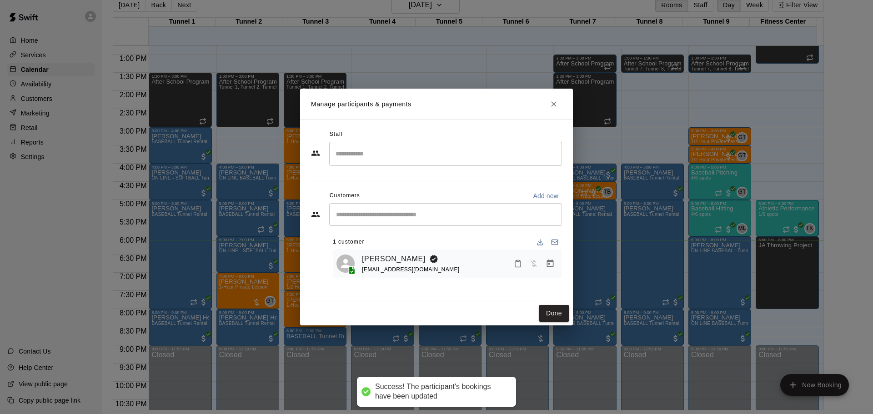
click at [551, 304] on div "Done" at bounding box center [436, 313] width 273 height 24
click at [552, 309] on button "Done" at bounding box center [554, 313] width 30 height 17
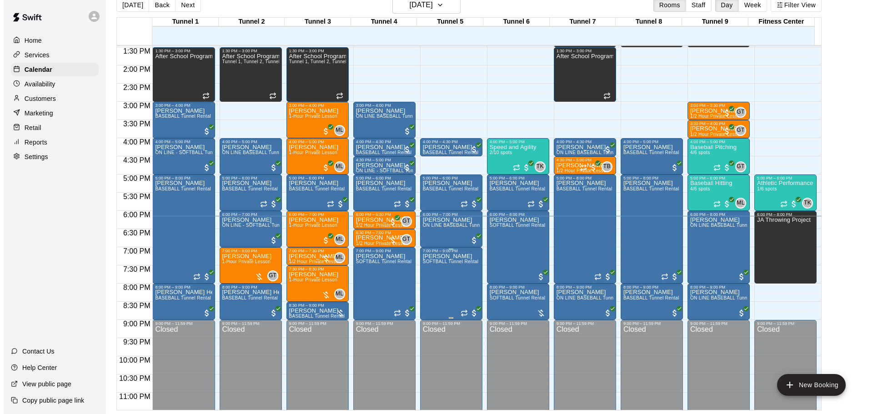
scroll to position [509, 0]
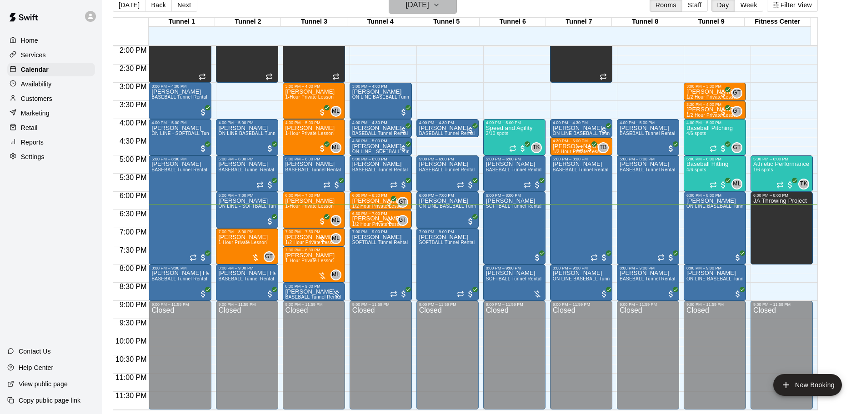
click at [411, 4] on h6 "[DATE]" at bounding box center [417, 5] width 23 height 13
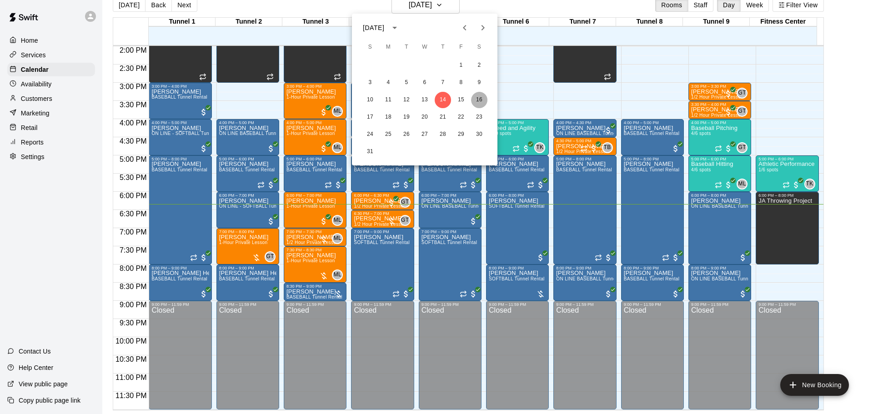
click at [485, 99] on button "16" at bounding box center [479, 100] width 16 height 16
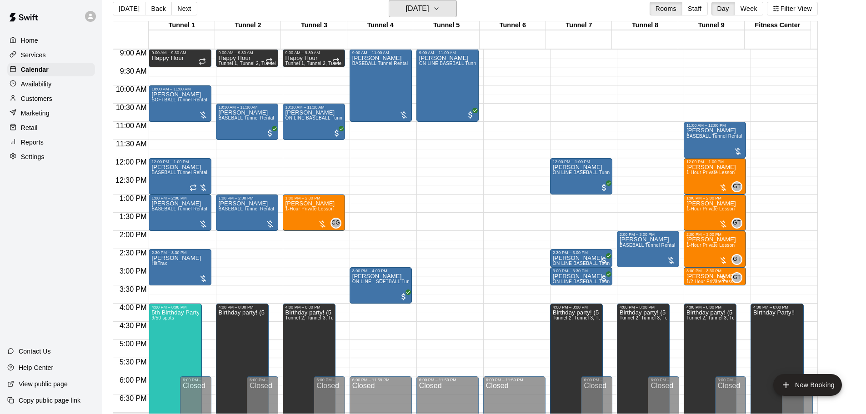
scroll to position [282, 0]
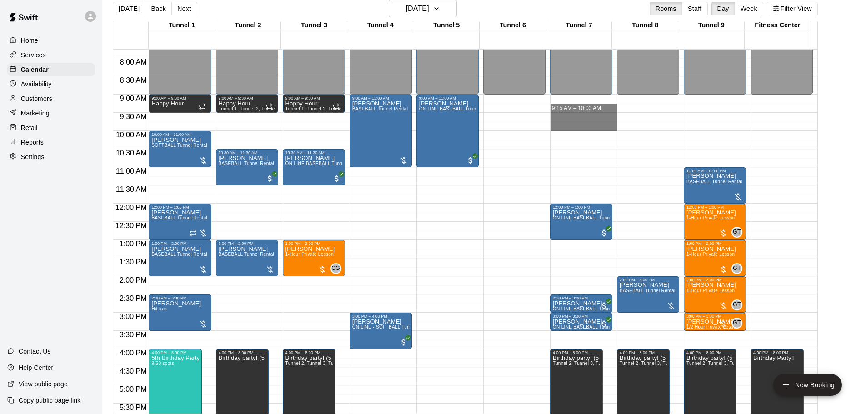
drag, startPoint x: 575, startPoint y: 113, endPoint x: 577, endPoint y: 126, distance: 13.4
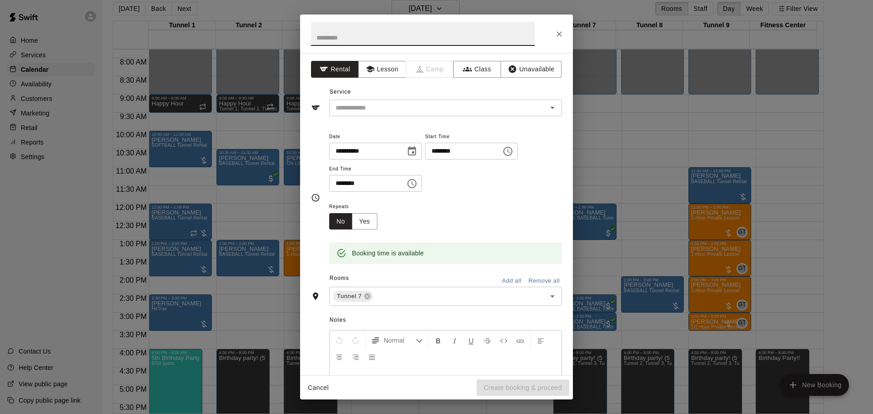
click at [560, 37] on icon "Close" at bounding box center [558, 34] width 9 height 9
click at [439, 114] on div "​" at bounding box center [445, 108] width 233 height 17
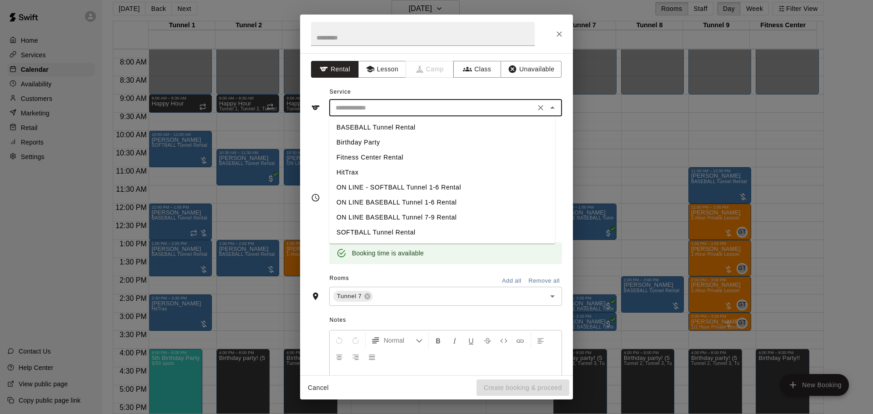
click at [428, 125] on li "BASEBALL Tunnel Rental" at bounding box center [442, 127] width 226 height 15
type input "**********"
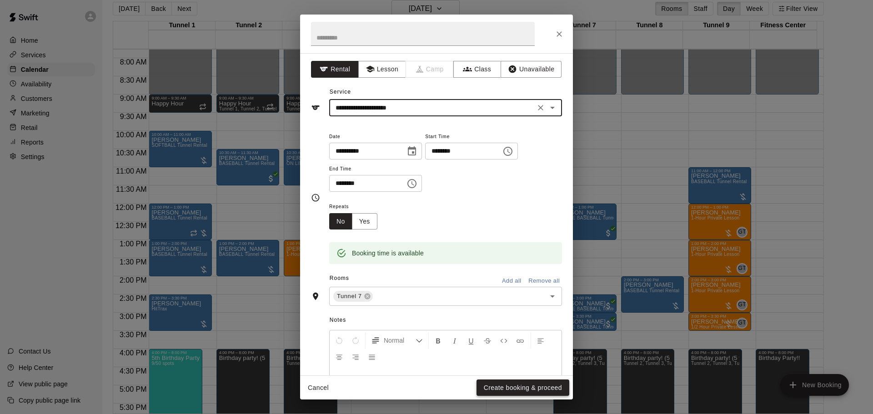
click at [523, 382] on button "Create booking & proceed" at bounding box center [522, 387] width 93 height 17
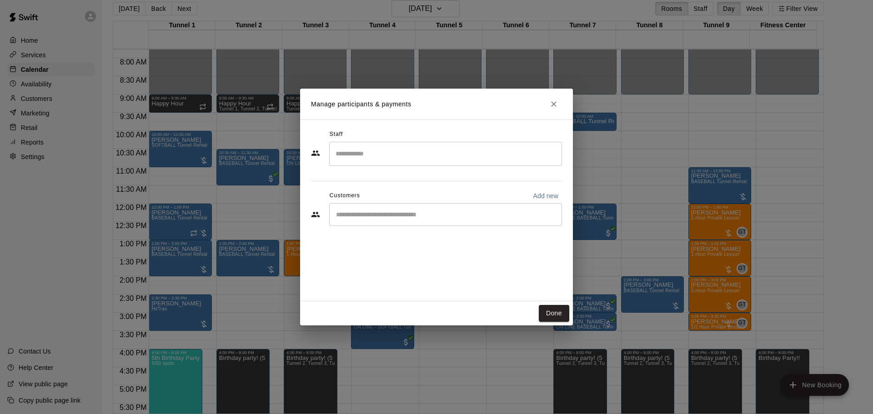
click at [464, 223] on div "​" at bounding box center [445, 214] width 233 height 23
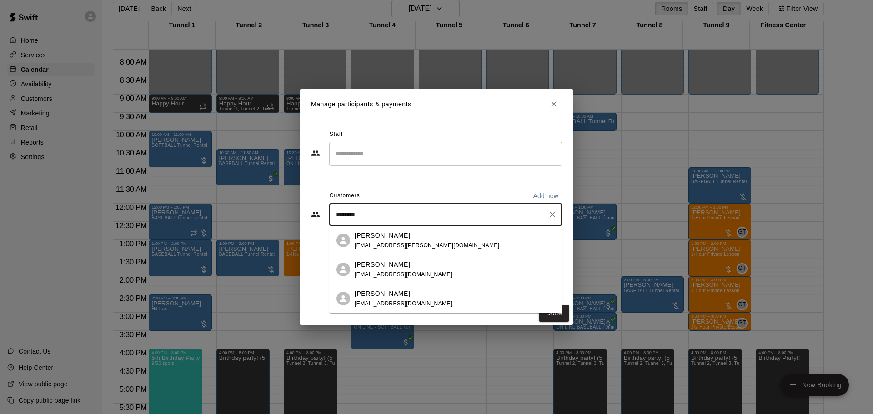
type input "*********"
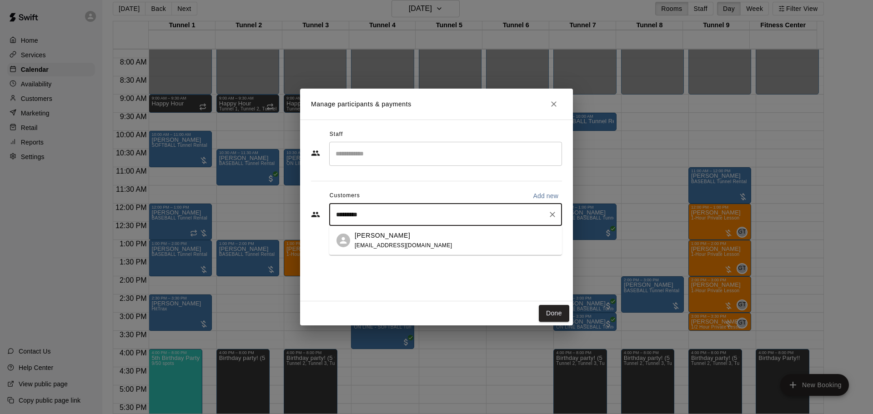
click at [462, 243] on div "[PERSON_NAME] [EMAIL_ADDRESS][DOMAIN_NAME]" at bounding box center [454, 241] width 200 height 20
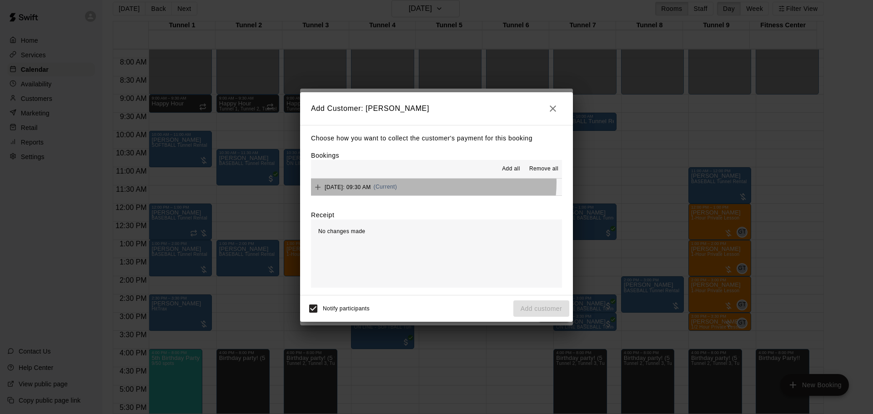
click at [397, 183] on div "[DATE]: 09:30 AM (Current)" at bounding box center [354, 187] width 86 height 14
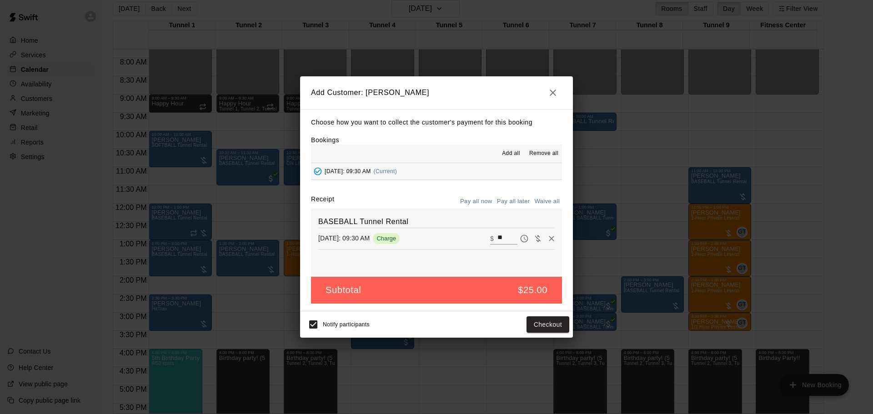
click at [519, 206] on button "Pay all later" at bounding box center [513, 202] width 38 height 14
click at [553, 326] on button "Add customer" at bounding box center [541, 324] width 56 height 17
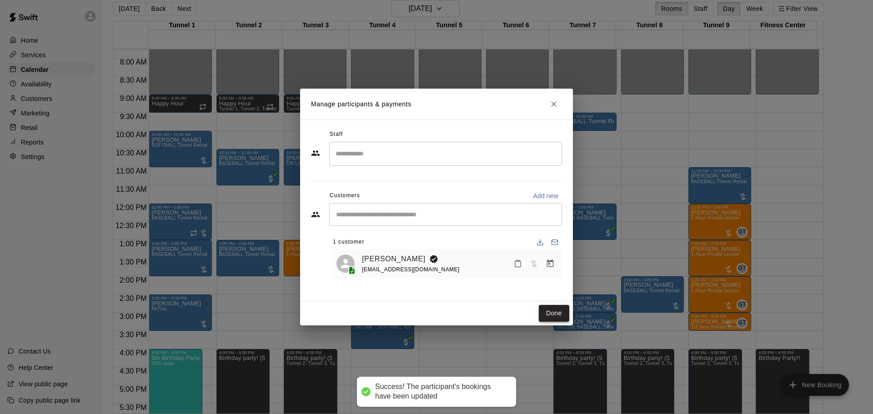
click at [554, 311] on button "Done" at bounding box center [554, 313] width 30 height 17
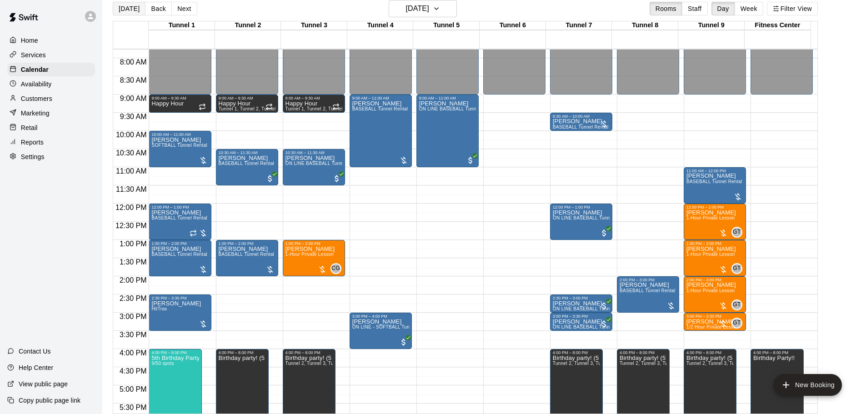
click at [140, 7] on button "[DATE]" at bounding box center [129, 9] width 33 height 14
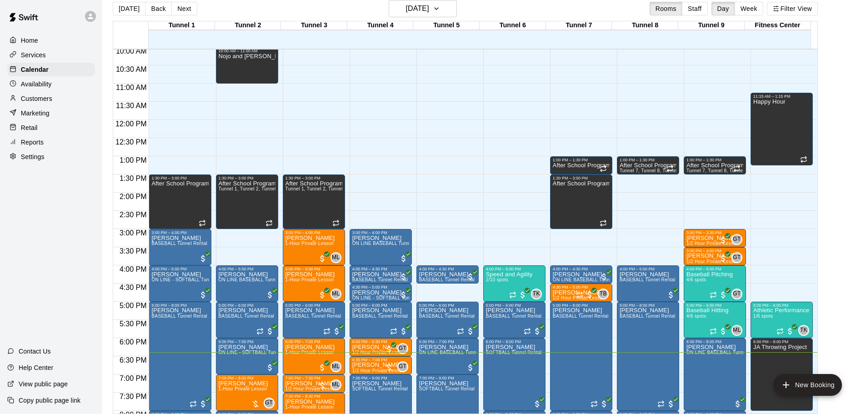
scroll to position [509, 0]
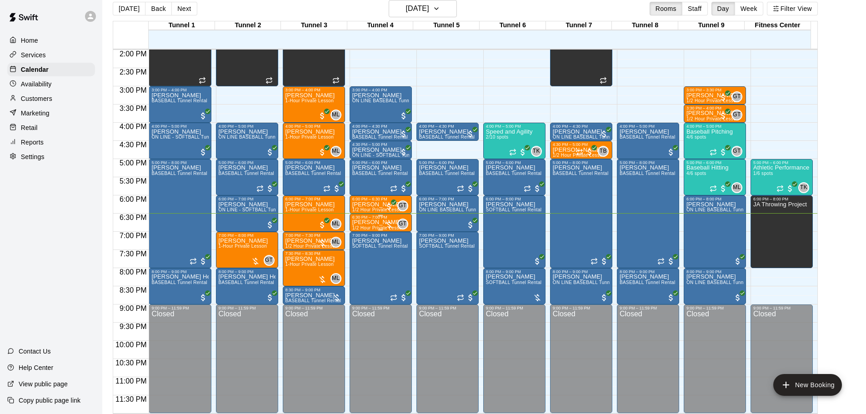
click at [360, 222] on p "[PERSON_NAME]" at bounding box center [378, 222] width 52 height 0
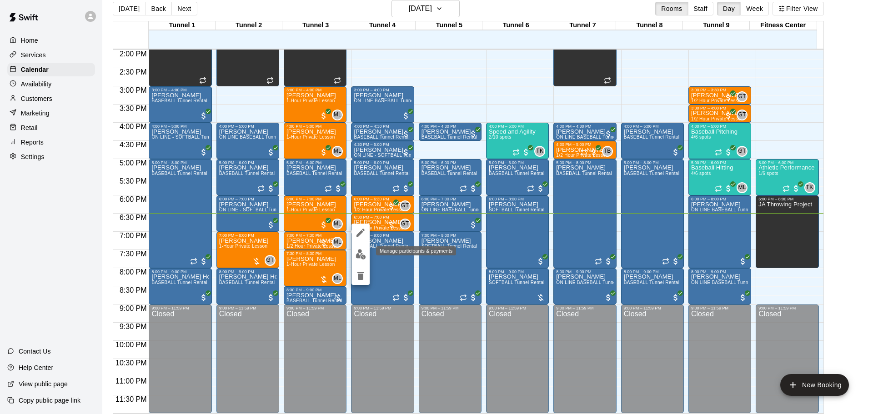
click at [359, 256] on img "edit" at bounding box center [360, 254] width 10 height 10
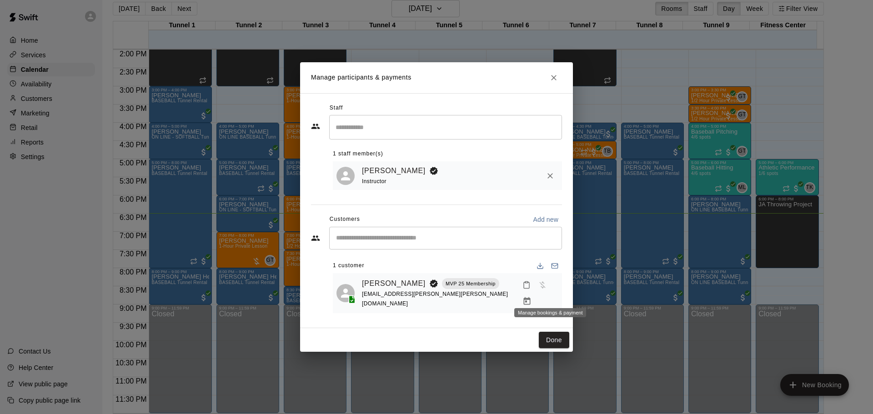
click at [530, 297] on icon "Manage bookings & payment" at bounding box center [527, 301] width 7 height 8
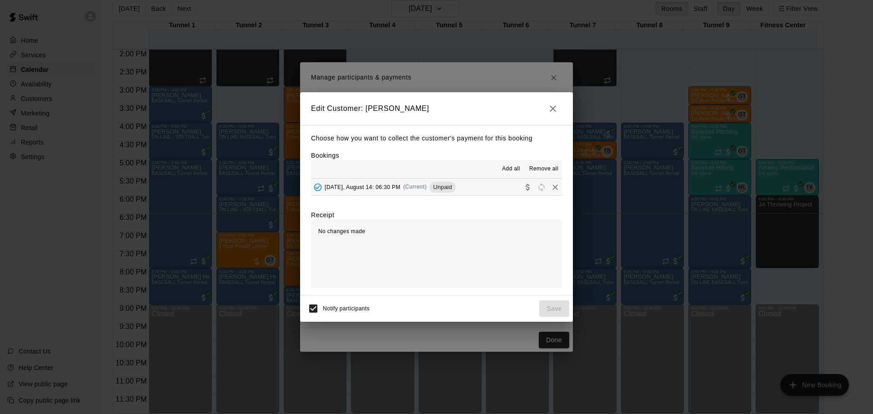
click at [429, 184] on div "[DATE], August 14: 06:30 PM (Current) Unpaid" at bounding box center [383, 187] width 145 height 14
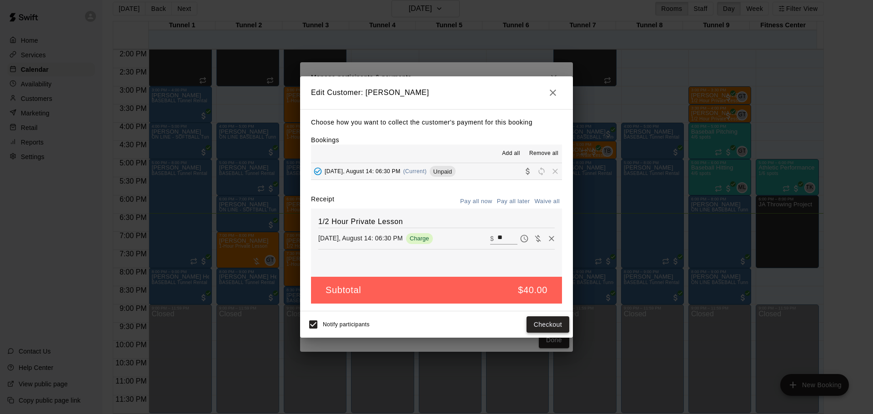
click at [553, 323] on button "Checkout" at bounding box center [547, 324] width 43 height 17
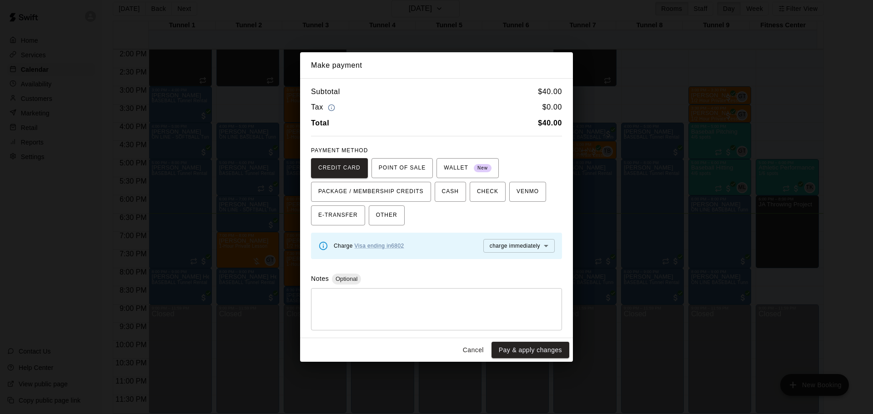
click at [549, 353] on button "Pay & apply changes" at bounding box center [530, 350] width 78 height 17
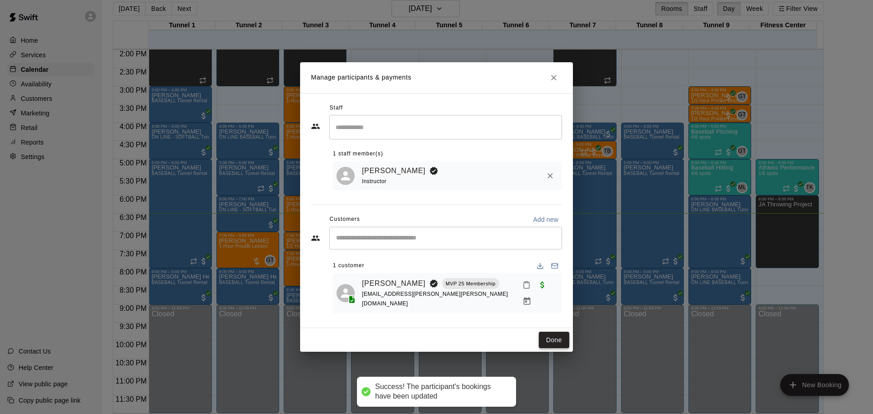
click at [546, 337] on button "Done" at bounding box center [554, 340] width 30 height 17
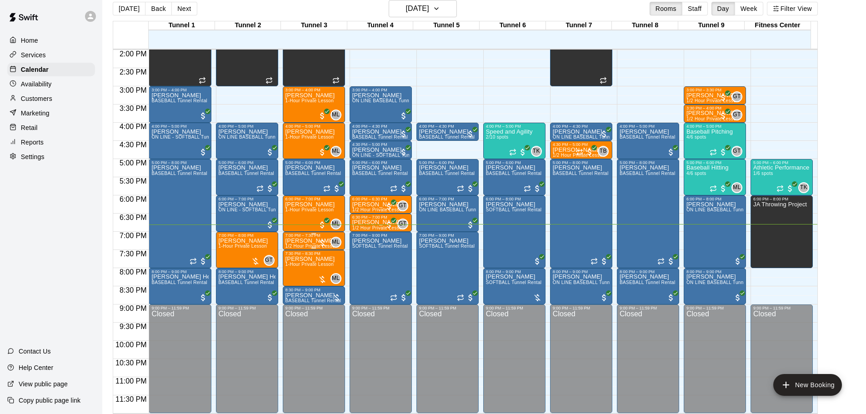
click at [313, 244] on span "1/2 Hour Private Lesson" at bounding box center [311, 246] width 52 height 5
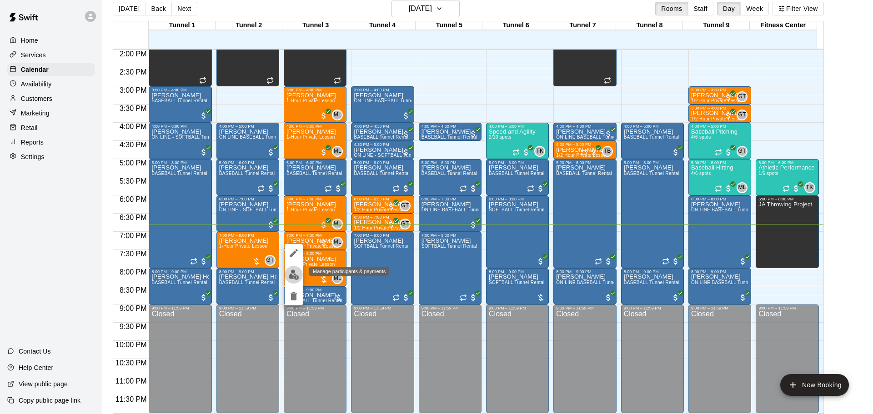
click at [292, 273] on img "edit" at bounding box center [294, 275] width 10 height 10
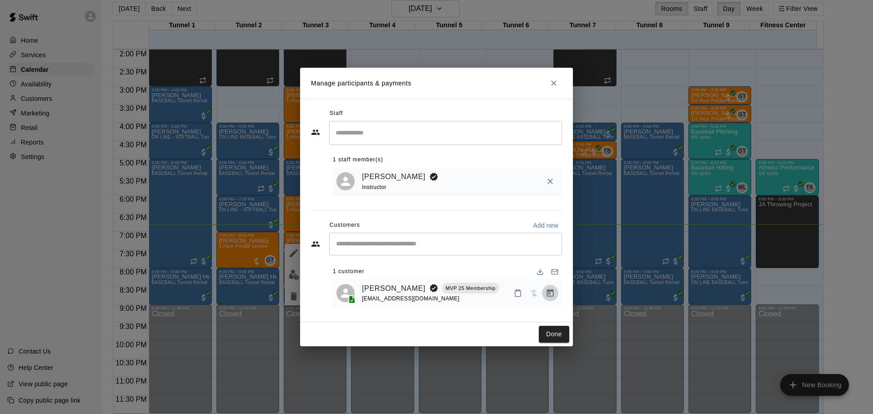
click at [547, 295] on icon "Manage bookings & payment" at bounding box center [550, 293] width 7 height 8
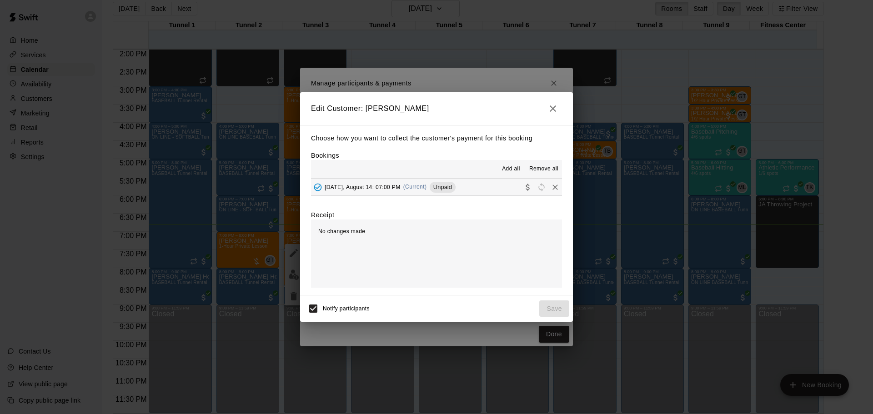
click at [431, 182] on div "[DATE], August 14: 07:00 PM (Current) Unpaid" at bounding box center [383, 187] width 145 height 14
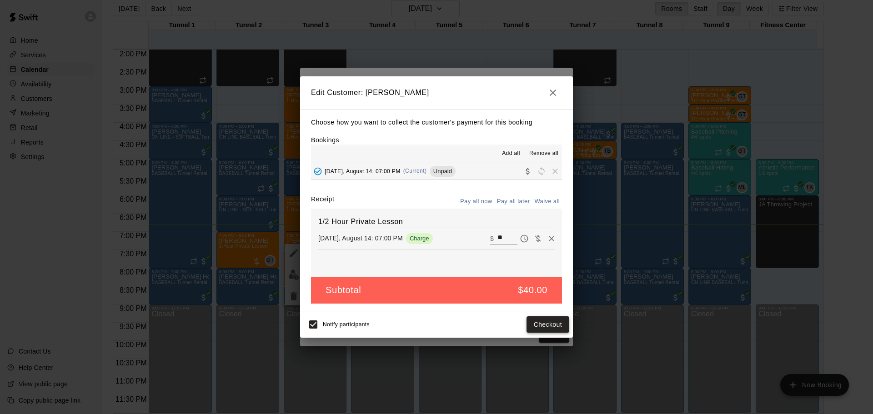
click at [551, 321] on button "Checkout" at bounding box center [547, 324] width 43 height 17
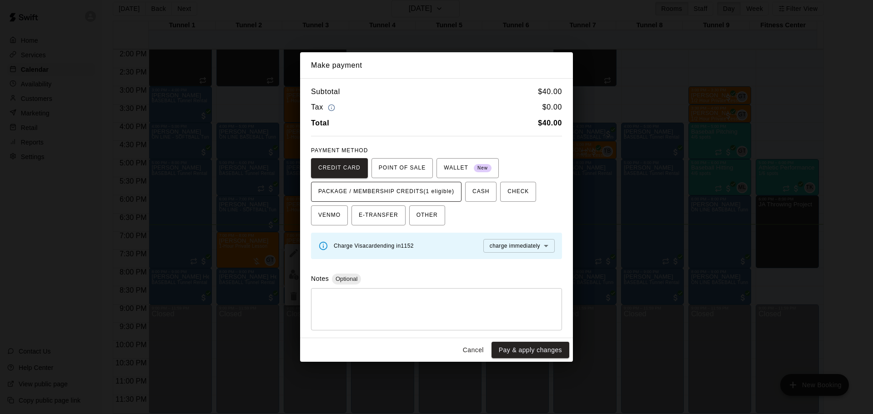
click at [416, 190] on span "PACKAGE / MEMBERSHIP CREDITS (1 eligible)" at bounding box center [386, 192] width 136 height 15
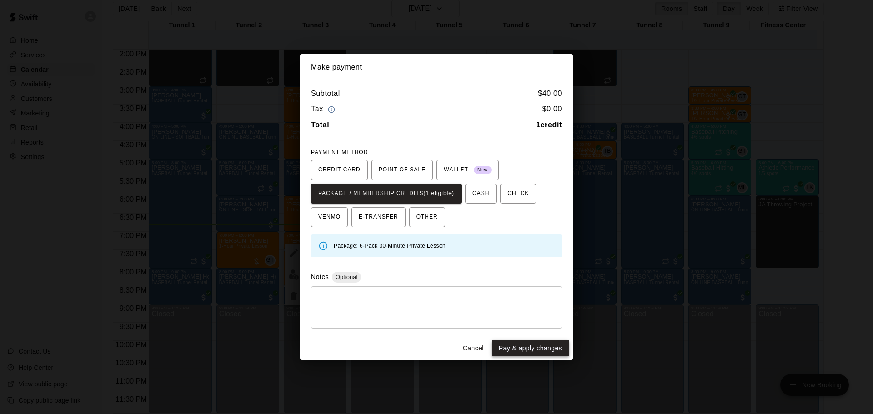
click at [532, 348] on button "Pay & apply changes" at bounding box center [530, 348] width 78 height 17
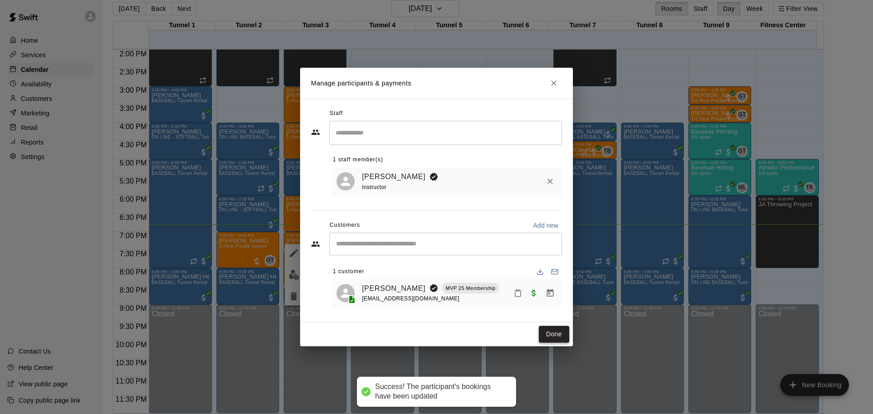
click at [559, 335] on button "Done" at bounding box center [554, 334] width 30 height 17
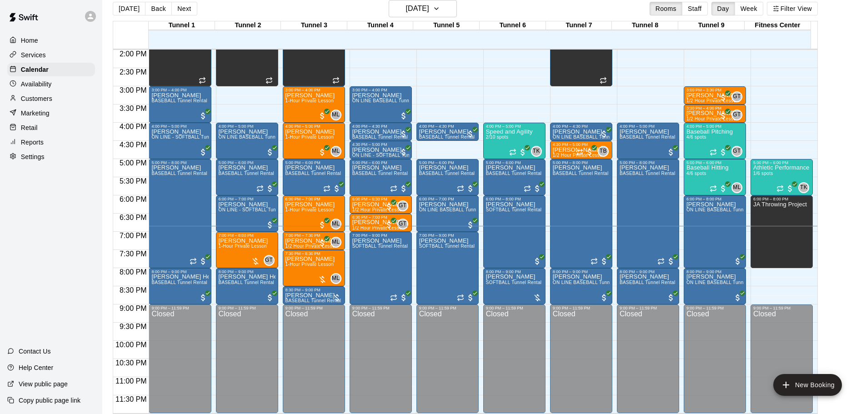
click at [158, 13] on button "Back" at bounding box center [158, 9] width 27 height 14
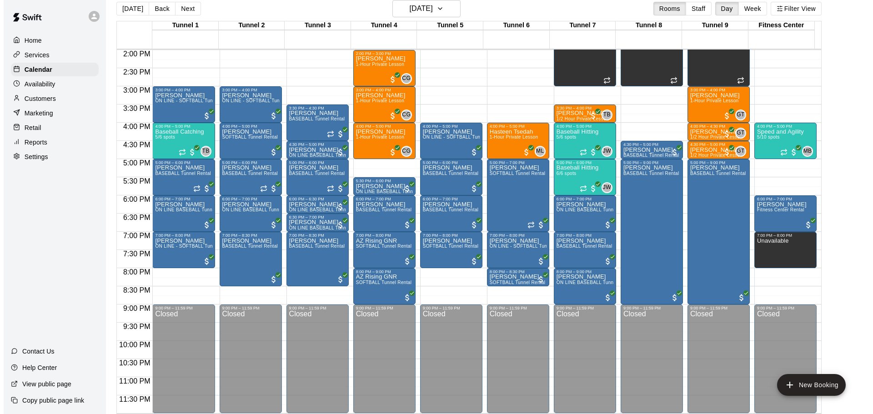
scroll to position [15, 0]
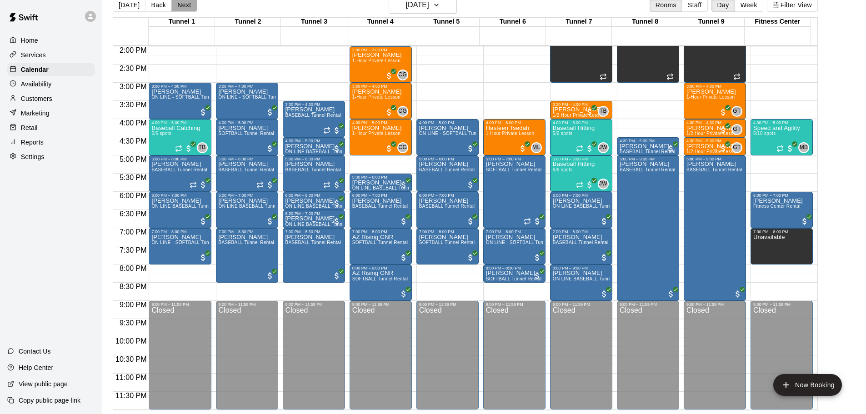
click at [182, 12] on button "Next" at bounding box center [183, 5] width 25 height 14
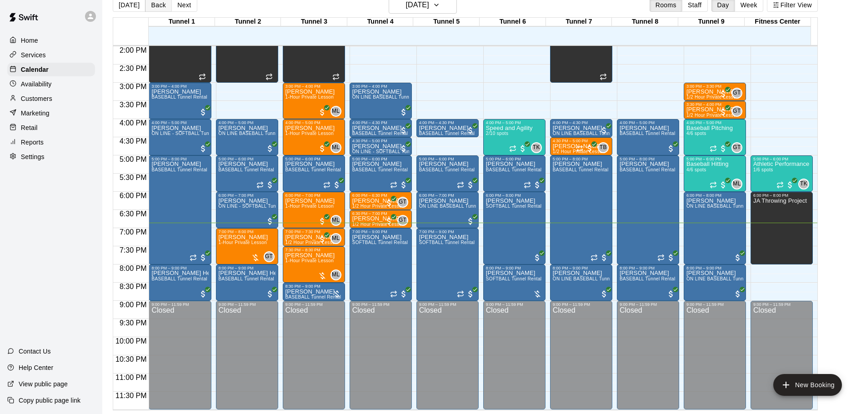
click at [164, 7] on button "Back" at bounding box center [158, 5] width 27 height 14
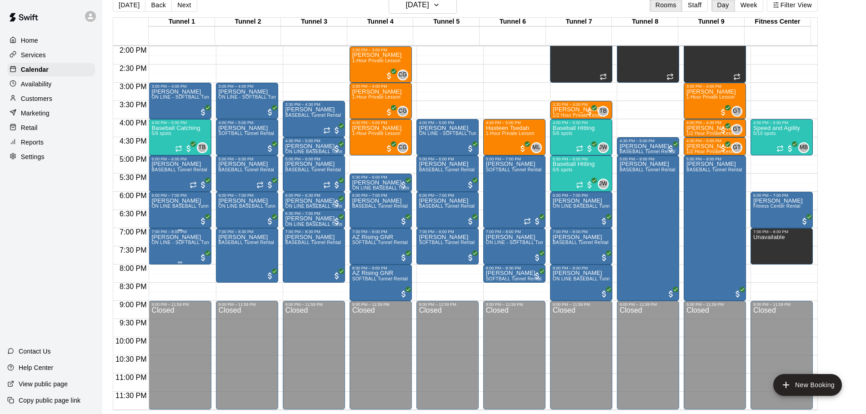
click at [180, 243] on span "ON LINE - SOFTBALL Tunnel 1-6 Rental" at bounding box center [195, 242] width 88 height 5
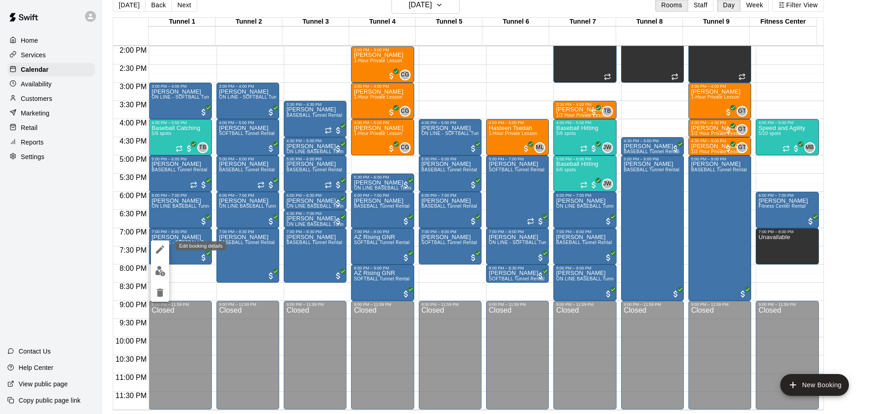
click at [212, 176] on div at bounding box center [436, 207] width 873 height 414
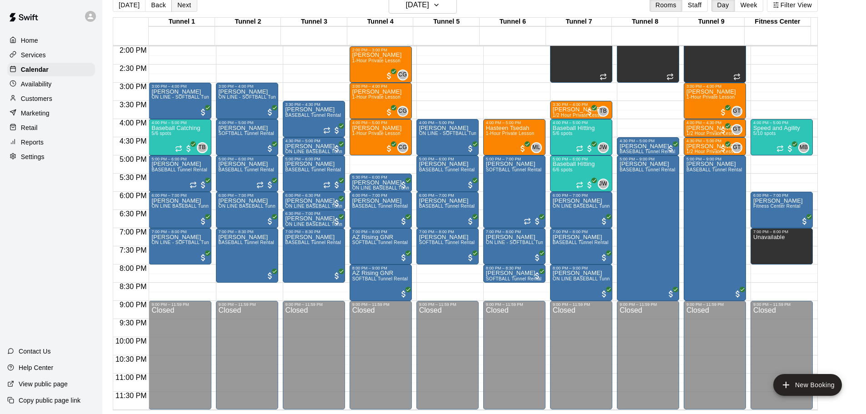
click at [186, 5] on button "Next" at bounding box center [183, 5] width 25 height 14
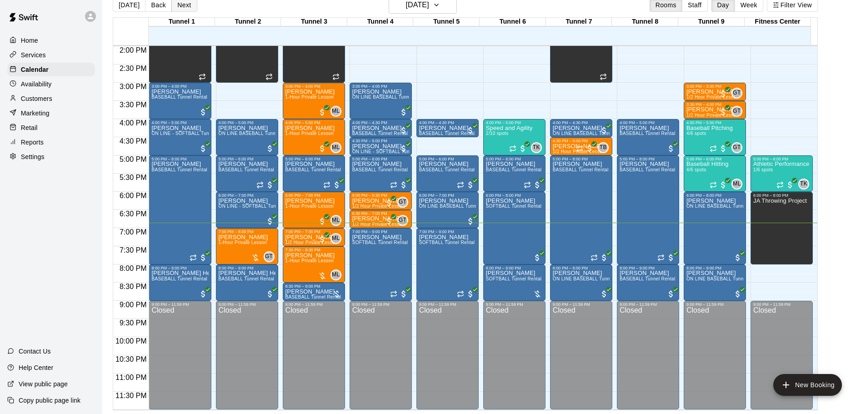
click at [189, 7] on button "Next" at bounding box center [183, 5] width 25 height 14
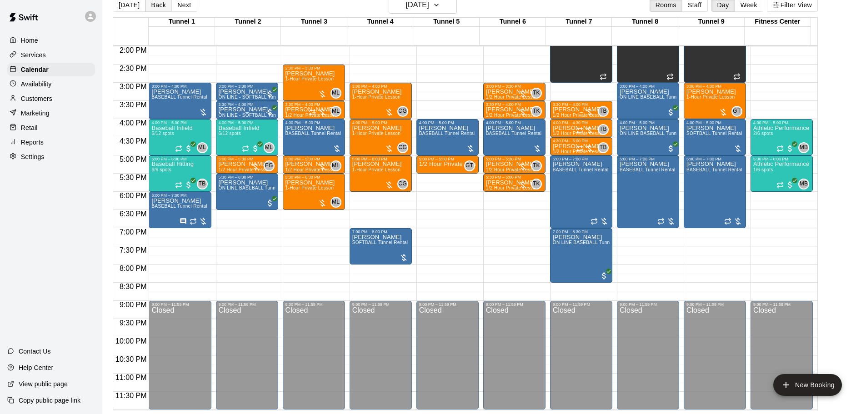
click at [151, 3] on button "Back" at bounding box center [158, 5] width 27 height 14
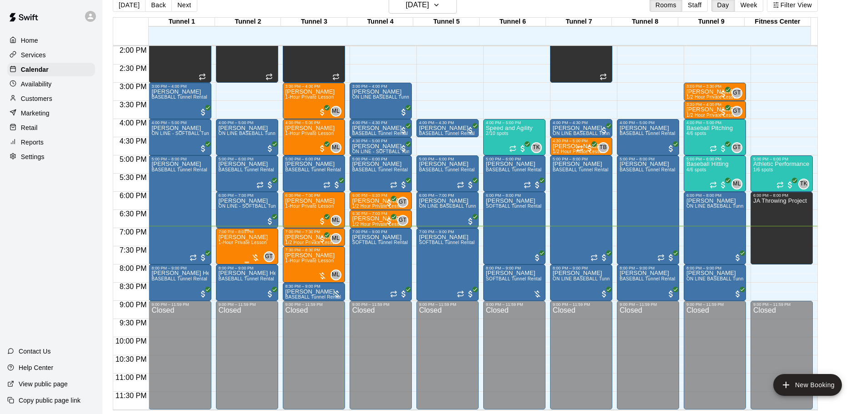
click at [250, 245] on span "1-Hour Private Lesson" at bounding box center [243, 242] width 49 height 5
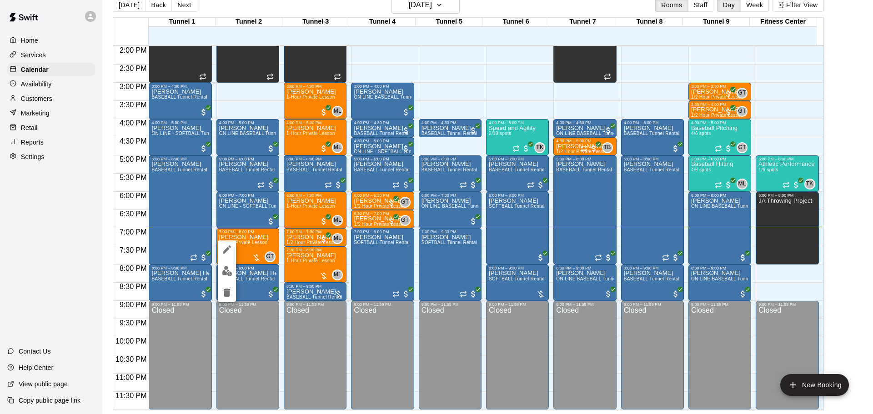
click at [227, 268] on img "edit" at bounding box center [227, 271] width 10 height 10
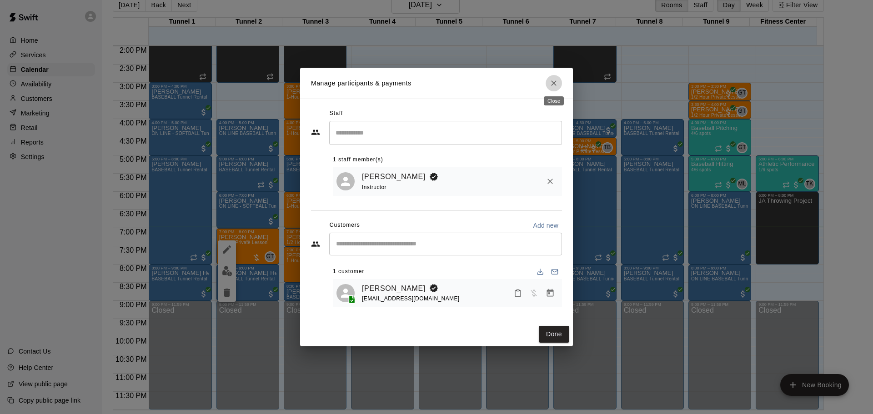
click at [555, 79] on icon "Close" at bounding box center [553, 83] width 9 height 9
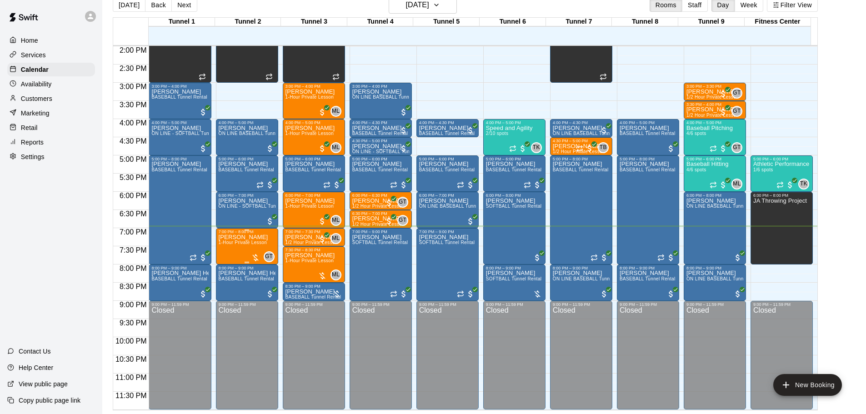
click at [237, 243] on span "1-Hour Private Lesson" at bounding box center [243, 242] width 49 height 5
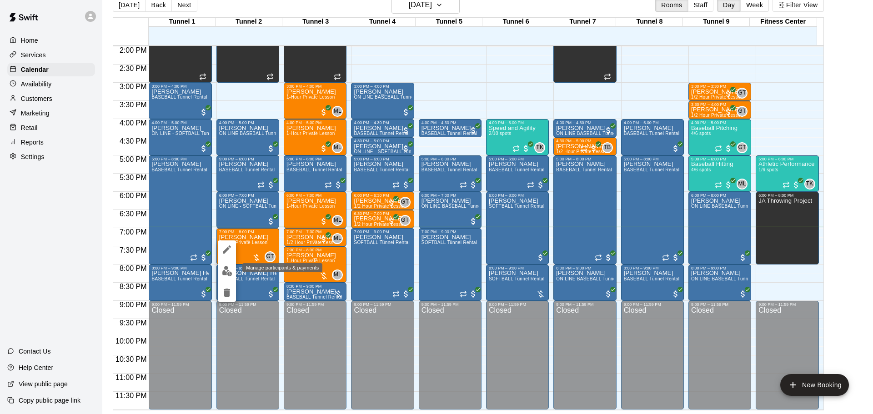
click at [228, 267] on img "edit" at bounding box center [227, 271] width 10 height 10
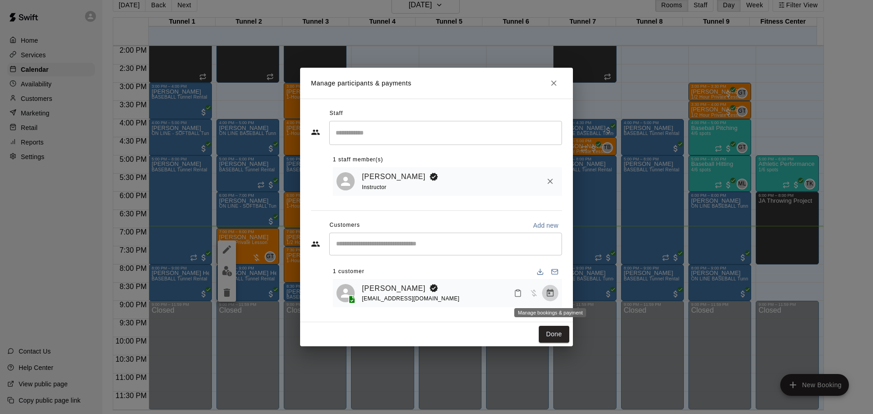
click at [544, 293] on button "Manage bookings & payment" at bounding box center [550, 293] width 16 height 16
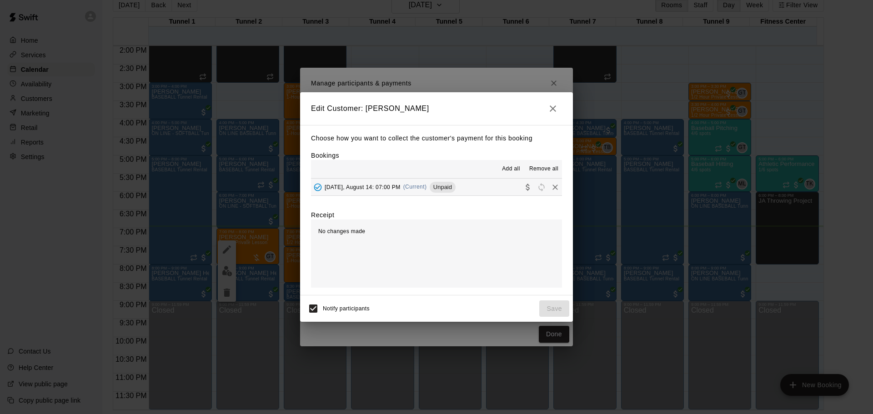
click at [439, 192] on div "Unpaid" at bounding box center [442, 187] width 26 height 11
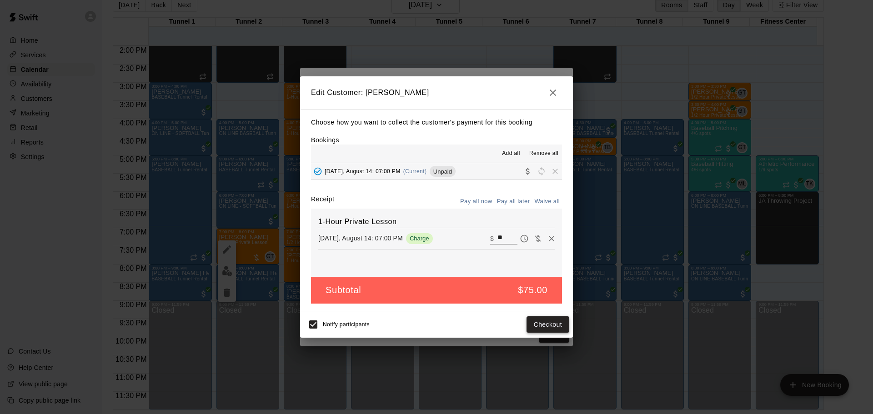
click at [542, 329] on button "Checkout" at bounding box center [547, 324] width 43 height 17
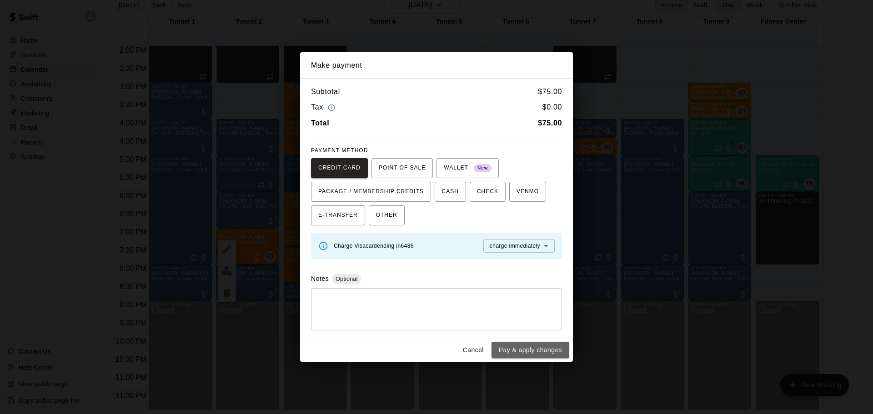
click at [521, 343] on button "Pay & apply changes" at bounding box center [530, 350] width 78 height 17
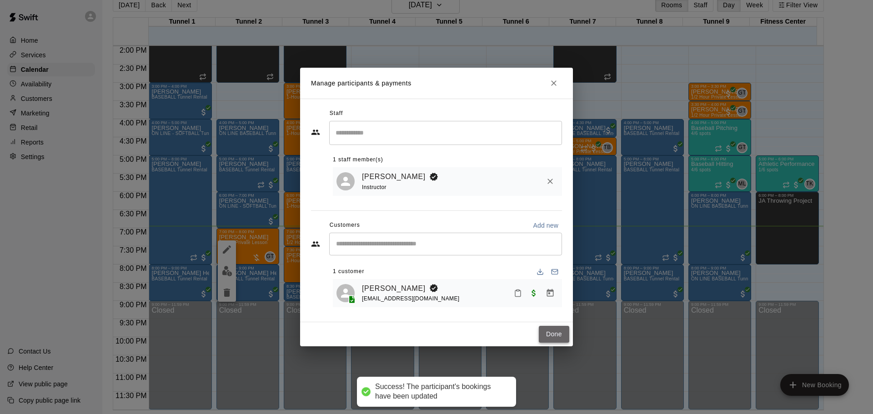
click at [540, 337] on button "Done" at bounding box center [554, 334] width 30 height 17
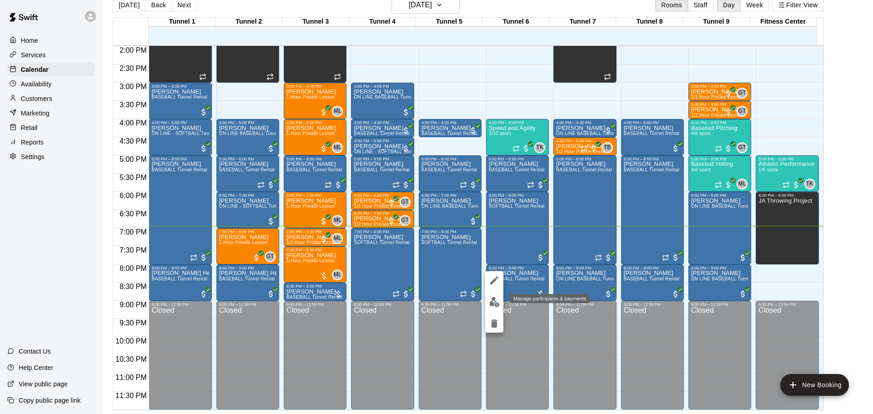
click at [542, 266] on div at bounding box center [436, 207] width 873 height 414
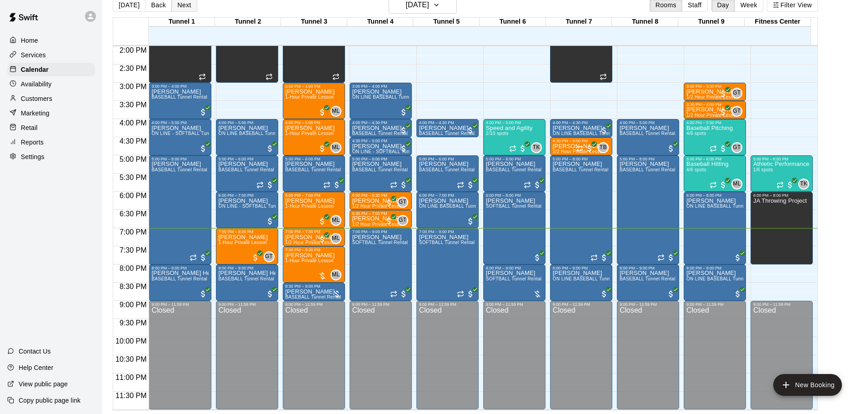
click at [184, 8] on button "Next" at bounding box center [183, 5] width 25 height 14
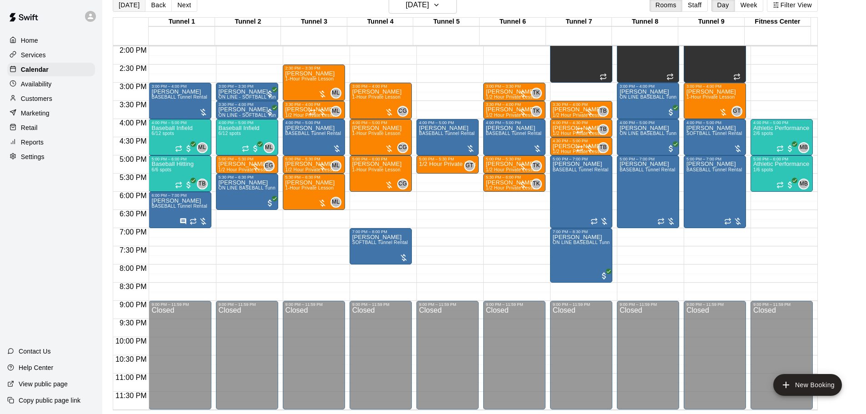
click at [131, 6] on button "[DATE]" at bounding box center [129, 5] width 33 height 14
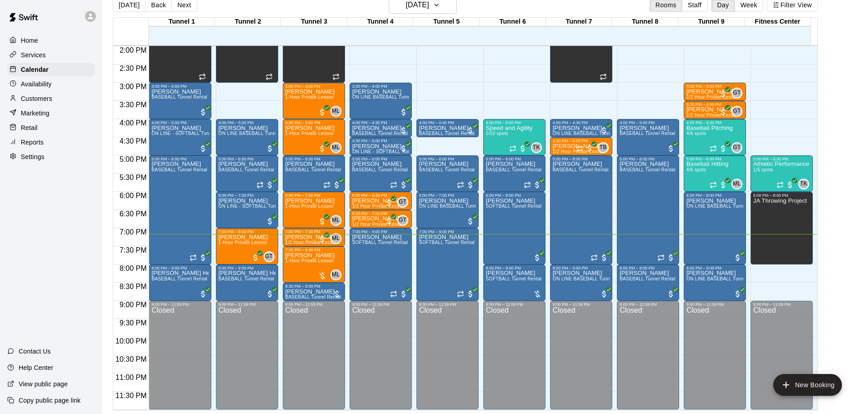
click at [180, 5] on button "Next" at bounding box center [183, 5] width 25 height 14
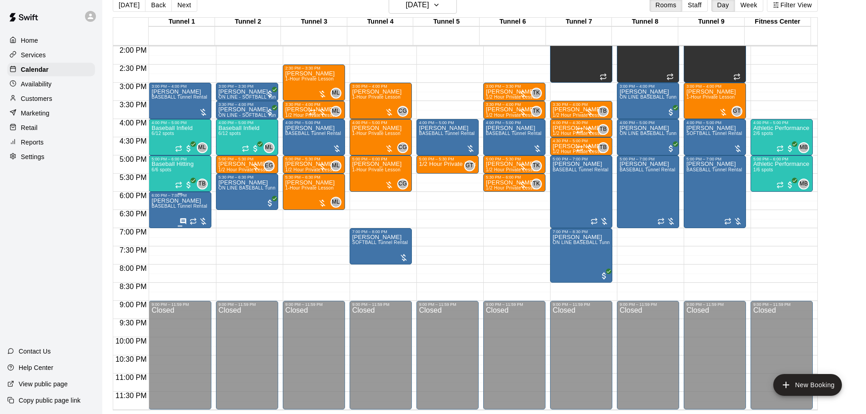
click at [175, 204] on div "[PERSON_NAME] BASEBALL Tunnel Rental" at bounding box center [179, 405] width 56 height 414
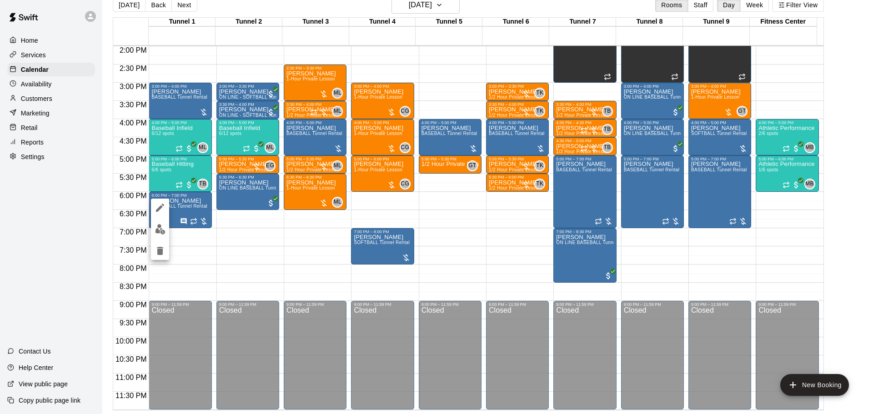
click at [166, 222] on div at bounding box center [160, 229] width 18 height 61
click at [157, 229] on img "edit" at bounding box center [160, 229] width 10 height 10
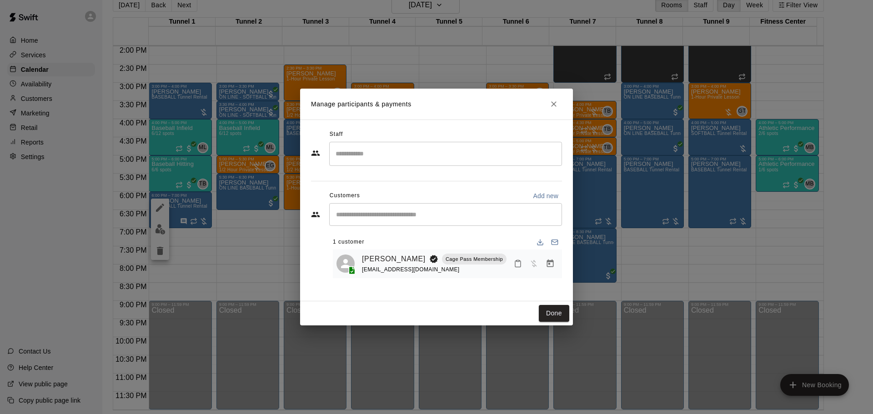
click at [547, 265] on icon "Manage bookings & payment" at bounding box center [550, 264] width 7 height 8
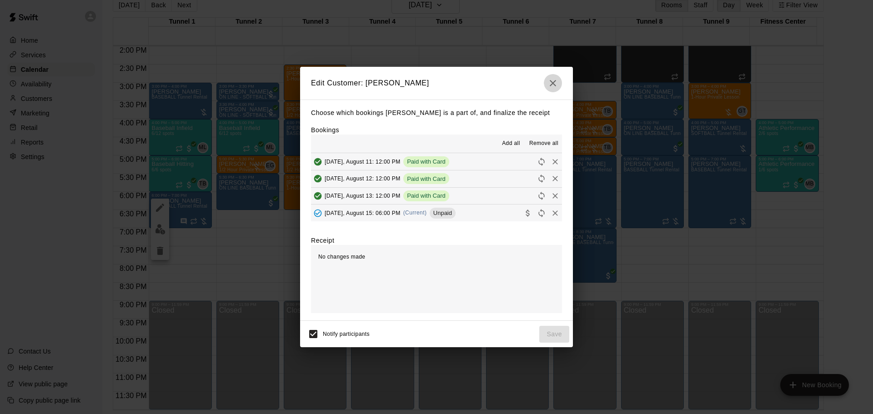
click at [555, 89] on button "button" at bounding box center [553, 83] width 18 height 18
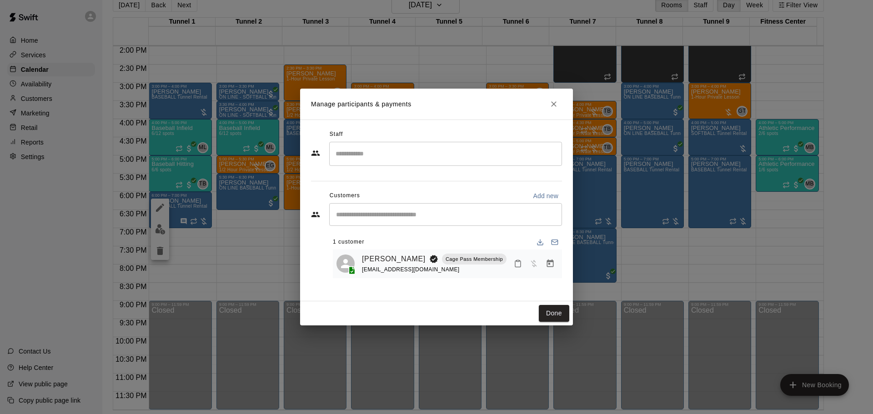
click at [559, 105] on button "Close" at bounding box center [553, 104] width 16 height 16
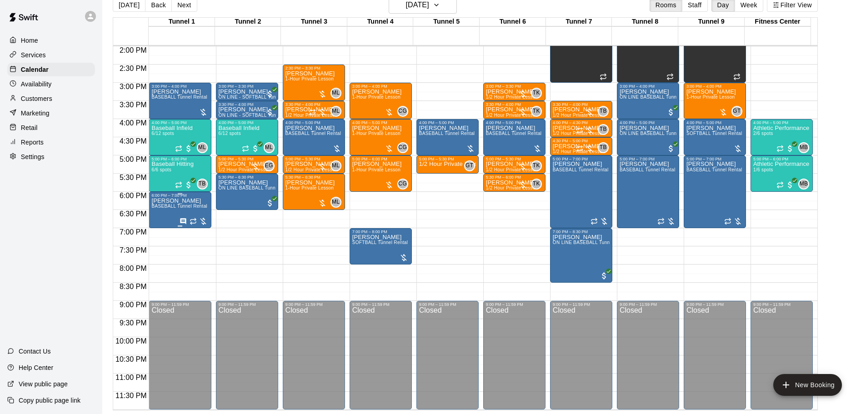
click at [186, 212] on div "[PERSON_NAME] BASEBALL Tunnel Rental" at bounding box center [179, 405] width 56 height 414
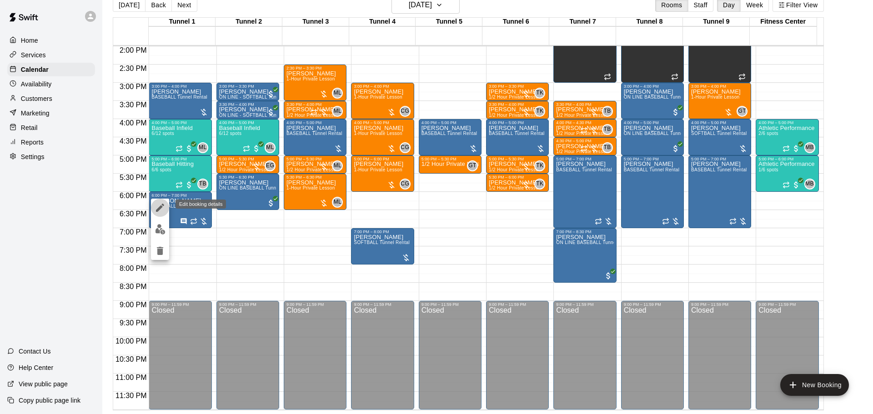
click at [163, 210] on icon "edit" at bounding box center [160, 207] width 11 height 11
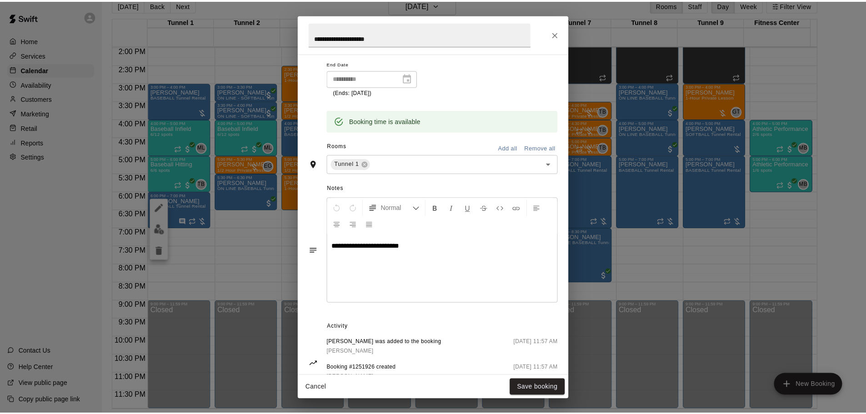
scroll to position [211, 0]
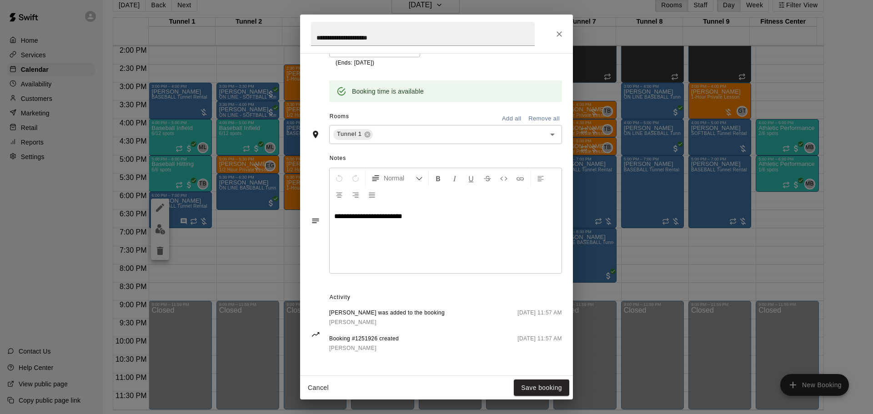
click at [564, 40] on button "Close" at bounding box center [559, 34] width 16 height 16
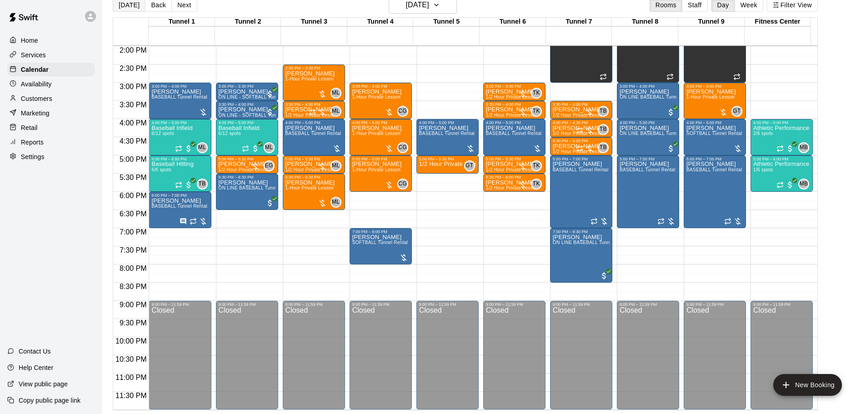
click at [128, 0] on button "[DATE]" at bounding box center [129, 5] width 33 height 14
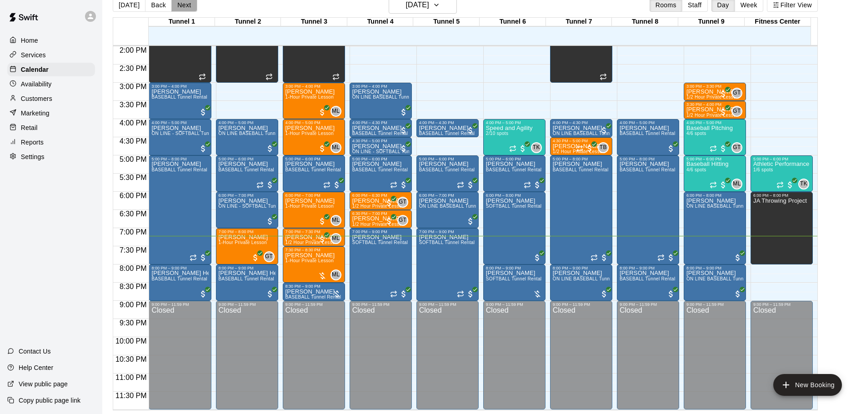
click at [181, 10] on button "Next" at bounding box center [183, 5] width 25 height 14
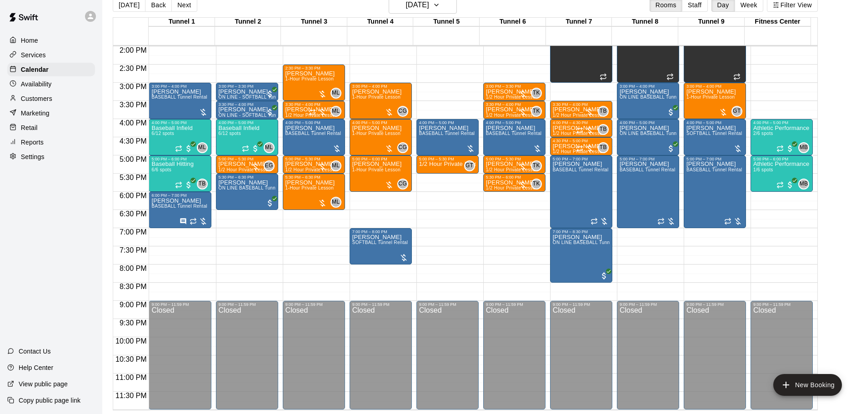
click at [175, 12] on div "[DATE] Back [DATE][DATE] Rooms Staff Day Week Filter View" at bounding box center [465, 6] width 705 height 21
click at [179, 7] on button "Next" at bounding box center [183, 5] width 25 height 14
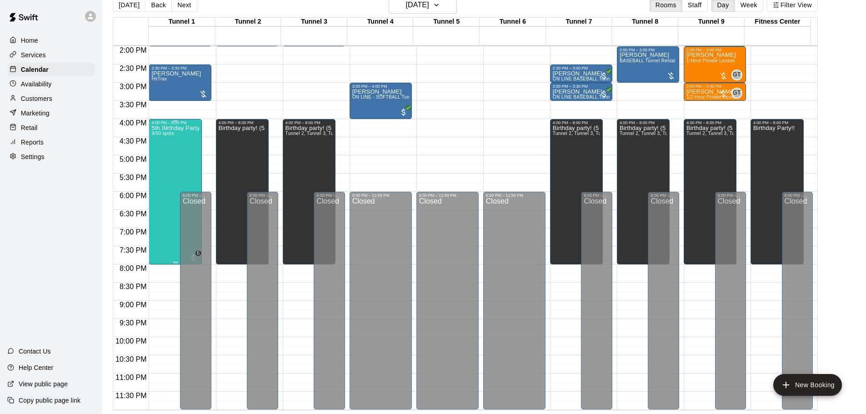
click at [175, 145] on div "5th Birthday Party Open Hitting 9/50 spots" at bounding box center [175, 332] width 48 height 414
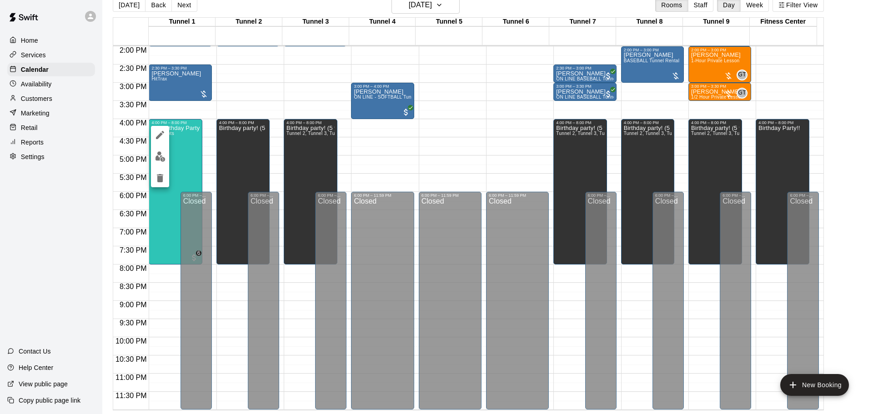
click at [89, 124] on div at bounding box center [436, 207] width 873 height 414
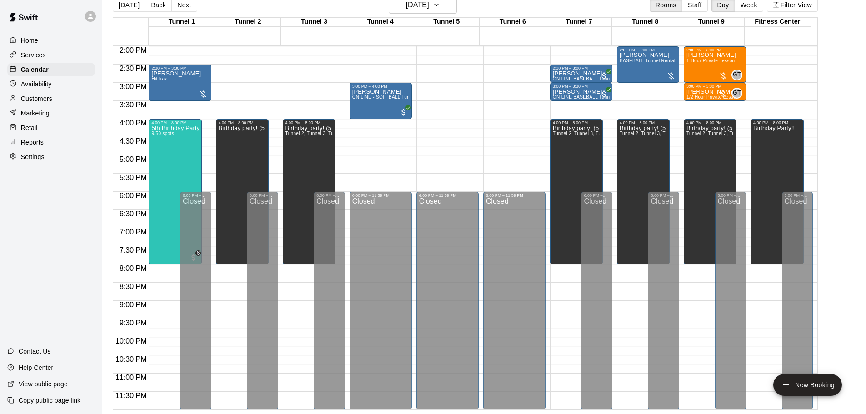
click at [69, 102] on div "Customers" at bounding box center [51, 99] width 88 height 14
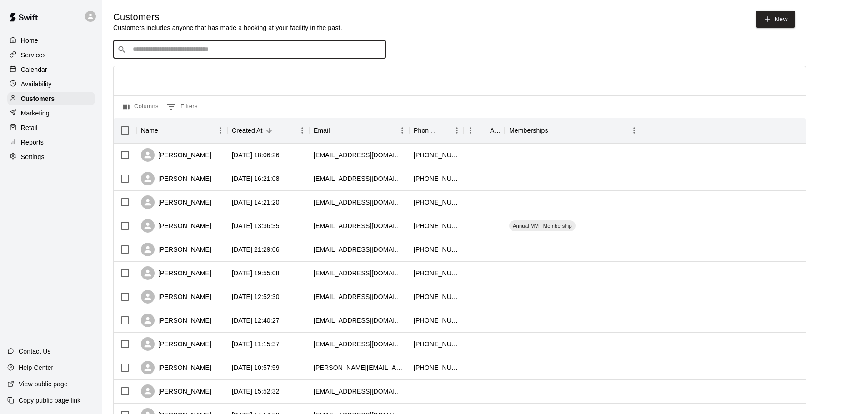
click at [292, 46] on input "Search customers by name or email" at bounding box center [256, 49] width 252 height 9
type input "******"
click at [274, 80] on div "[PERSON_NAME] [EMAIL_ADDRESS][DOMAIN_NAME]" at bounding box center [259, 75] width 240 height 20
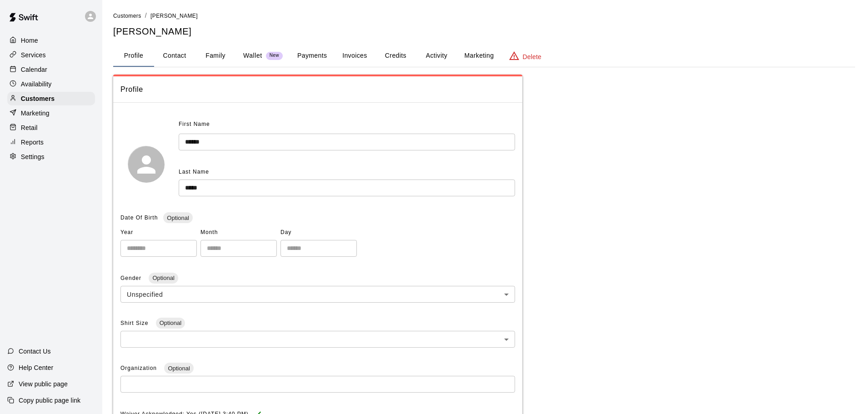
click at [186, 56] on button "Contact" at bounding box center [174, 56] width 41 height 22
select select "**"
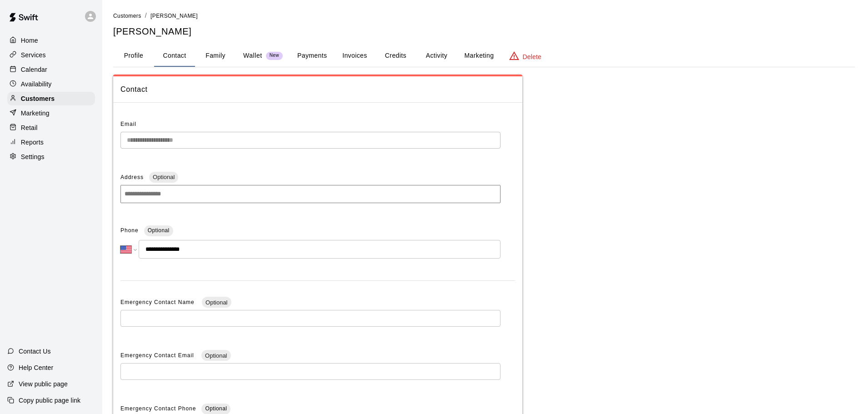
click at [225, 58] on button "Family" at bounding box center [215, 56] width 41 height 22
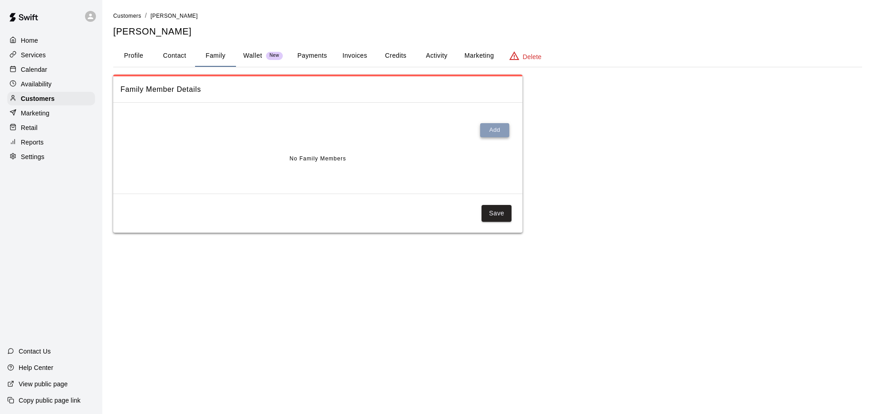
click at [500, 132] on button "Add" at bounding box center [494, 130] width 29 height 14
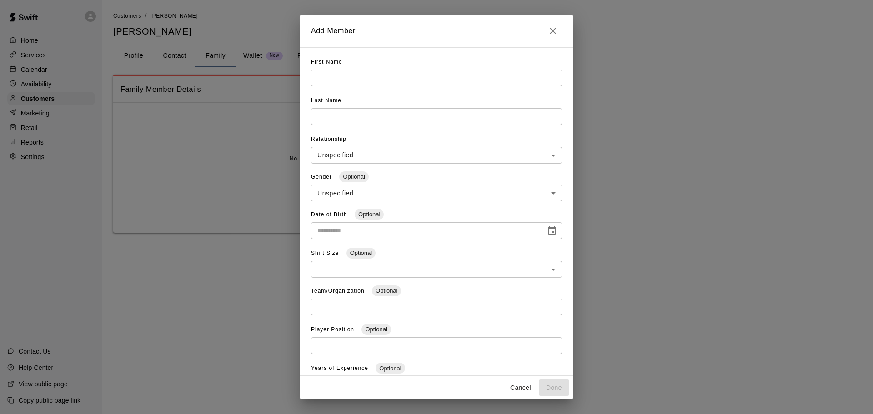
click at [369, 82] on input "text" at bounding box center [436, 78] width 251 height 17
type input "********"
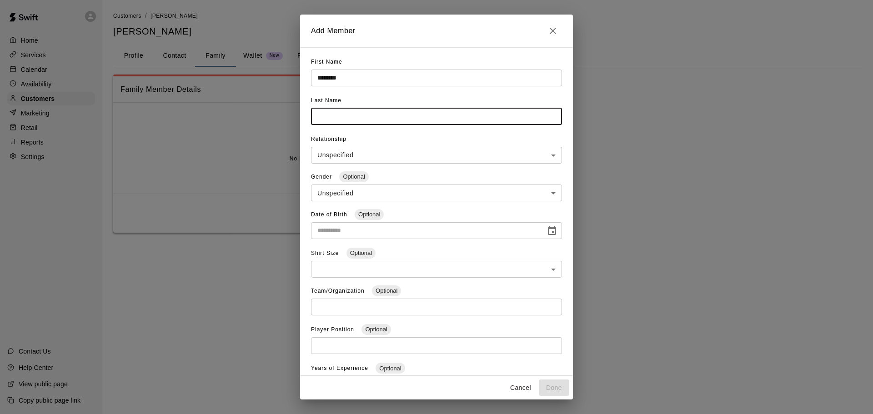
click at [360, 116] on input "text" at bounding box center [436, 116] width 251 height 17
type input "*****"
click at [404, 146] on body "**********" at bounding box center [436, 125] width 873 height 251
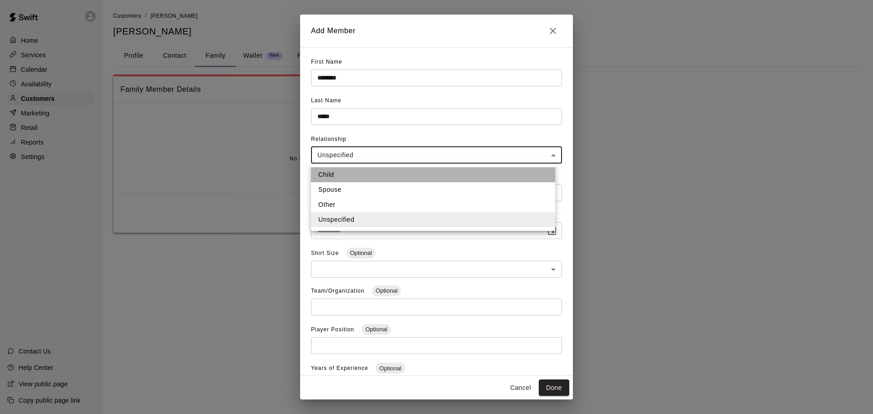
click at [374, 174] on li "Child" at bounding box center [433, 174] width 244 height 15
type input "*****"
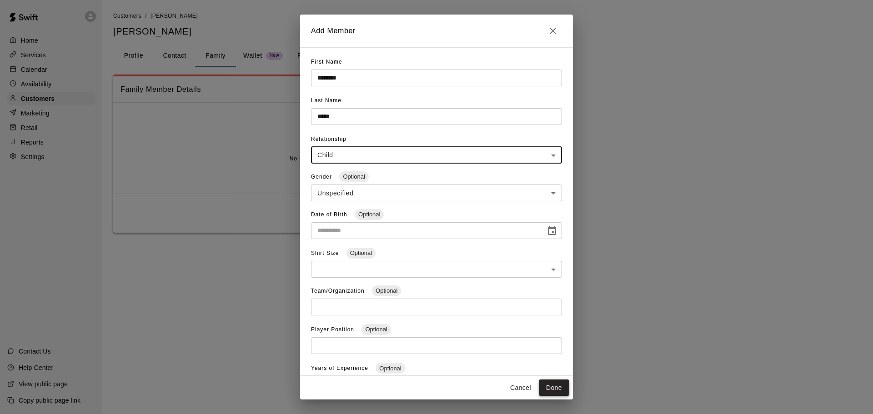
click at [552, 387] on button "Done" at bounding box center [554, 387] width 30 height 17
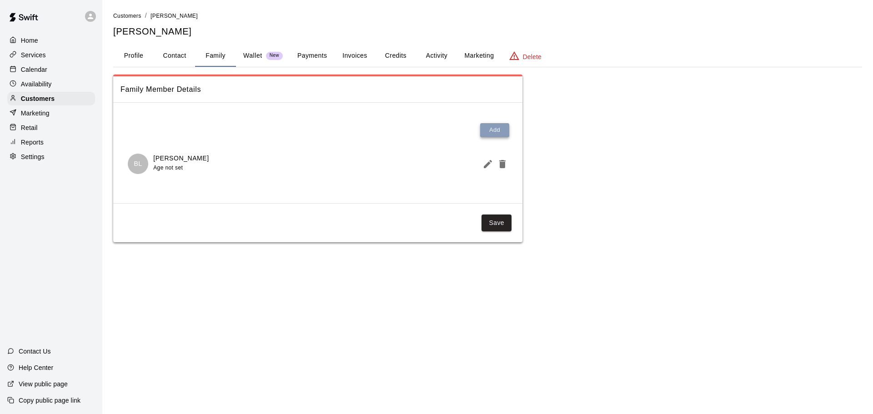
click at [489, 129] on button "Add" at bounding box center [494, 130] width 29 height 14
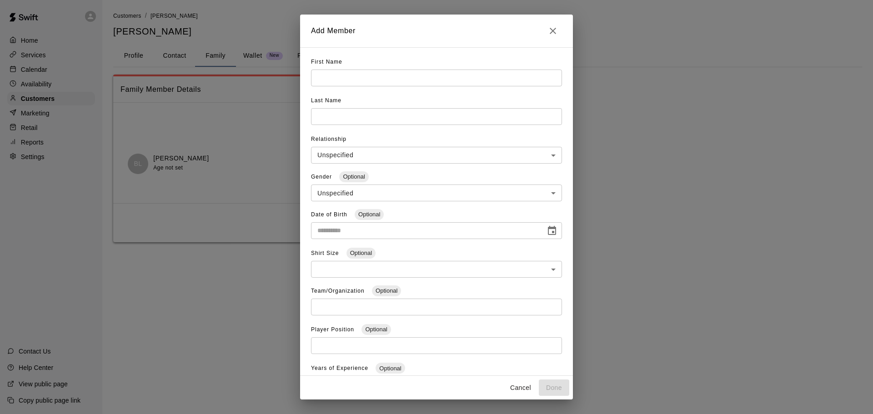
click at [394, 79] on input "text" at bounding box center [436, 78] width 251 height 17
type input "*******"
click at [379, 130] on div "Last Name ​" at bounding box center [436, 113] width 251 height 39
click at [380, 86] on input "text" at bounding box center [436, 78] width 251 height 17
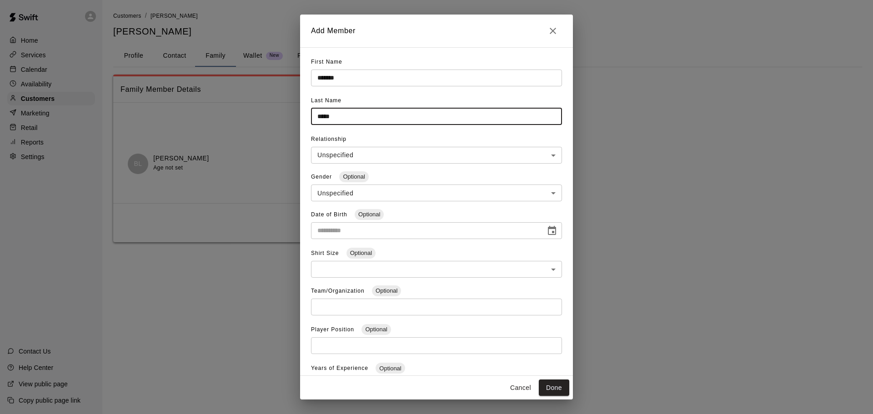
type input "*****"
click at [408, 159] on body "**********" at bounding box center [436, 130] width 873 height 260
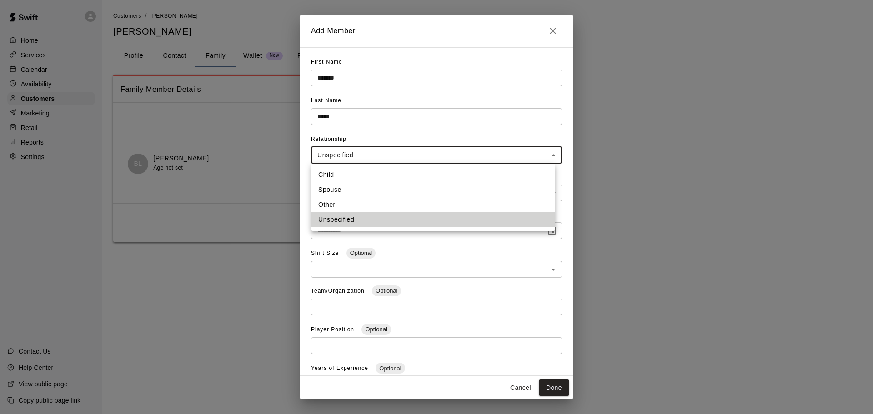
click at [383, 169] on li "Child" at bounding box center [433, 174] width 244 height 15
type input "*****"
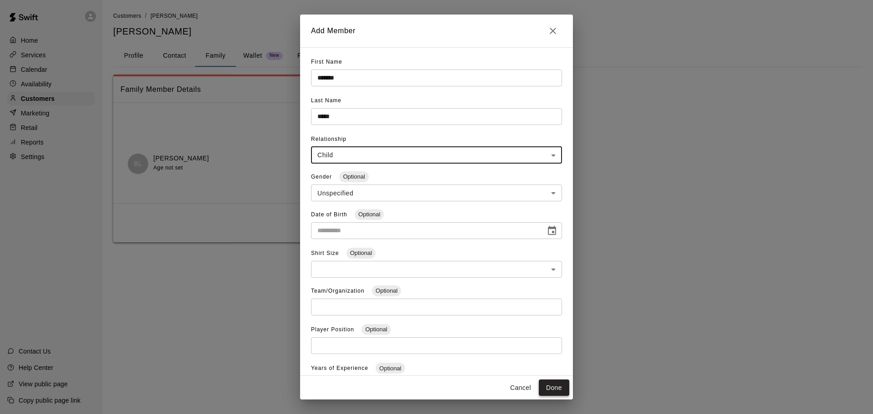
click at [554, 389] on button "Done" at bounding box center [554, 387] width 30 height 17
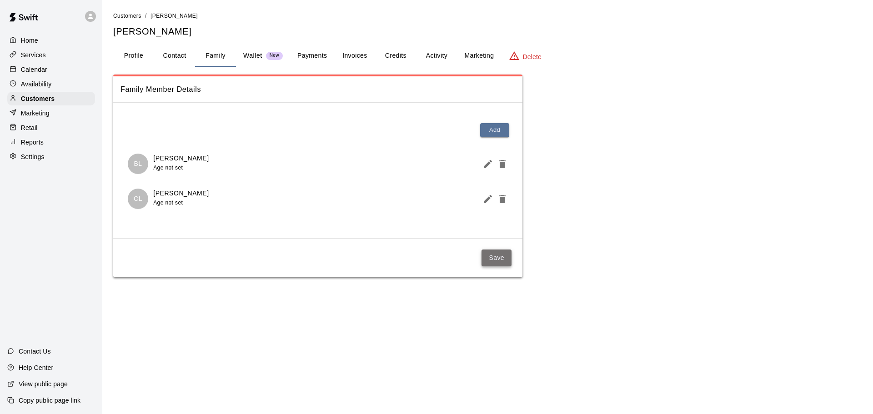
click at [497, 254] on button "Save" at bounding box center [496, 258] width 30 height 17
click at [48, 71] on div "Calendar" at bounding box center [51, 70] width 88 height 14
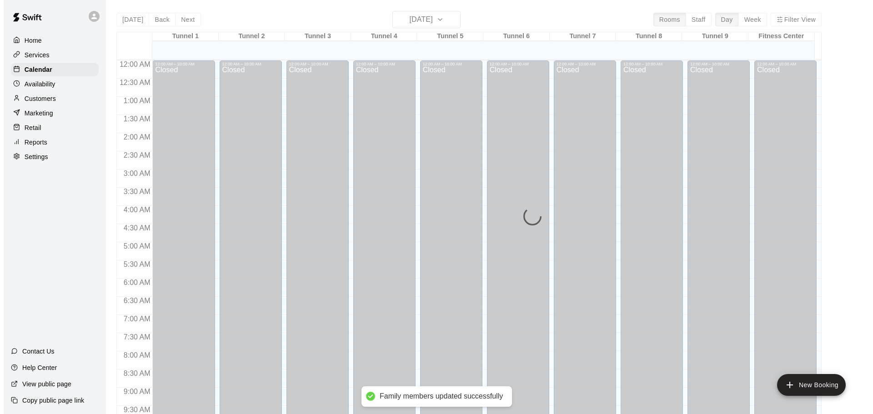
scroll to position [481, 0]
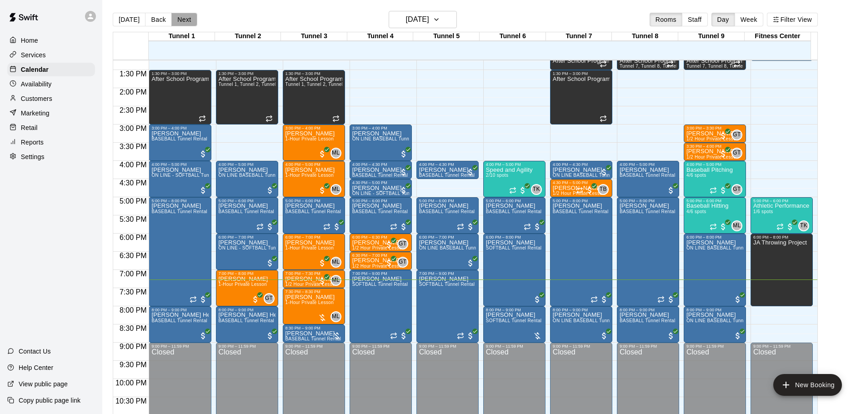
click at [186, 25] on button "Next" at bounding box center [183, 20] width 25 height 14
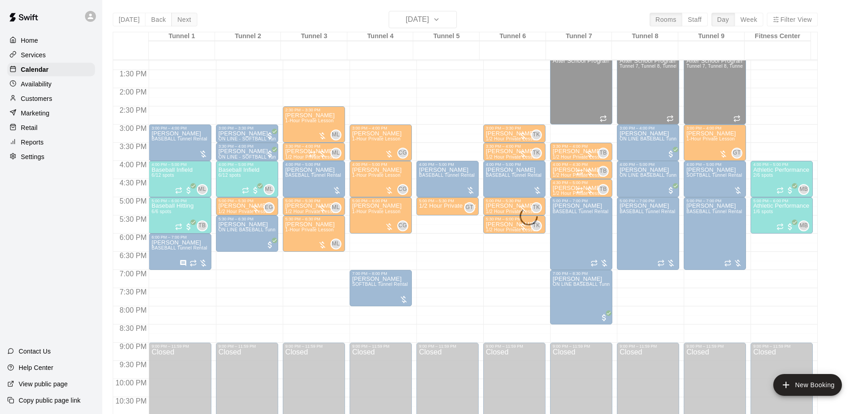
click at [186, 25] on div "[DATE] Back [DATE][DATE] Rooms Staff Day Week Filter View Tunnel 1 15 Fri Tunne…" at bounding box center [465, 218] width 705 height 414
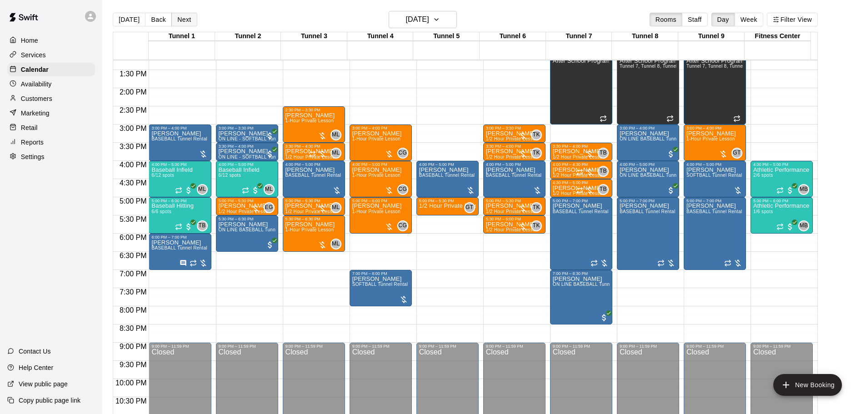
click at [185, 14] on button "Next" at bounding box center [183, 20] width 25 height 14
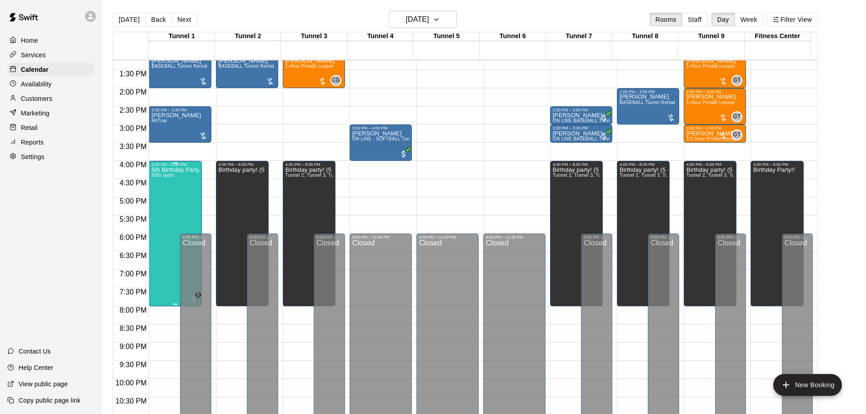
click at [176, 183] on div "5th Birthday Party Open Hitting 9/50 spots" at bounding box center [175, 374] width 48 height 414
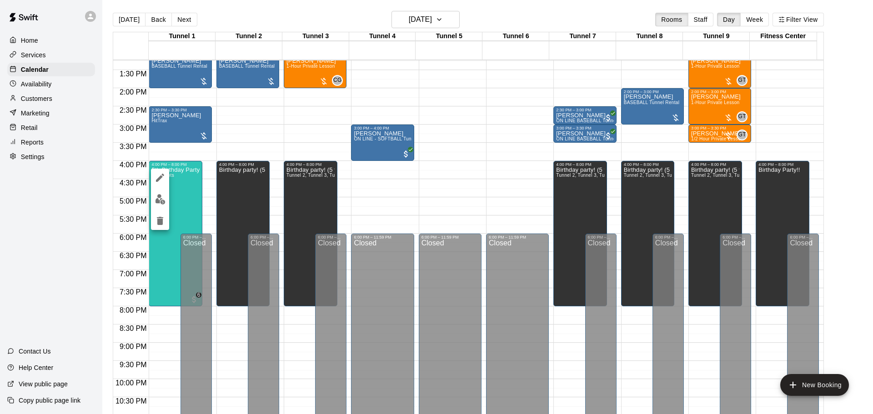
click at [162, 195] on img "edit" at bounding box center [160, 199] width 10 height 10
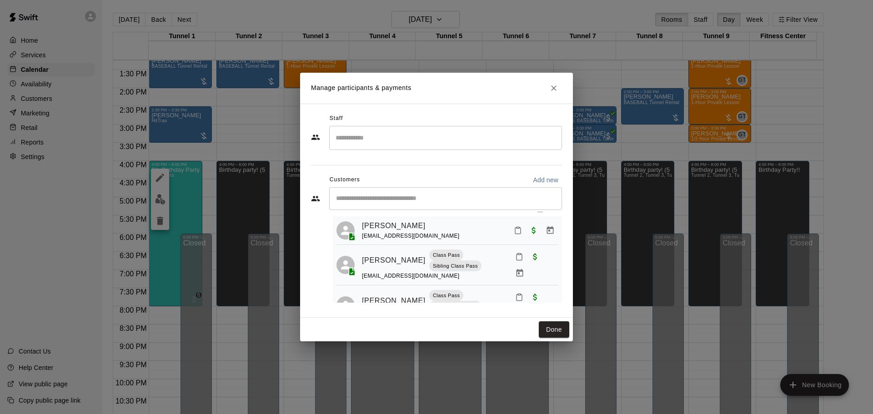
scroll to position [0, 0]
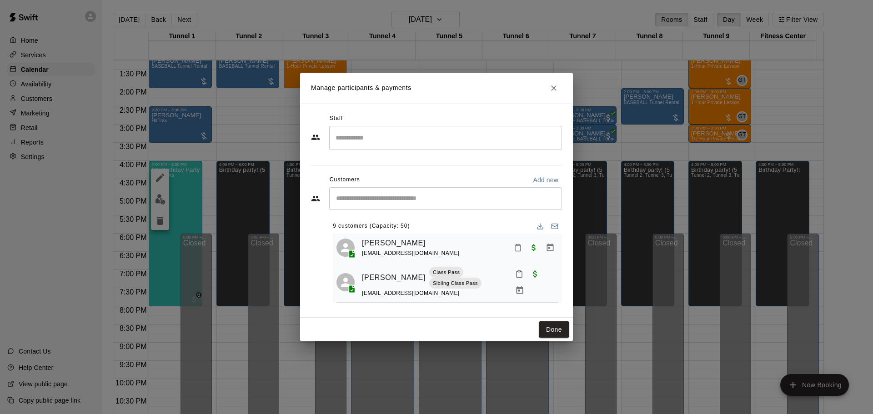
click at [413, 210] on div "​ 9 customers (Capacity: 50) [PERSON_NAME] [EMAIL_ADDRESS][DOMAIN_NAME] [PERSON…" at bounding box center [436, 244] width 251 height 115
click at [415, 188] on div "​" at bounding box center [445, 198] width 233 height 23
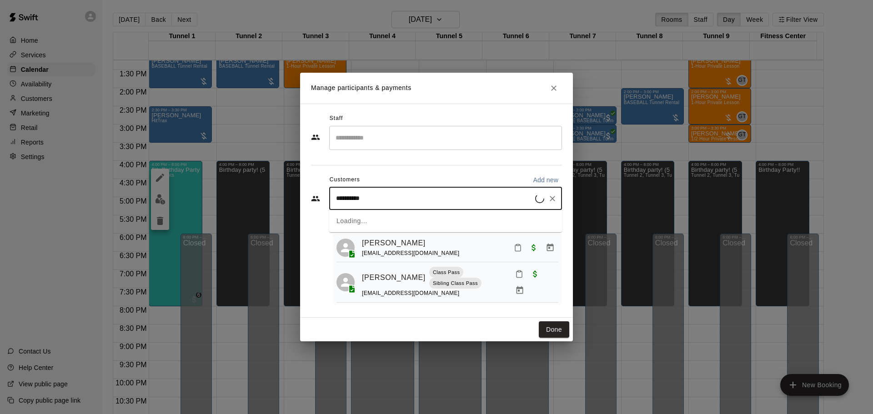
type input "**********"
click at [432, 215] on div "[PERSON_NAME] [EMAIL_ADDRESS][DOMAIN_NAME]" at bounding box center [454, 225] width 200 height 20
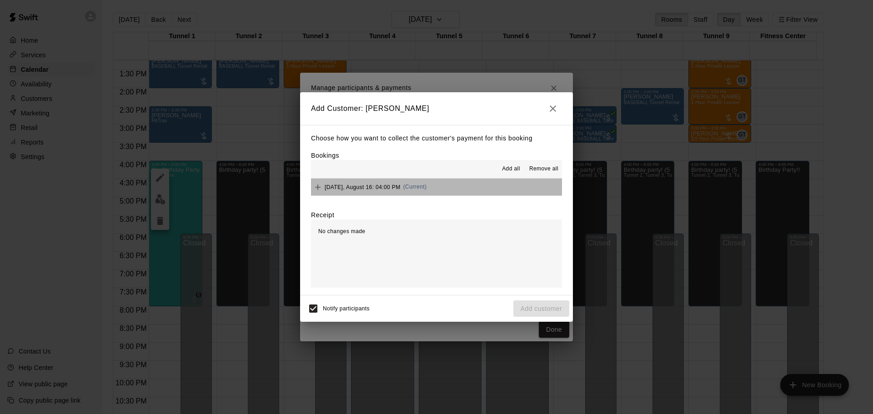
click at [438, 186] on button "[DATE], August 16: 04:00 PM (Current)" at bounding box center [436, 187] width 251 height 17
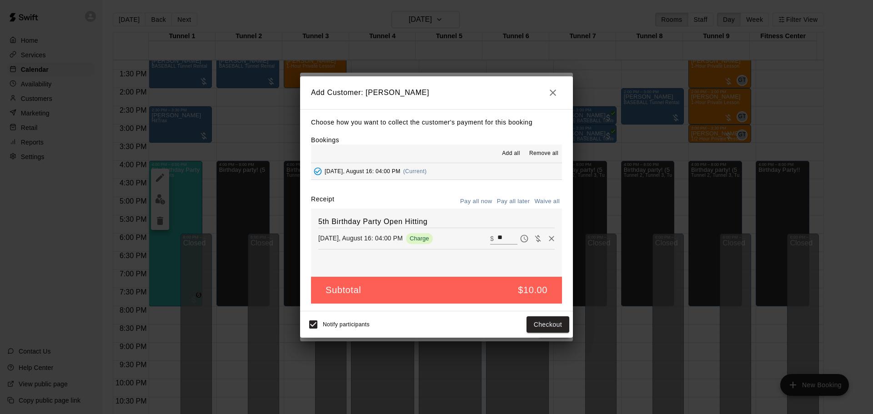
click at [506, 198] on button "Pay all later" at bounding box center [513, 202] width 38 height 14
click at [545, 323] on button "Add customer" at bounding box center [541, 324] width 56 height 17
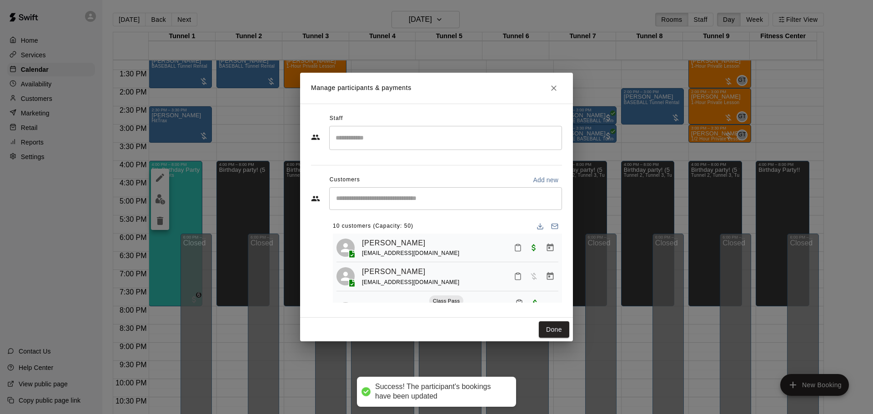
click at [418, 186] on div "Customers Add new" at bounding box center [436, 180] width 251 height 15
click at [417, 197] on input "Start typing to search customers..." at bounding box center [445, 198] width 225 height 9
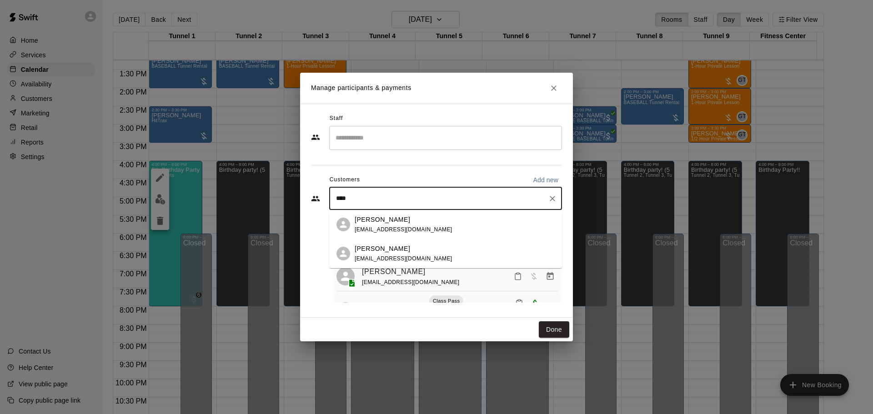
type input "*****"
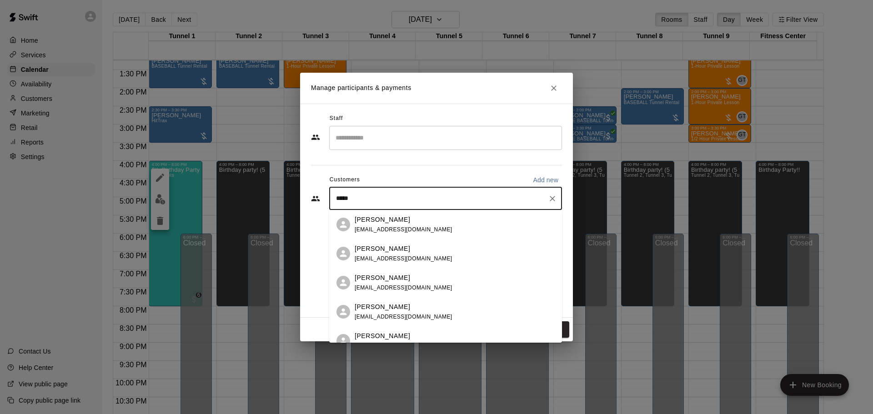
click at [420, 228] on div "[PERSON_NAME] [EMAIL_ADDRESS][DOMAIN_NAME]" at bounding box center [454, 225] width 200 height 20
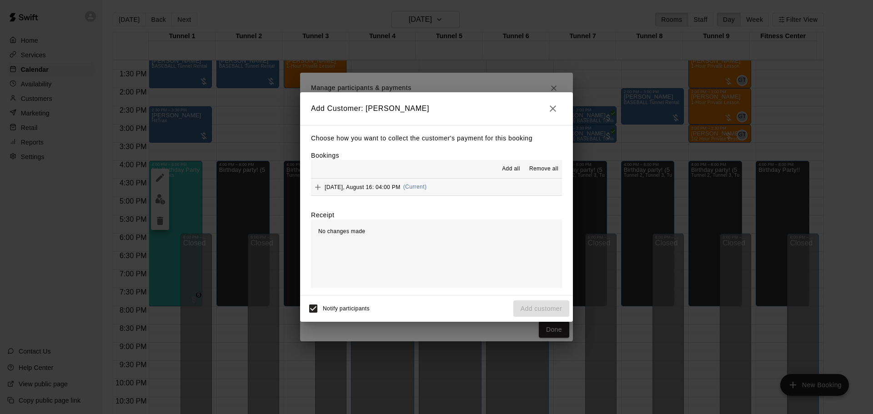
click at [549, 105] on icon "button" at bounding box center [552, 108] width 11 height 11
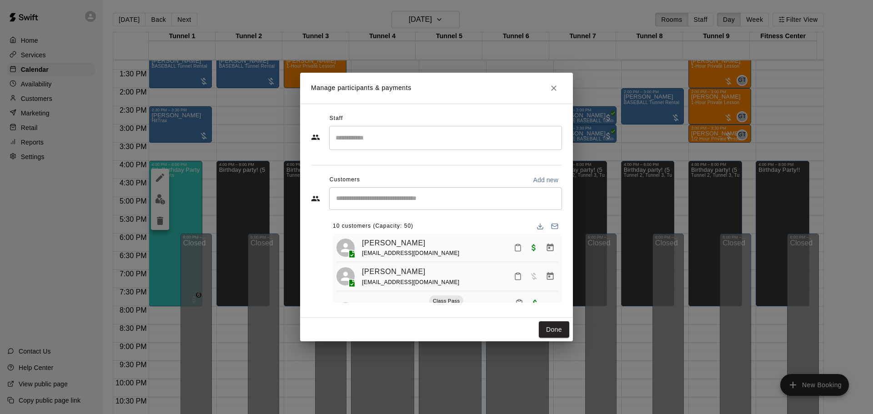
drag, startPoint x: 437, startPoint y: 197, endPoint x: 432, endPoint y: 208, distance: 12.0
click at [432, 208] on div "​" at bounding box center [445, 198] width 233 height 23
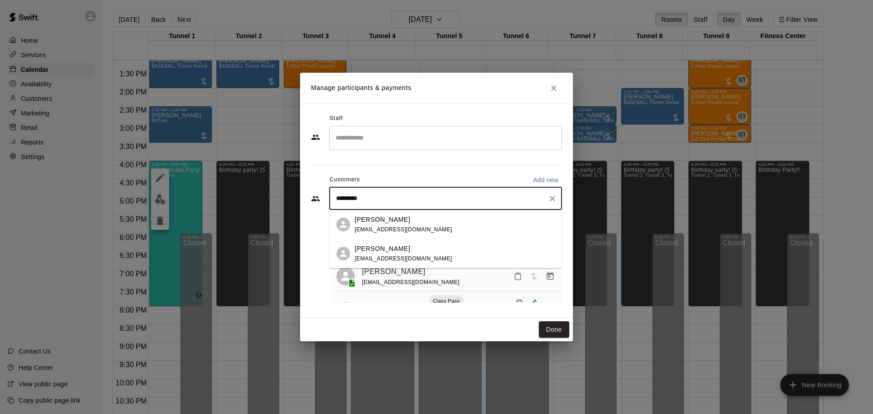
type input "**********"
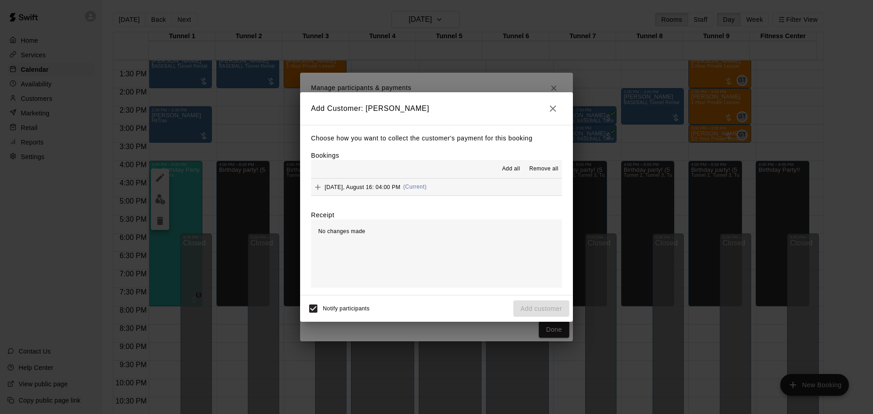
click at [424, 182] on div "[DATE], August 16: 04:00 PM (Current)" at bounding box center [368, 187] width 115 height 14
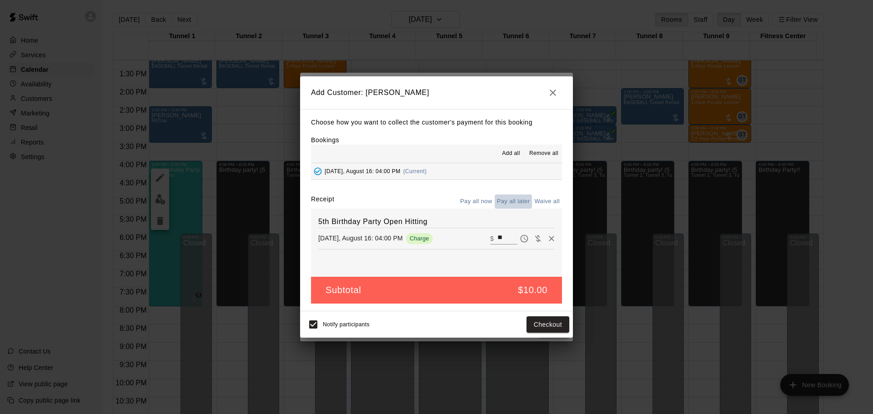
click at [516, 201] on button "Pay all later" at bounding box center [513, 202] width 38 height 14
click at [549, 322] on button "Add customer" at bounding box center [541, 324] width 56 height 17
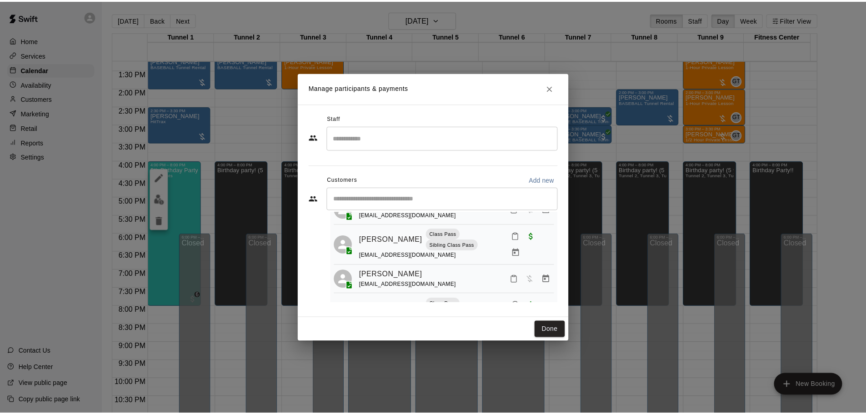
scroll to position [51, 0]
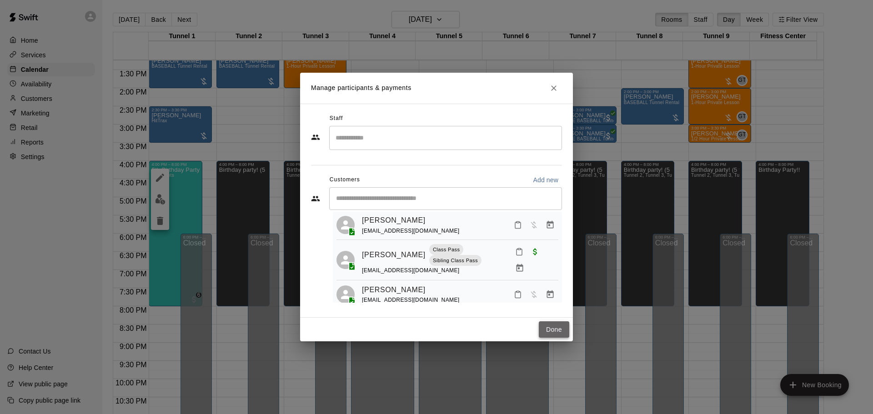
click at [544, 329] on button "Done" at bounding box center [554, 329] width 30 height 17
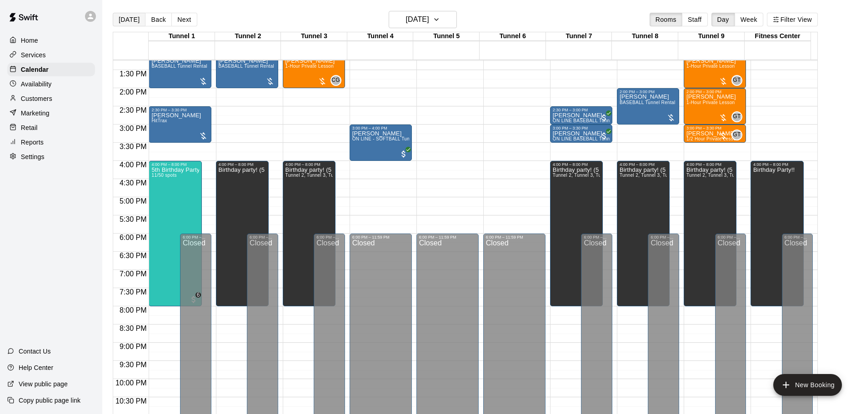
click at [127, 24] on button "[DATE]" at bounding box center [129, 20] width 33 height 14
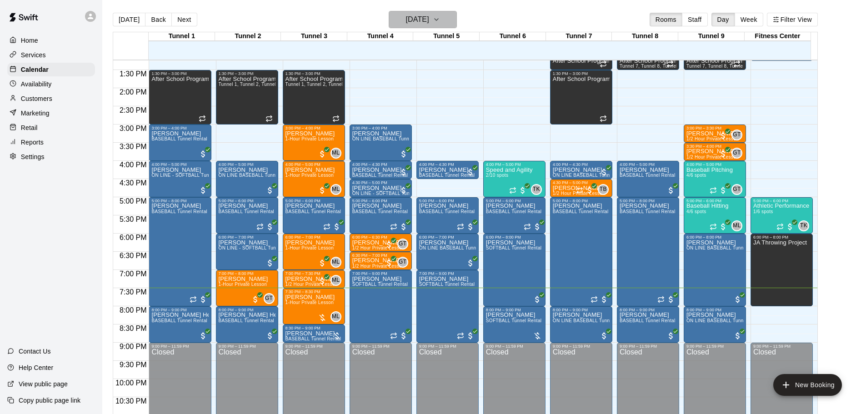
click at [406, 21] on h6 "[DATE]" at bounding box center [417, 19] width 23 height 13
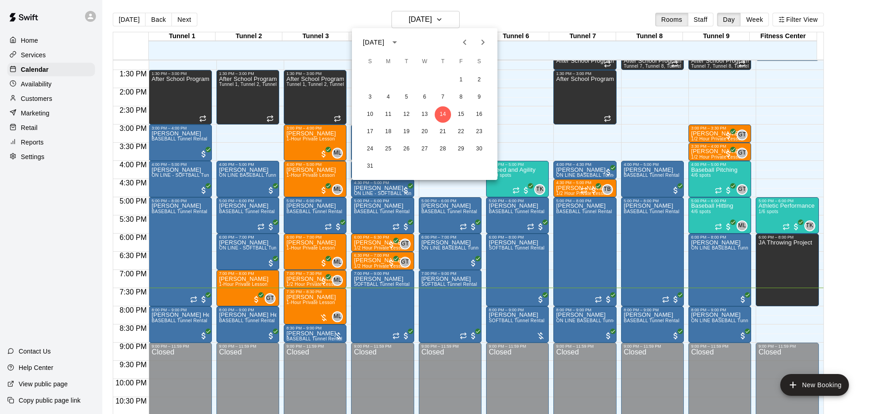
click at [354, 6] on div at bounding box center [436, 207] width 873 height 414
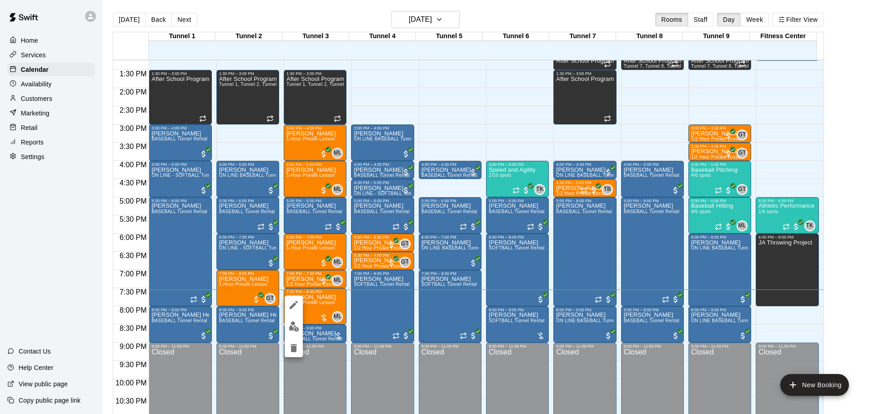
click at [298, 323] on img "edit" at bounding box center [294, 326] width 10 height 10
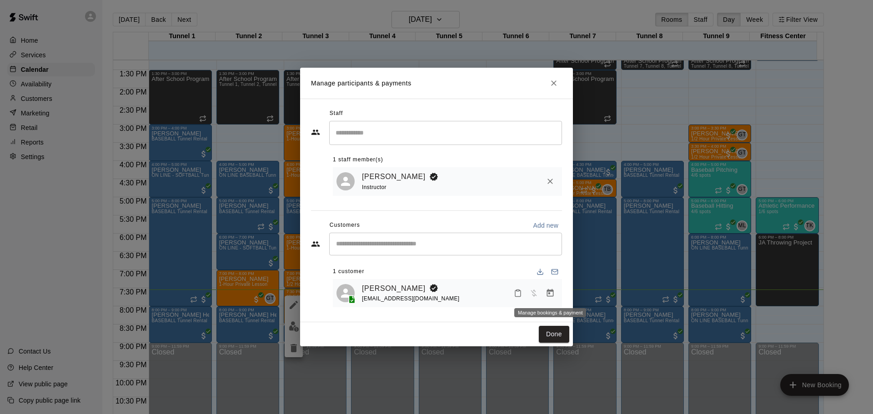
click at [546, 293] on icon "Manage bookings & payment" at bounding box center [549, 293] width 9 height 9
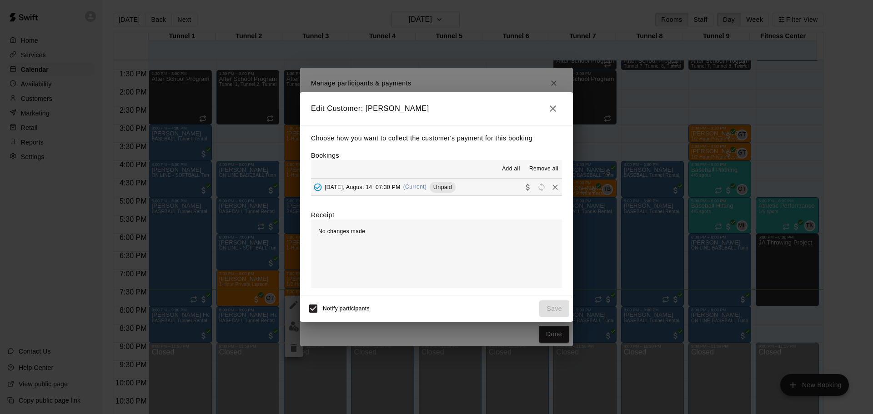
click at [432, 189] on div "[DATE], August 14: 07:30 PM (Current) Unpaid" at bounding box center [383, 187] width 145 height 14
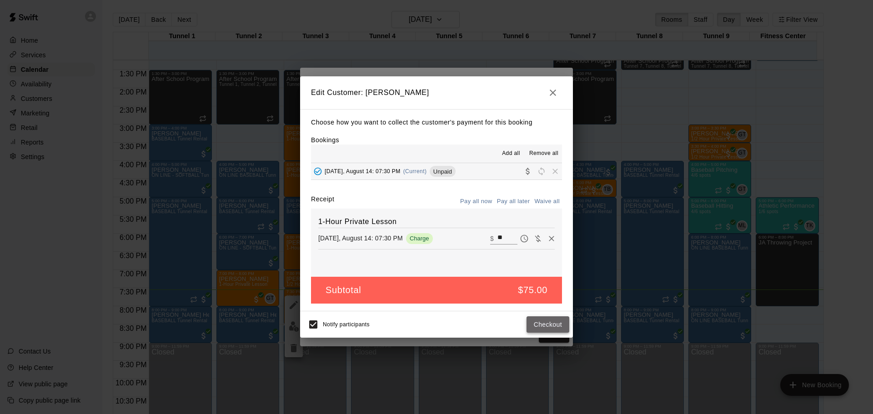
click at [550, 317] on button "Checkout" at bounding box center [547, 324] width 43 height 17
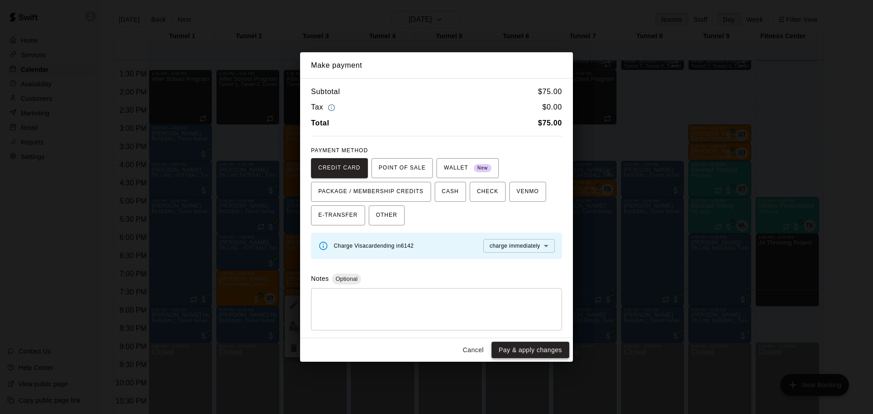
click at [542, 354] on button "Pay & apply changes" at bounding box center [530, 350] width 78 height 17
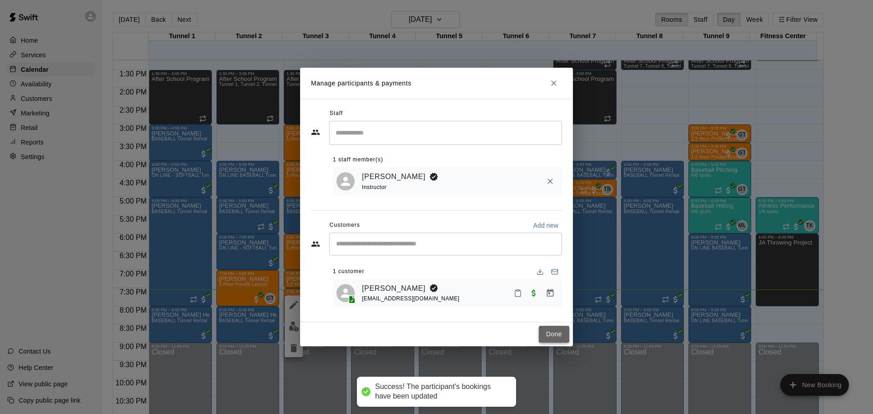
click at [549, 336] on button "Done" at bounding box center [554, 334] width 30 height 17
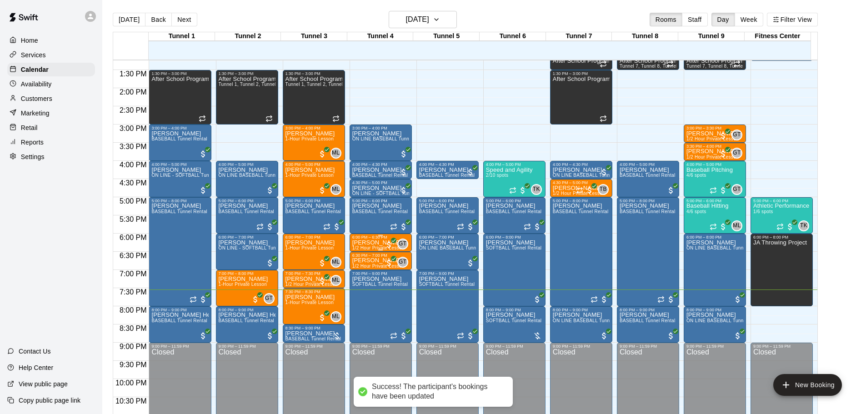
scroll to position [509, 0]
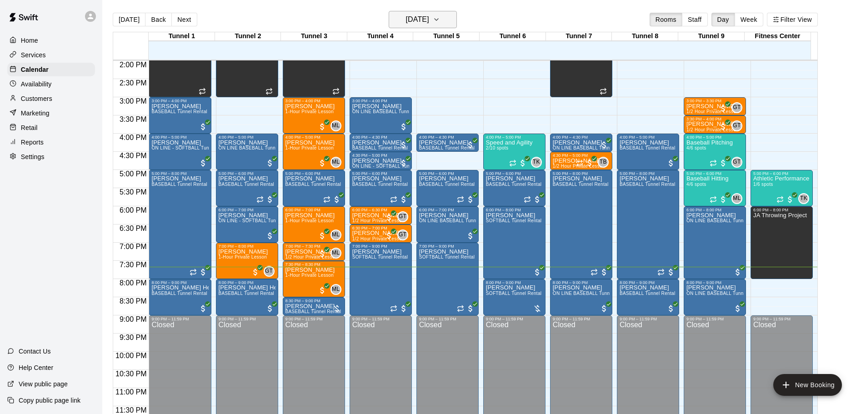
click at [449, 18] on button "[DATE]" at bounding box center [423, 19] width 68 height 17
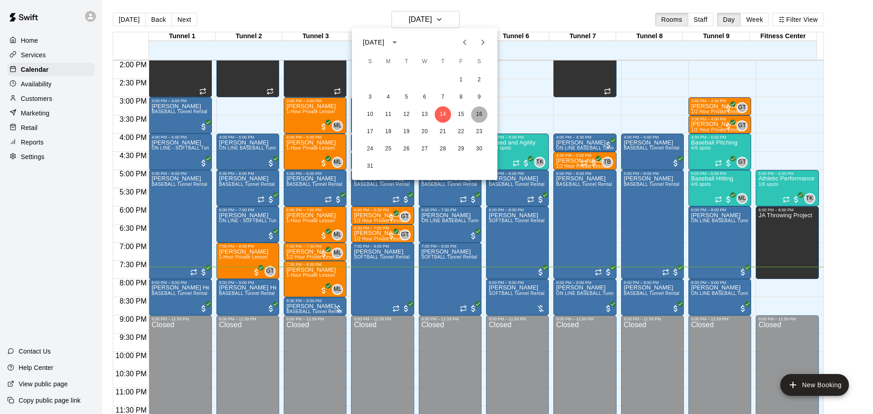
click at [482, 117] on button "16" at bounding box center [479, 114] width 16 height 16
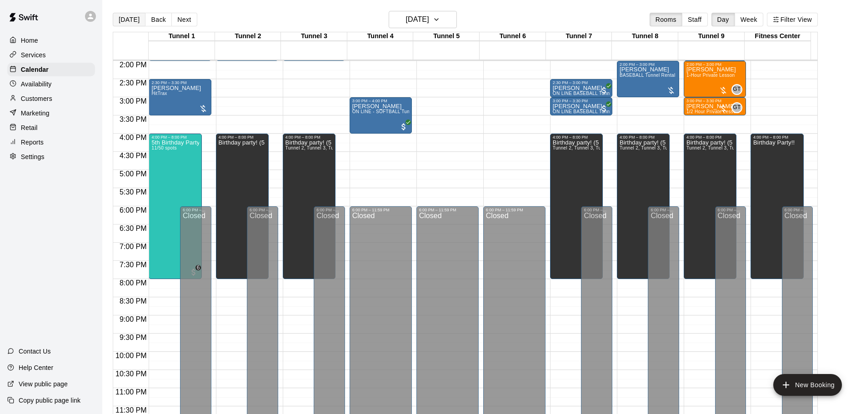
click at [117, 17] on button "[DATE]" at bounding box center [129, 20] width 33 height 14
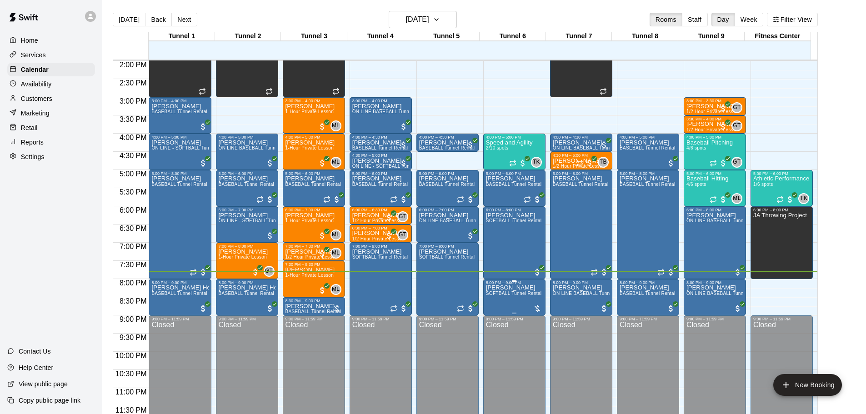
click at [531, 293] on span "SOFTBALL Tunnel Rental" at bounding box center [514, 293] width 56 height 5
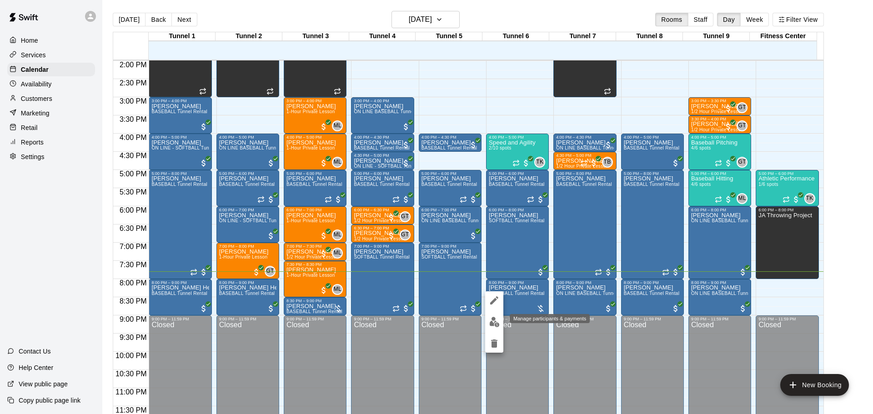
click at [500, 322] on button "edit" at bounding box center [494, 322] width 18 height 18
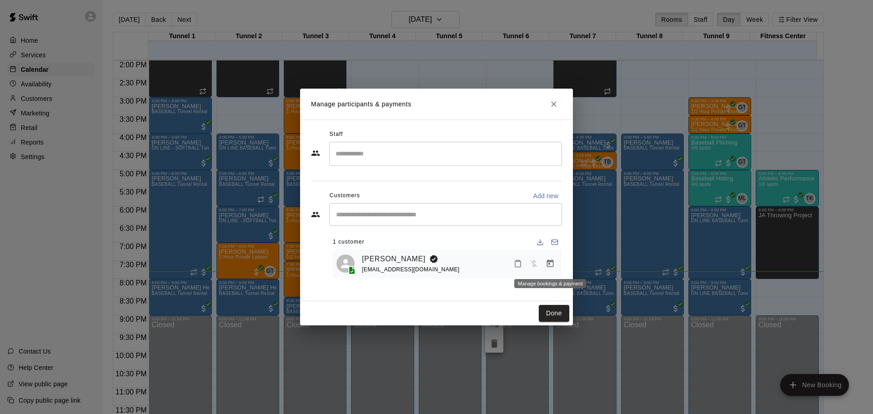
click at [555, 268] on button "Manage bookings & payment" at bounding box center [550, 263] width 16 height 16
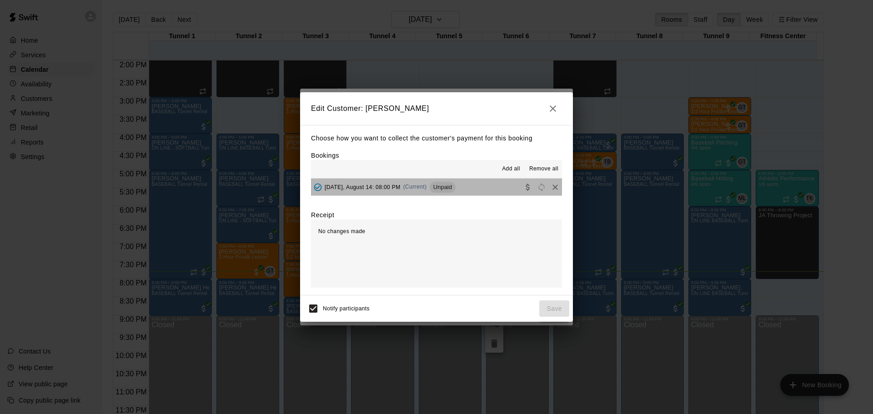
click at [445, 189] on span "Unpaid" at bounding box center [442, 187] width 26 height 7
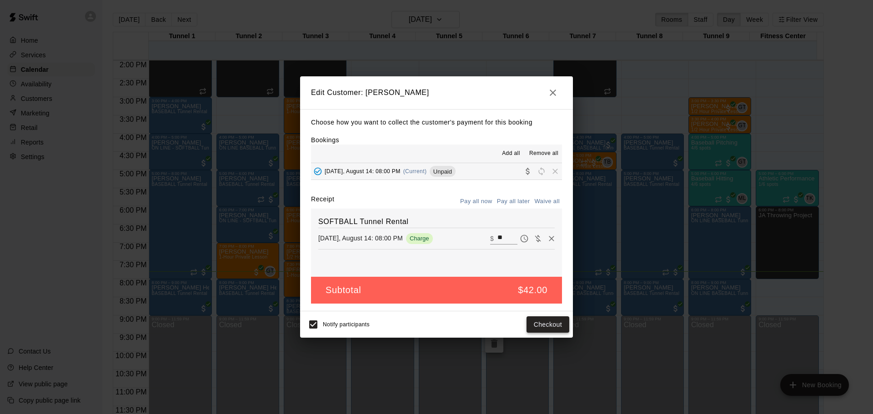
click at [557, 319] on button "Checkout" at bounding box center [547, 324] width 43 height 17
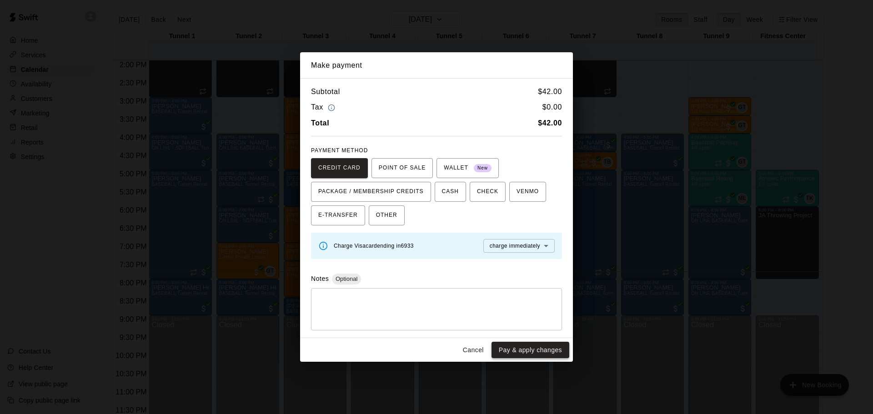
click at [532, 346] on button "Pay & apply changes" at bounding box center [530, 350] width 78 height 17
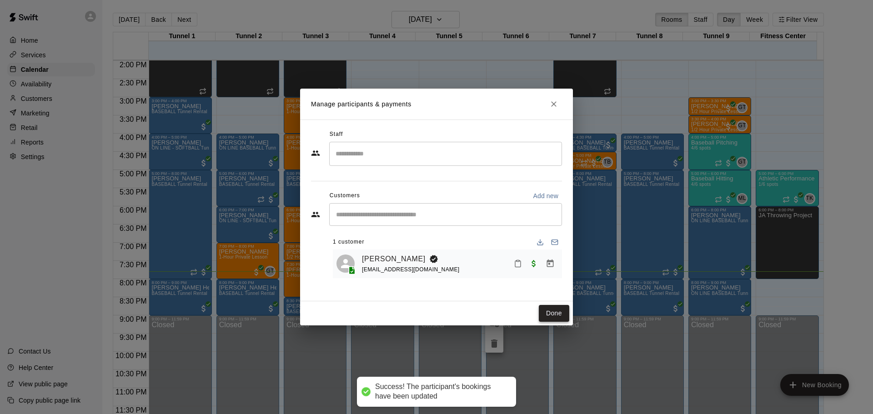
click at [555, 315] on button "Done" at bounding box center [554, 313] width 30 height 17
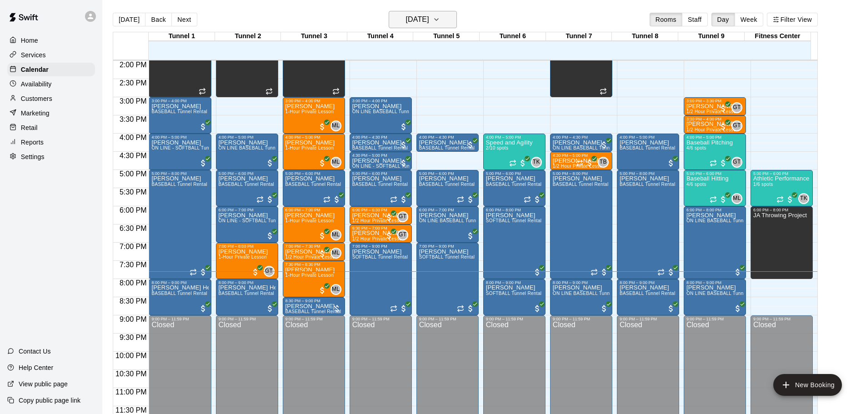
click at [429, 20] on h6 "[DATE]" at bounding box center [417, 19] width 23 height 13
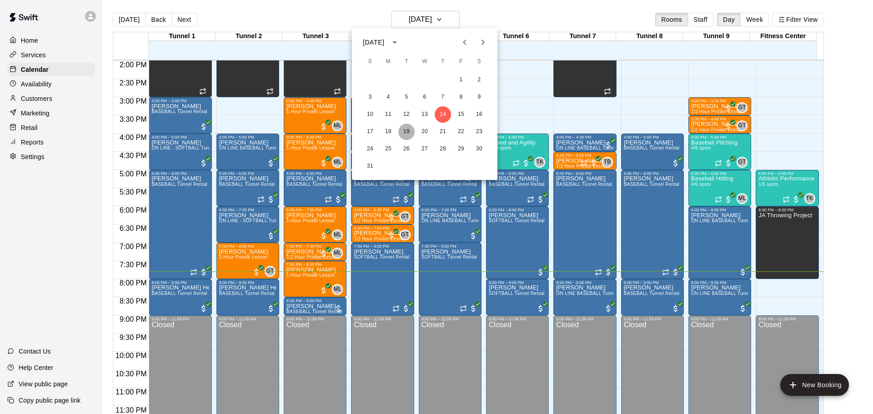
click at [408, 132] on button "19" at bounding box center [406, 132] width 16 height 16
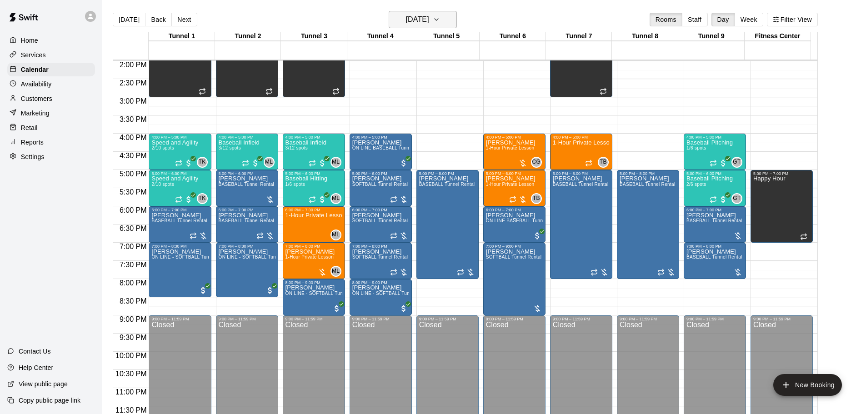
click at [422, 20] on h6 "[DATE]" at bounding box center [417, 19] width 23 height 13
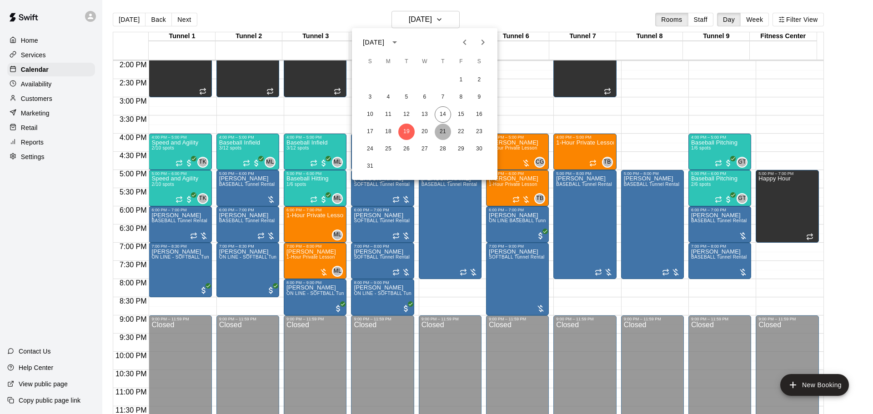
click at [441, 130] on button "21" at bounding box center [442, 132] width 16 height 16
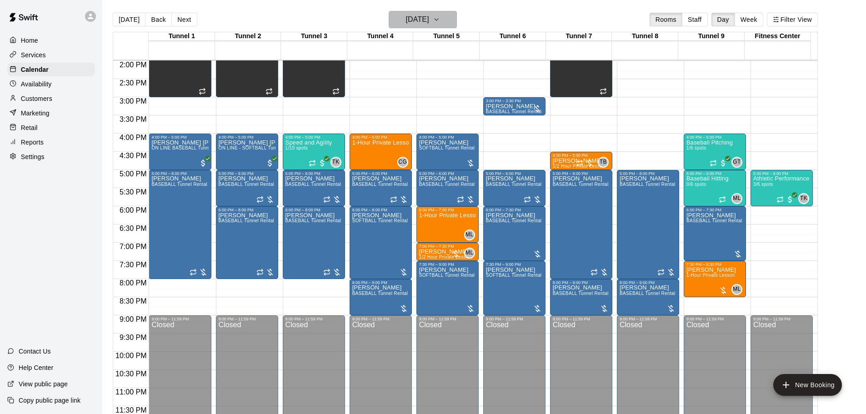
click at [447, 25] on button "[DATE]" at bounding box center [423, 19] width 68 height 17
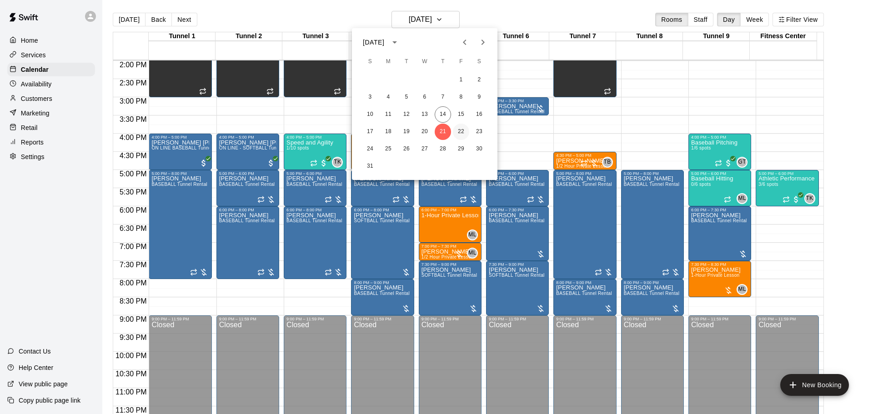
click at [463, 130] on button "22" at bounding box center [461, 132] width 16 height 16
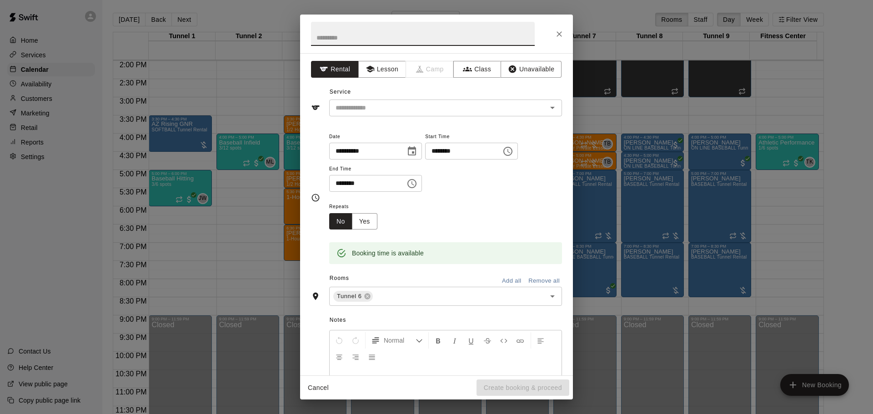
click at [456, 151] on input "********" at bounding box center [460, 151] width 70 height 17
type input "********"
click at [340, 183] on input "********" at bounding box center [364, 183] width 70 height 17
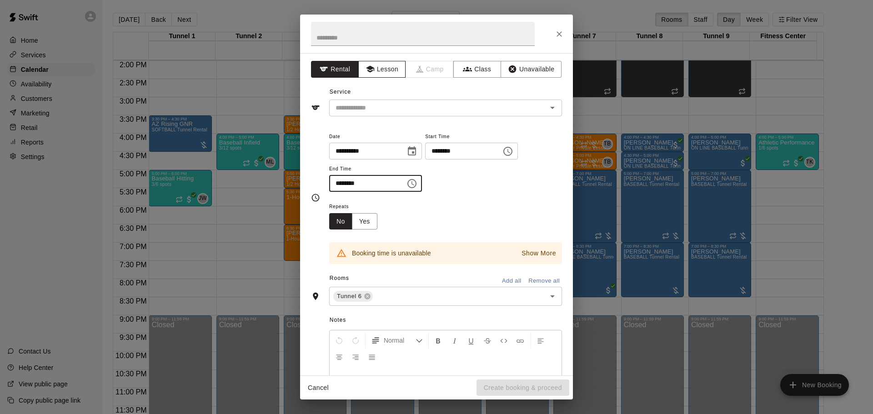
type input "********"
click at [384, 69] on button "Lesson" at bounding box center [382, 69] width 48 height 17
click at [556, 34] on icon "Close" at bounding box center [558, 34] width 9 height 9
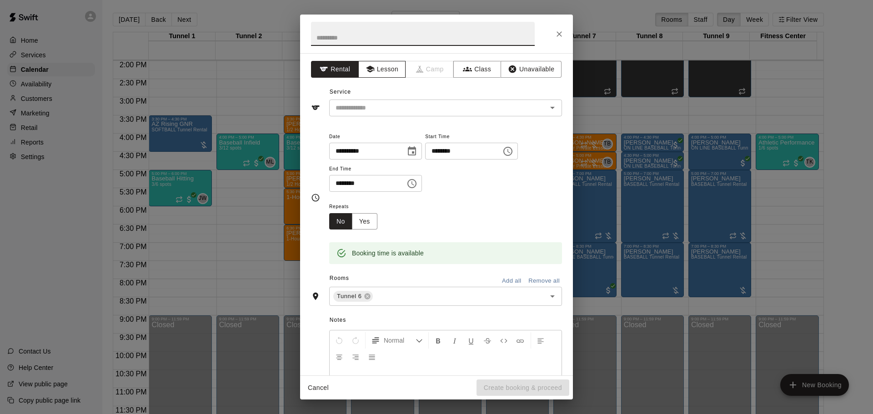
click at [396, 66] on button "Lesson" at bounding box center [382, 69] width 48 height 17
click at [547, 111] on icon "Open" at bounding box center [552, 107] width 11 height 11
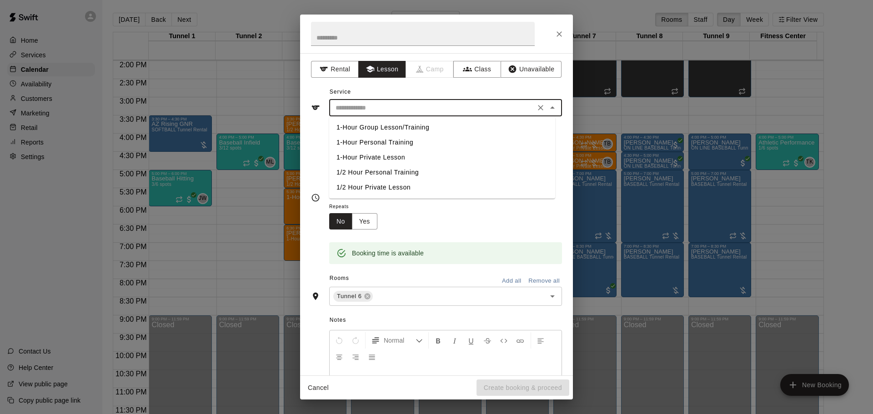
click at [400, 157] on li "1-Hour Private Lesson" at bounding box center [442, 157] width 226 height 15
type input "**********"
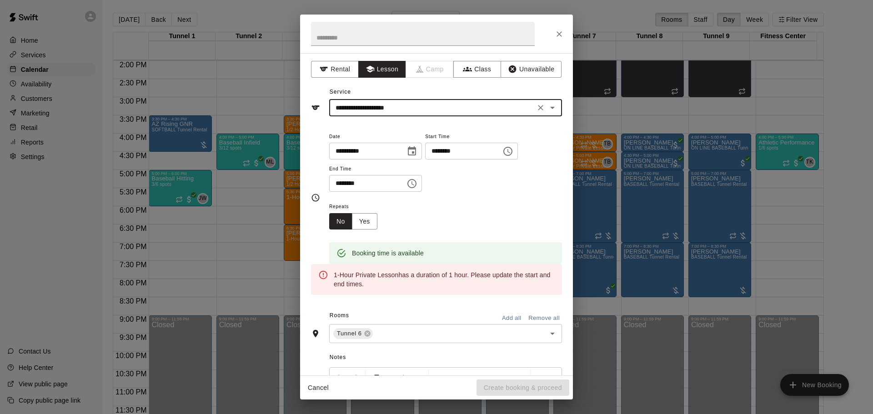
click at [339, 183] on input "********" at bounding box center [364, 183] width 70 height 17
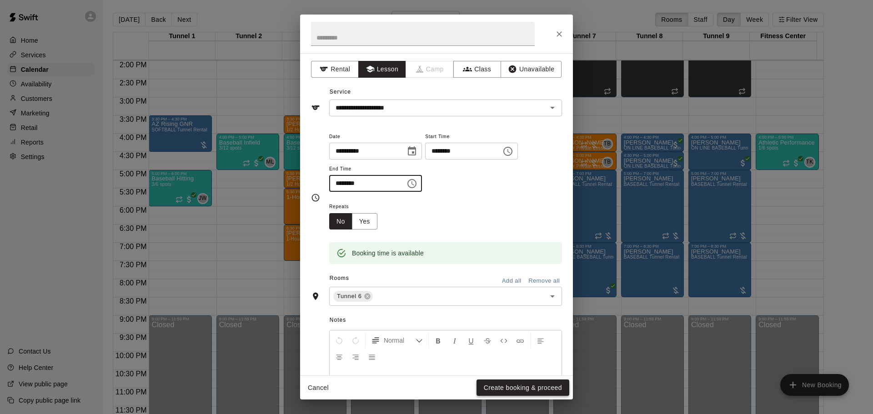
type input "********"
click at [544, 394] on button "Create booking & proceed" at bounding box center [522, 387] width 93 height 17
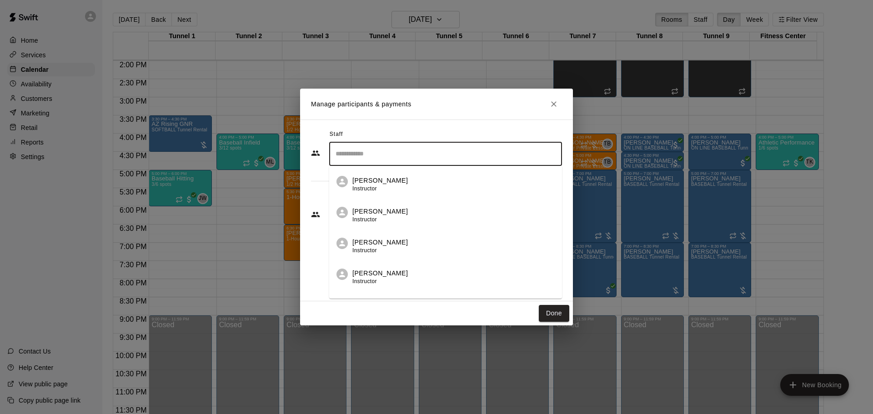
click at [363, 156] on input "Search staff" at bounding box center [445, 154] width 225 height 16
click at [342, 180] on icon at bounding box center [342, 182] width 6 height 6
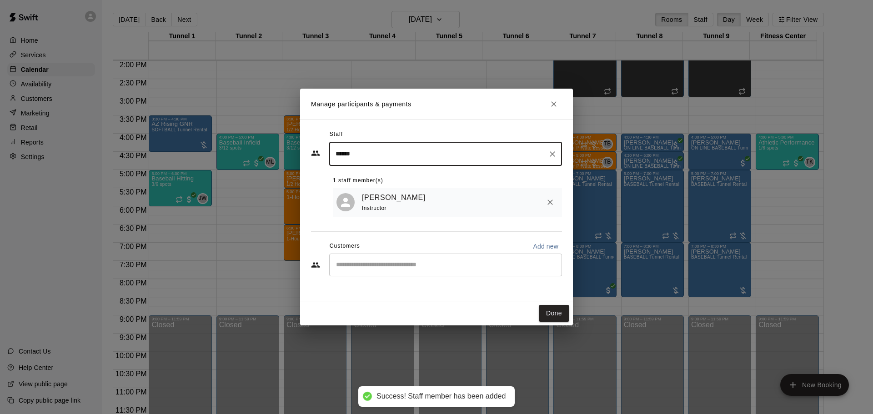
type input "******"
click at [356, 263] on input "Start typing to search customers..." at bounding box center [445, 264] width 225 height 9
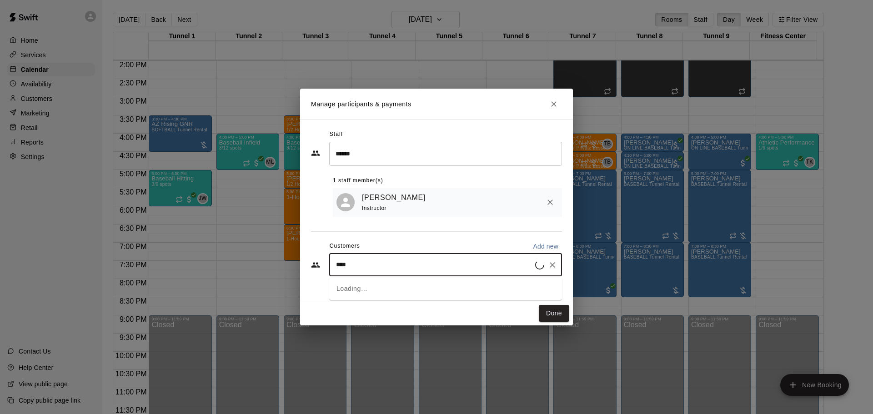
type input "*****"
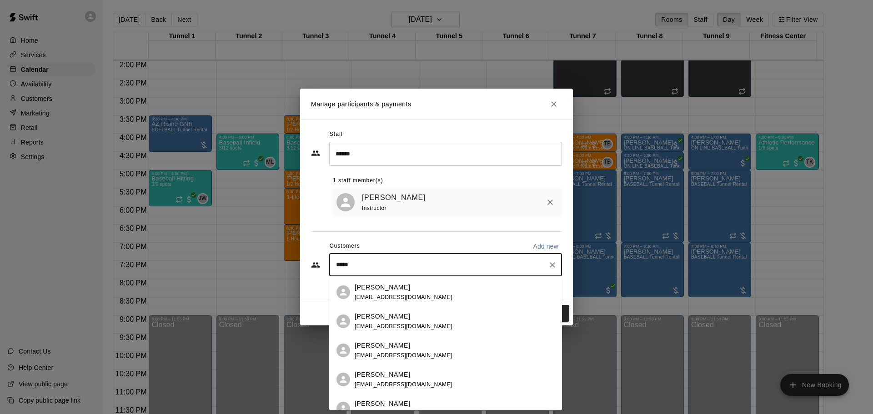
click at [410, 292] on div "[PERSON_NAME] [EMAIL_ADDRESS][DOMAIN_NAME]" at bounding box center [403, 293] width 98 height 20
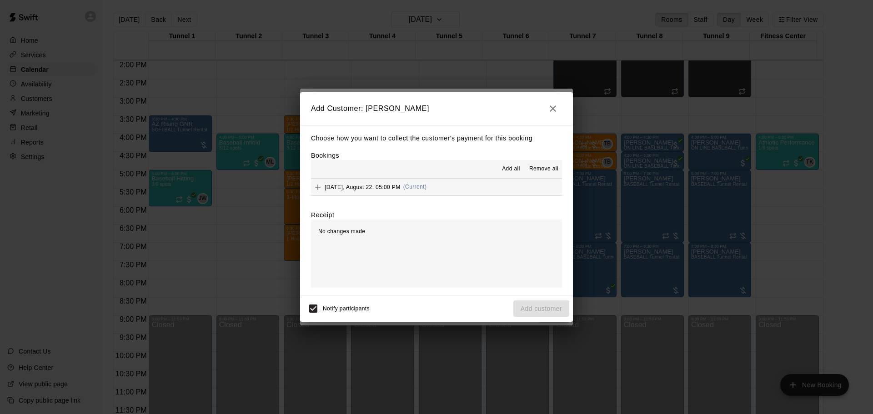
click at [513, 172] on span "Add all" at bounding box center [511, 169] width 18 height 9
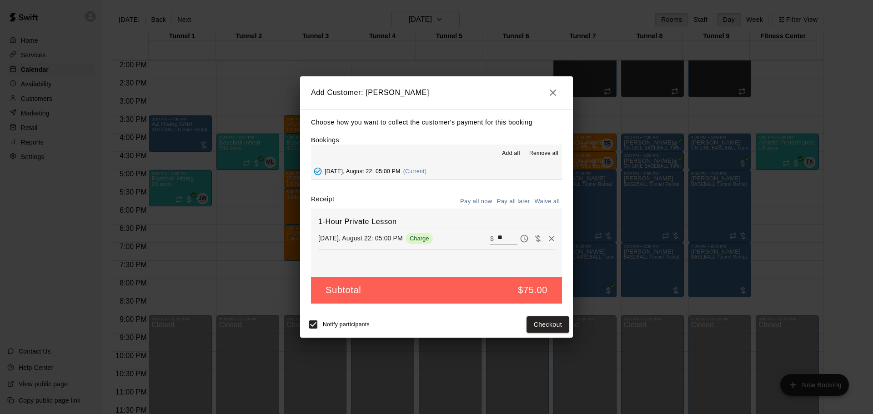
click at [514, 203] on button "Pay all later" at bounding box center [513, 202] width 38 height 14
click at [551, 334] on div "Notify participants Add customer" at bounding box center [436, 324] width 265 height 19
click at [545, 322] on button "Add customer" at bounding box center [541, 324] width 56 height 17
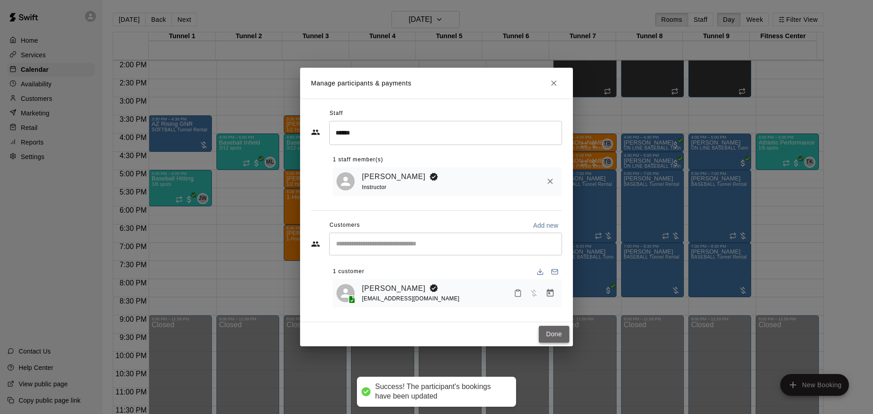
click at [555, 334] on button "Done" at bounding box center [554, 334] width 30 height 17
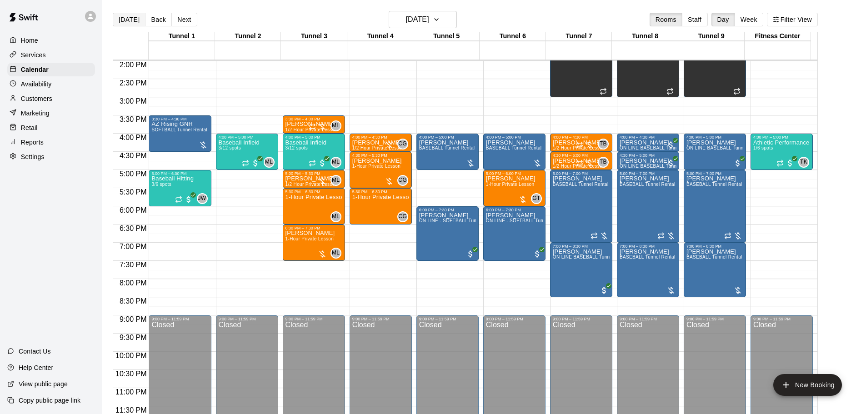
click at [127, 25] on button "[DATE]" at bounding box center [129, 20] width 33 height 14
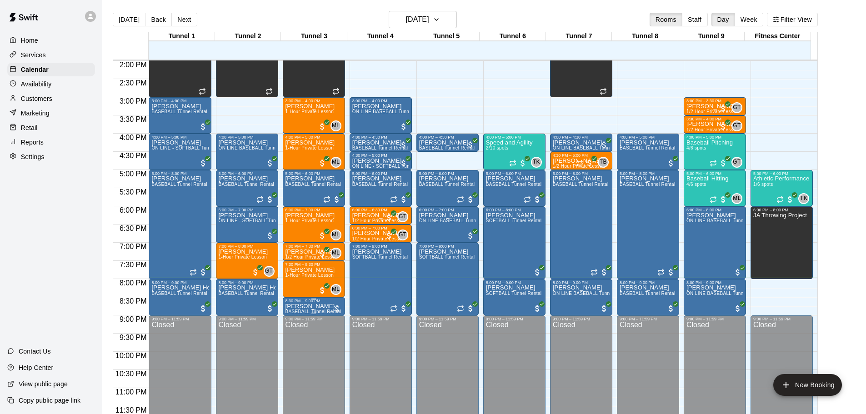
click at [333, 307] on div at bounding box center [336, 308] width 9 height 9
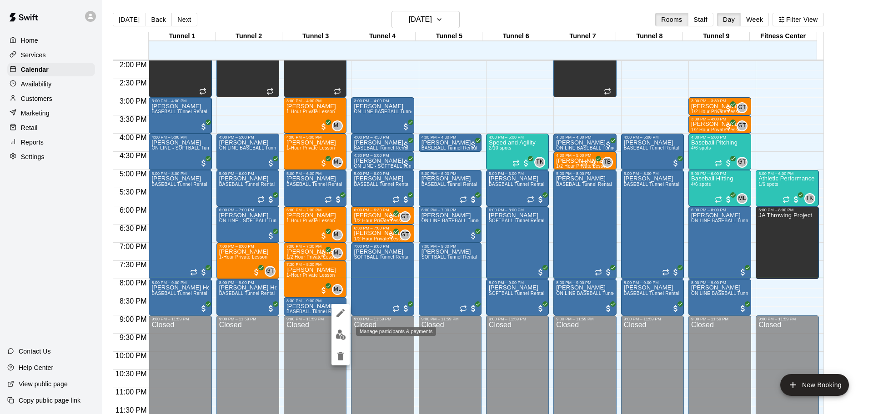
click at [345, 332] on img "edit" at bounding box center [340, 334] width 10 height 10
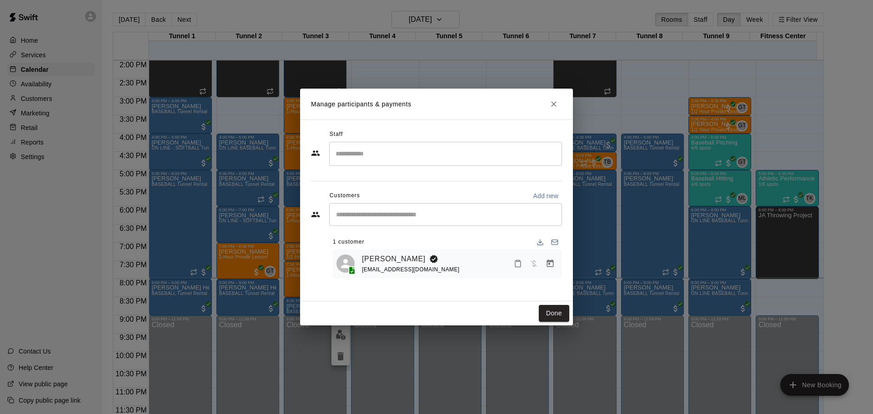
click at [545, 267] on button "Manage bookings & payment" at bounding box center [550, 263] width 16 height 16
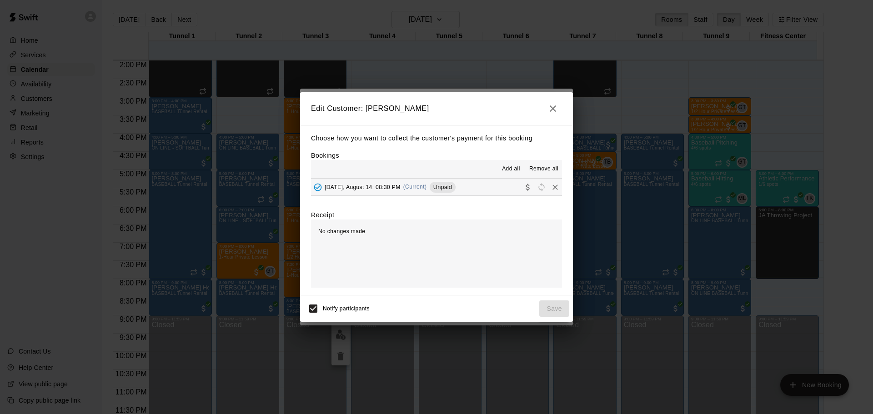
click at [428, 180] on button "[DATE], August 14: 08:30 PM (Current) Unpaid" at bounding box center [436, 187] width 251 height 17
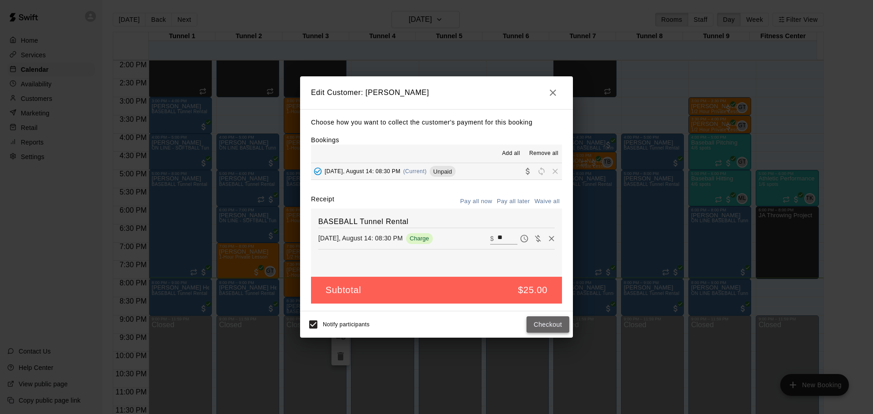
click at [549, 330] on button "Checkout" at bounding box center [547, 324] width 43 height 17
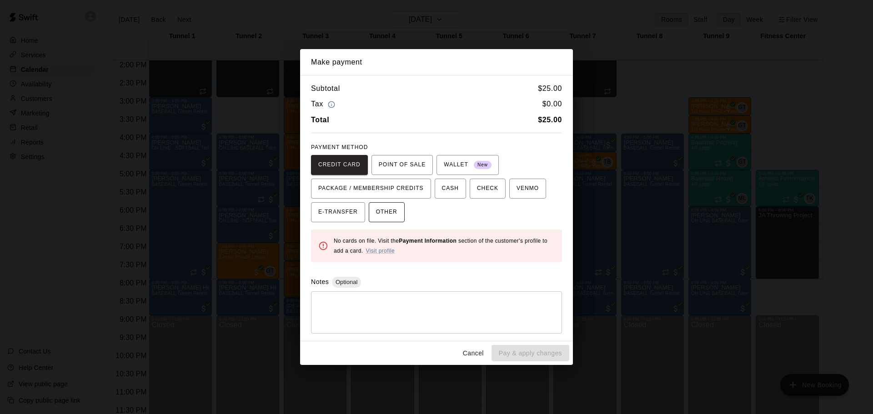
drag, startPoint x: 388, startPoint y: 220, endPoint x: 394, endPoint y: 222, distance: 6.6
click at [388, 221] on button "OTHER" at bounding box center [387, 212] width 36 height 20
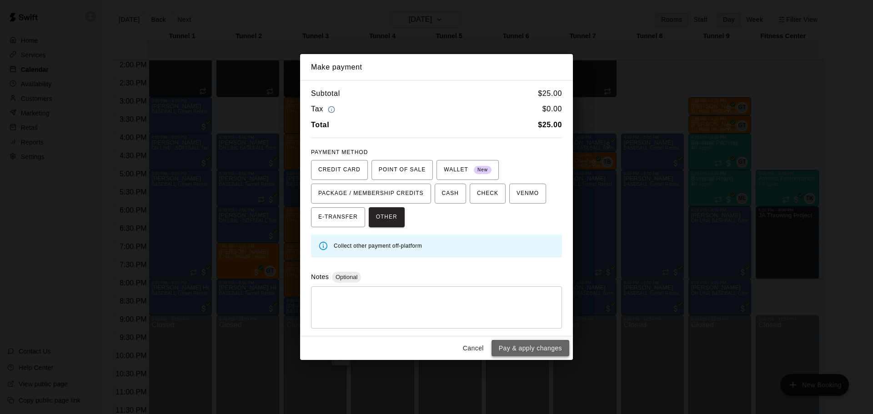
click at [537, 348] on button "Pay & apply changes" at bounding box center [530, 348] width 78 height 17
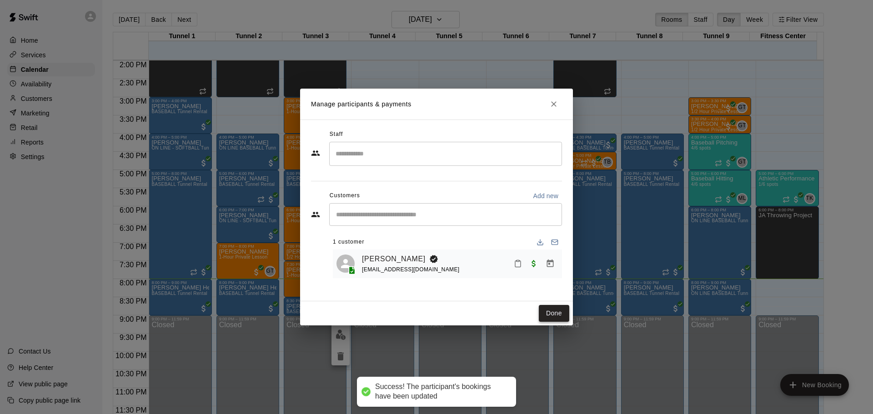
click at [555, 314] on button "Done" at bounding box center [554, 313] width 30 height 17
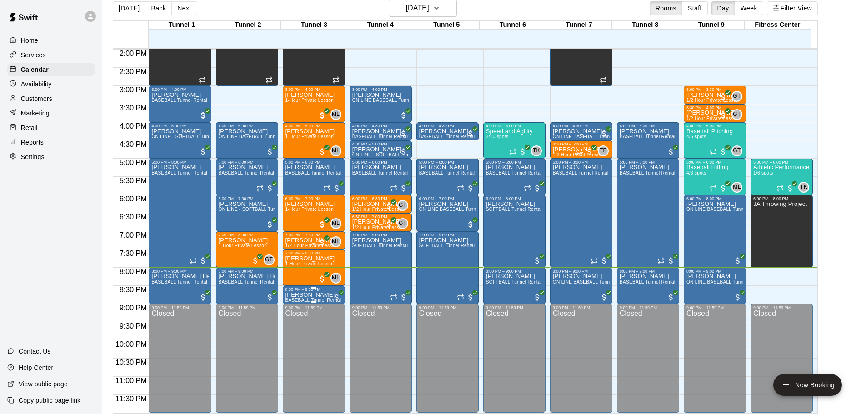
scroll to position [15, 0]
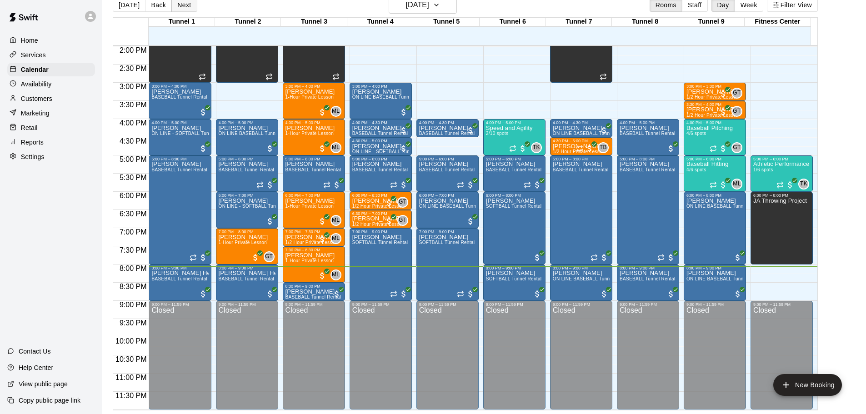
click at [181, 4] on button "Next" at bounding box center [183, 5] width 25 height 14
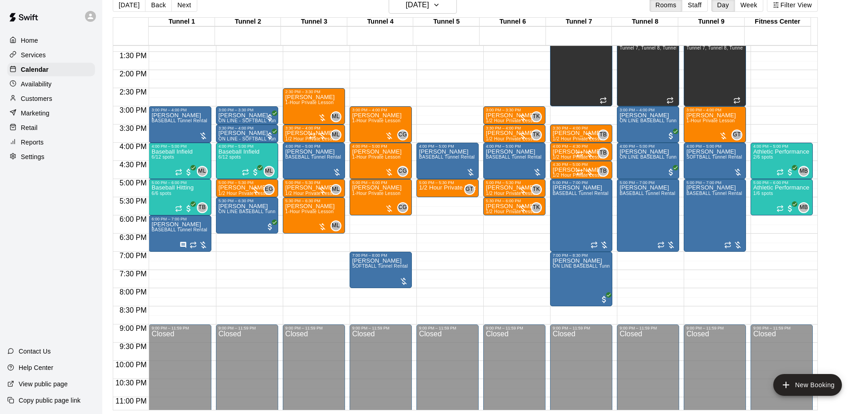
scroll to position [464, 0]
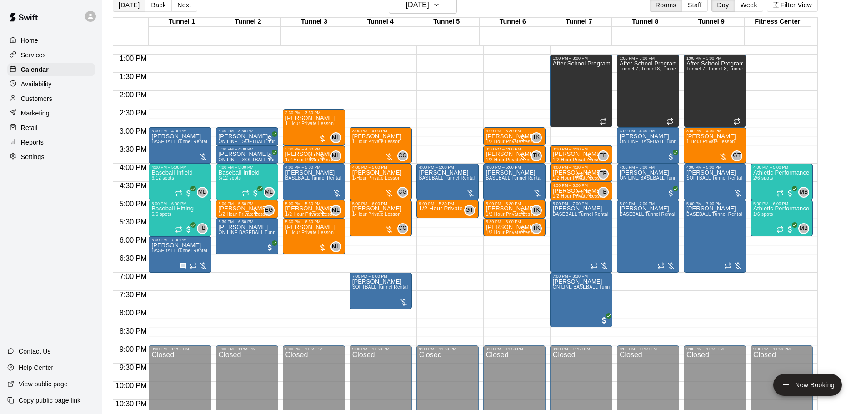
click at [136, 11] on button "[DATE]" at bounding box center [129, 5] width 33 height 14
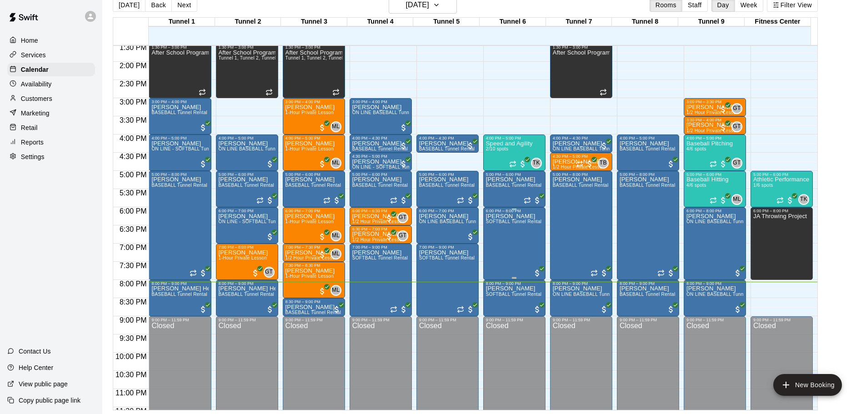
scroll to position [509, 0]
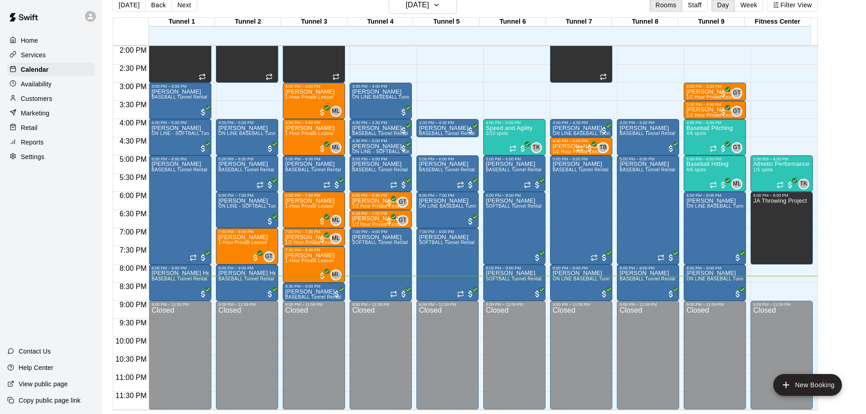
drag, startPoint x: 860, startPoint y: 291, endPoint x: 862, endPoint y: 297, distance: 6.3
click at [862, 297] on main "[DATE] Back [DATE][DATE] Rooms Staff Day Week Filter View Tunnel 1 14 [GEOGRAPH…" at bounding box center [484, 199] width 764 height 429
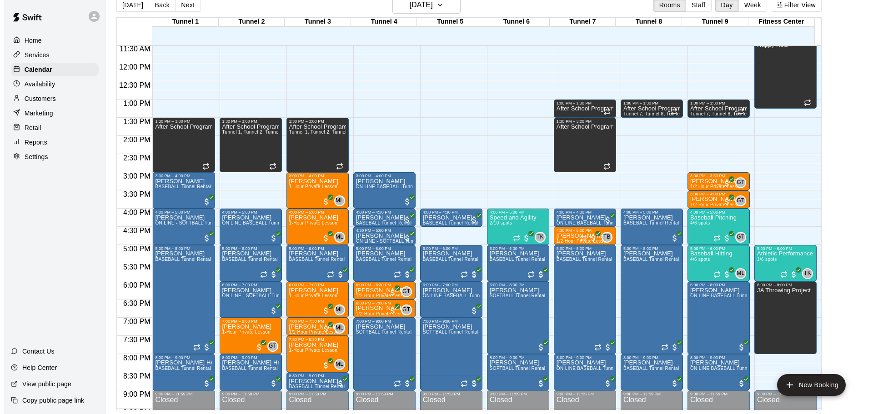
scroll to position [419, 0]
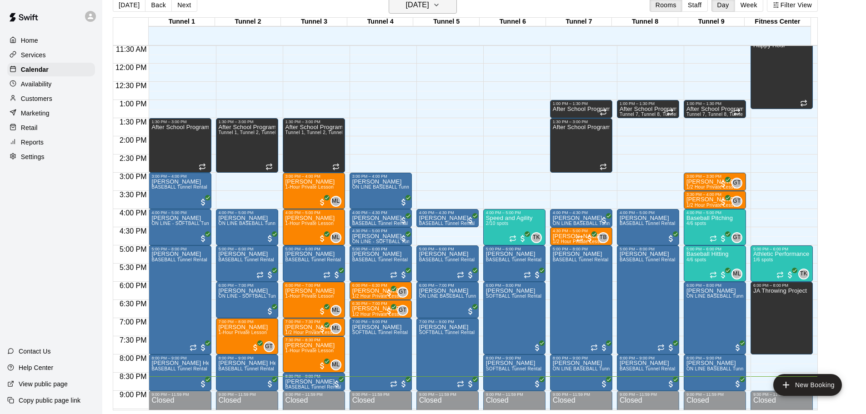
click at [429, 9] on h6 "[DATE]" at bounding box center [417, 5] width 23 height 13
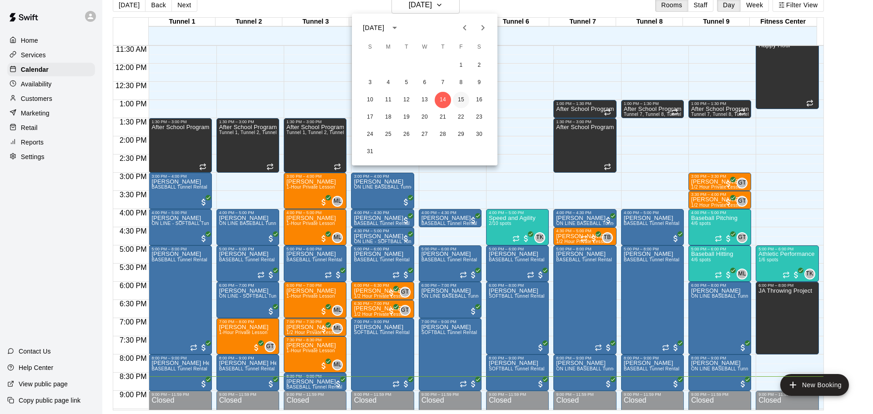
click at [460, 99] on button "15" at bounding box center [461, 100] width 16 height 16
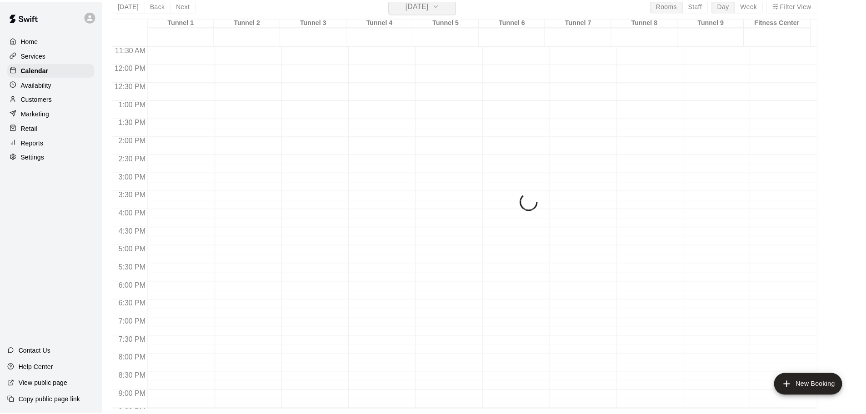
scroll to position [11, 0]
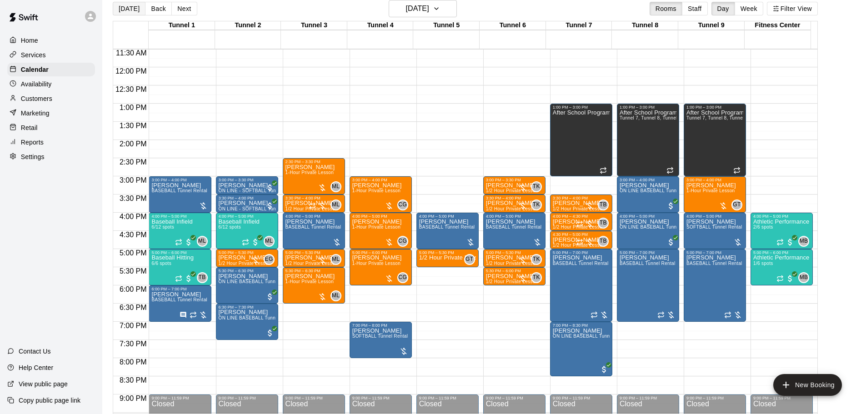
click at [129, 9] on button "[DATE]" at bounding box center [129, 9] width 33 height 14
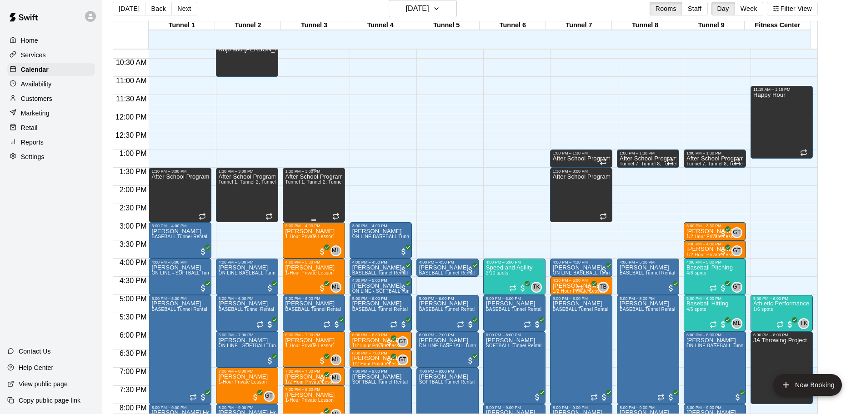
scroll to position [373, 0]
click at [193, 13] on button "Next" at bounding box center [183, 9] width 25 height 14
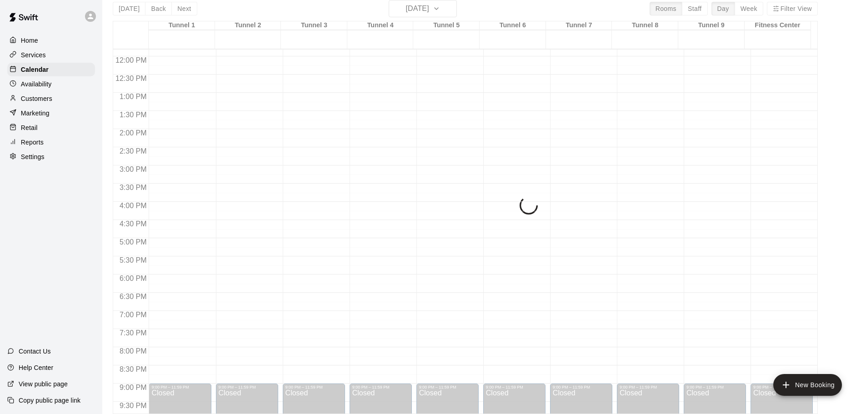
scroll to position [464, 0]
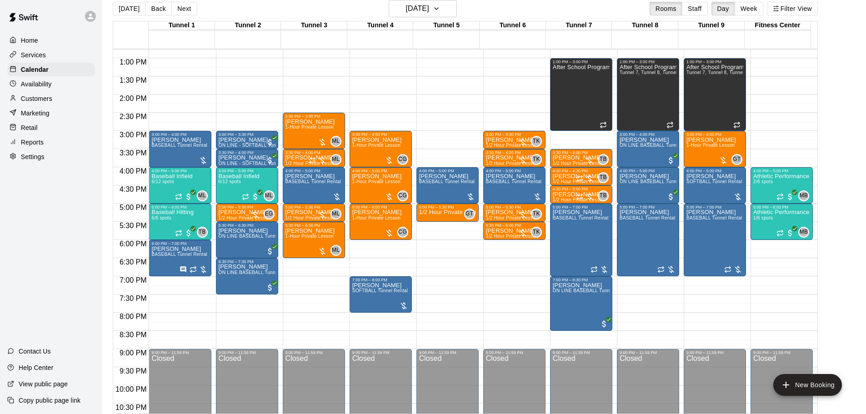
drag, startPoint x: 138, startPoint y: 10, endPoint x: 406, endPoint y: 5, distance: 268.6
click at [138, 9] on button "[DATE]" at bounding box center [129, 9] width 33 height 14
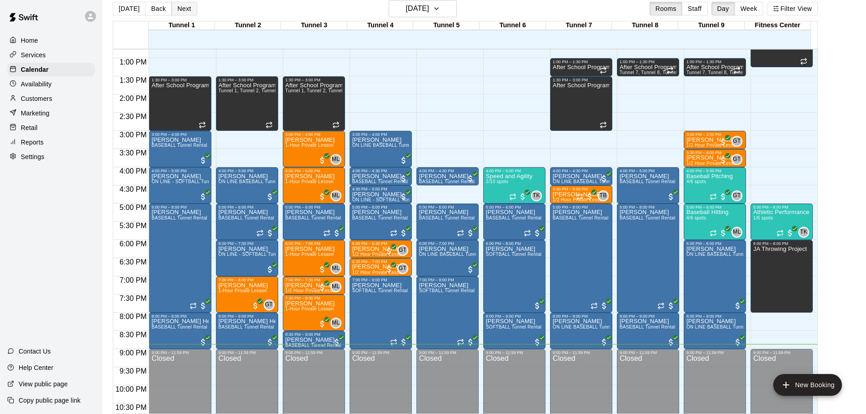
click at [180, 10] on button "Next" at bounding box center [183, 9] width 25 height 14
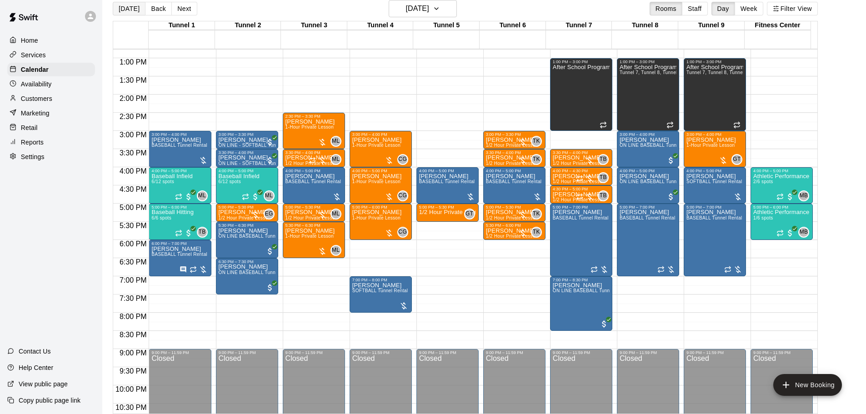
click at [133, 8] on button "[DATE]" at bounding box center [129, 9] width 33 height 14
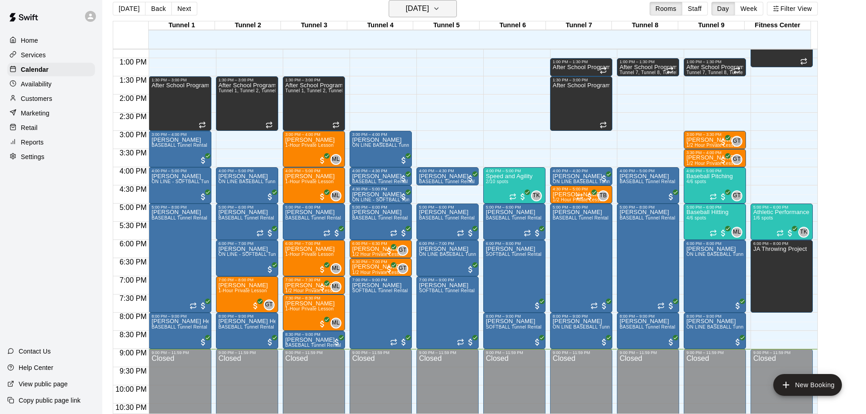
click at [409, 10] on h6 "[DATE]" at bounding box center [417, 8] width 23 height 13
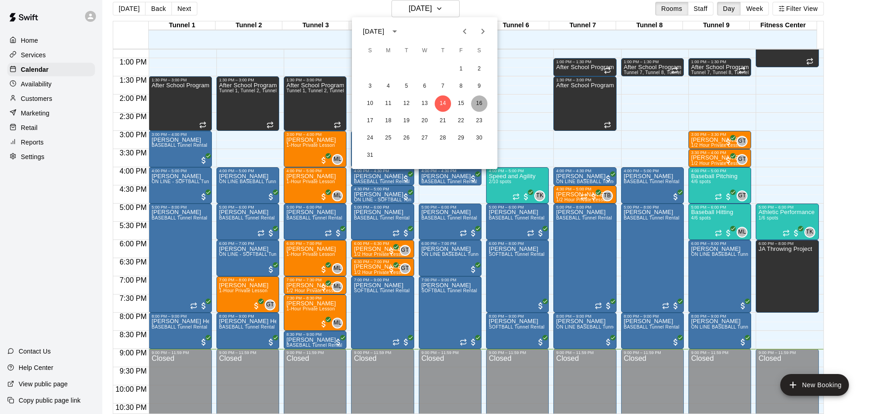
click at [475, 102] on button "16" at bounding box center [479, 103] width 16 height 16
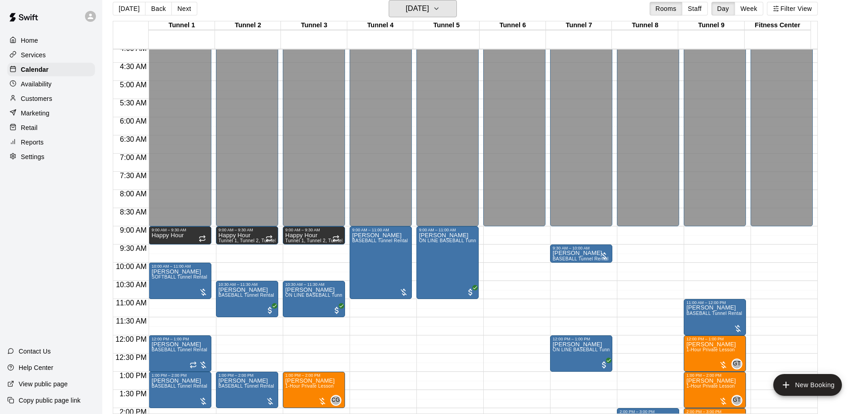
scroll to position [146, 0]
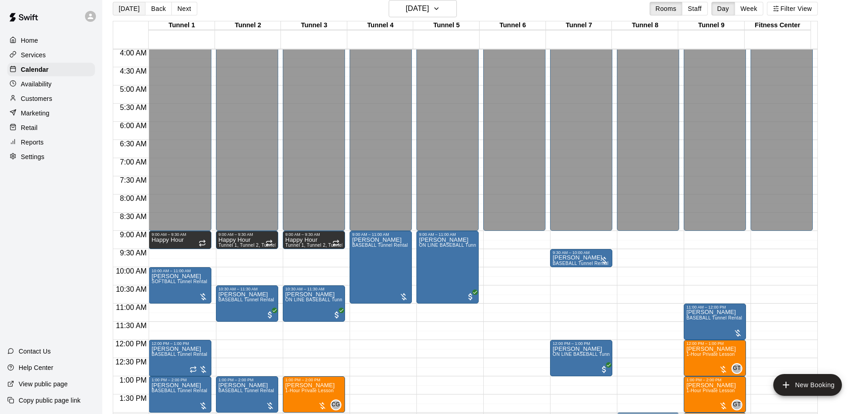
click at [129, 6] on button "[DATE]" at bounding box center [129, 9] width 33 height 14
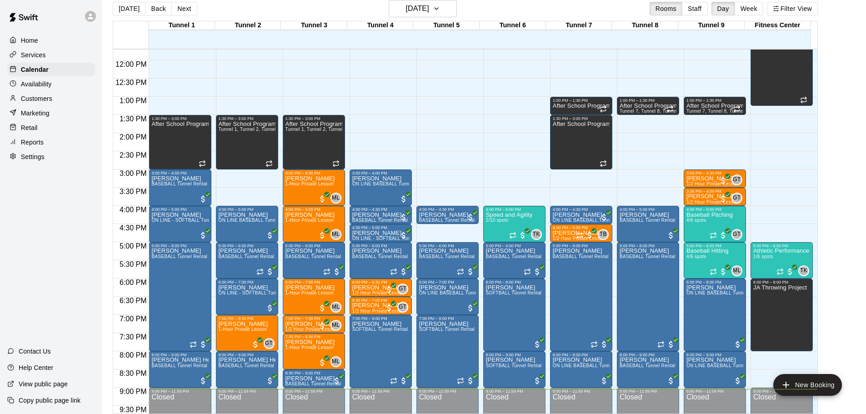
scroll to position [464, 0]
